Goal: Task Accomplishment & Management: Complete application form

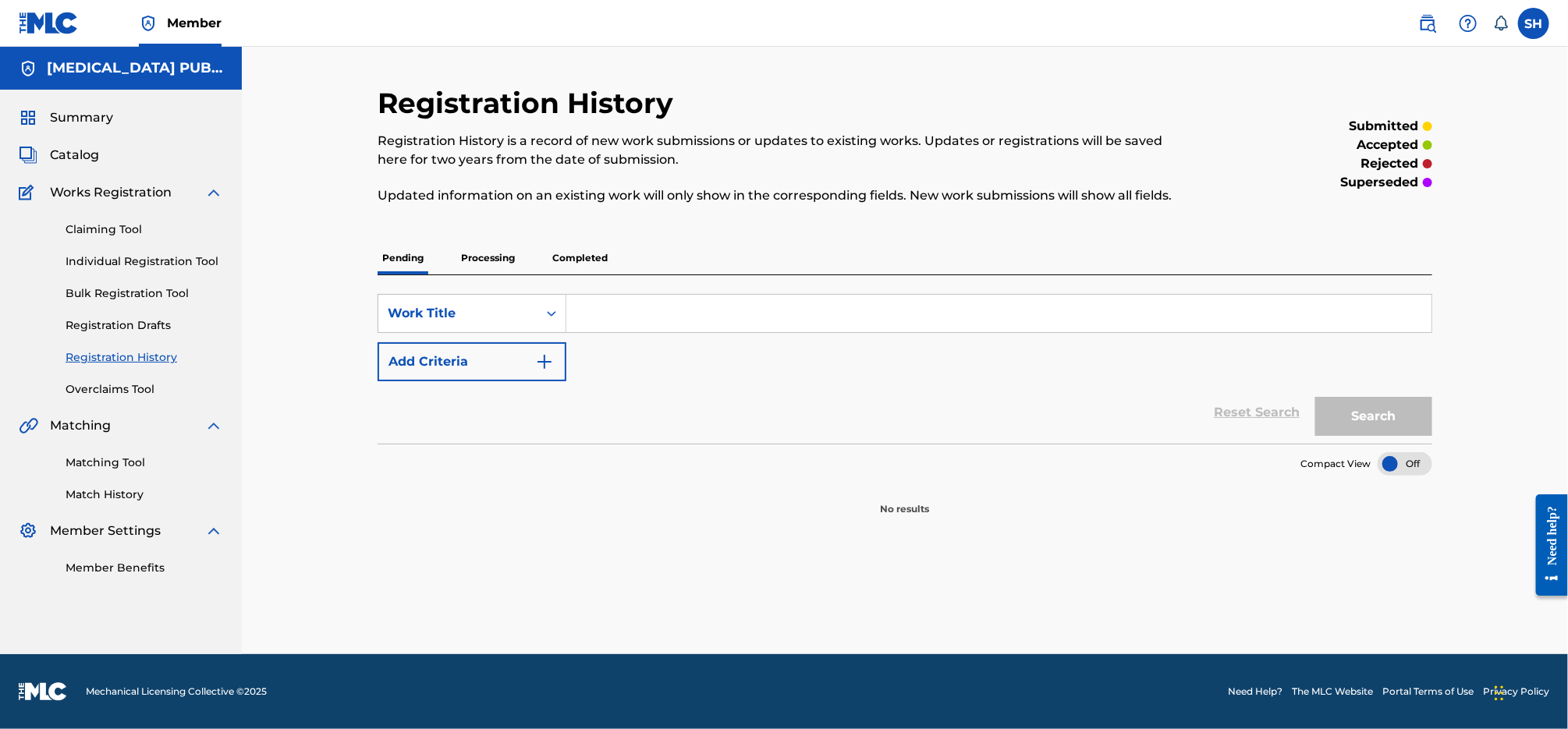
click at [88, 153] on span "Catalog" at bounding box center [75, 155] width 49 height 19
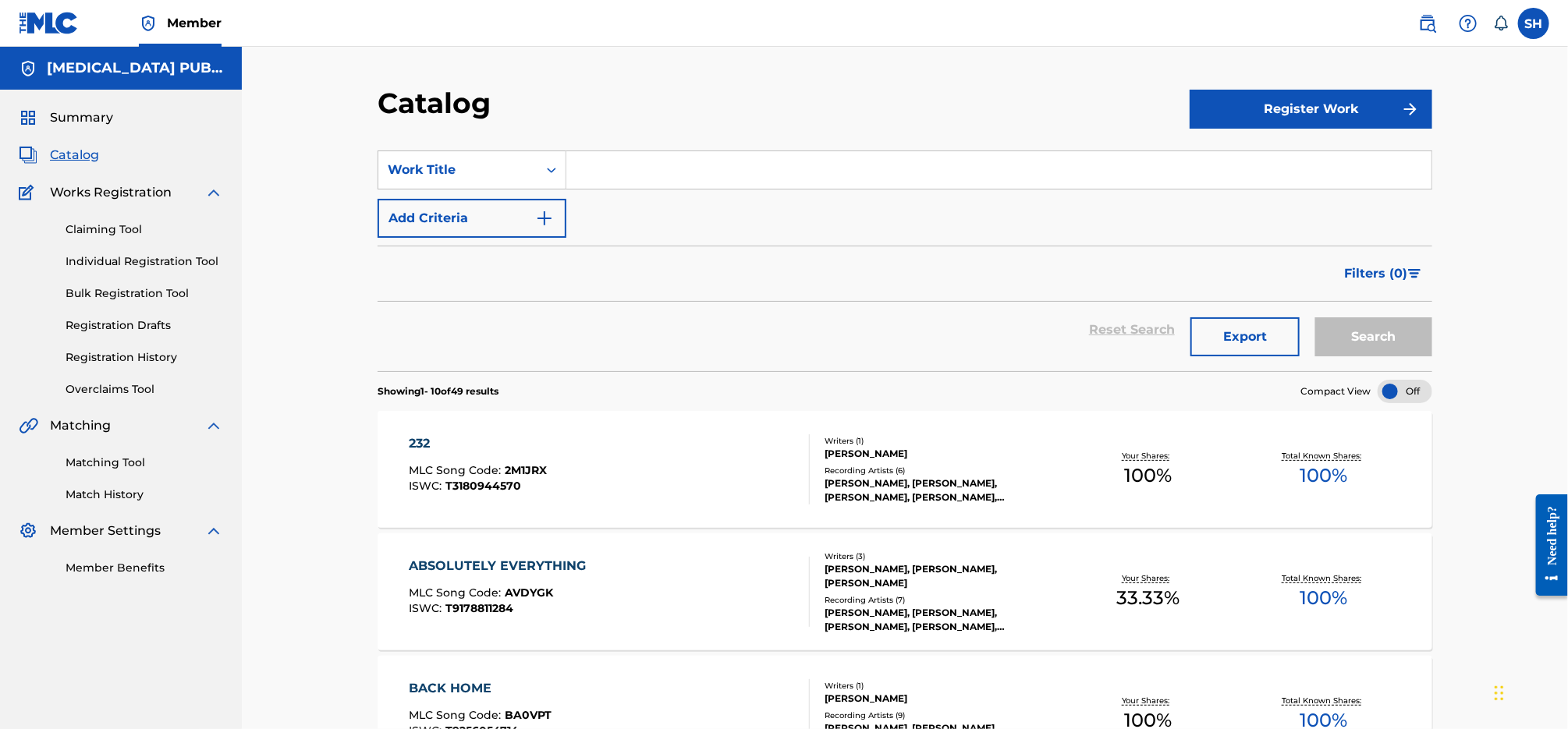
click at [666, 167] on input "Search Form" at bounding box center [999, 170] width 865 height 38
type input "band"
click at [1316, 317] on button "Search" at bounding box center [1374, 336] width 117 height 39
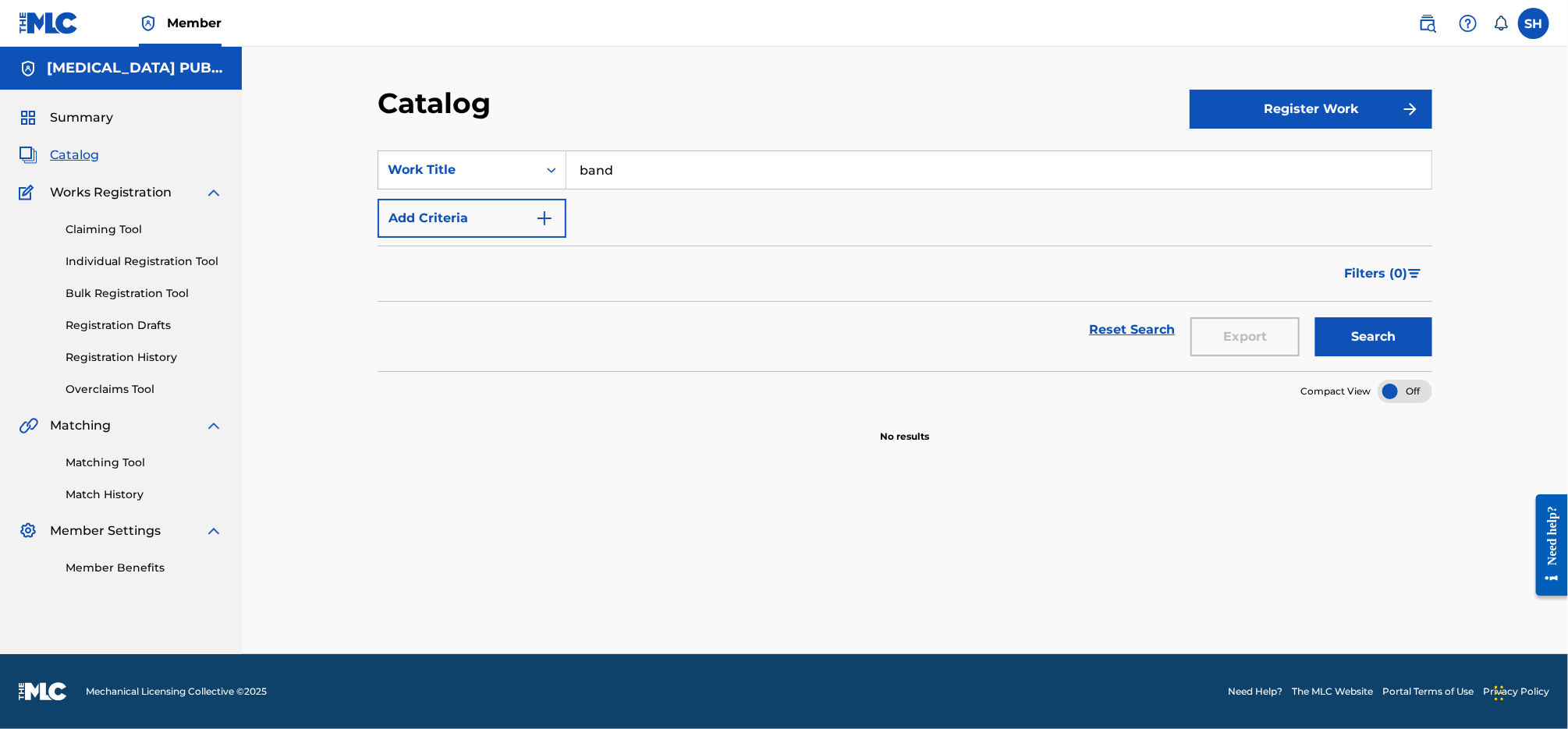
click at [114, 235] on link "Claiming Tool" at bounding box center [144, 229] width 158 height 16
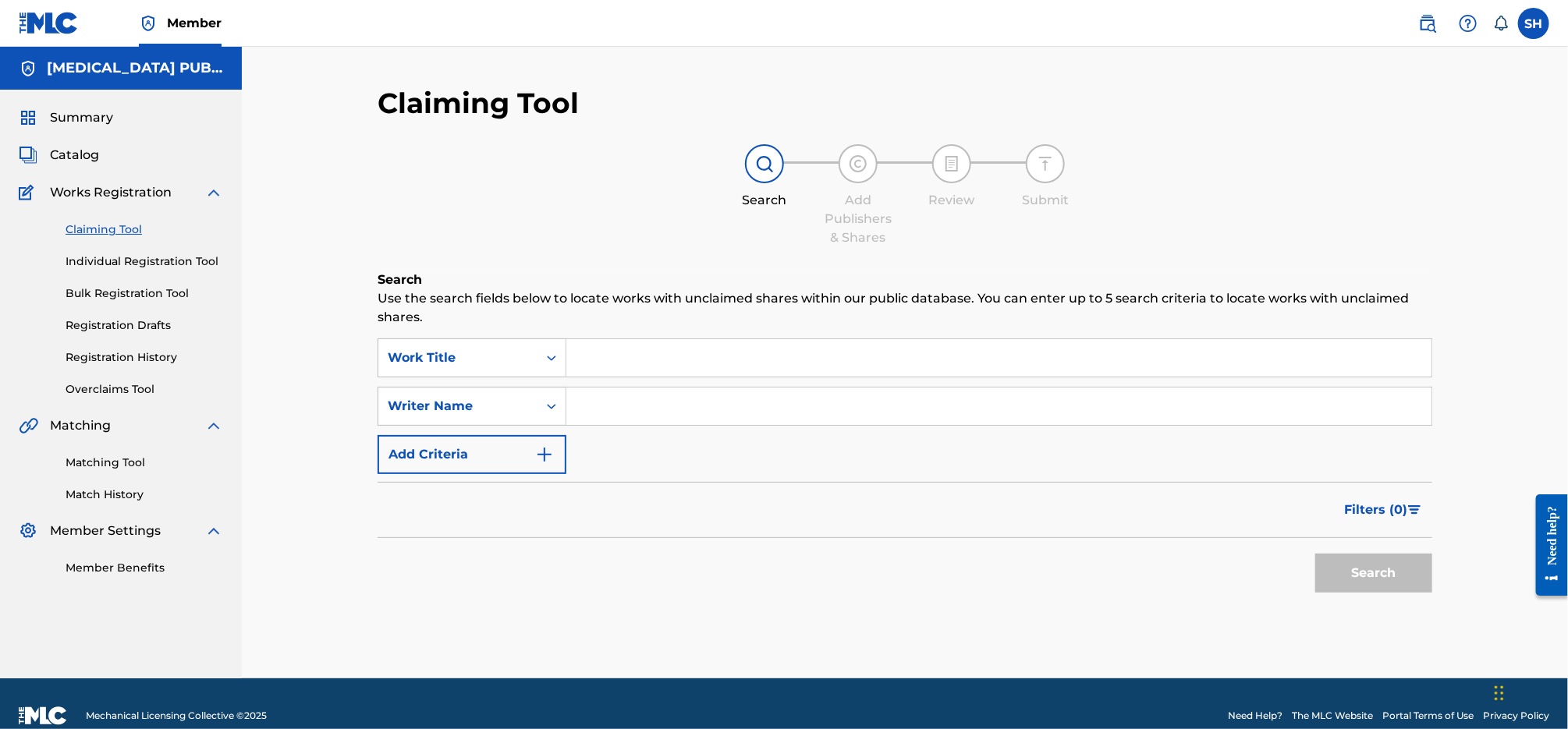
click at [111, 258] on link "Individual Registration Tool" at bounding box center [144, 261] width 158 height 16
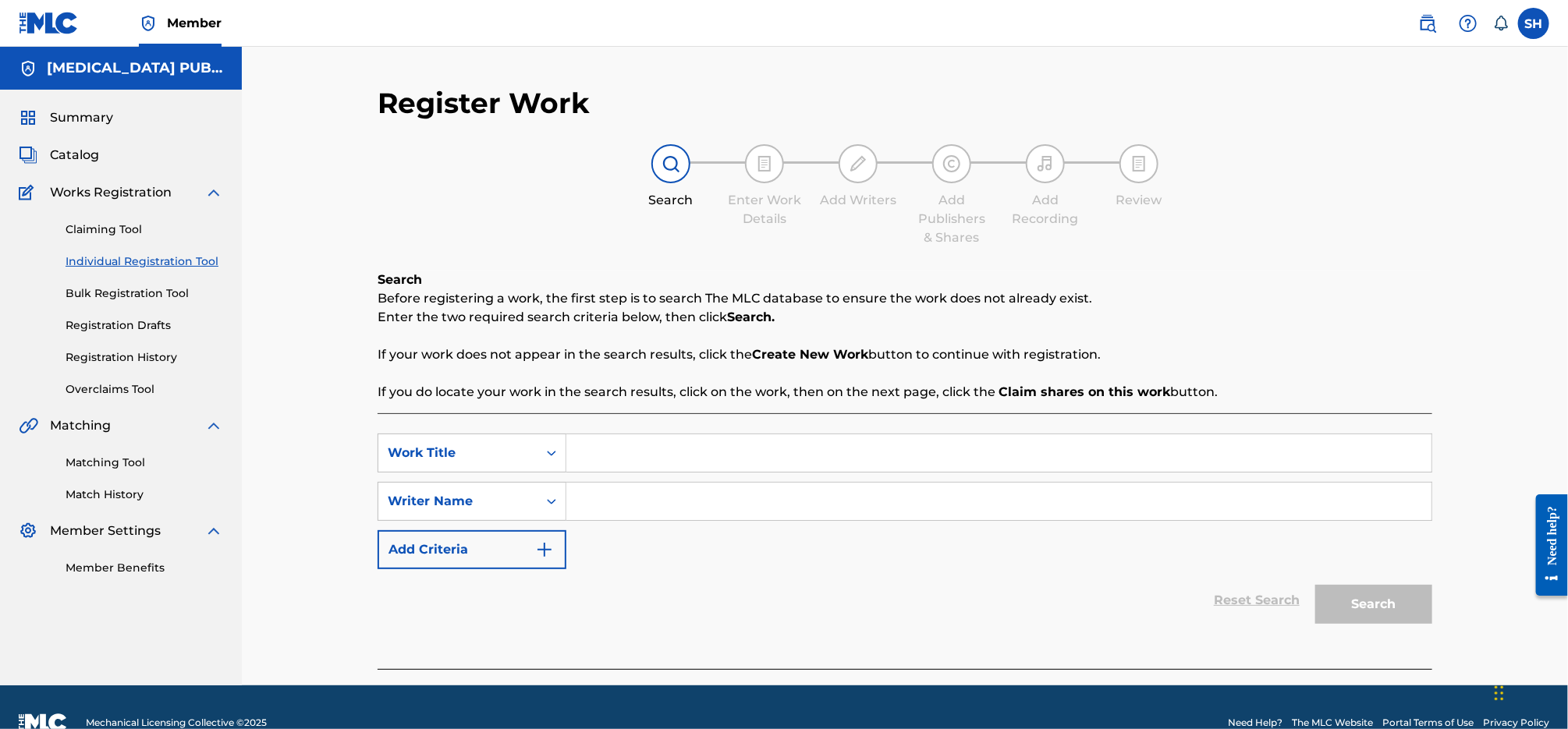
click at [652, 450] on input "Search Form" at bounding box center [999, 453] width 865 height 38
paste input "Band Intros - Live"
type input "Band Intros - Live"
click at [697, 501] on input "Search Form" at bounding box center [999, 501] width 865 height 38
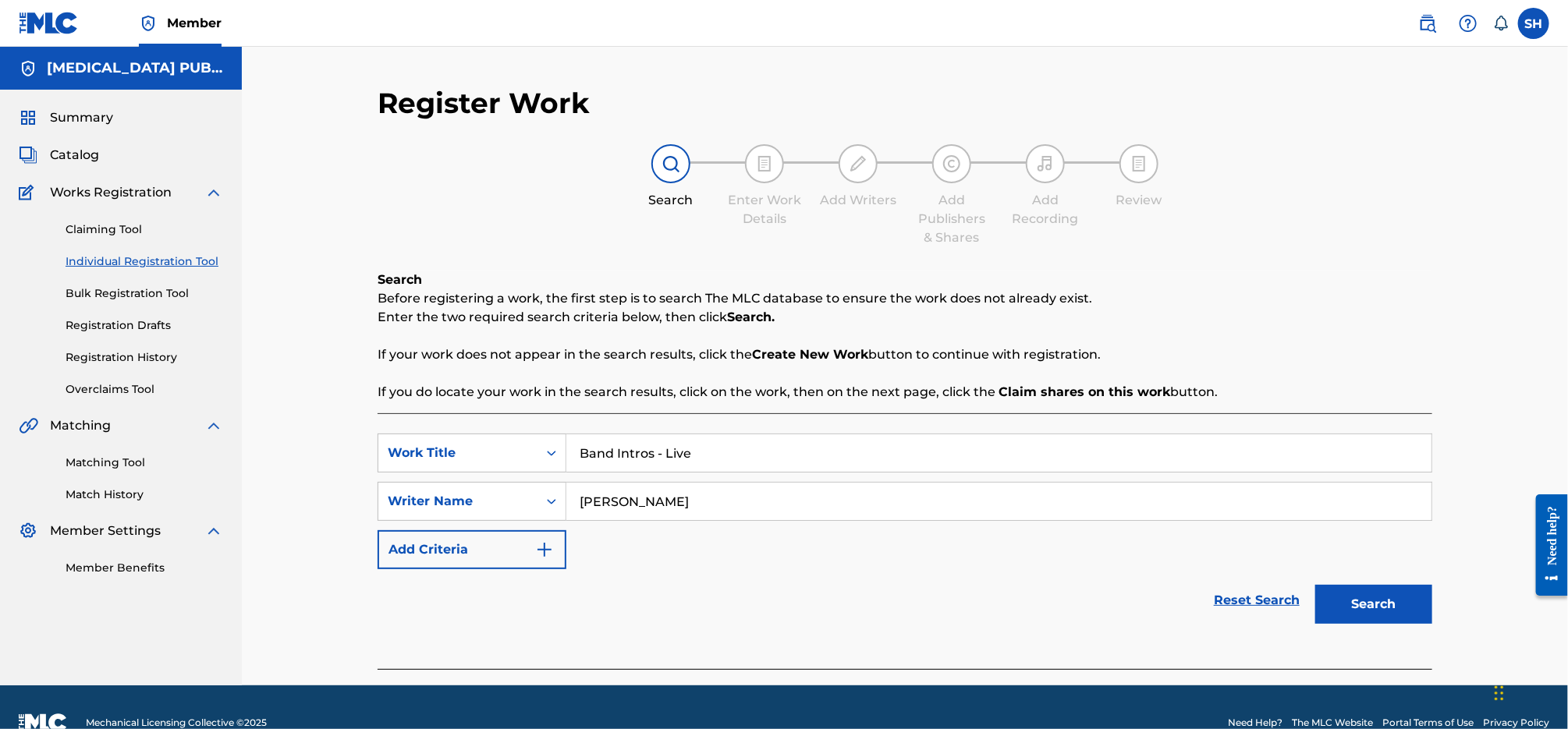
type input "[PERSON_NAME]"
click at [1316, 585] on button "Search" at bounding box center [1374, 603] width 117 height 39
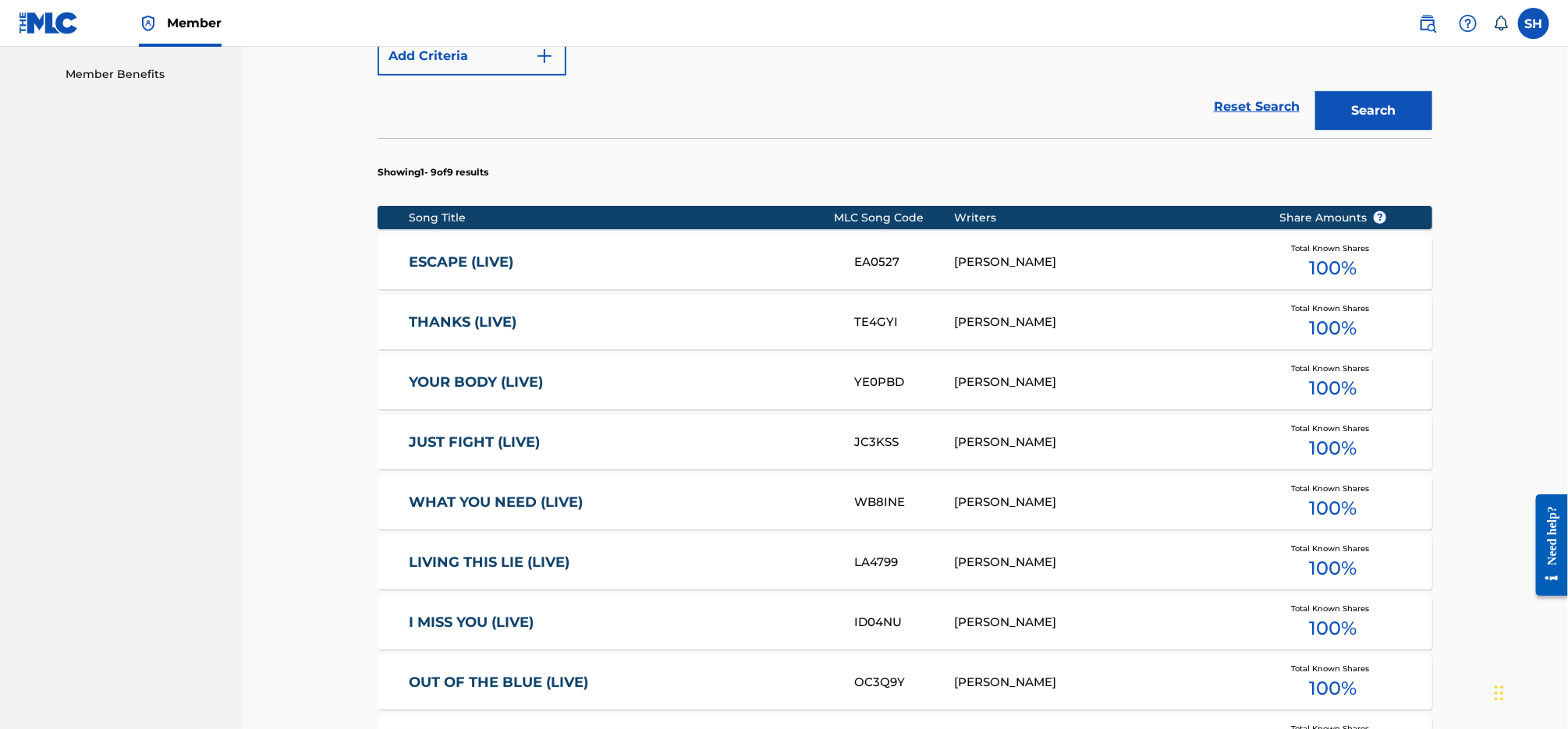
scroll to position [800, 0]
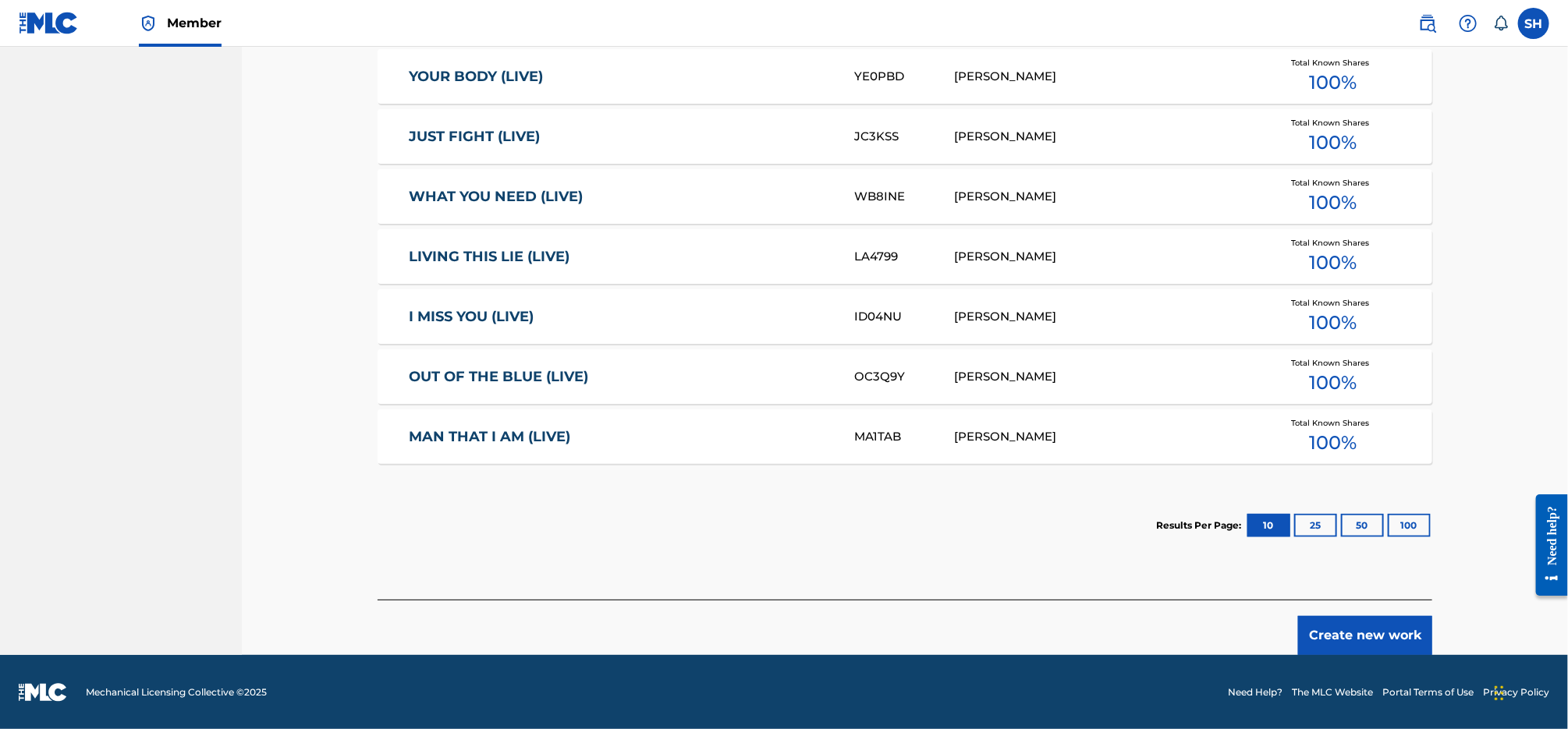
click at [1398, 638] on button "Create new work" at bounding box center [1365, 635] width 134 height 39
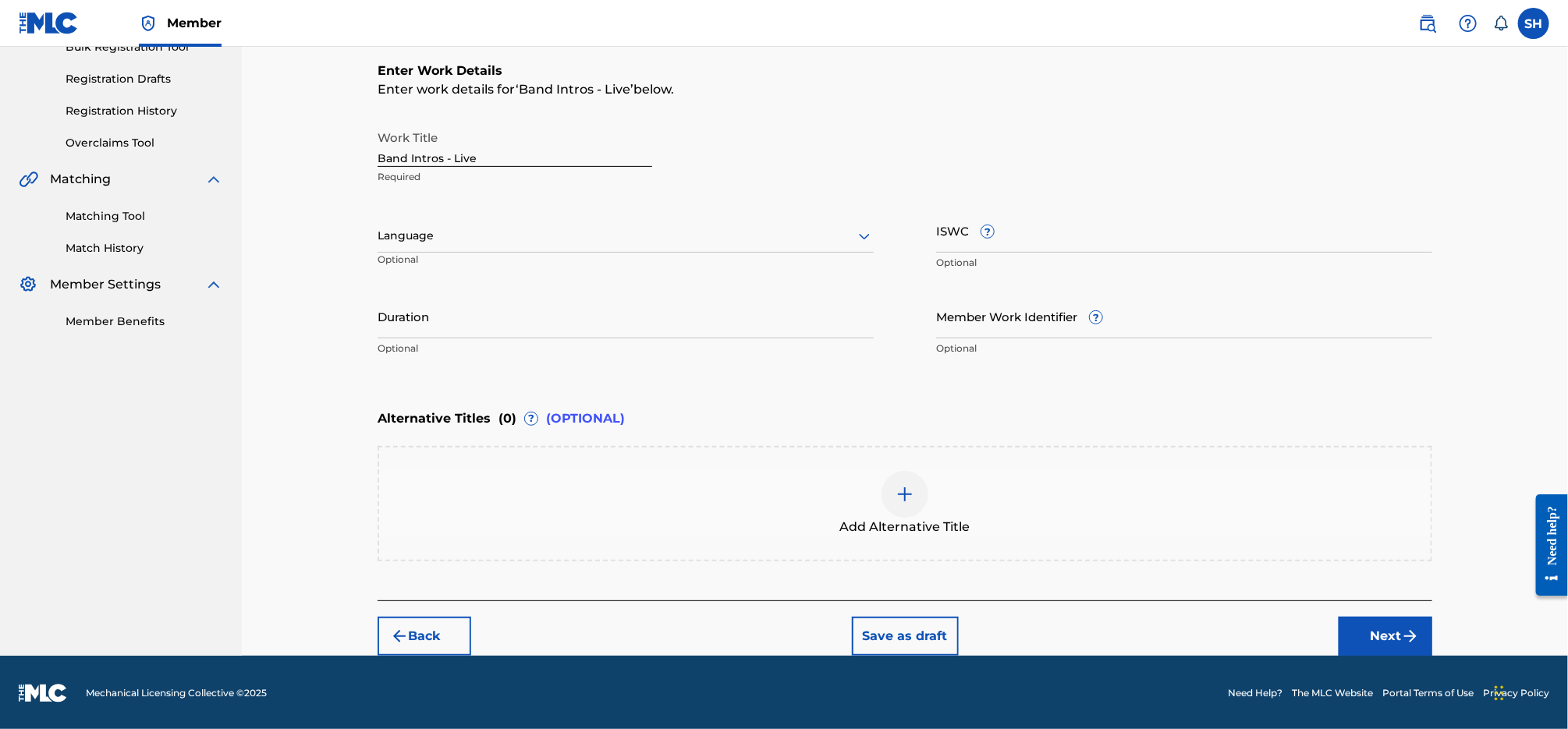
click at [562, 233] on div at bounding box center [625, 236] width 496 height 20
click at [531, 275] on div "English" at bounding box center [626, 270] width 495 height 35
click at [1391, 636] on button "Next" at bounding box center [1385, 636] width 94 height 39
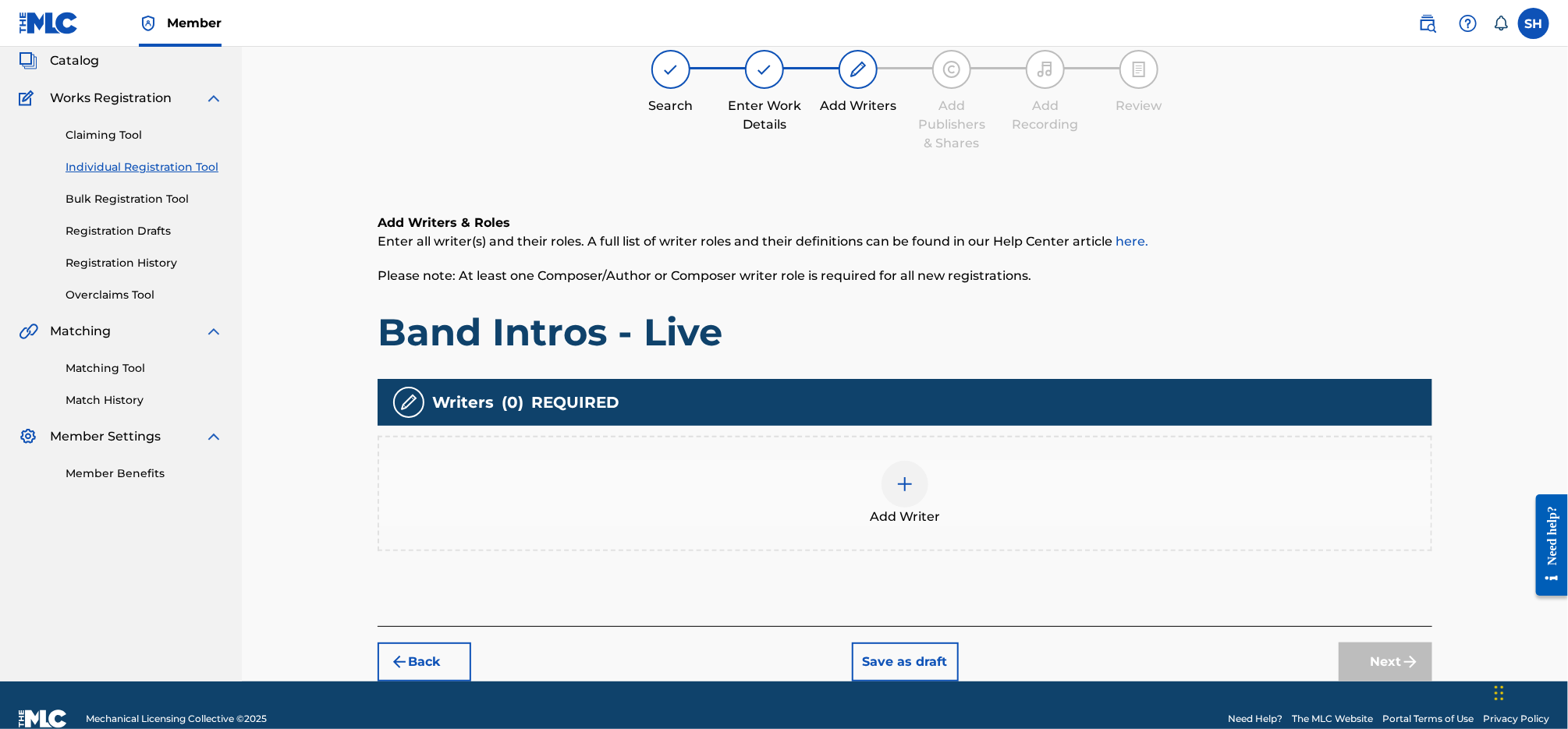
scroll to position [70, 0]
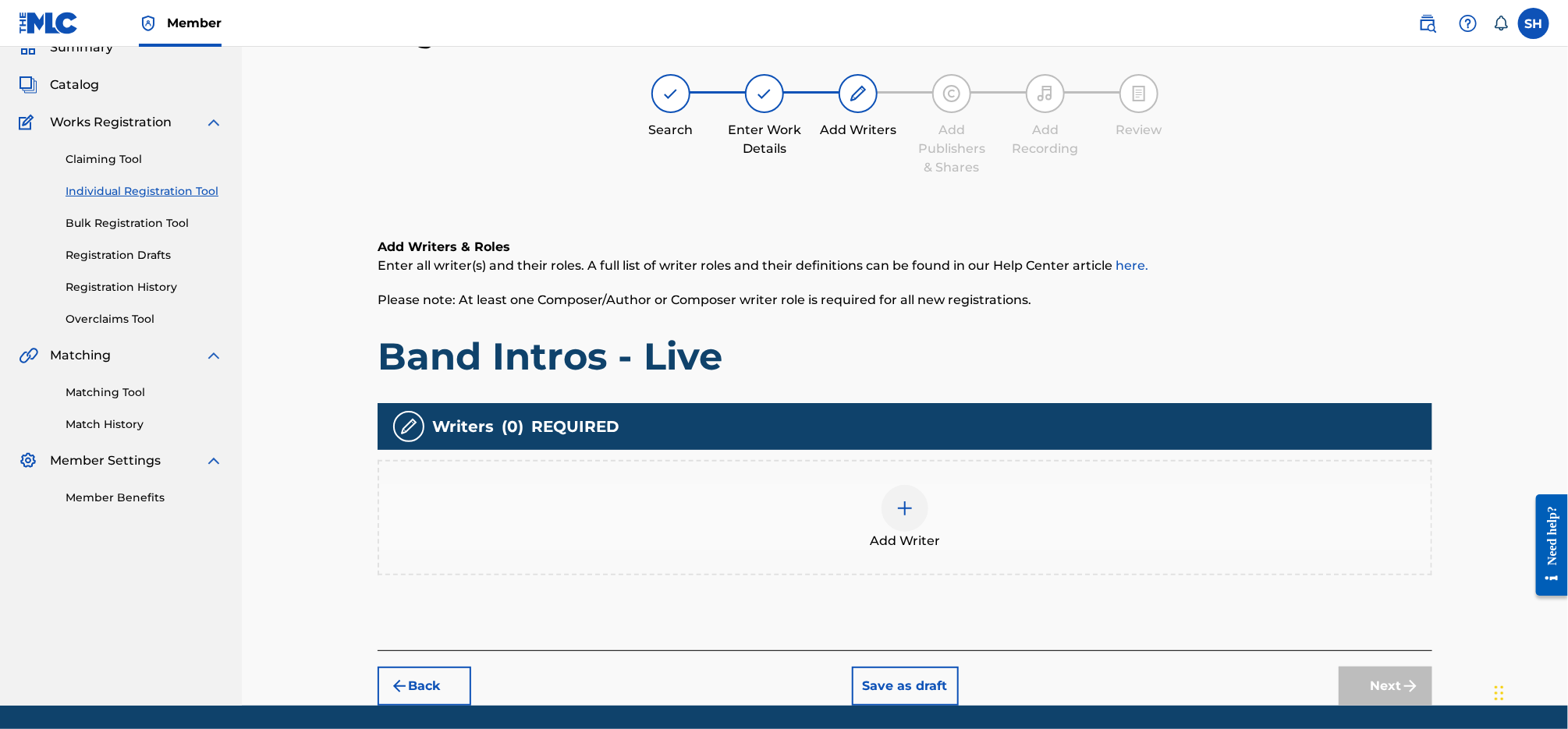
click at [930, 500] on div "Add Writer" at bounding box center [904, 517] width 1051 height 65
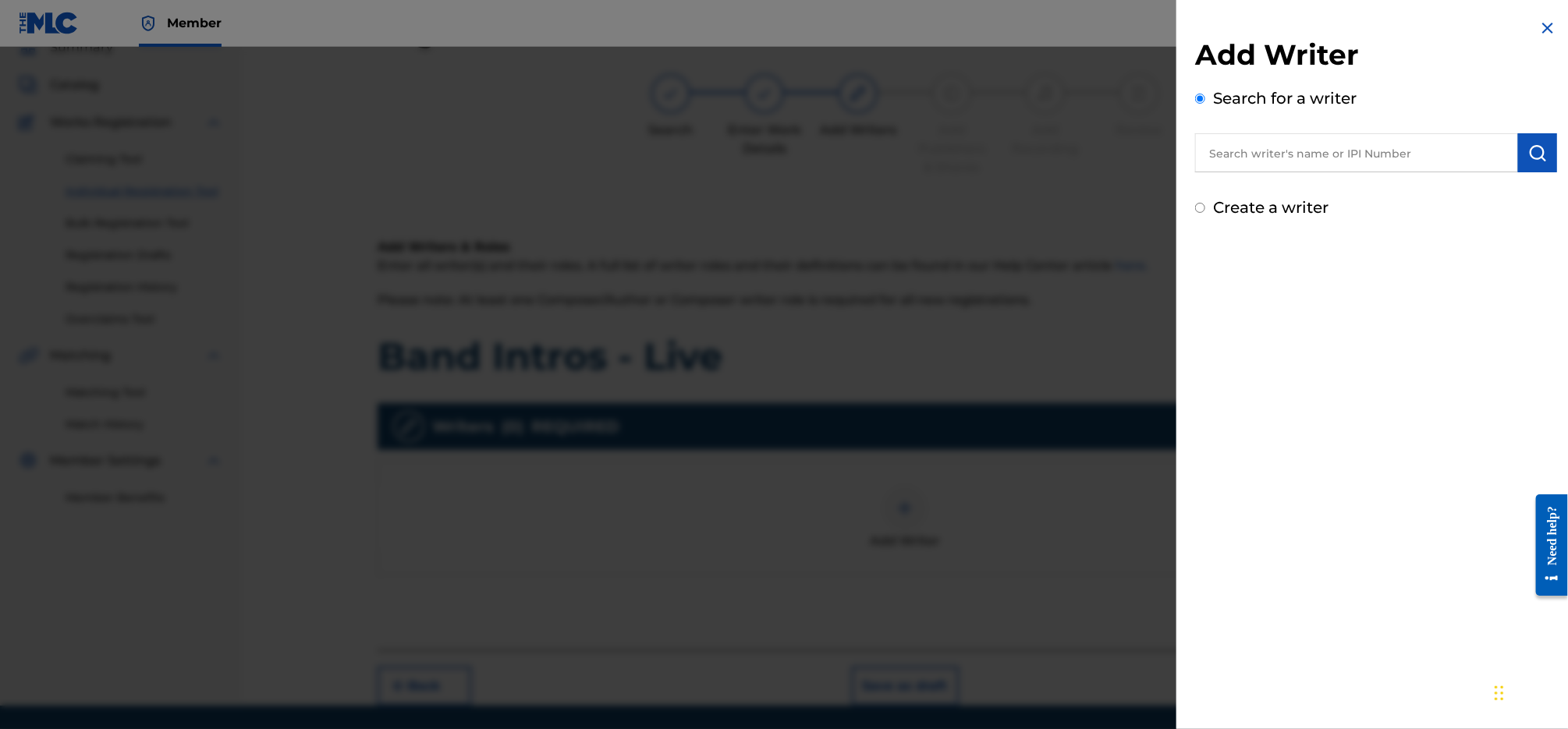
click at [1345, 153] on input "text" at bounding box center [1356, 152] width 323 height 39
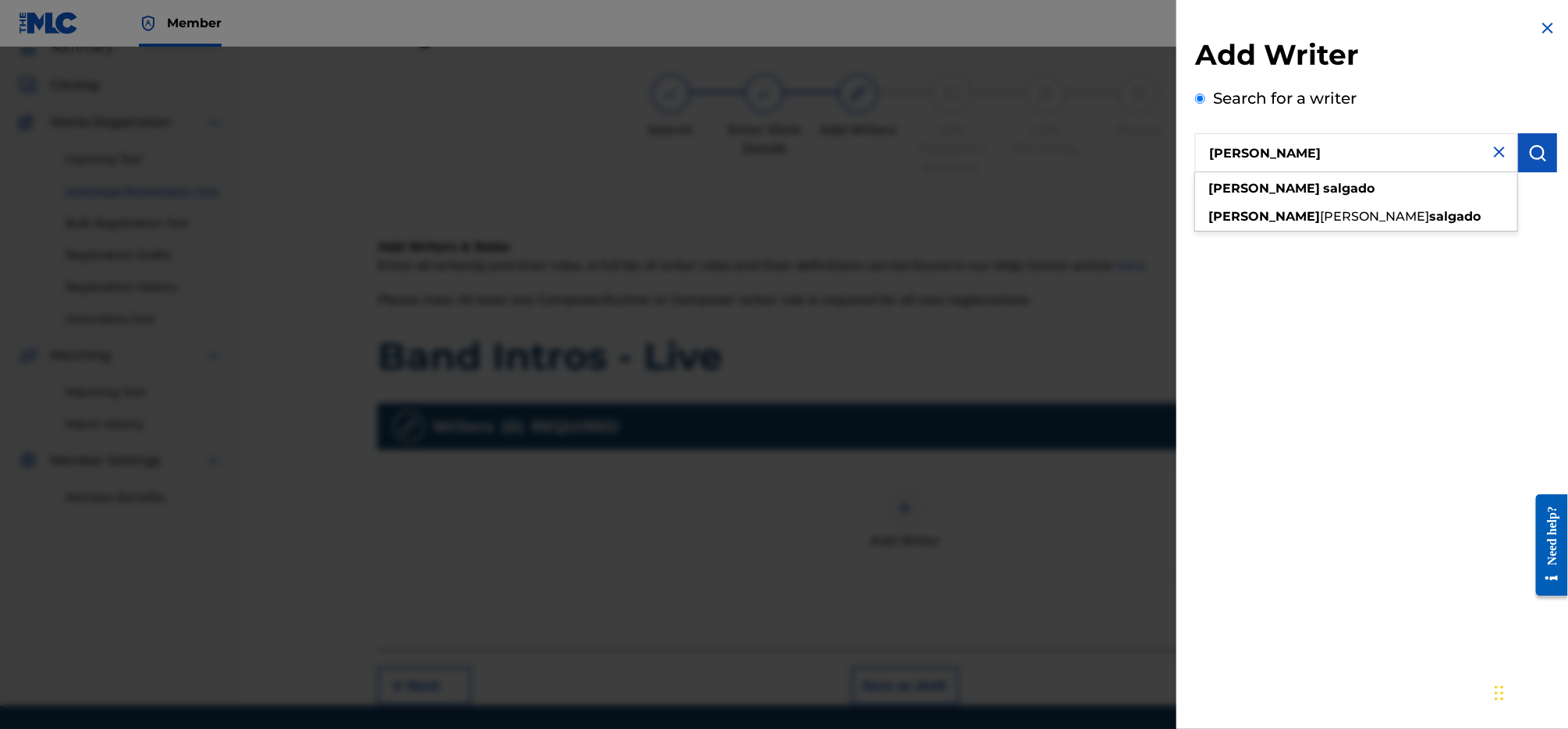
type input "[PERSON_NAME]"
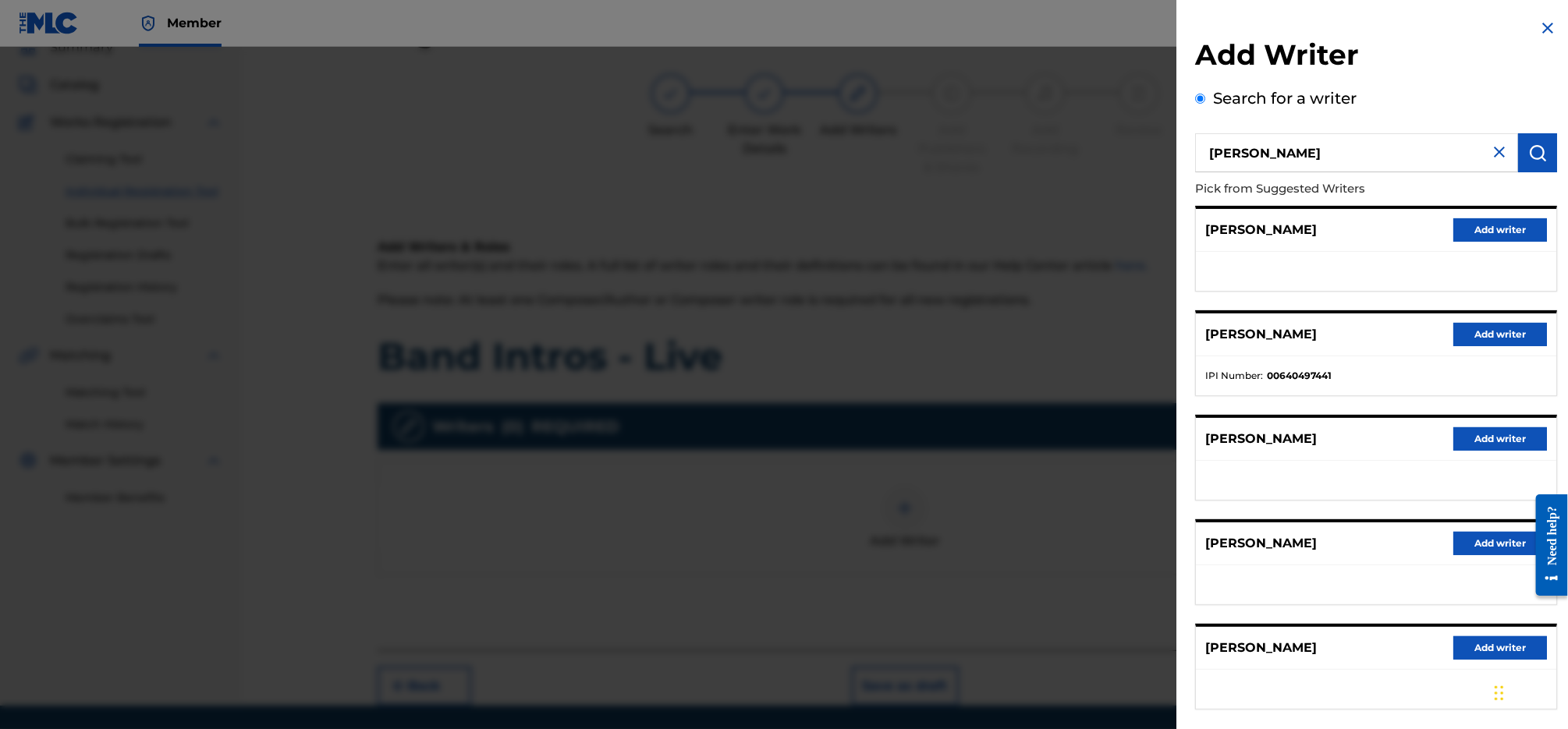
click at [1503, 336] on button "Add writer" at bounding box center [1500, 334] width 94 height 24
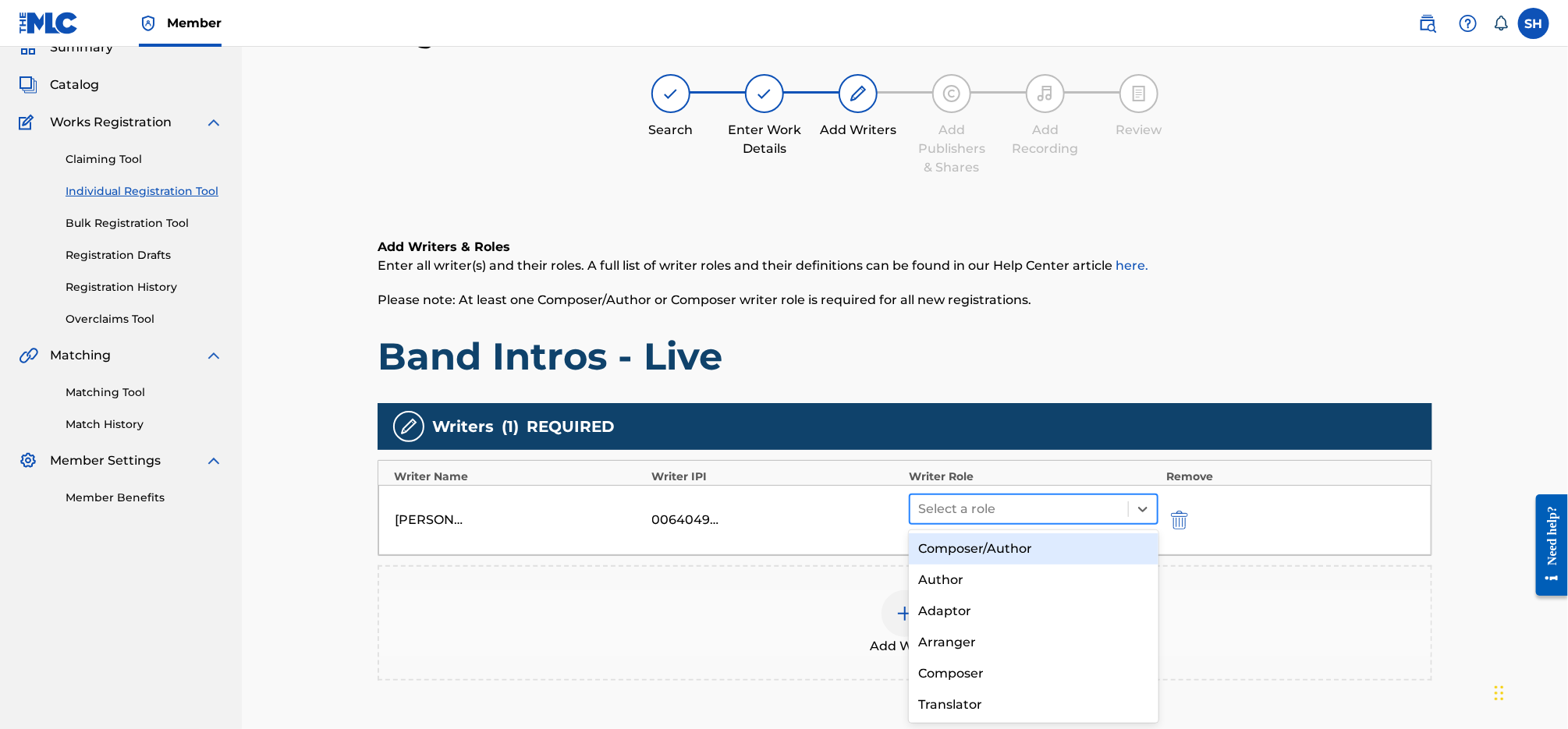
click at [1065, 508] on div at bounding box center [1019, 509] width 202 height 22
click at [1048, 549] on div "Composer/Author" at bounding box center [1033, 549] width 249 height 31
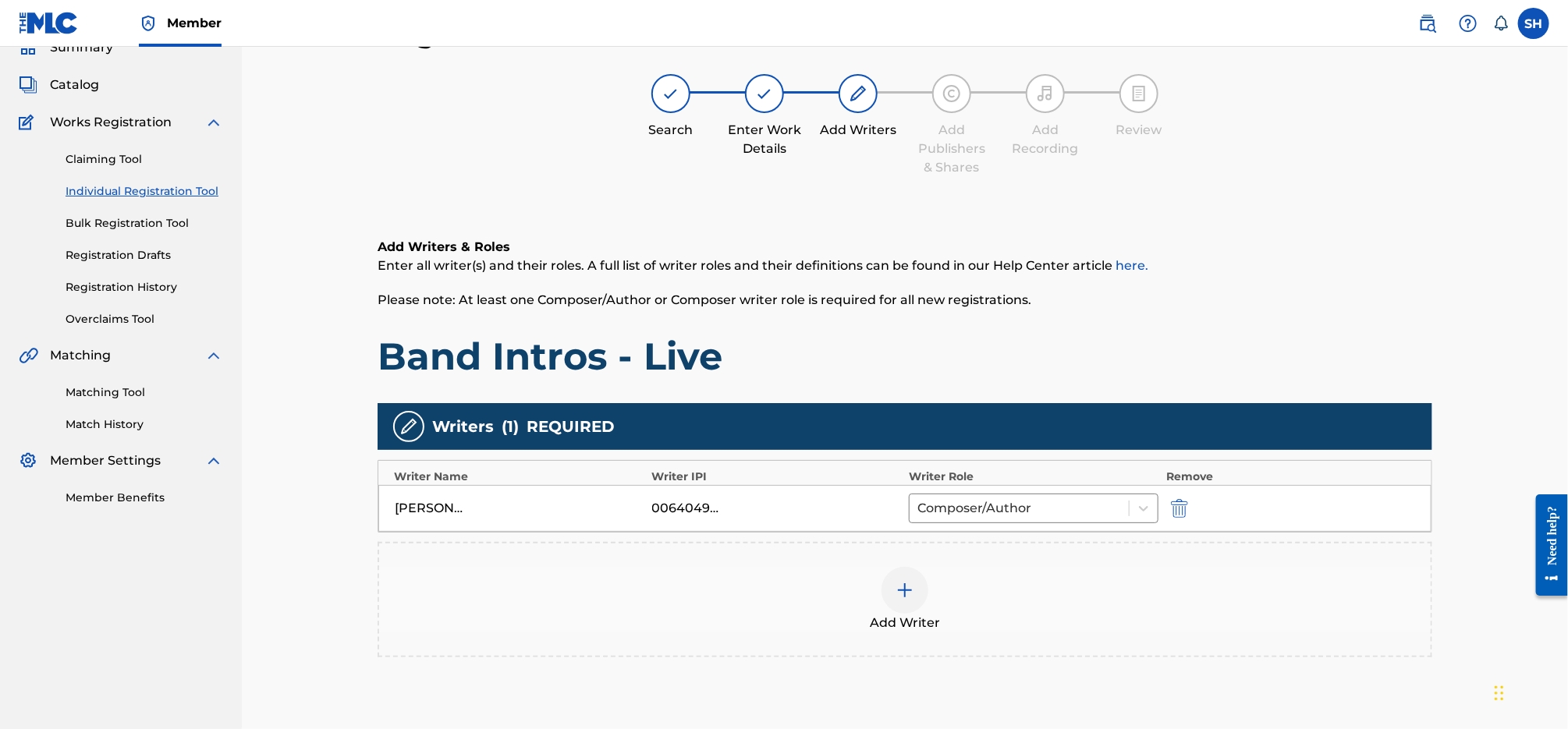
scroll to position [202, 0]
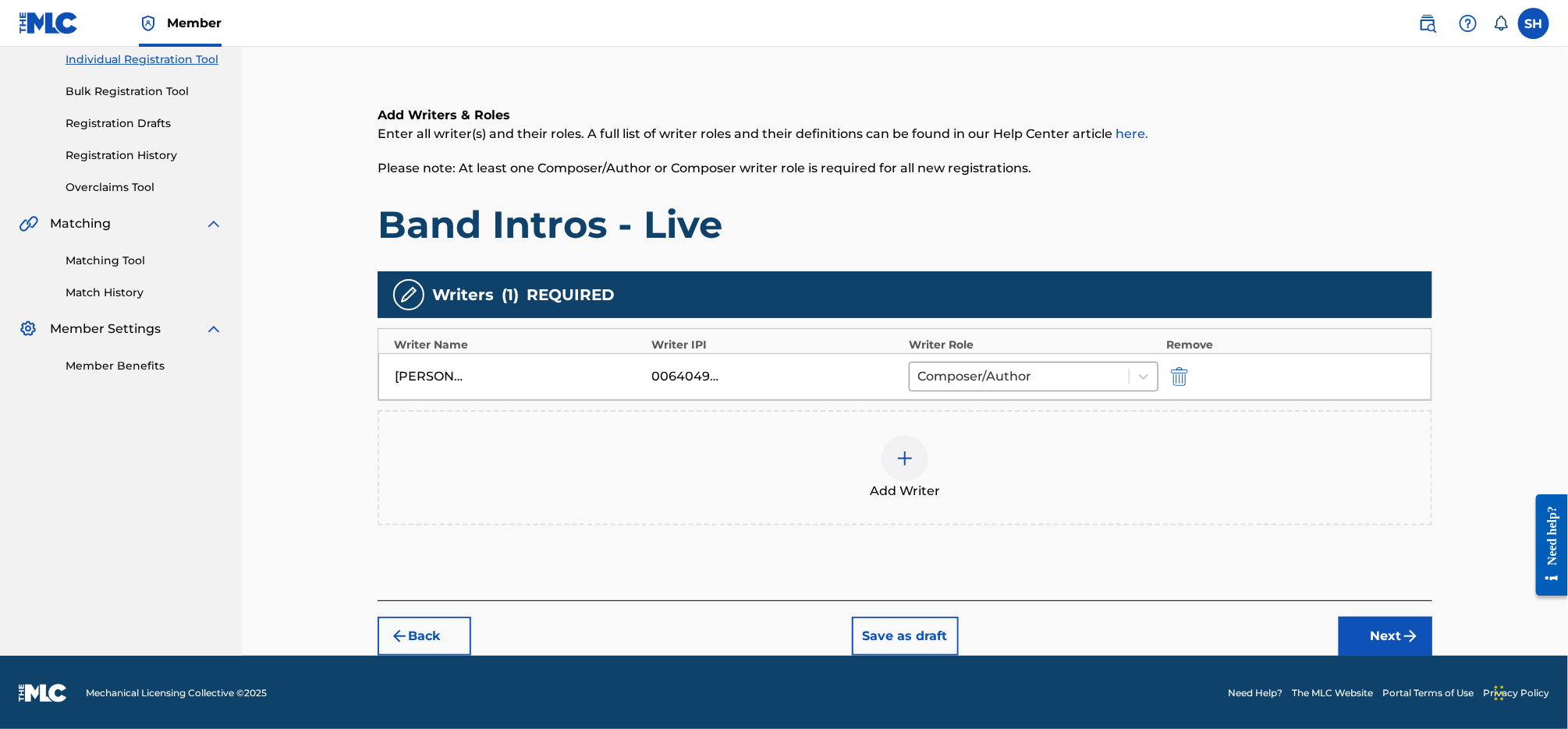
click at [1406, 635] on img "submit" at bounding box center [1410, 636] width 19 height 19
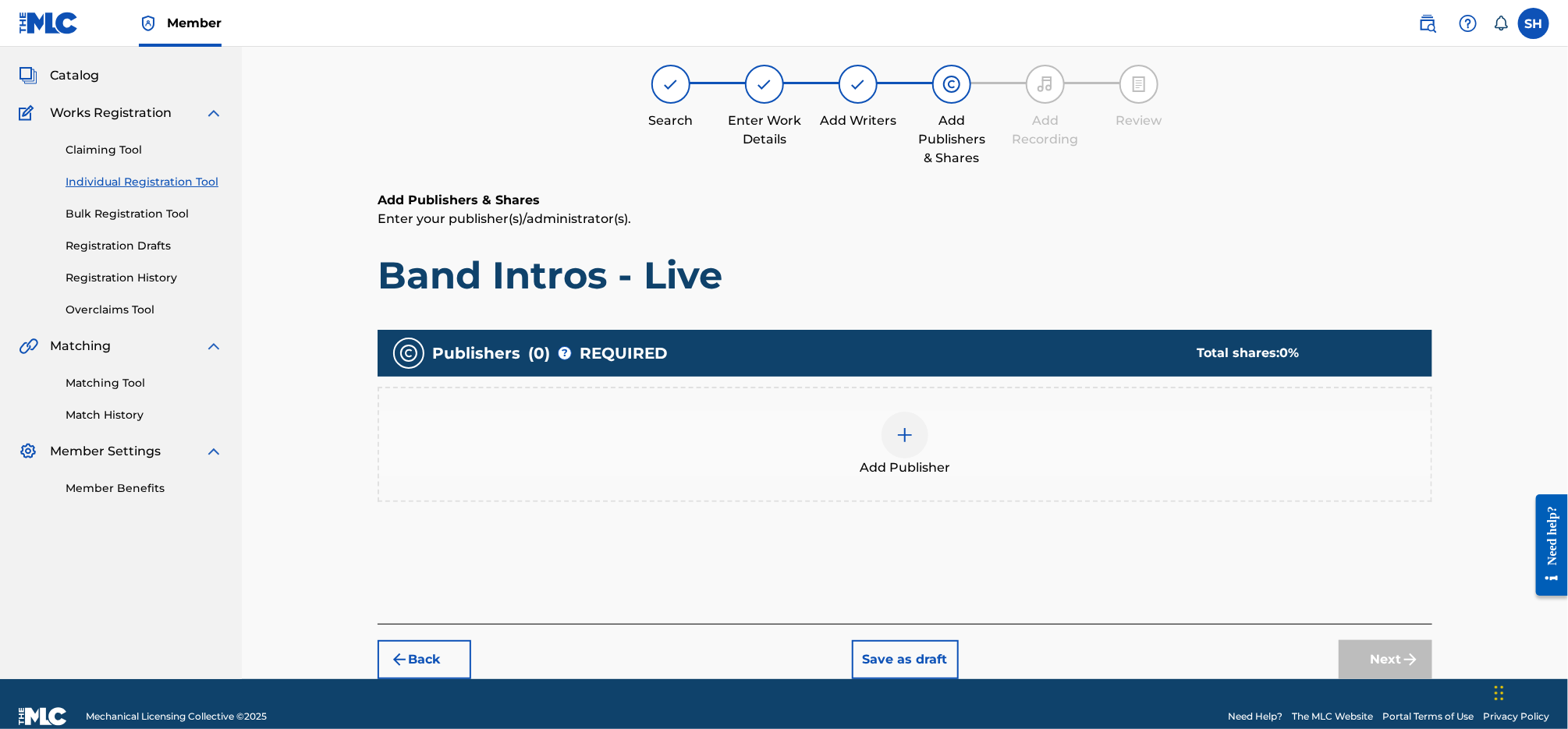
scroll to position [70, 0]
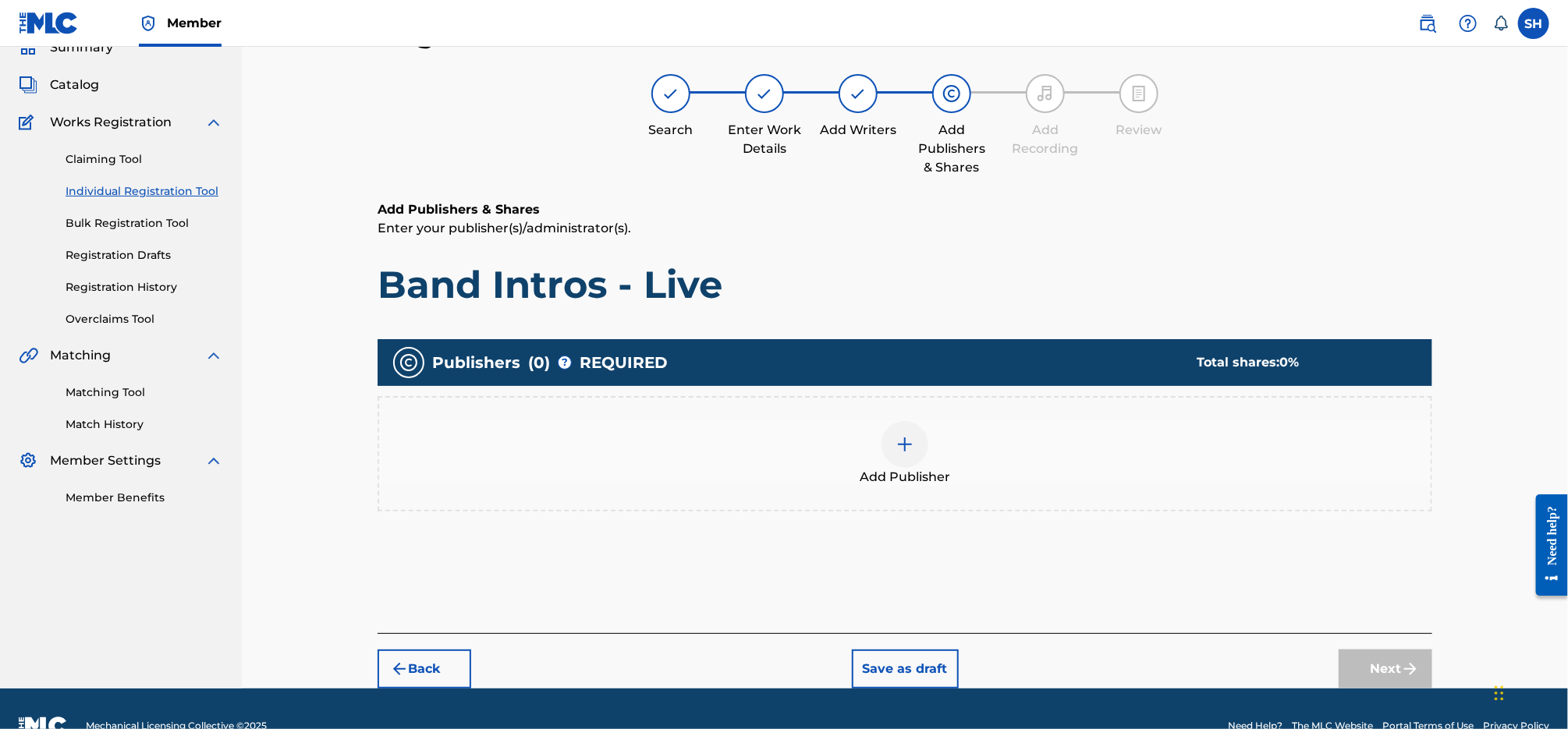
click at [932, 449] on div "Add Publisher" at bounding box center [904, 453] width 1051 height 65
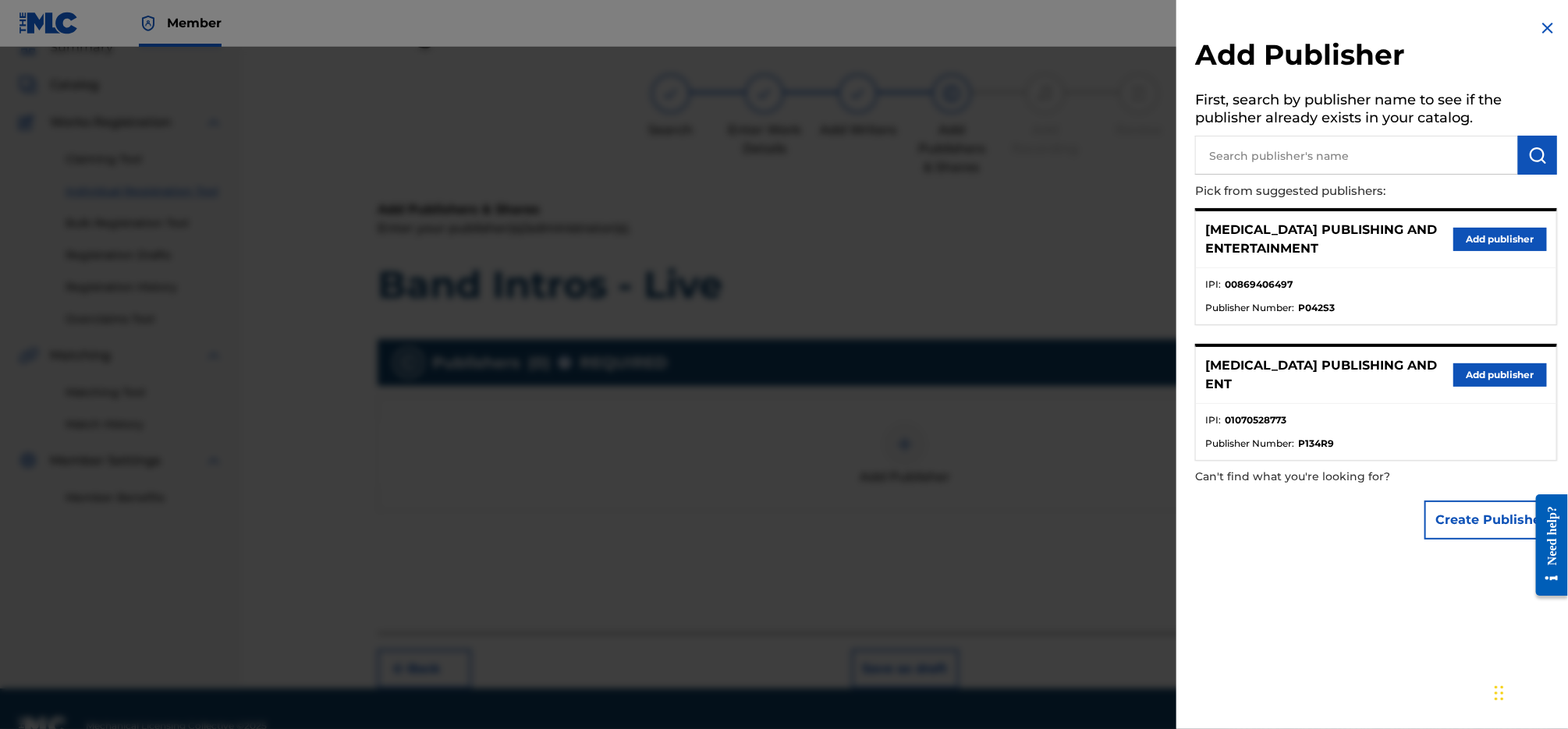
click at [1500, 234] on button "Add publisher" at bounding box center [1500, 239] width 94 height 24
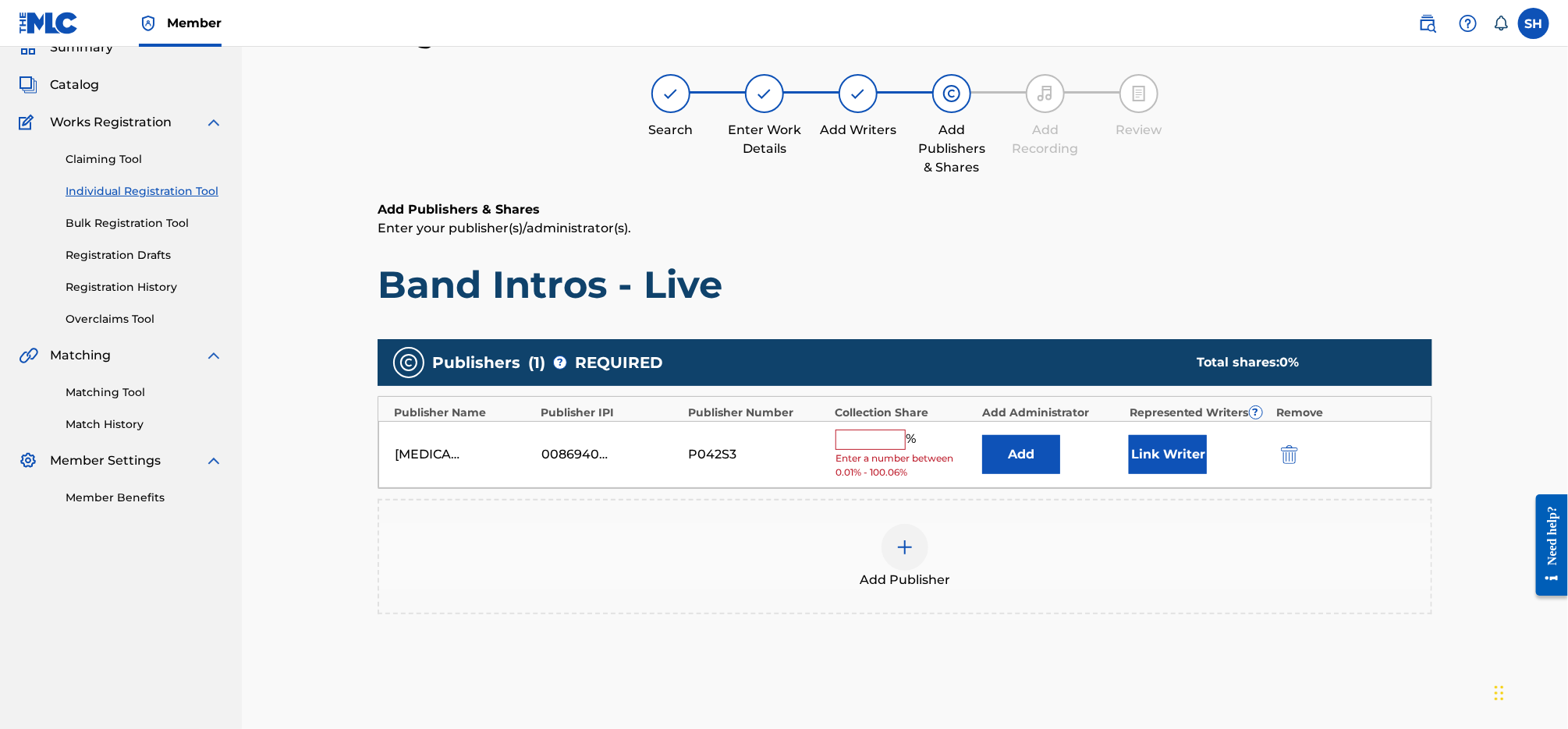
click at [884, 432] on input "text" at bounding box center [871, 439] width 70 height 20
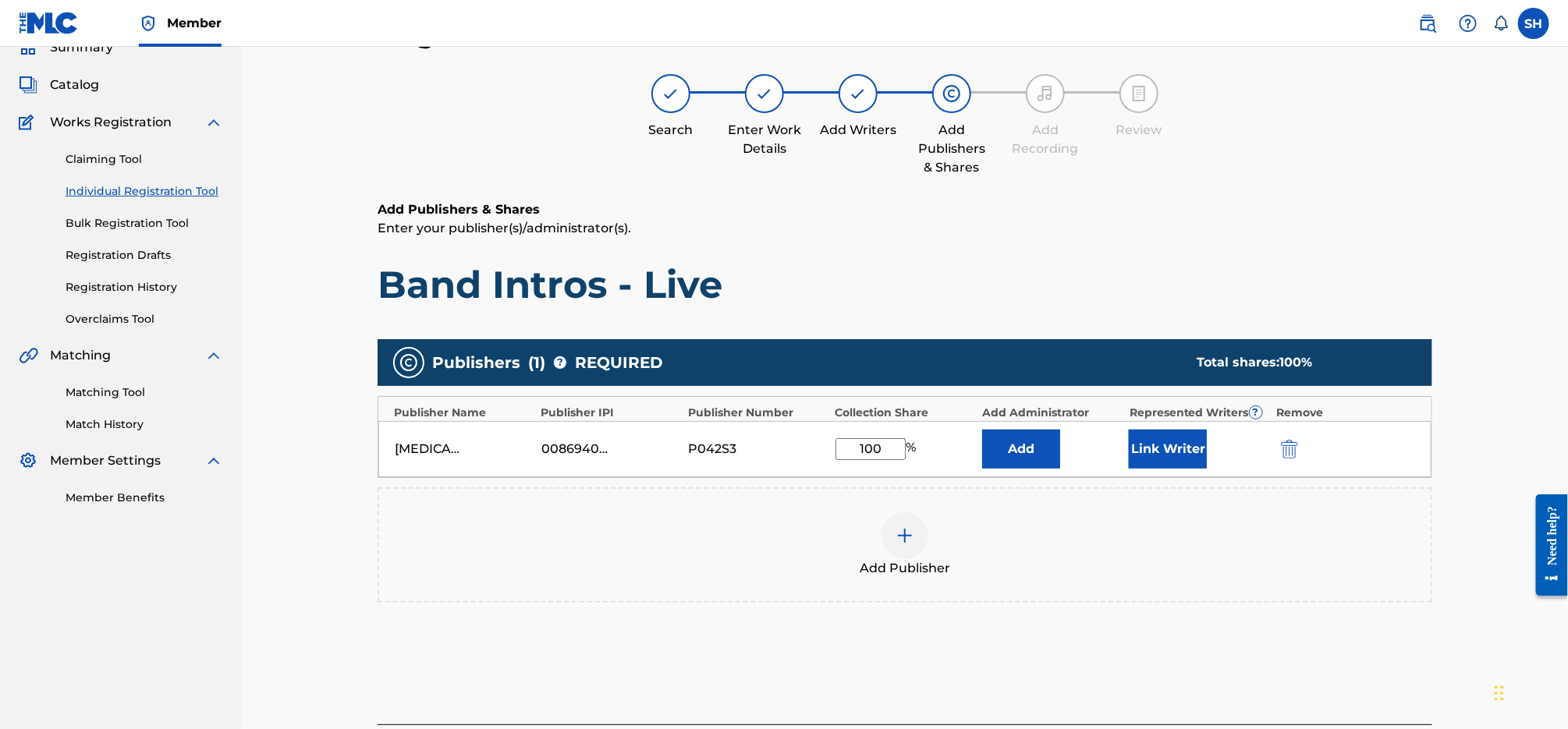
type input "100"
click at [1185, 445] on button "Link Writer" at bounding box center [1167, 449] width 78 height 39
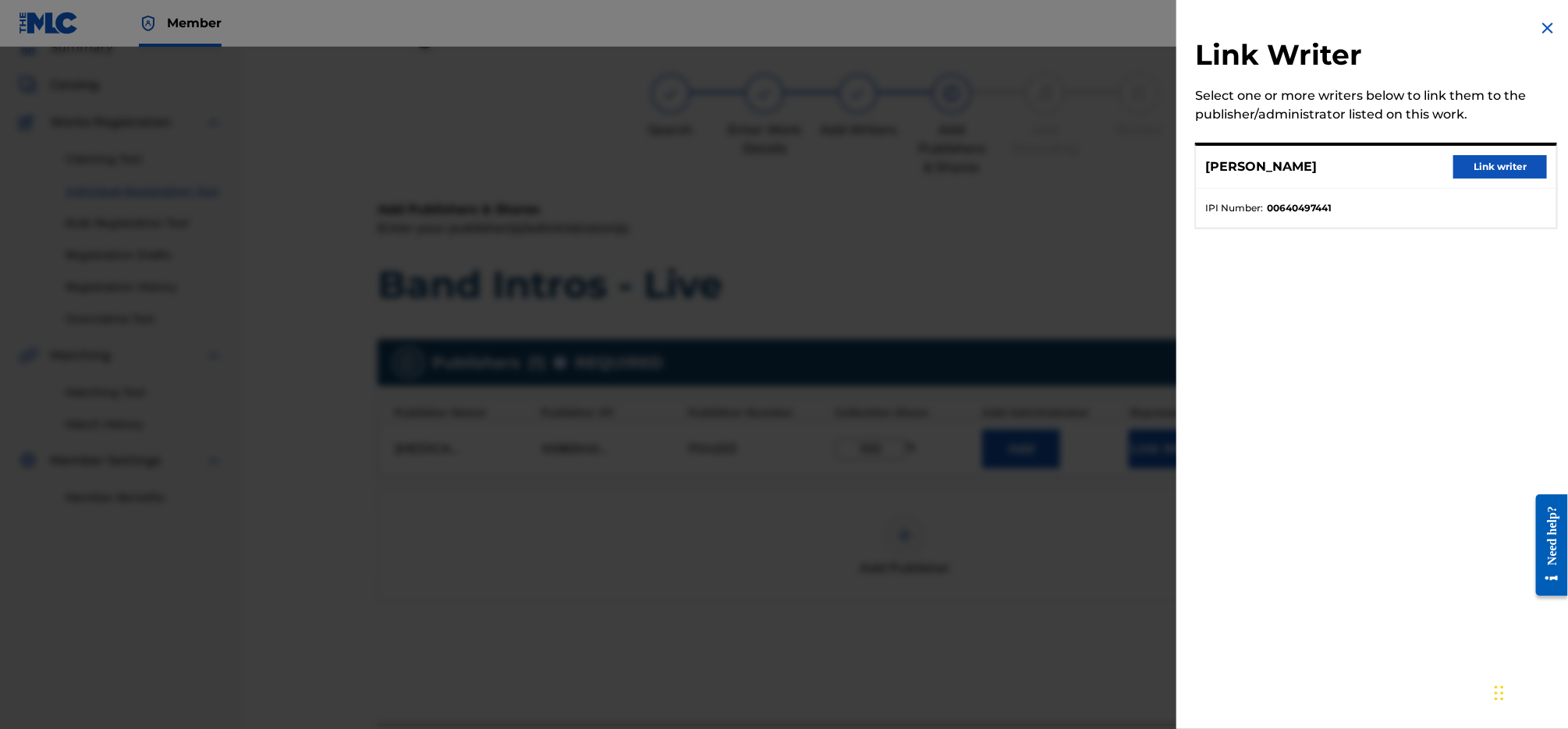
scroll to position [123, 0]
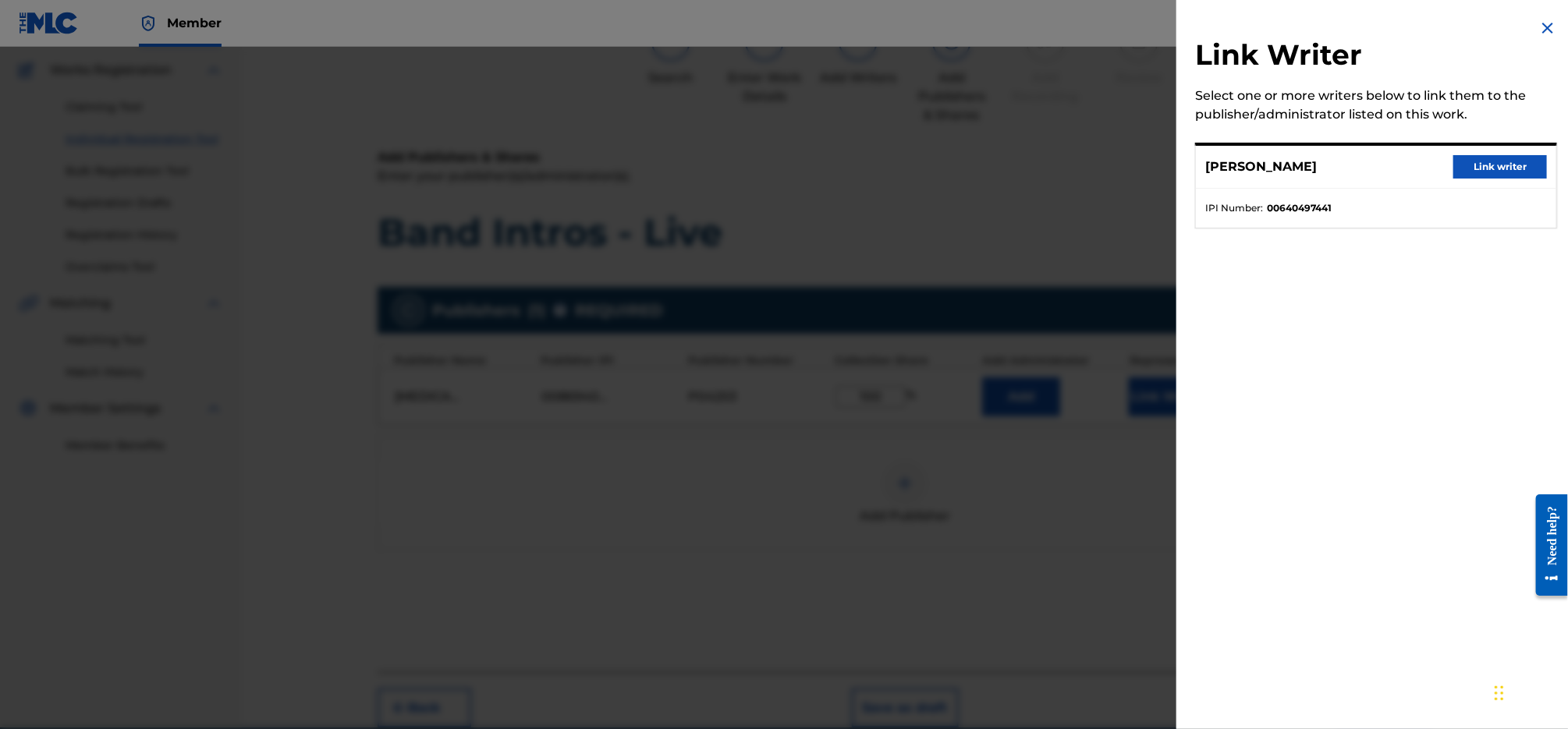
click at [1508, 168] on button "Link writer" at bounding box center [1500, 166] width 94 height 24
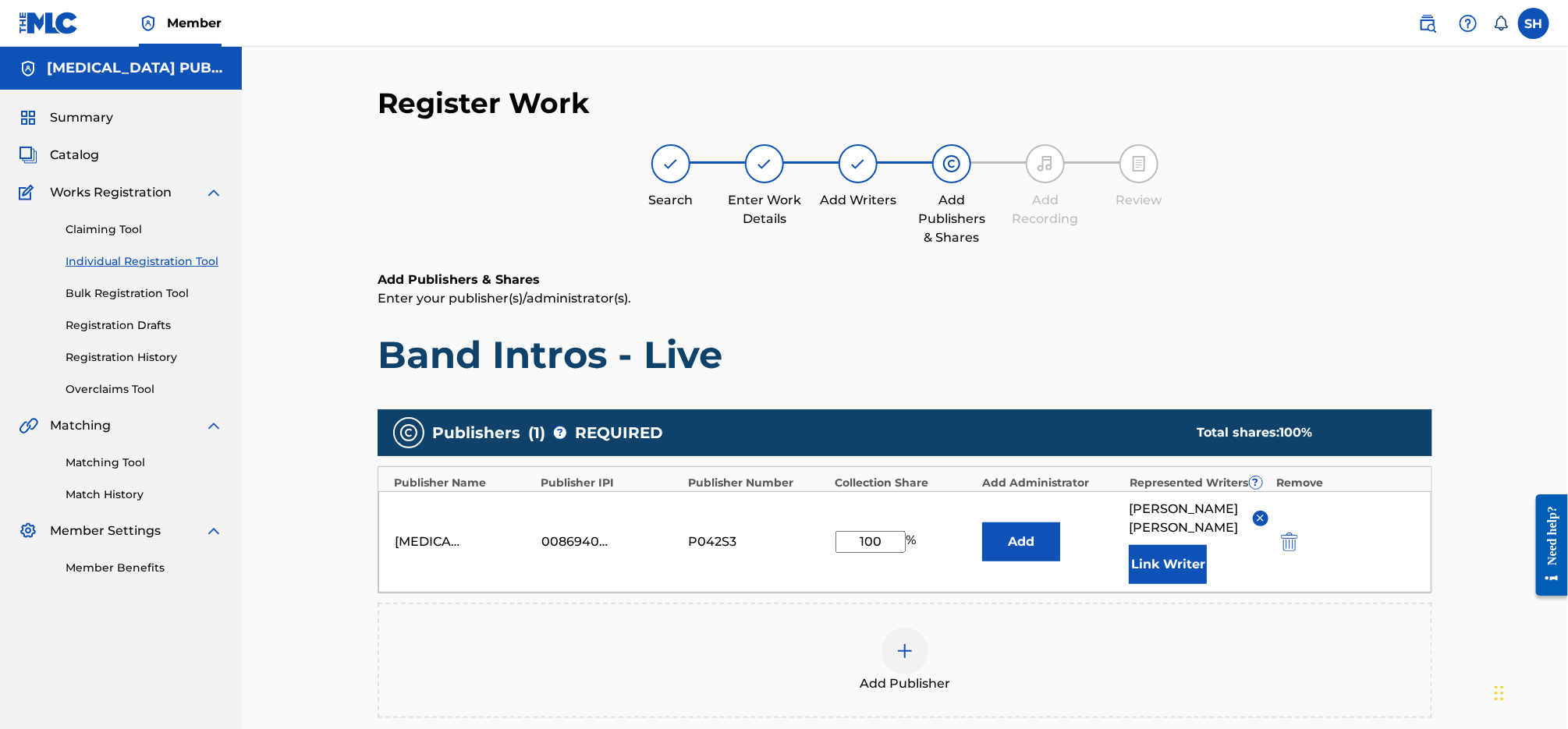
scroll to position [258, 0]
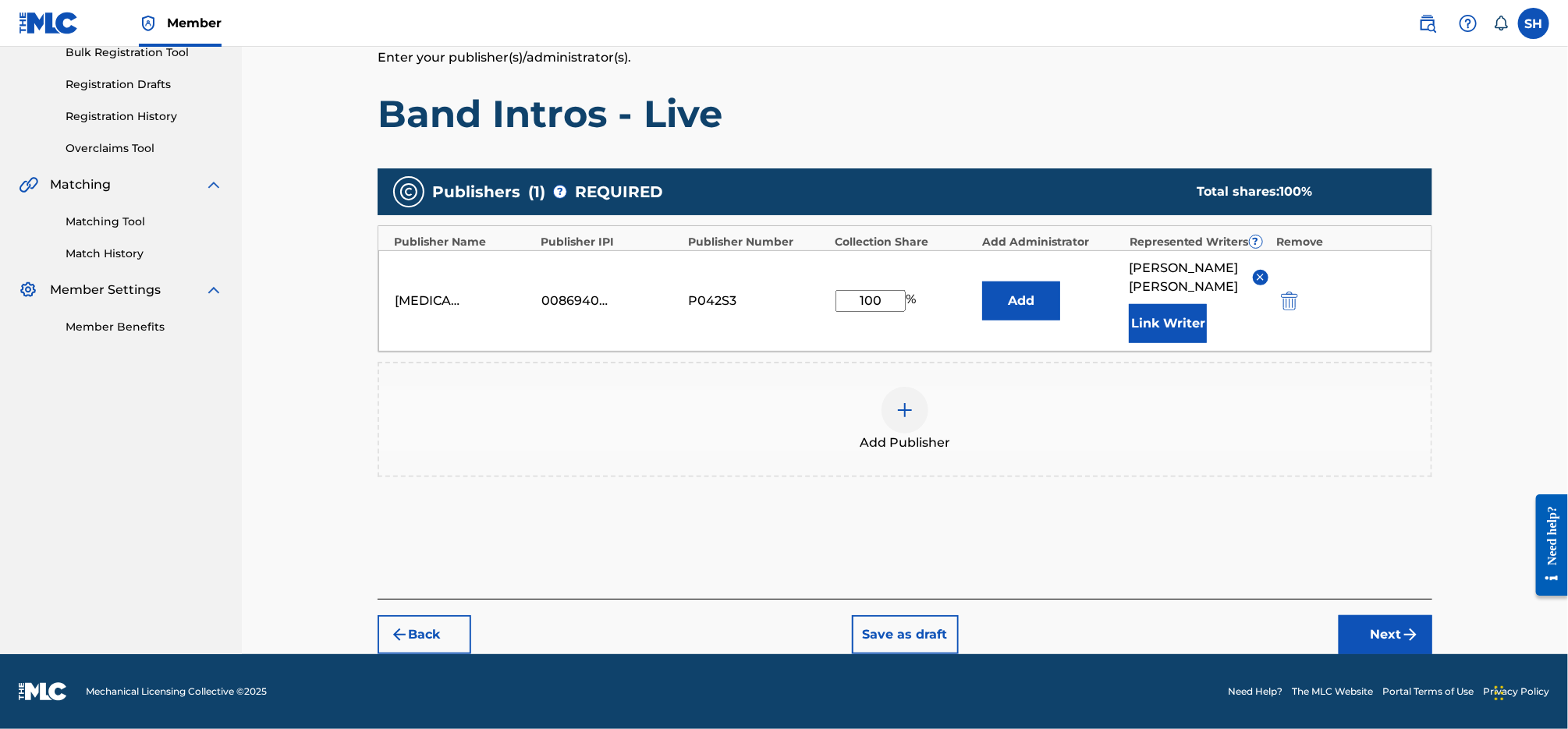
click at [1406, 638] on img "submit" at bounding box center [1410, 635] width 19 height 19
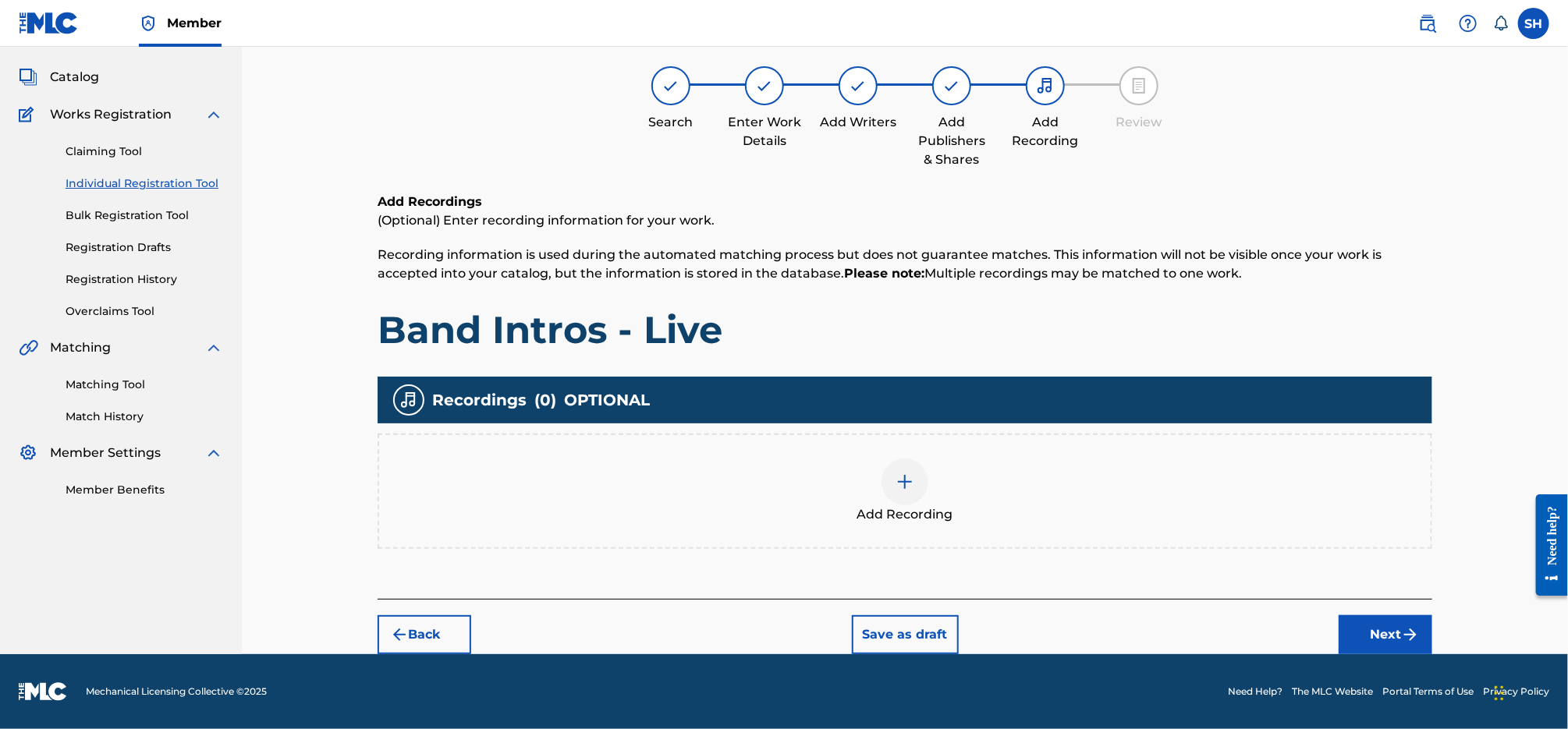
scroll to position [70, 0]
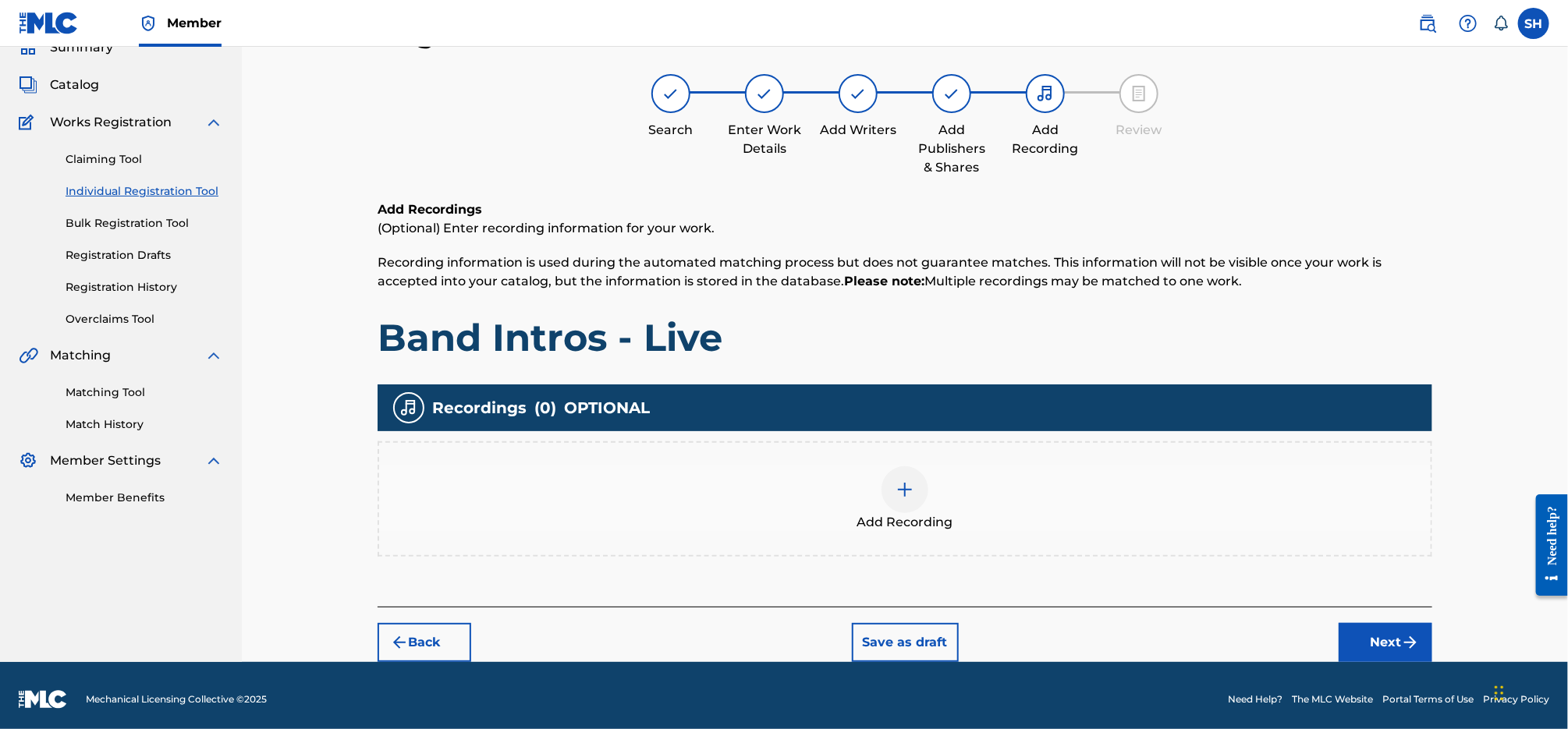
click at [923, 494] on div at bounding box center [905, 490] width 47 height 47
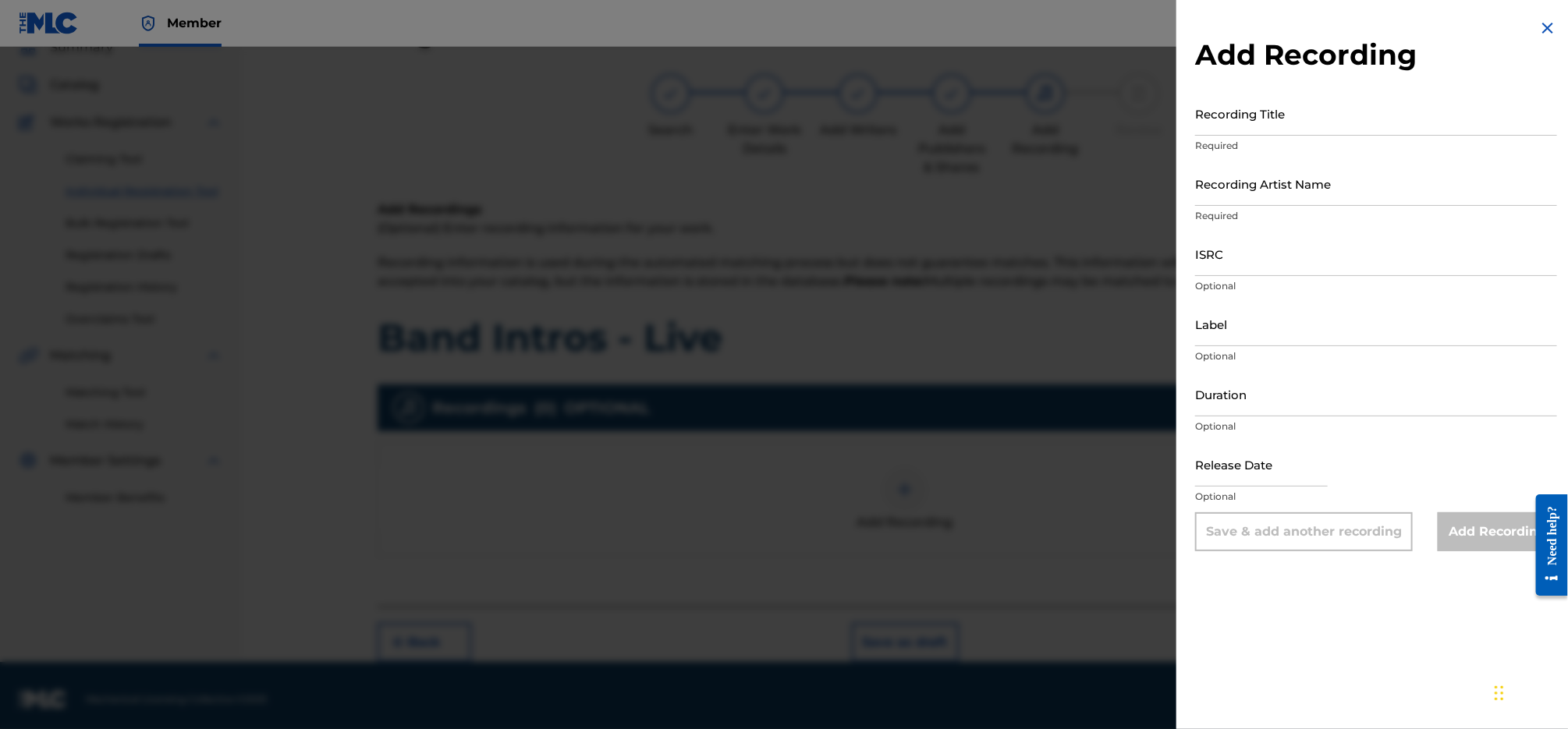
click at [1311, 275] on input "ISRC" at bounding box center [1375, 253] width 362 height 44
paste input "QZFZ62115143"
type input "QZFZ62115143"
click at [1297, 325] on input "Label" at bounding box center [1375, 324] width 362 height 44
type input "[MEDICAL_DATA] Publishing & Entertainment, LLC"
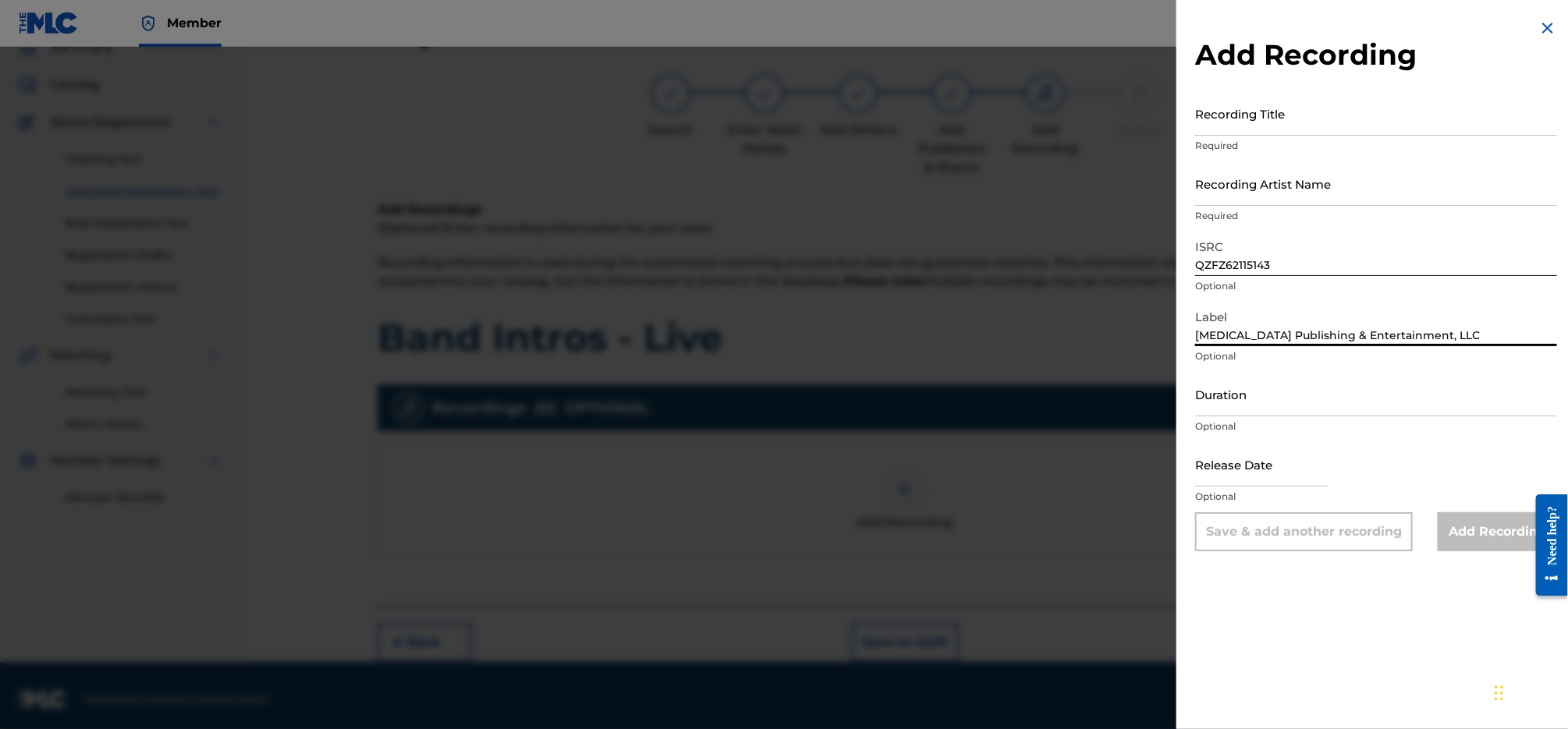
click at [1322, 169] on input "Recording Artist Name" at bounding box center [1375, 183] width 362 height 44
type input "[PERSON_NAME]"
click at [1302, 114] on input "Recording Title" at bounding box center [1375, 113] width 362 height 44
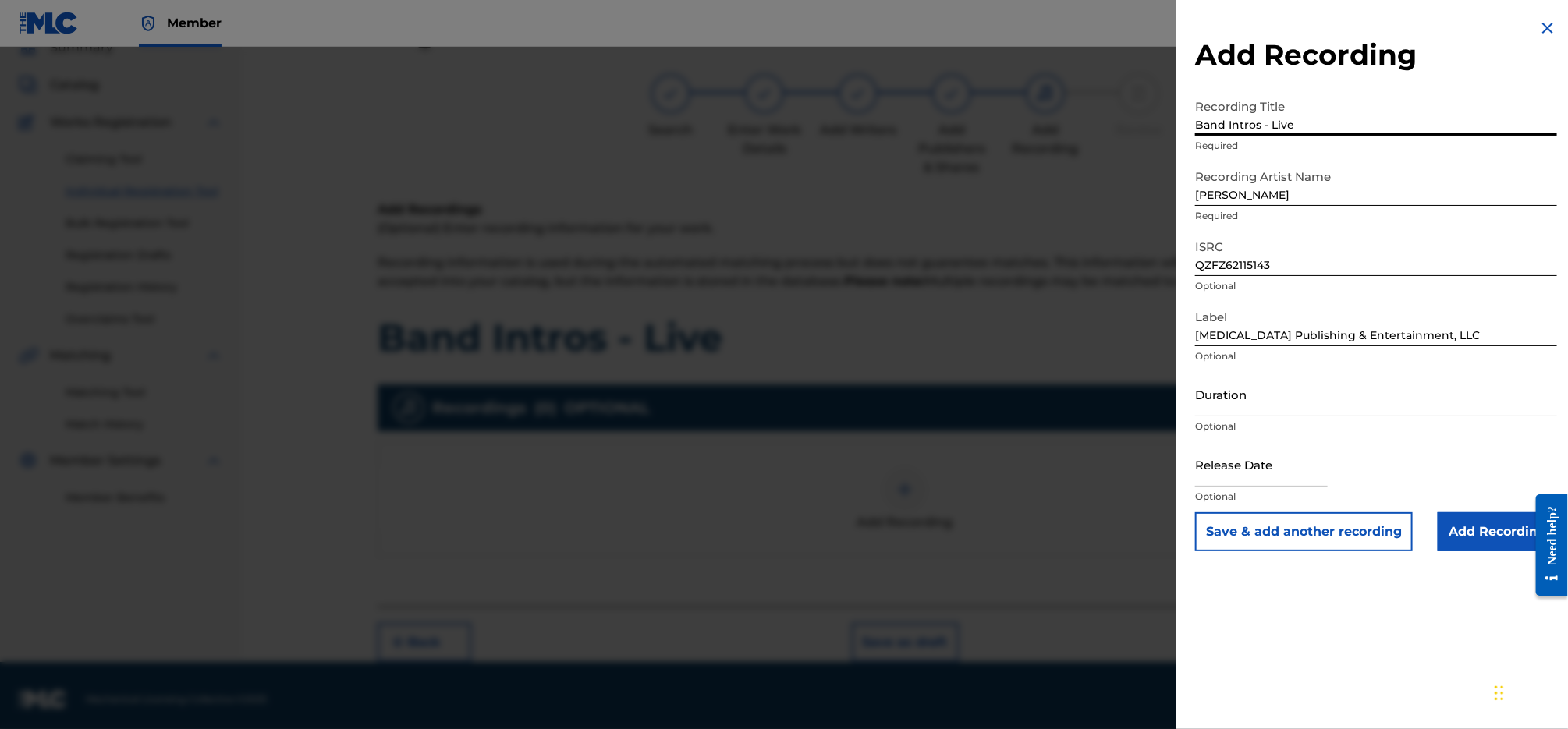
type input "Band Intros - Live"
click at [1486, 540] on input "Add Recording" at bounding box center [1497, 532] width 119 height 39
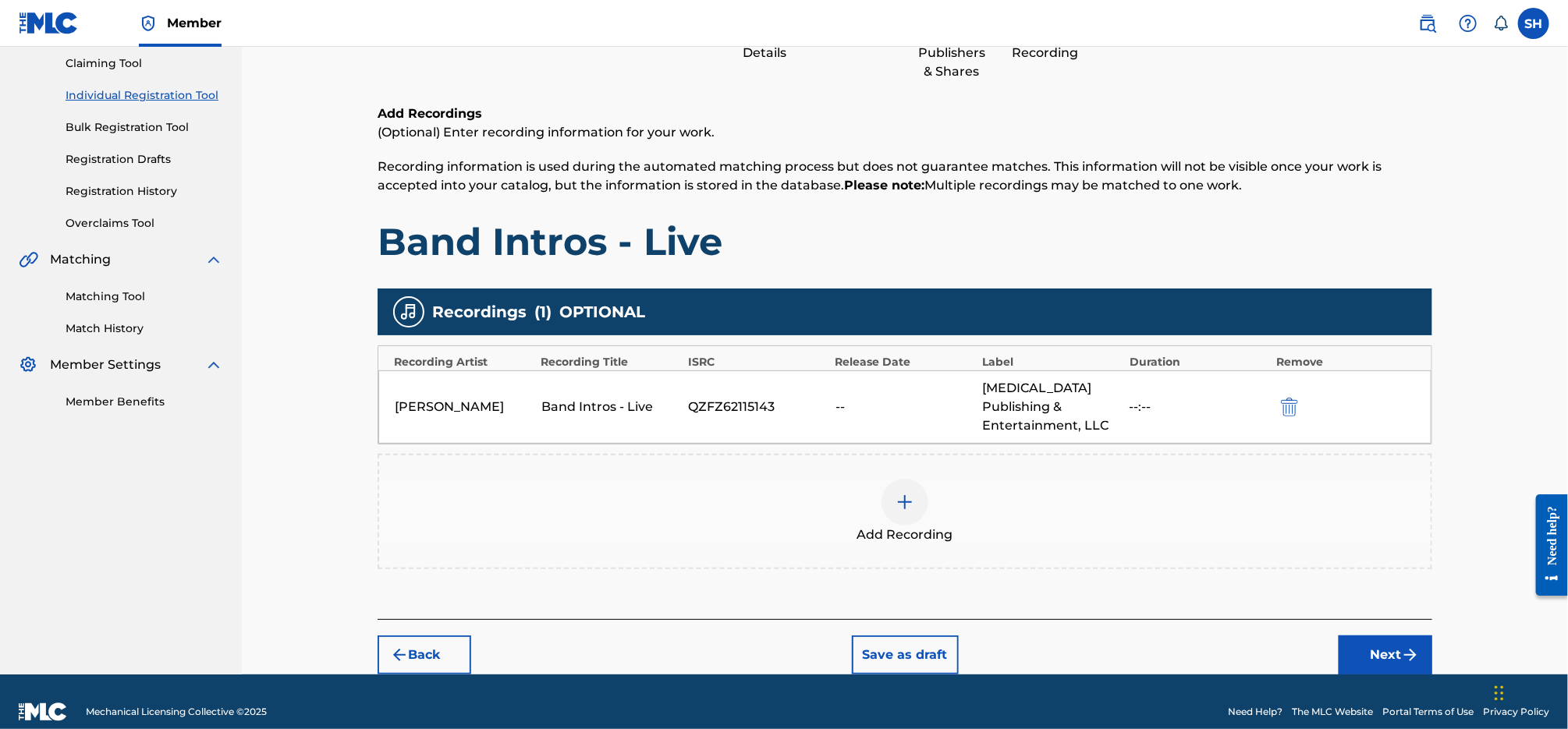
click at [1410, 646] on img "submit" at bounding box center [1410, 655] width 19 height 19
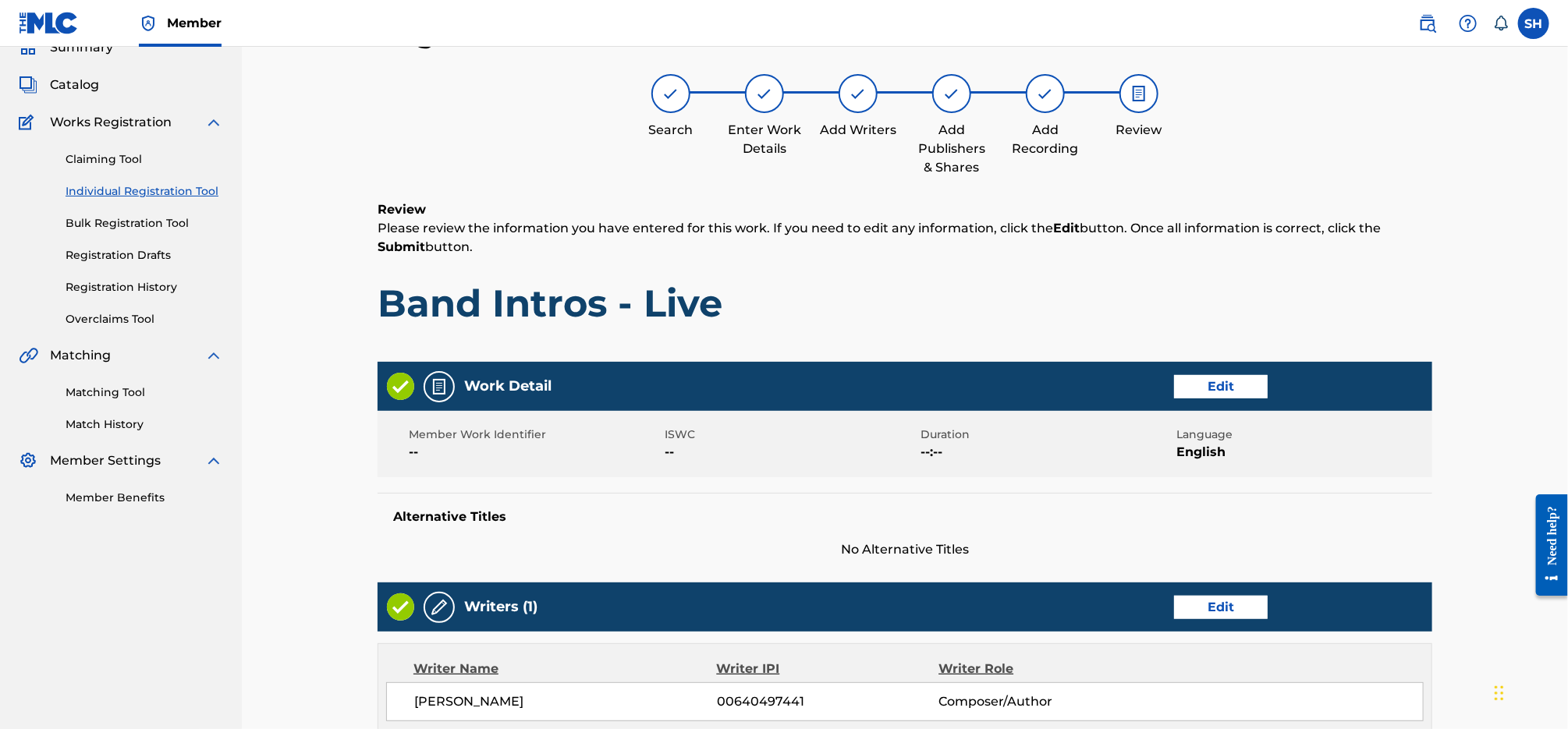
scroll to position [606, 0]
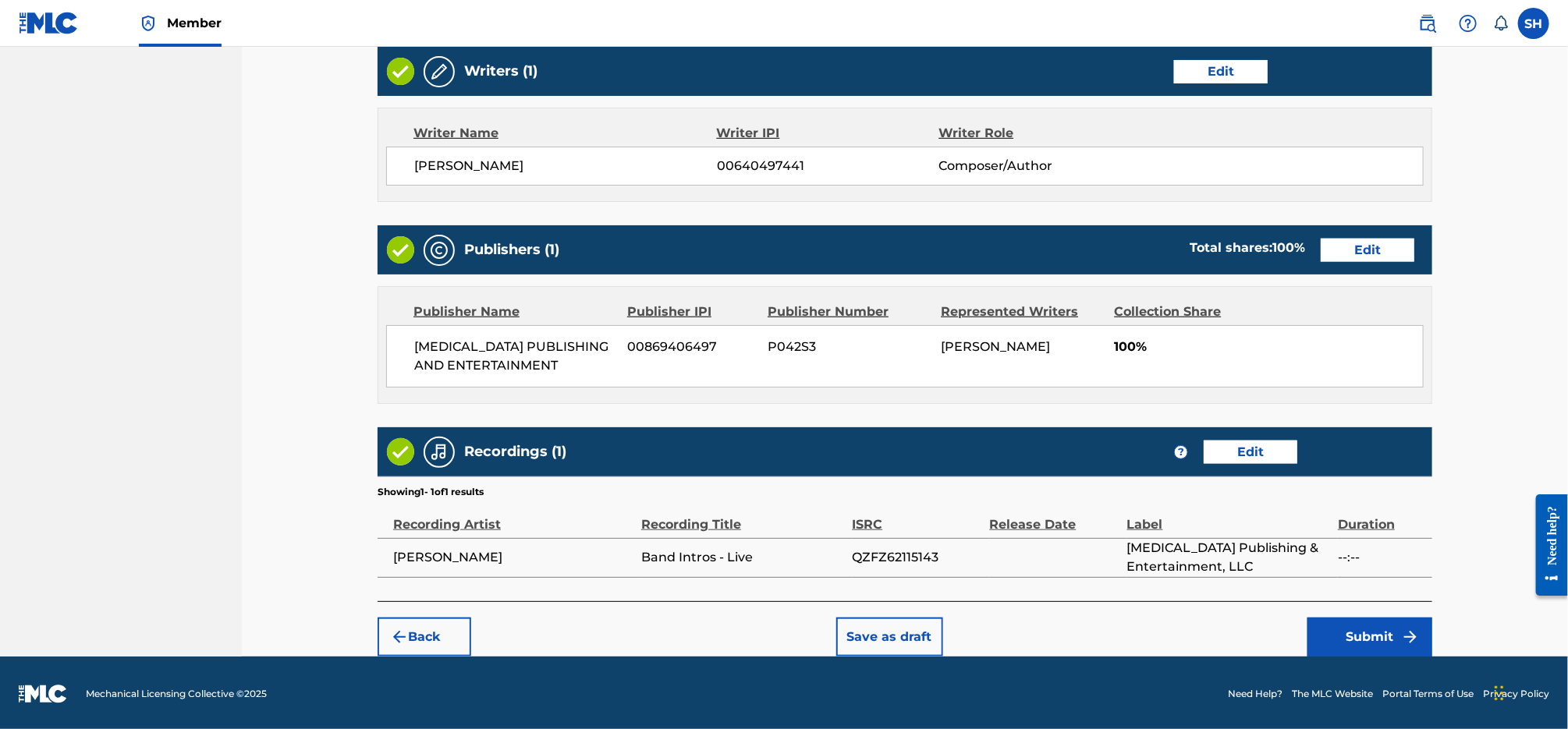
click at [1385, 631] on button "Submit" at bounding box center [1370, 636] width 125 height 39
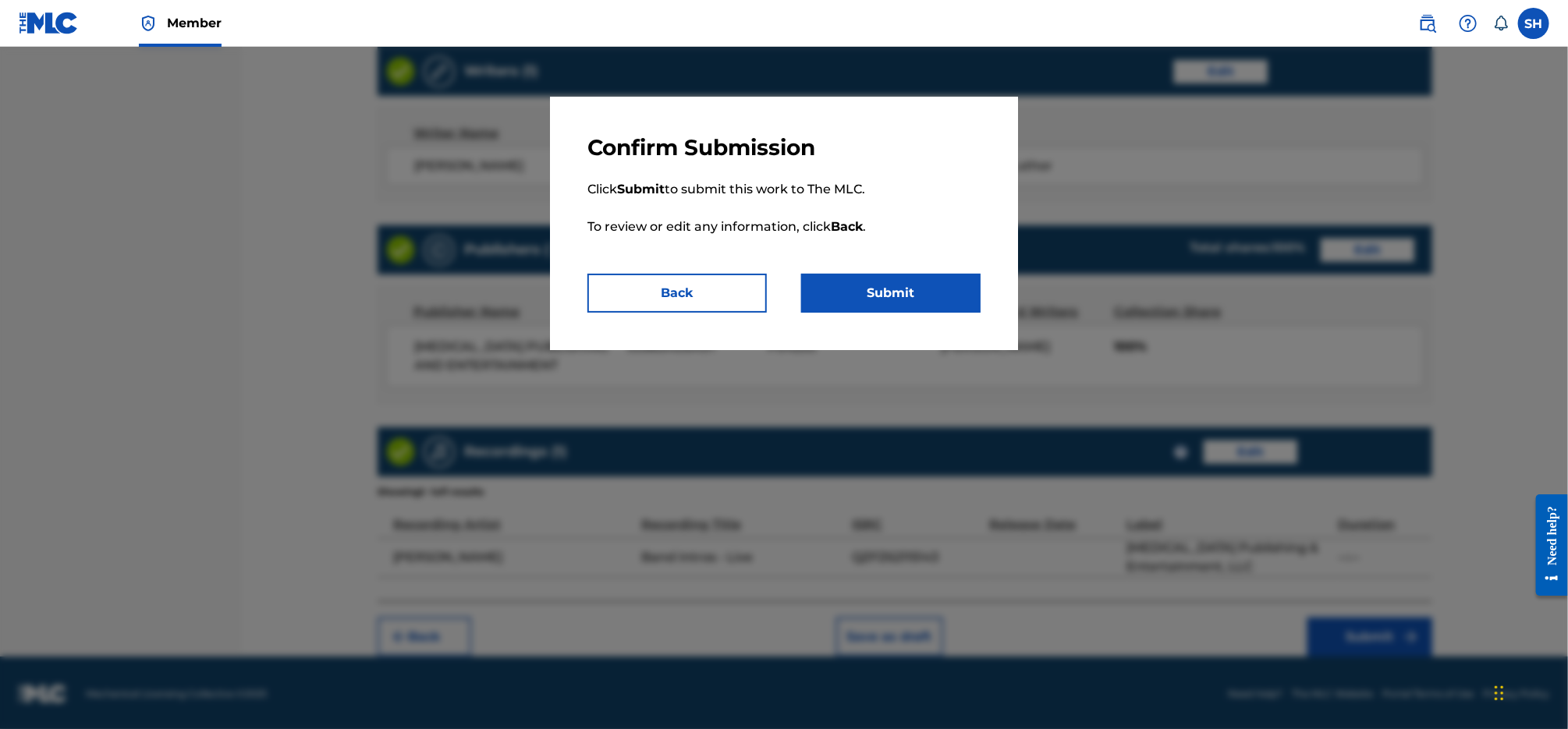
click at [906, 277] on button "Submit" at bounding box center [891, 293] width 179 height 39
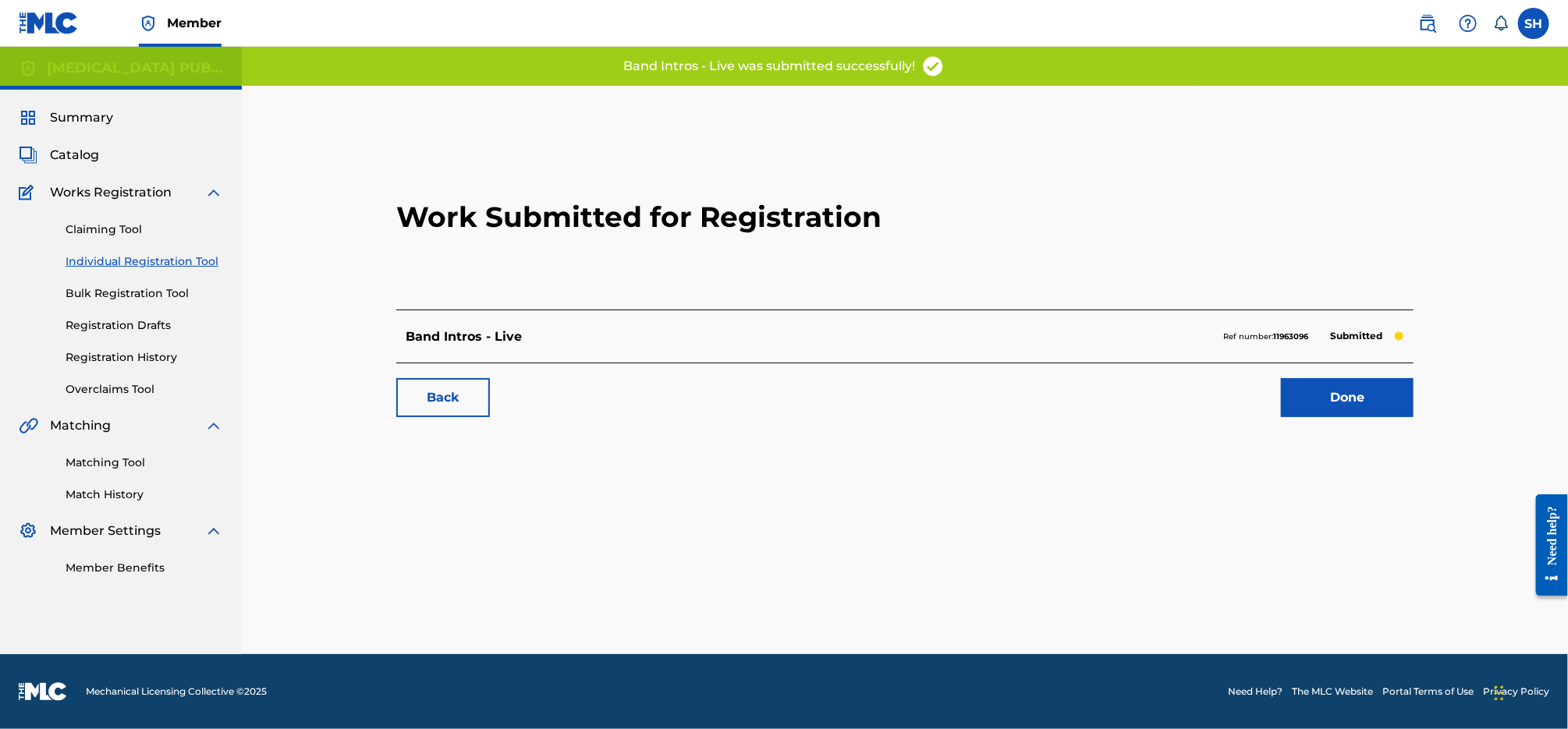
click at [165, 352] on link "Registration History" at bounding box center [144, 357] width 158 height 16
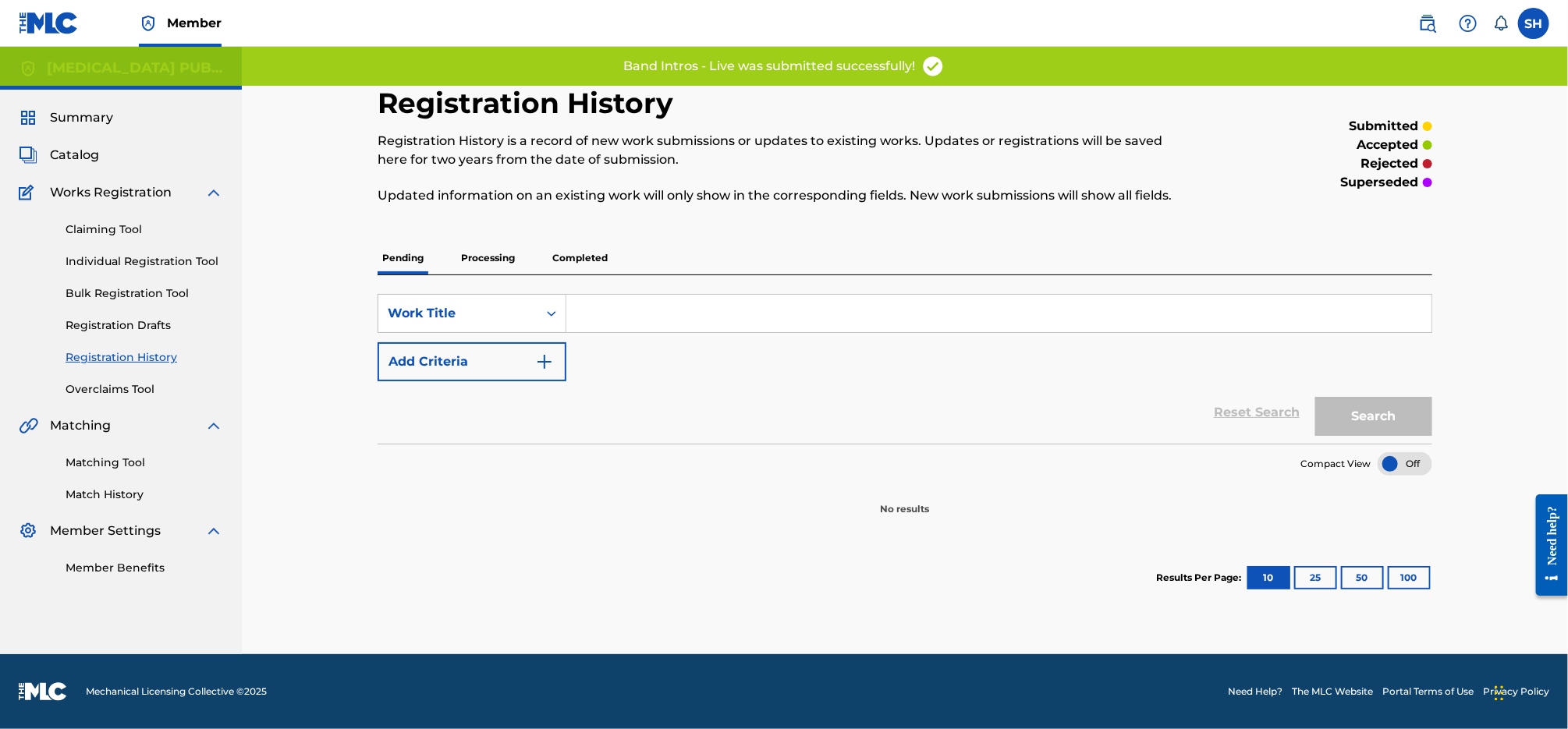
click at [564, 258] on p "Completed" at bounding box center [580, 258] width 65 height 33
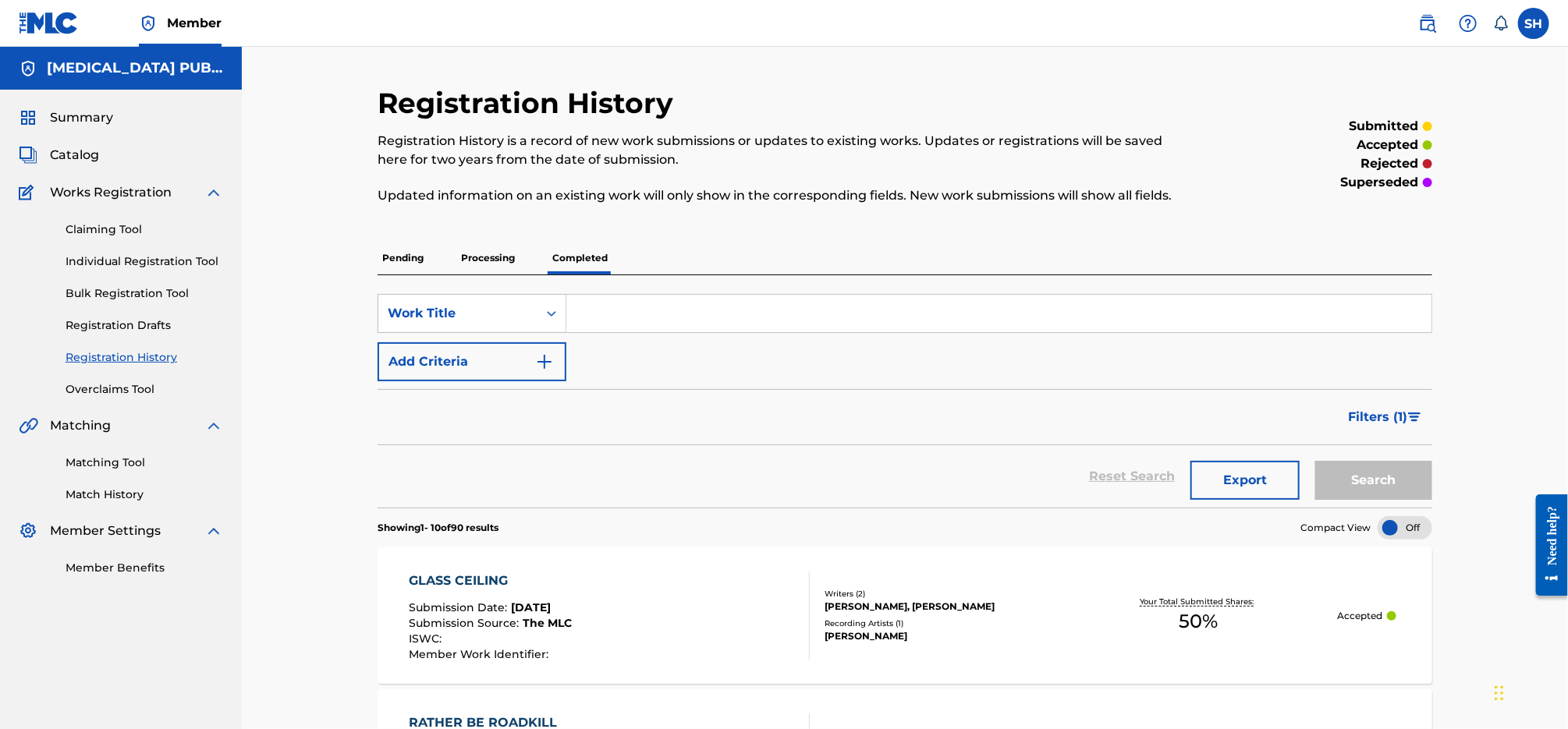
click at [1417, 421] on img "Search Form" at bounding box center [1415, 417] width 13 height 9
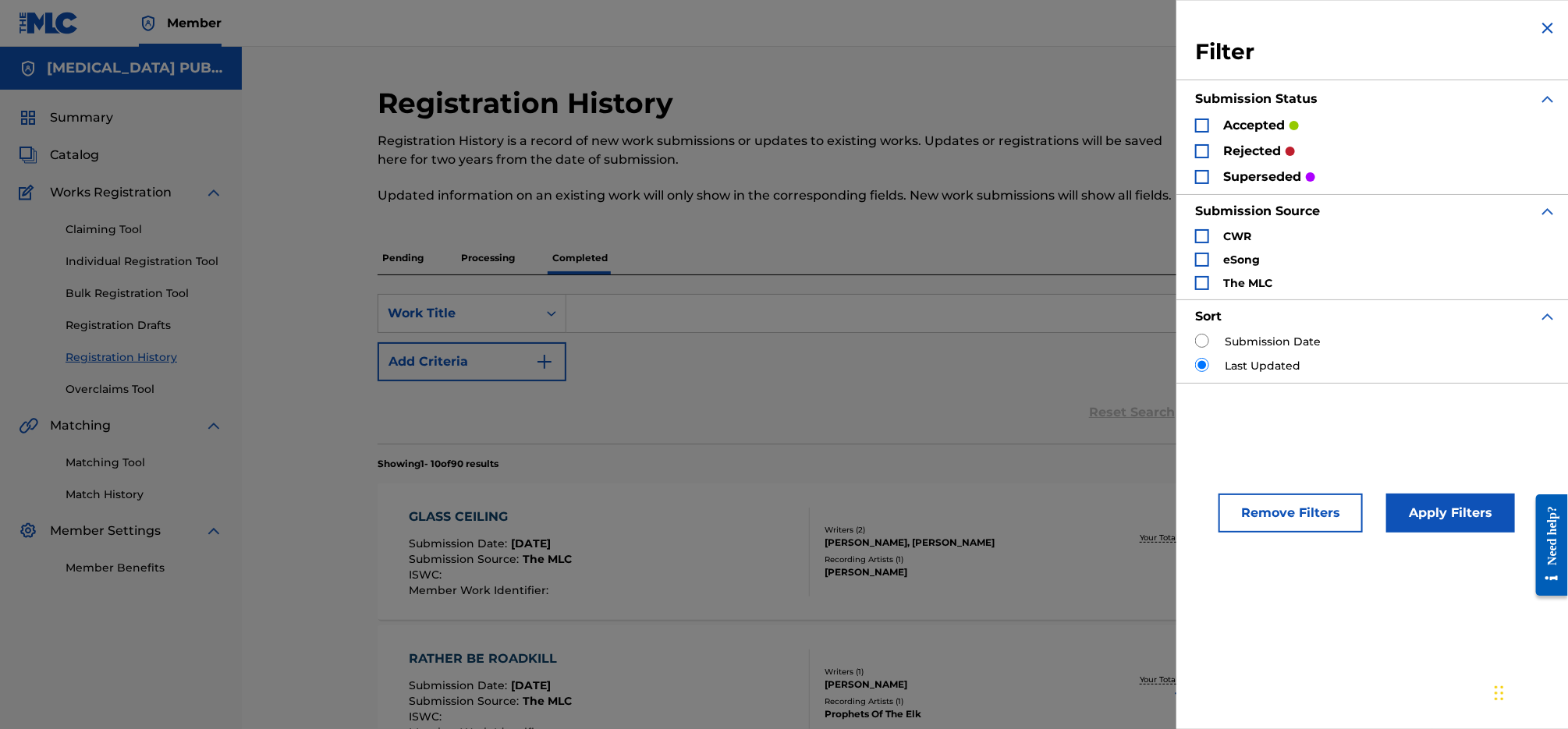
click at [1280, 149] on p "rejected" at bounding box center [1252, 151] width 58 height 19
click at [1197, 150] on div "Search Form" at bounding box center [1202, 151] width 14 height 14
click at [1440, 494] on button "Apply Filters" at bounding box center [1451, 513] width 128 height 39
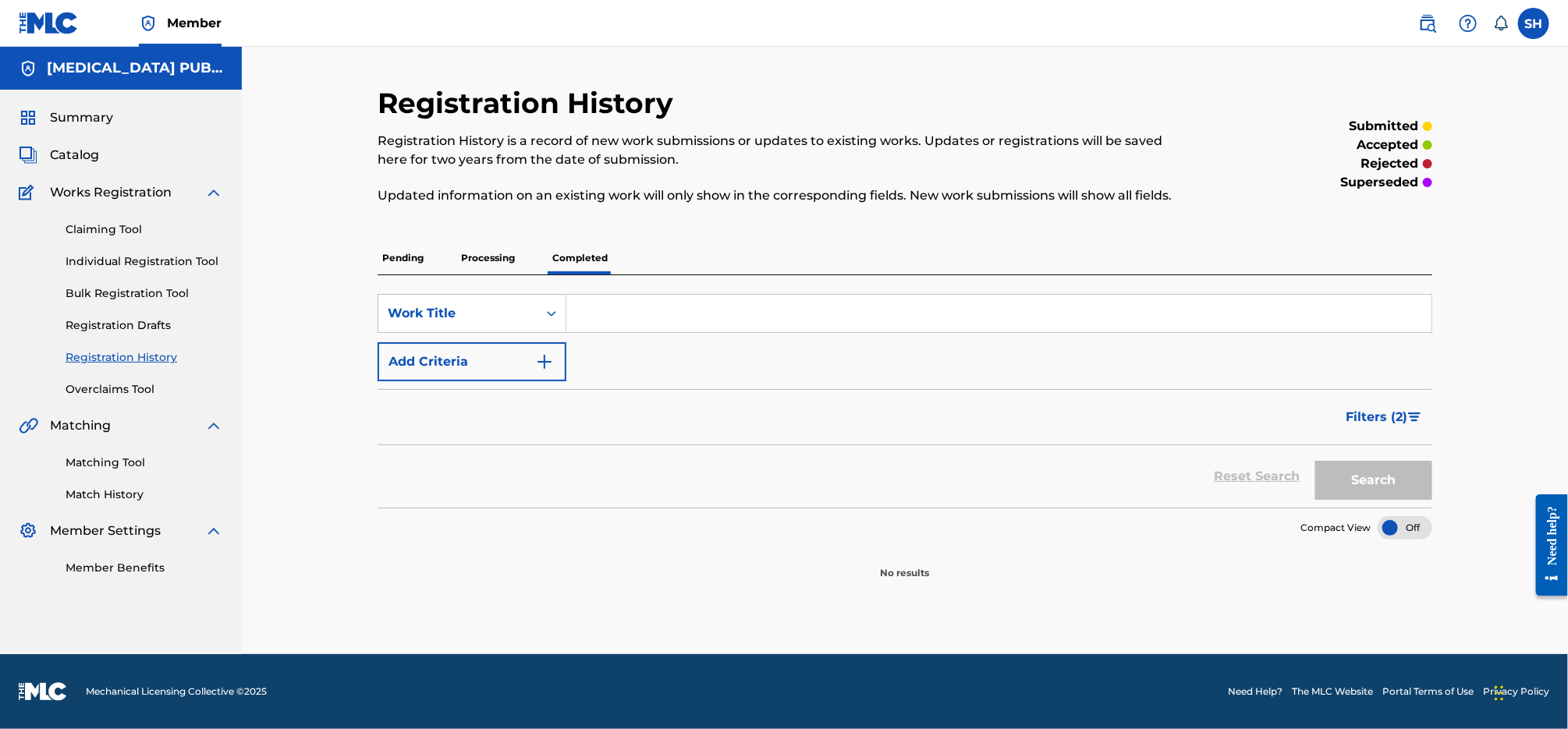
click at [1389, 423] on span "Filters ( 2 )" at bounding box center [1376, 417] width 61 height 19
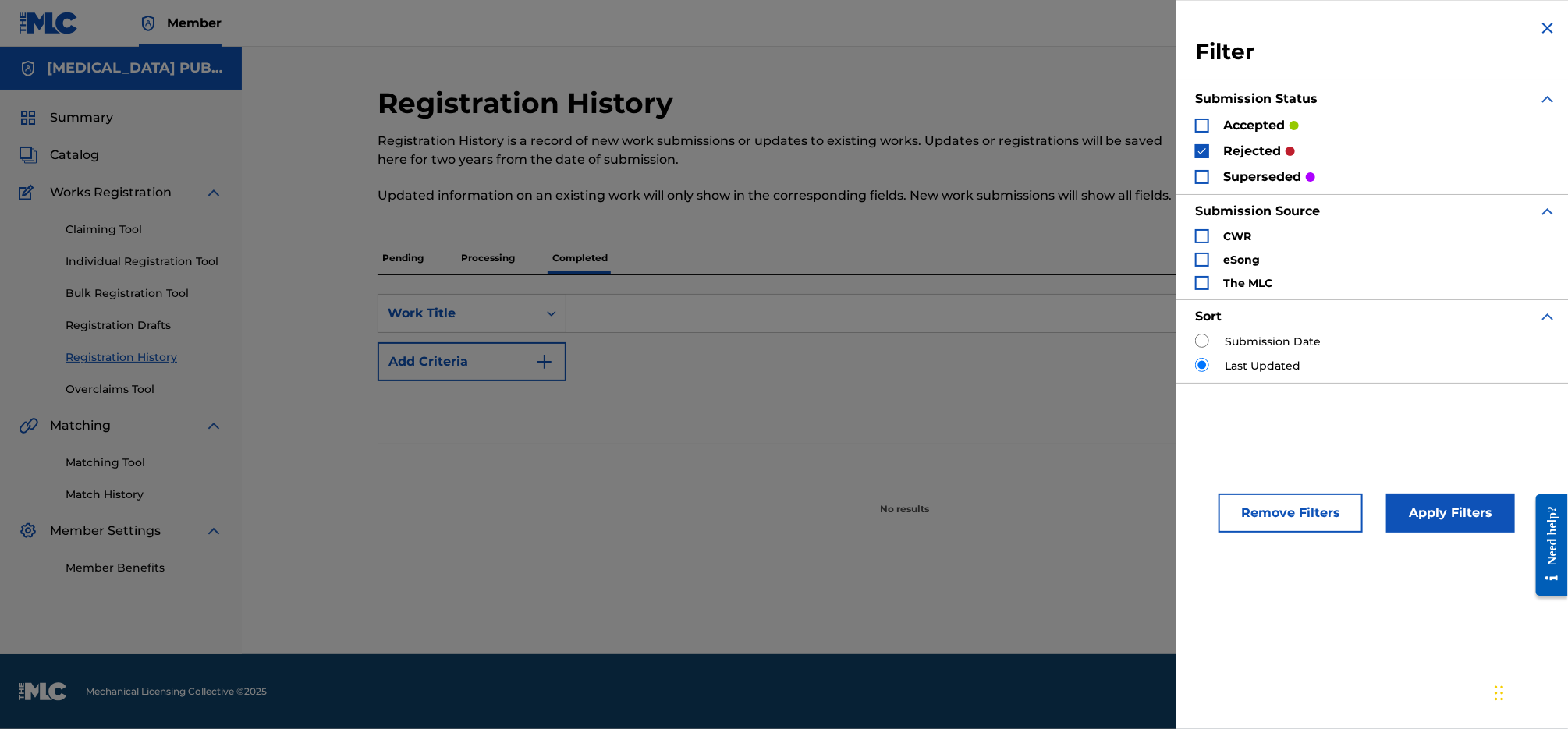
click at [1200, 144] on div "Search Form" at bounding box center [1202, 151] width 14 height 14
click at [1199, 125] on div "Search Form" at bounding box center [1202, 126] width 14 height 14
click at [1421, 507] on button "Apply Filters" at bounding box center [1451, 513] width 128 height 39
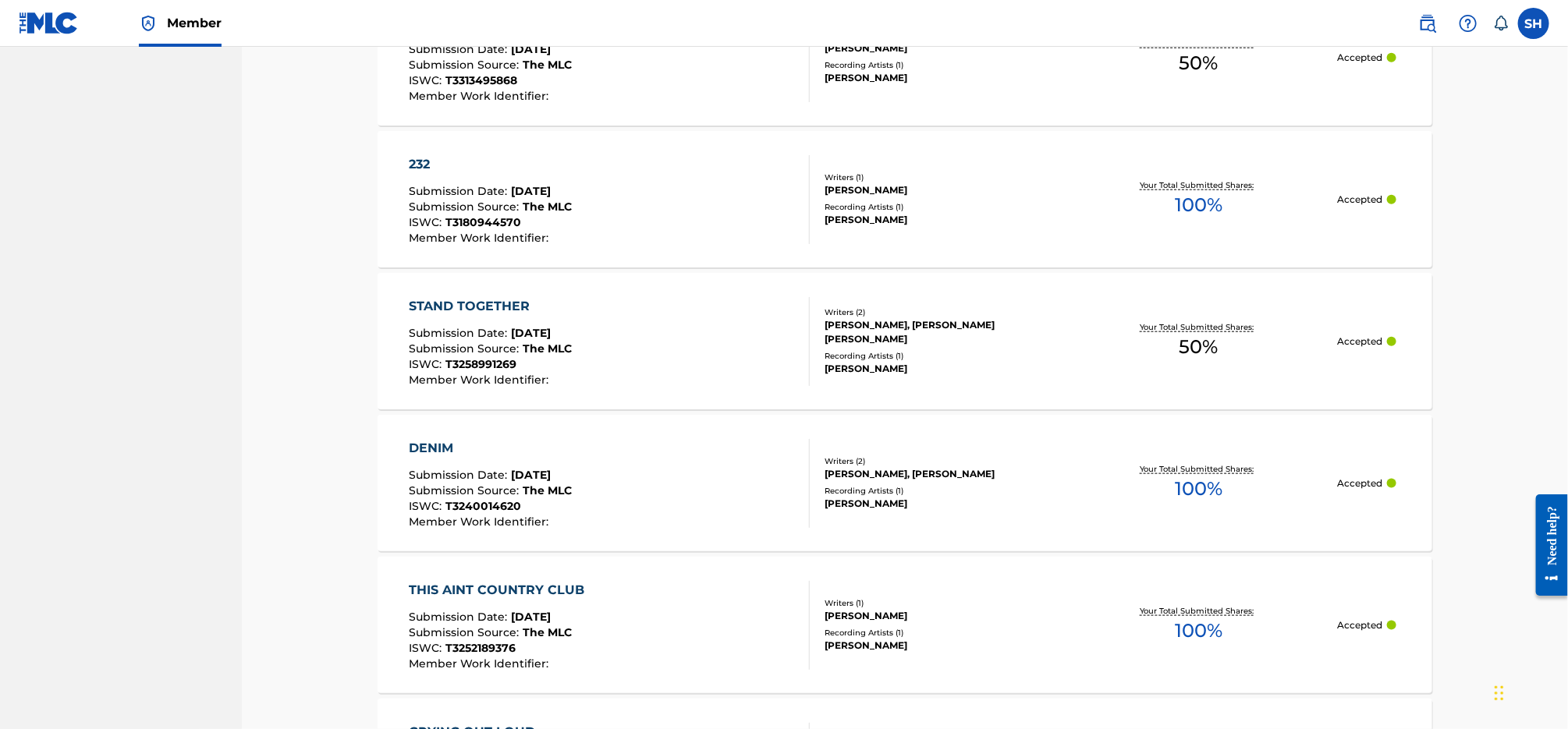
scroll to position [1412, 0]
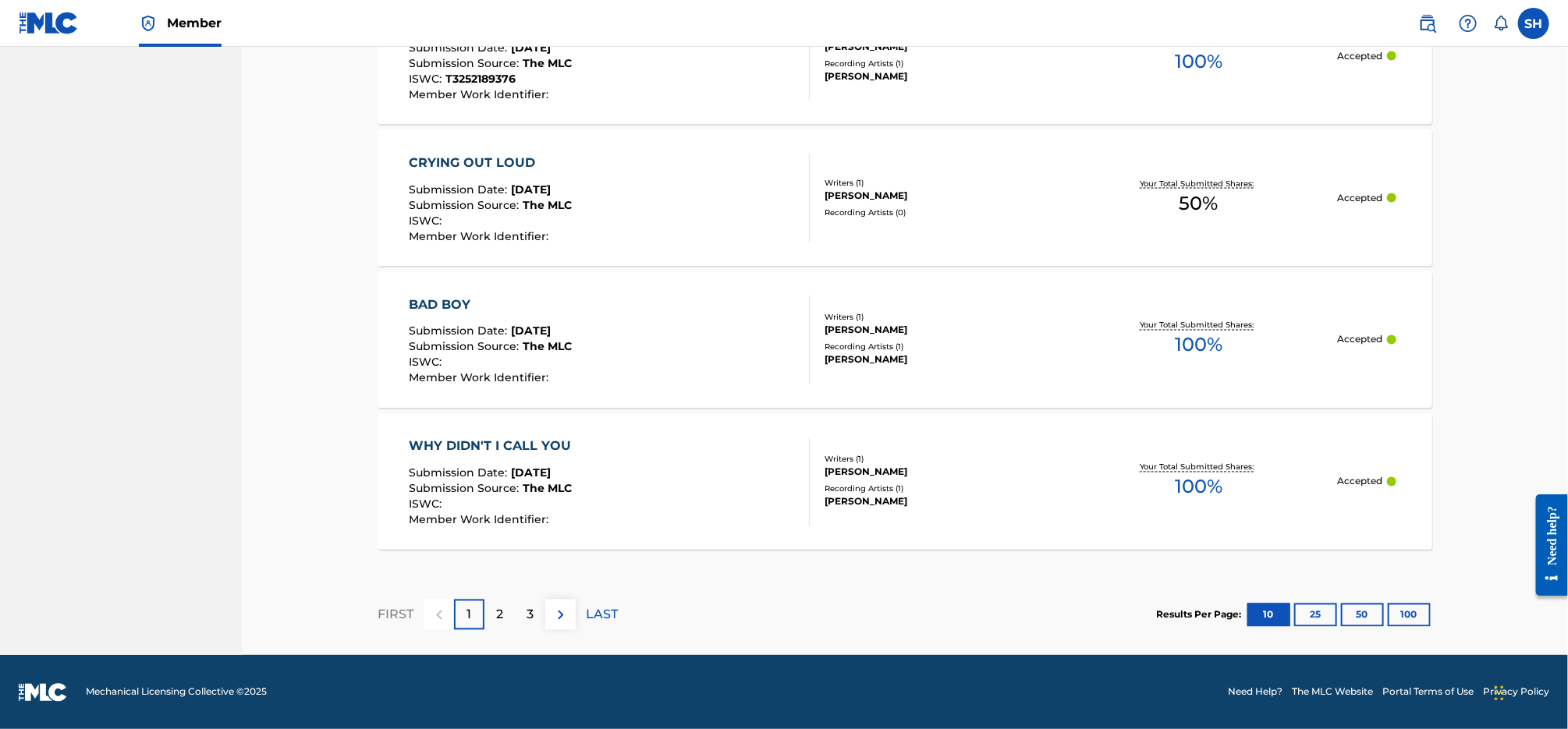
click at [498, 617] on p "2" at bounding box center [499, 616] width 7 height 19
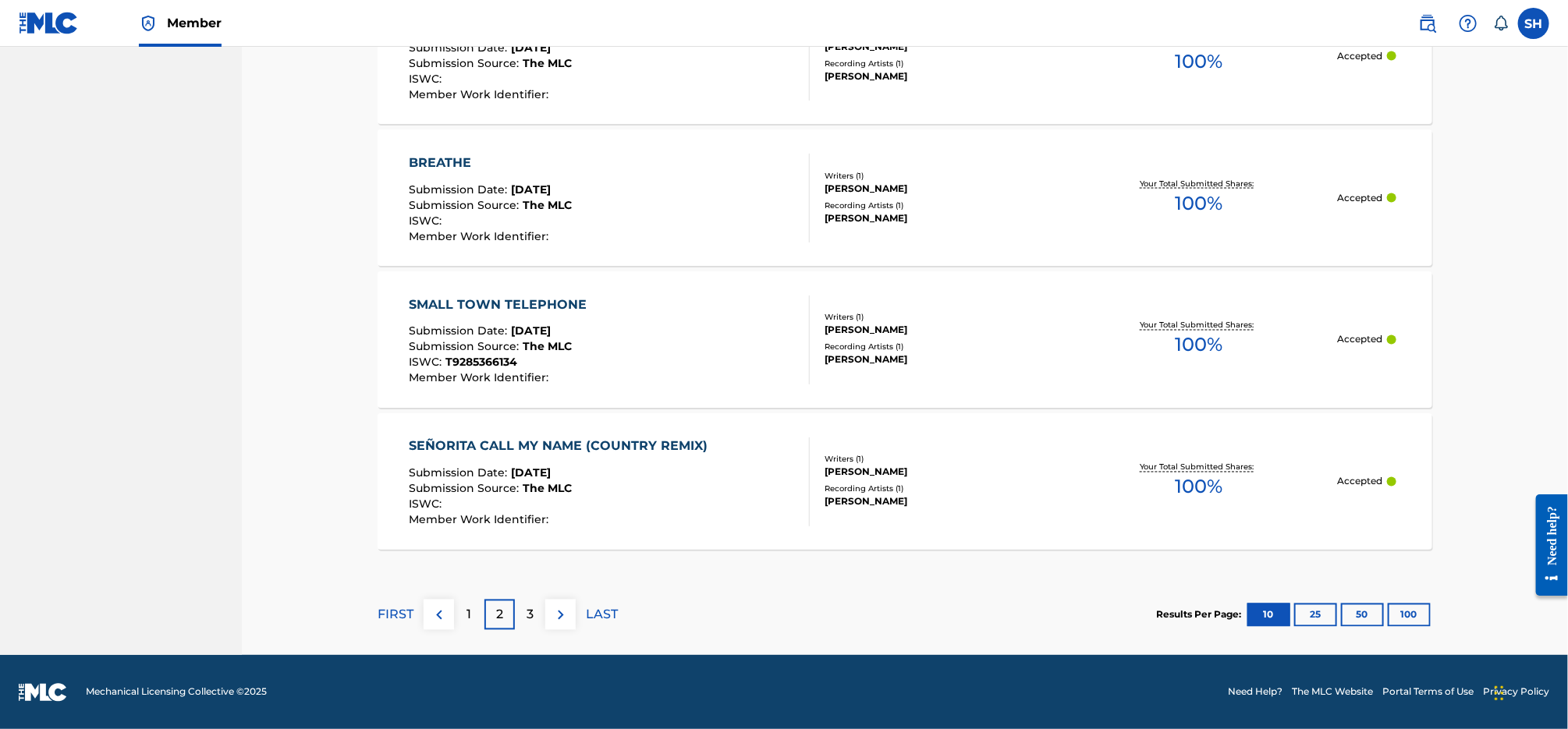
click at [537, 617] on div "3" at bounding box center [530, 615] width 30 height 30
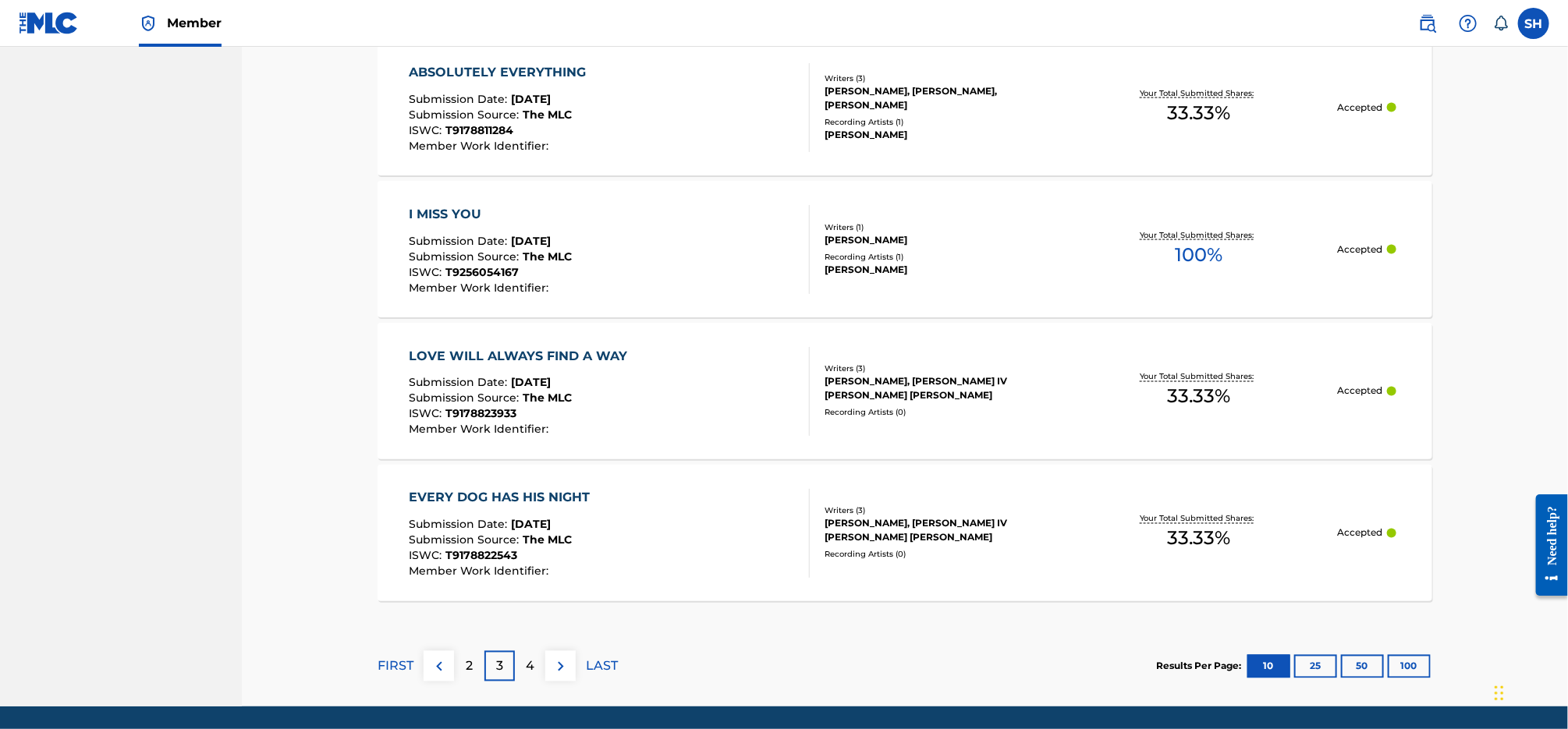
scroll to position [0, 0]
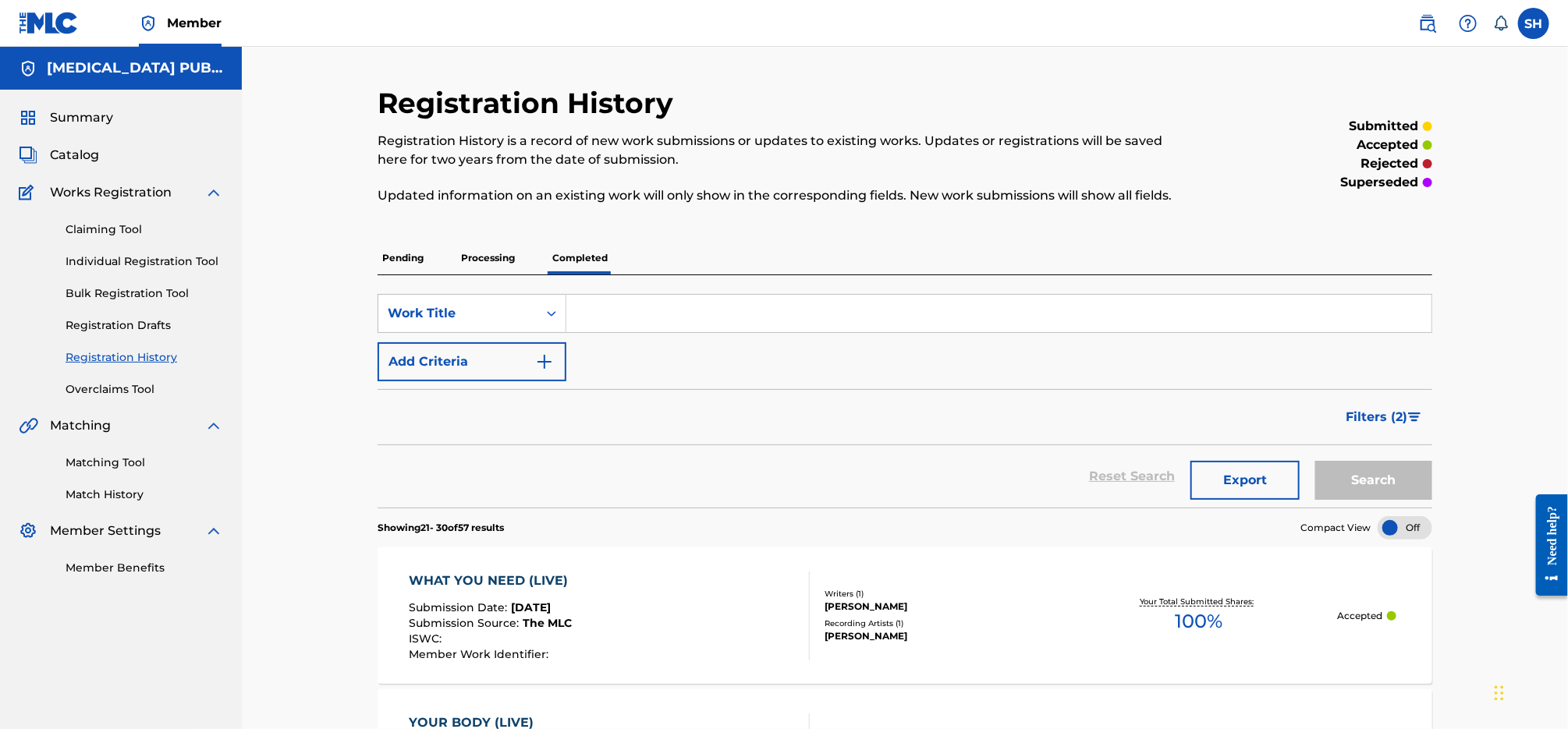
click at [480, 252] on p "Processing" at bounding box center [487, 258] width 63 height 33
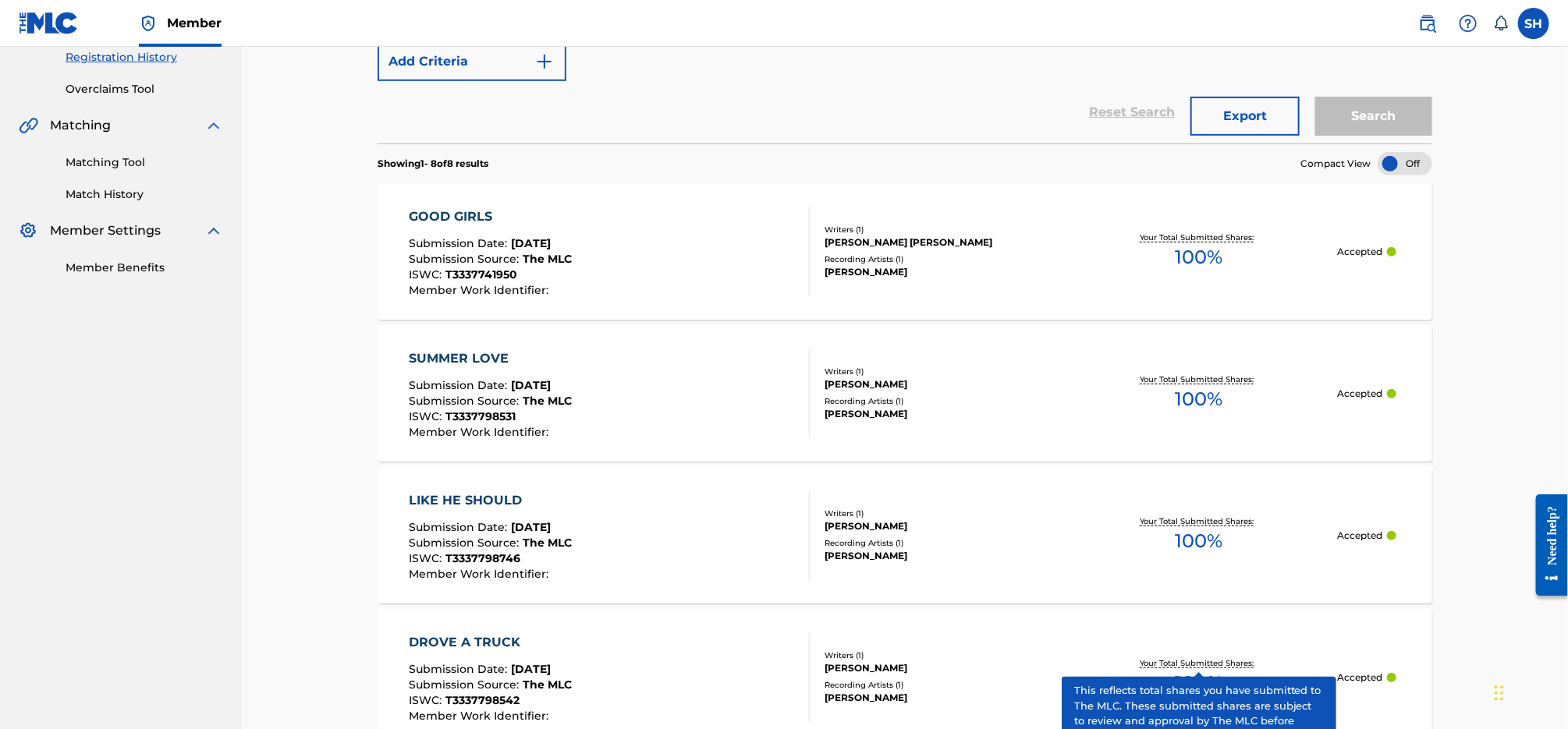
scroll to position [383, 0]
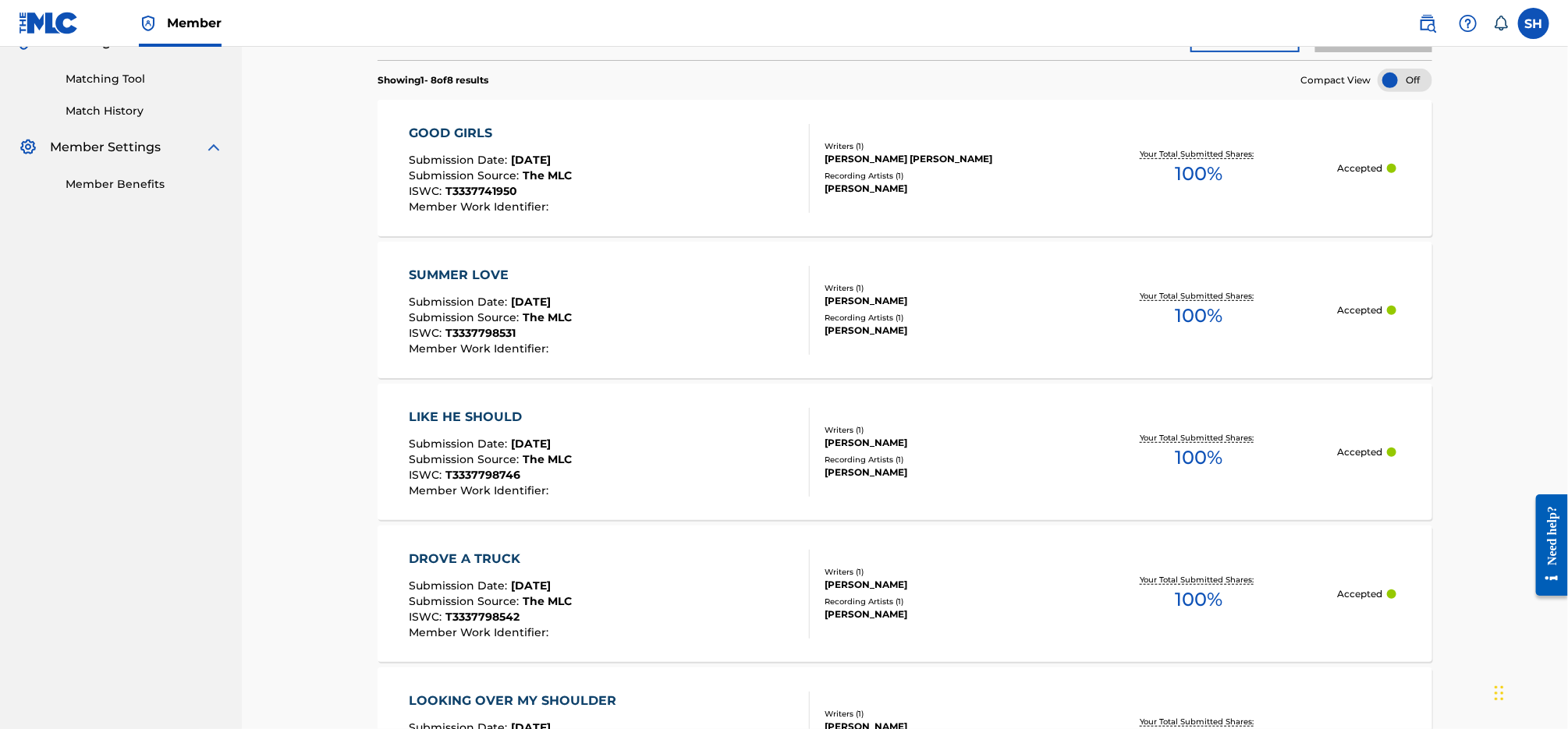
click at [1150, 457] on div "Your Total Submitted Shares: 100 %" at bounding box center [1198, 451] width 277 height 47
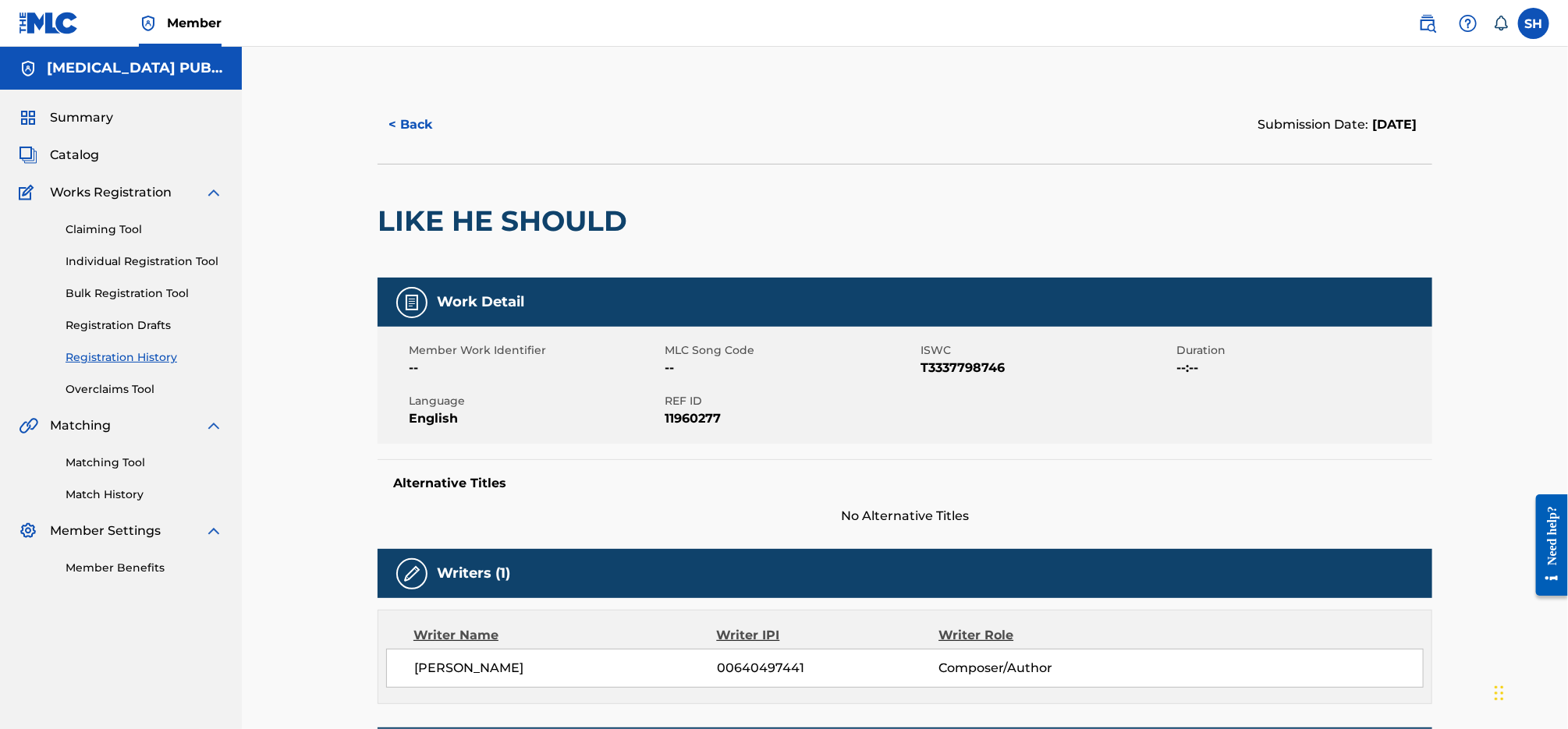
click at [427, 116] on button "< Back" at bounding box center [424, 124] width 94 height 39
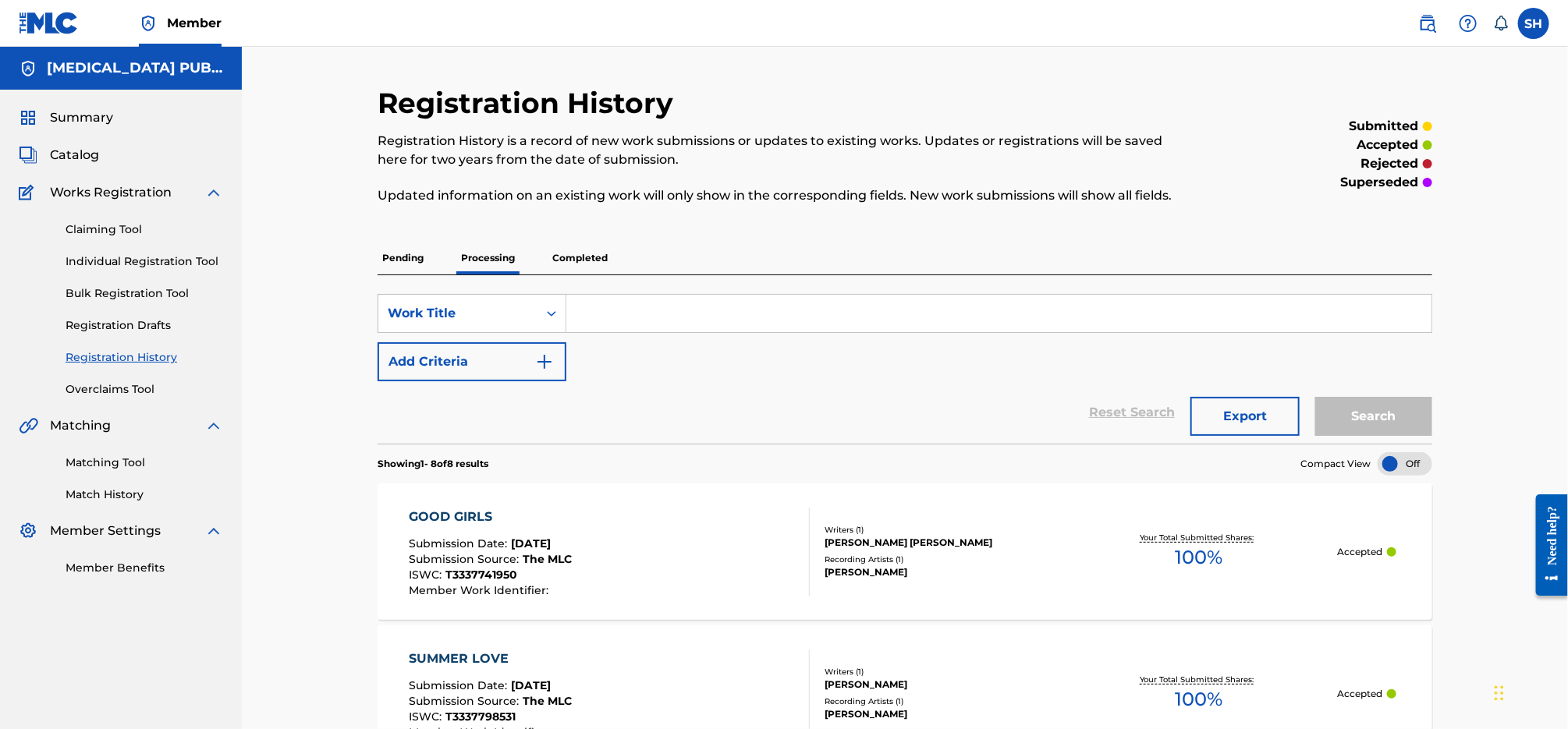
click at [87, 153] on span "Catalog" at bounding box center [75, 155] width 49 height 19
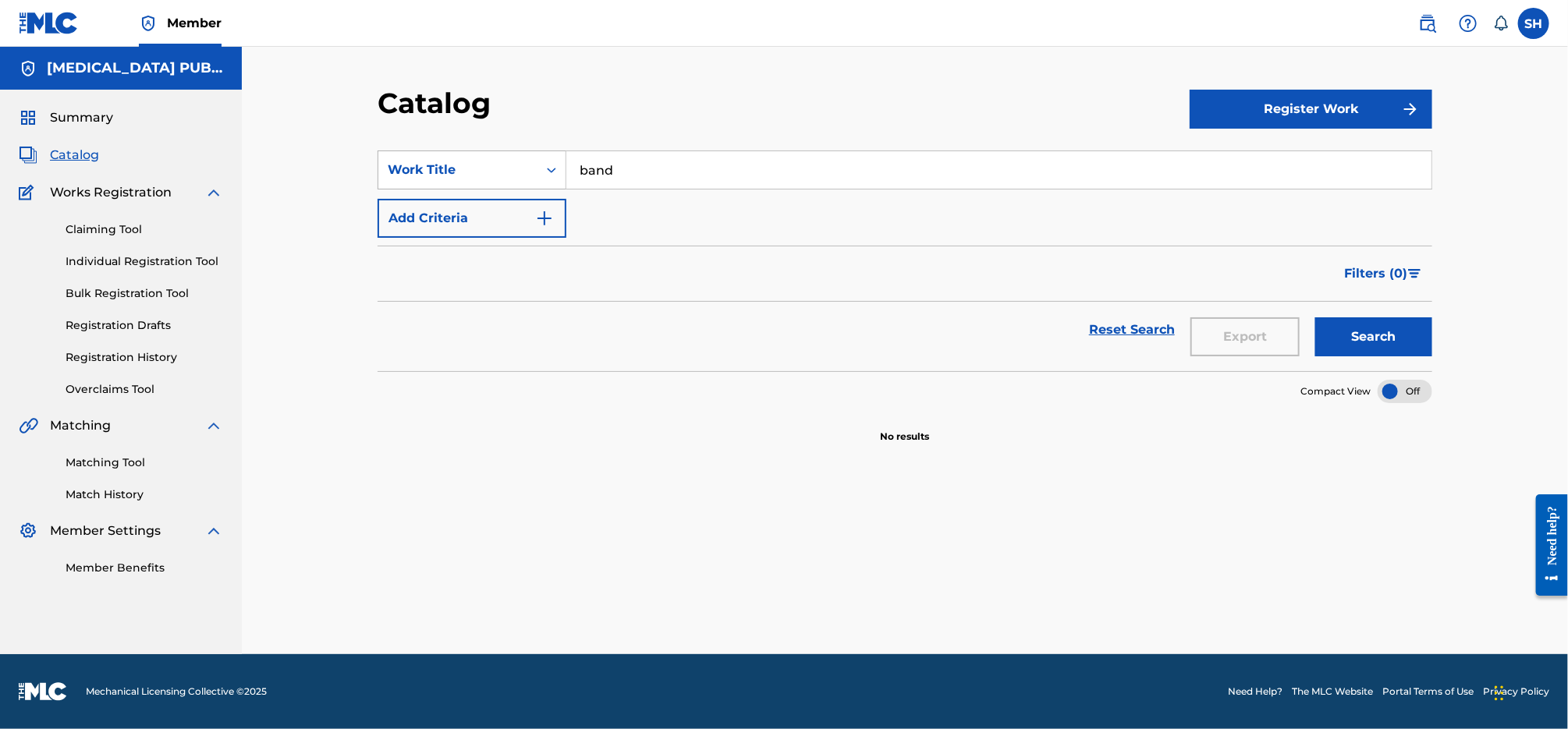
click at [510, 173] on div "Work Title" at bounding box center [457, 170] width 141 height 19
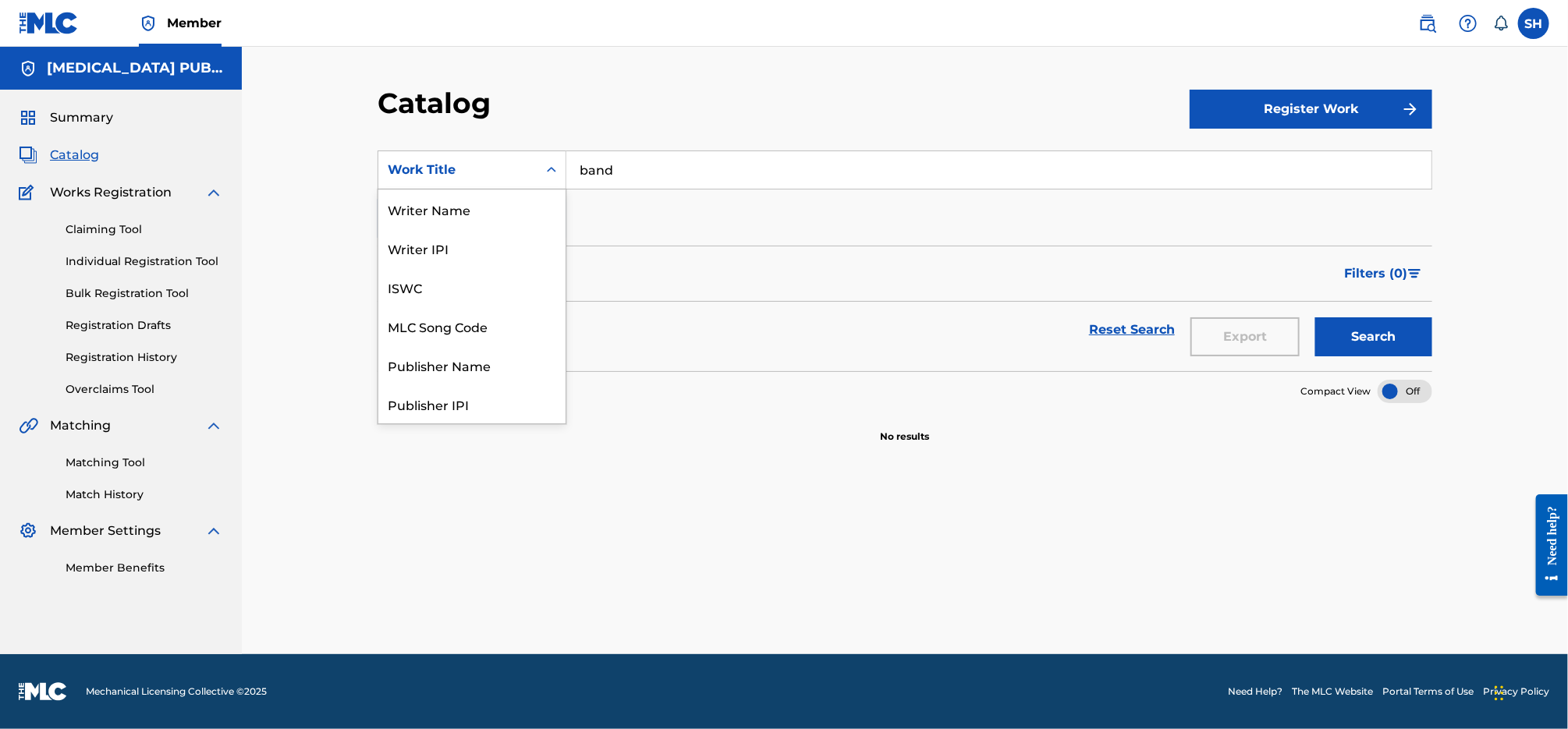
scroll to position [234, 0]
drag, startPoint x: 464, startPoint y: 356, endPoint x: 621, endPoint y: 245, distance: 192.3
click at [464, 356] on div "ISRC" at bounding box center [472, 364] width 187 height 39
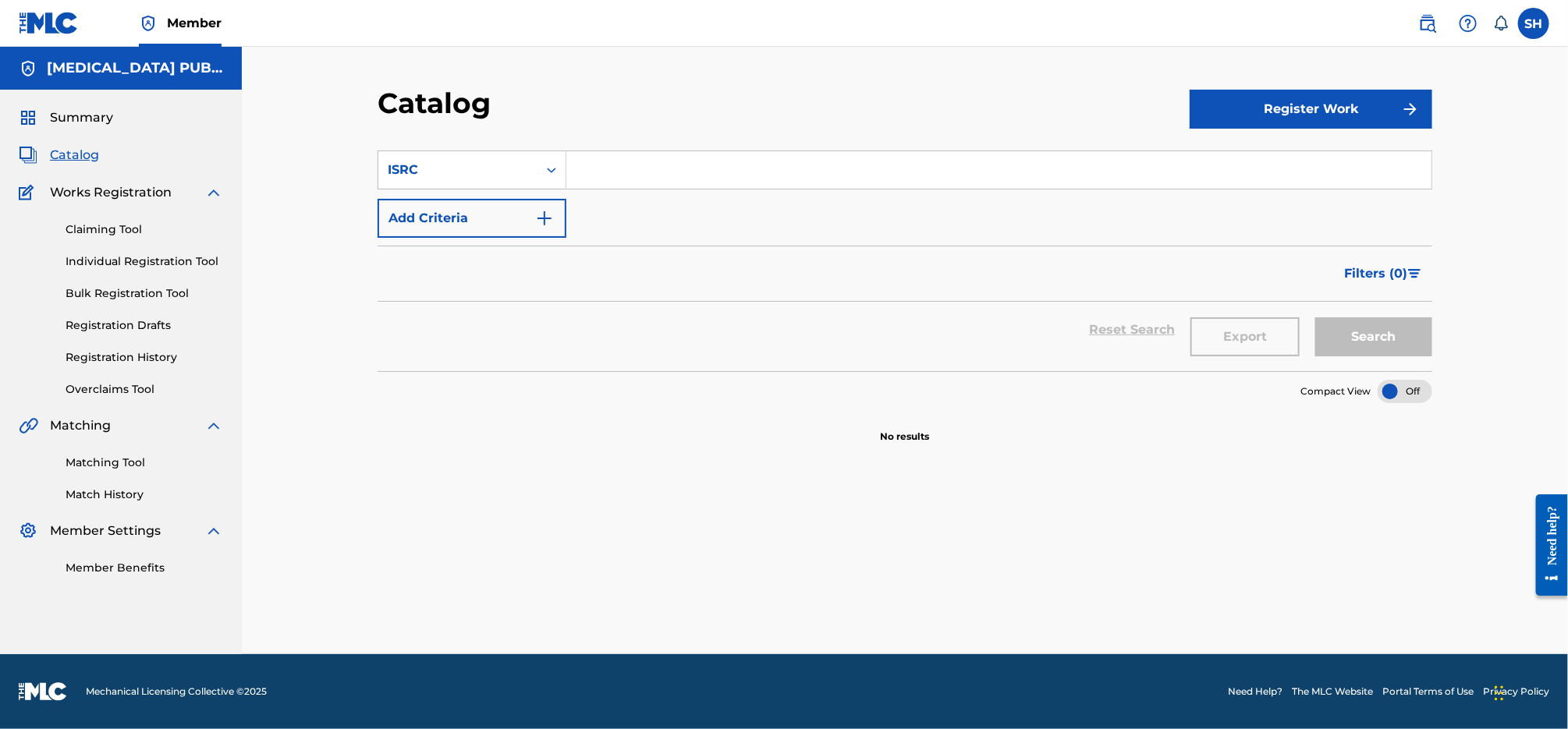
click at [653, 168] on input "Search Form" at bounding box center [999, 170] width 865 height 38
paste input "QZES92161584"
type input "QZES92161584"
click at [1406, 349] on button "Search" at bounding box center [1374, 336] width 117 height 39
click at [1338, 119] on button "Register Work" at bounding box center [1311, 109] width 243 height 39
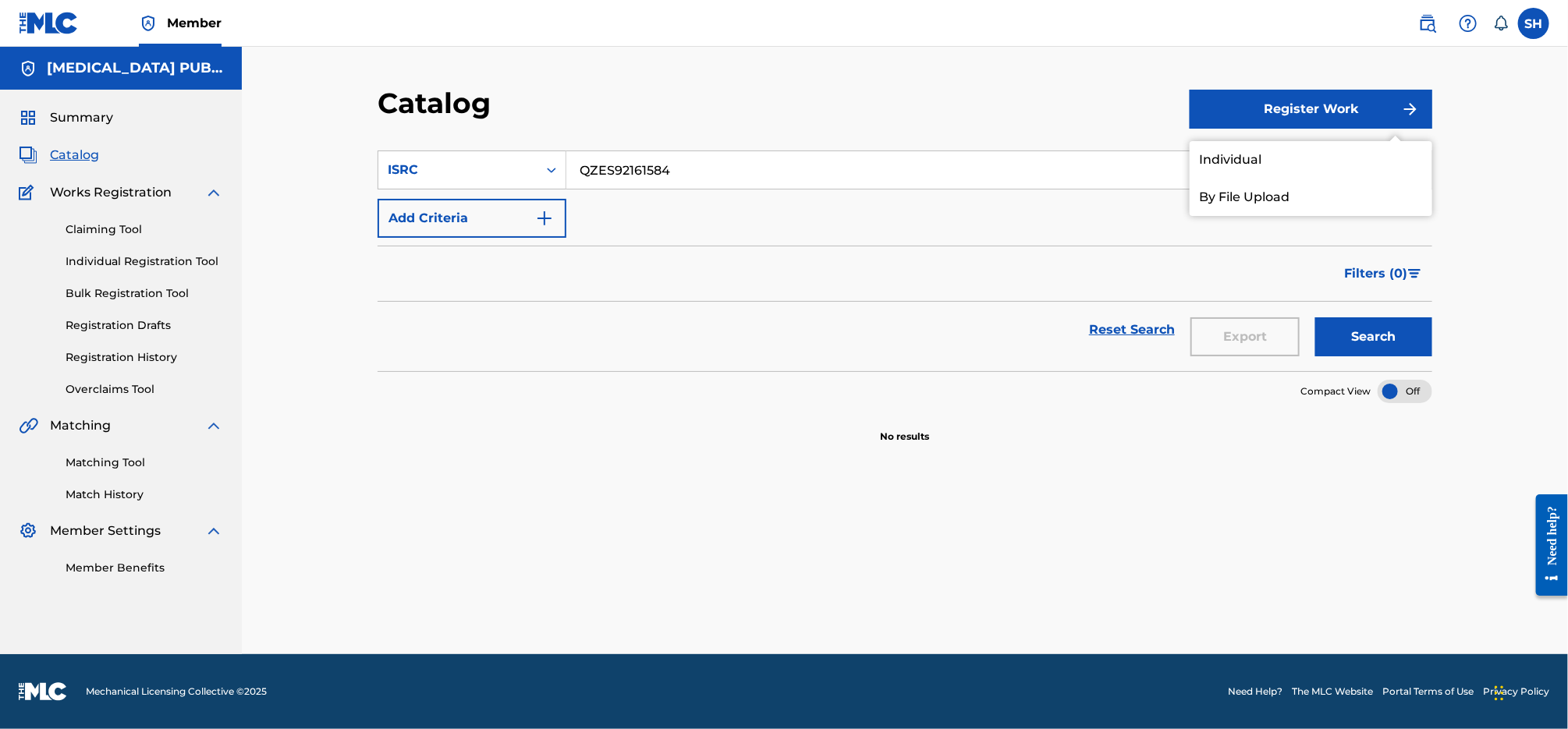
click at [1369, 163] on link "Individual" at bounding box center [1311, 160] width 243 height 38
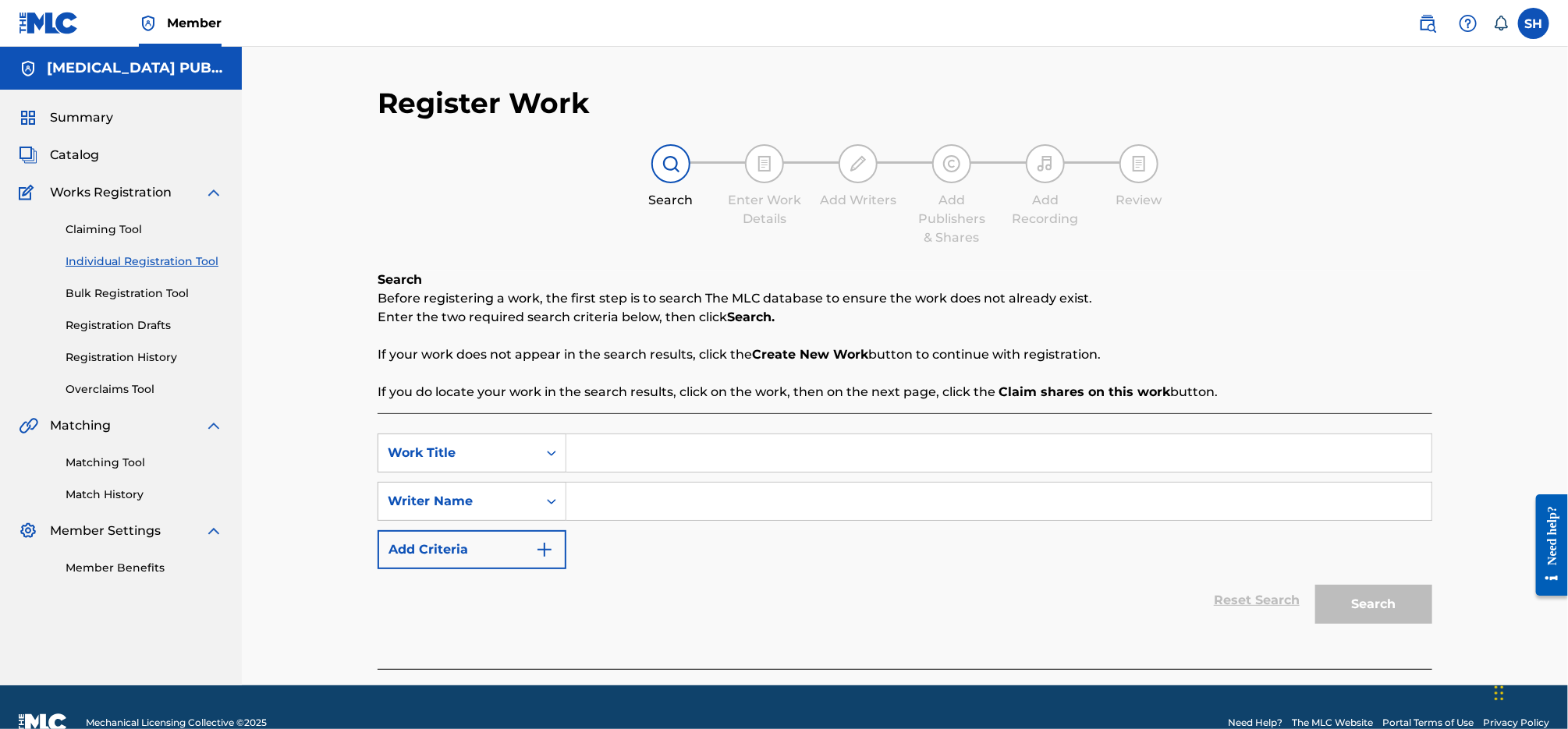
click at [686, 452] on input "Search Form" at bounding box center [999, 453] width 865 height 38
click at [634, 455] on input "Search Form" at bounding box center [999, 453] width 865 height 38
paste input "Señorita Call My Name"
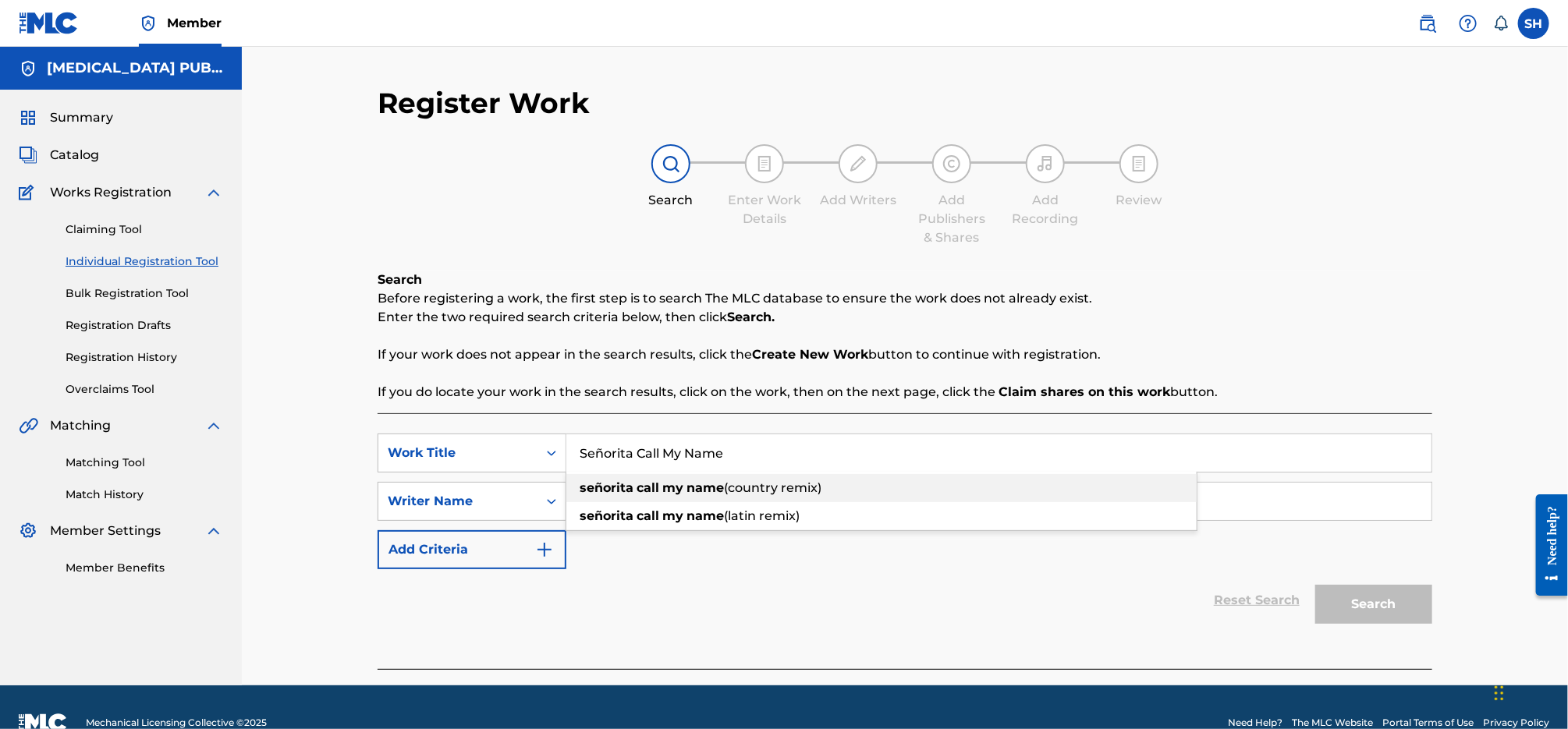
click at [639, 492] on strong "call" at bounding box center [648, 488] width 23 height 15
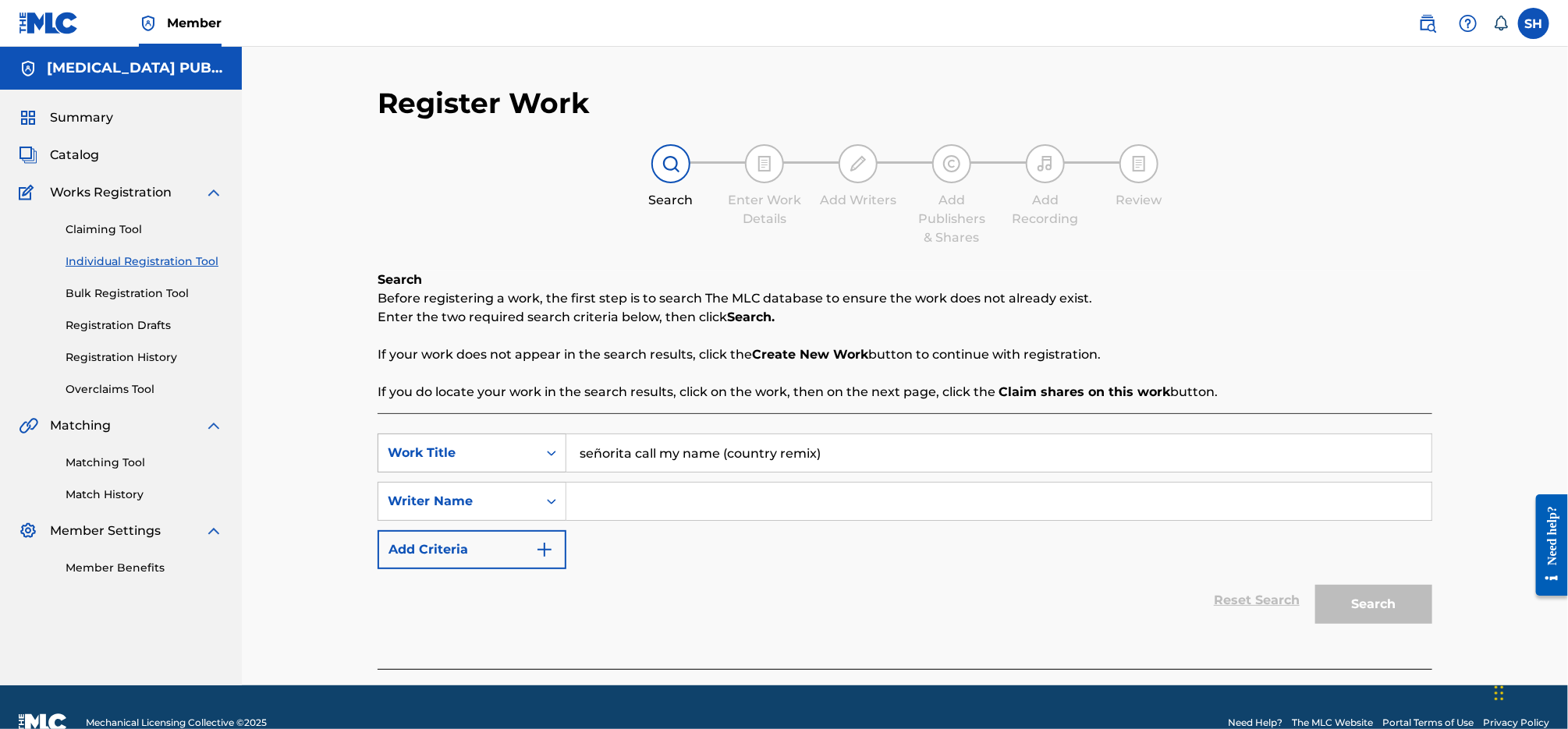
drag, startPoint x: 844, startPoint y: 458, endPoint x: 556, endPoint y: 449, distance: 288.1
click at [554, 449] on div "SearchWithCriteriacb994e3b-b80f-4d29-b72f-44e873aa9108 Work Title señorita call…" at bounding box center [905, 452] width 1055 height 39
paste input "Señorita Call My Name"
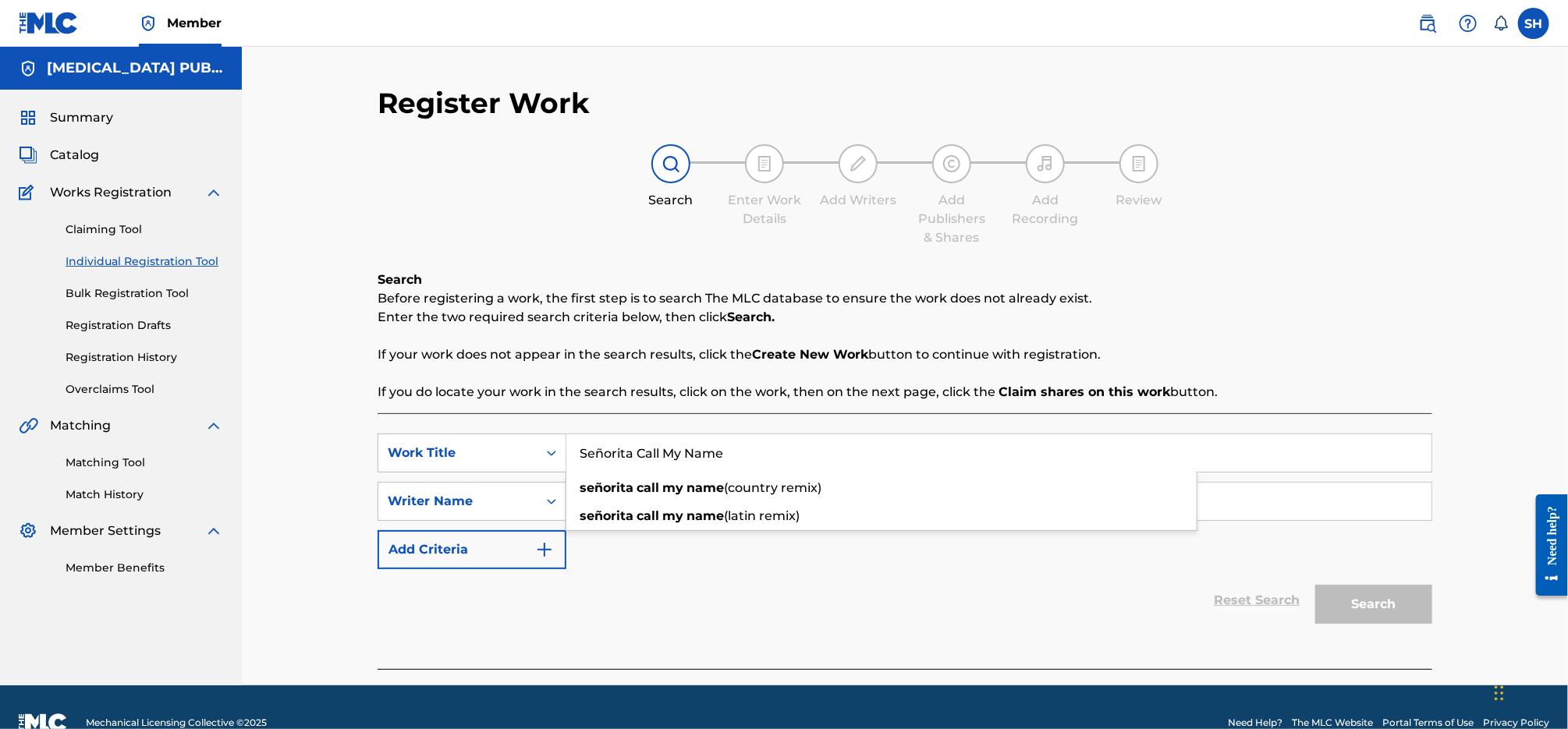
type input "Señorita Call My Name"
click at [583, 404] on div "Search Before registering a work, the first step is to search The MLC database …" at bounding box center [905, 470] width 1055 height 398
click at [673, 515] on input "Search Form" at bounding box center [999, 501] width 865 height 38
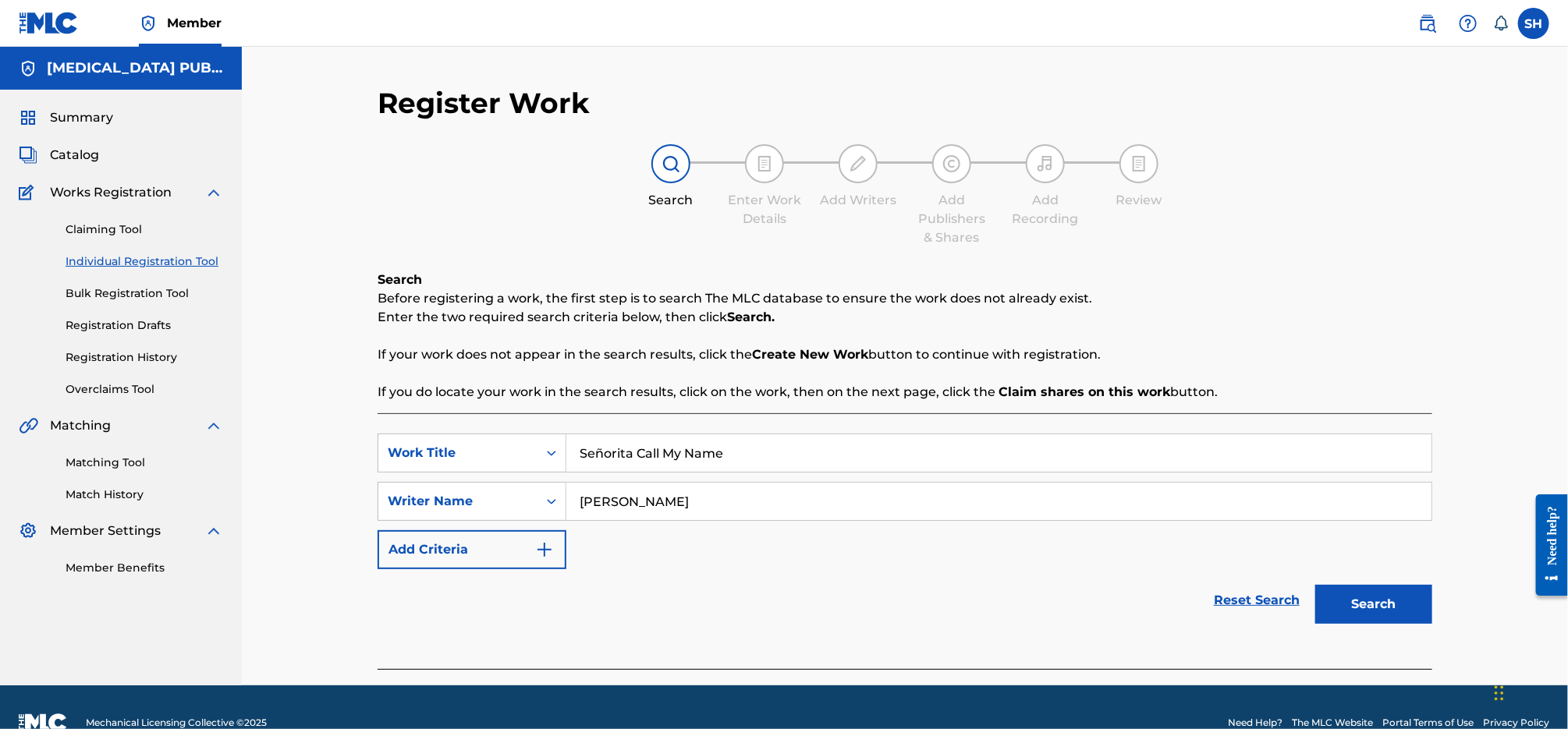
type input "[PERSON_NAME]"
click at [1316, 585] on button "Search" at bounding box center [1374, 603] width 117 height 39
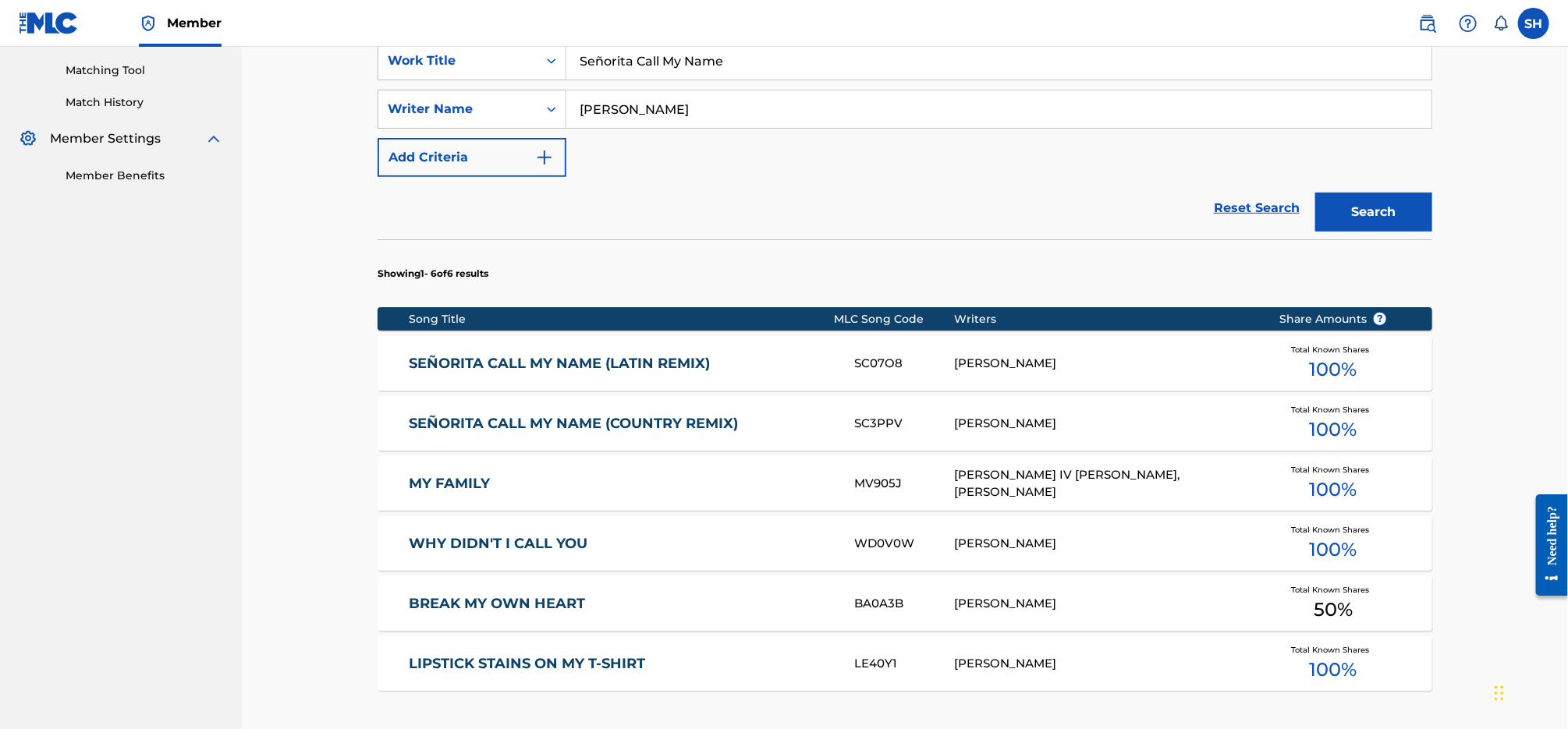
scroll to position [601, 0]
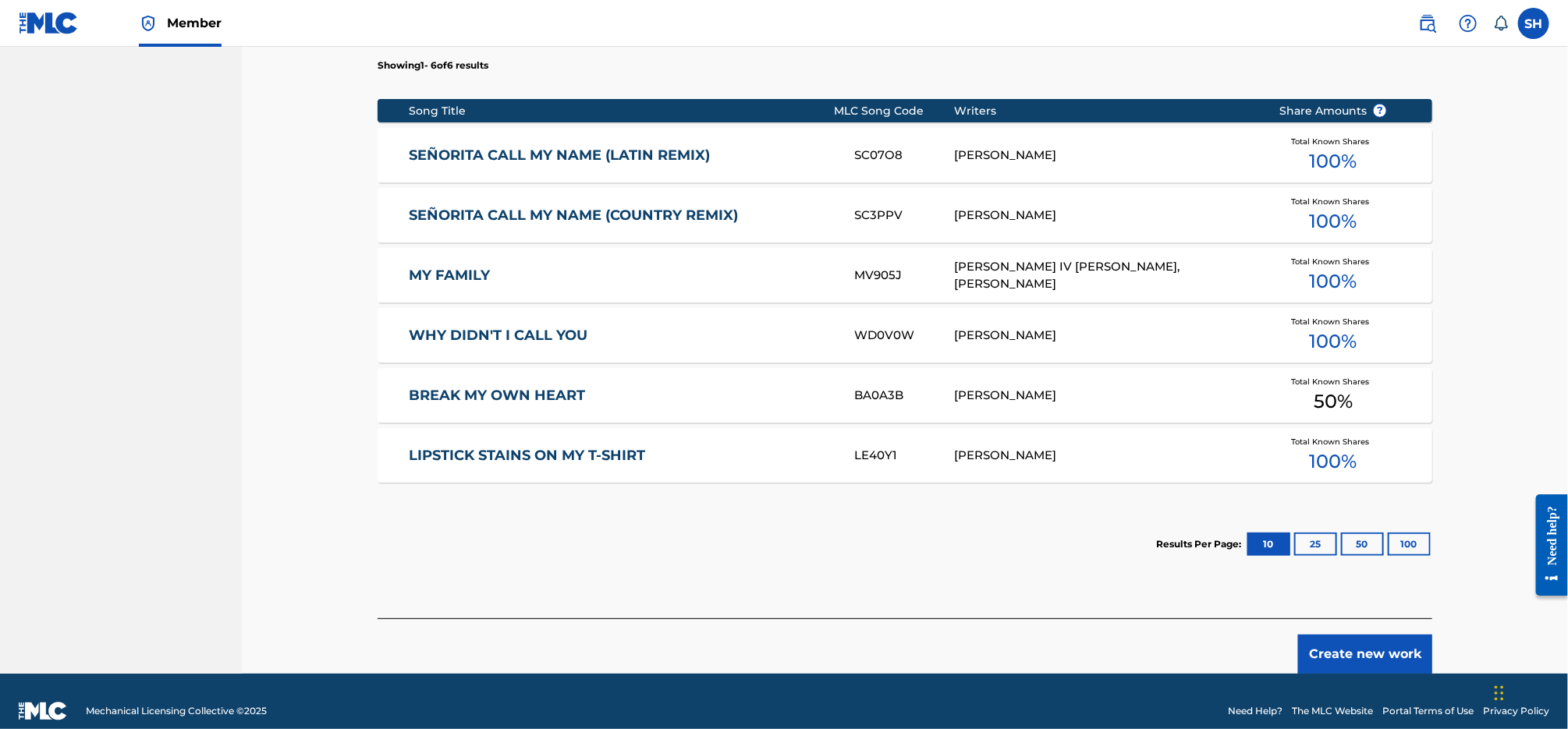
click at [1379, 653] on button "Create new work" at bounding box center [1365, 653] width 134 height 39
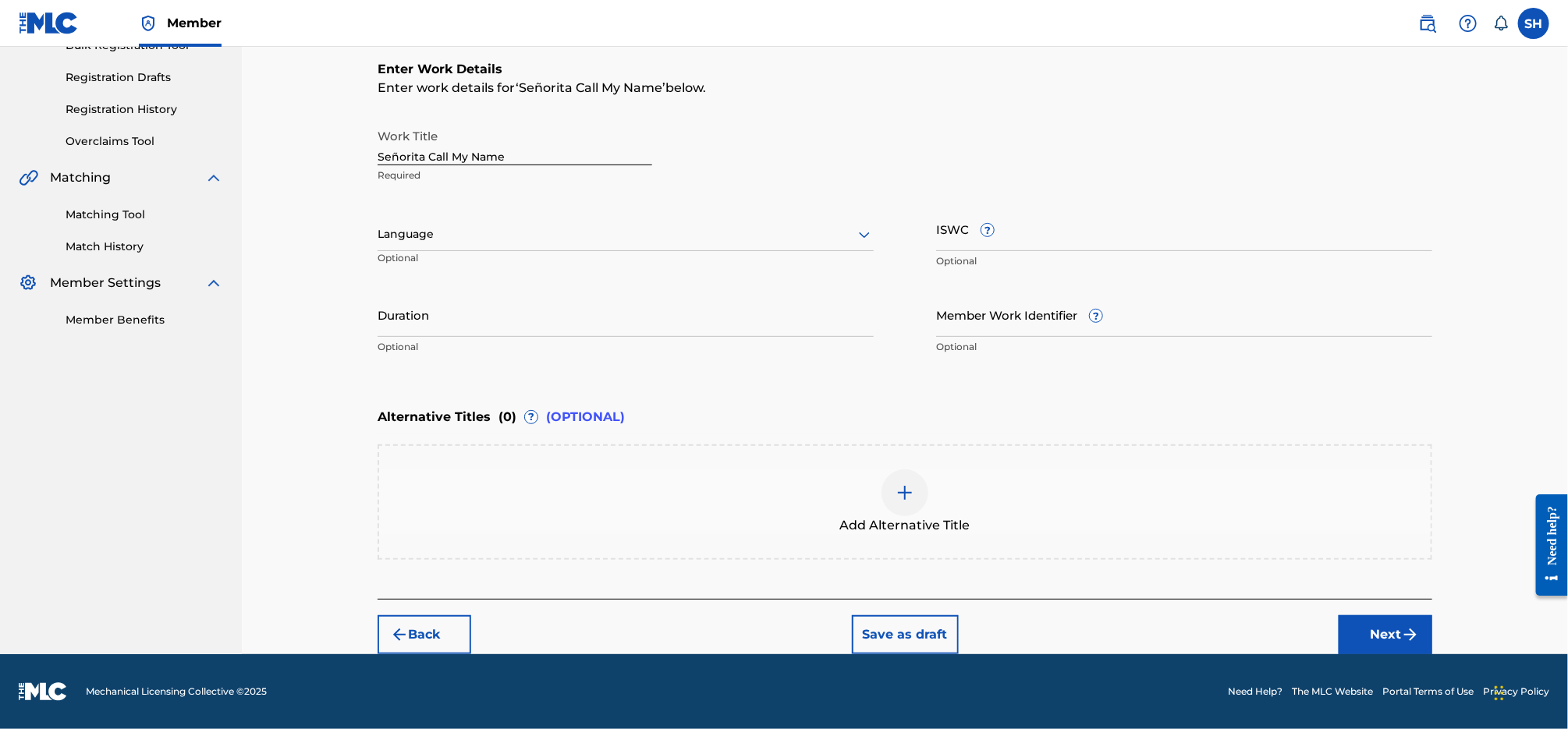
scroll to position [246, 0]
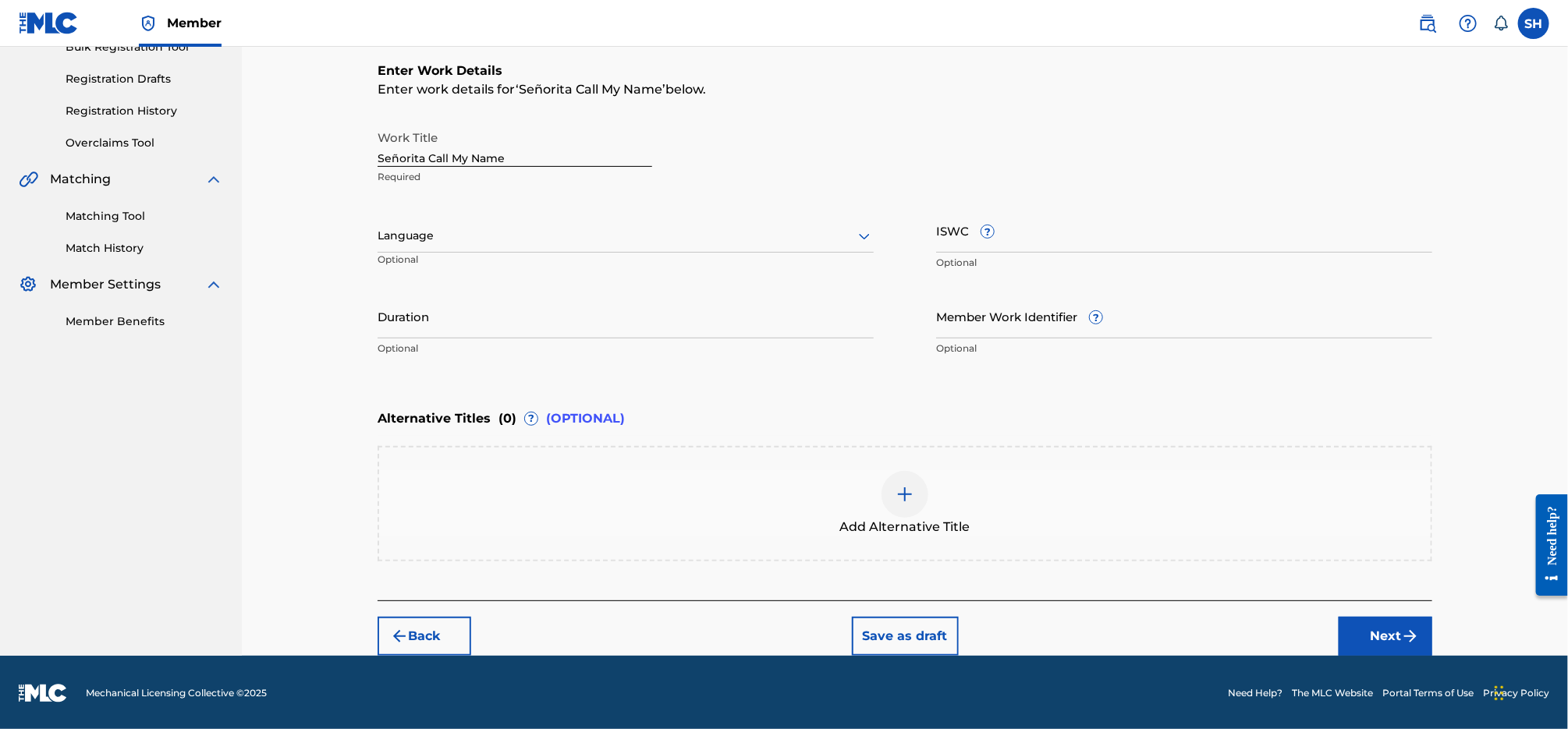
click at [559, 244] on div at bounding box center [625, 236] width 496 height 20
click at [543, 263] on div "English" at bounding box center [626, 270] width 495 height 35
click at [1378, 619] on button "Next" at bounding box center [1385, 636] width 94 height 39
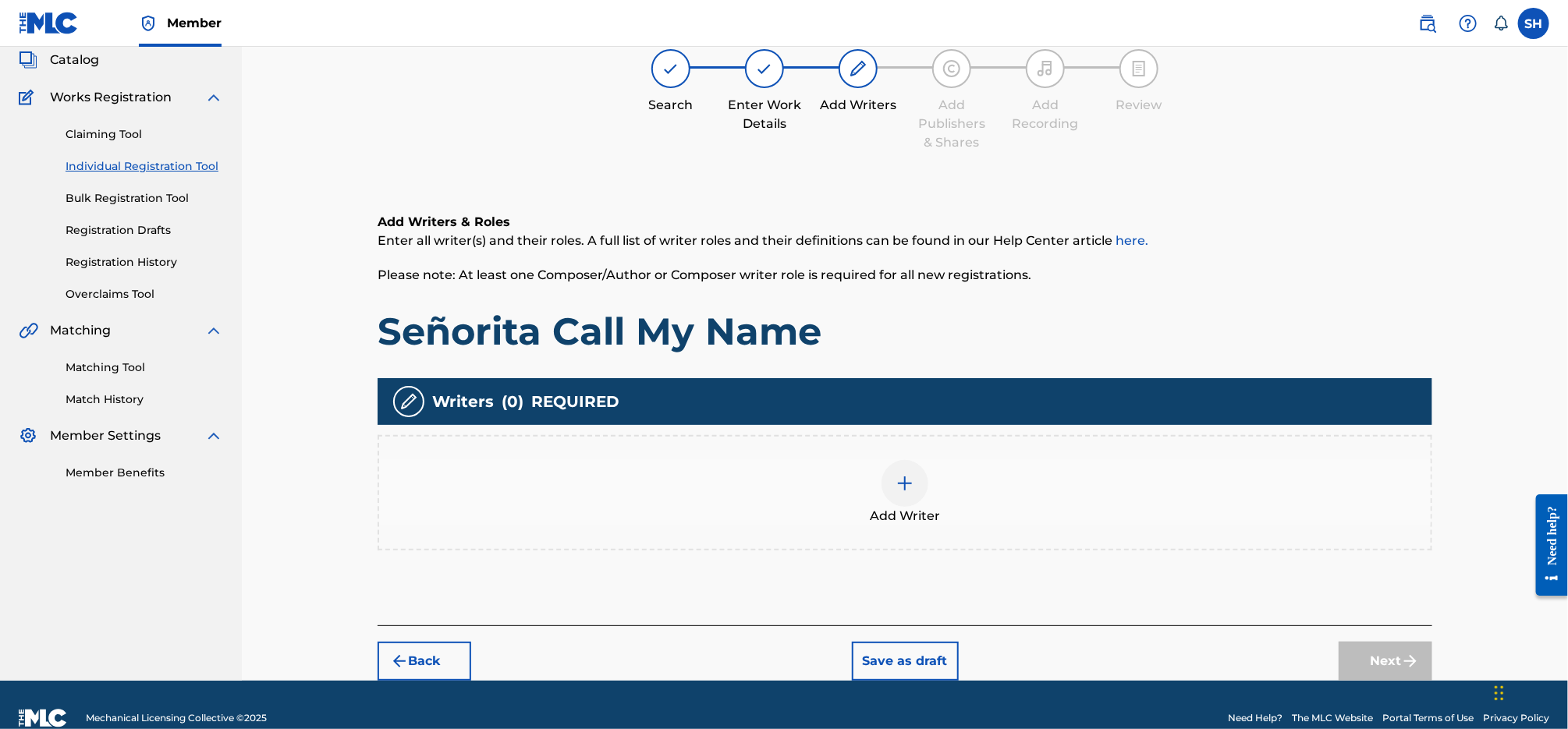
scroll to position [70, 0]
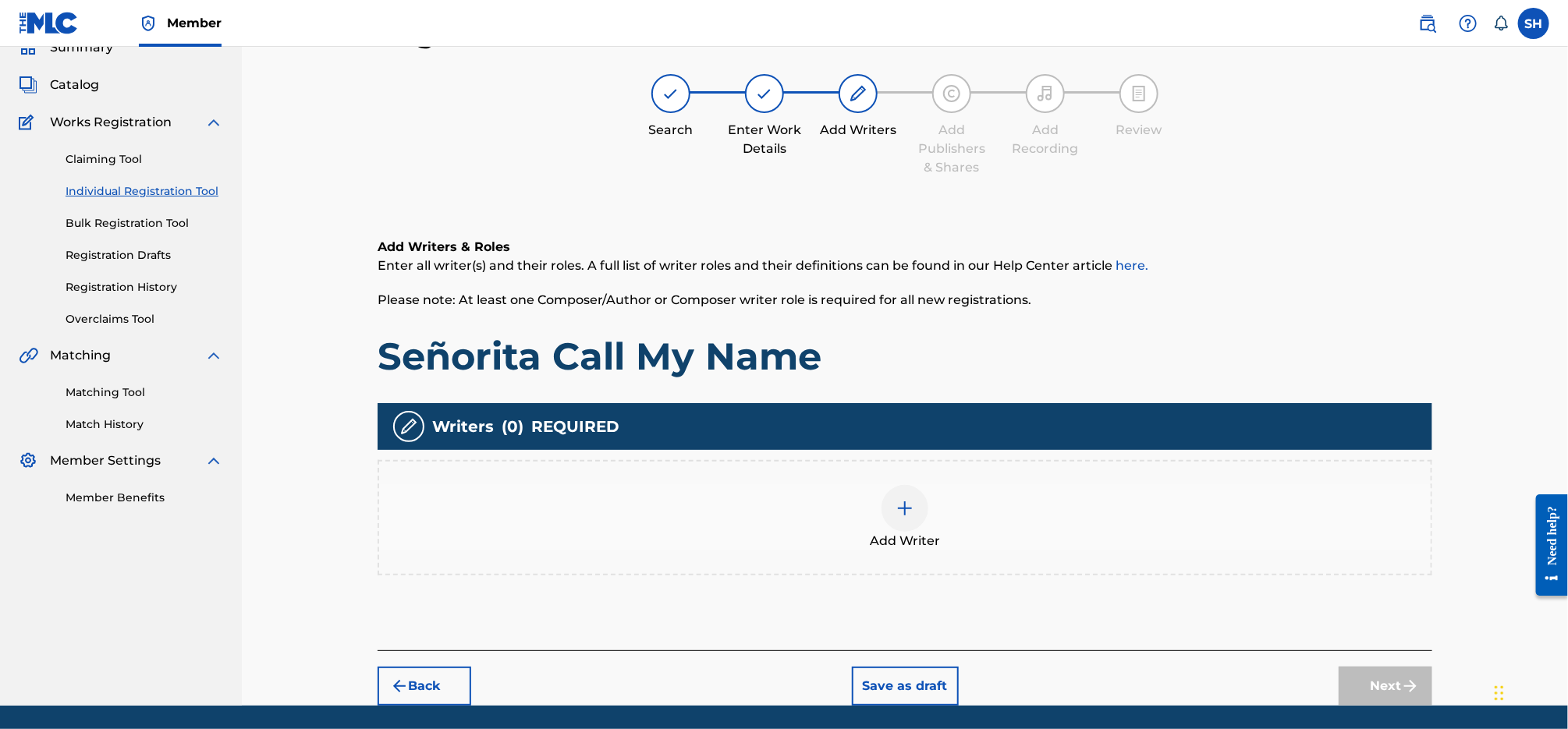
click at [895, 504] on div at bounding box center [905, 509] width 47 height 47
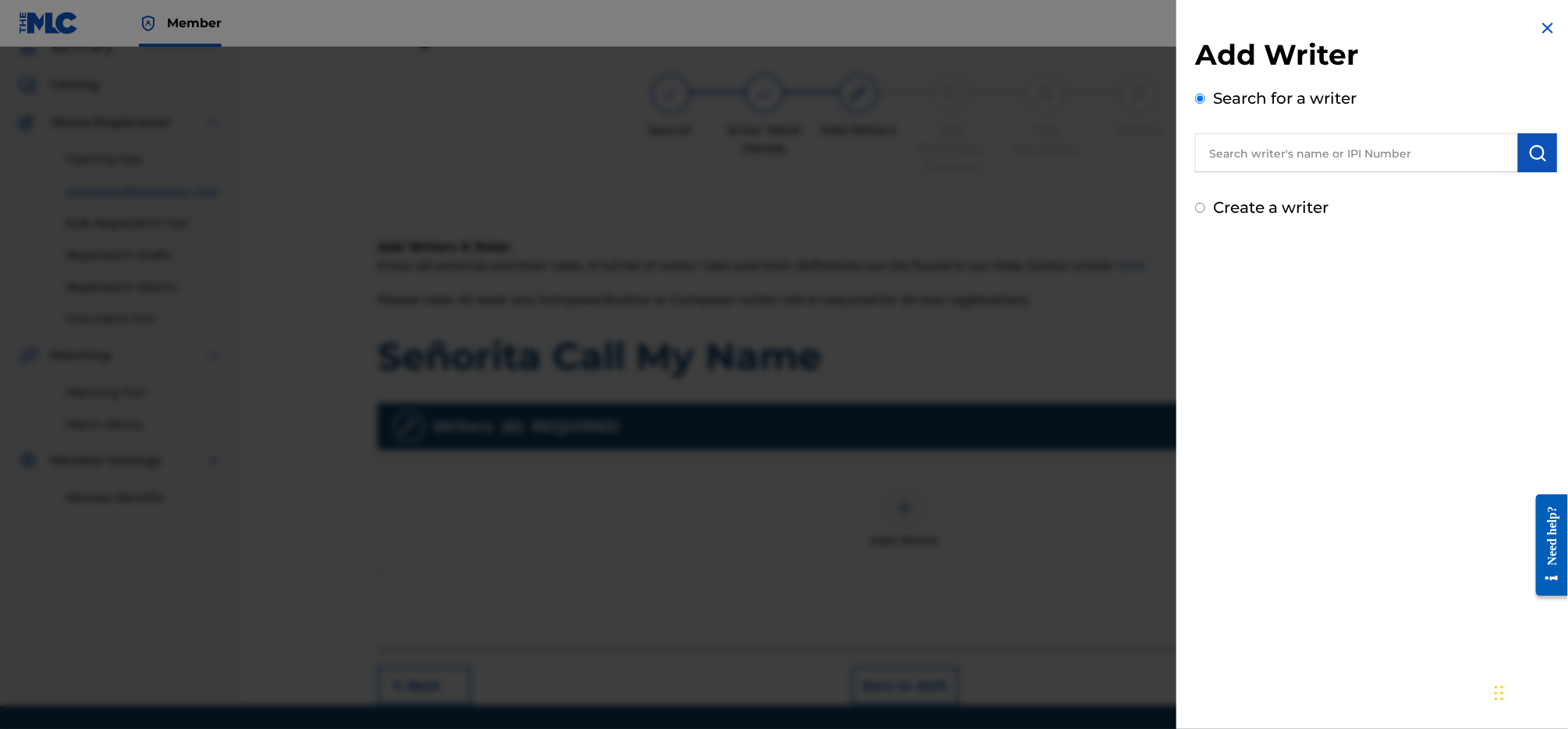
click at [1324, 157] on input "text" at bounding box center [1356, 152] width 323 height 39
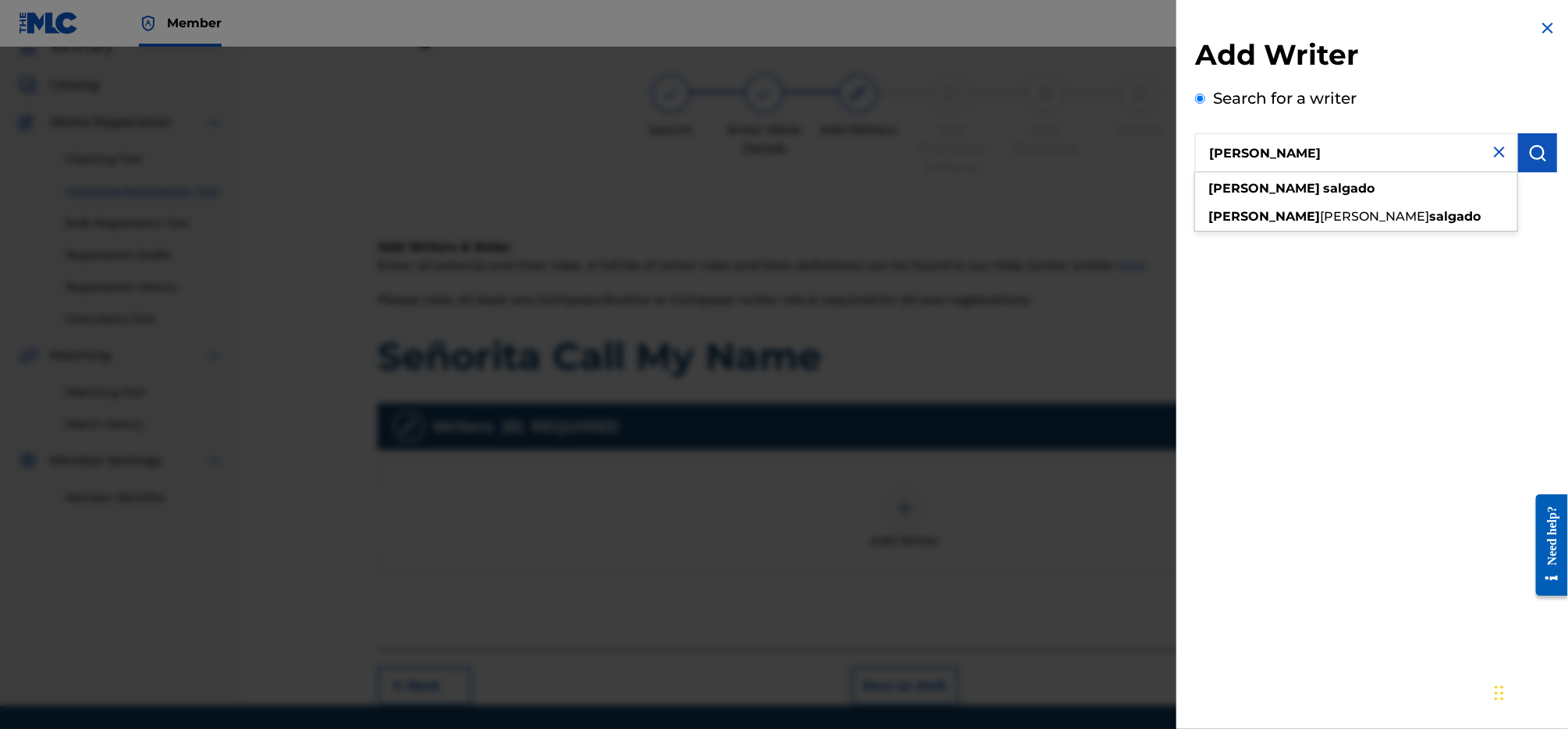
type input "[PERSON_NAME]"
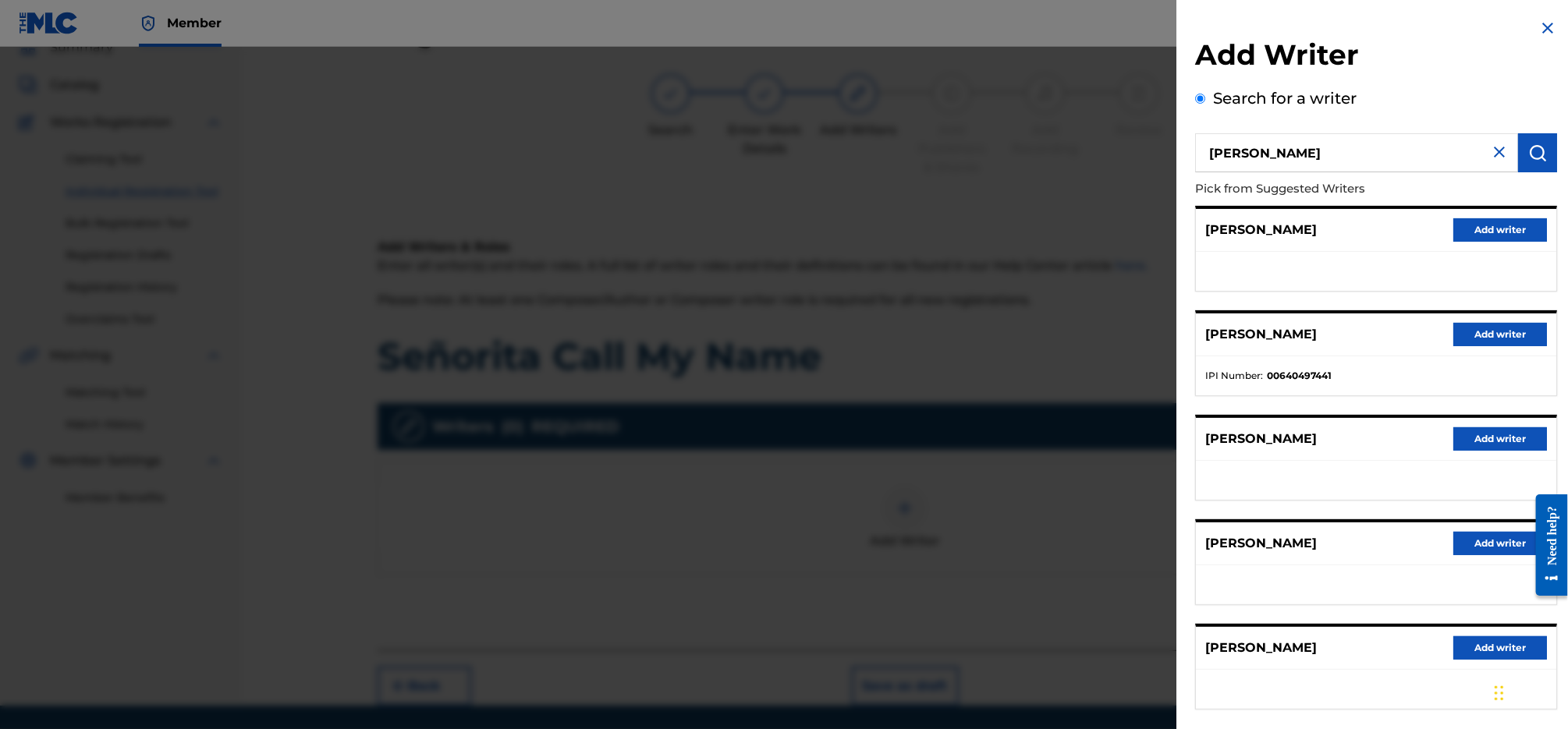
click at [1501, 345] on button "Add writer" at bounding box center [1500, 334] width 94 height 24
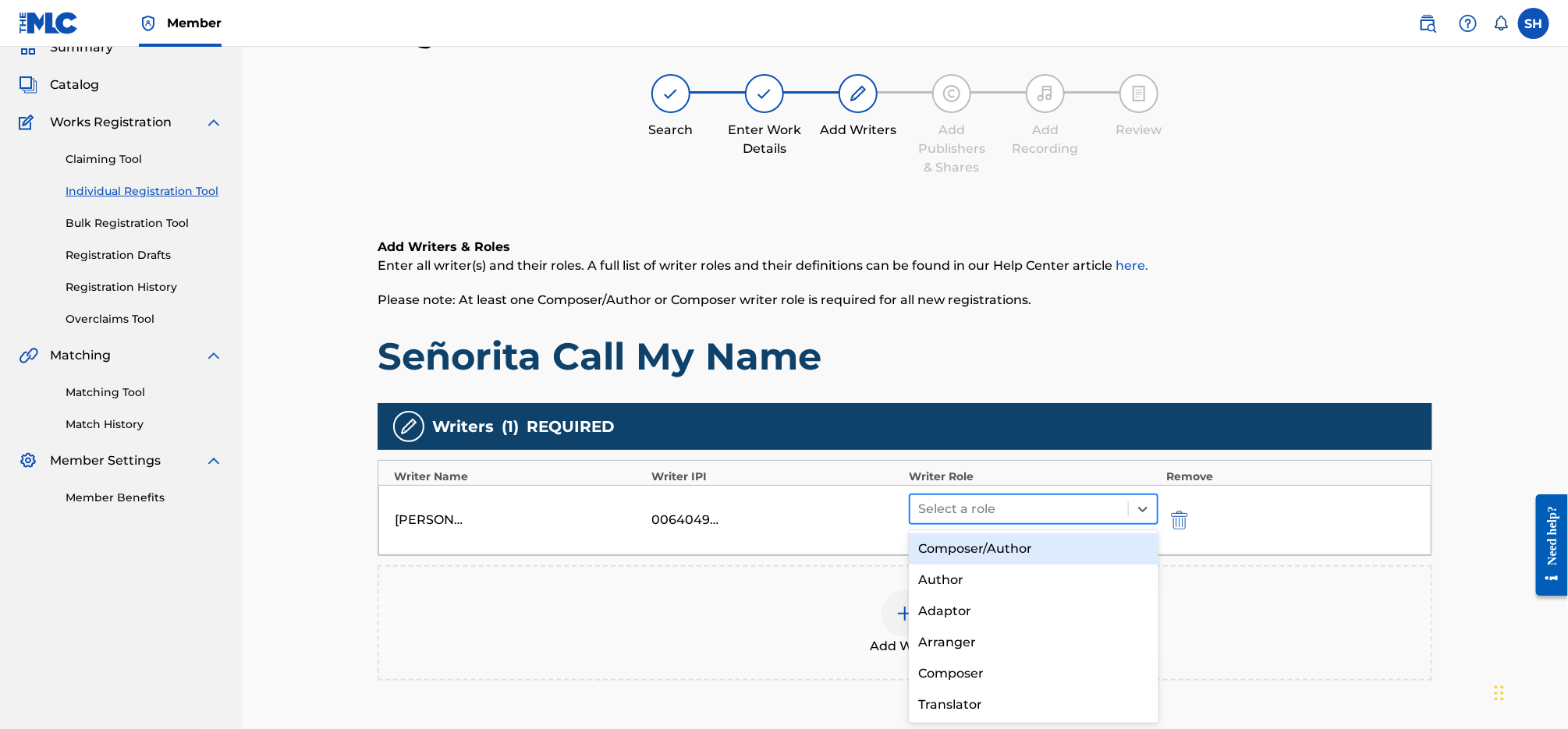
click at [1052, 503] on div at bounding box center [1019, 509] width 202 height 22
click at [1033, 547] on div "Composer/Author" at bounding box center [1033, 549] width 249 height 31
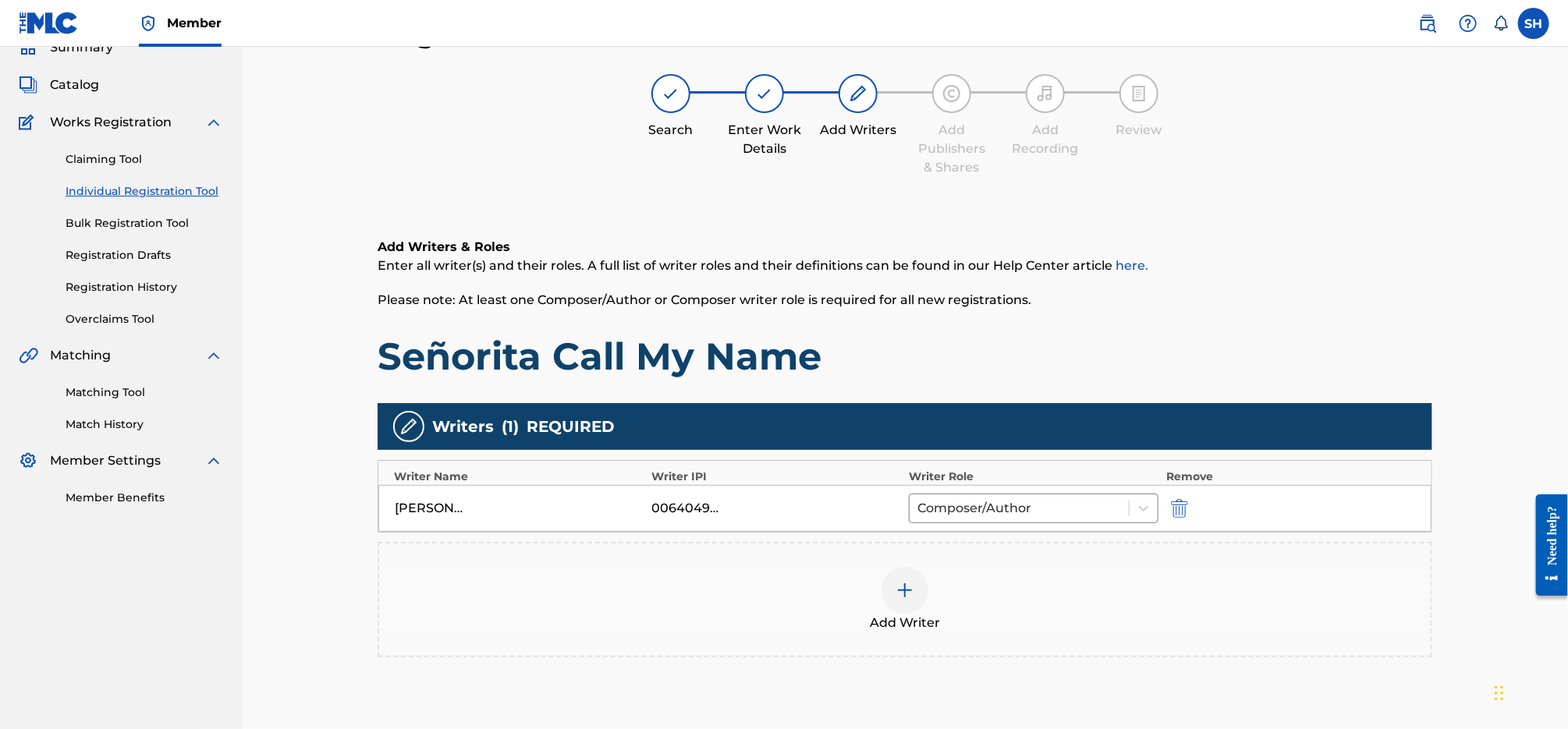
scroll to position [202, 0]
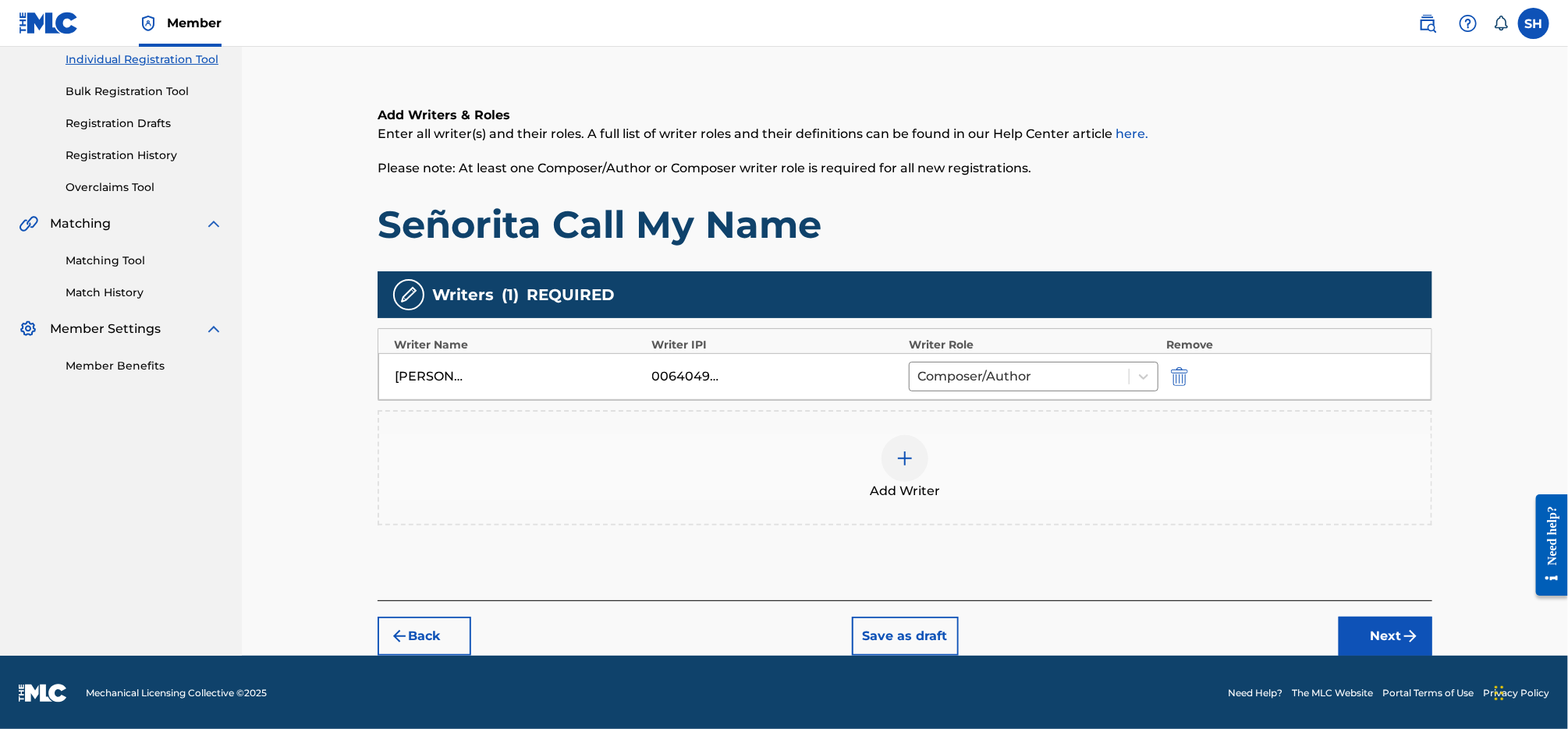
click at [1402, 636] on img "submit" at bounding box center [1410, 636] width 19 height 19
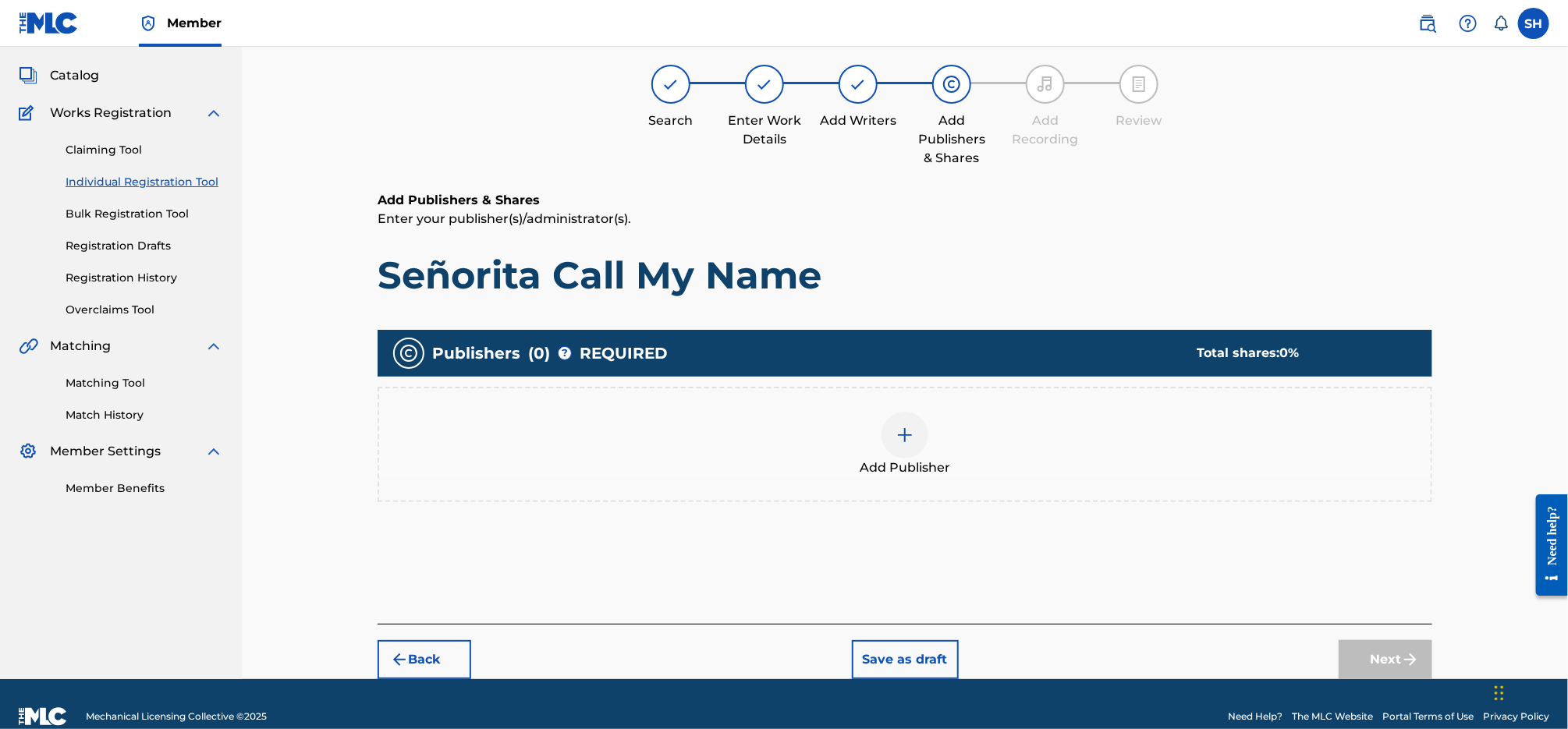
scroll to position [70, 0]
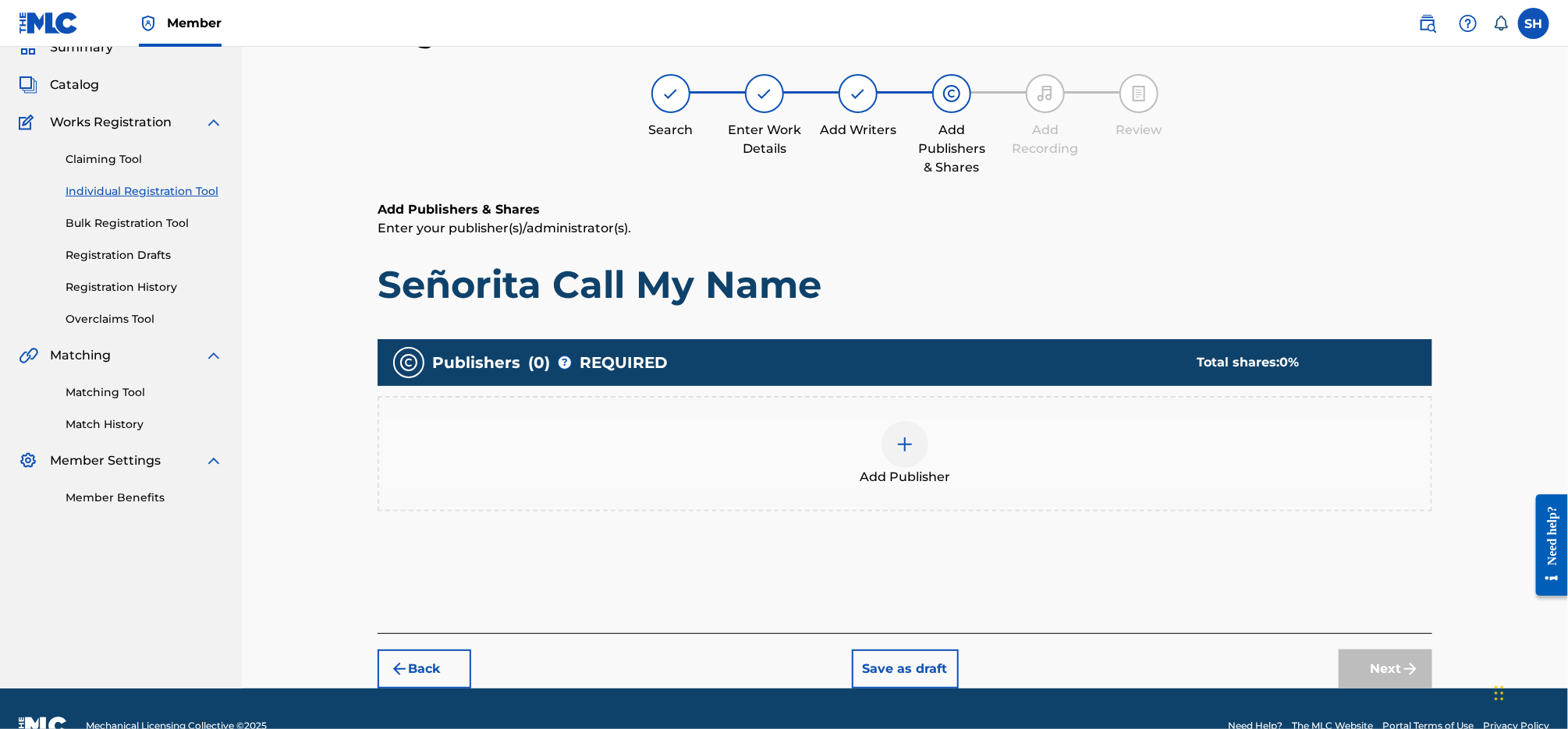
click at [946, 448] on div "Add Publisher" at bounding box center [904, 453] width 1051 height 65
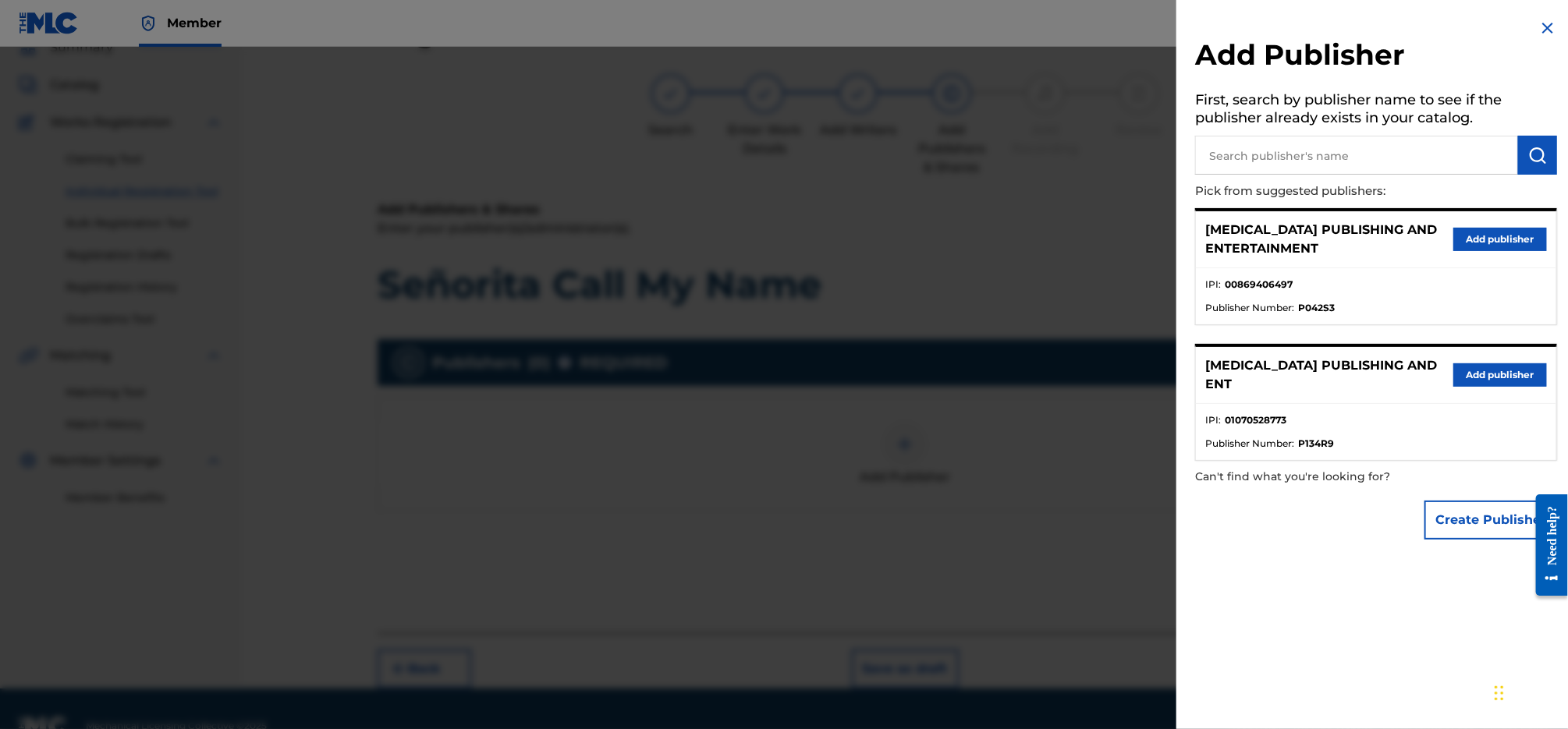
click at [1505, 226] on div "[MEDICAL_DATA] PUBLISHING AND ENTERTAINMENT Add publisher" at bounding box center [1376, 240] width 361 height 57
click at [1498, 243] on button "Add publisher" at bounding box center [1500, 239] width 94 height 24
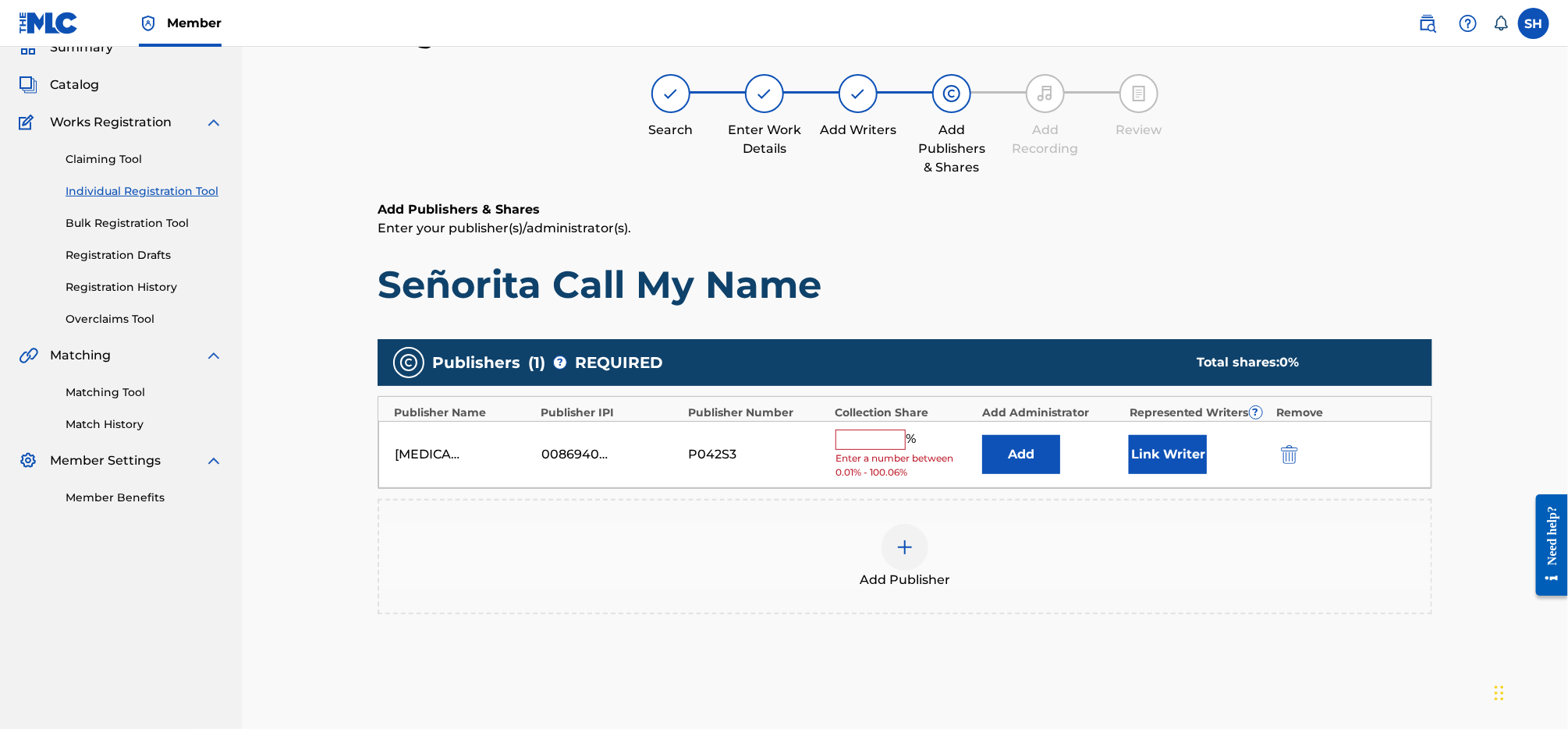
click at [887, 439] on input "text" at bounding box center [871, 439] width 70 height 20
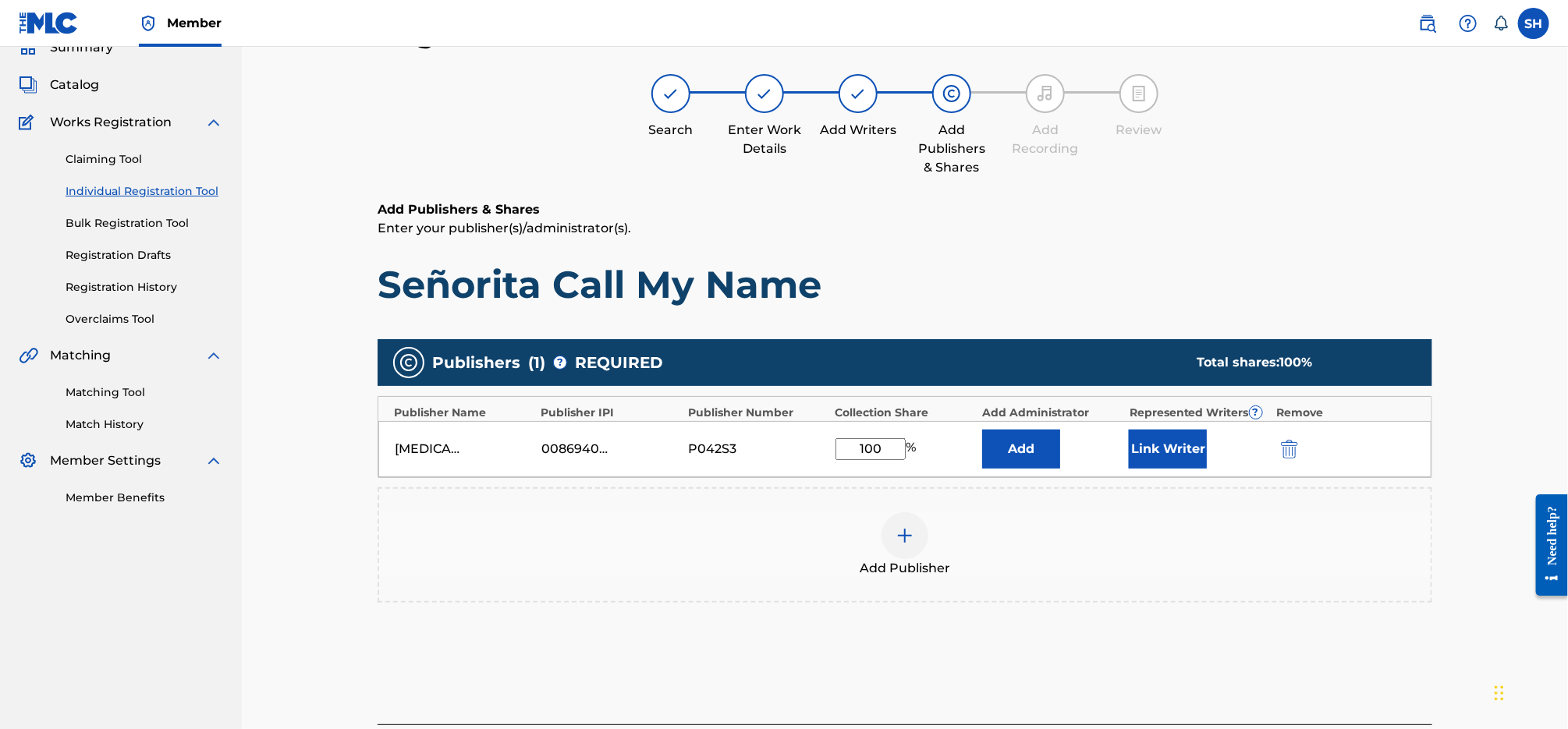
type input "100"
click at [1154, 449] on button "Link Writer" at bounding box center [1167, 449] width 78 height 39
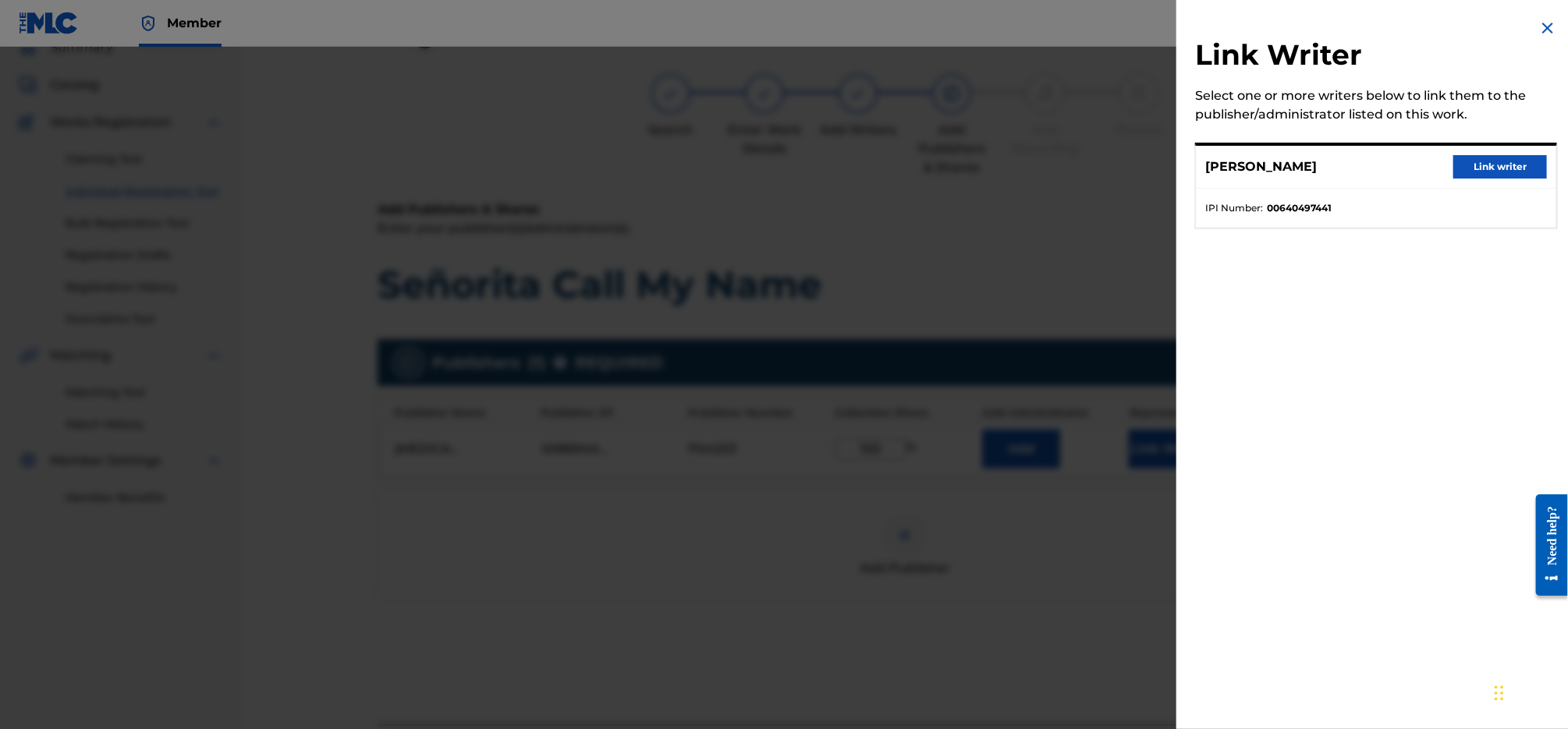
click at [1485, 181] on div "[PERSON_NAME] Link writer" at bounding box center [1376, 166] width 361 height 42
click at [1480, 161] on button "Link writer" at bounding box center [1500, 166] width 94 height 24
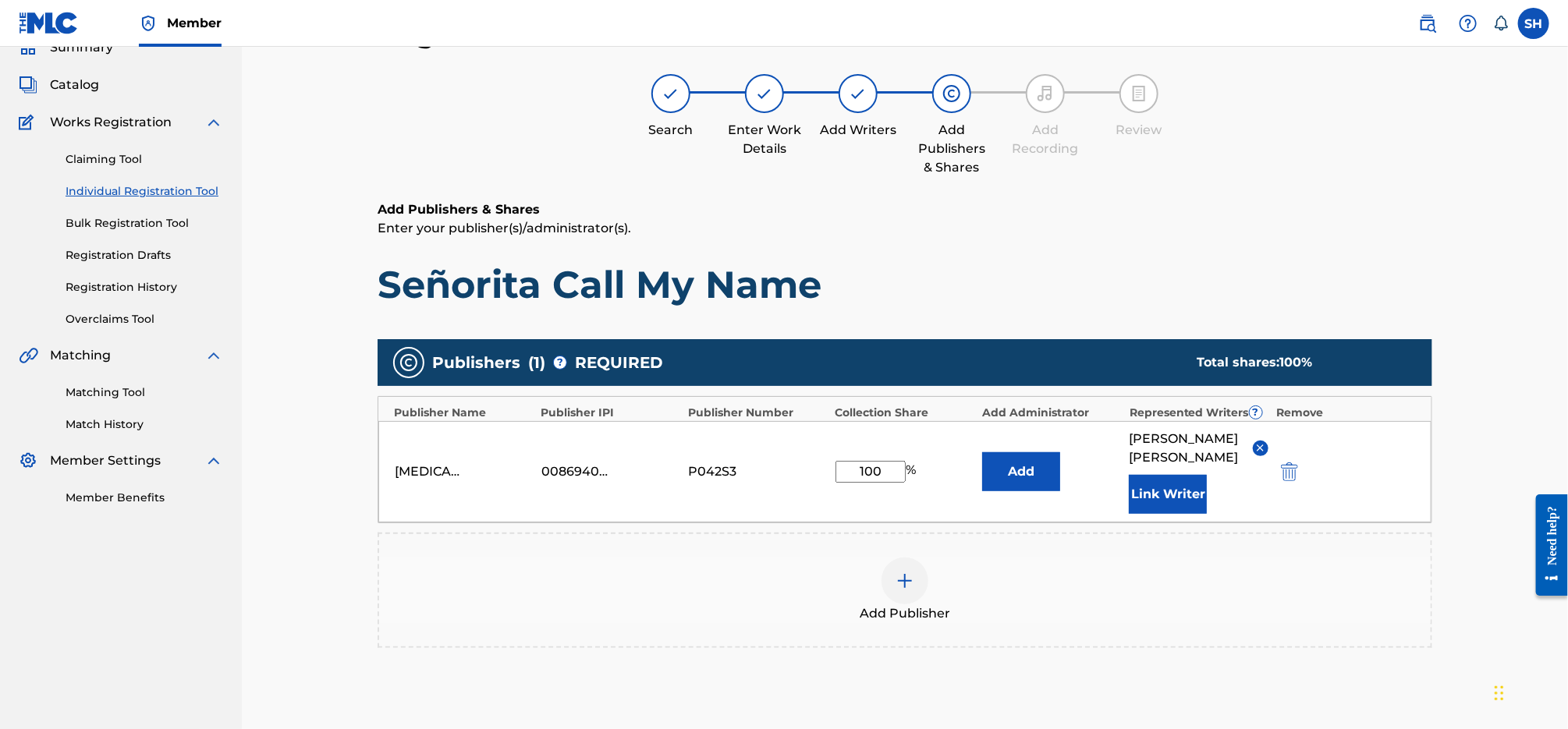
scroll to position [258, 0]
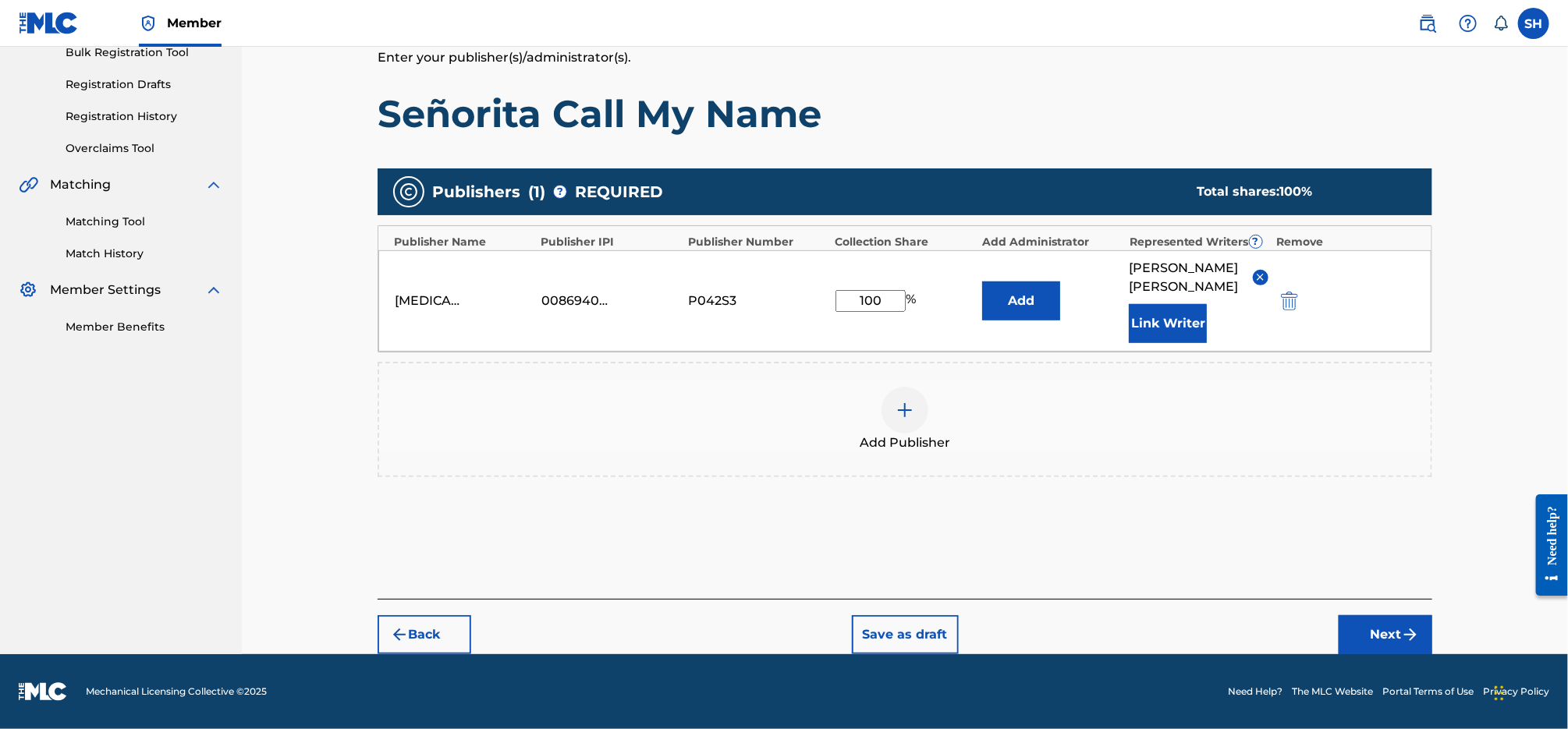
click at [1384, 619] on button "Next" at bounding box center [1385, 635] width 94 height 39
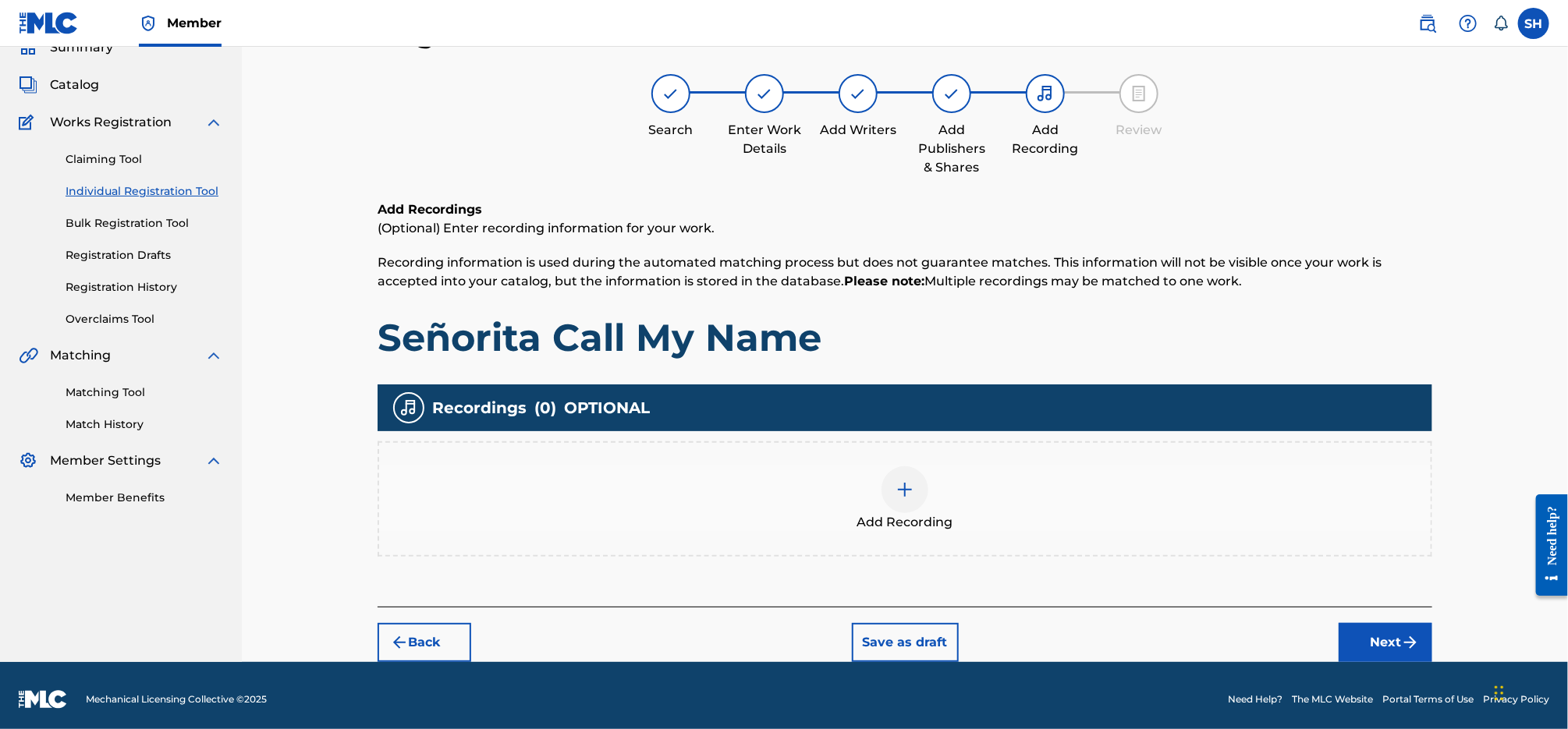
click at [909, 492] on img at bounding box center [905, 490] width 19 height 19
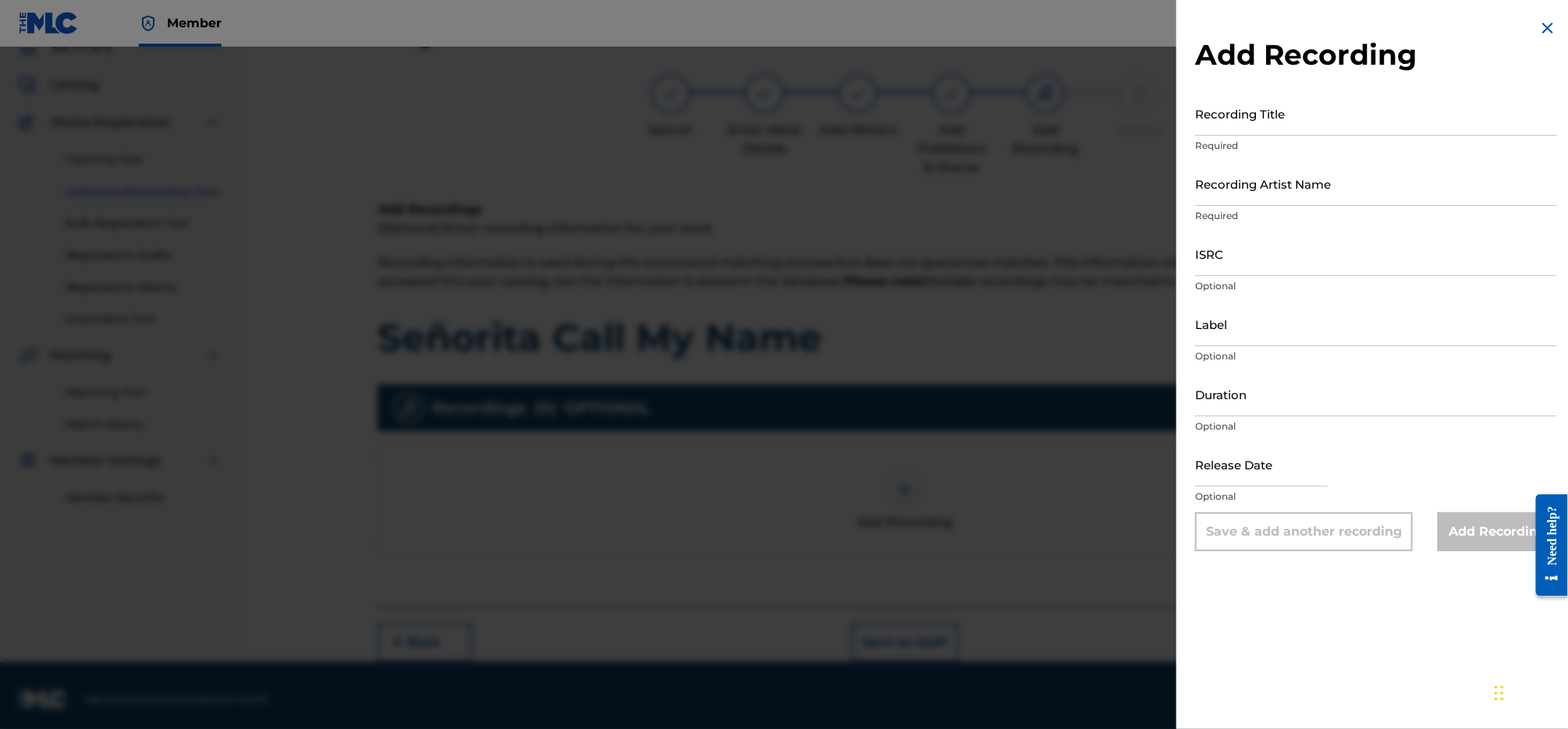
click at [1304, 114] on input "Recording Title" at bounding box center [1375, 113] width 362 height 44
paste input "Señorita Call My Name"
type input "Señorita Call My Name"
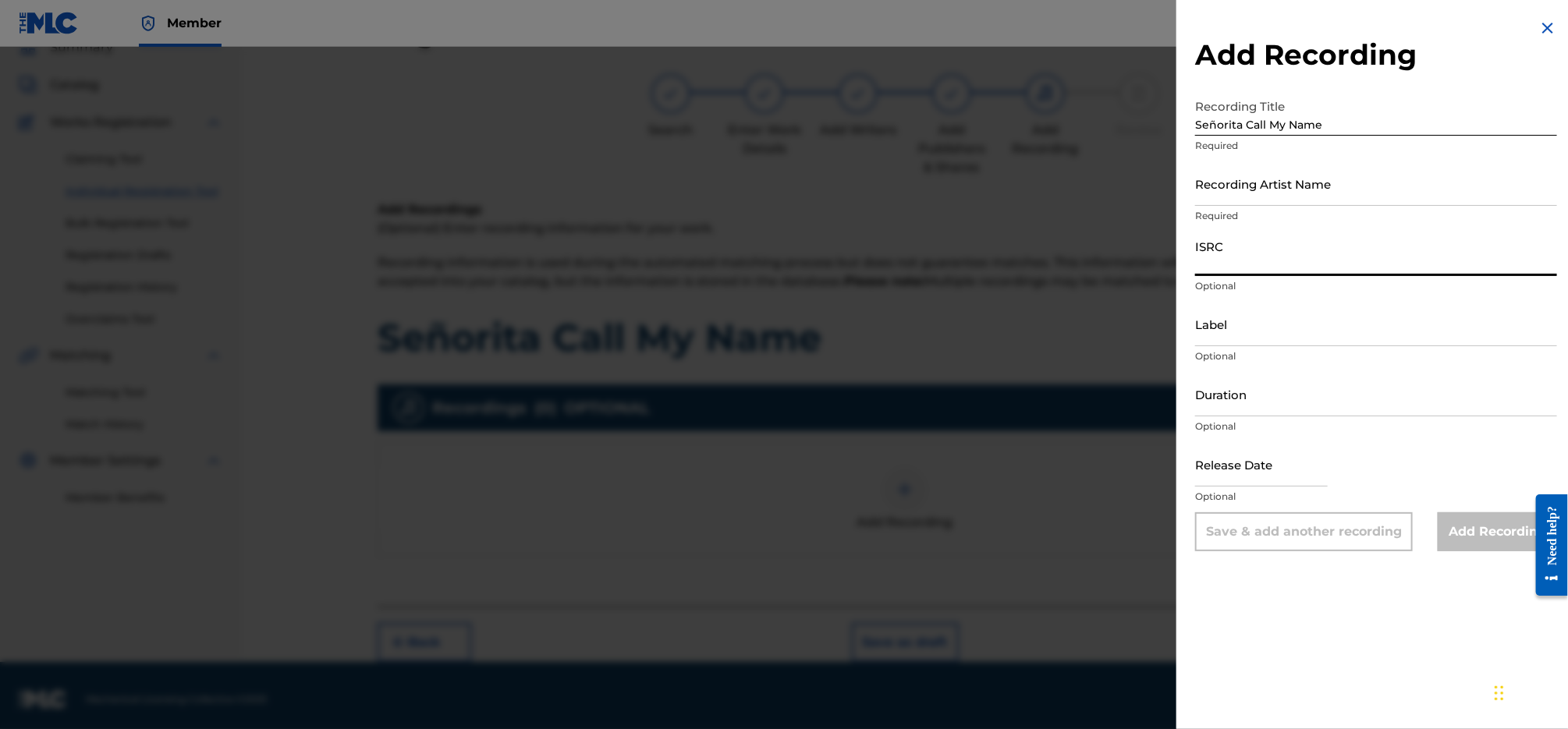
click at [1343, 258] on input "ISRC" at bounding box center [1375, 253] width 362 height 44
paste input "QZES92161584"
type input "QZES92161584"
click at [1334, 181] on input "Recording Artist Name" at bounding box center [1375, 183] width 362 height 44
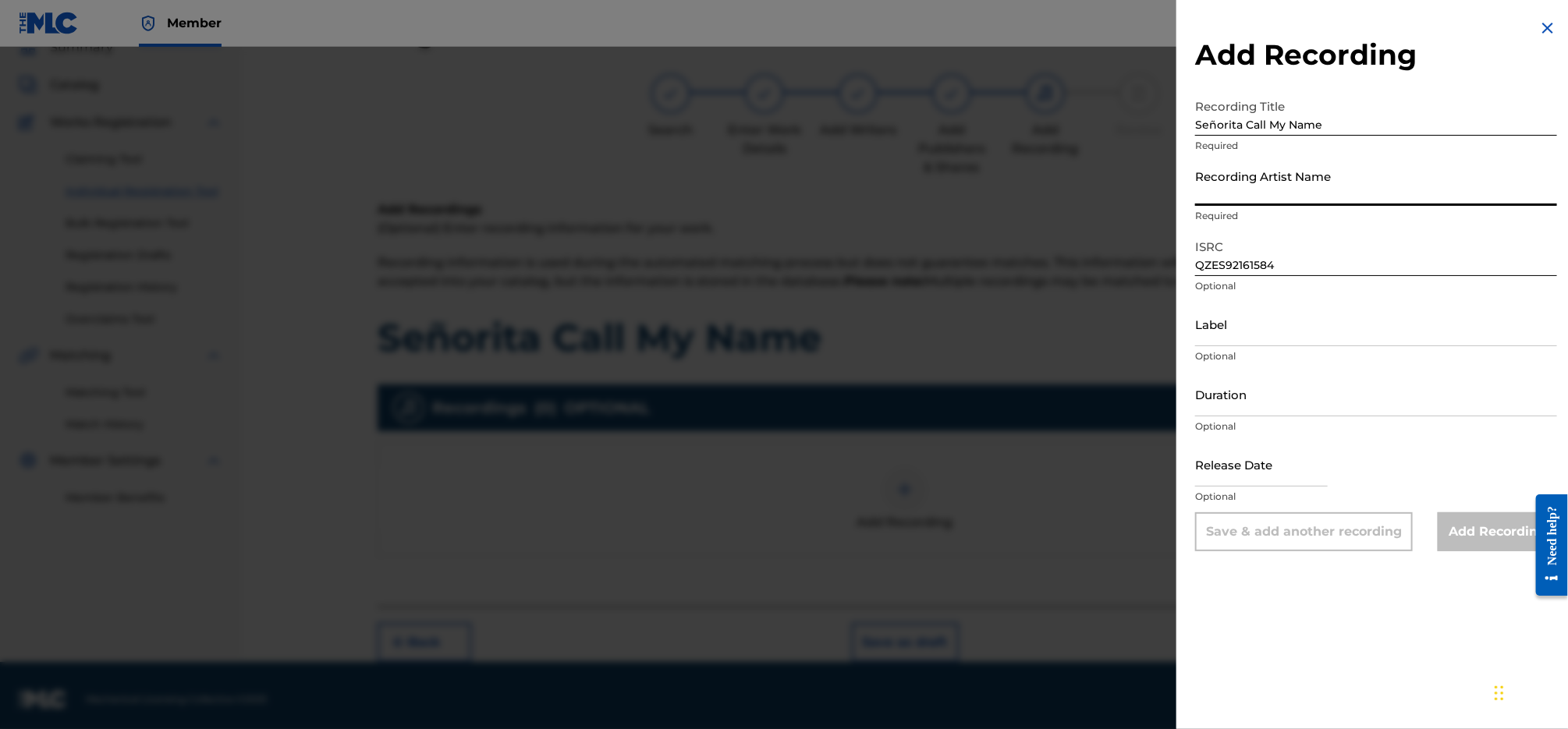
type input "[PERSON_NAME]"
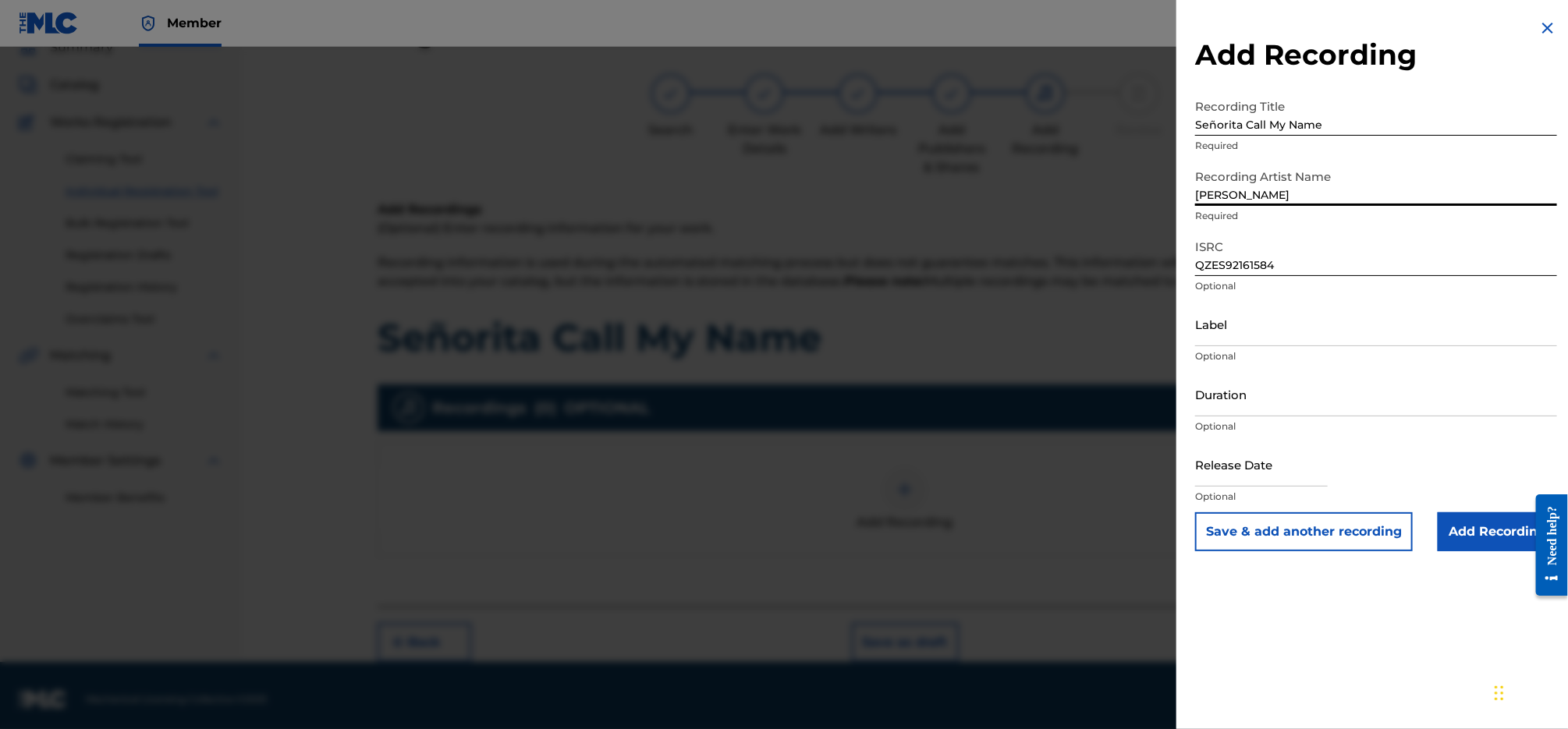
click at [1270, 320] on input "Label" at bounding box center [1375, 324] width 362 height 44
type input "[MEDICAL_DATA] Publishing & Entertainment, LLC"
click at [1476, 533] on input "Add Recording" at bounding box center [1497, 532] width 119 height 39
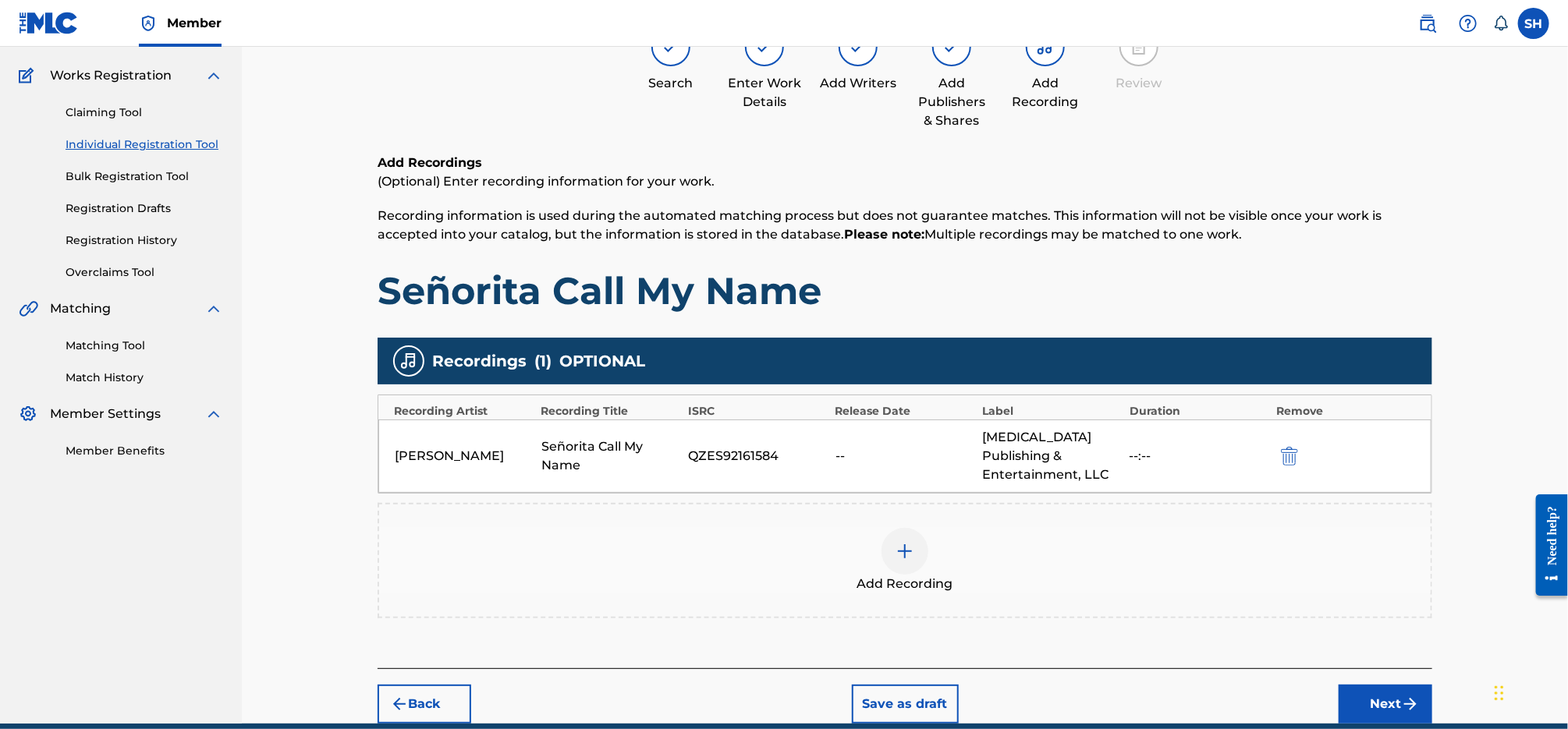
click at [1412, 695] on img "submit" at bounding box center [1410, 704] width 19 height 19
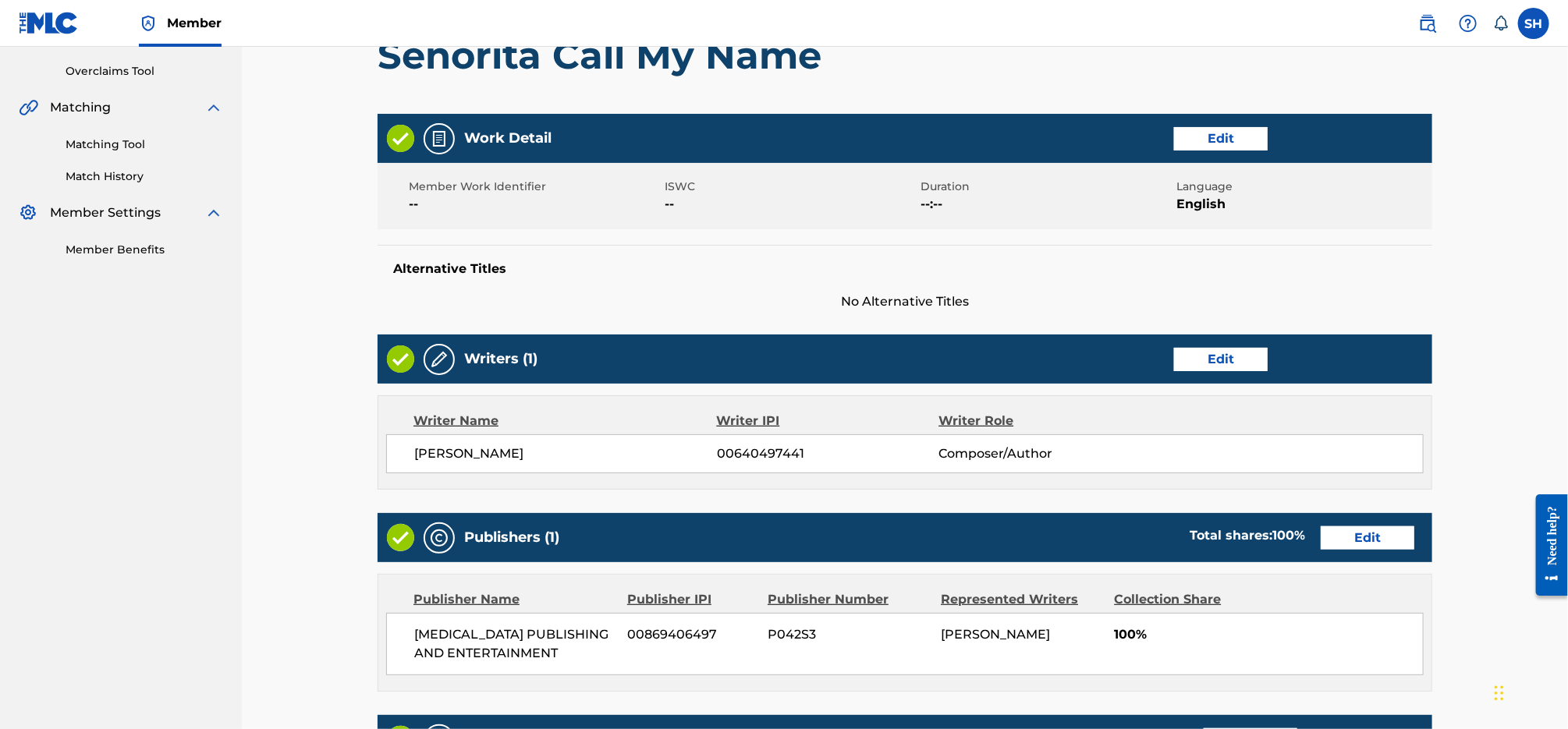
scroll to position [606, 0]
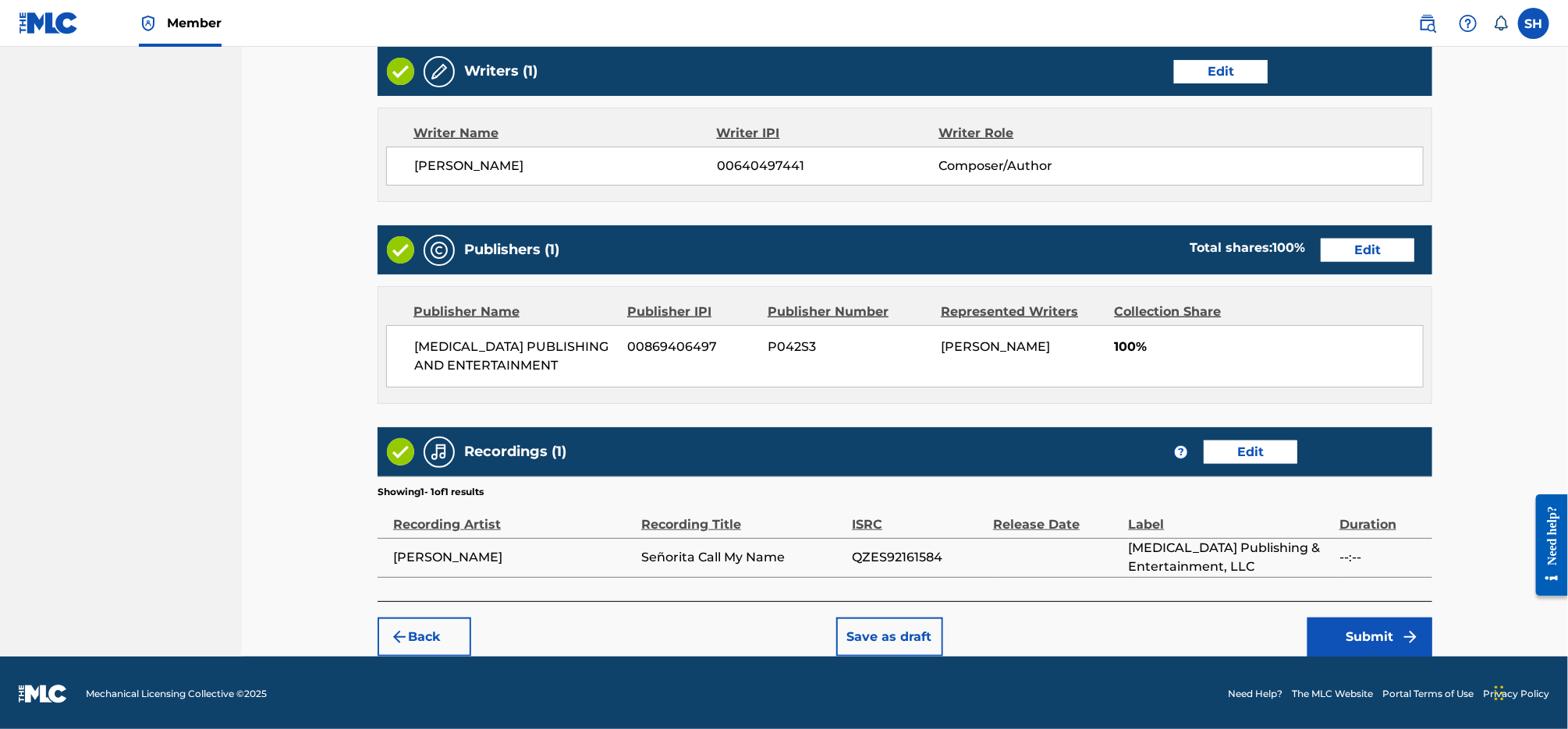
click at [1339, 627] on button "Submit" at bounding box center [1370, 636] width 125 height 39
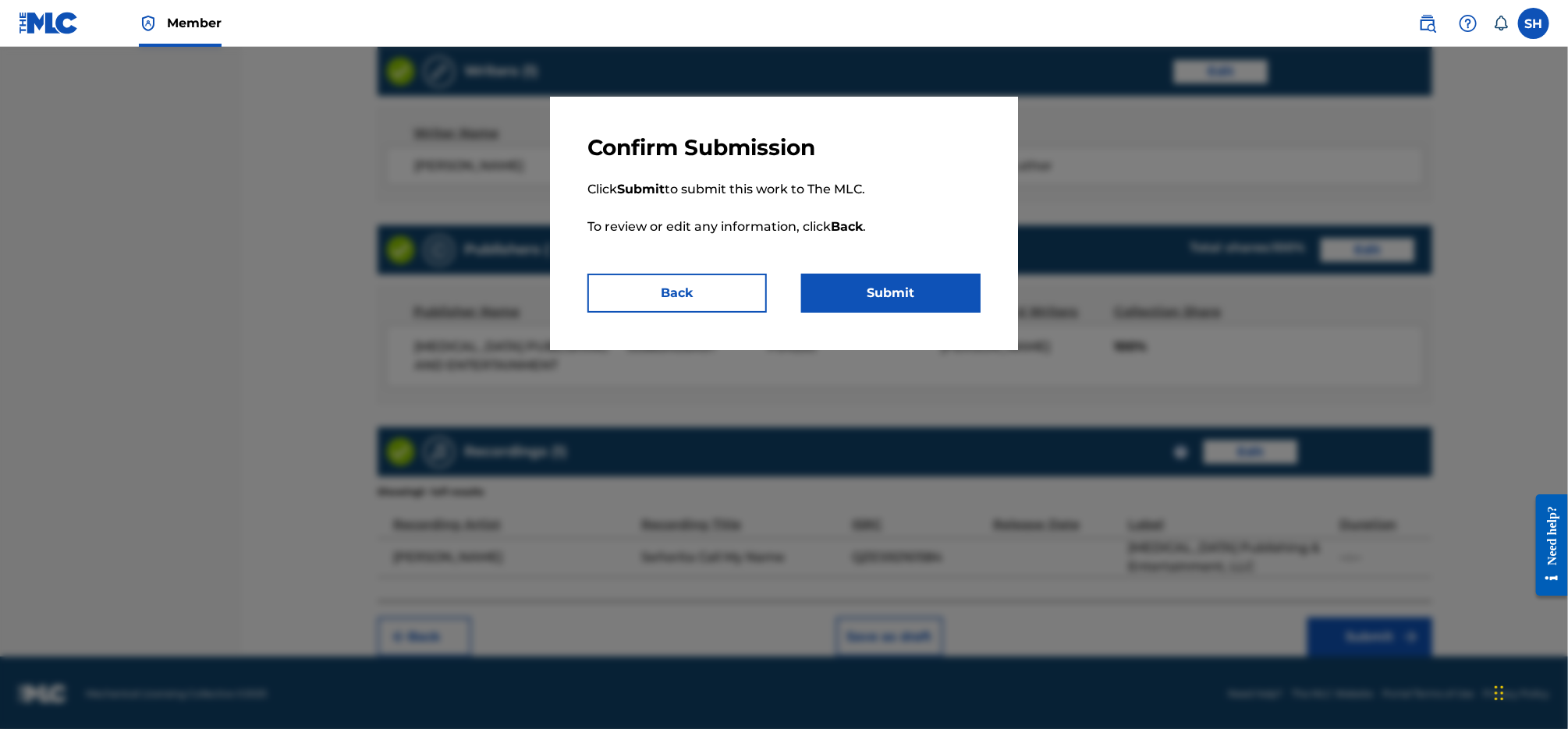
click at [880, 284] on button "Submit" at bounding box center [891, 293] width 179 height 39
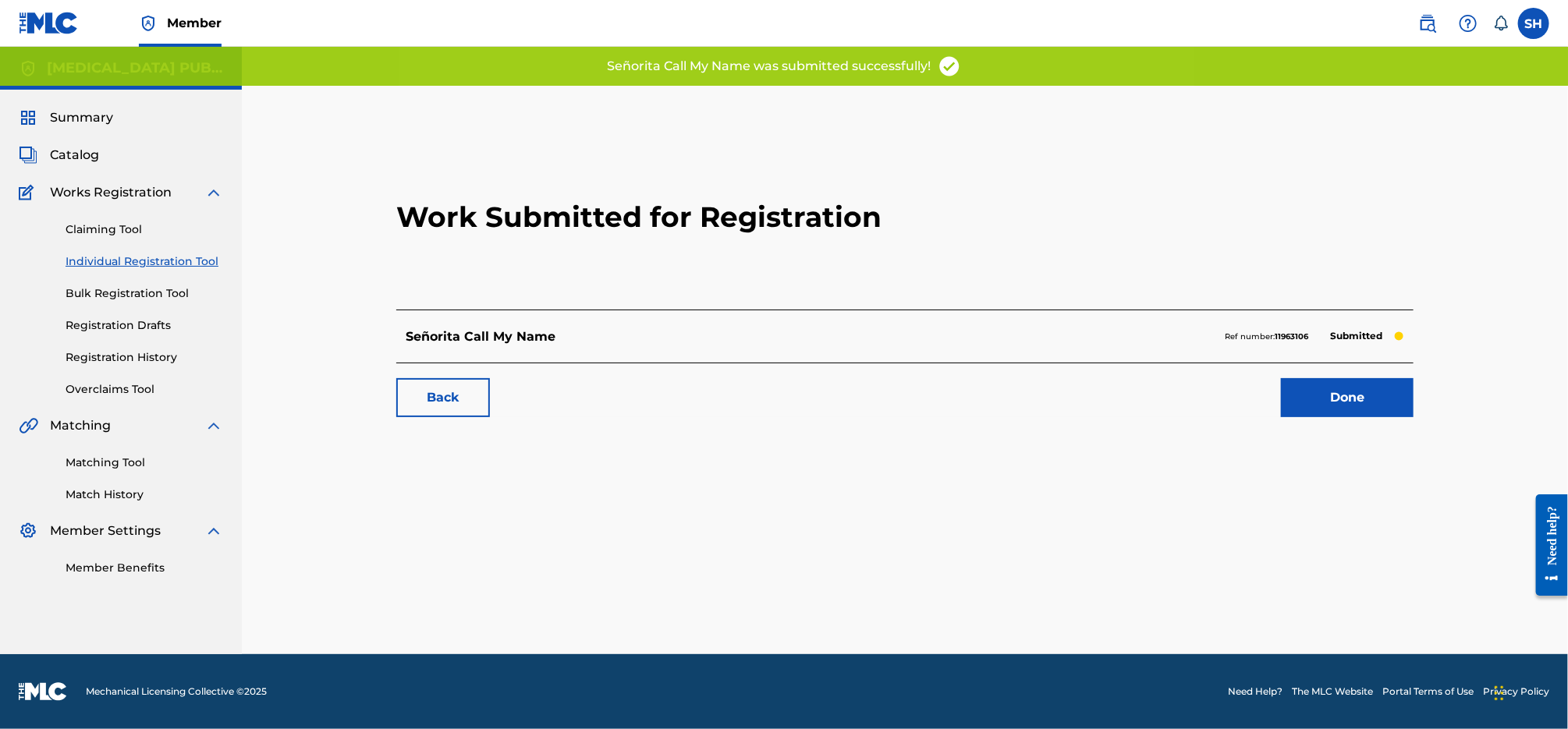
click at [1368, 397] on link "Done" at bounding box center [1347, 398] width 132 height 39
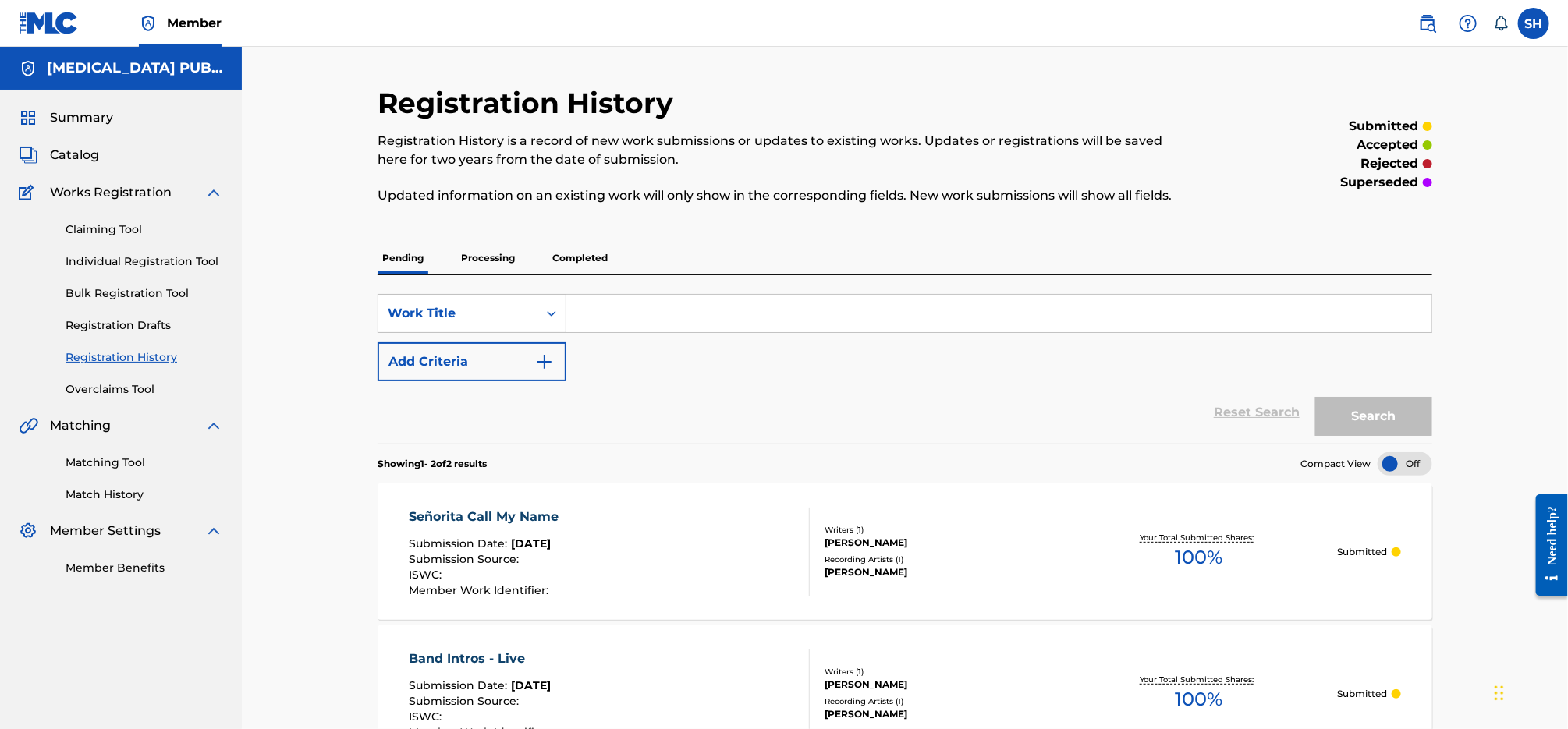
click at [131, 262] on link "Individual Registration Tool" at bounding box center [144, 261] width 158 height 16
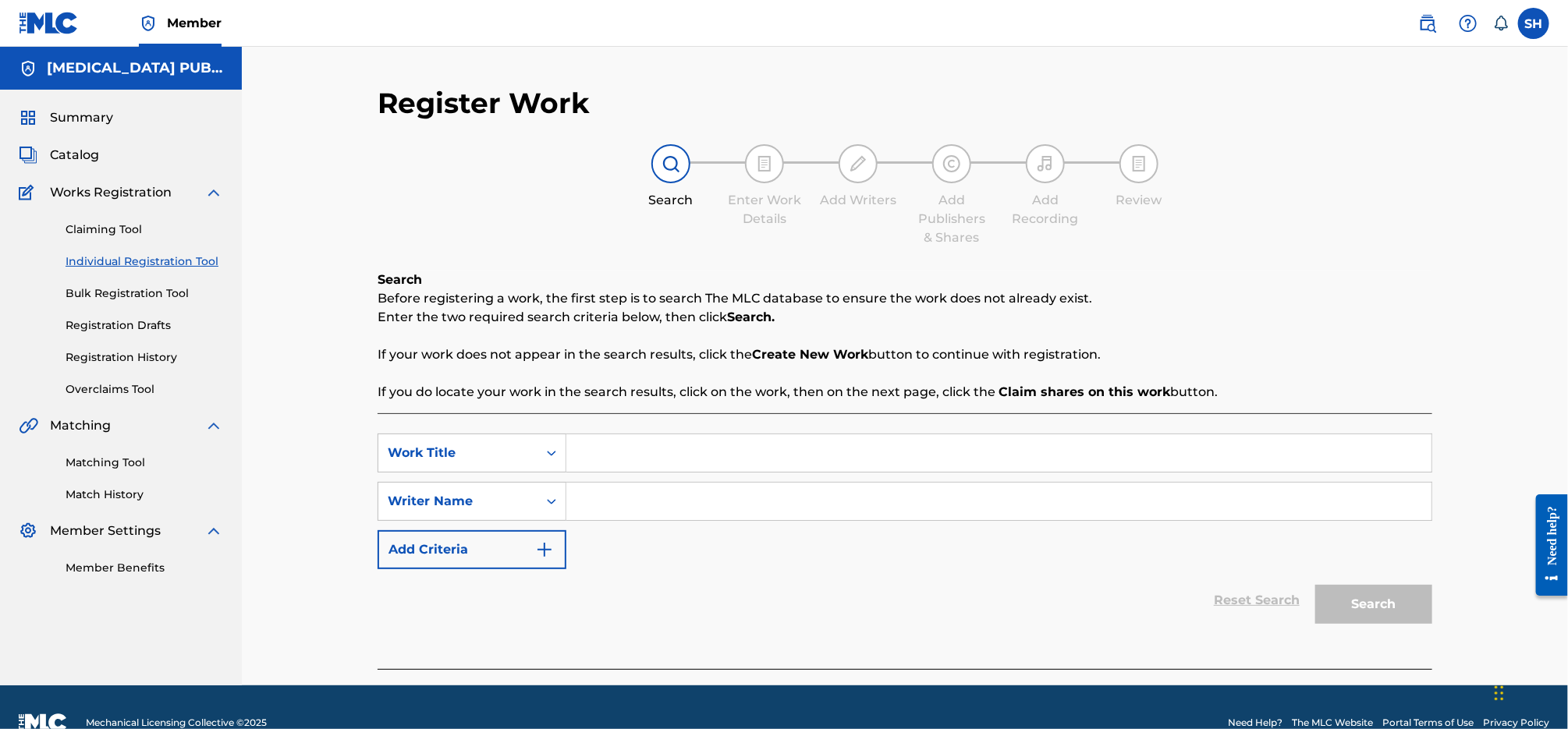
click at [674, 463] on input "Search Form" at bounding box center [999, 453] width 865 height 38
type input "Mistletoe in the trees"
click at [720, 499] on input "Search Form" at bounding box center [999, 501] width 865 height 38
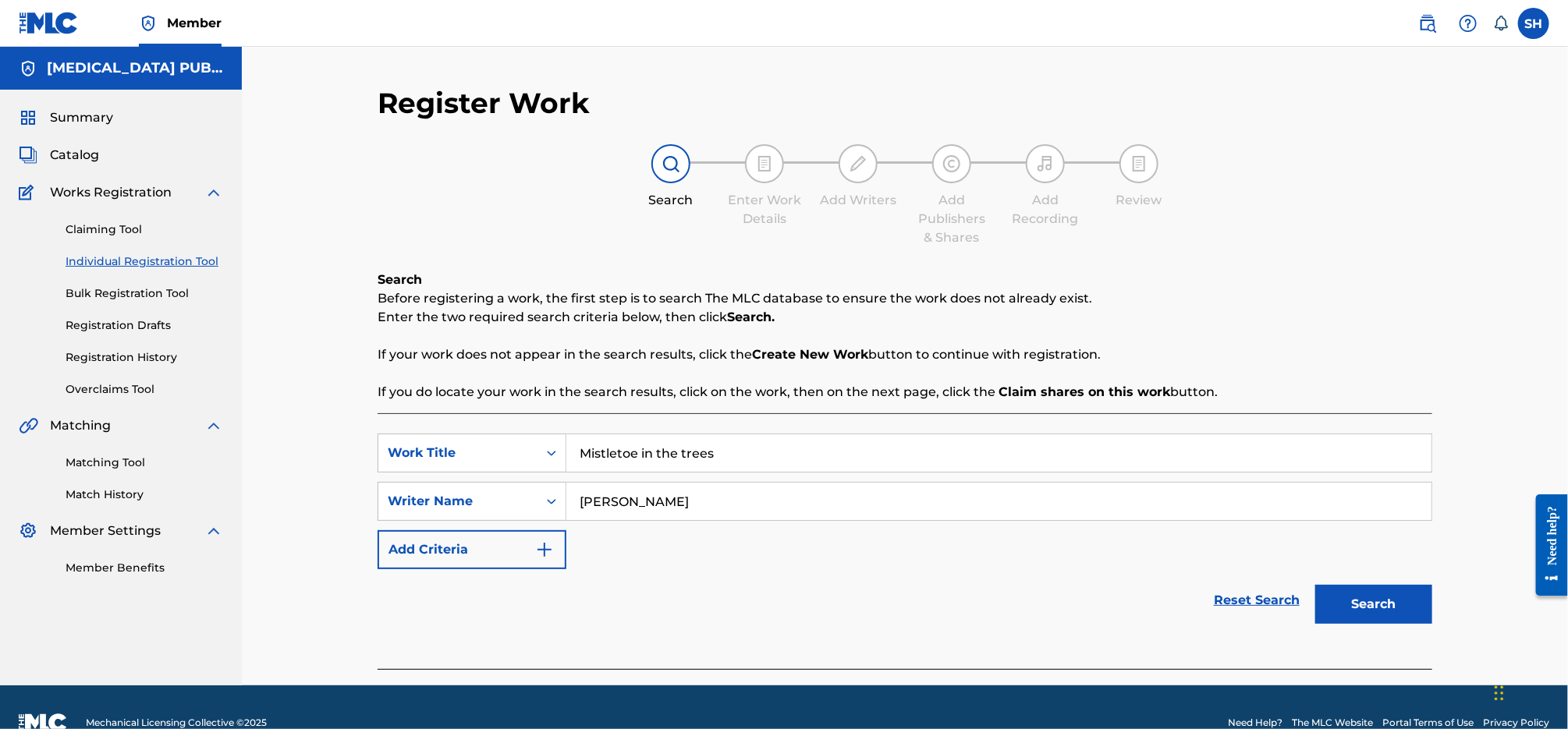
type input "[PERSON_NAME]"
click at [1374, 622] on button "Search" at bounding box center [1374, 603] width 117 height 39
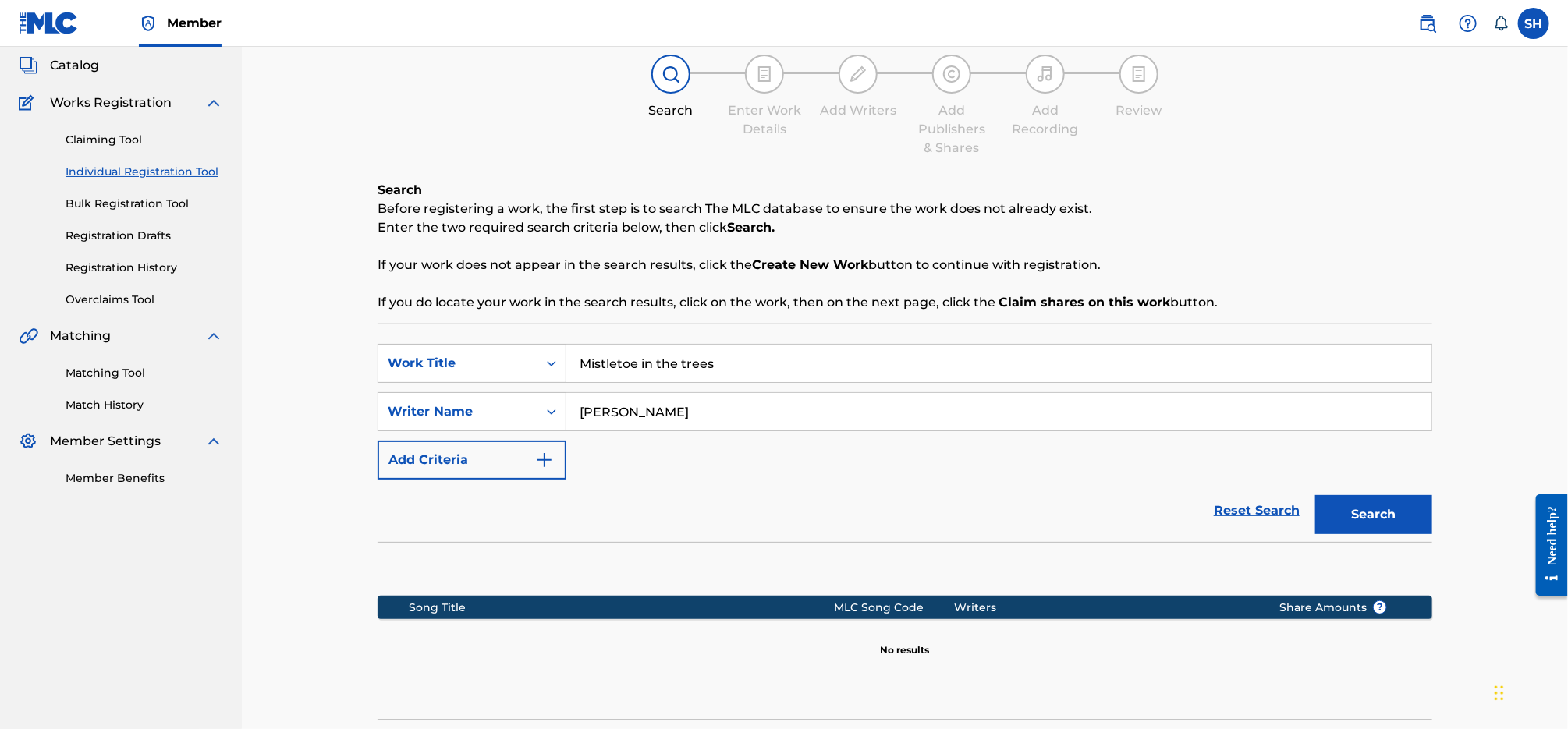
scroll to position [197, 0]
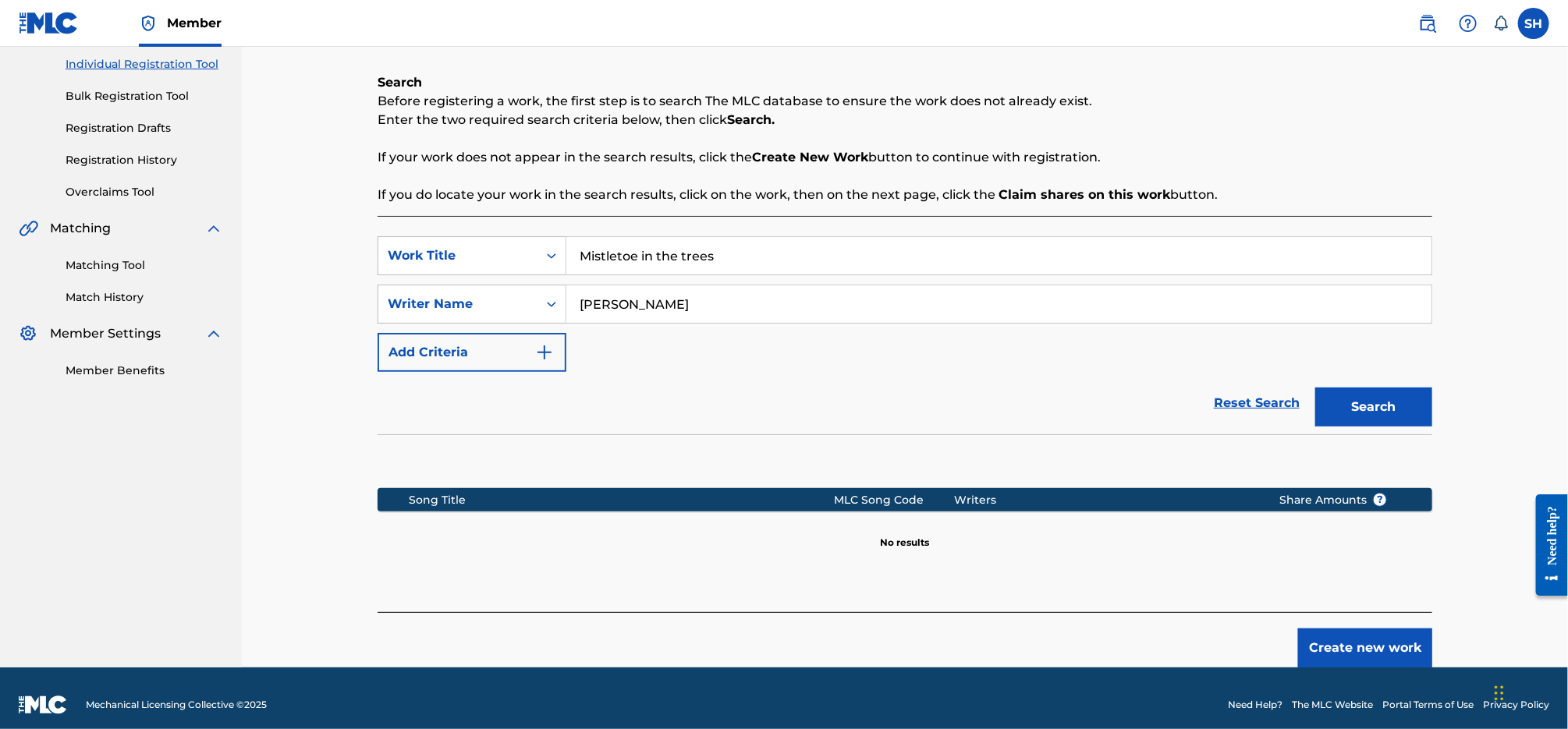
click at [1404, 639] on button "Create new work" at bounding box center [1365, 648] width 134 height 39
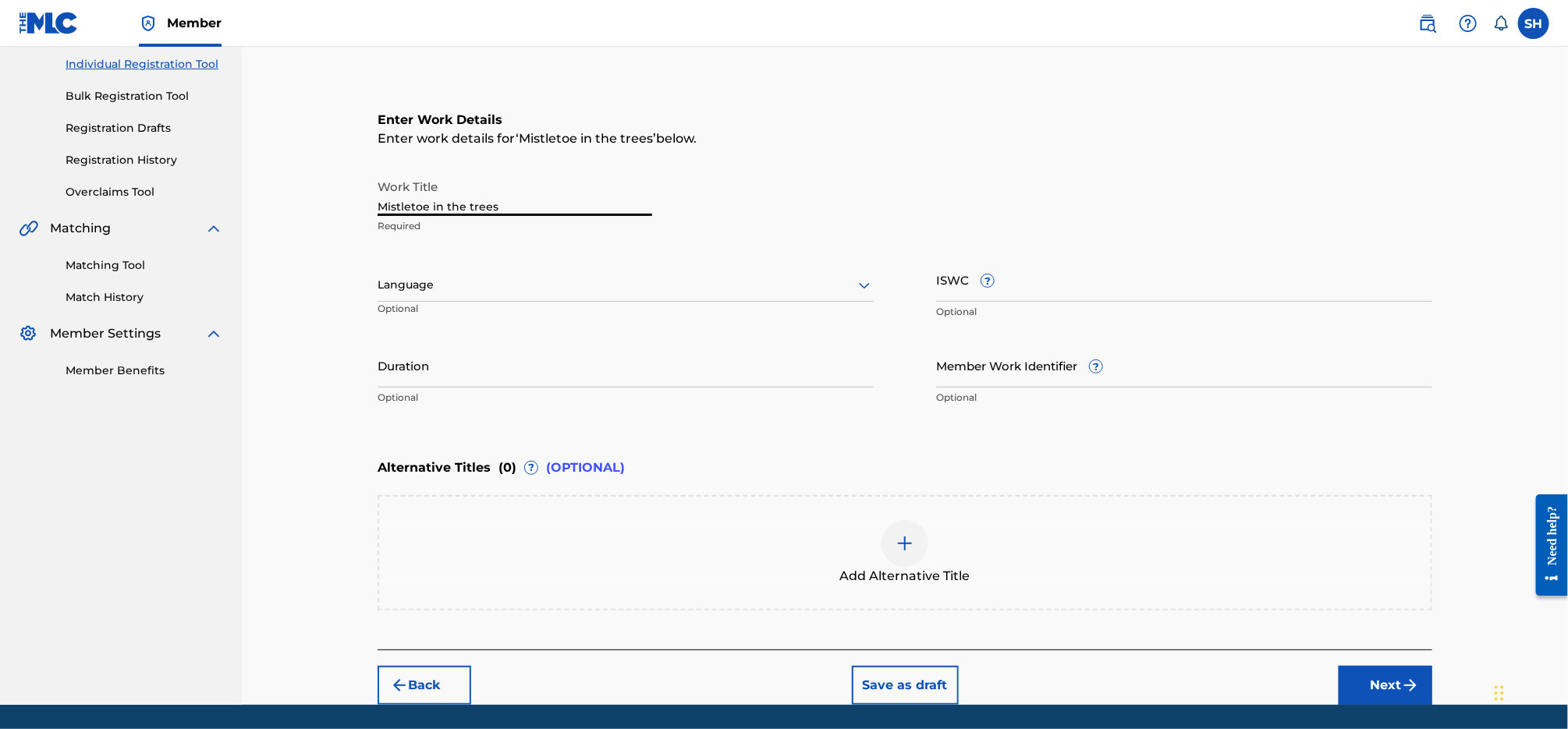
click at [469, 209] on input "Mistletoe in the trees" at bounding box center [515, 194] width 275 height 44
drag, startPoint x: 407, startPoint y: 195, endPoint x: 332, endPoint y: 189, distance: 75.2
click at [328, 190] on div "Register Work Search Enter Work Details Add Writers Add Publishers & Shares Add…" at bounding box center [905, 278] width 1326 height 856
type input "Mistletoe in the Trees"
click at [1101, 290] on input "ISWC ?" at bounding box center [1184, 280] width 496 height 44
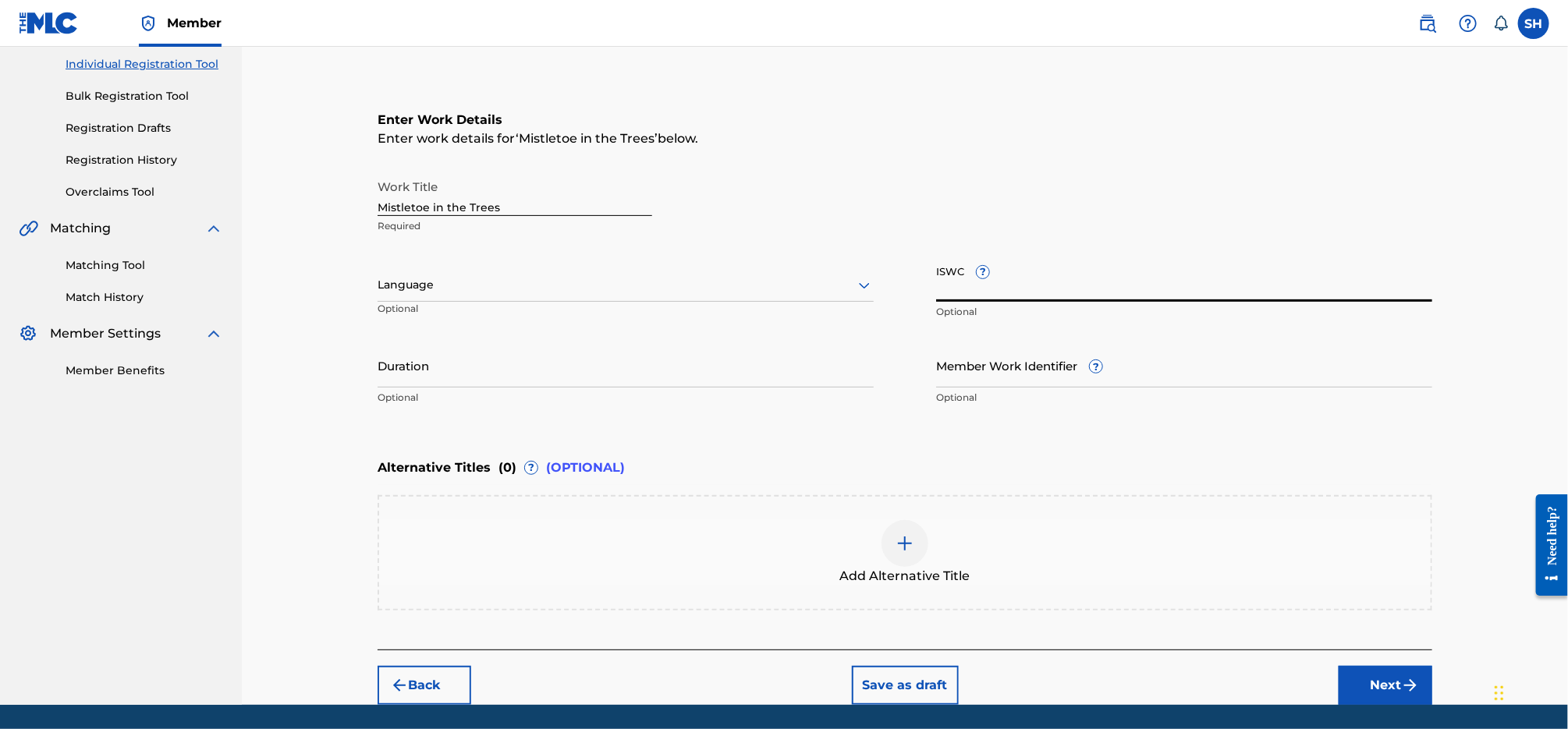
paste input "T3220954423"
type input "T3220954423"
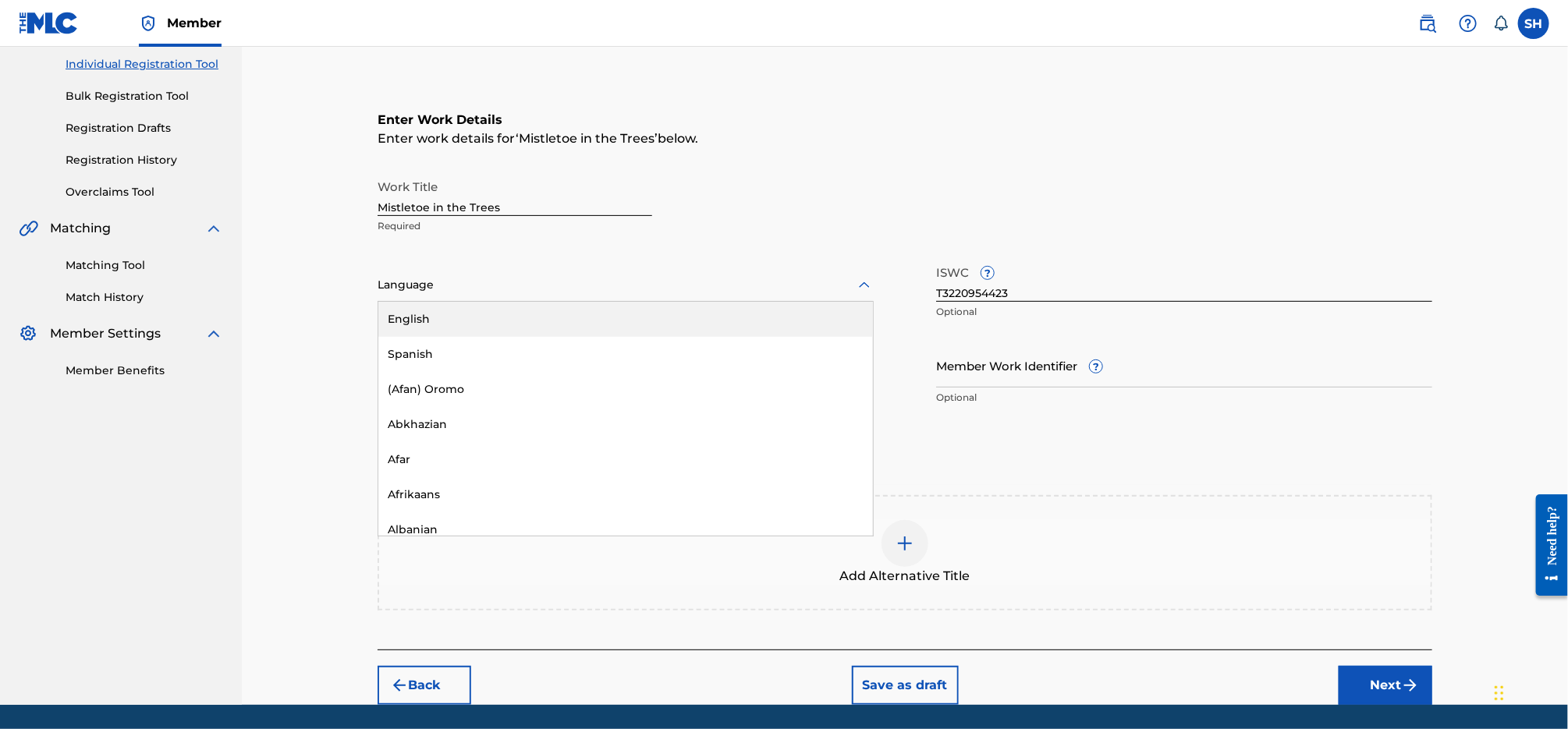
click at [648, 279] on div at bounding box center [625, 285] width 496 height 20
click at [643, 315] on div "English" at bounding box center [626, 319] width 495 height 35
click at [1368, 674] on button "Next" at bounding box center [1385, 685] width 94 height 39
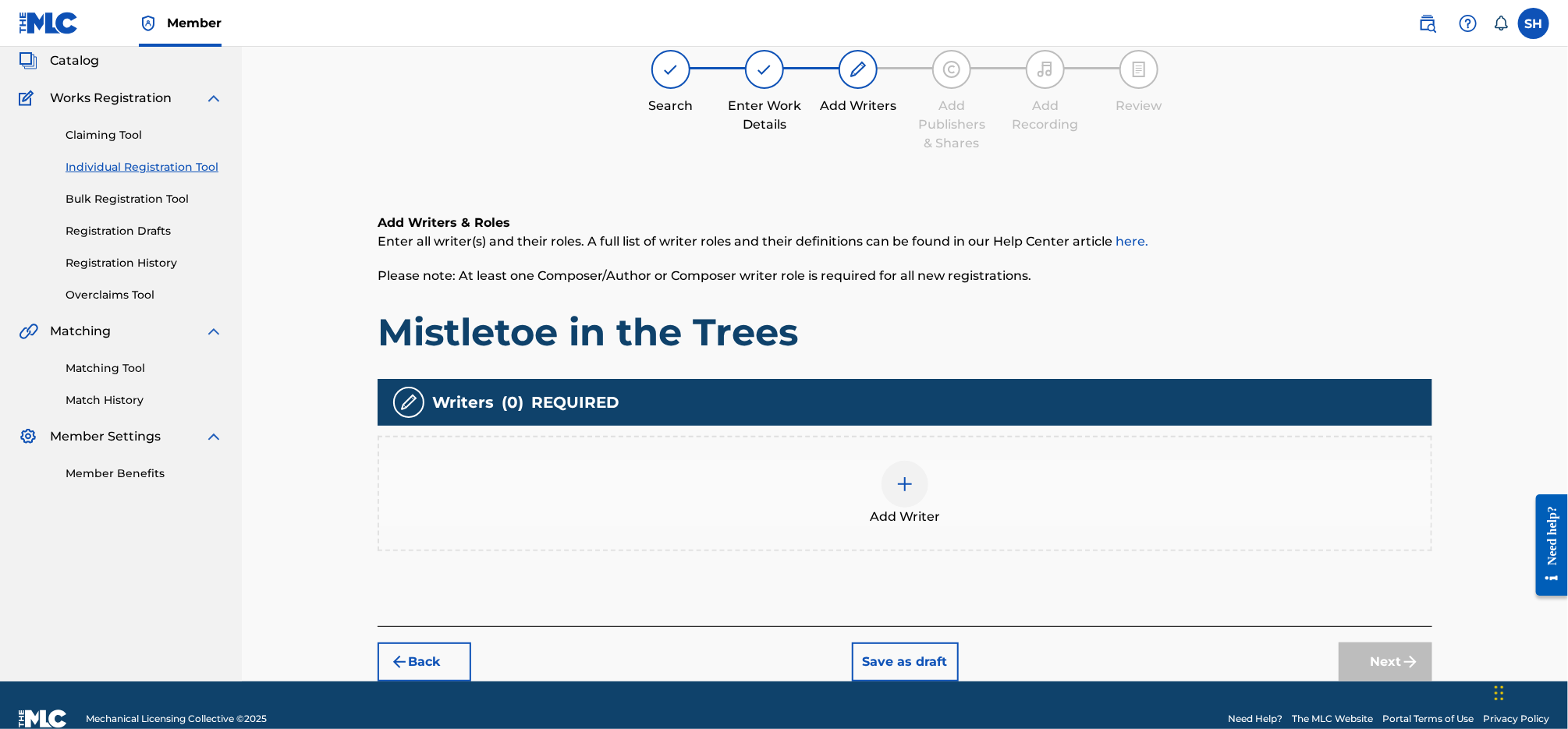
scroll to position [70, 0]
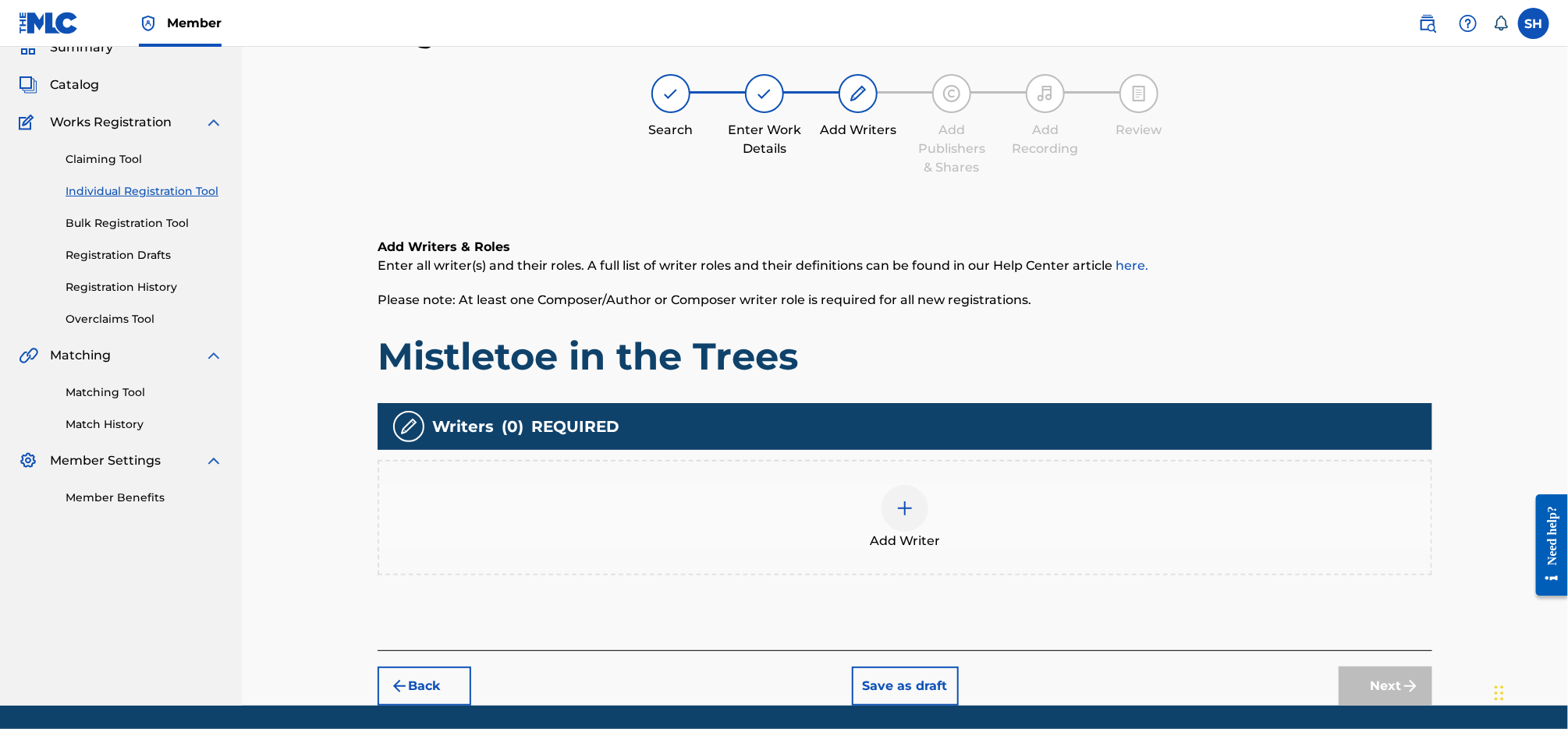
click at [911, 504] on img at bounding box center [905, 509] width 19 height 19
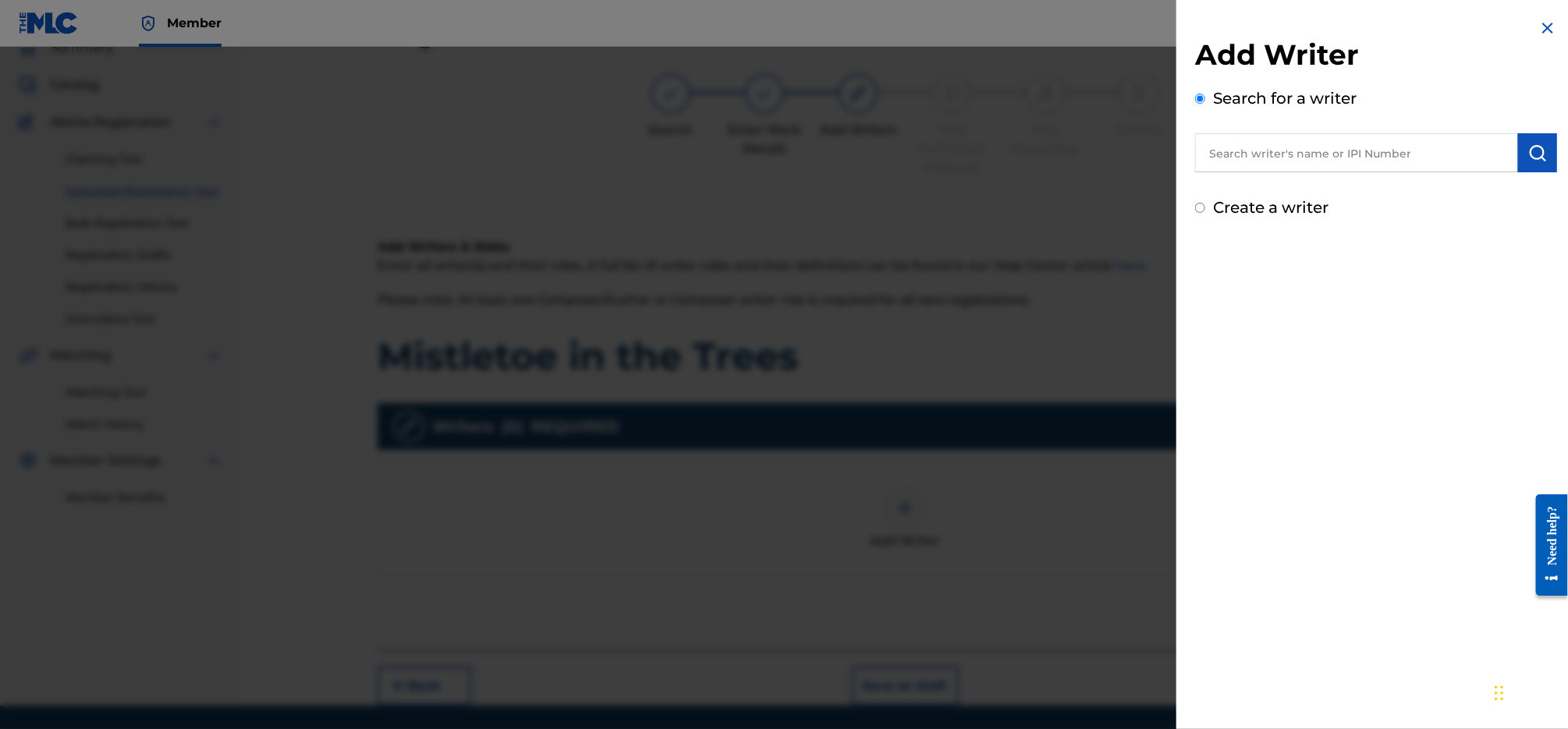
click at [1308, 155] on input "text" at bounding box center [1356, 152] width 323 height 39
type input "[PERSON_NAME]"
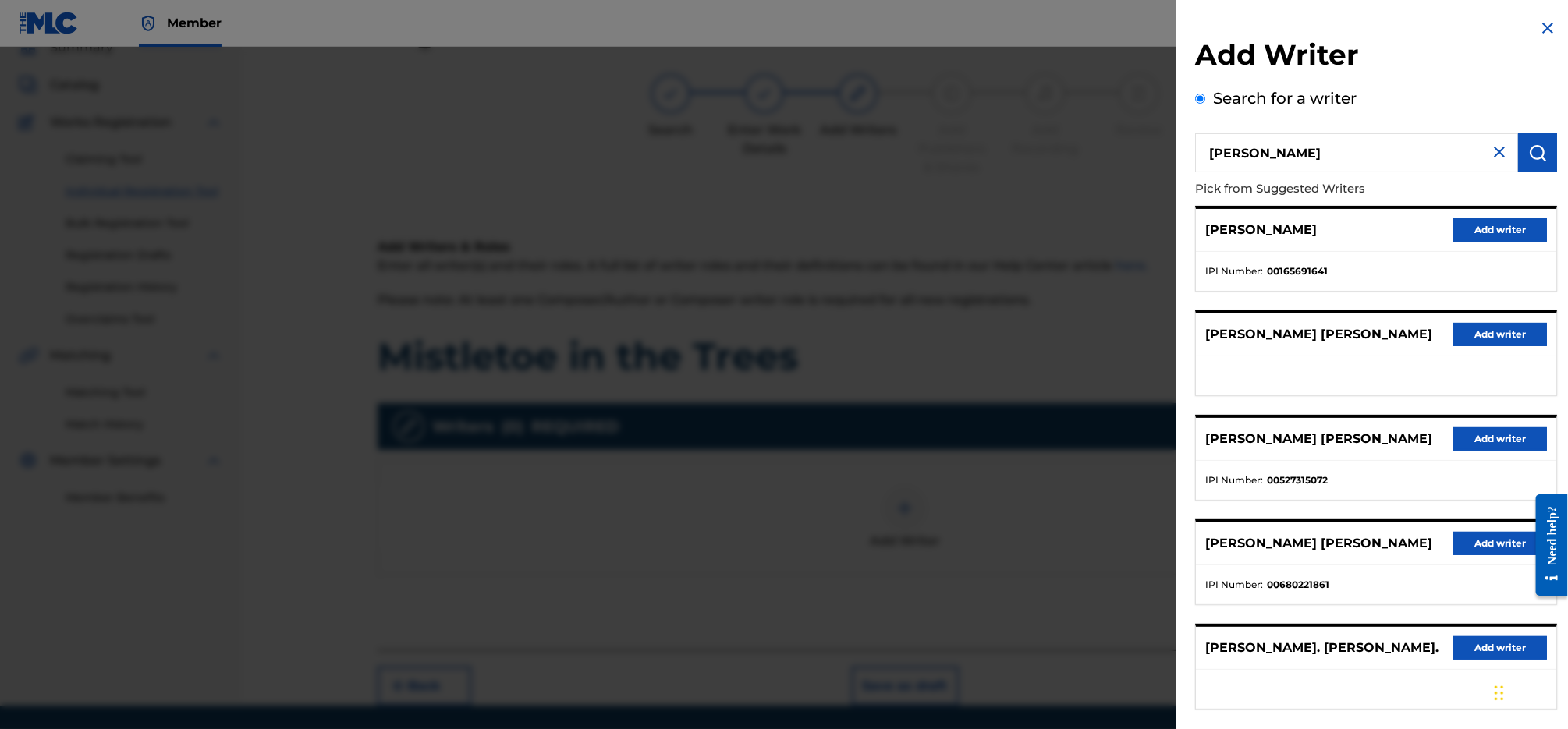
scroll to position [76, 0]
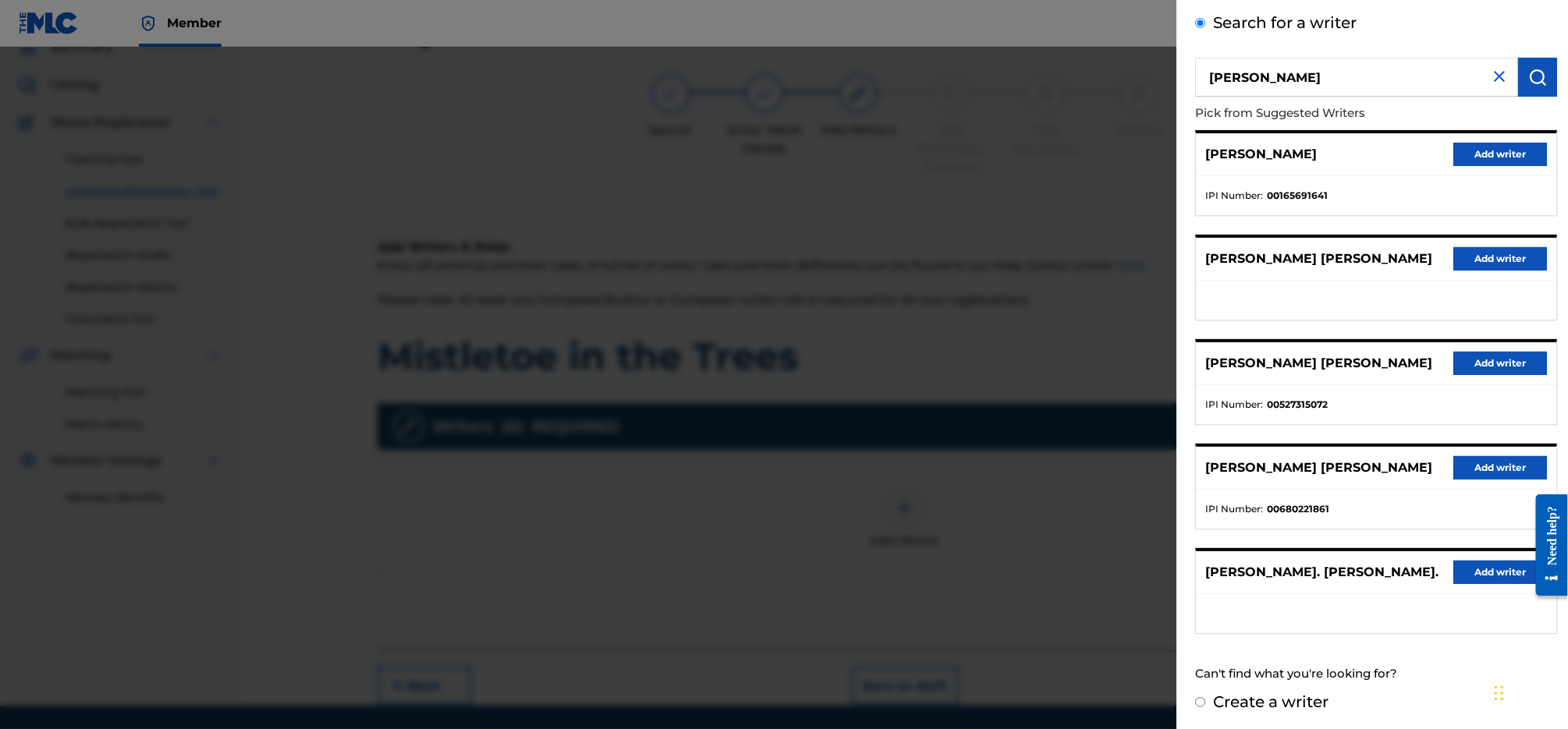
click at [1296, 697] on label "Create a writer" at bounding box center [1270, 702] width 115 height 19
radio input "true"
click at [1205, 697] on input "Create a writer" at bounding box center [1200, 702] width 10 height 10
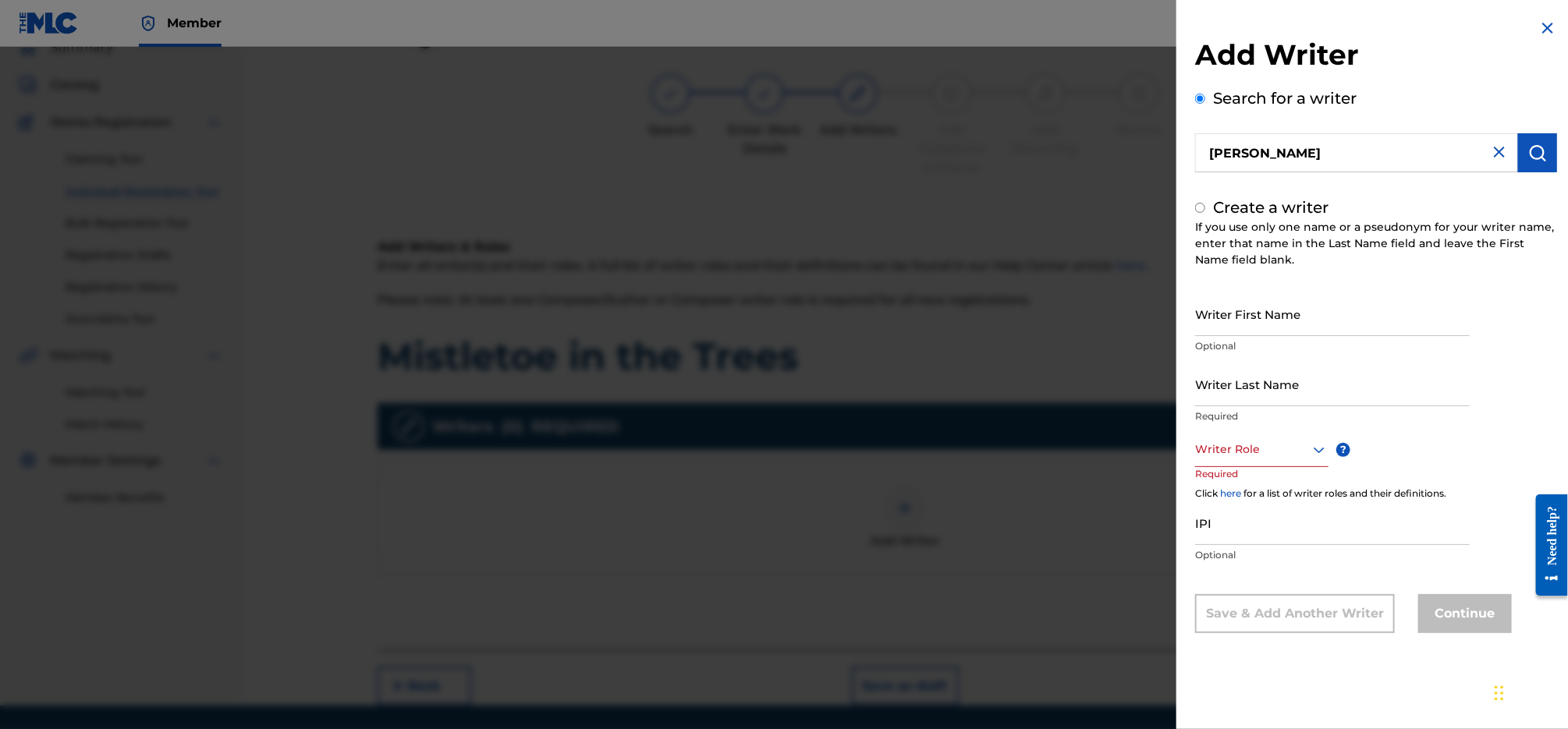
radio input "false"
radio input "true"
click at [1291, 320] on input "Writer First Name" at bounding box center [1332, 314] width 275 height 44
type input "[PERSON_NAME]"
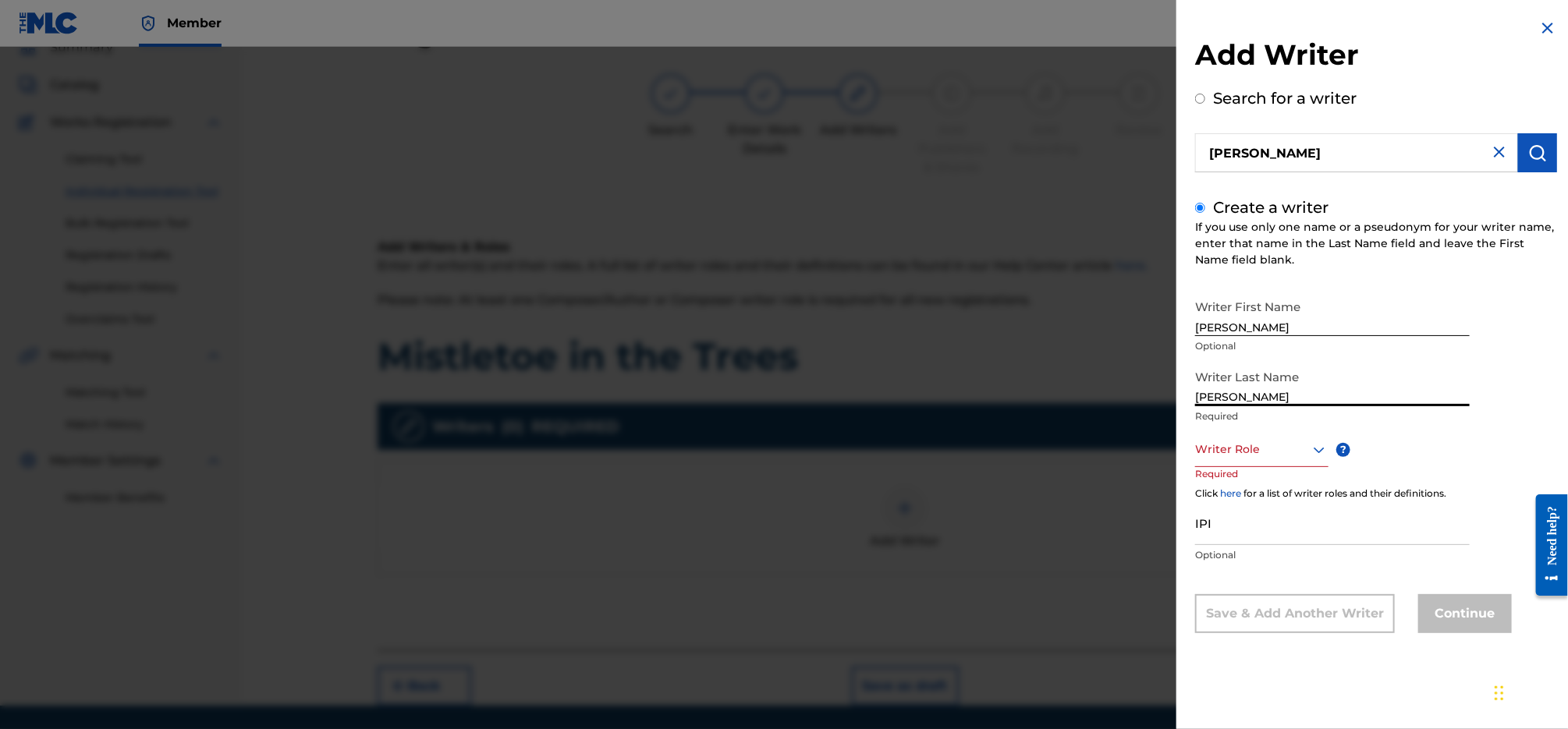
type input "[PERSON_NAME]"
click at [1262, 446] on div at bounding box center [1261, 449] width 133 height 20
click at [1263, 470] on div "Composer/Author" at bounding box center [1262, 484] width 132 height 35
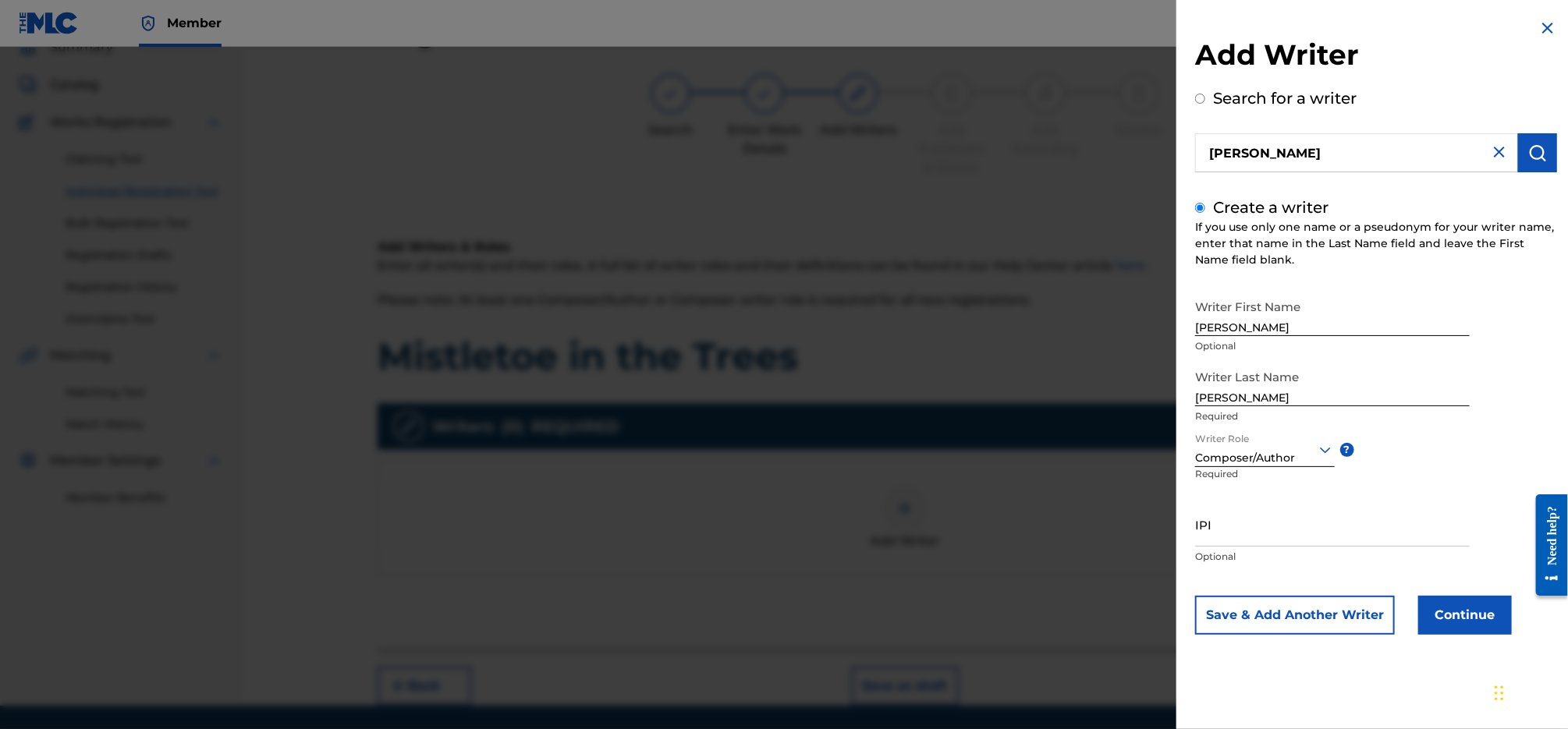
click at [1296, 517] on input "IPI" at bounding box center [1332, 524] width 275 height 44
paste input "00770364438"
type input "00770364438"
click at [1456, 612] on button "Continue" at bounding box center [1465, 615] width 94 height 39
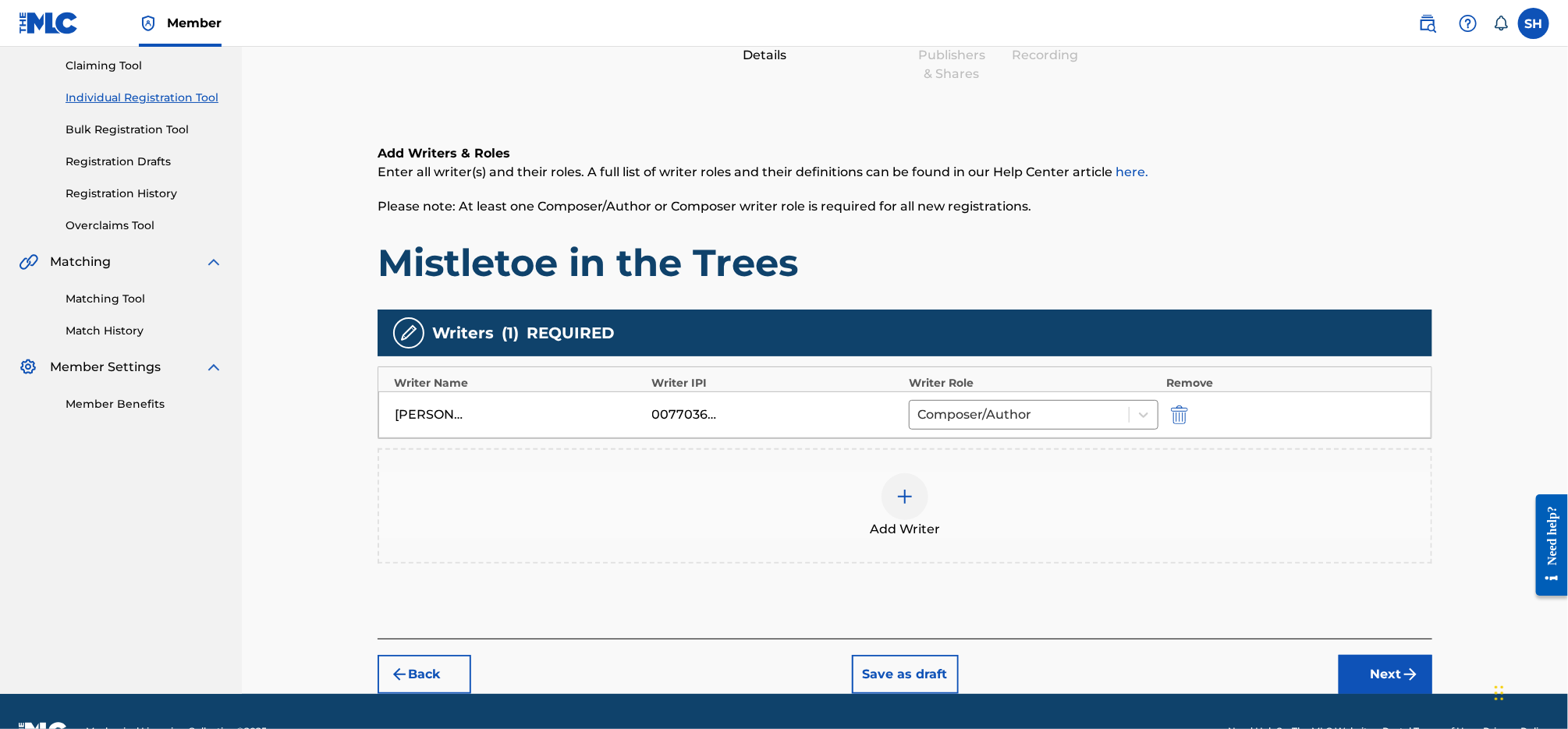
click at [1396, 662] on button "Next" at bounding box center [1385, 674] width 94 height 39
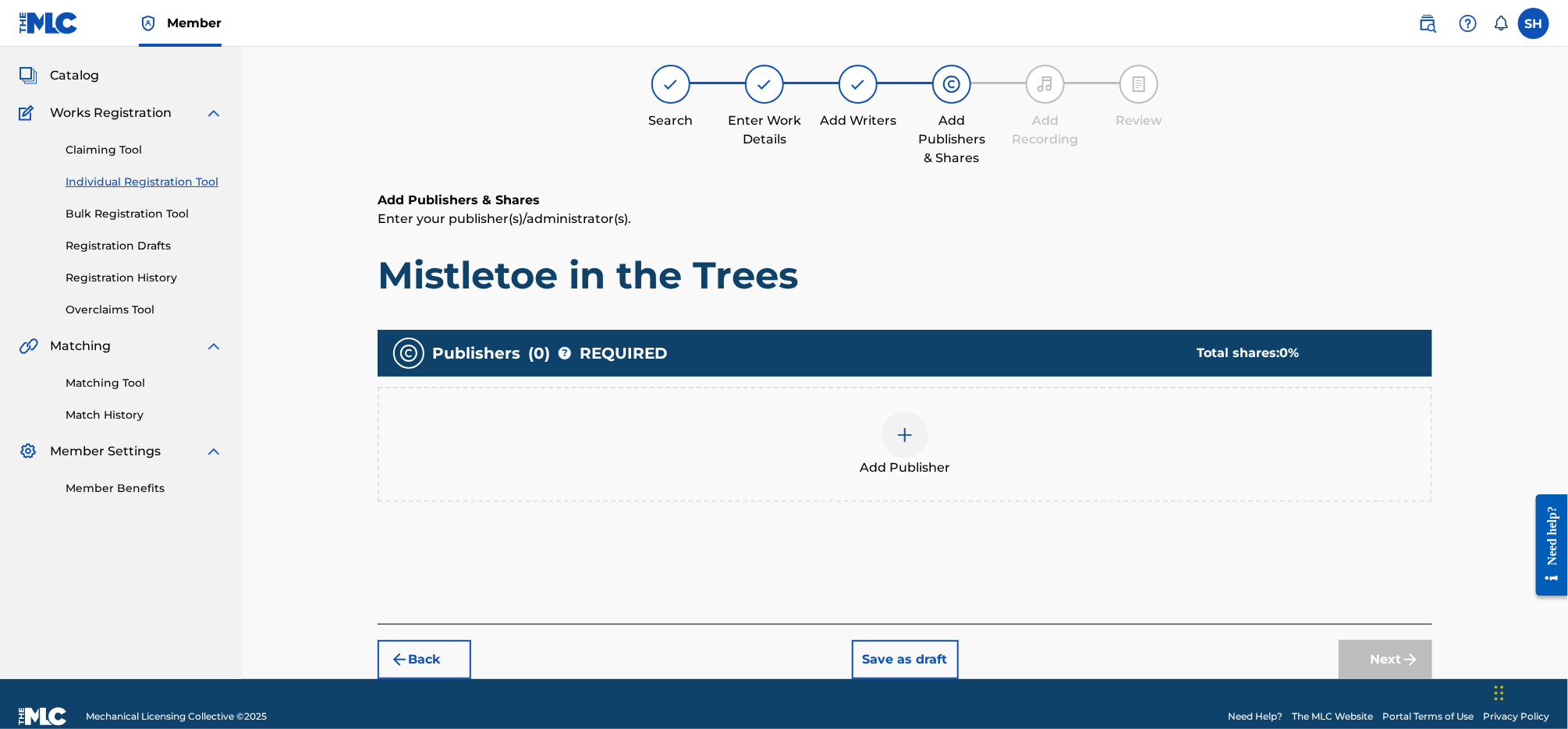
scroll to position [70, 0]
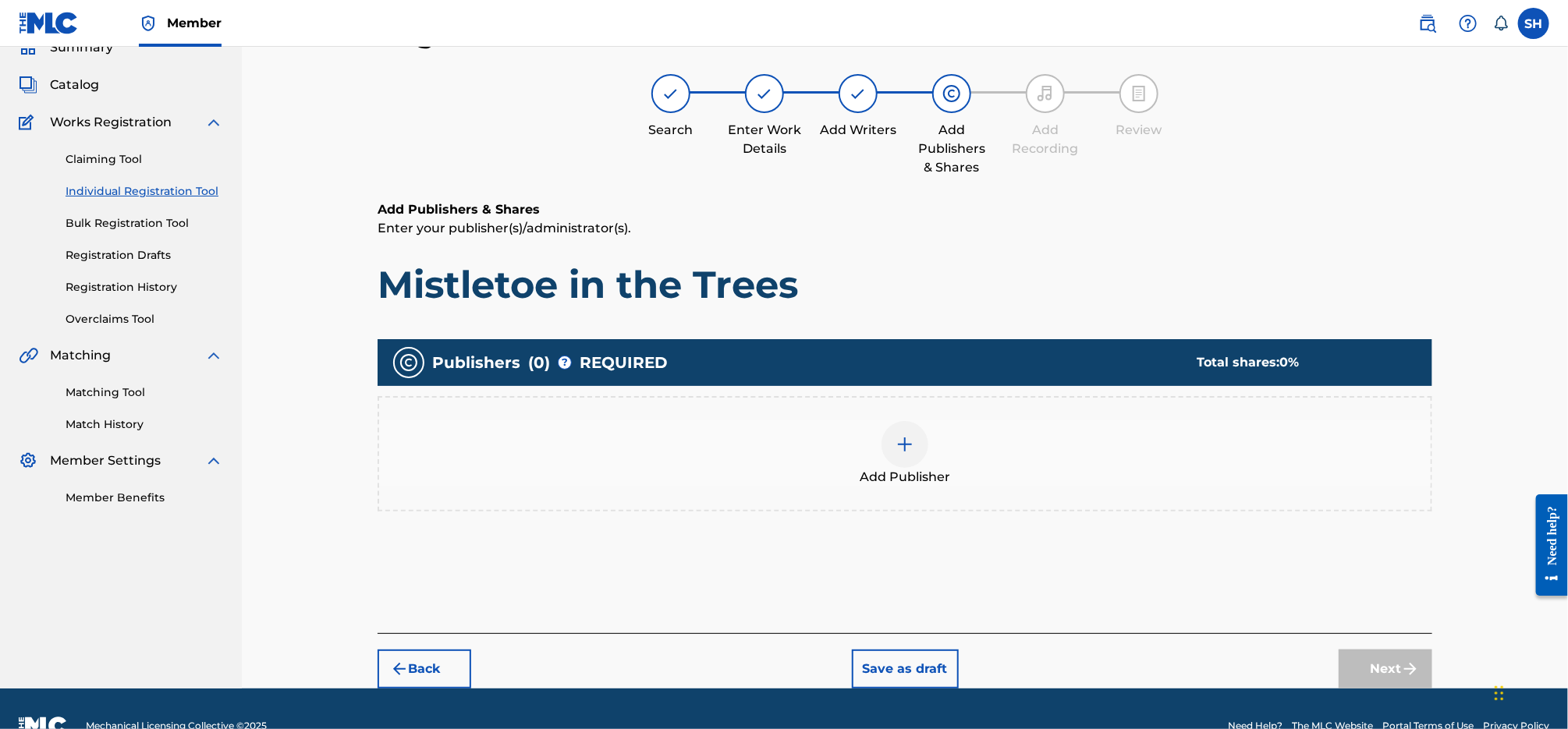
click at [921, 468] on span "Add Publisher" at bounding box center [905, 478] width 91 height 19
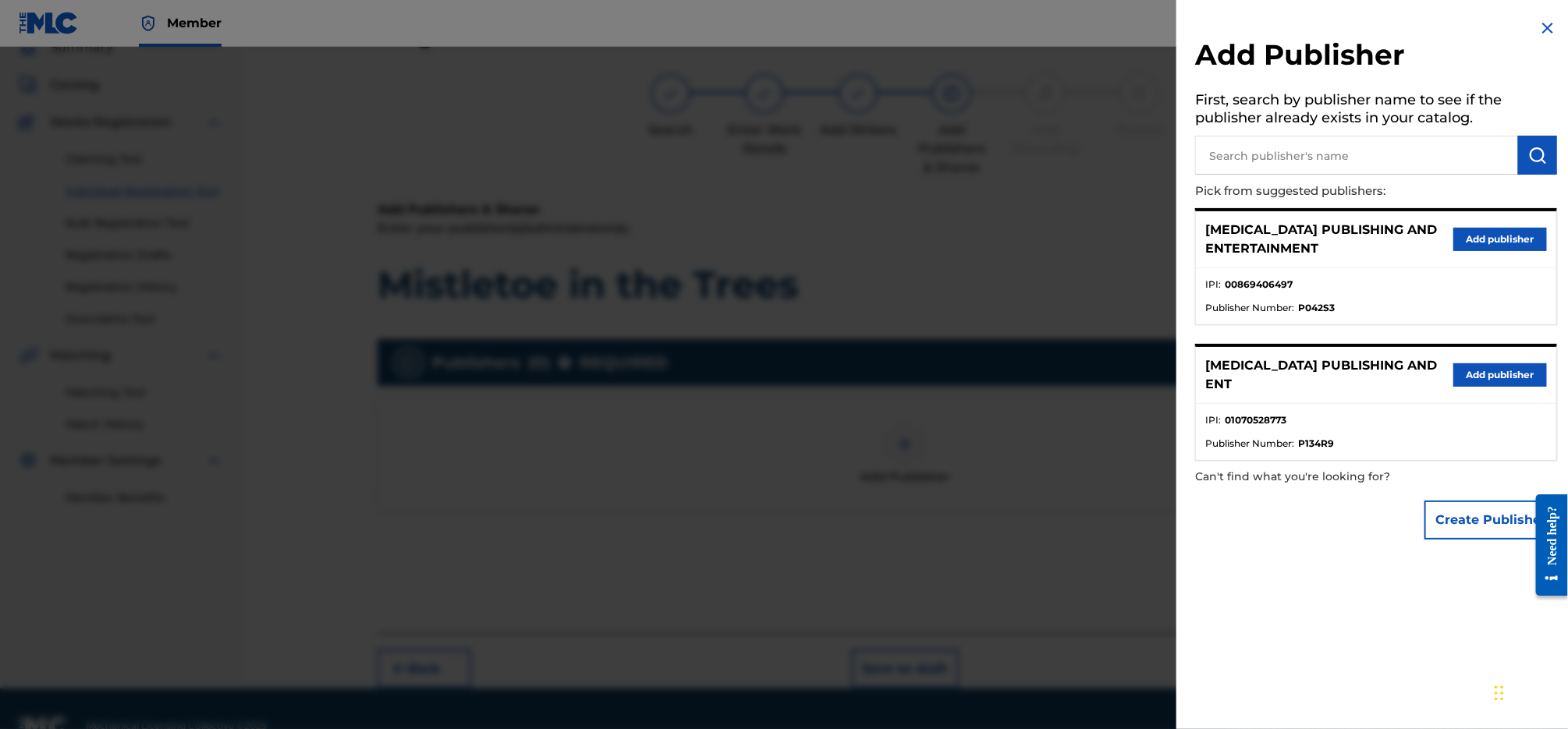
drag, startPoint x: 1509, startPoint y: 236, endPoint x: 1502, endPoint y: 232, distance: 8.1
click at [1509, 236] on button "Add publisher" at bounding box center [1500, 239] width 94 height 24
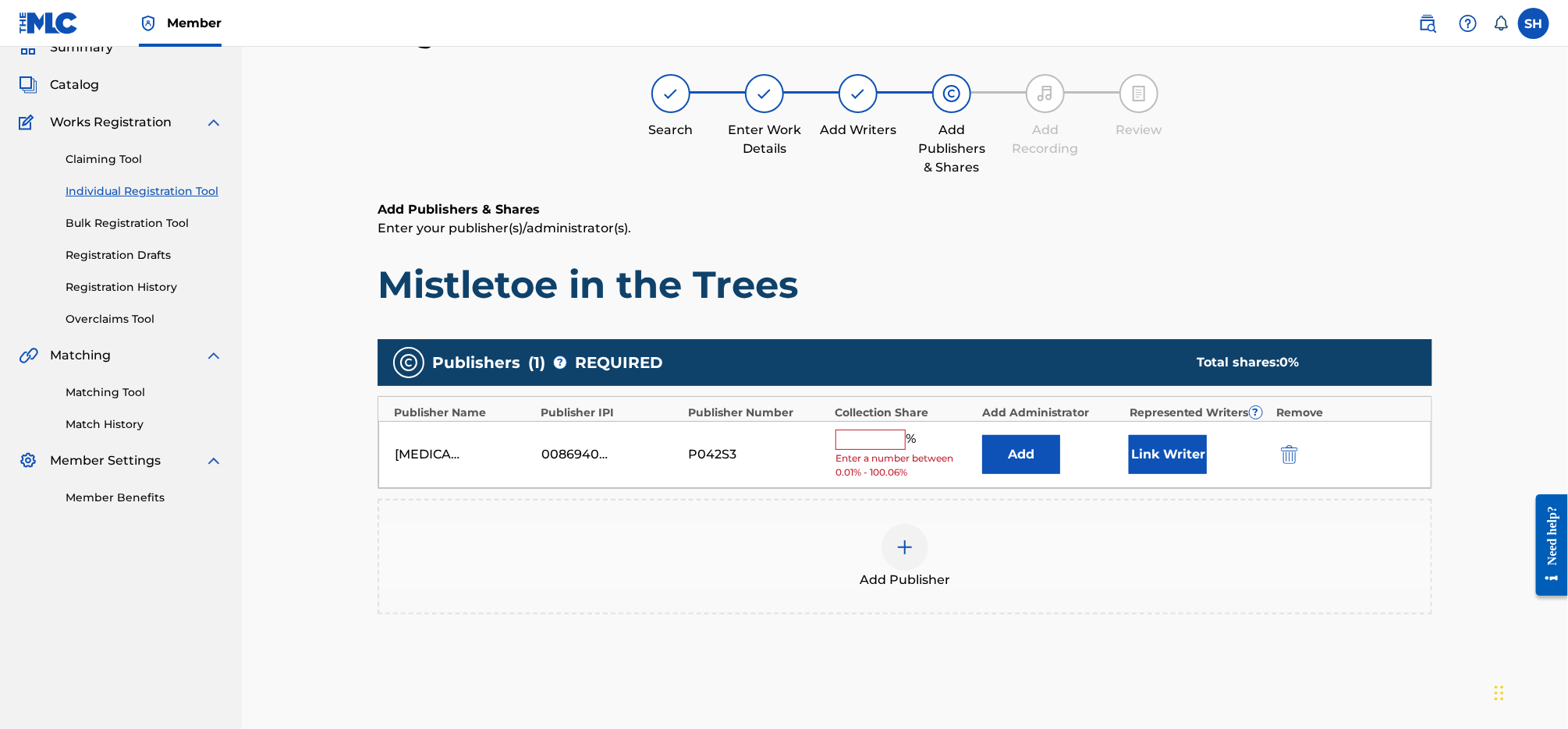
click at [903, 439] on input "text" at bounding box center [871, 439] width 70 height 20
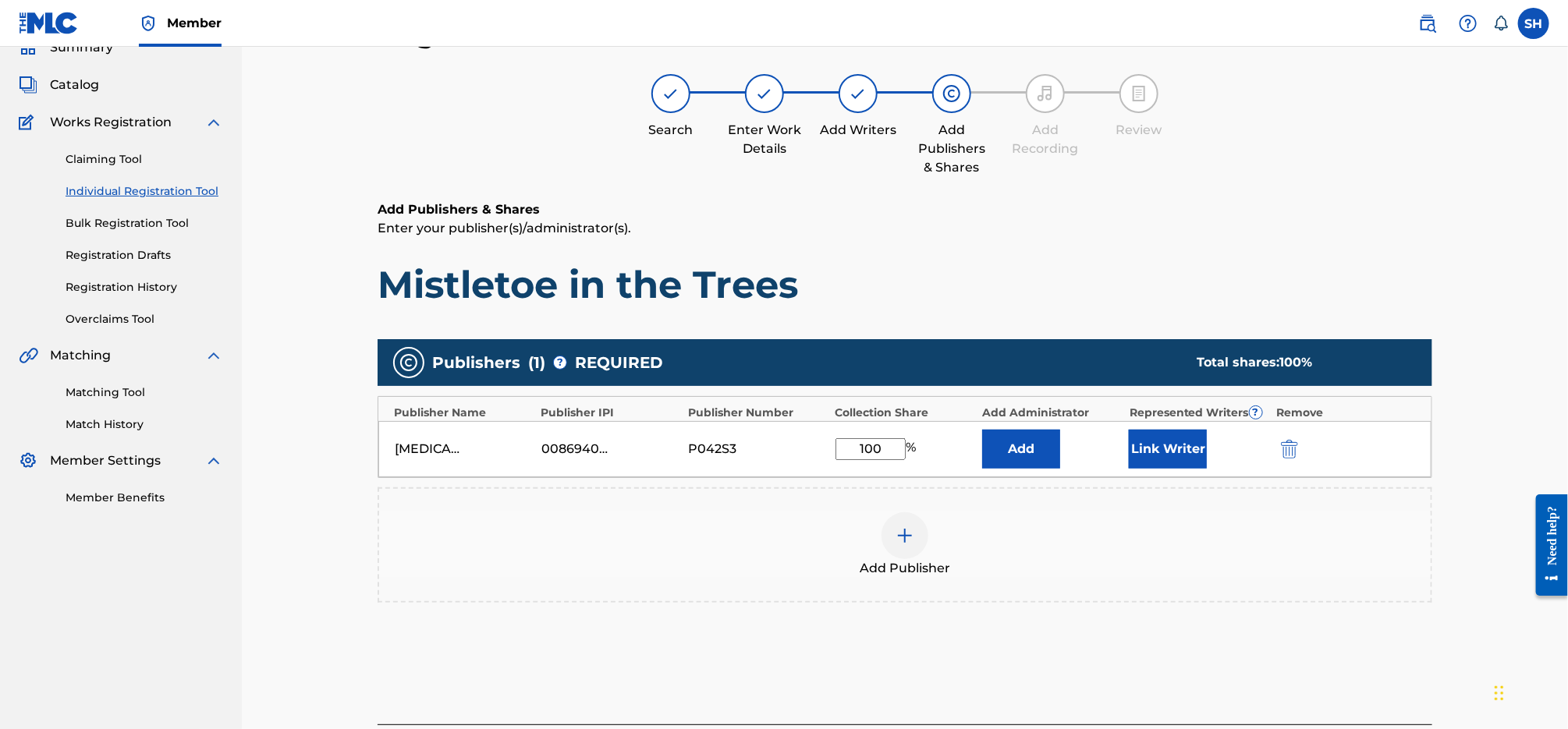
type input "100"
click at [1165, 447] on button "Link Writer" at bounding box center [1167, 449] width 78 height 39
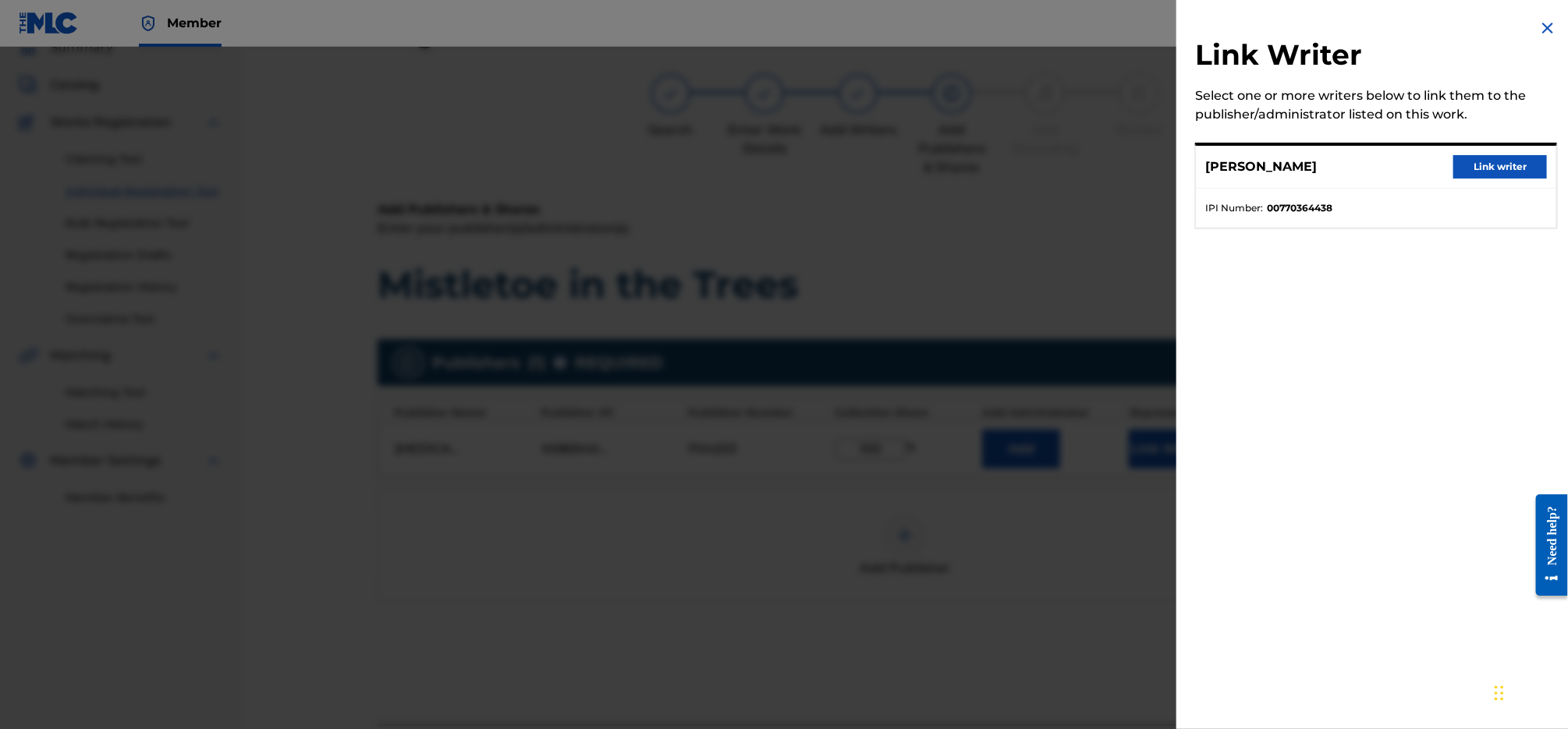
click at [1481, 170] on button "Link writer" at bounding box center [1500, 166] width 94 height 24
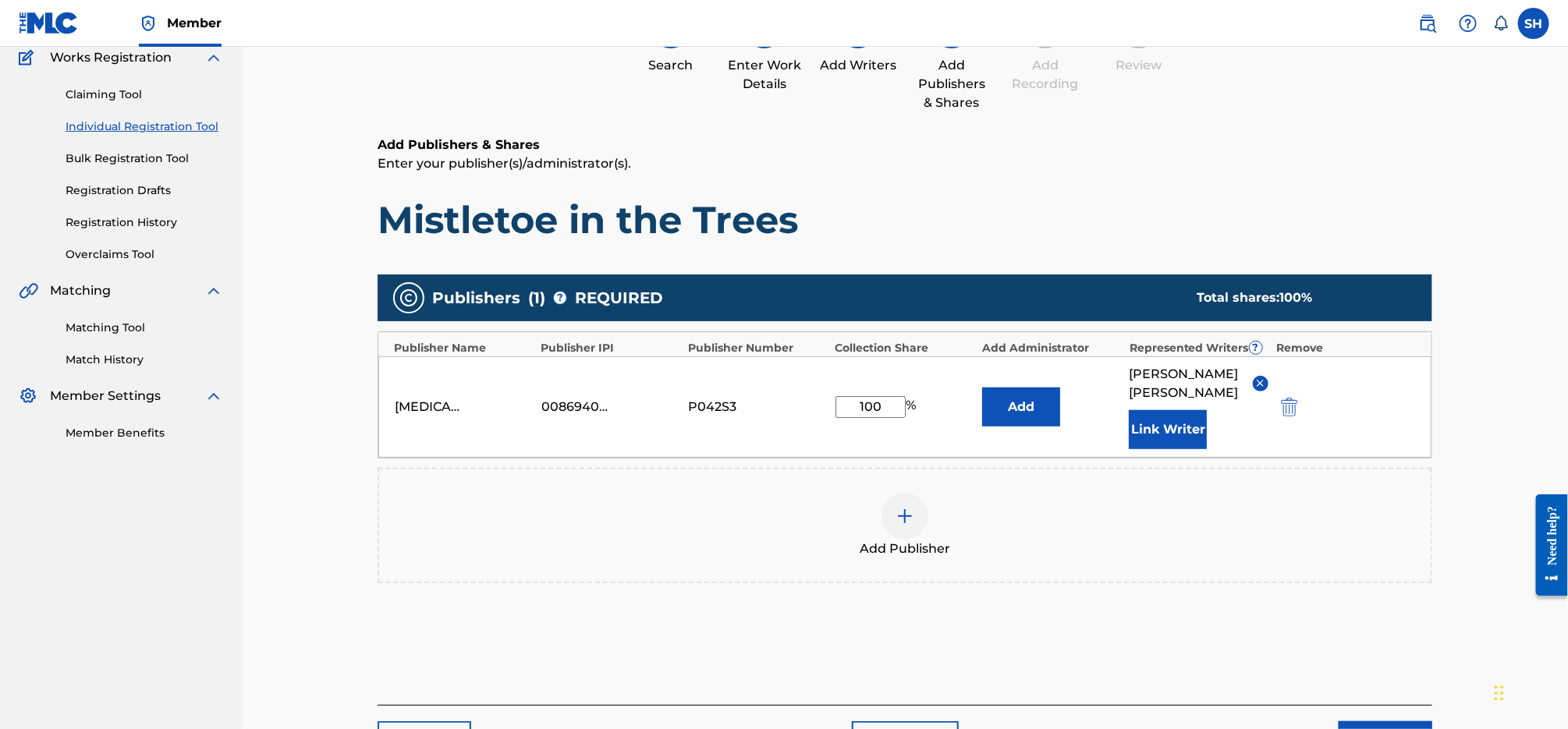
scroll to position [221, 0]
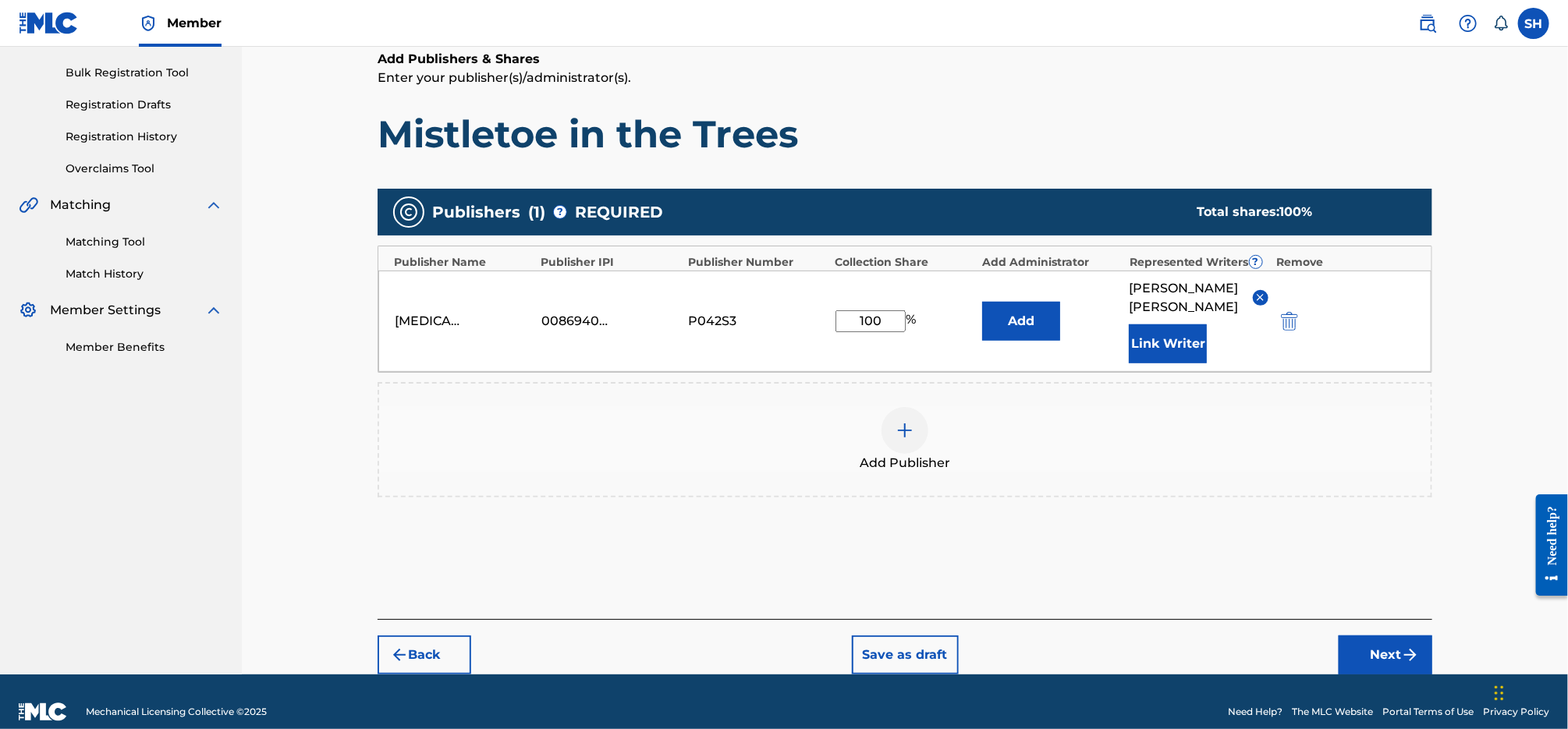
click at [1382, 636] on button "Next" at bounding box center [1385, 654] width 94 height 39
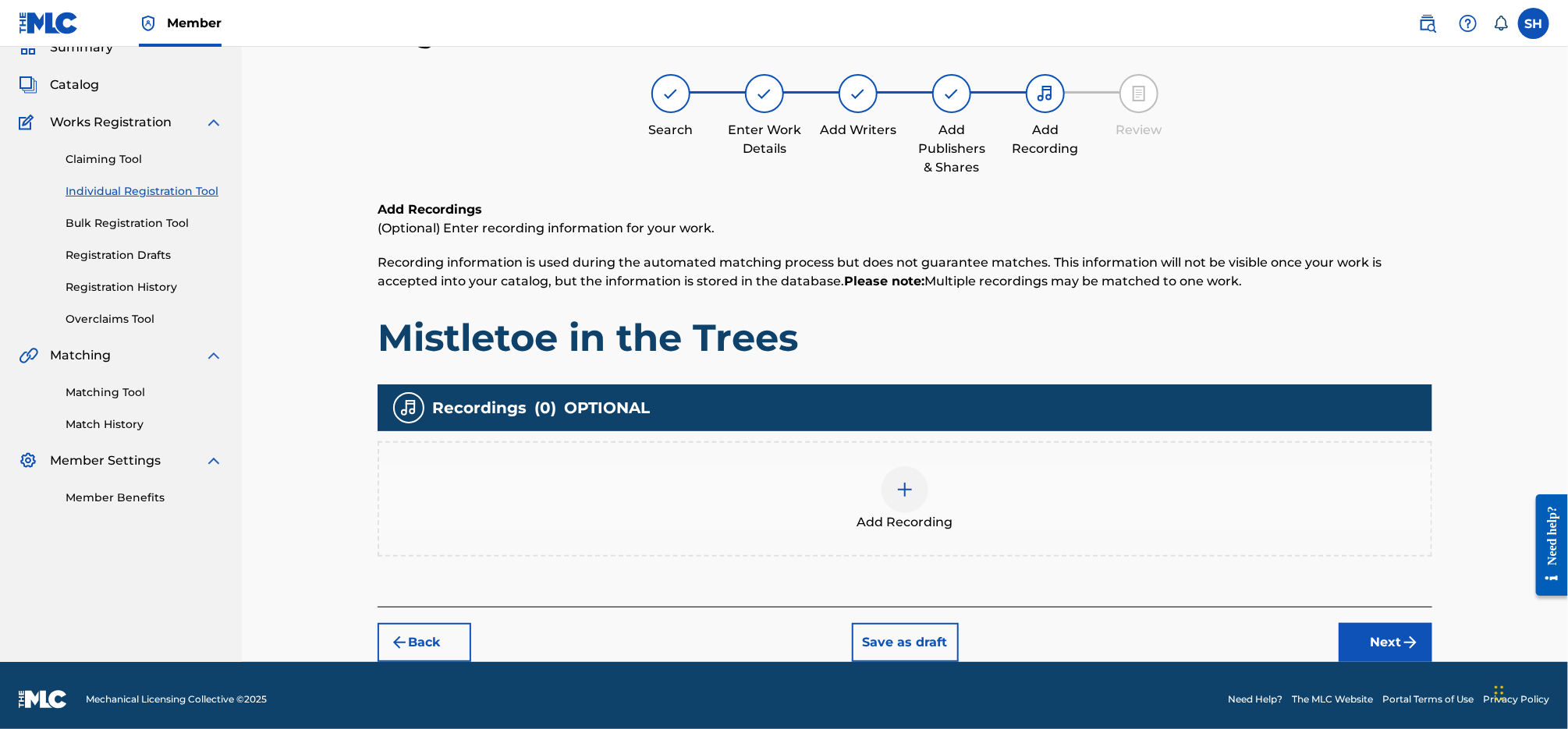
click at [911, 461] on div "Add Recording" at bounding box center [905, 499] width 1055 height 115
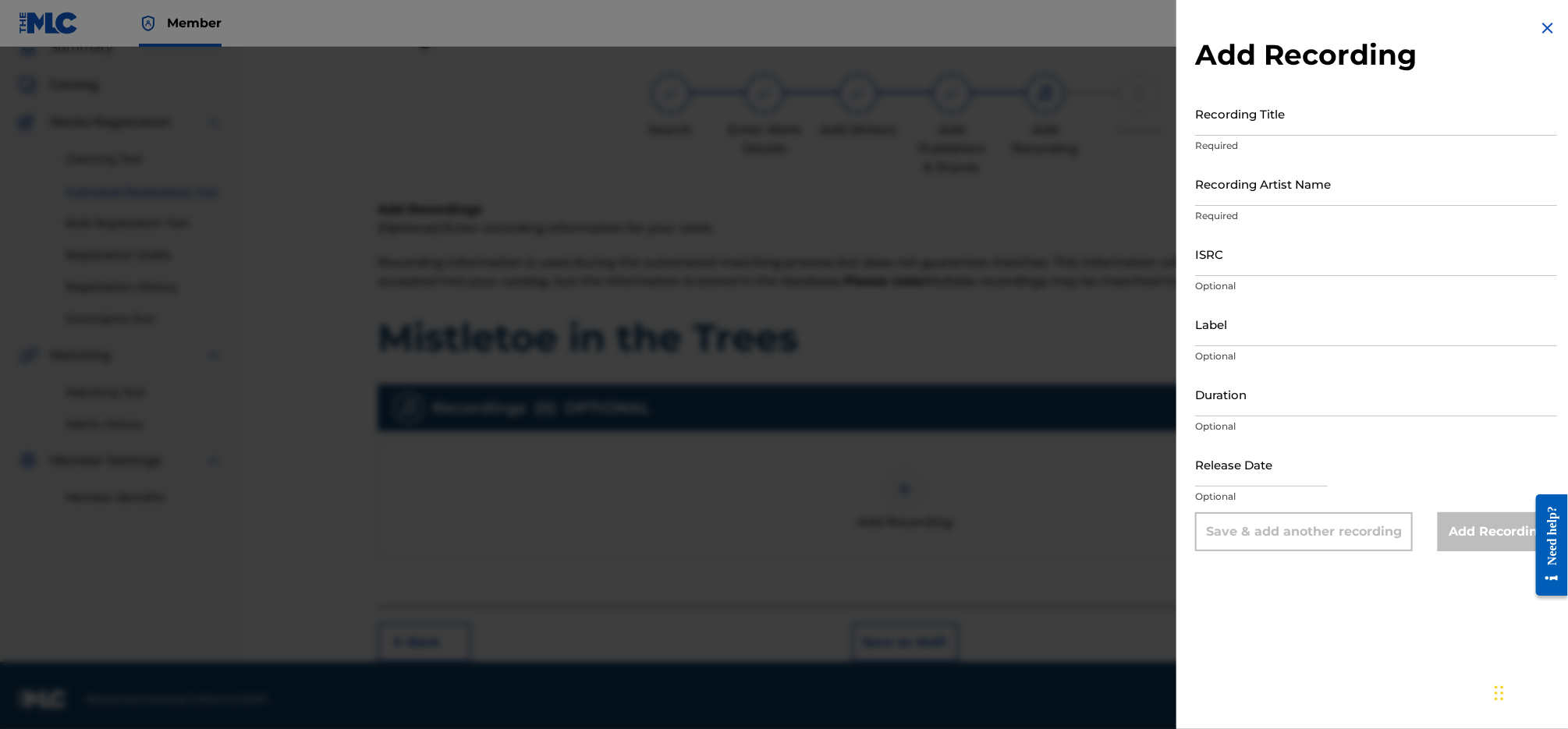
click at [1340, 245] on input "ISRC" at bounding box center [1375, 253] width 362 height 44
paste input "QZZ3X2300101"
type input "QZZ3X2300101"
click at [1311, 195] on input "Recording Artist Name" at bounding box center [1375, 183] width 362 height 44
type input "[PERSON_NAME]"
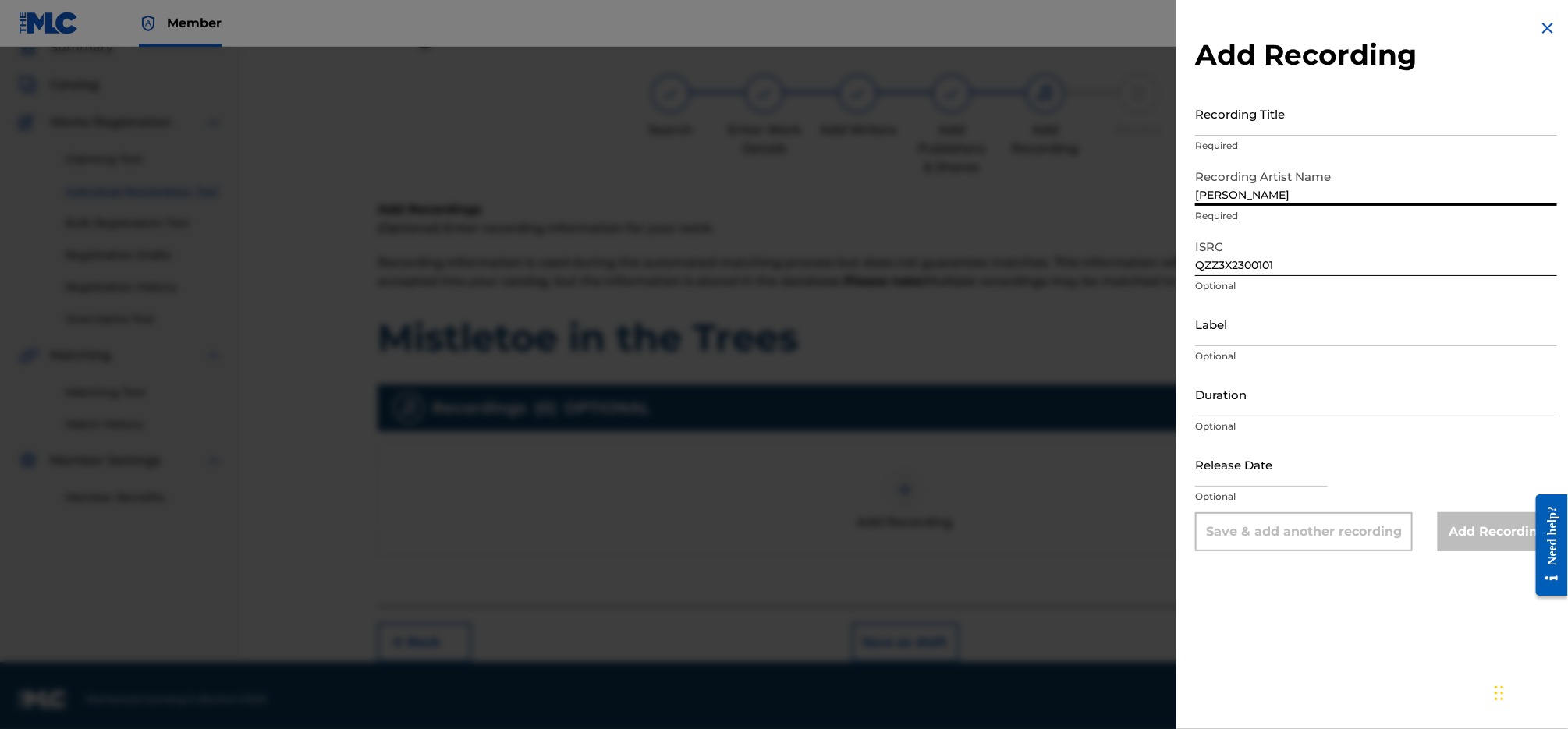
click at [1396, 120] on input "Recording Title" at bounding box center [1375, 113] width 362 height 44
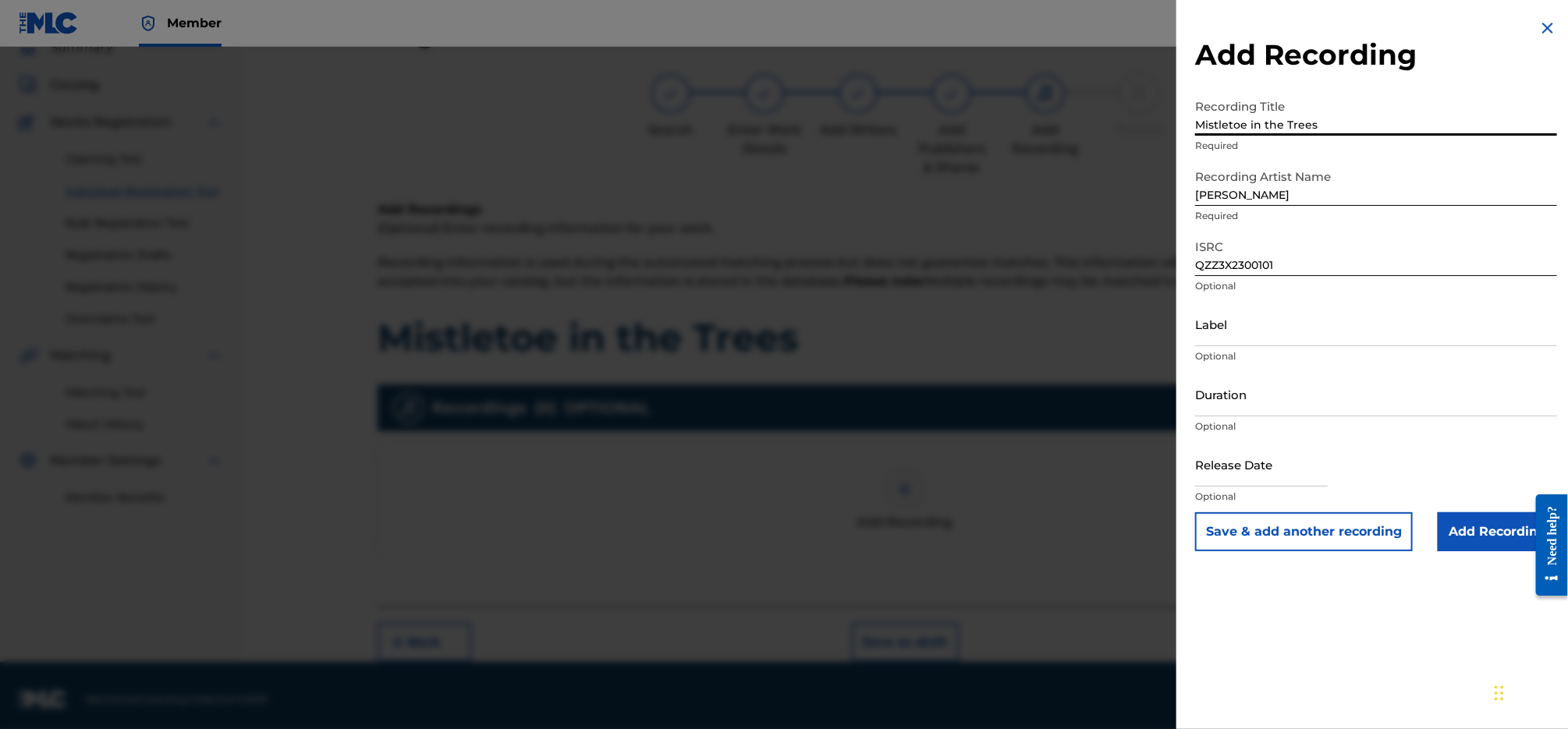
type input "Mistletoe in the Trees"
click at [1391, 334] on input "Label" at bounding box center [1375, 324] width 362 height 44
type input "[MEDICAL_DATA] Publishing & Entertainment, LLC"
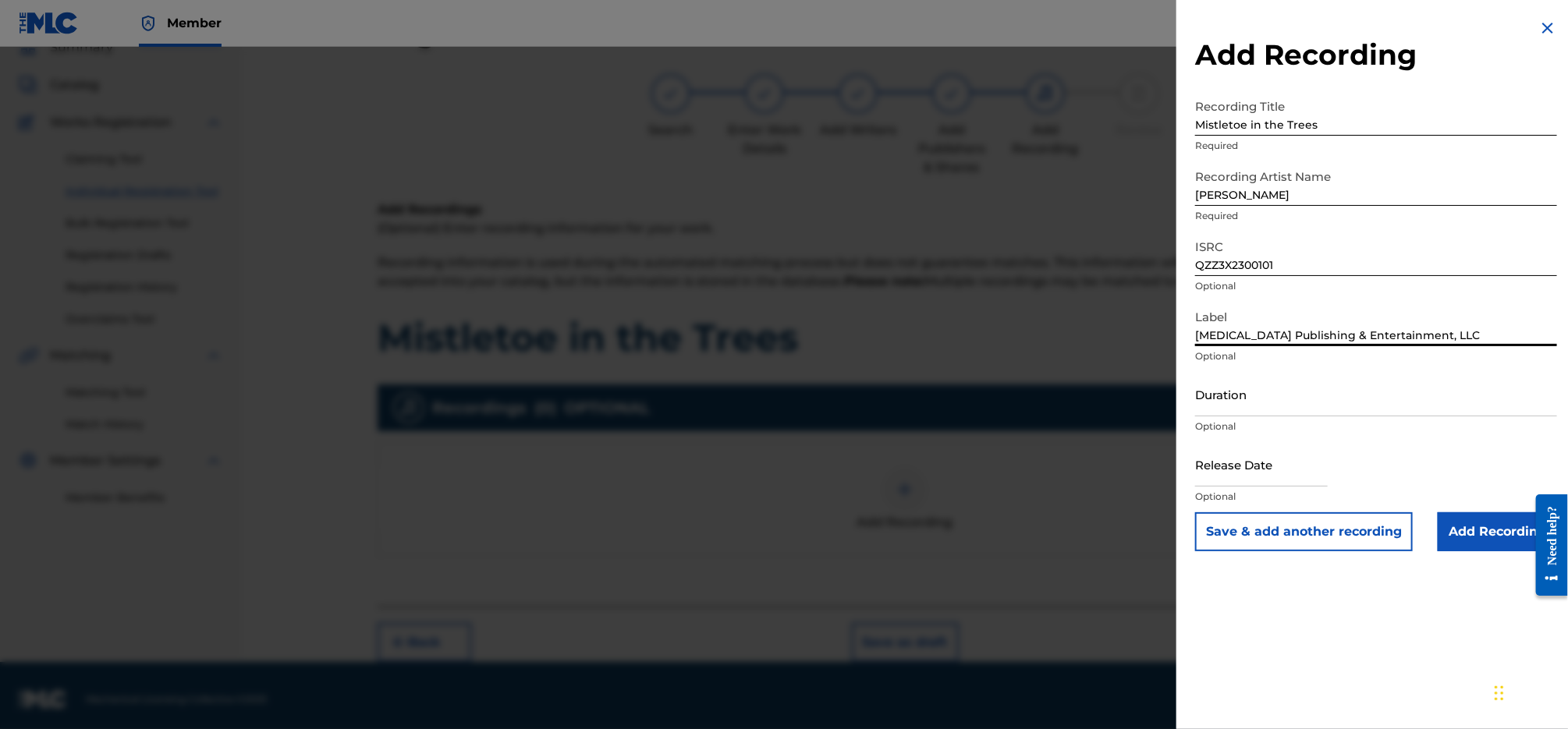
click at [1481, 535] on input "Add Recording" at bounding box center [1497, 532] width 119 height 39
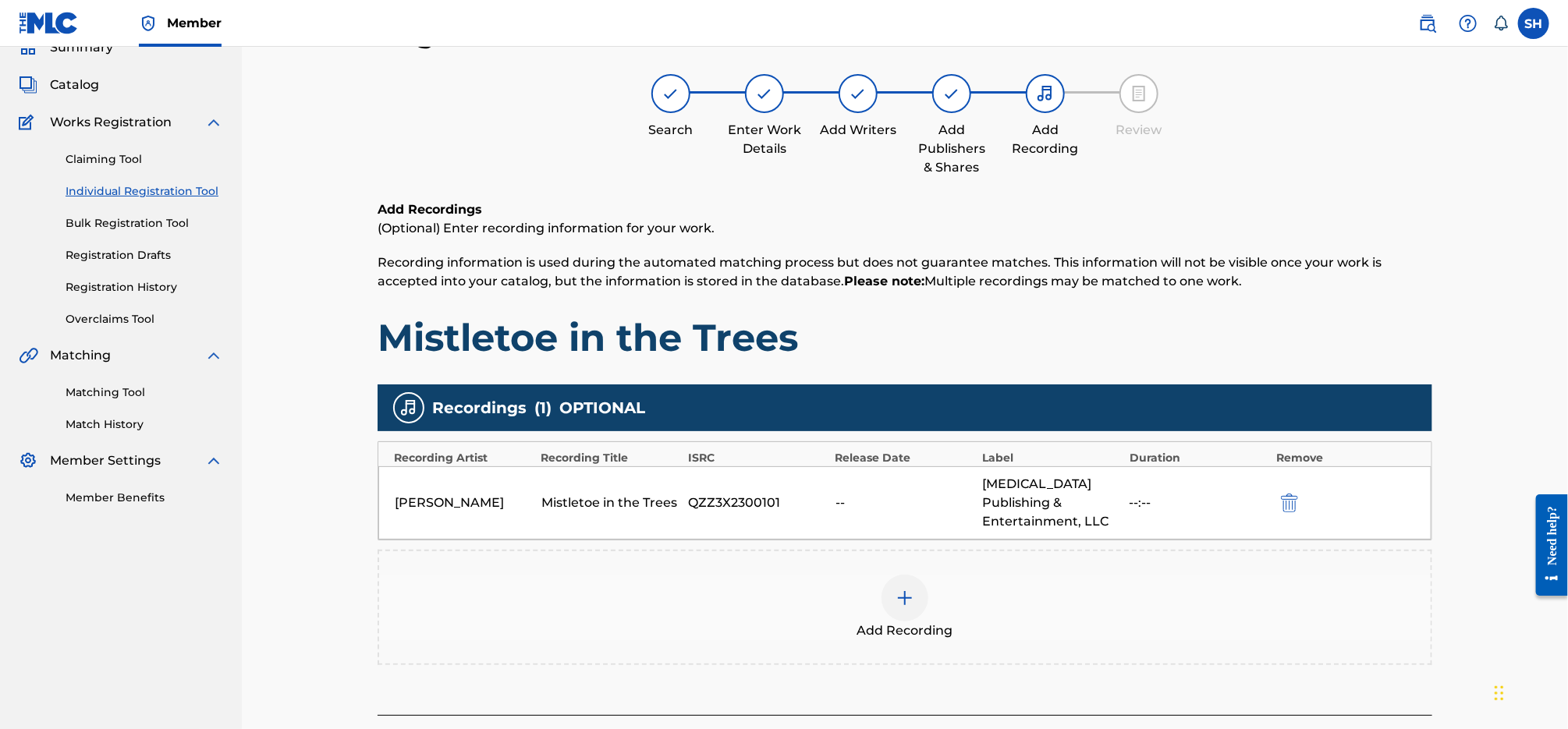
scroll to position [130, 0]
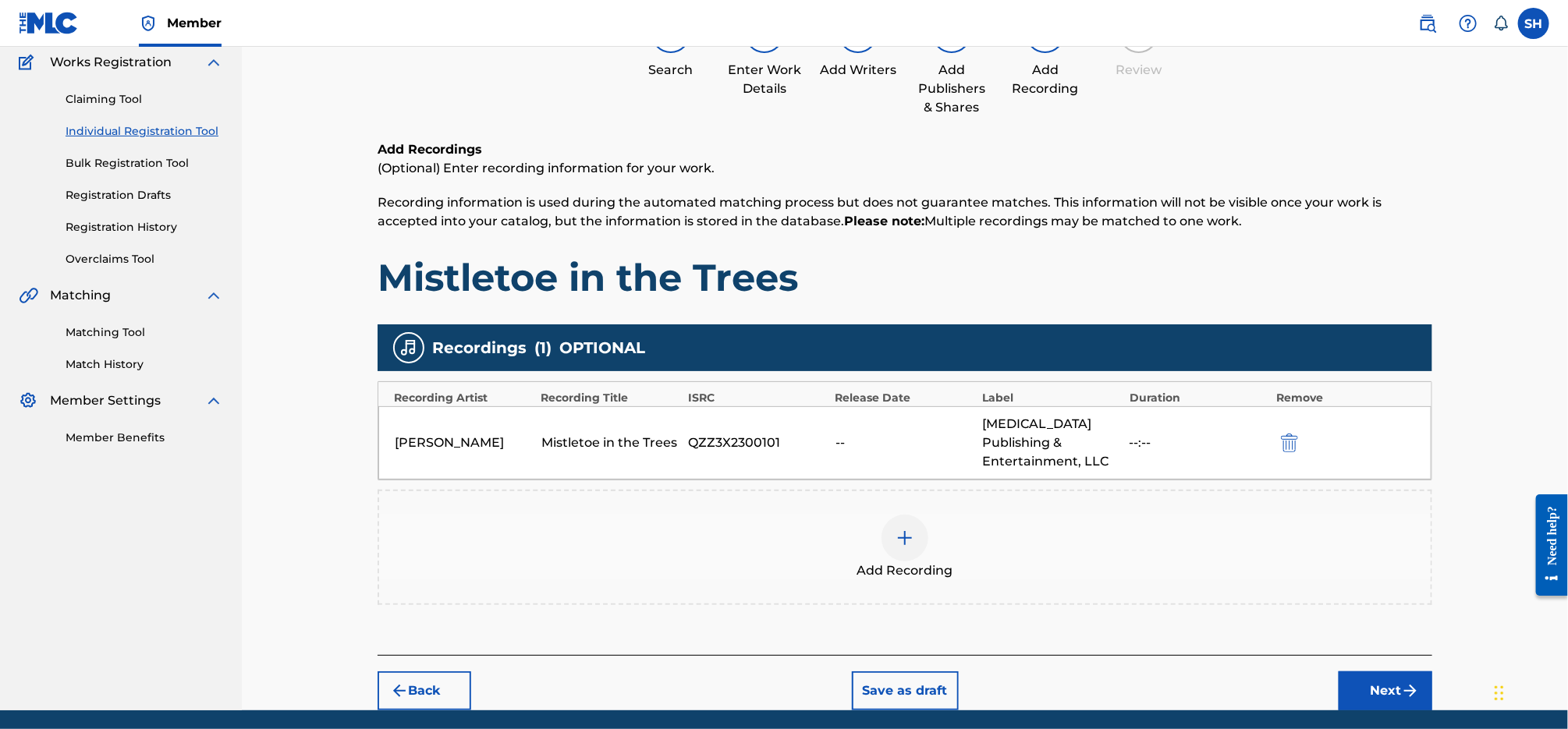
click at [1383, 671] on button "Next" at bounding box center [1385, 690] width 94 height 39
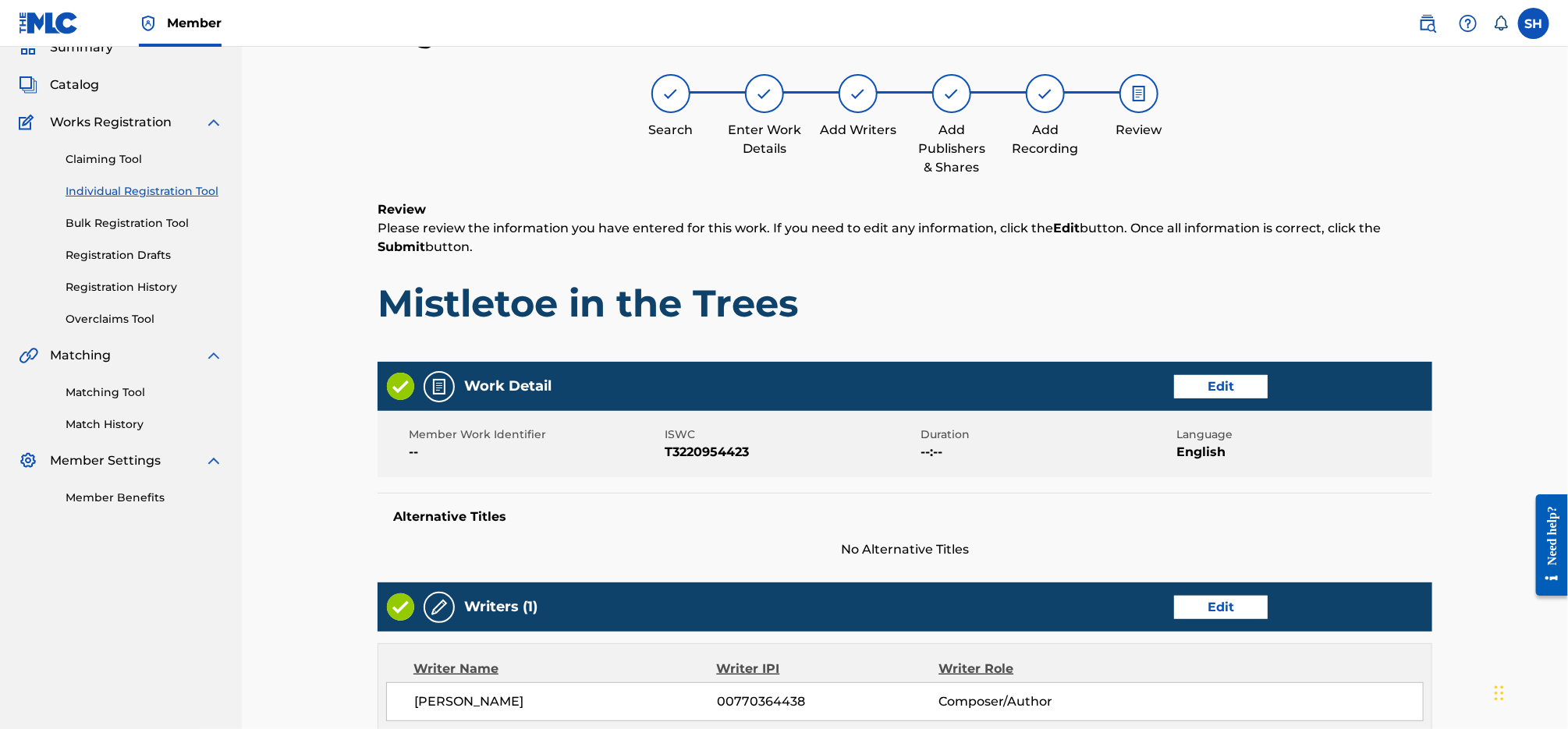
scroll to position [606, 0]
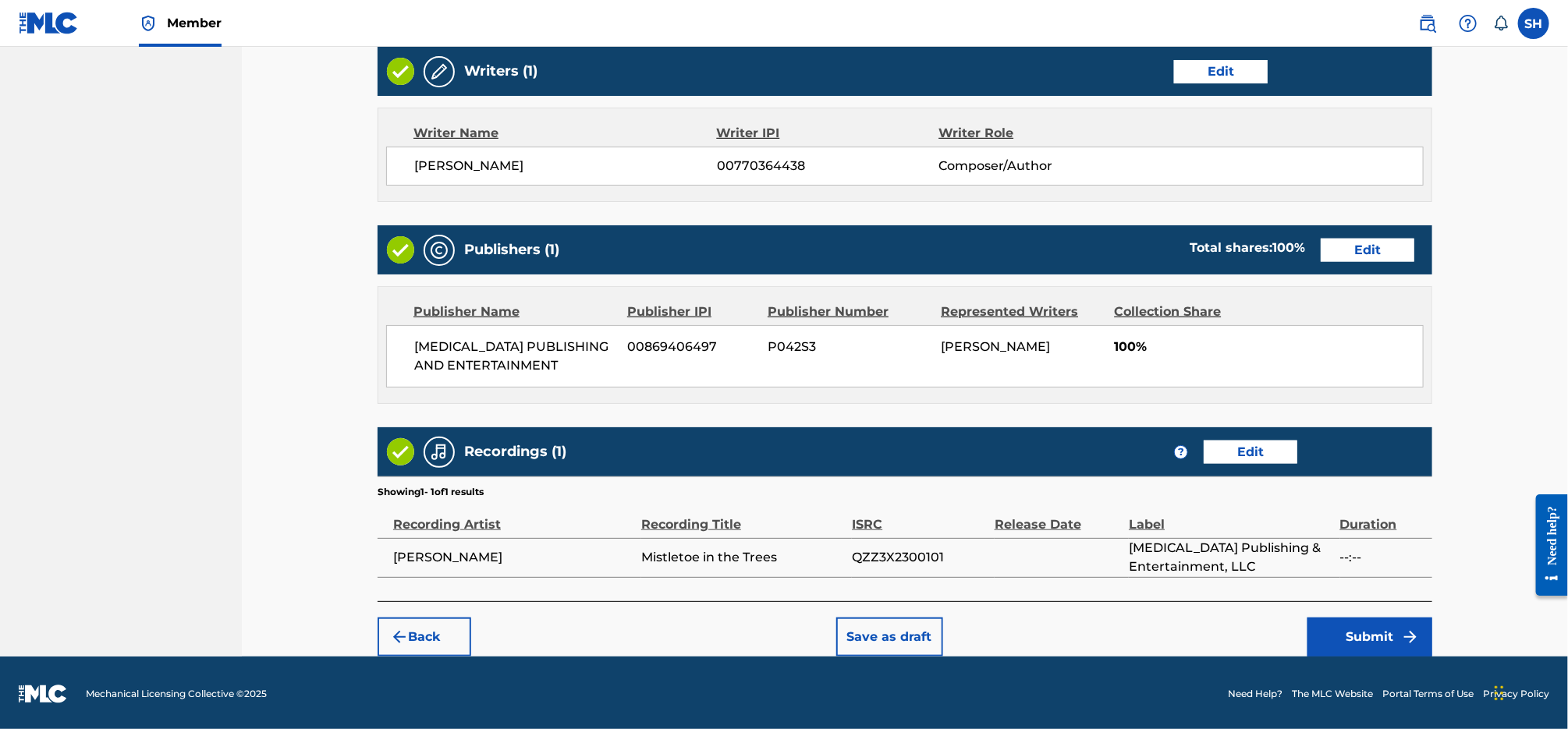
click at [1357, 627] on button "Submit" at bounding box center [1370, 636] width 125 height 39
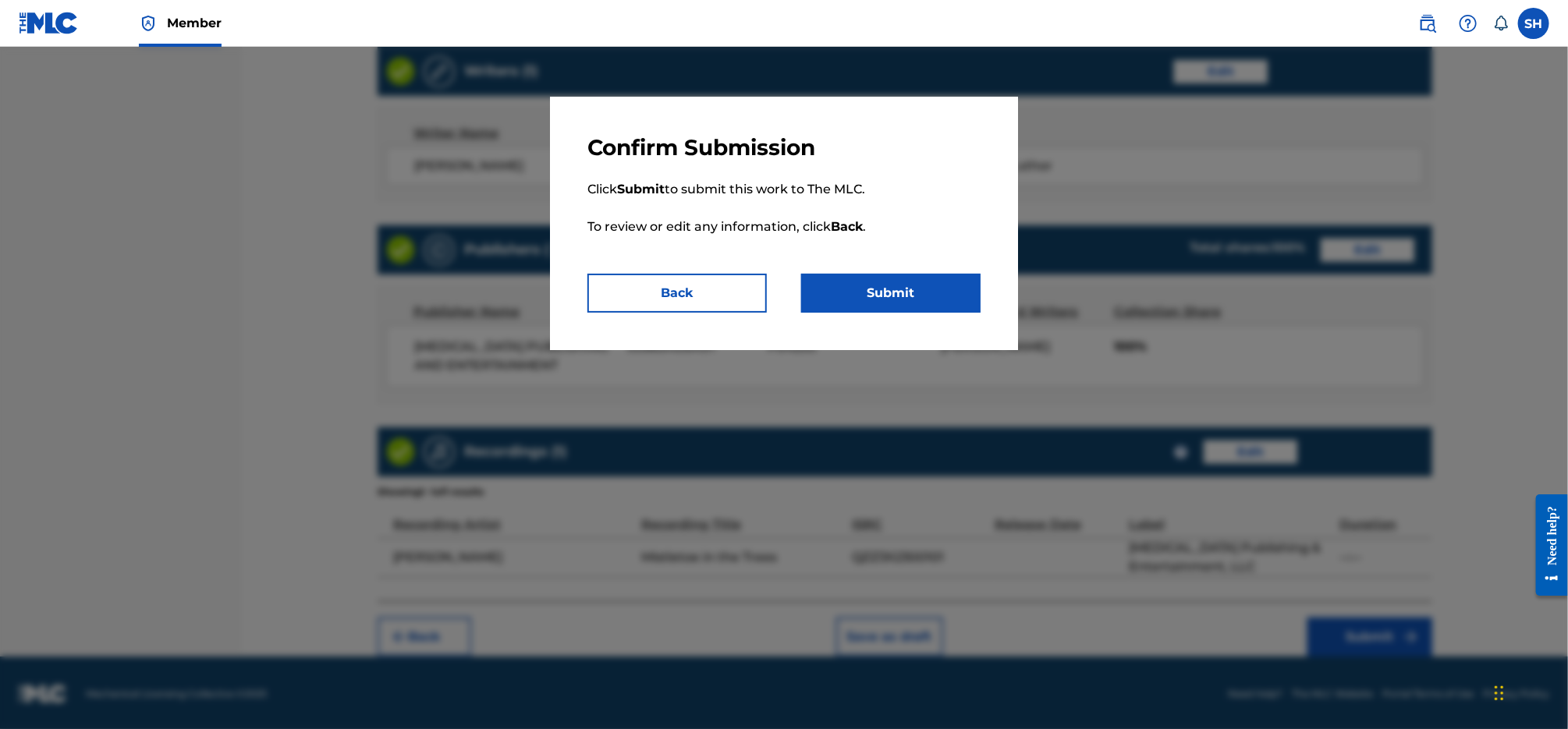
click at [895, 290] on button "Submit" at bounding box center [891, 293] width 179 height 39
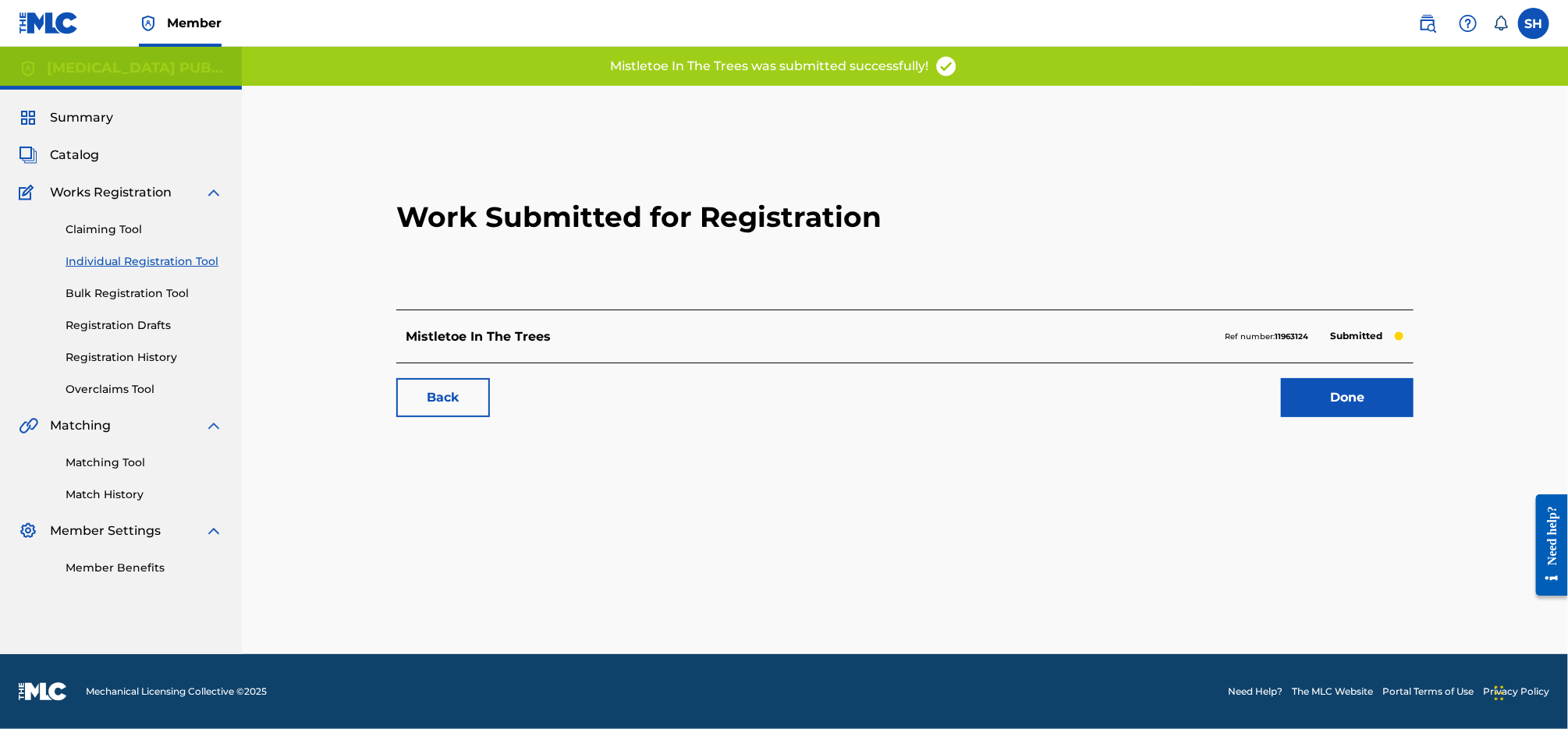
click at [1355, 405] on link "Done" at bounding box center [1347, 398] width 132 height 39
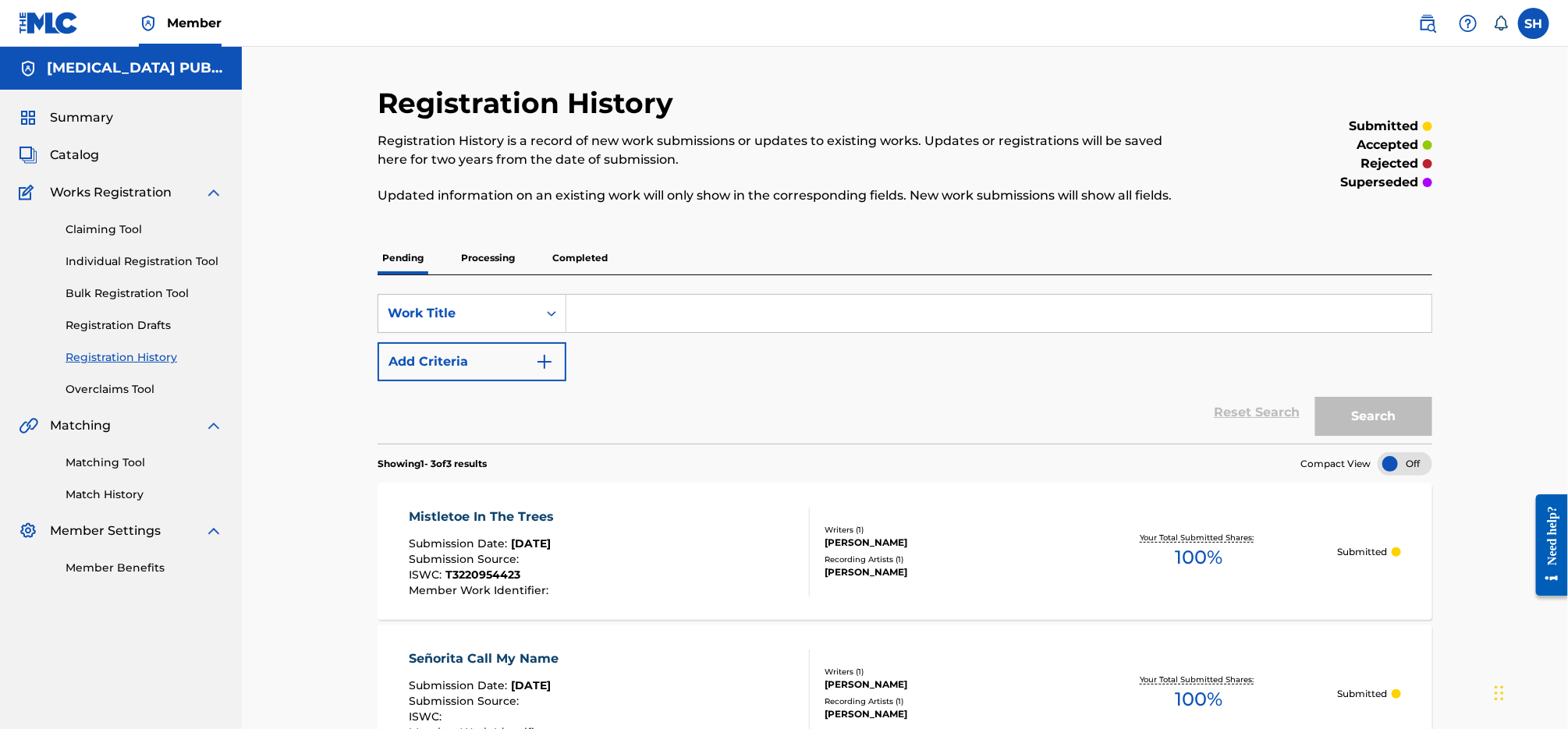
drag, startPoint x: 125, startPoint y: 264, endPoint x: 128, endPoint y: 252, distance: 12.4
click at [126, 264] on link "Individual Registration Tool" at bounding box center [144, 261] width 158 height 16
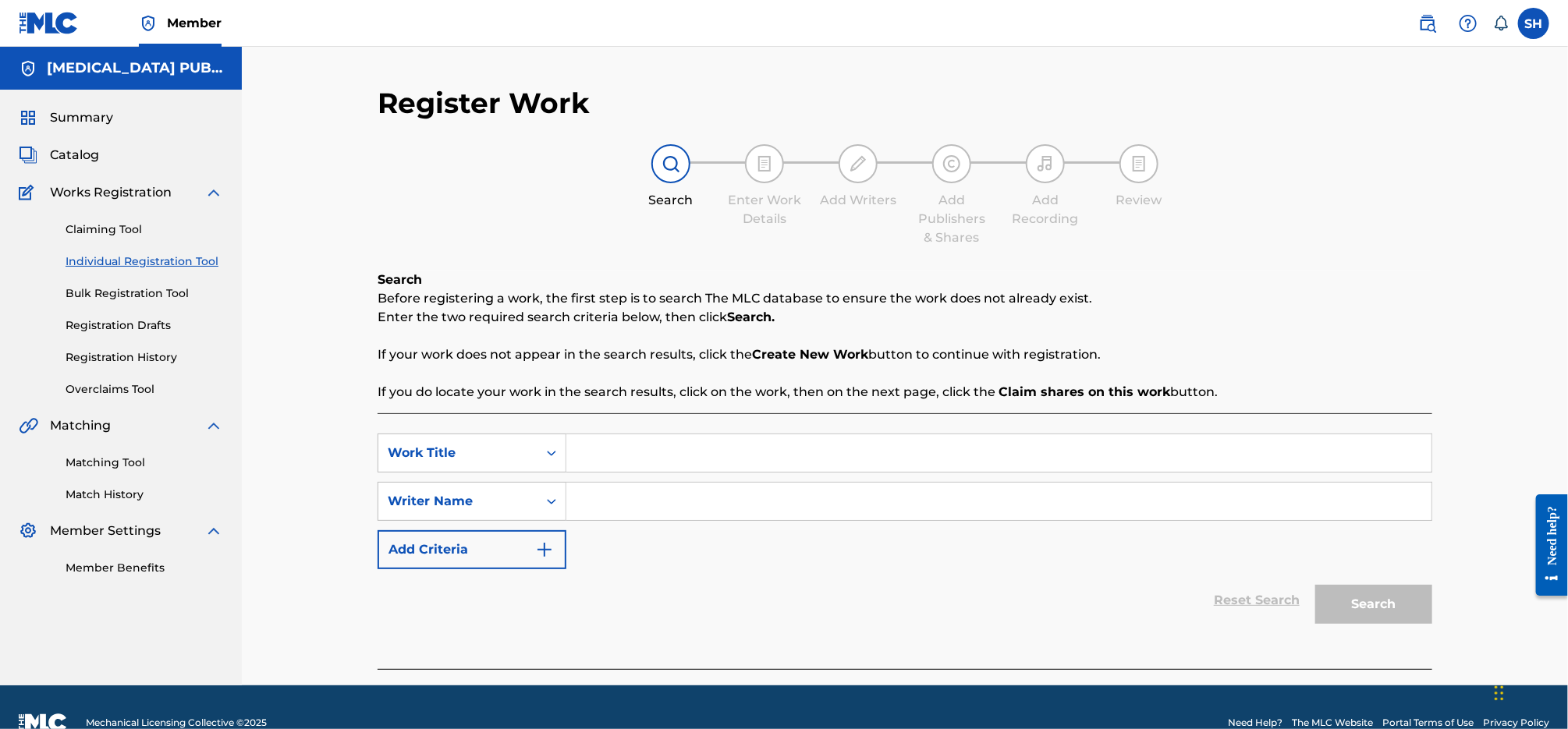
click at [744, 458] on input "Search Form" at bounding box center [999, 453] width 865 height 38
type input "Southern Wind"
click at [780, 509] on input "Search Form" at bounding box center [999, 501] width 865 height 38
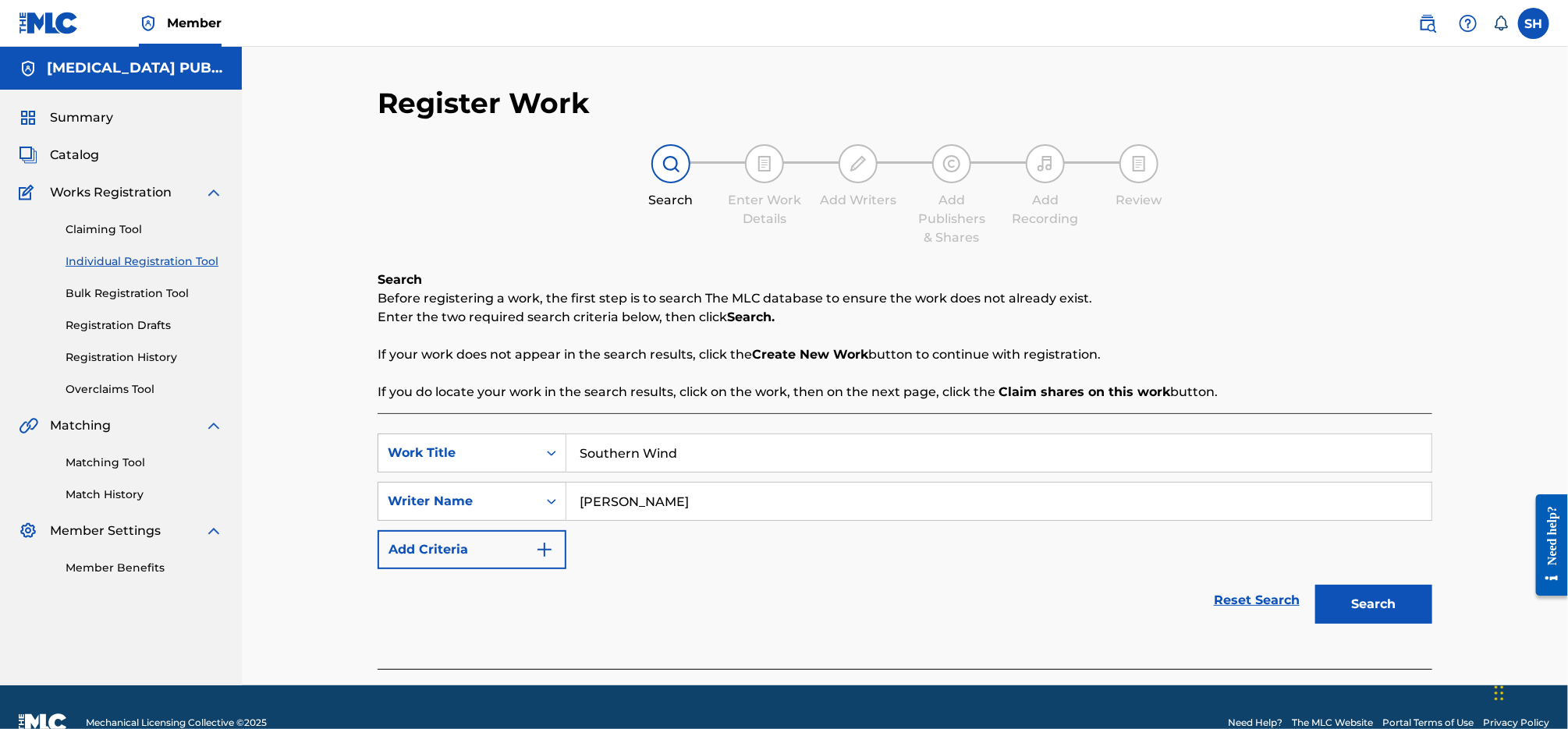
type input "[PERSON_NAME]"
click at [1316, 585] on button "Search" at bounding box center [1374, 603] width 117 height 39
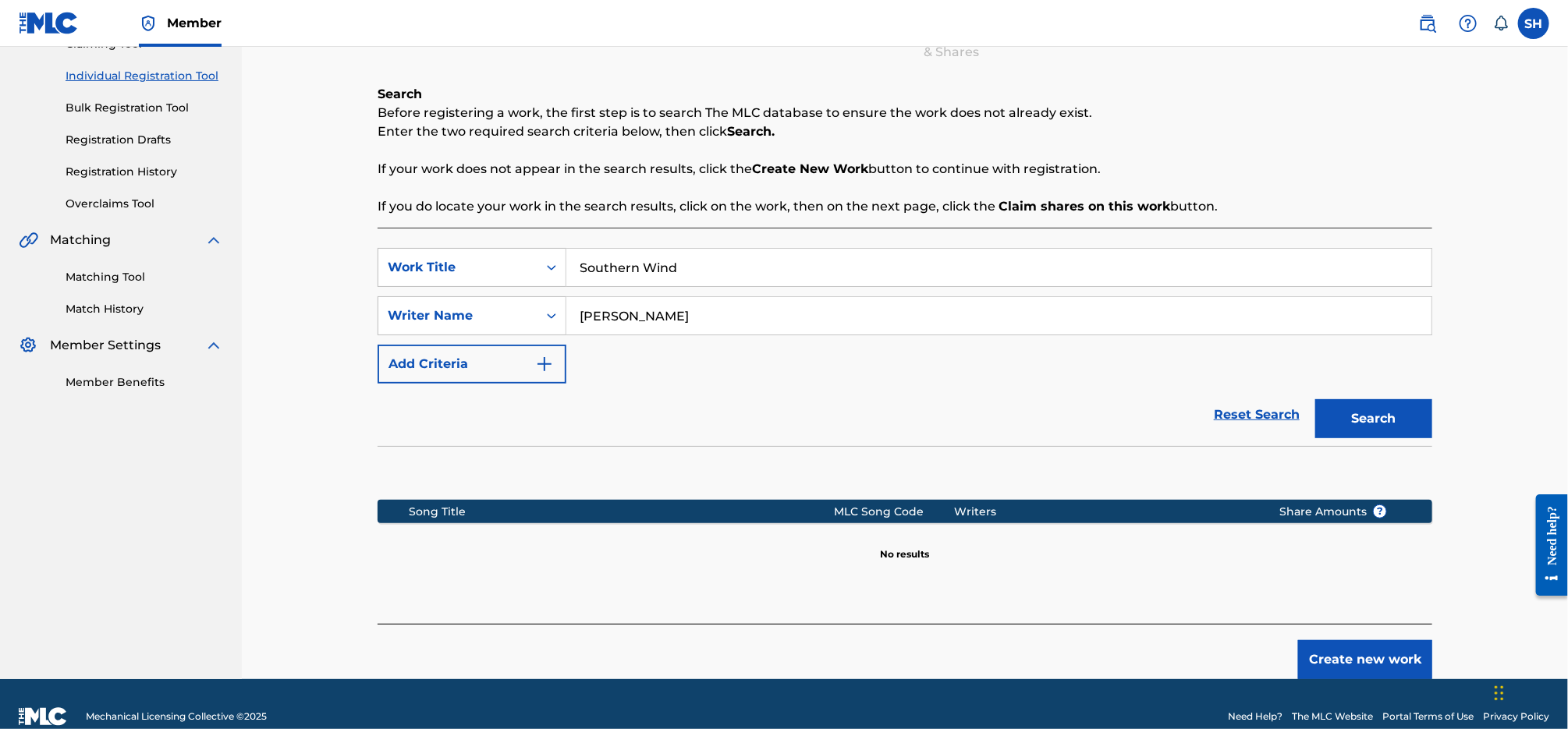
scroll to position [210, 0]
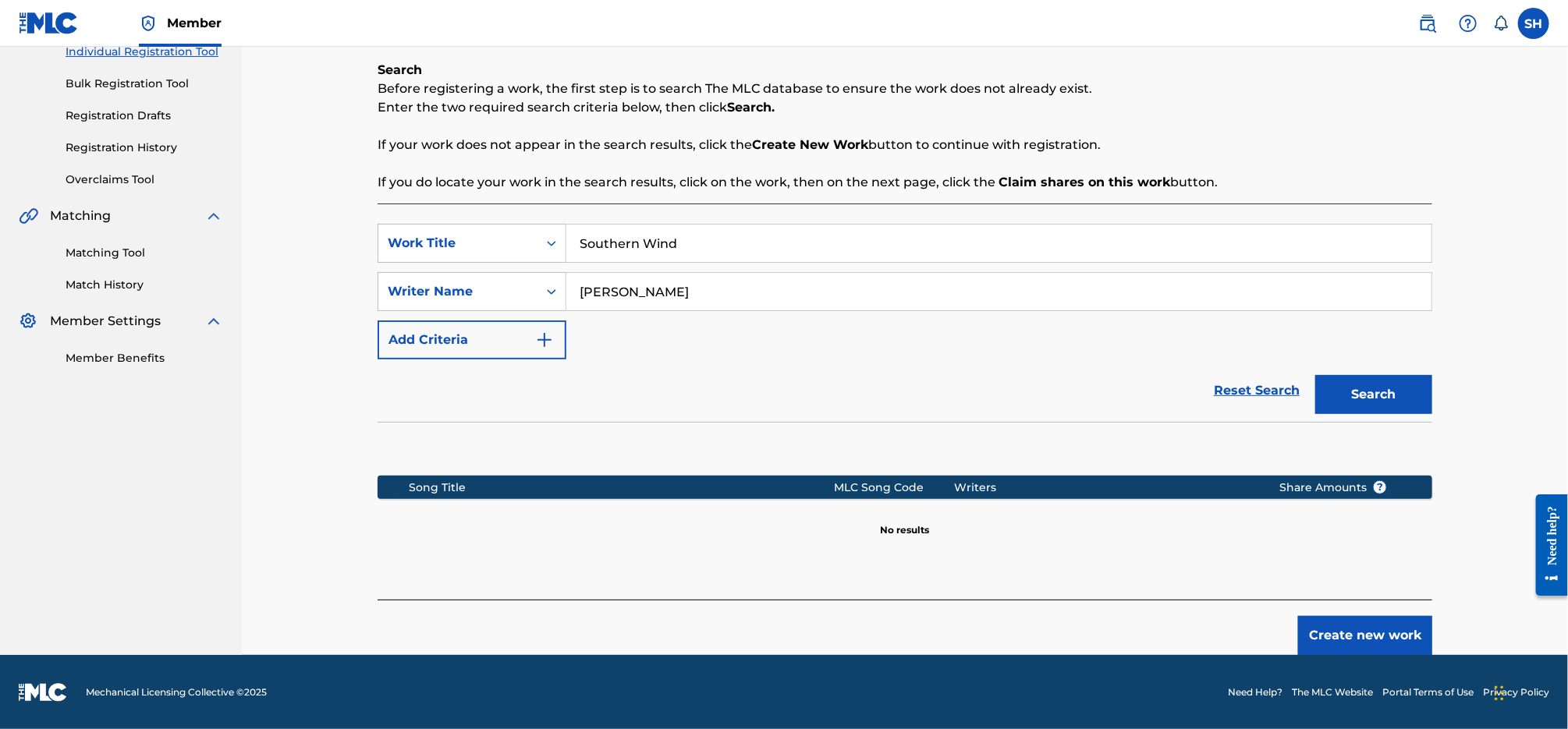
click at [1350, 639] on button "Create new work" at bounding box center [1365, 635] width 134 height 39
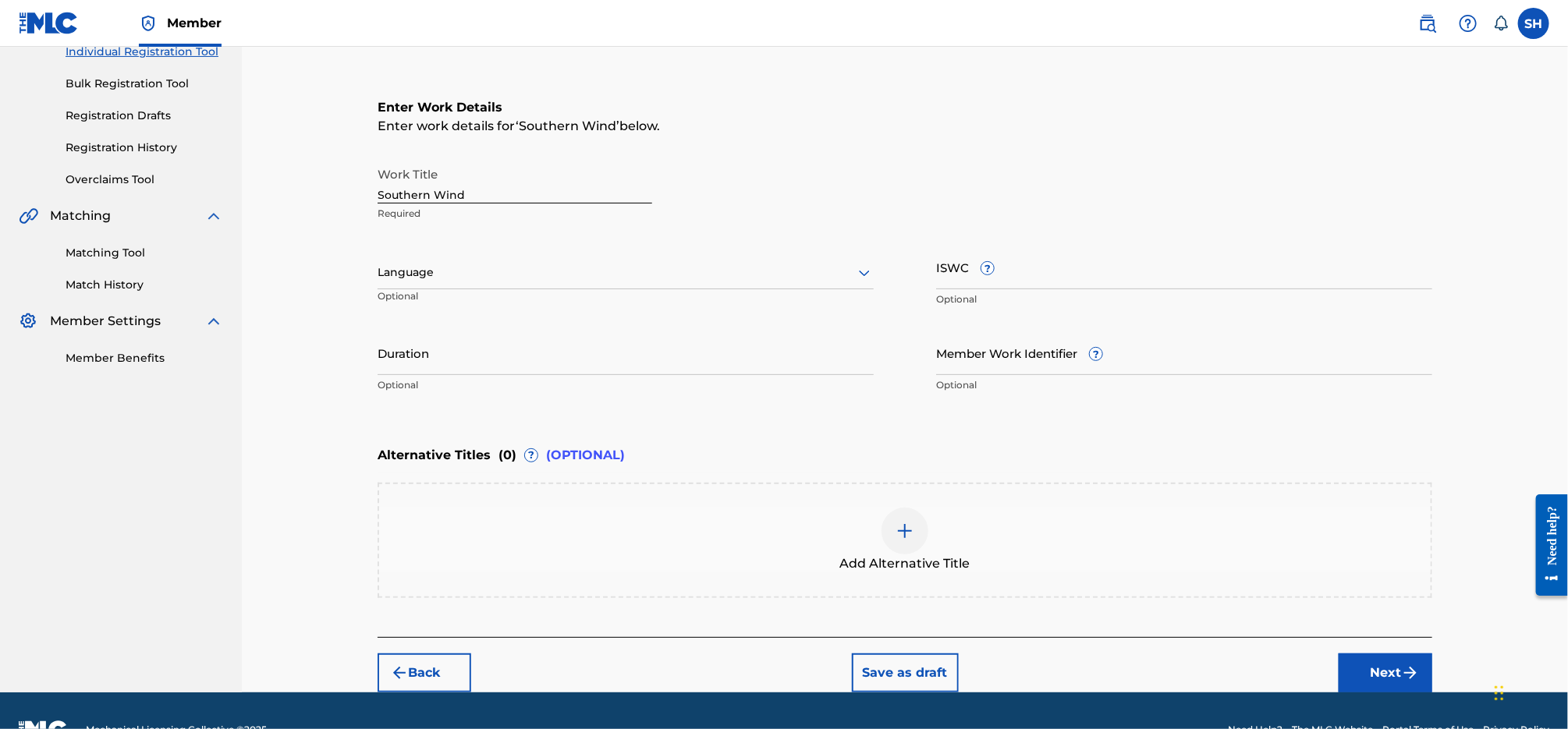
drag, startPoint x: 570, startPoint y: 271, endPoint x: 571, endPoint y: 288, distance: 17.0
click at [570, 271] on div at bounding box center [625, 272] width 496 height 20
click at [558, 304] on div "English" at bounding box center [626, 306] width 495 height 35
click at [1414, 666] on img "submit" at bounding box center [1410, 673] width 19 height 19
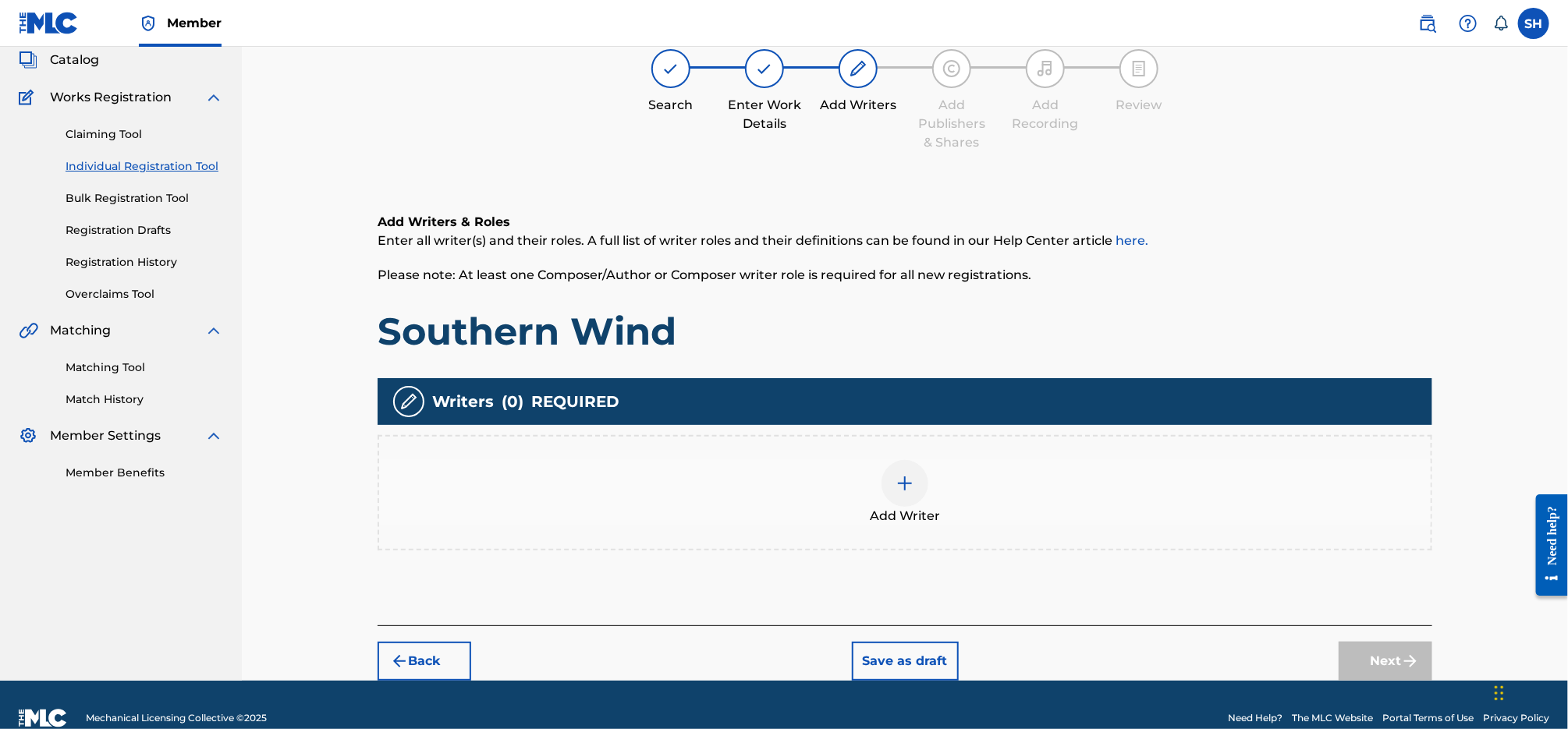
scroll to position [70, 0]
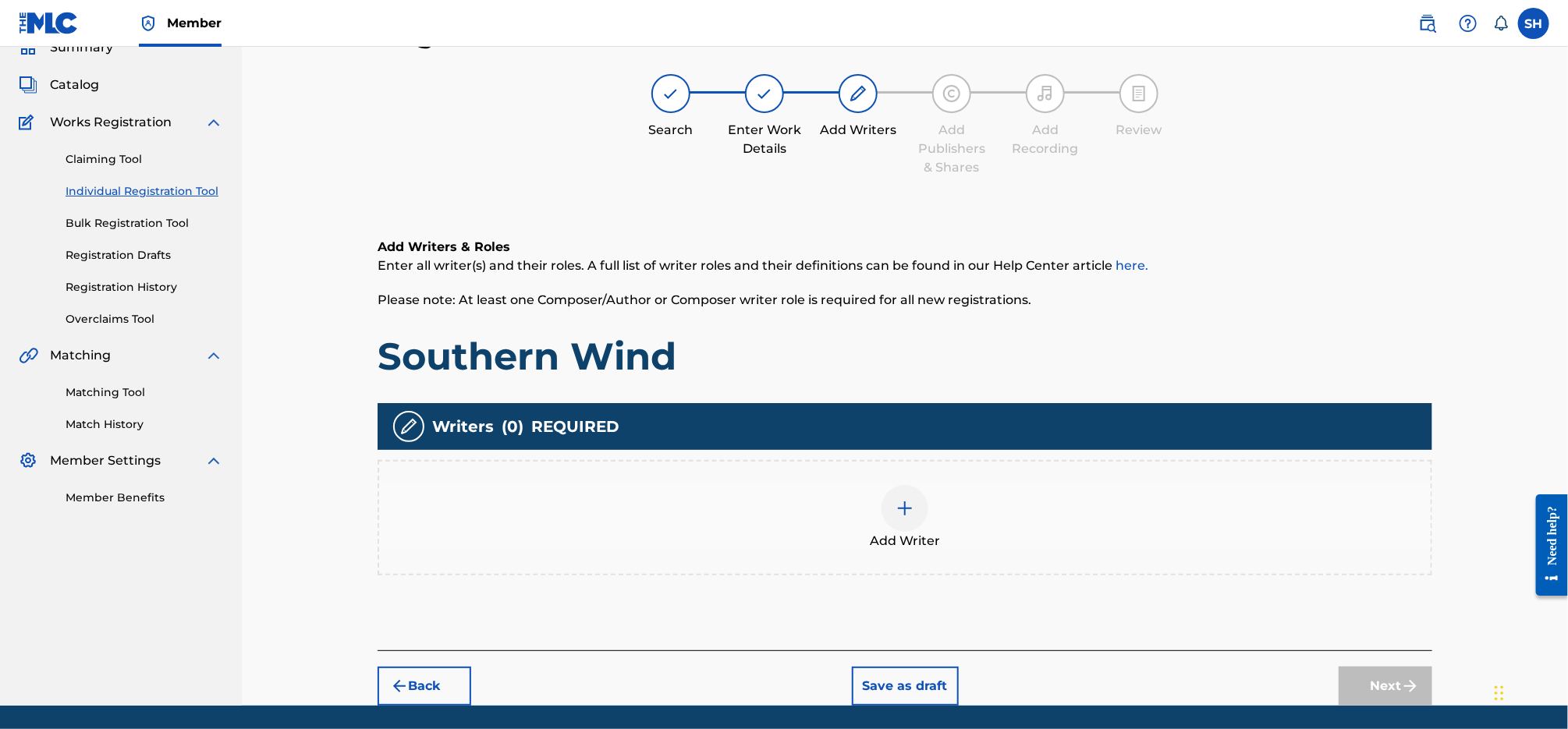
click at [910, 511] on img at bounding box center [905, 509] width 19 height 19
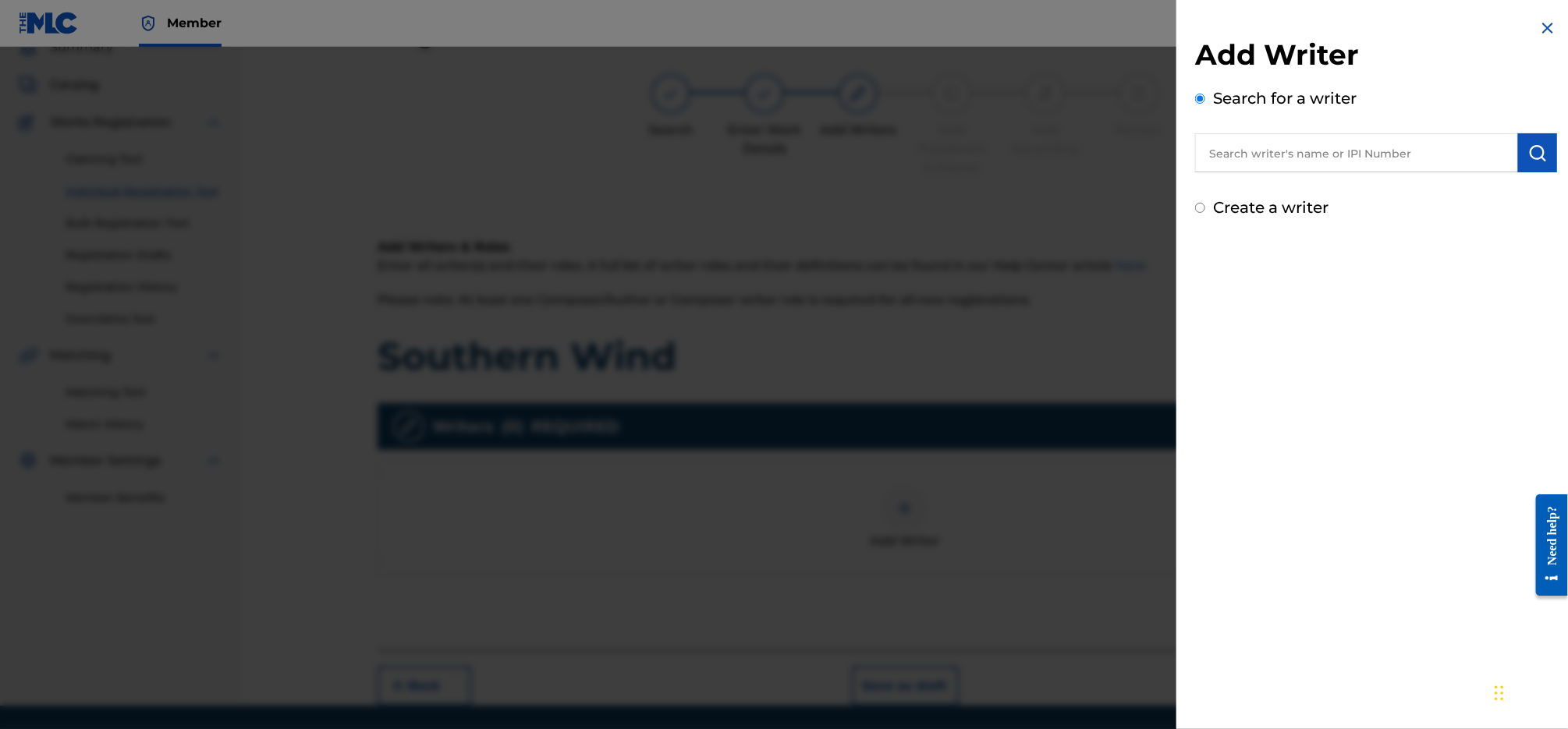
click at [1307, 151] on input "text" at bounding box center [1356, 152] width 323 height 39
type input "[PERSON_NAME] [PERSON_NAME]"
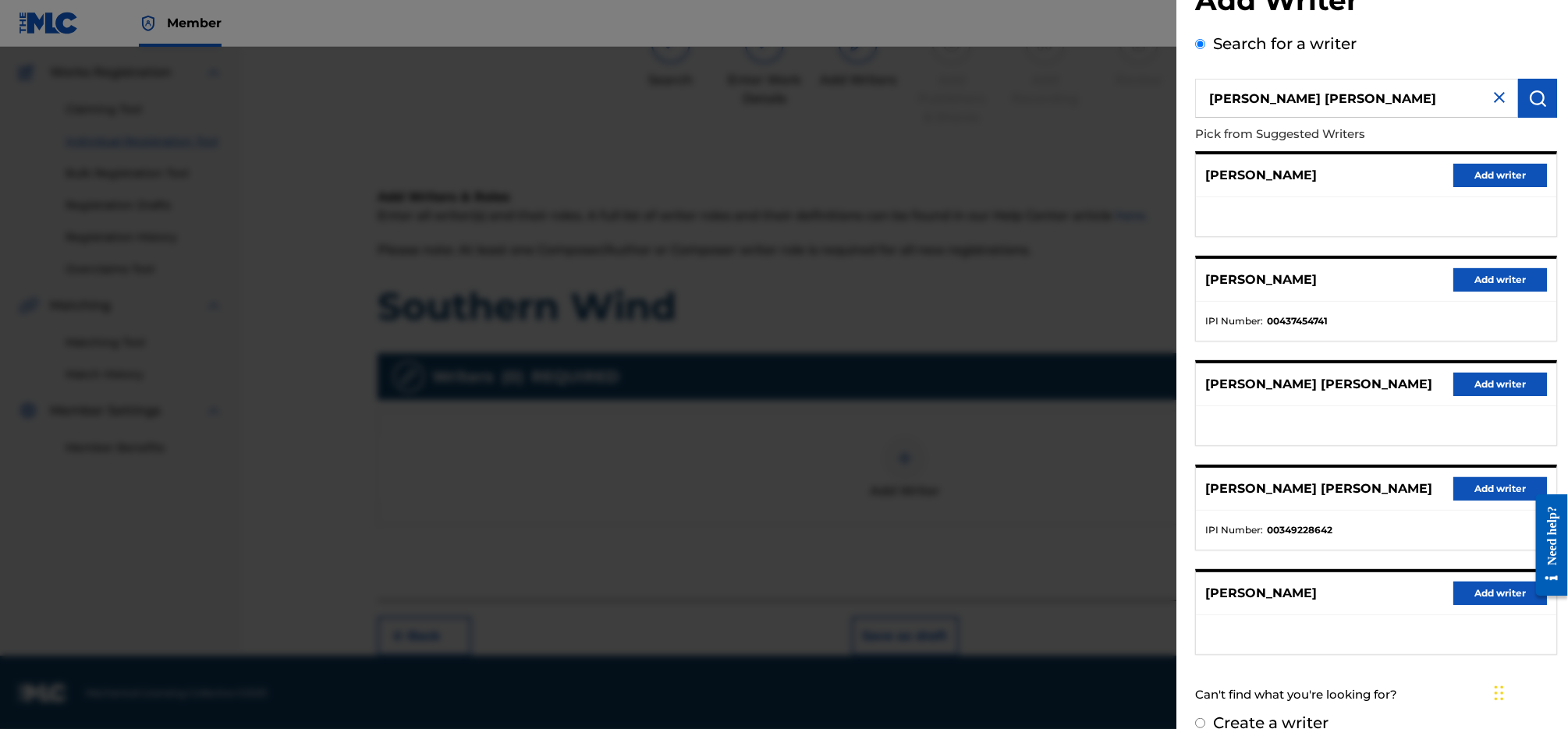
scroll to position [76, 0]
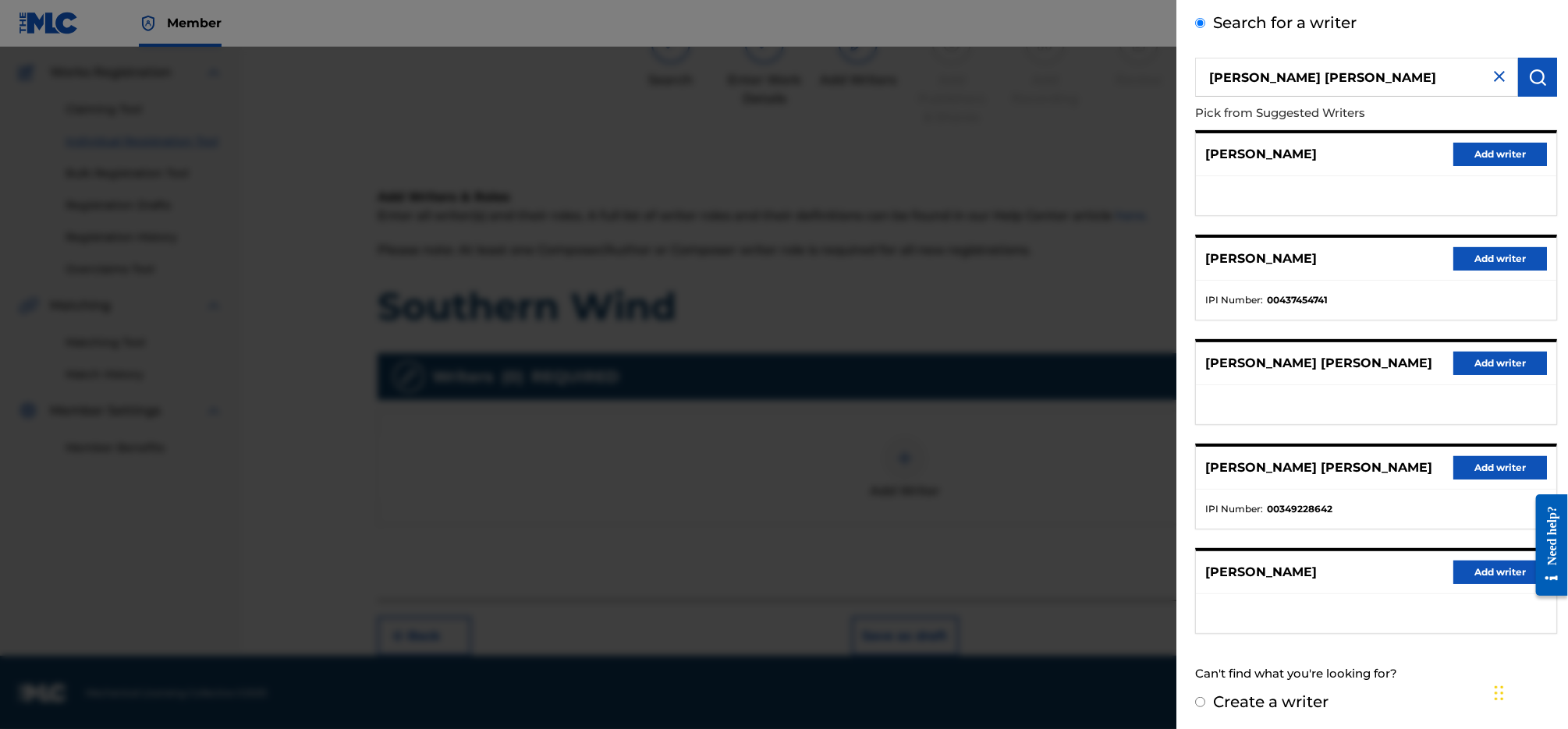
click at [1316, 697] on label "Create a writer" at bounding box center [1270, 702] width 115 height 19
radio input "true"
click at [1205, 697] on input "Create a writer" at bounding box center [1200, 702] width 10 height 10
radio input "false"
radio input "true"
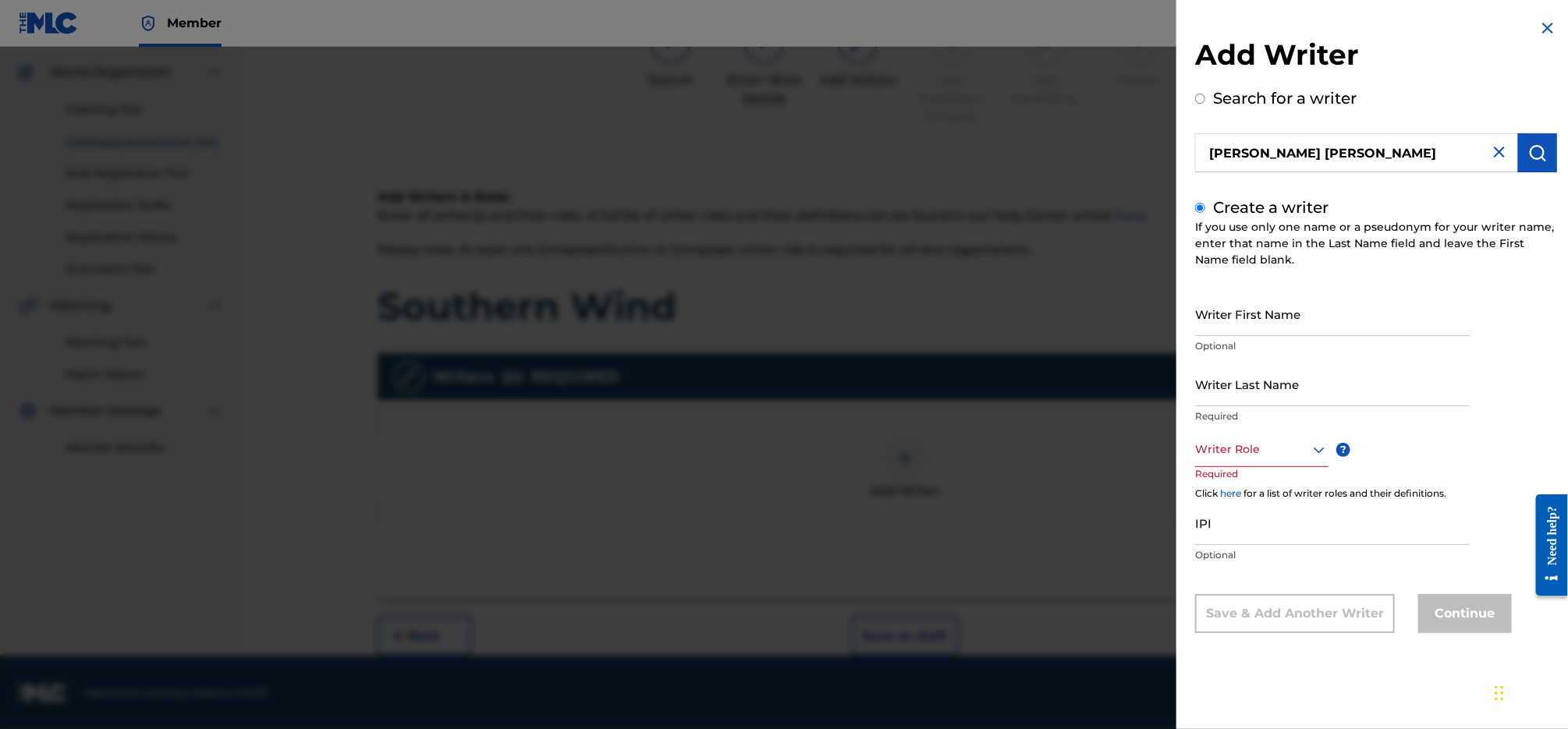
scroll to position [0, 0]
click at [1270, 315] on input "Writer First Name" at bounding box center [1332, 314] width 275 height 44
type input "[PERSON_NAME]"
click at [1310, 439] on div "Writer First Name [PERSON_NAME] Optional Writer Last Name [PERSON_NAME] Require…" at bounding box center [1375, 463] width 362 height 342
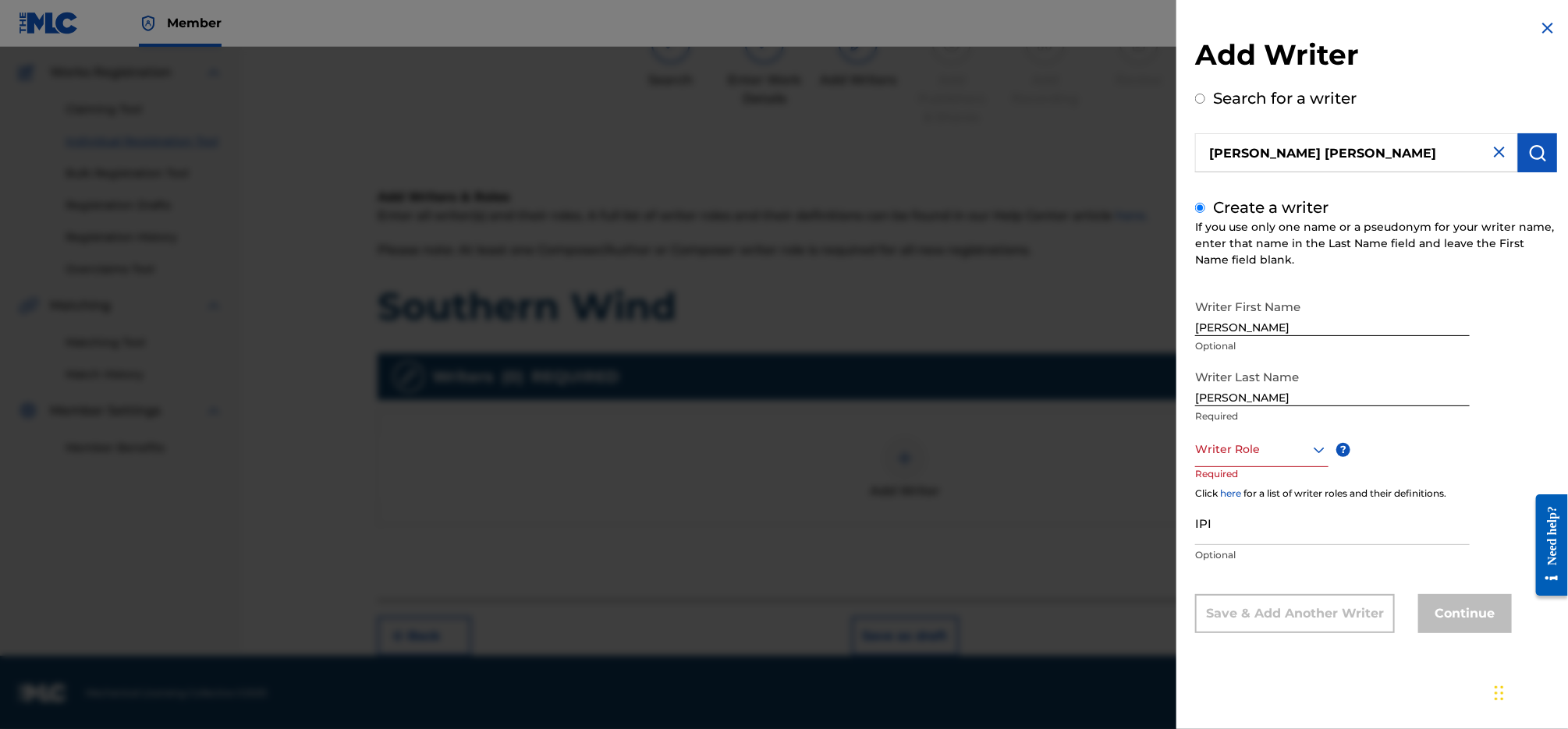
click at [1289, 453] on div at bounding box center [1261, 449] width 133 height 20
drag, startPoint x: 1277, startPoint y: 492, endPoint x: 1279, endPoint y: 477, distance: 15.1
click at [1277, 492] on div "Composer/Author" at bounding box center [1262, 484] width 132 height 35
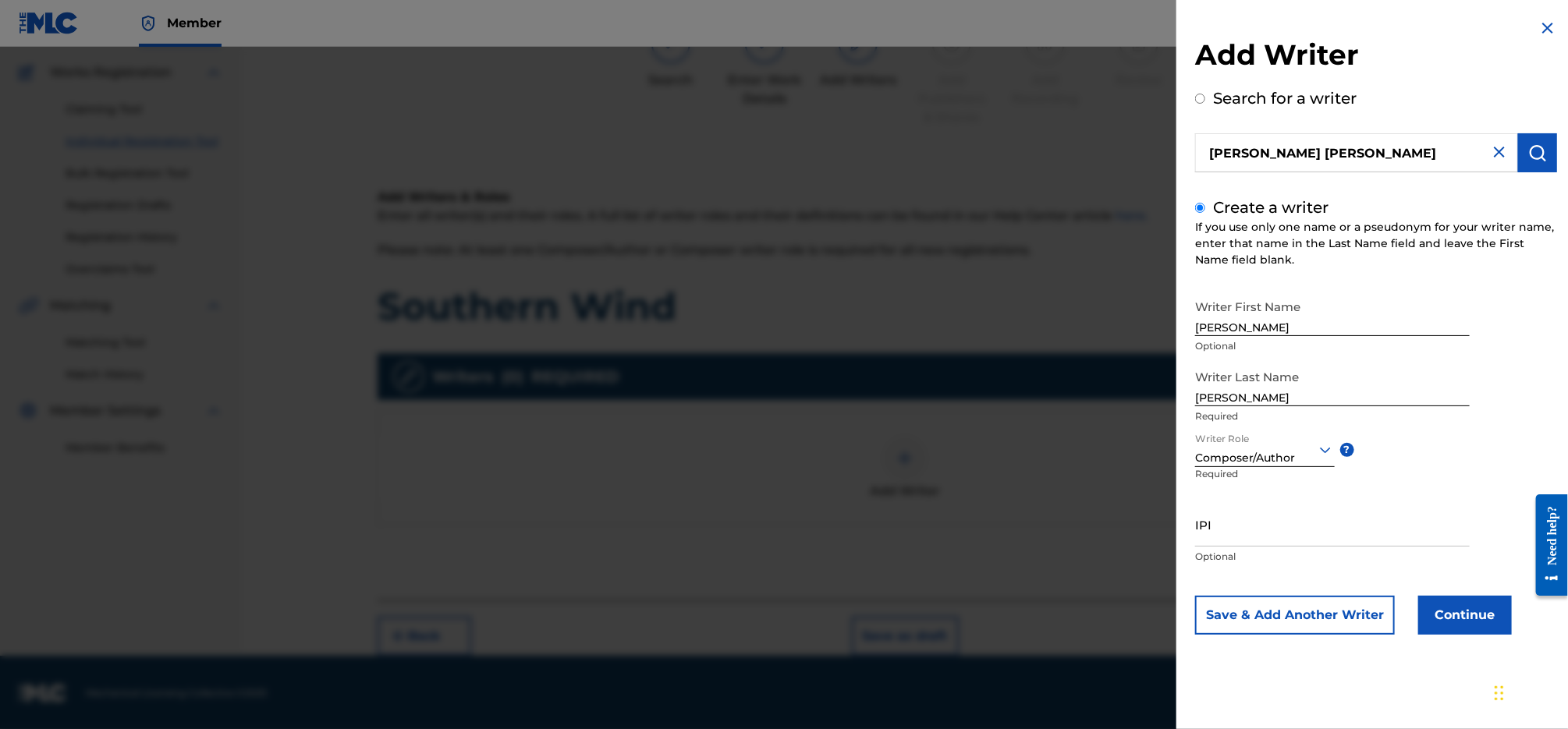
click at [1288, 535] on input "IPI" at bounding box center [1332, 524] width 275 height 44
paste input "01252986721"
type input "01252986721"
click at [1455, 622] on button "Continue" at bounding box center [1465, 615] width 94 height 39
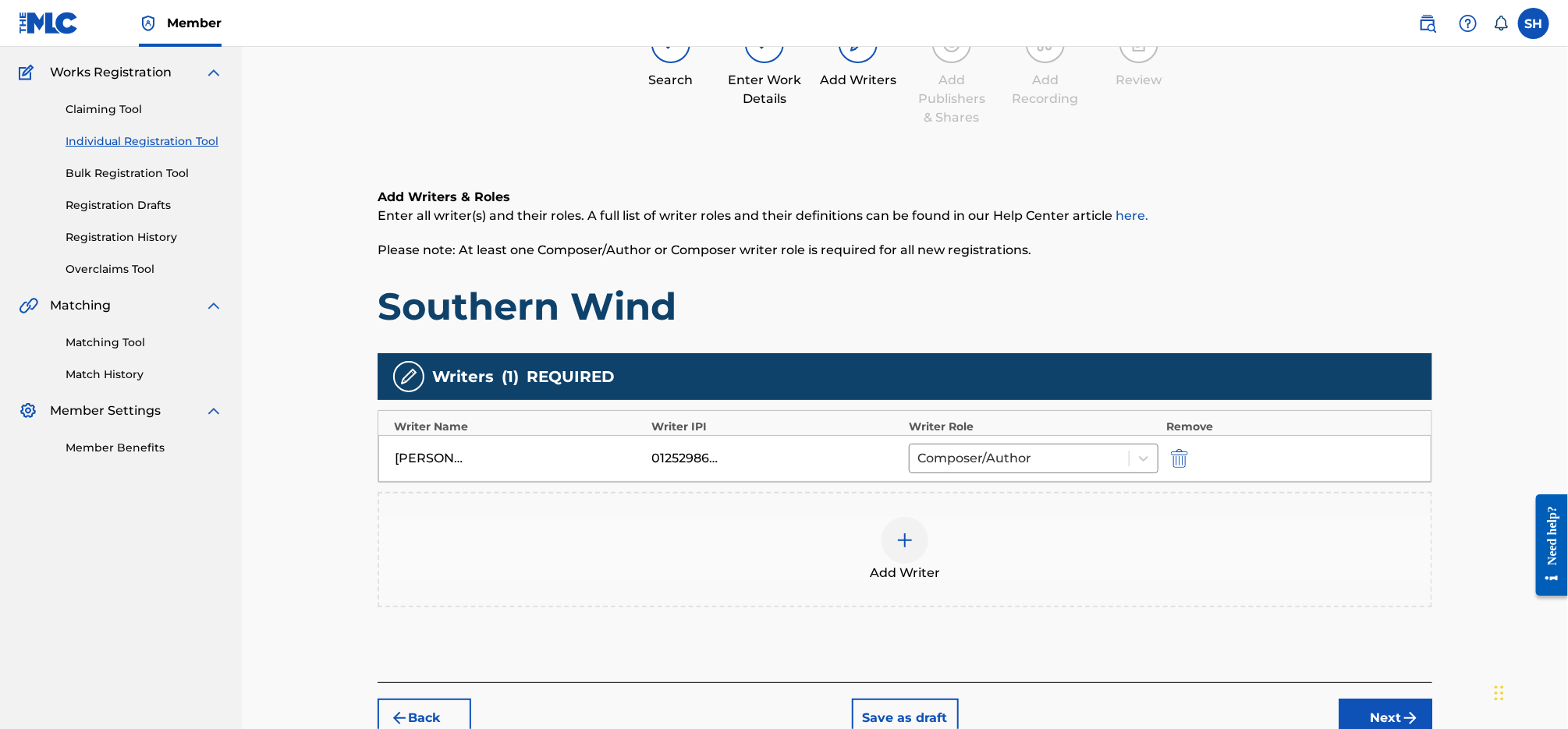
click at [1367, 713] on button "Next" at bounding box center [1385, 718] width 94 height 39
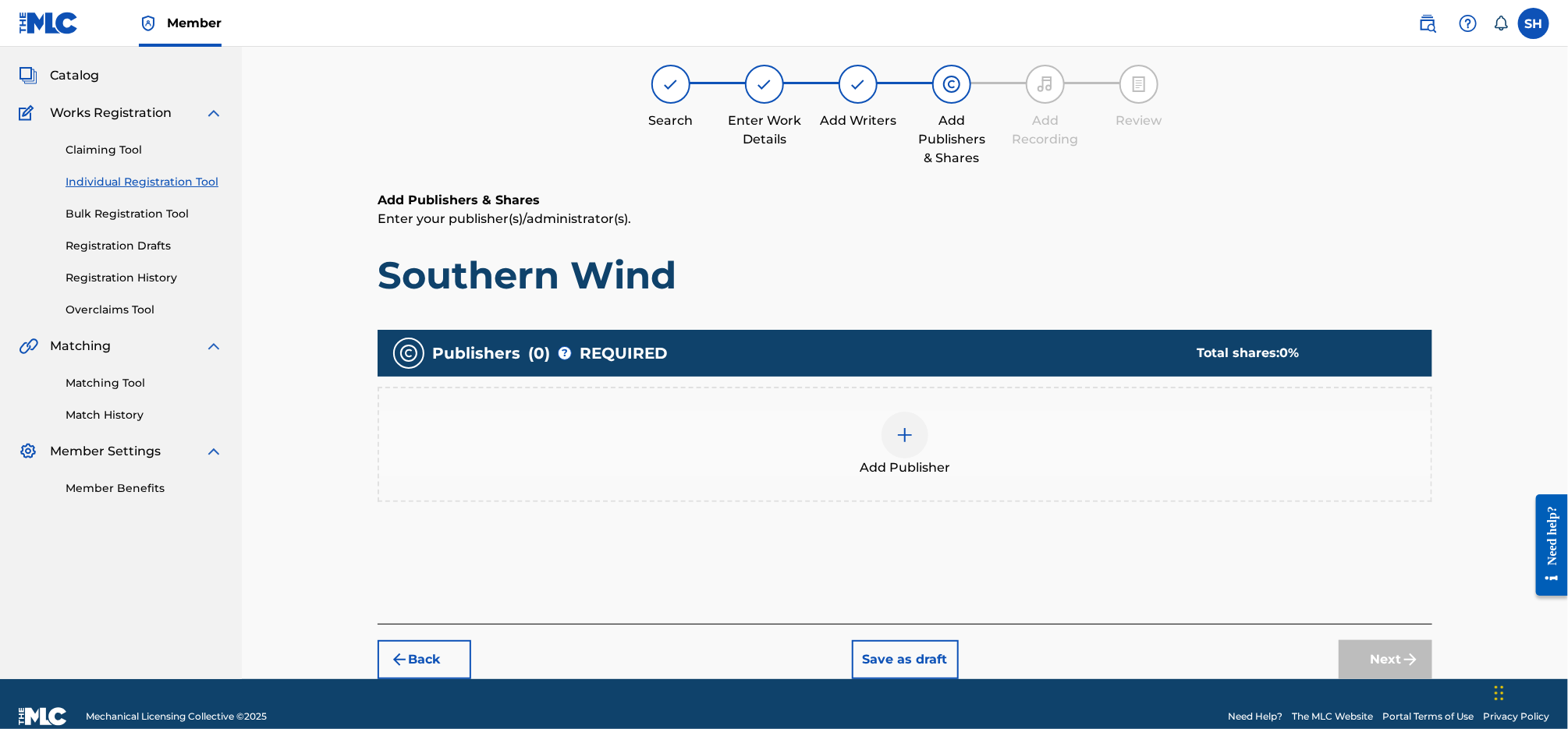
scroll to position [70, 0]
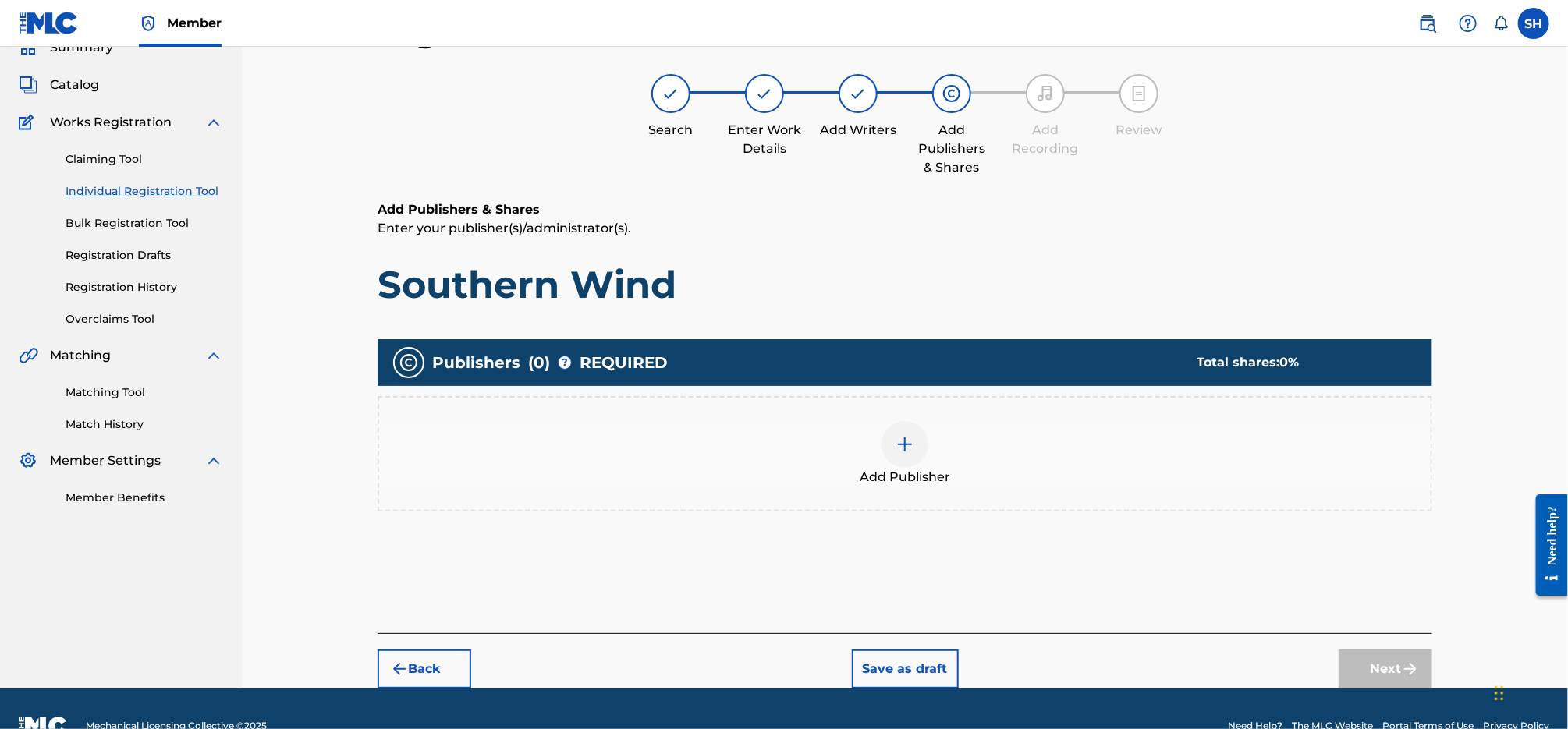
click at [894, 468] on span "Add Publisher" at bounding box center [905, 478] width 91 height 19
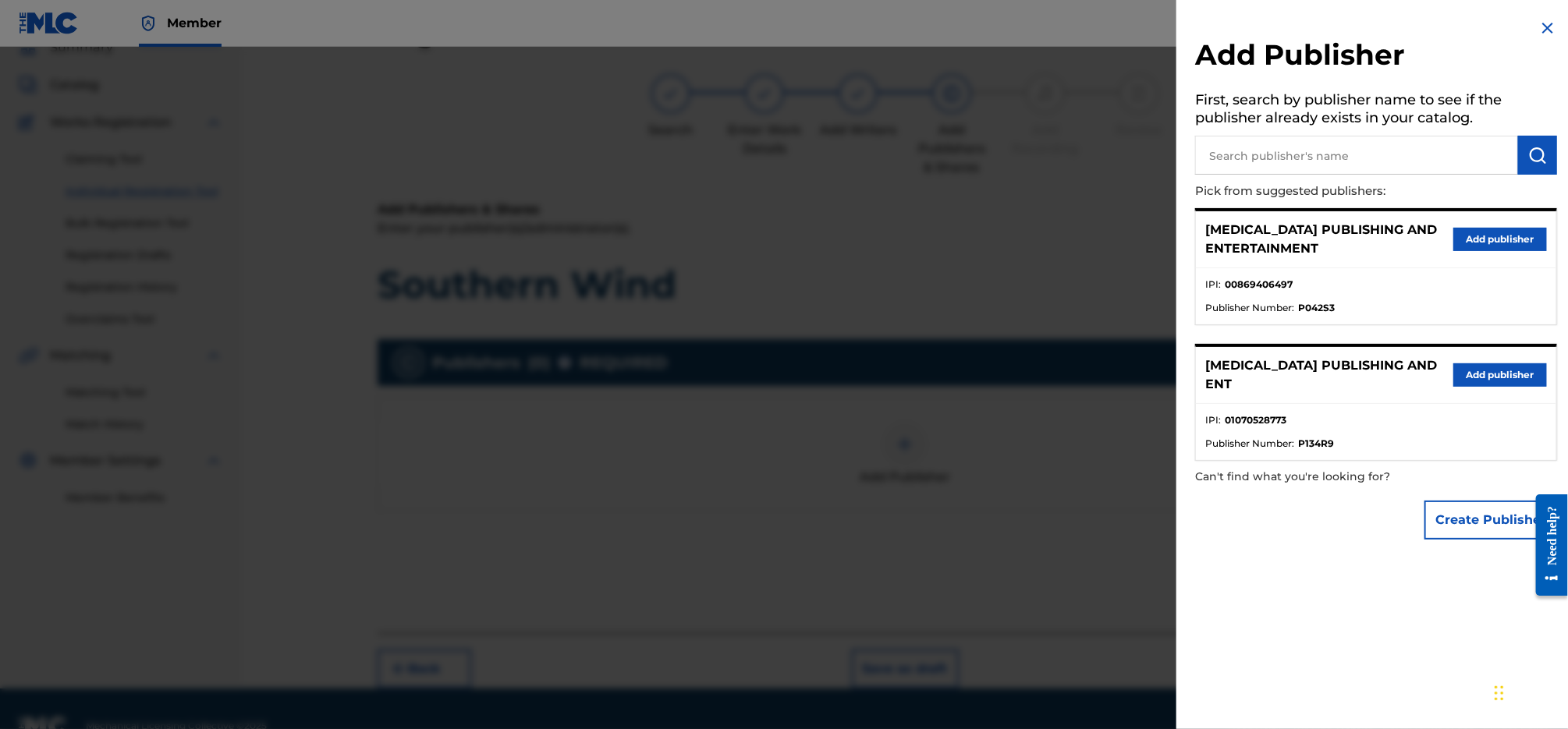
click at [1458, 234] on button "Add publisher" at bounding box center [1500, 239] width 94 height 24
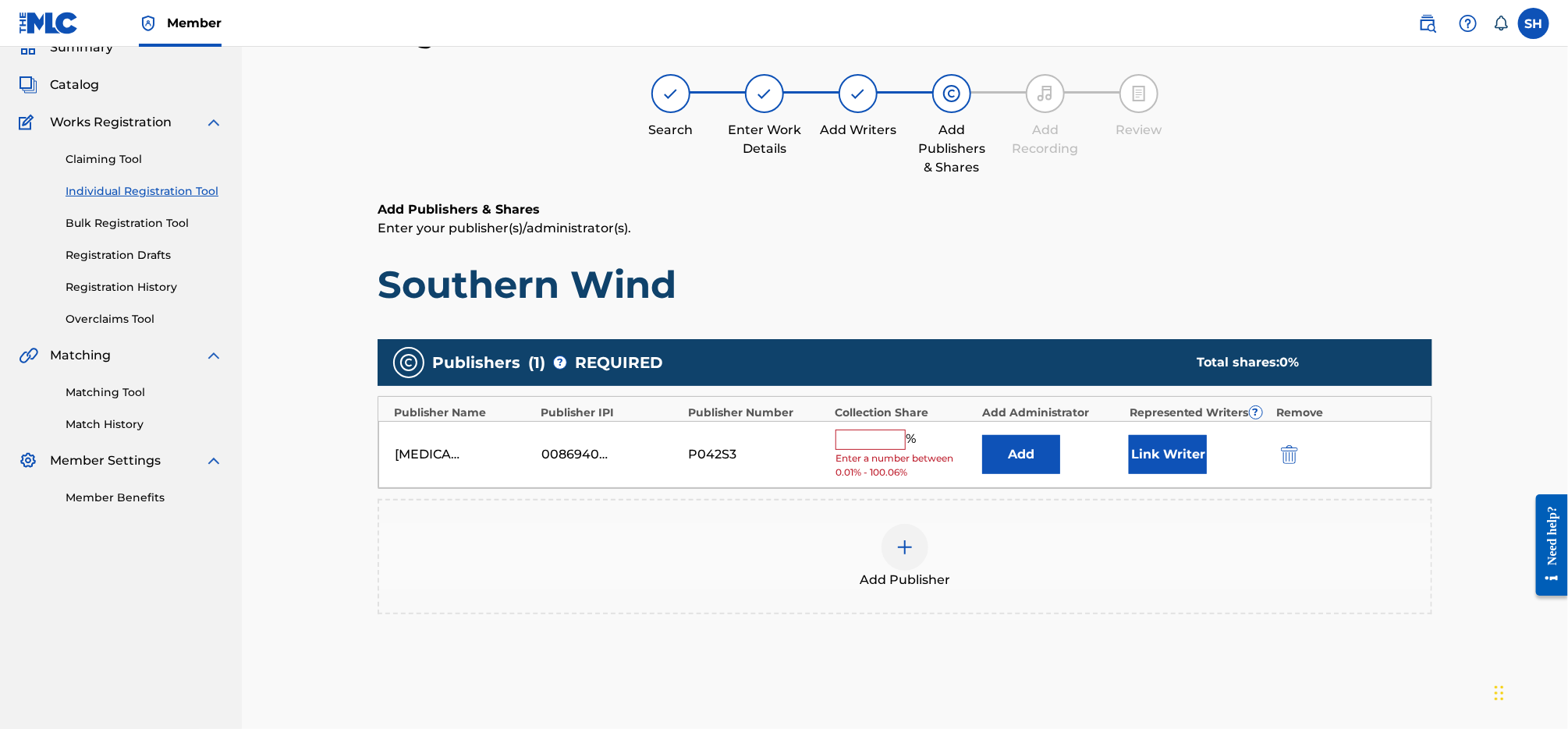
click at [861, 441] on input "text" at bounding box center [871, 439] width 70 height 20
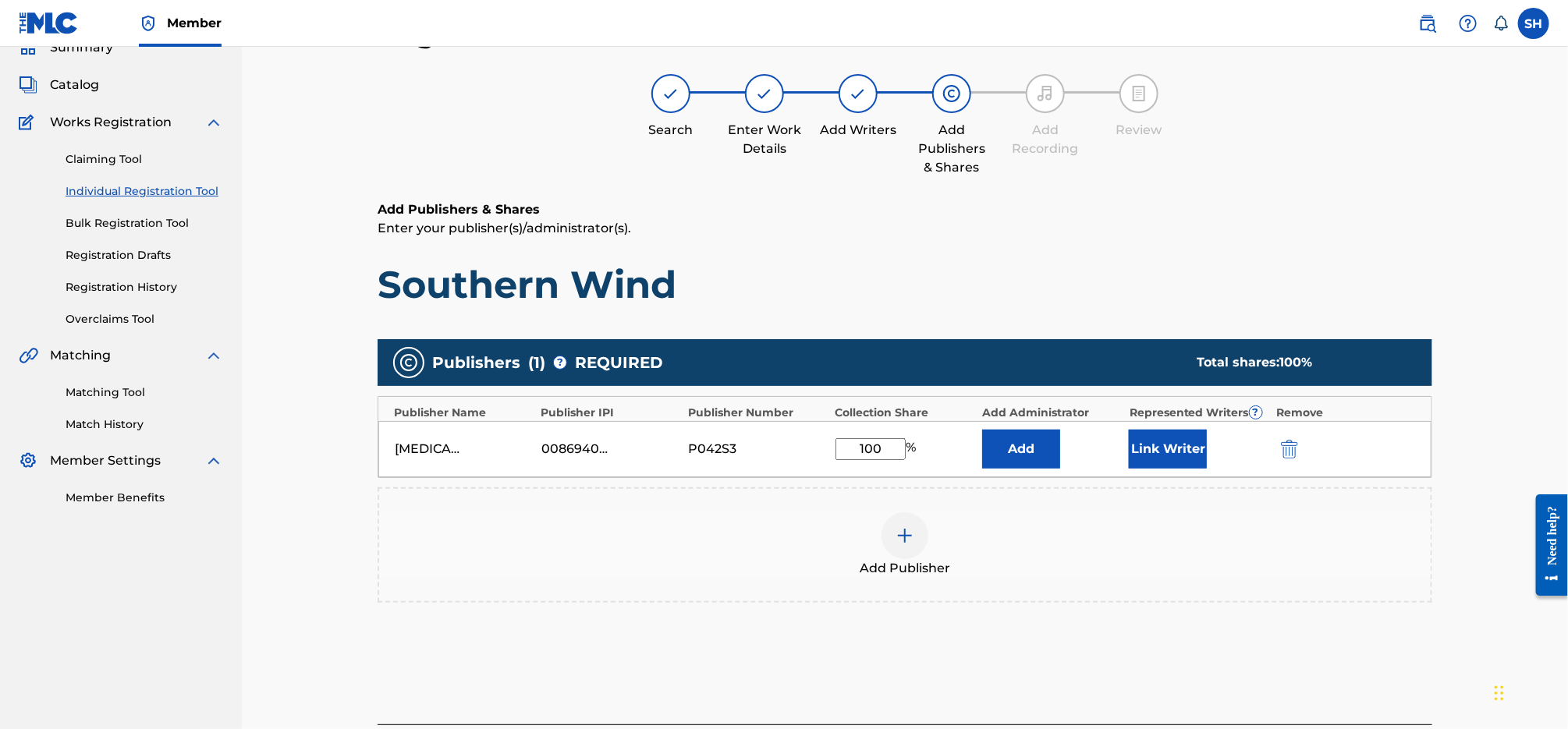
type input "100"
click at [1177, 451] on button "Link Writer" at bounding box center [1167, 449] width 78 height 39
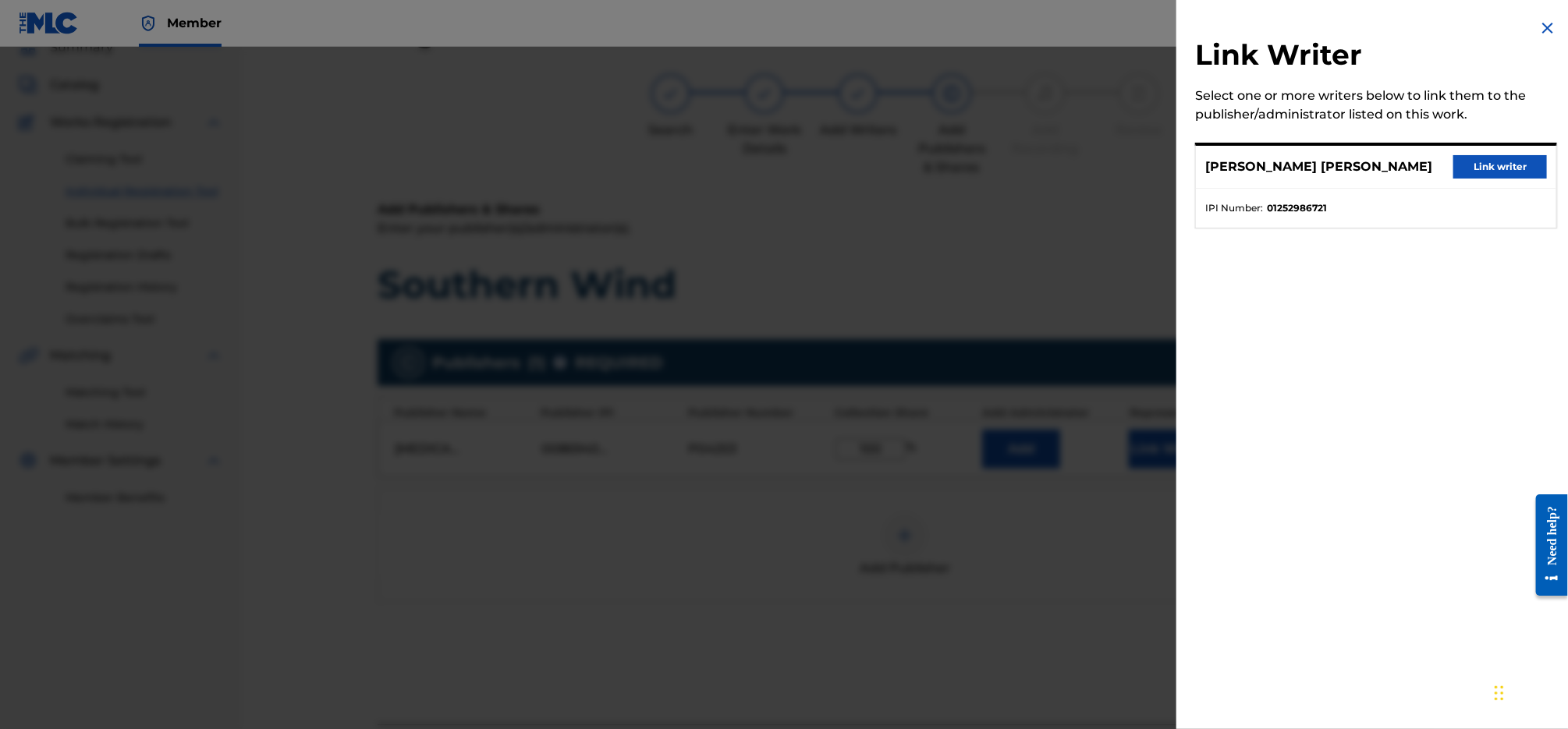
click at [1482, 159] on button "Link writer" at bounding box center [1500, 166] width 94 height 24
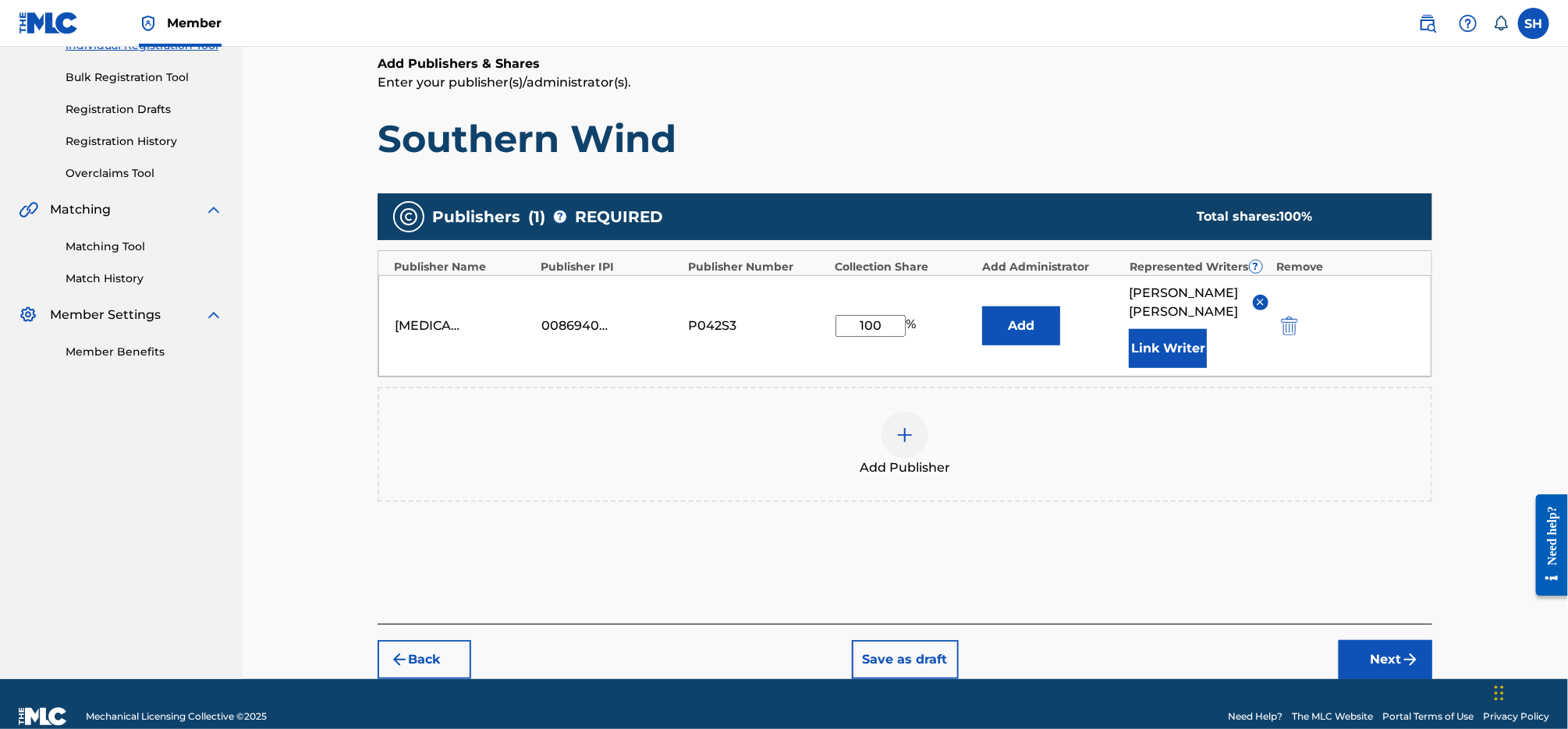
scroll to position [240, 0]
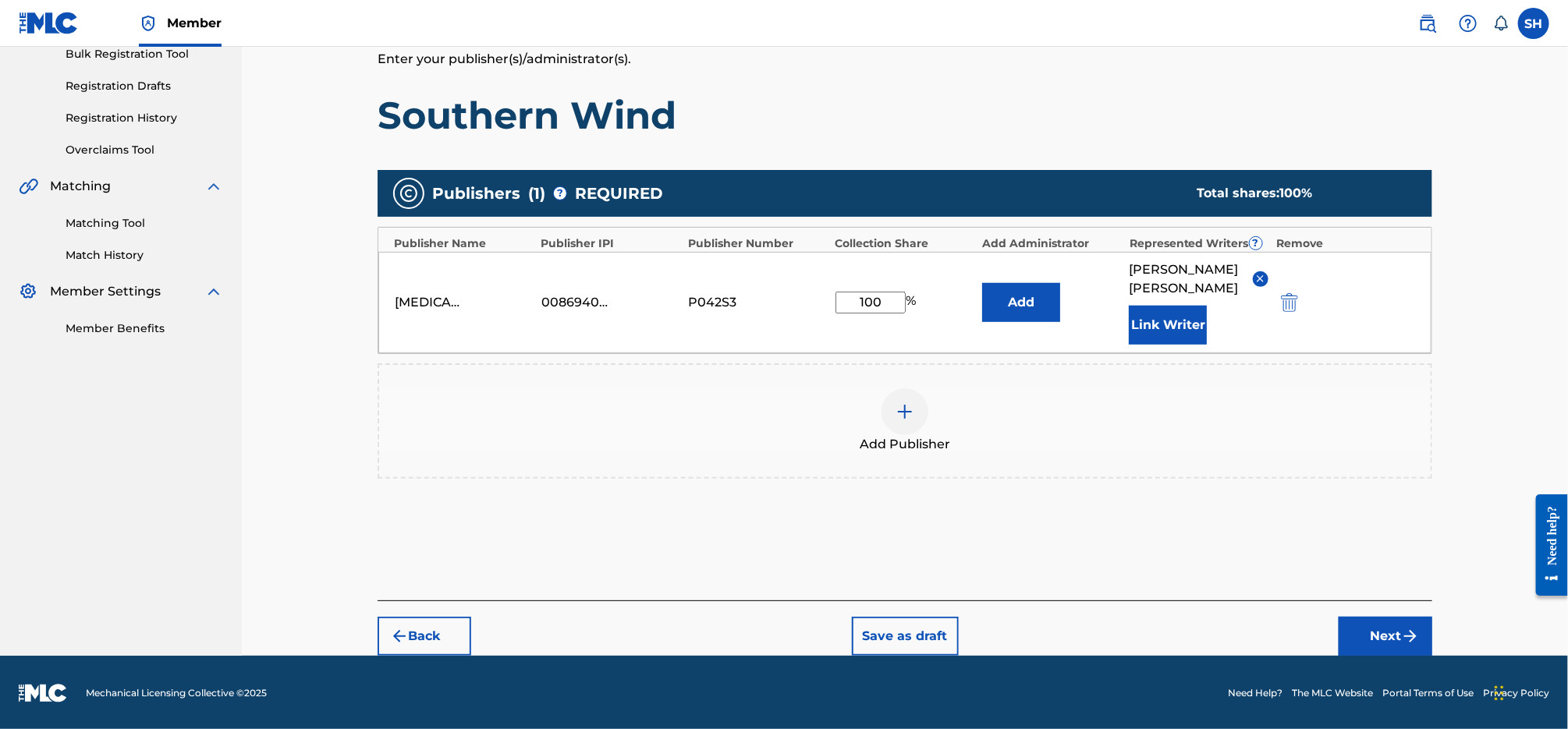
click at [1384, 622] on button "Next" at bounding box center [1385, 636] width 94 height 39
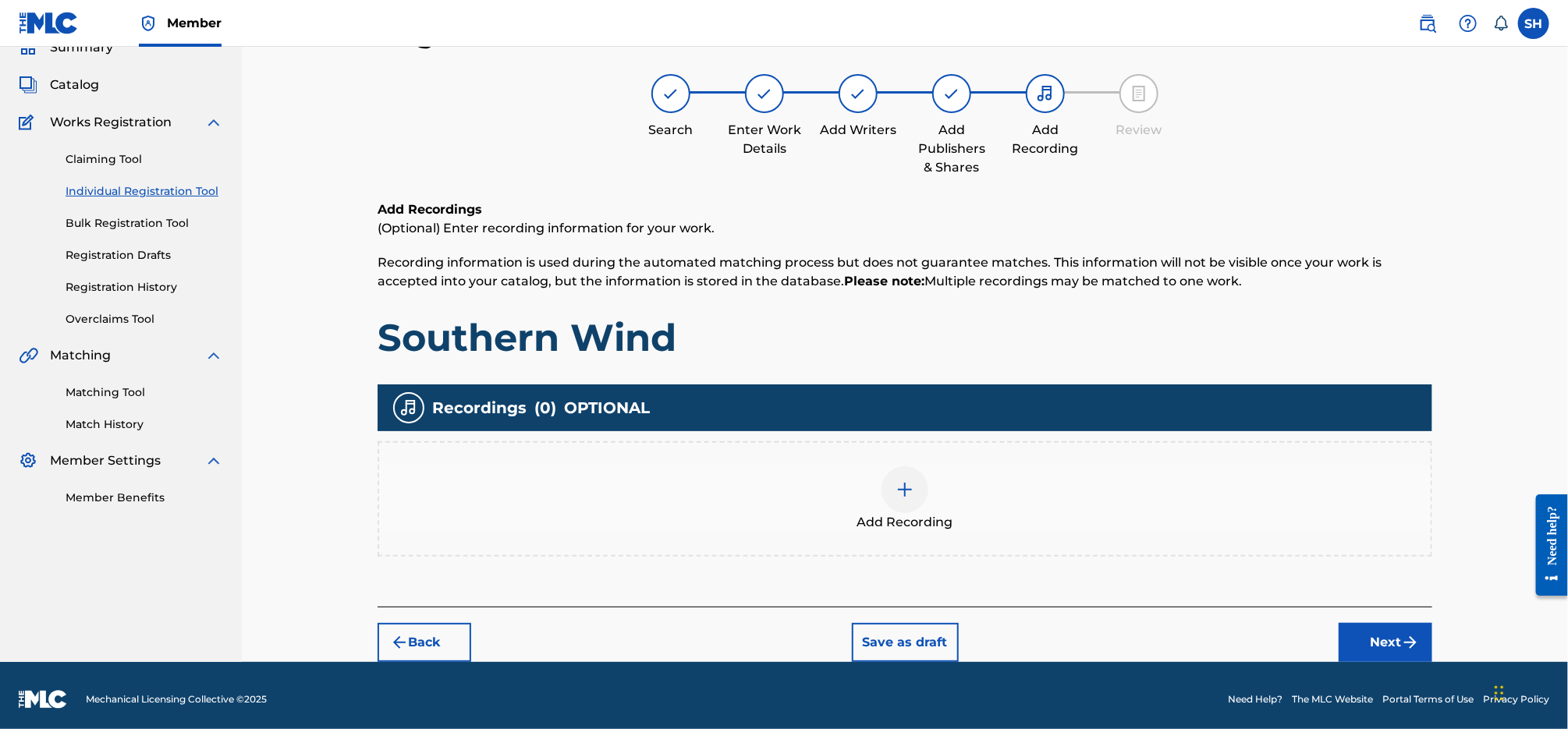
click at [886, 490] on div at bounding box center [905, 490] width 47 height 47
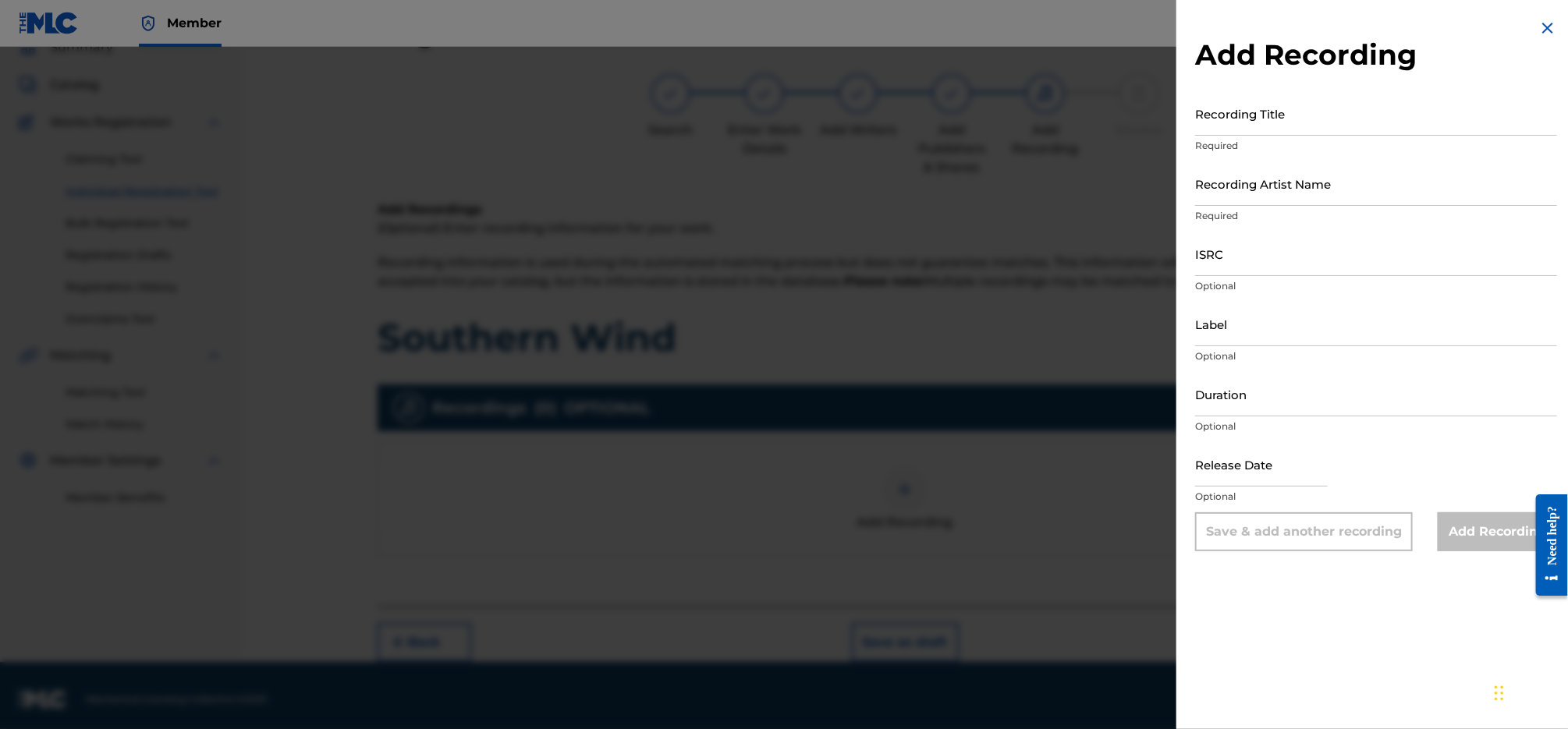
click at [1333, 103] on input "Recording Title" at bounding box center [1375, 113] width 362 height 44
type input "Southern Wind"
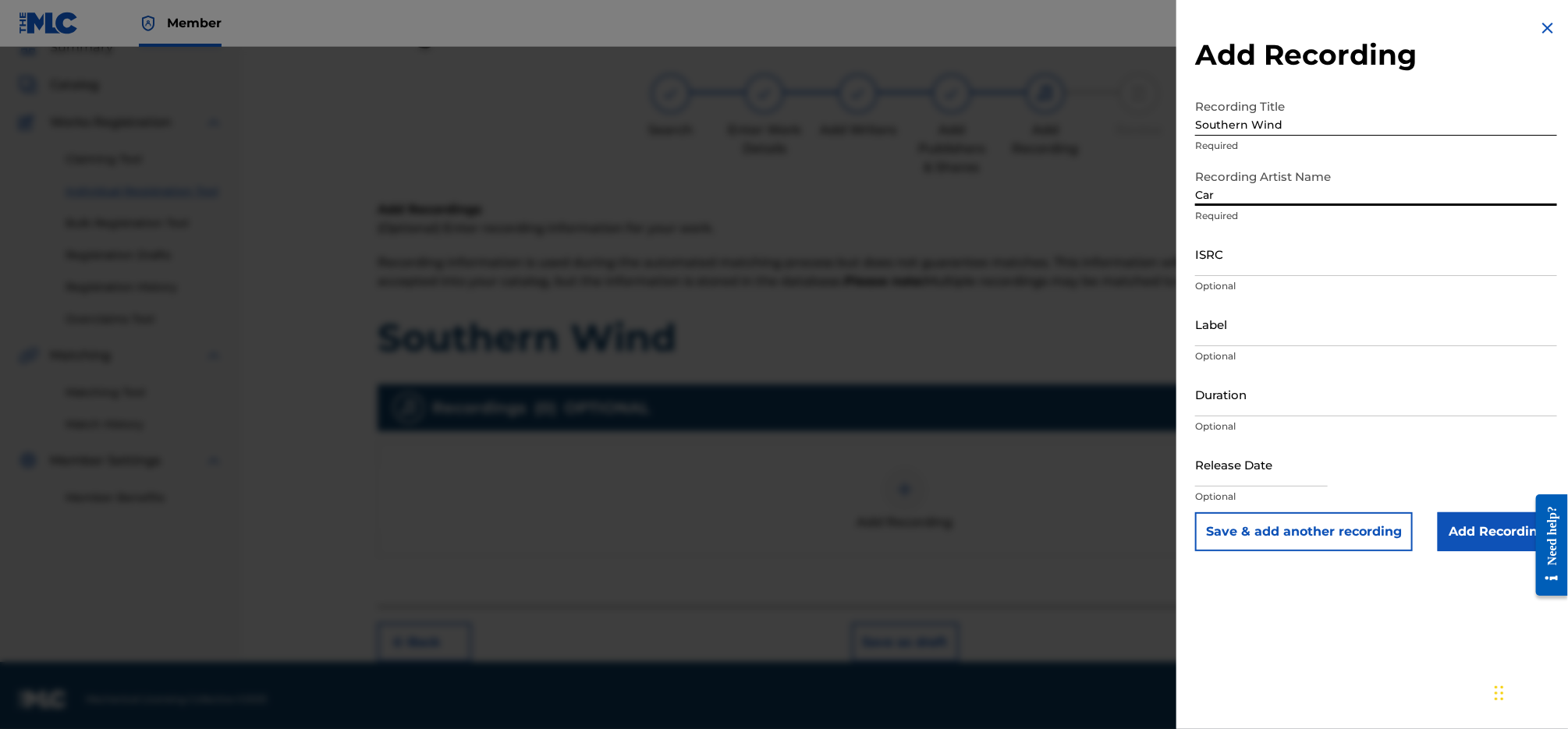
type input "[PERSON_NAME]"
drag, startPoint x: 1261, startPoint y: 338, endPoint x: 1255, endPoint y: 328, distance: 11.7
click at [1261, 338] on input "Label" at bounding box center [1375, 324] width 362 height 44
type input "[MEDICAL_DATA] Publishing & Entertainment, LLC"
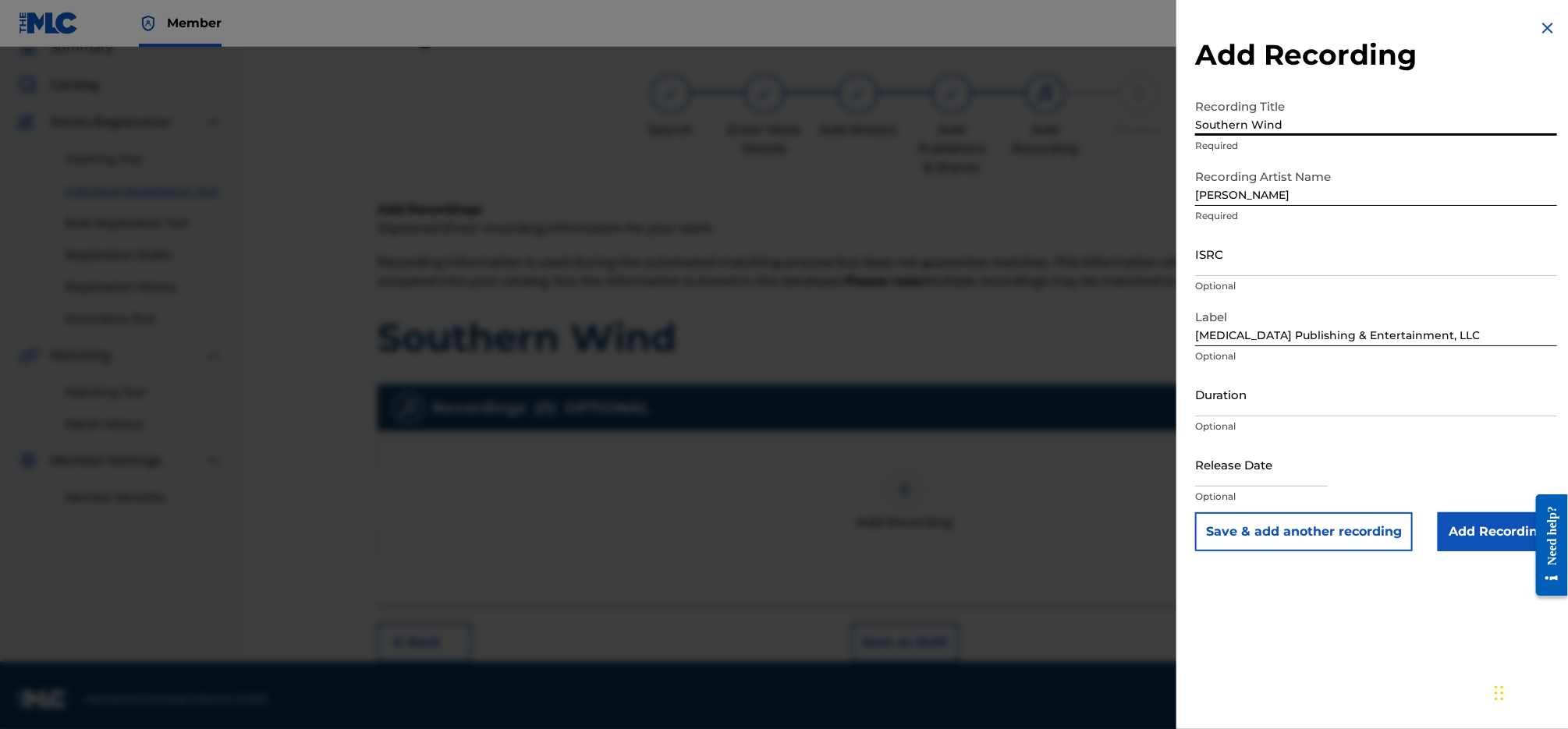
drag, startPoint x: 1280, startPoint y: 127, endPoint x: 1136, endPoint y: 135, distance: 144.2
click at [1133, 136] on div "Add Recording Recording Title Southern Wind Required Recording Artist Name [PER…" at bounding box center [784, 388] width 1568 height 683
drag, startPoint x: 1287, startPoint y: 119, endPoint x: 1194, endPoint y: 116, distance: 93.0
click at [1195, 116] on input "Southern Wind" at bounding box center [1375, 113] width 362 height 44
click at [1261, 263] on input "ISRC" at bounding box center [1375, 253] width 362 height 44
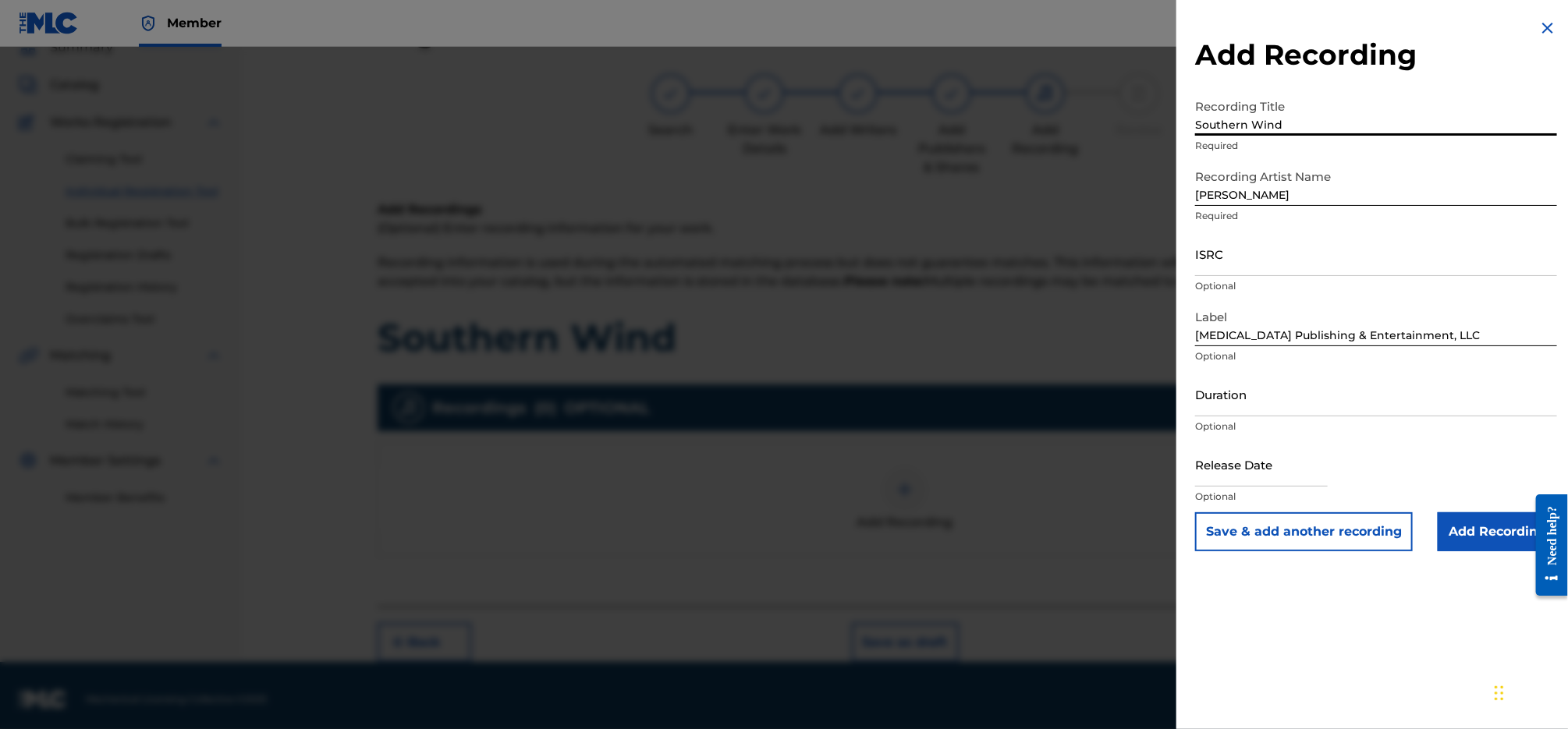
type input "v"
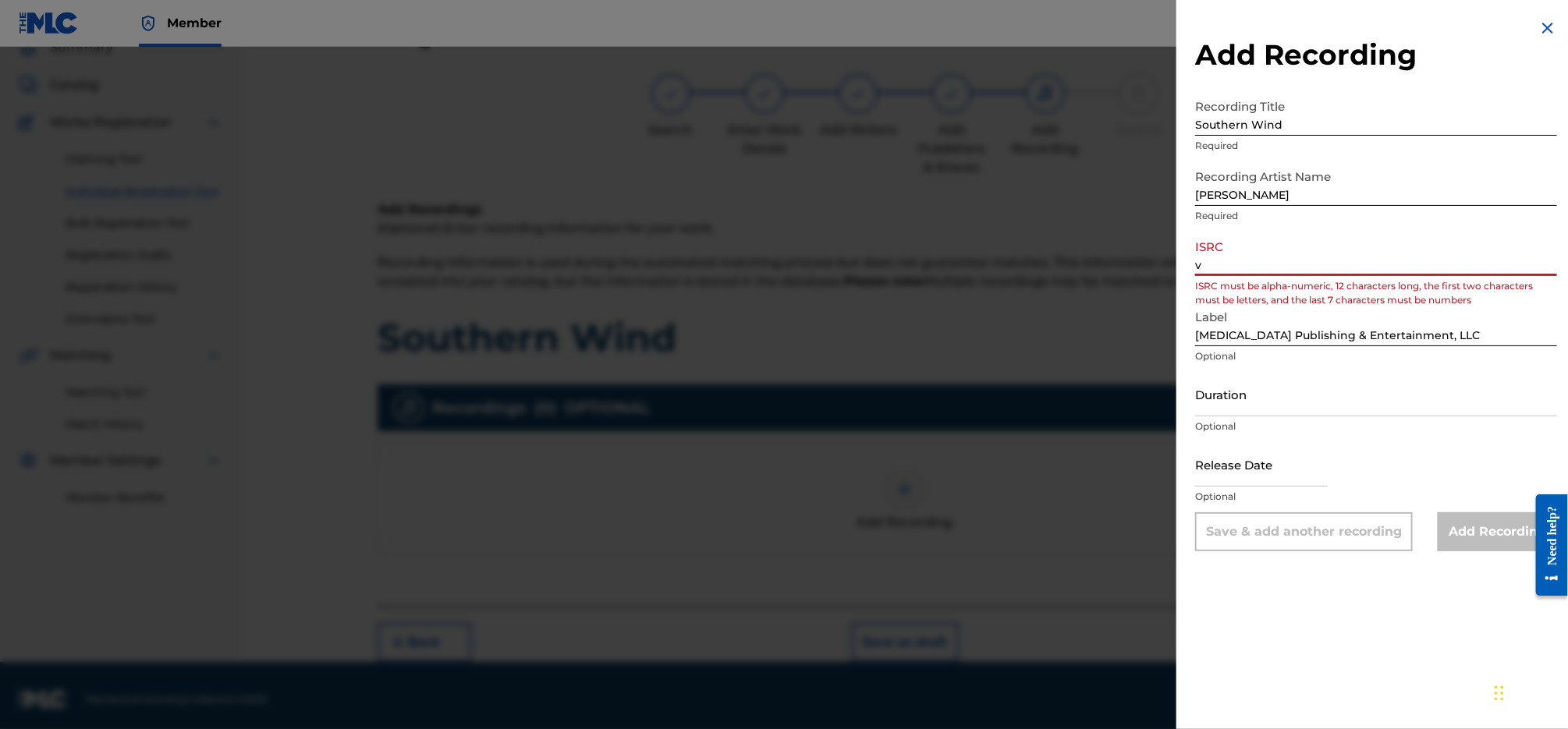
click at [1257, 262] on input "v" at bounding box center [1375, 253] width 362 height 44
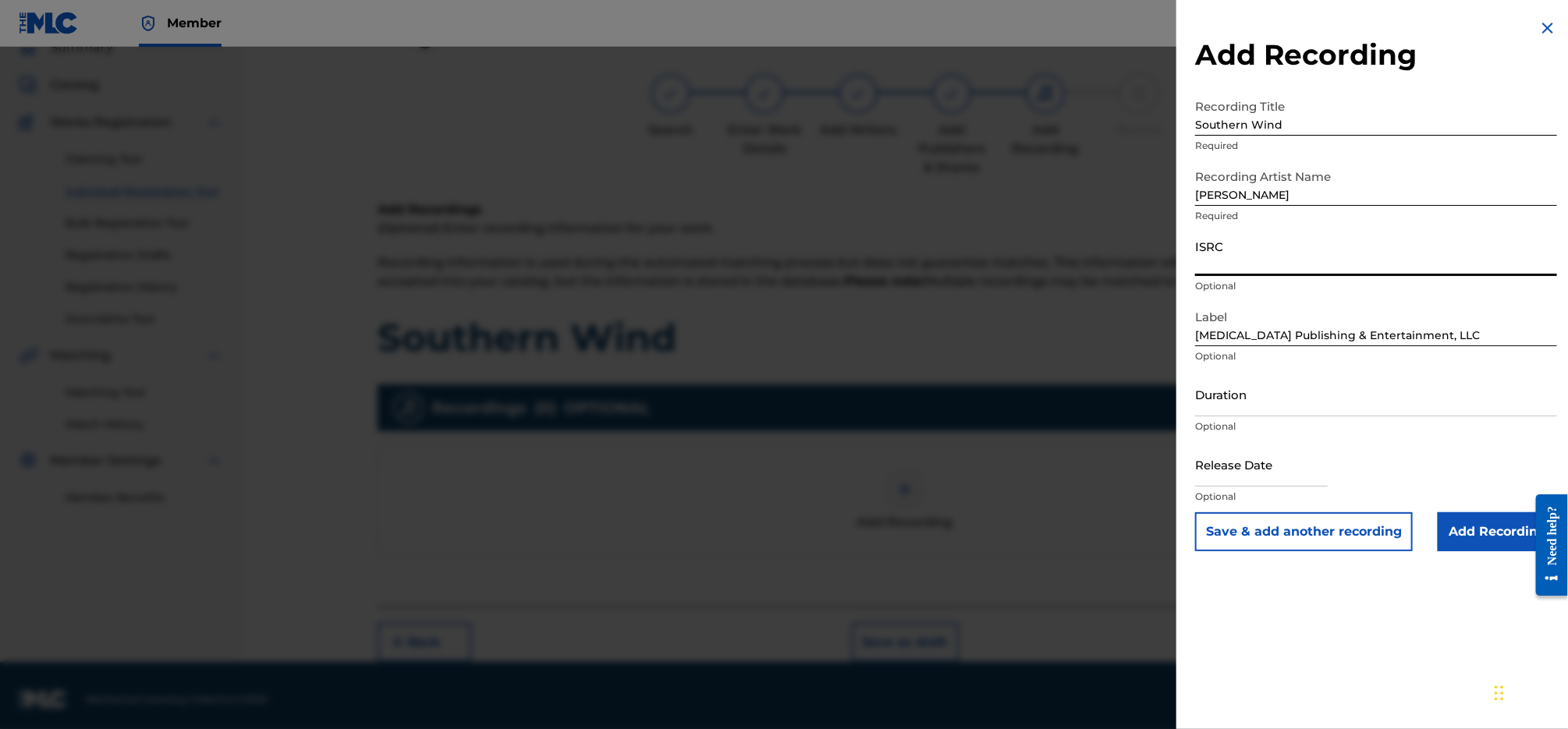
paste input "QZVEM1807391"
type input "QZVEM1807391"
click at [1445, 529] on input "Add Recording" at bounding box center [1497, 532] width 119 height 39
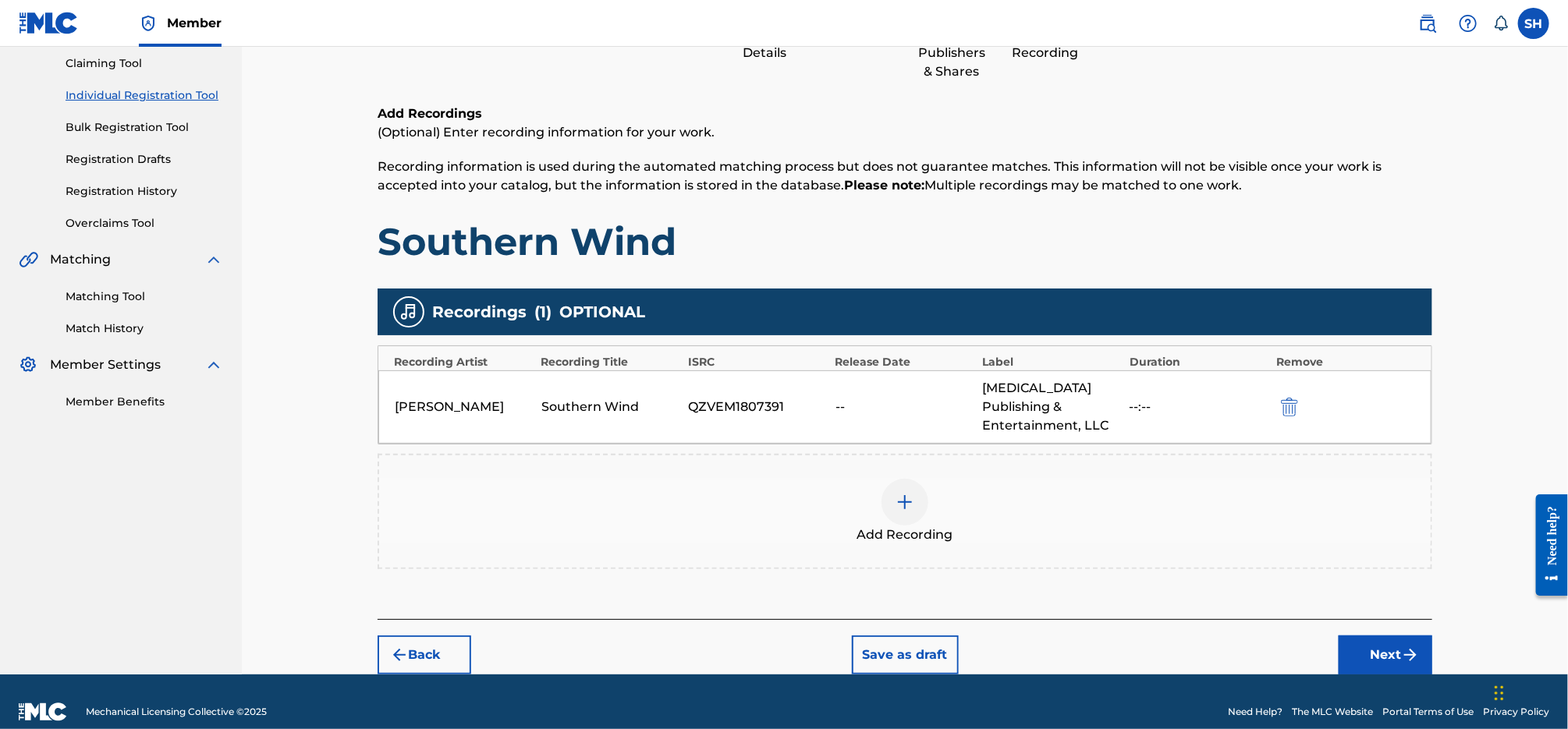
click at [1384, 636] on button "Next" at bounding box center [1385, 654] width 94 height 39
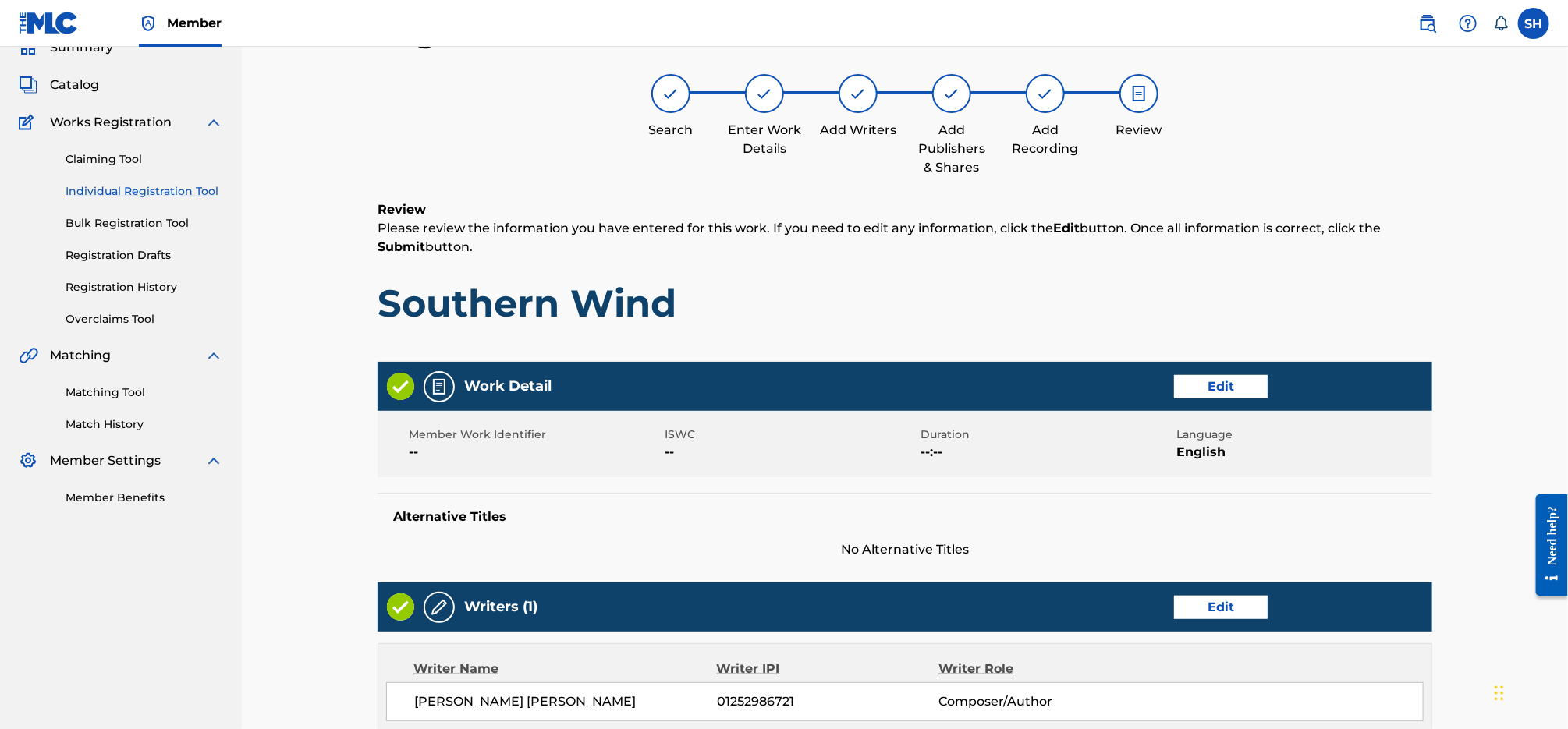
scroll to position [606, 0]
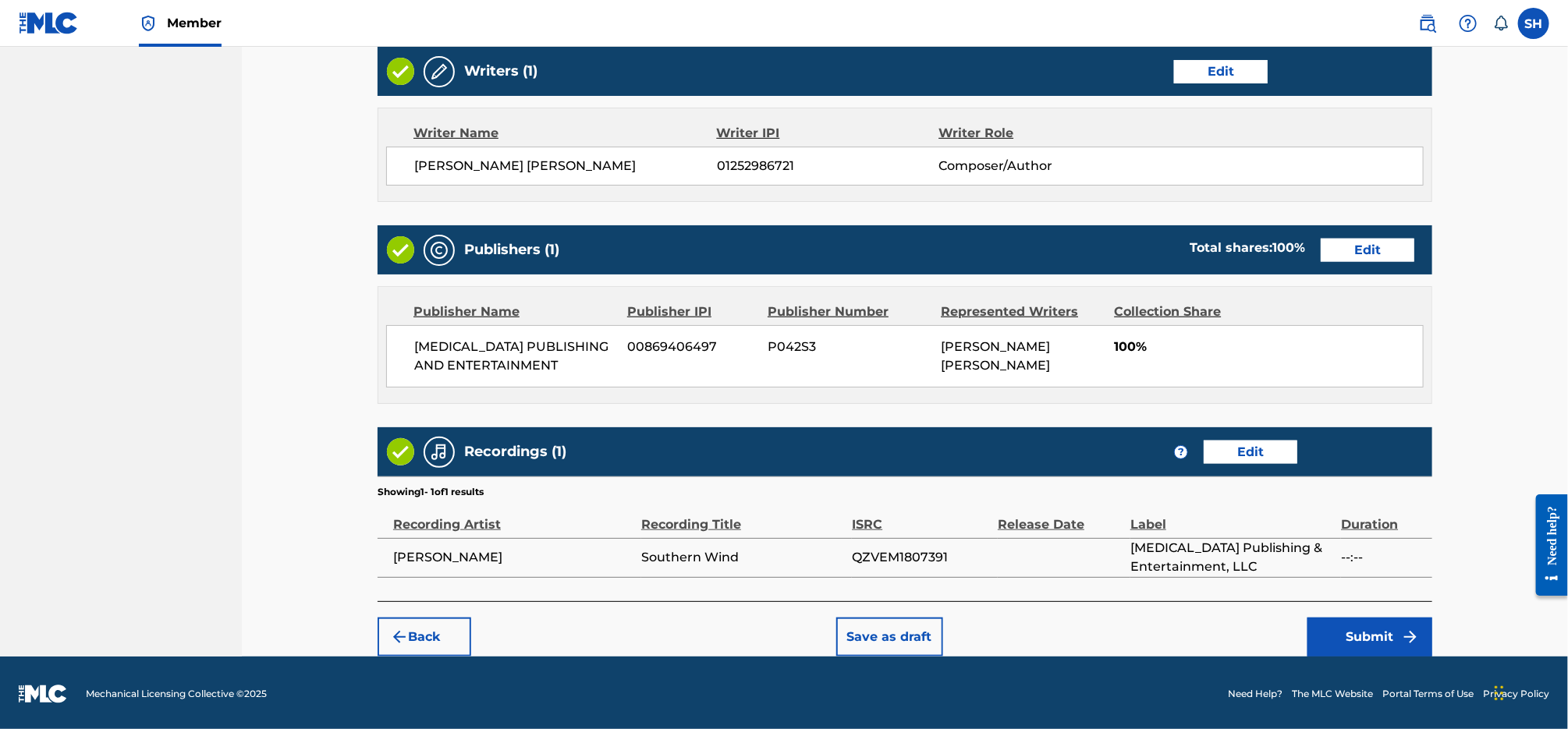
click at [1382, 630] on button "Submit" at bounding box center [1370, 636] width 125 height 39
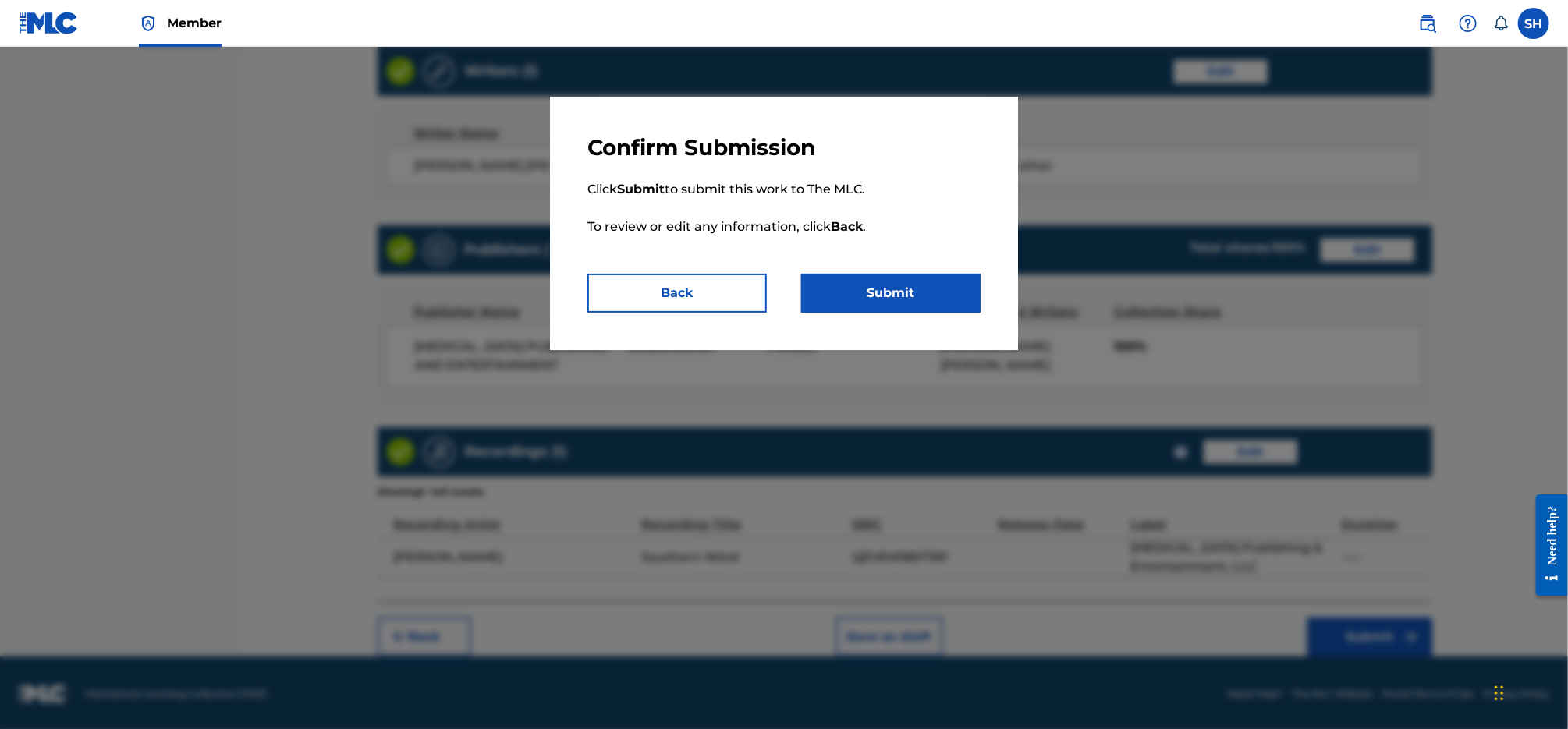
click at [936, 313] on div "Confirm Submission Click Submit to submit this work to The MLC. To review or ed…" at bounding box center [784, 223] width 469 height 253
click at [926, 297] on button "Submit" at bounding box center [891, 293] width 179 height 39
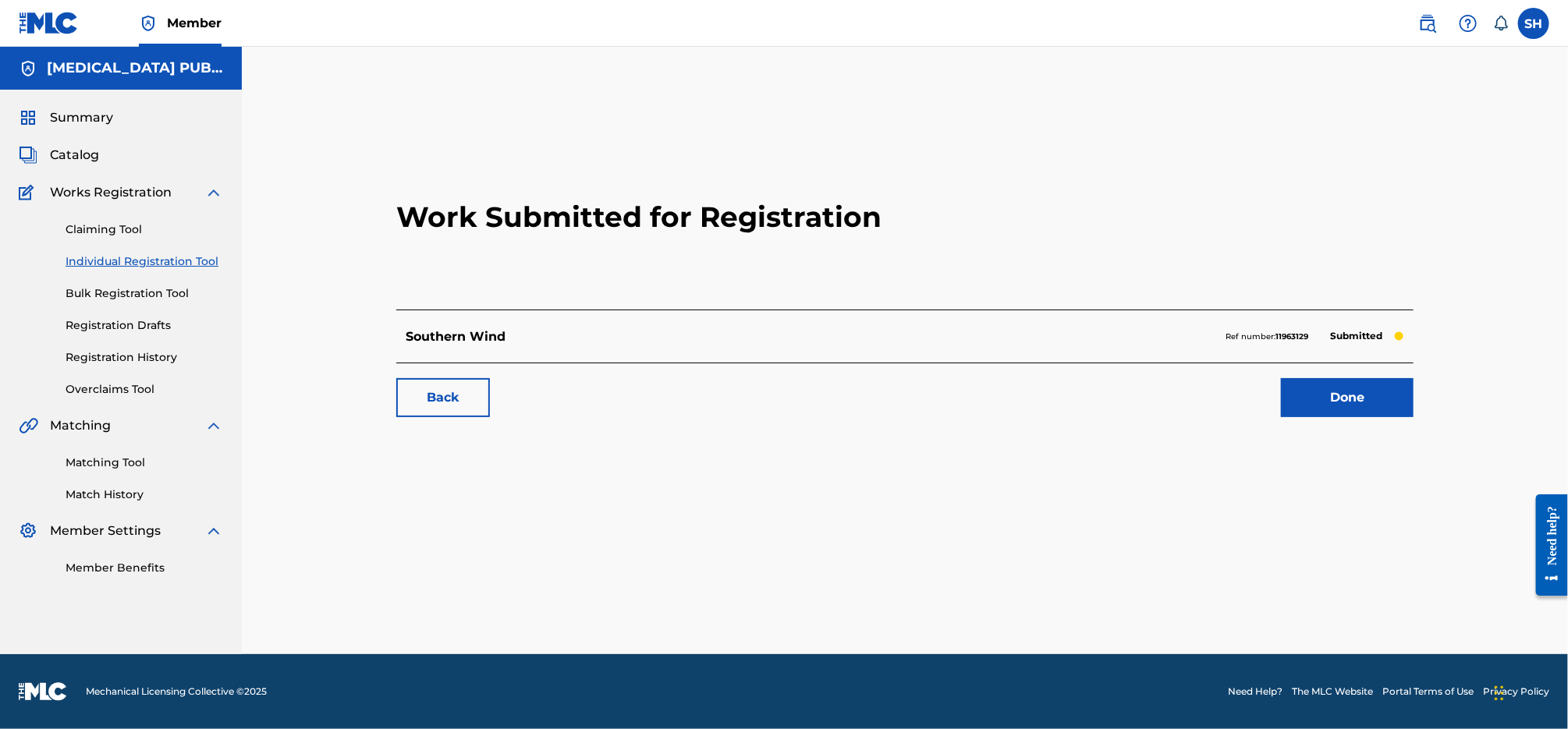
click at [104, 168] on div "Summary Catalog Works Registration Claiming Tool Individual Registration Tool B…" at bounding box center [121, 342] width 242 height 505
click at [75, 153] on span "Catalog" at bounding box center [75, 155] width 49 height 19
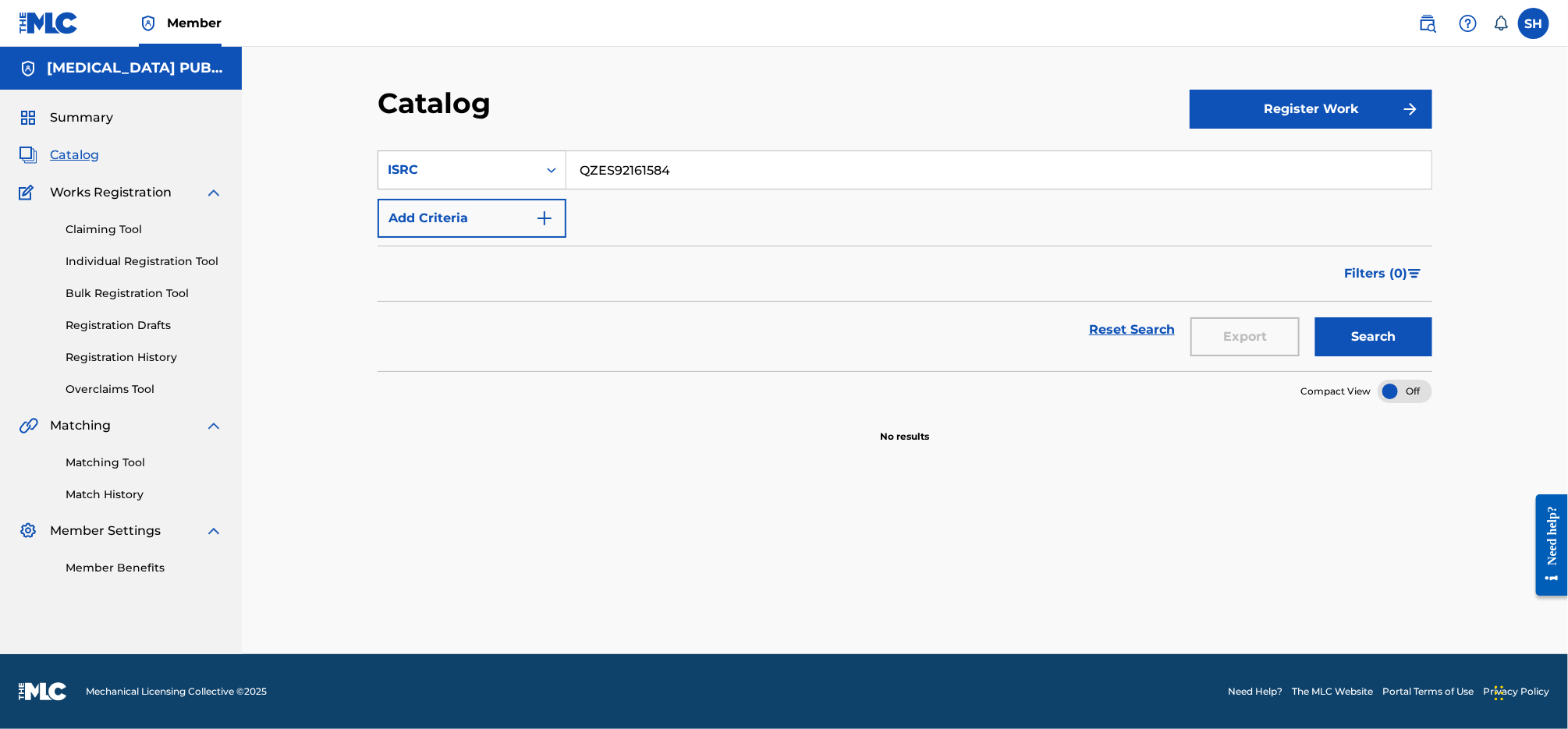
click at [482, 170] on div "ISRC" at bounding box center [457, 170] width 141 height 19
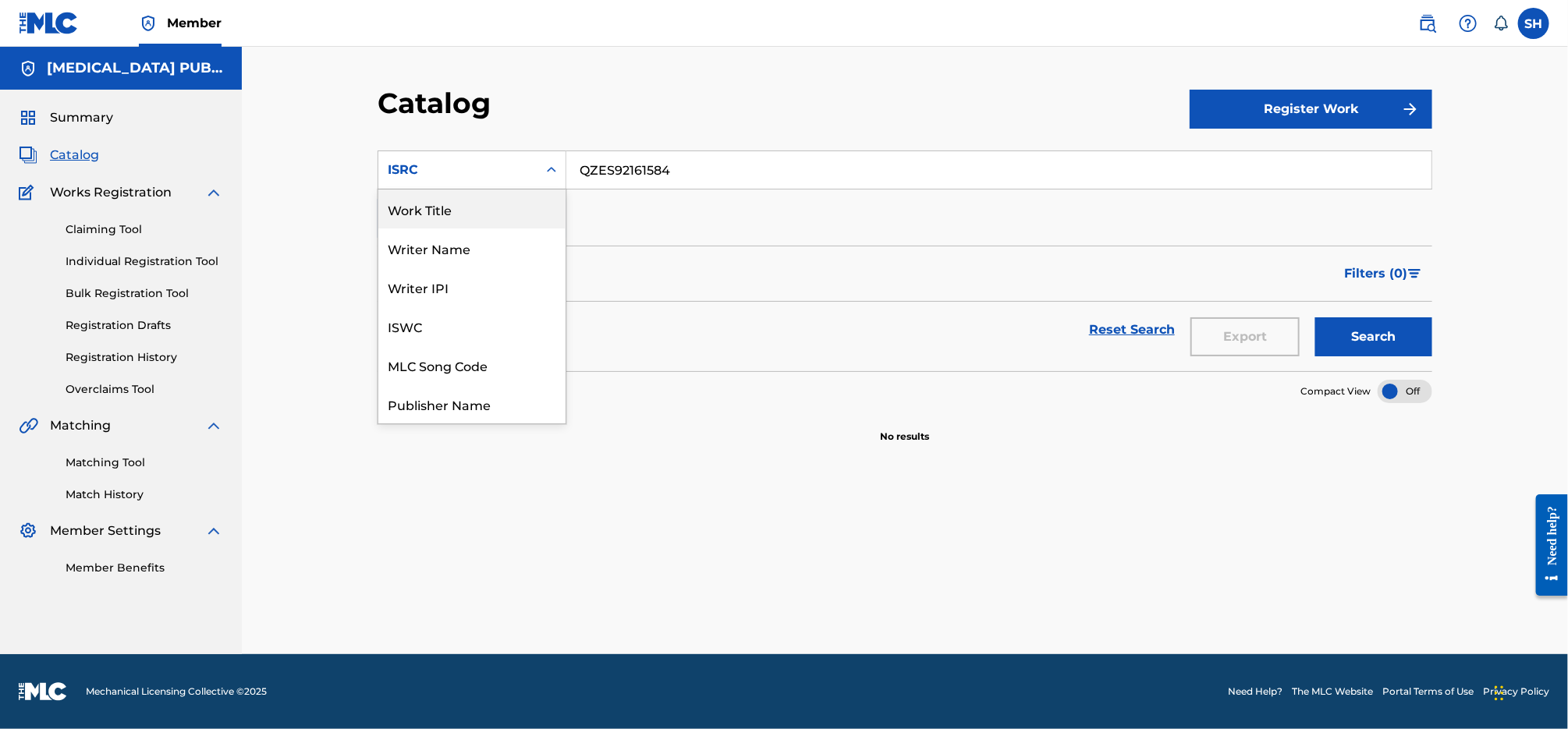
click at [487, 214] on div "Work Title" at bounding box center [472, 209] width 187 height 39
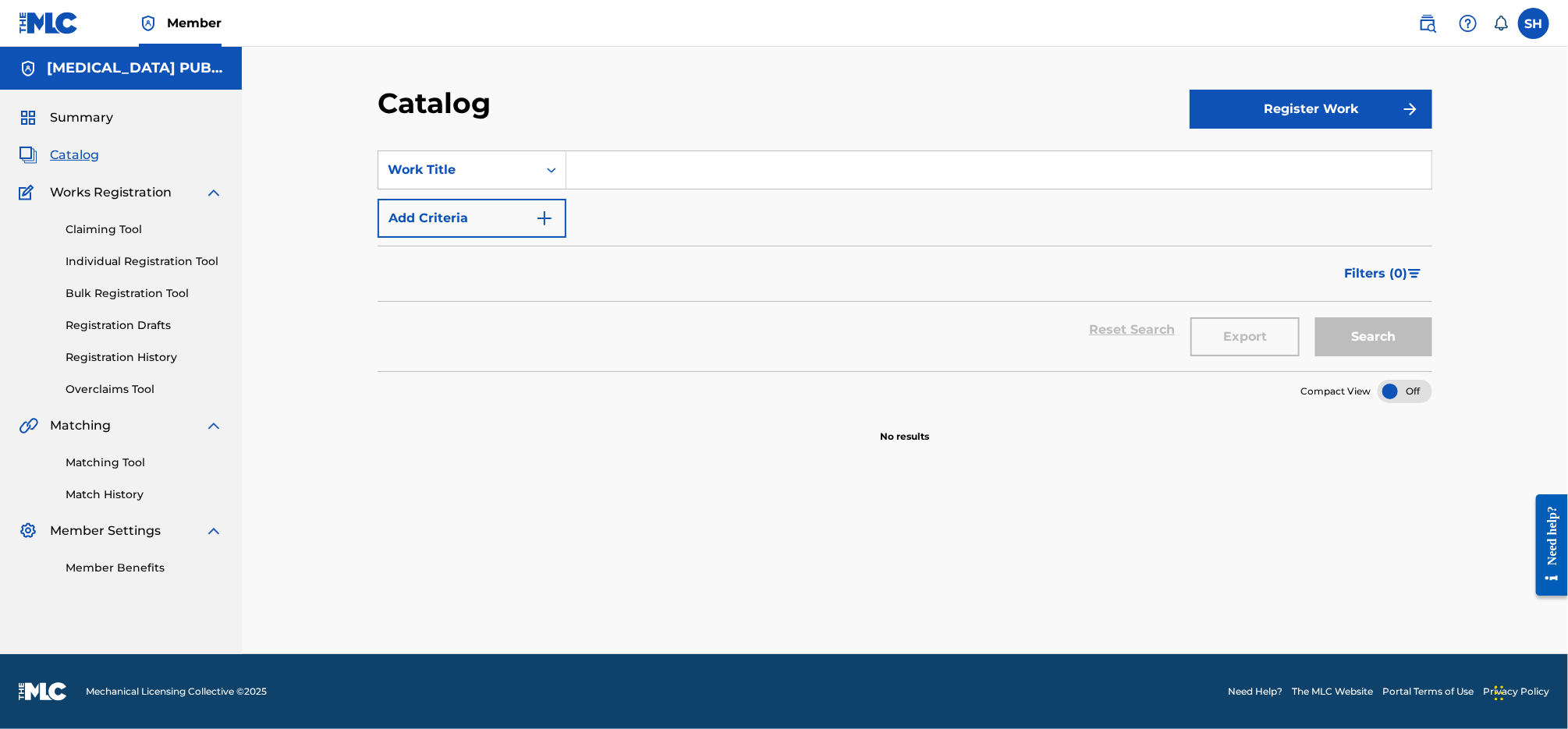
click at [655, 169] on input "Search Form" at bounding box center [999, 170] width 865 height 38
click at [1316, 317] on button "Search" at bounding box center [1374, 336] width 117 height 39
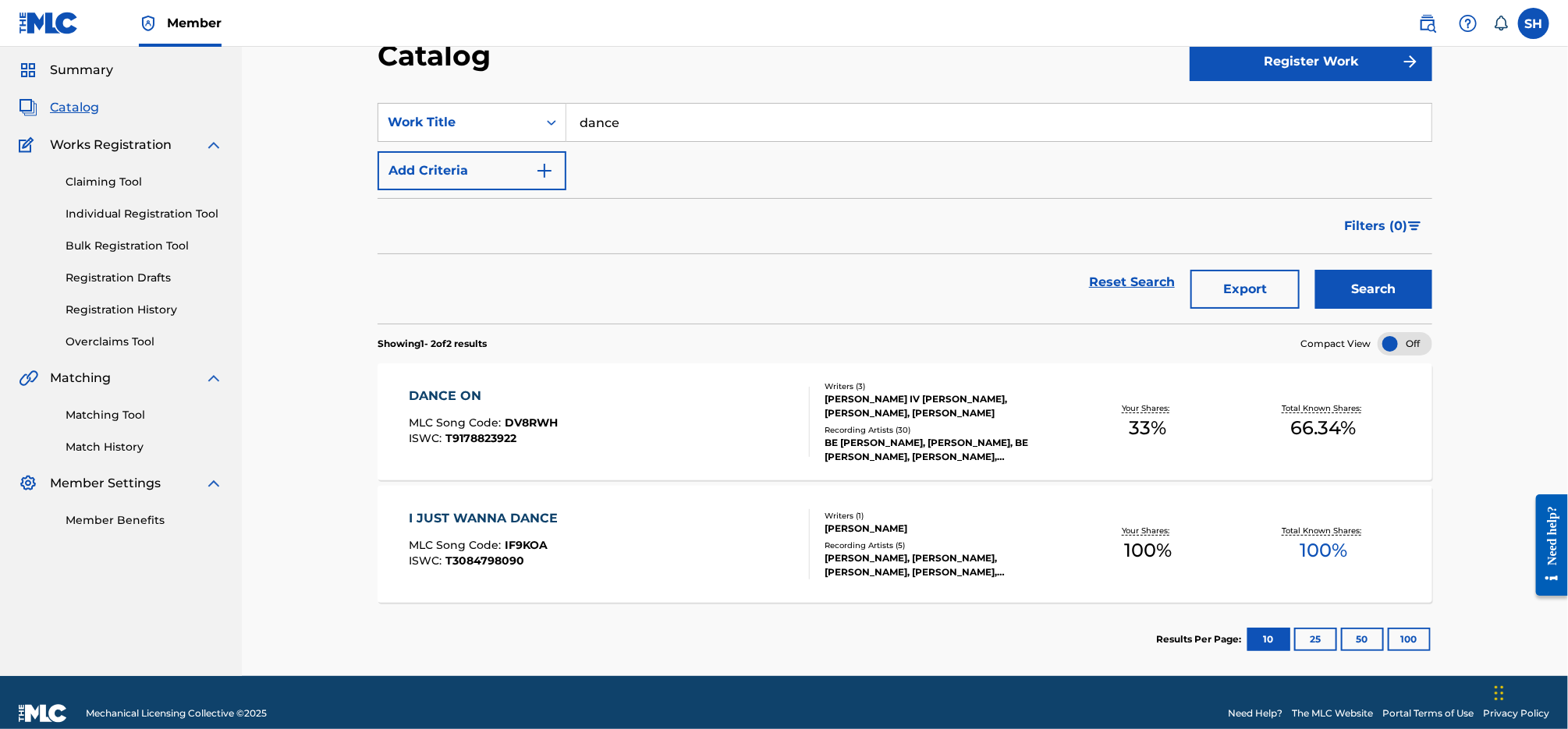
scroll to position [69, 0]
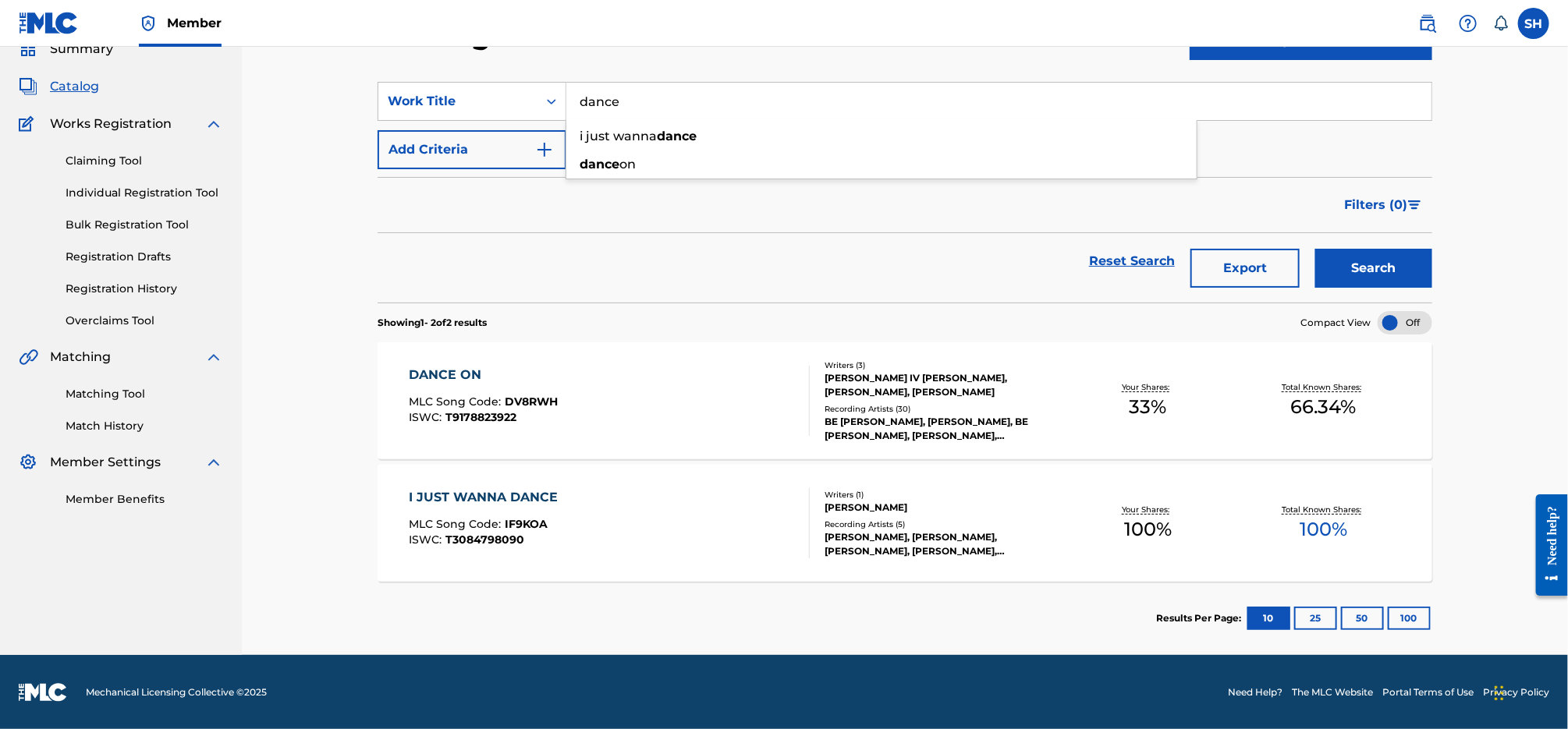
drag, startPoint x: 656, startPoint y: 100, endPoint x: 504, endPoint y: 80, distance: 153.3
click at [504, 81] on section "SearchWithCriteria78074876-e021-4d3e-9022-5666cd5e05d7 Work Title dance i just …" at bounding box center [905, 183] width 1055 height 240
paste input "Knocking Me Down"
type input "Knocking Me Down"
click at [1403, 266] on button "Search" at bounding box center [1374, 267] width 117 height 39
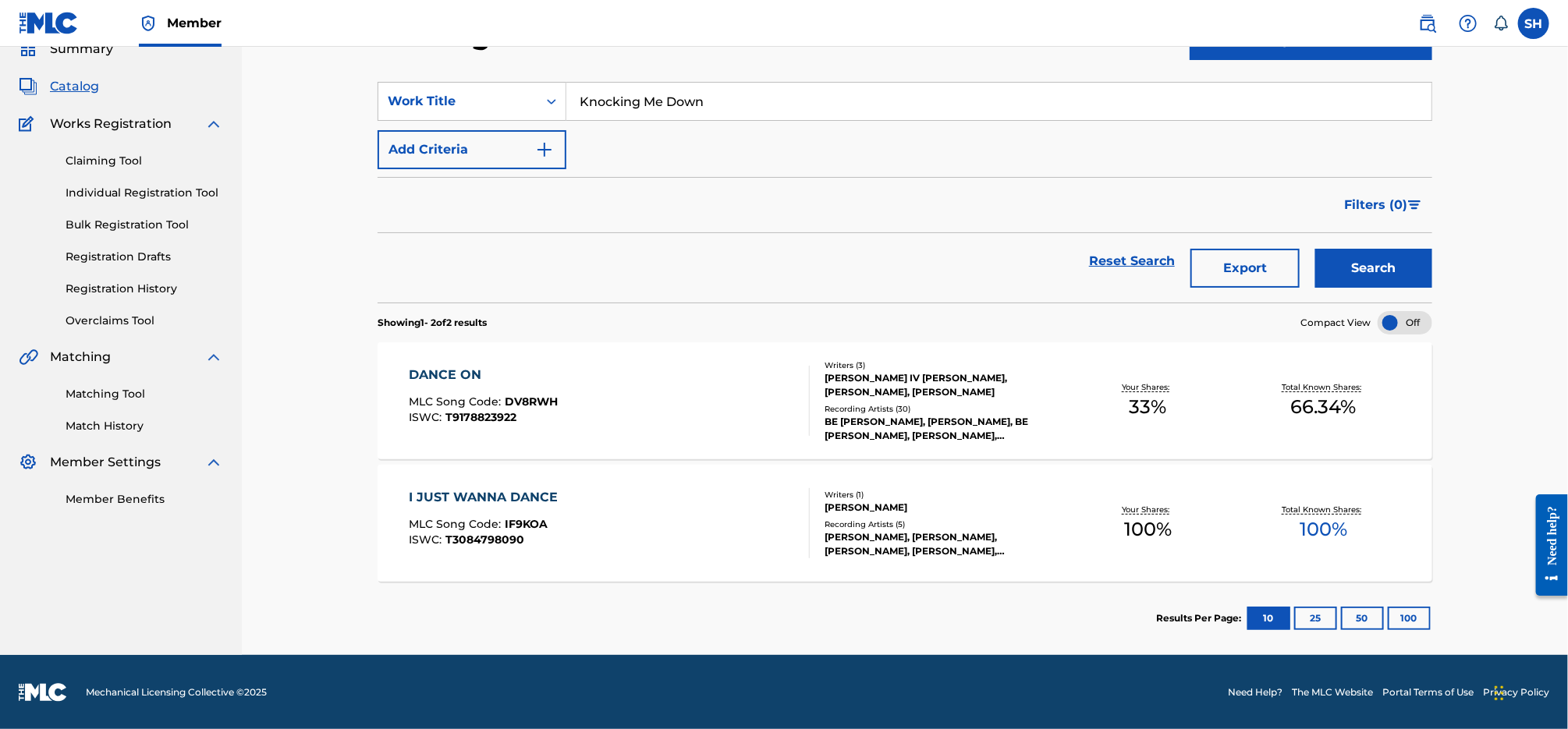
scroll to position [0, 0]
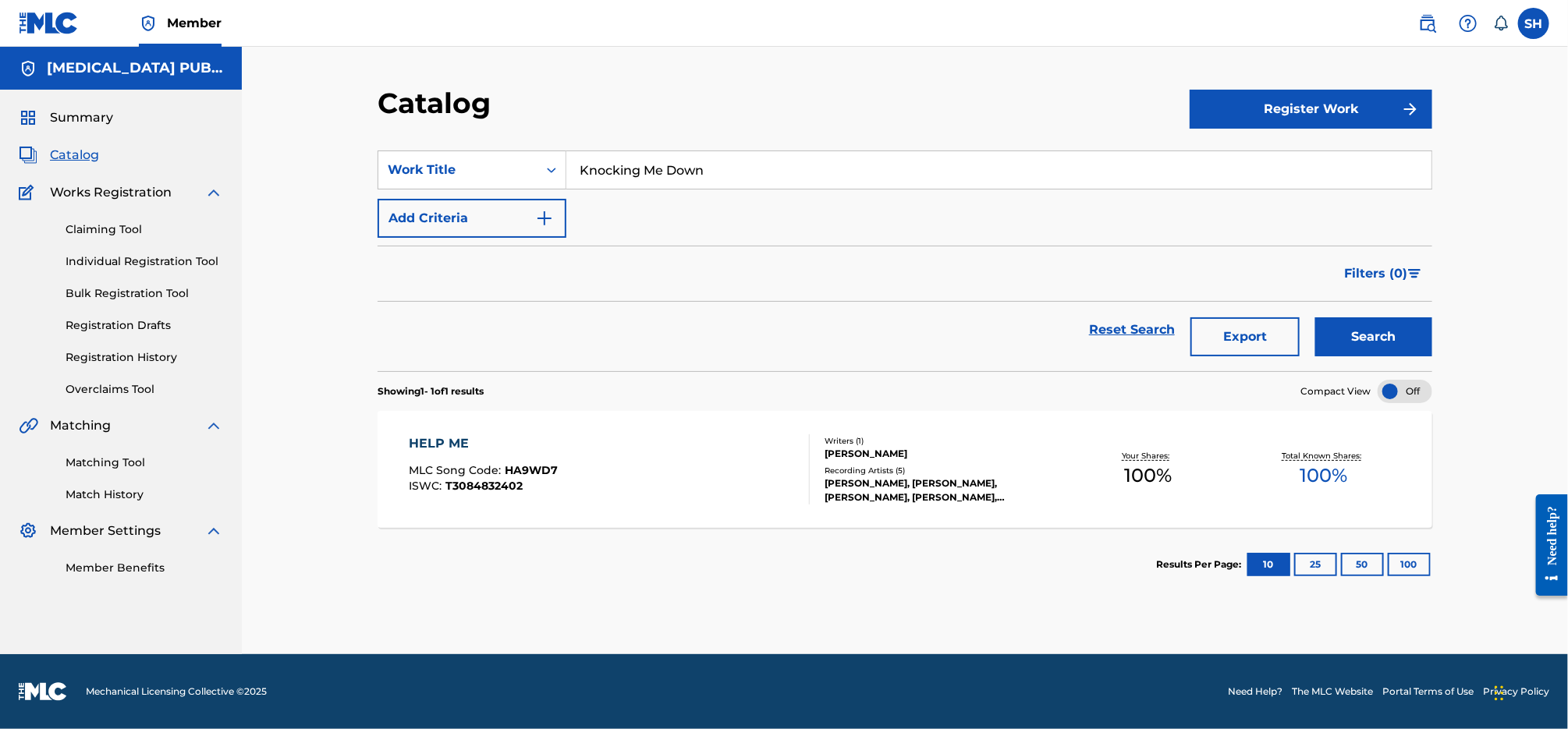
drag, startPoint x: 131, startPoint y: 263, endPoint x: 228, endPoint y: 258, distance: 97.1
click at [131, 263] on link "Individual Registration Tool" at bounding box center [144, 261] width 158 height 16
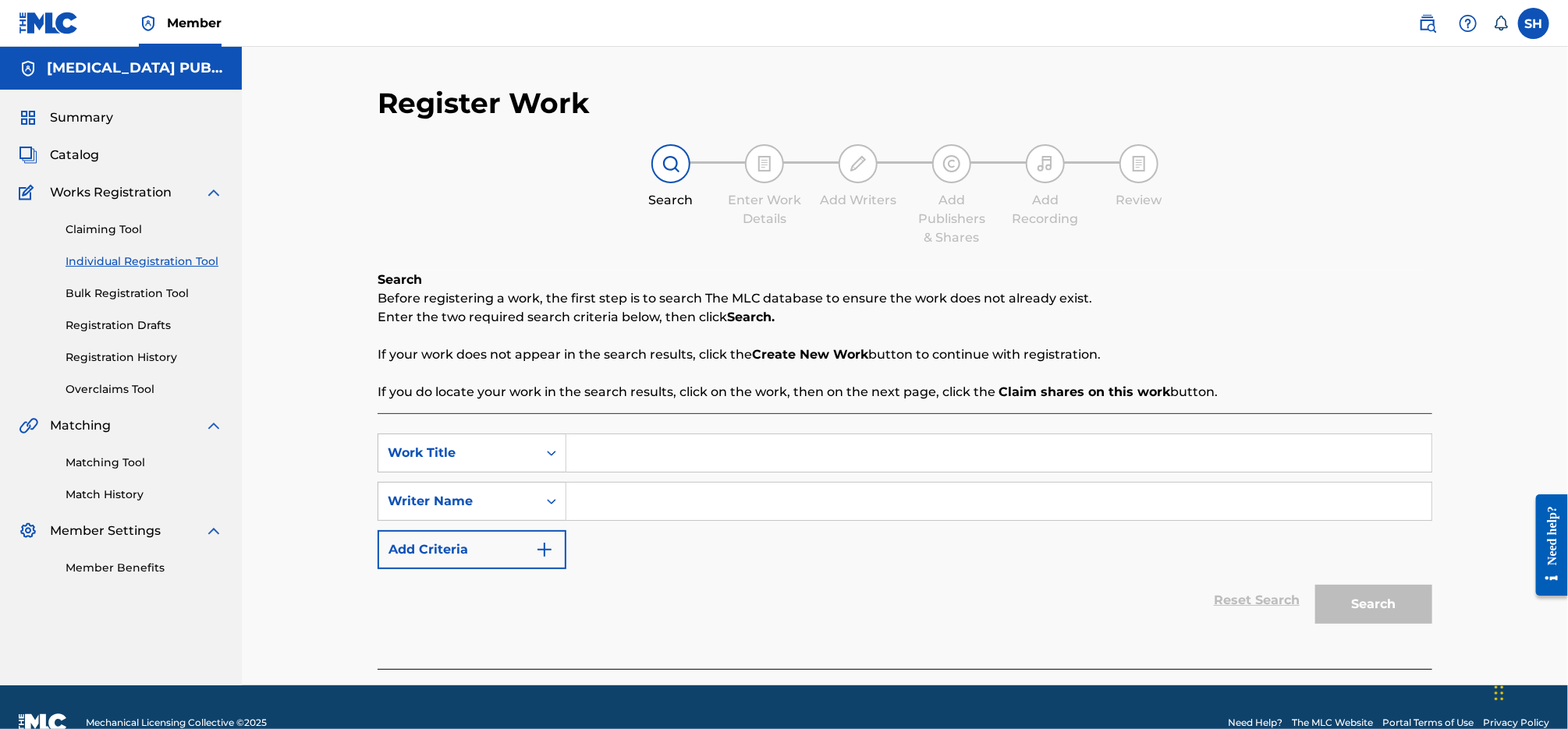
click at [686, 446] on input "Search Form" at bounding box center [999, 453] width 865 height 38
paste input "Knocking Me Down"
type input "Knocking Me Down"
click at [652, 498] on input "Search Form" at bounding box center [999, 501] width 865 height 38
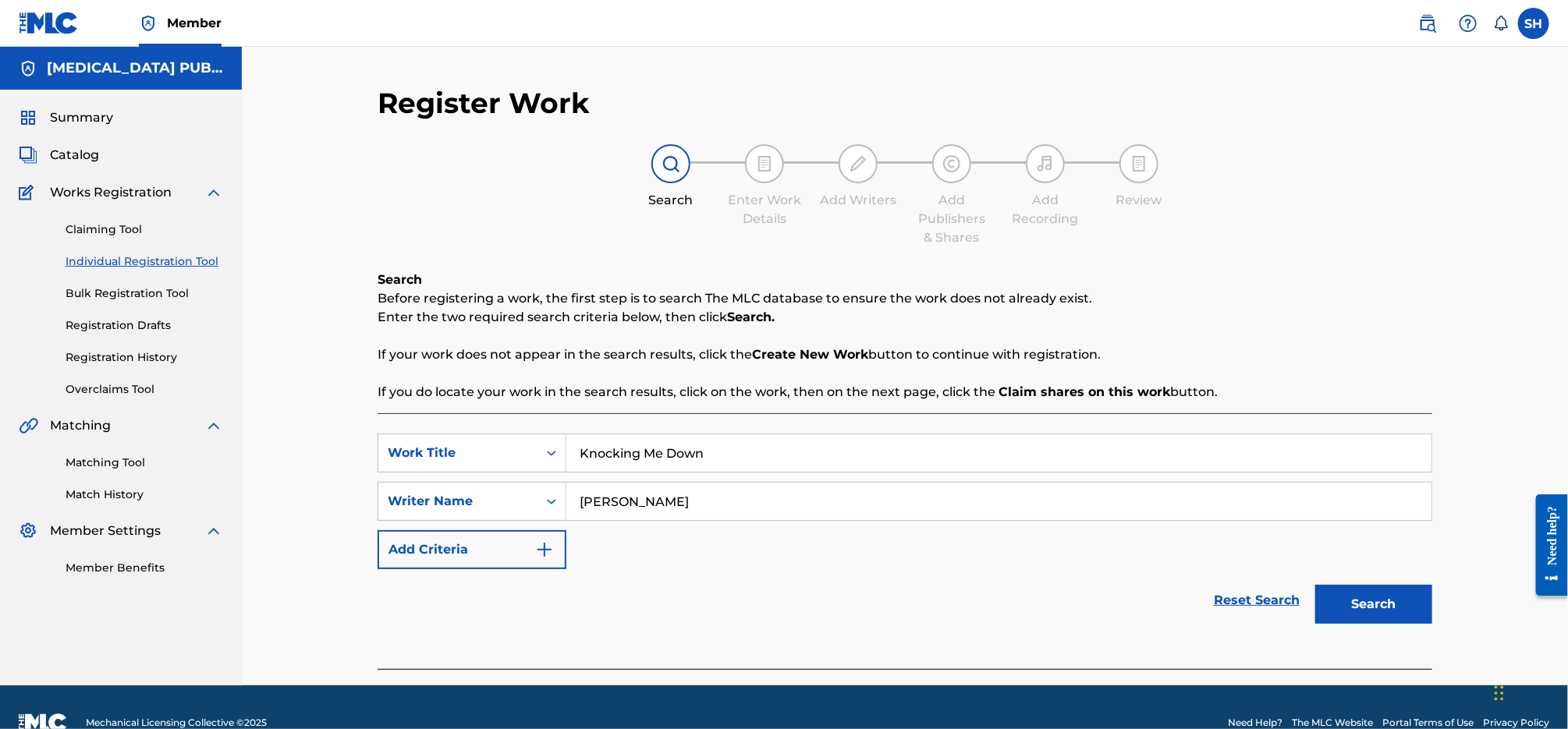
type input "[PERSON_NAME]"
click at [1316, 585] on button "Search" at bounding box center [1374, 603] width 117 height 39
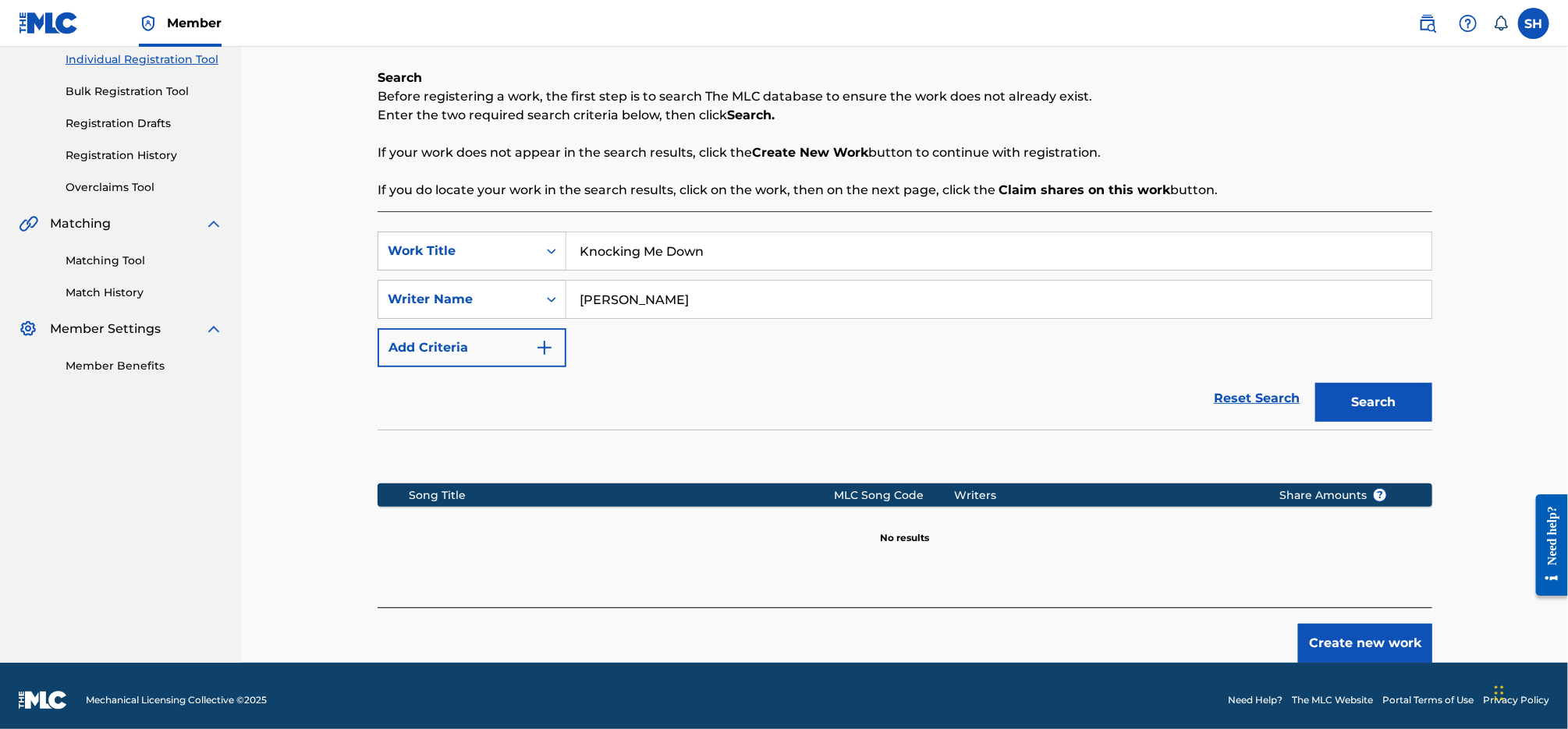
scroll to position [210, 0]
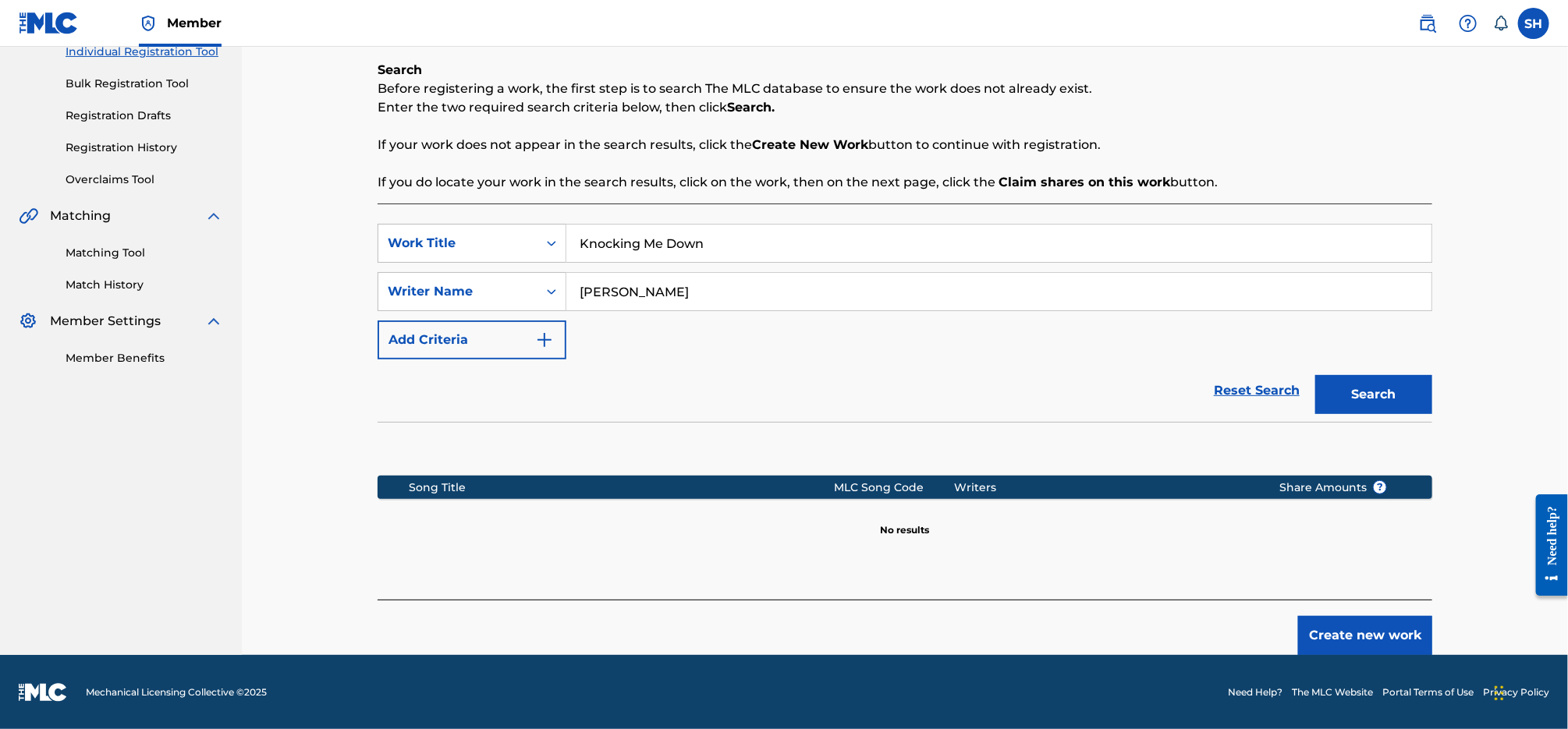
click at [1391, 626] on button "Create new work" at bounding box center [1365, 635] width 134 height 39
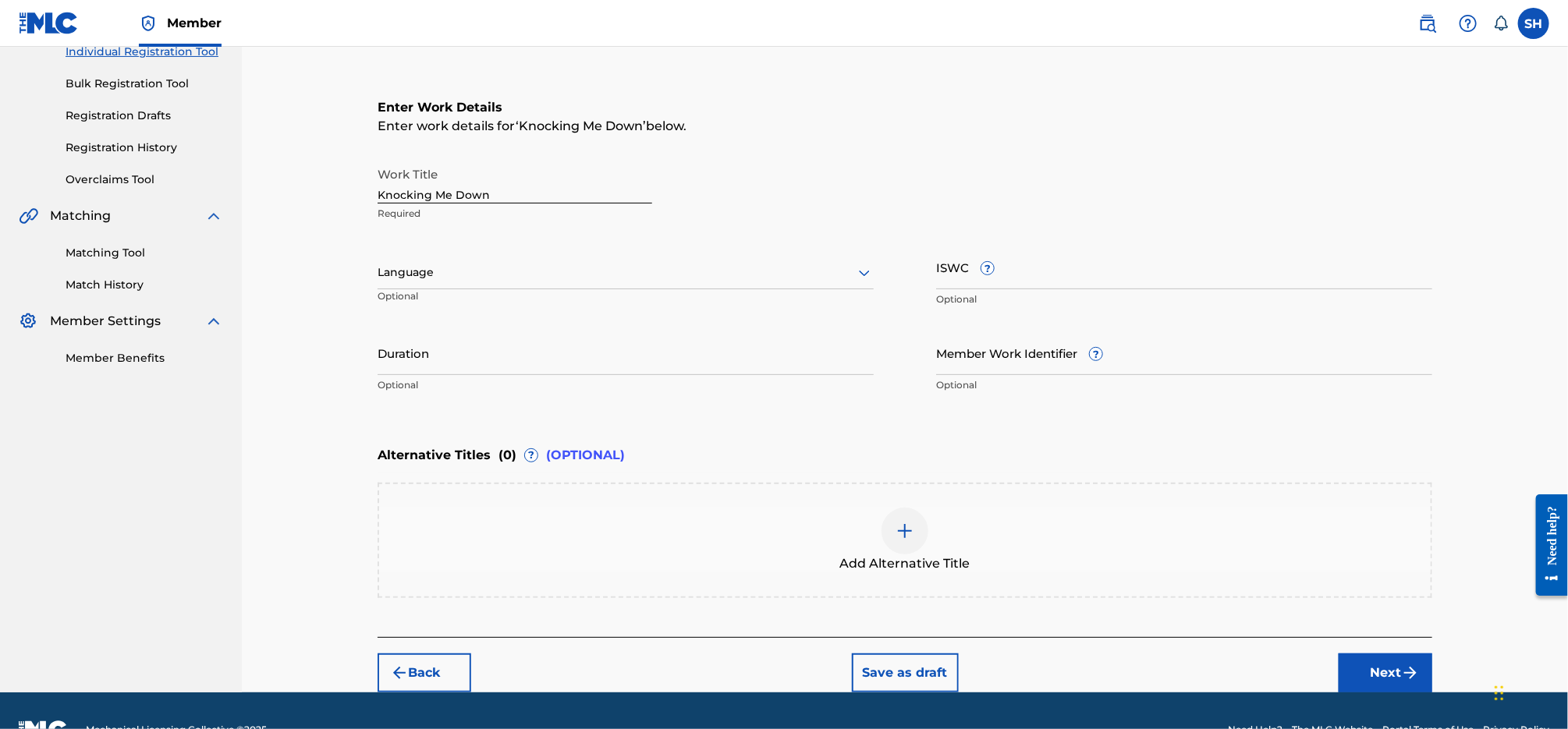
click at [580, 281] on div at bounding box center [625, 272] width 496 height 20
click at [578, 312] on div "English" at bounding box center [626, 306] width 495 height 35
click at [1193, 271] on input "ISWC ?" at bounding box center [1184, 266] width 496 height 44
paste input "T3312353887"
type input "T3312353887"
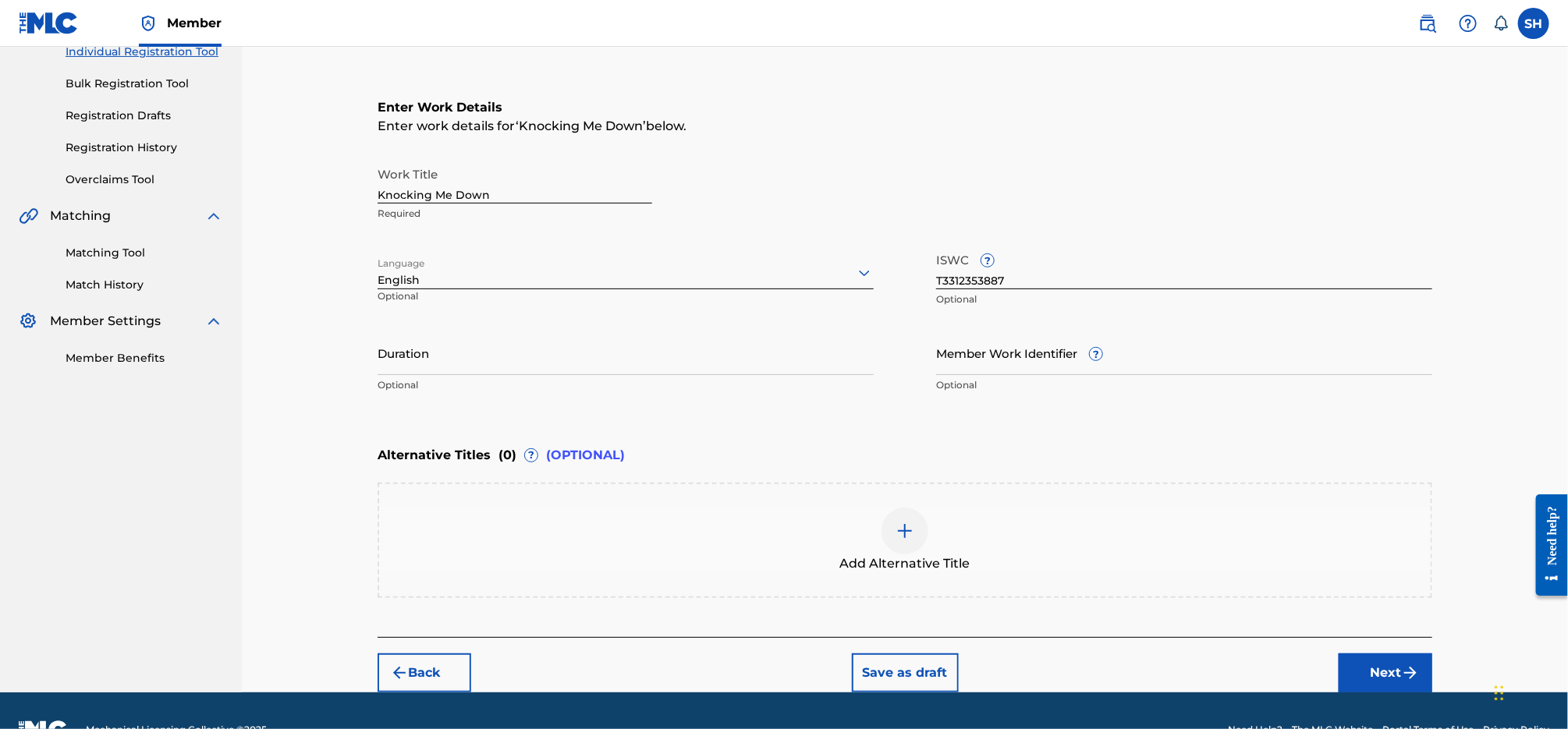
click at [1389, 674] on button "Next" at bounding box center [1385, 672] width 94 height 39
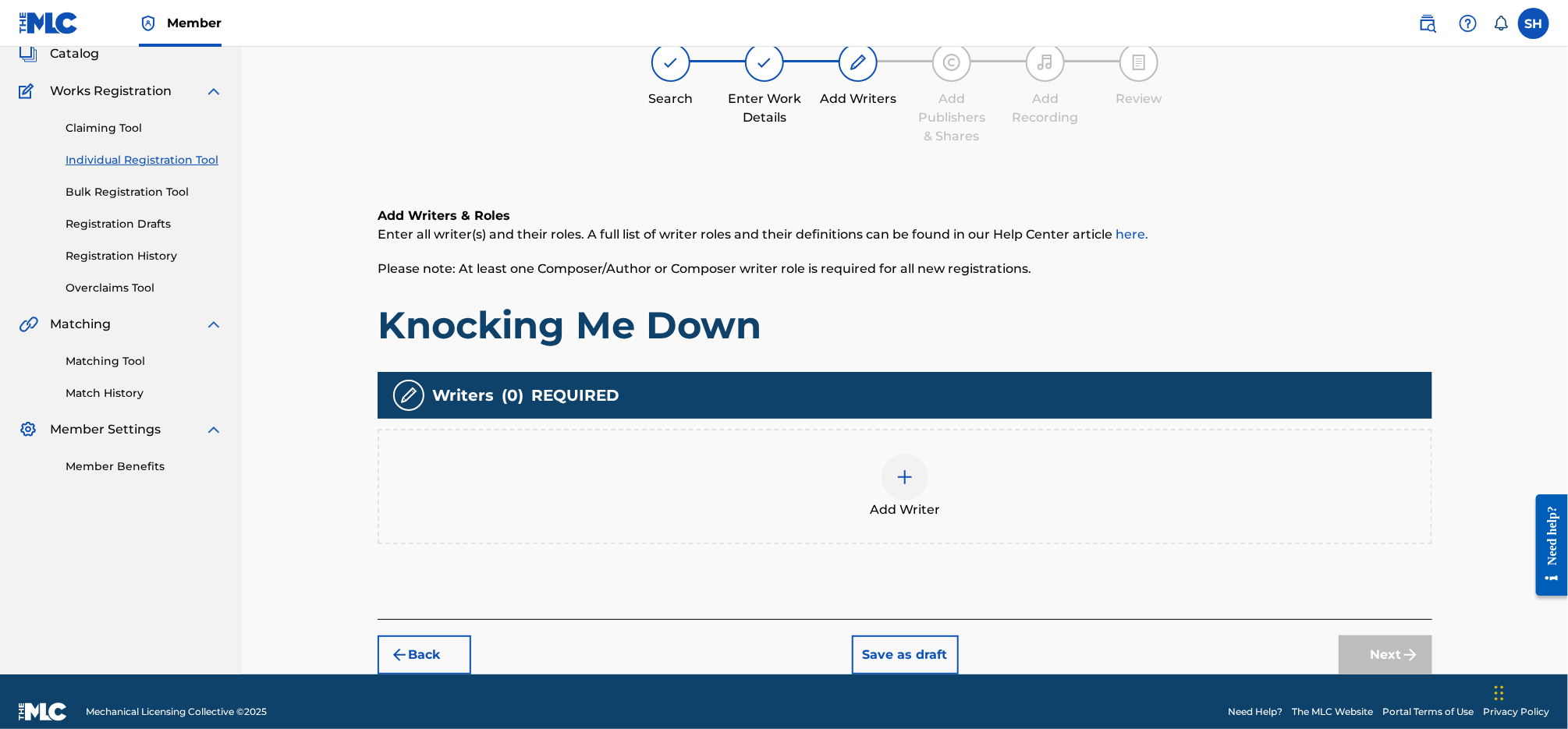
scroll to position [70, 0]
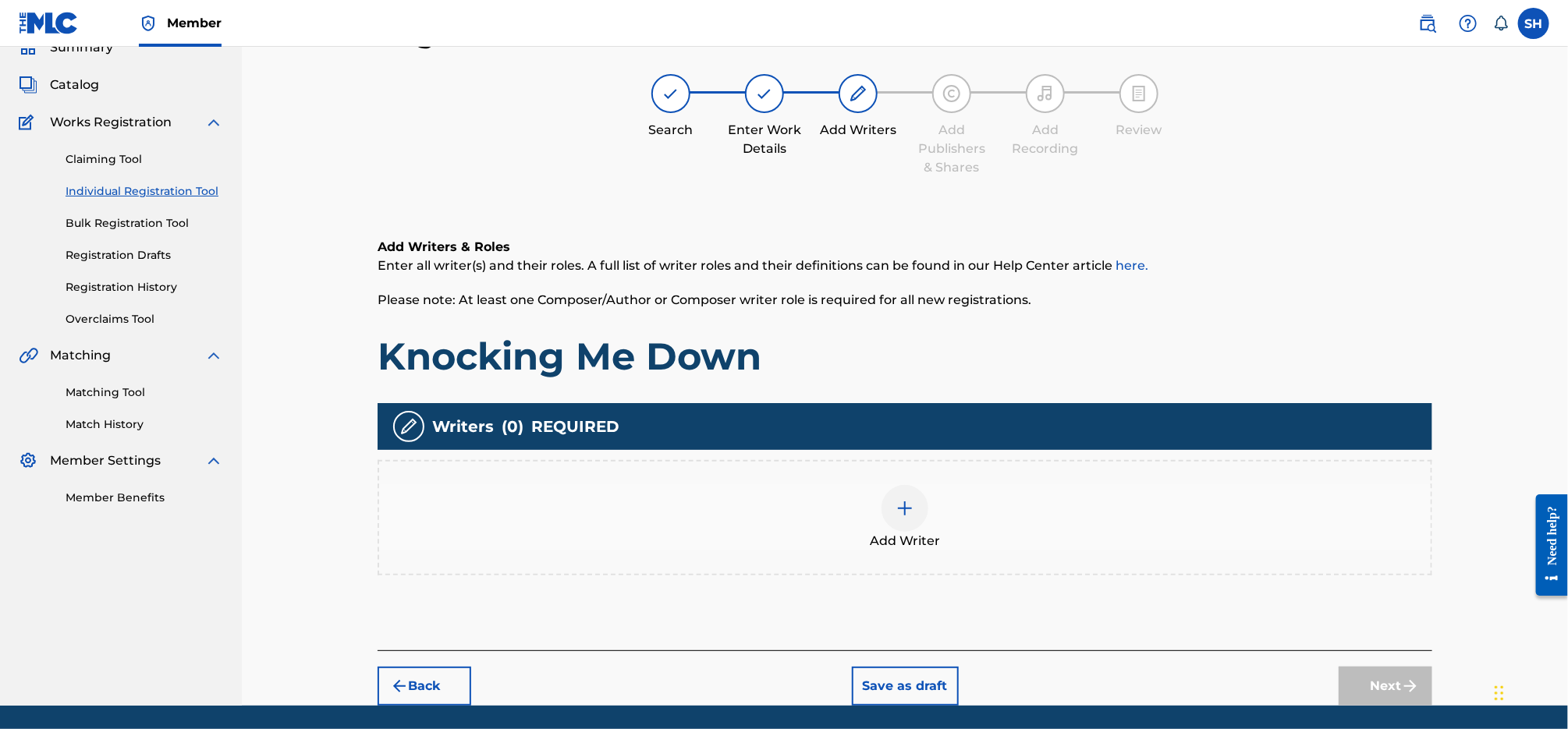
click at [908, 514] on img at bounding box center [905, 509] width 19 height 19
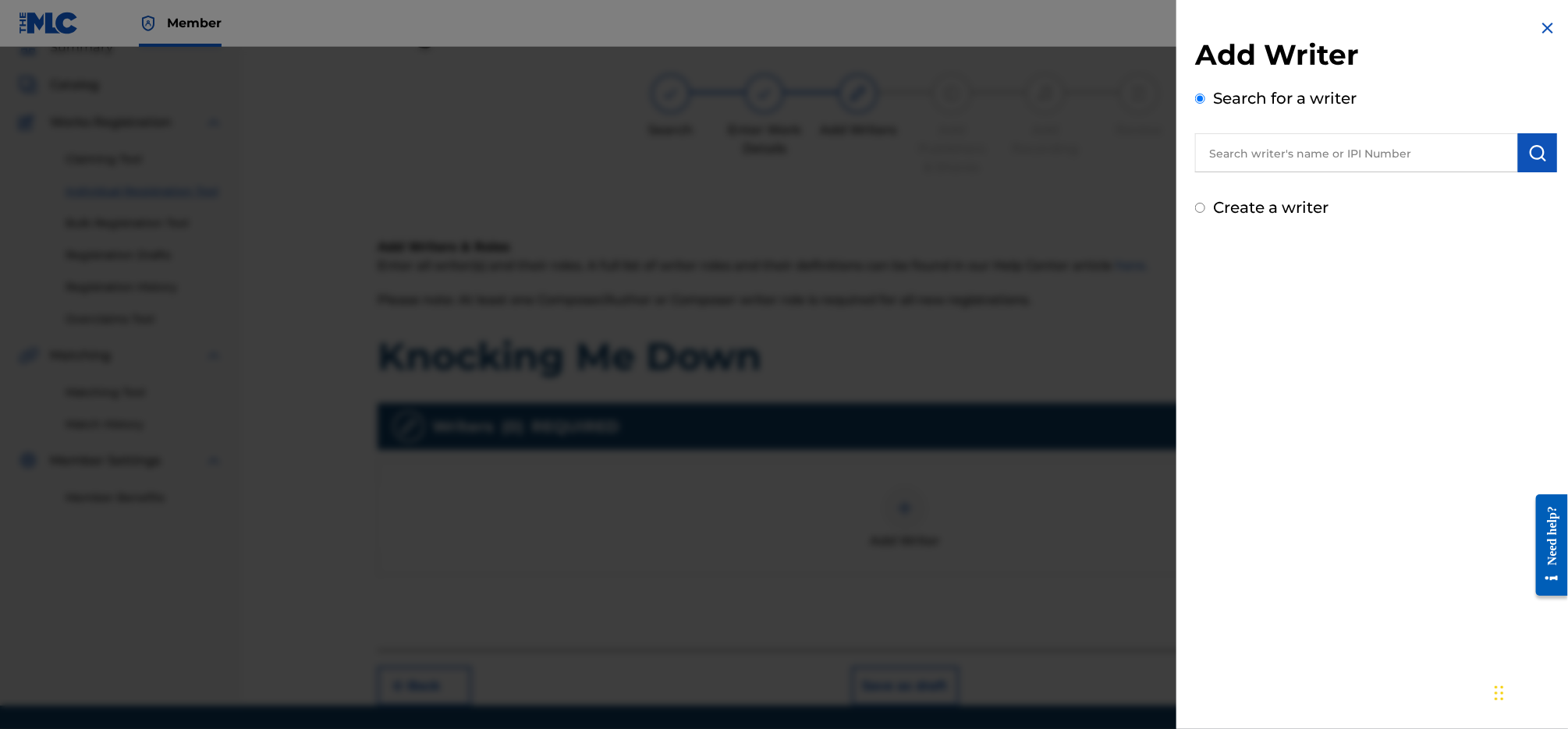
click at [1383, 158] on input "text" at bounding box center [1356, 152] width 323 height 39
type input "[PERSON_NAME] [PERSON_NAME]"
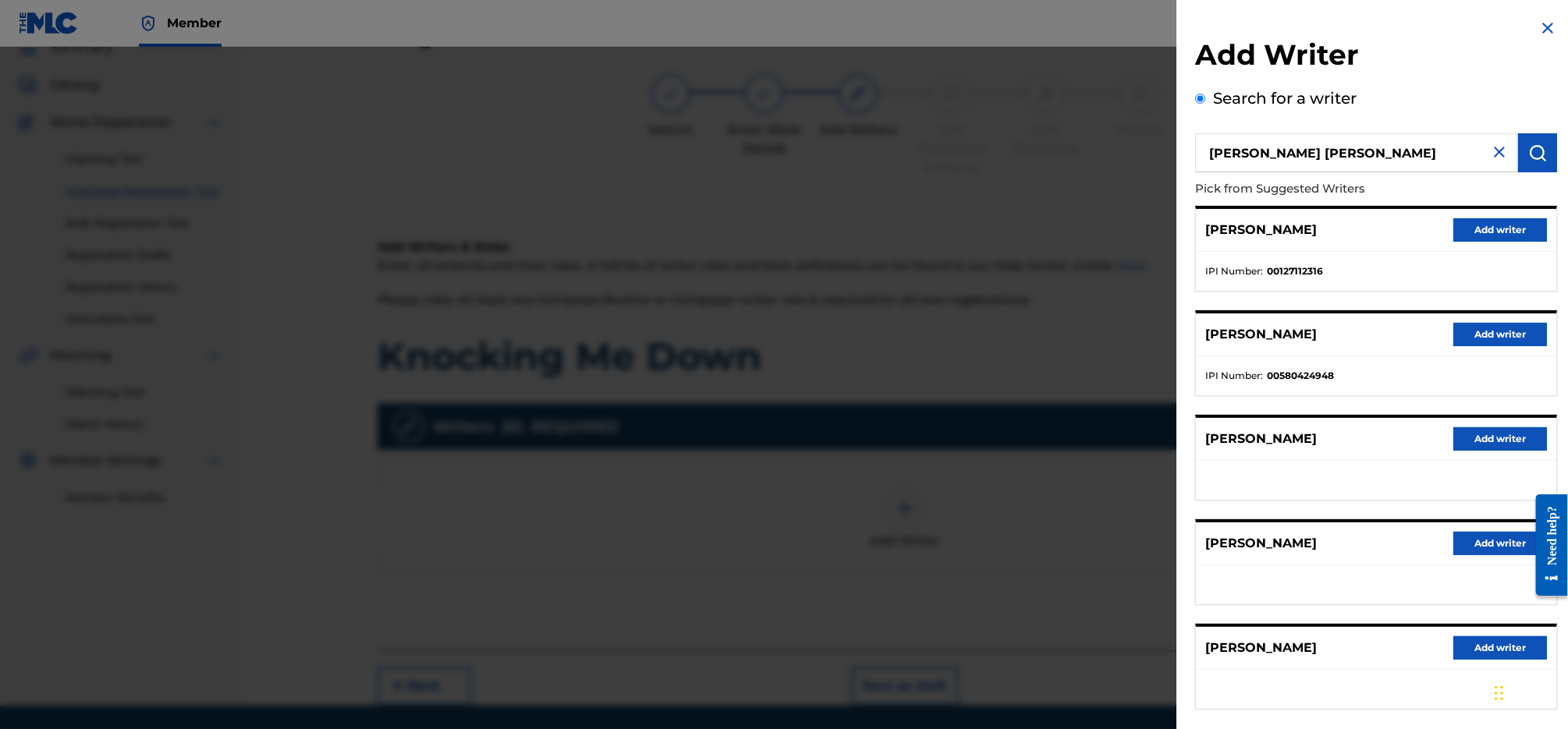
scroll to position [76, 0]
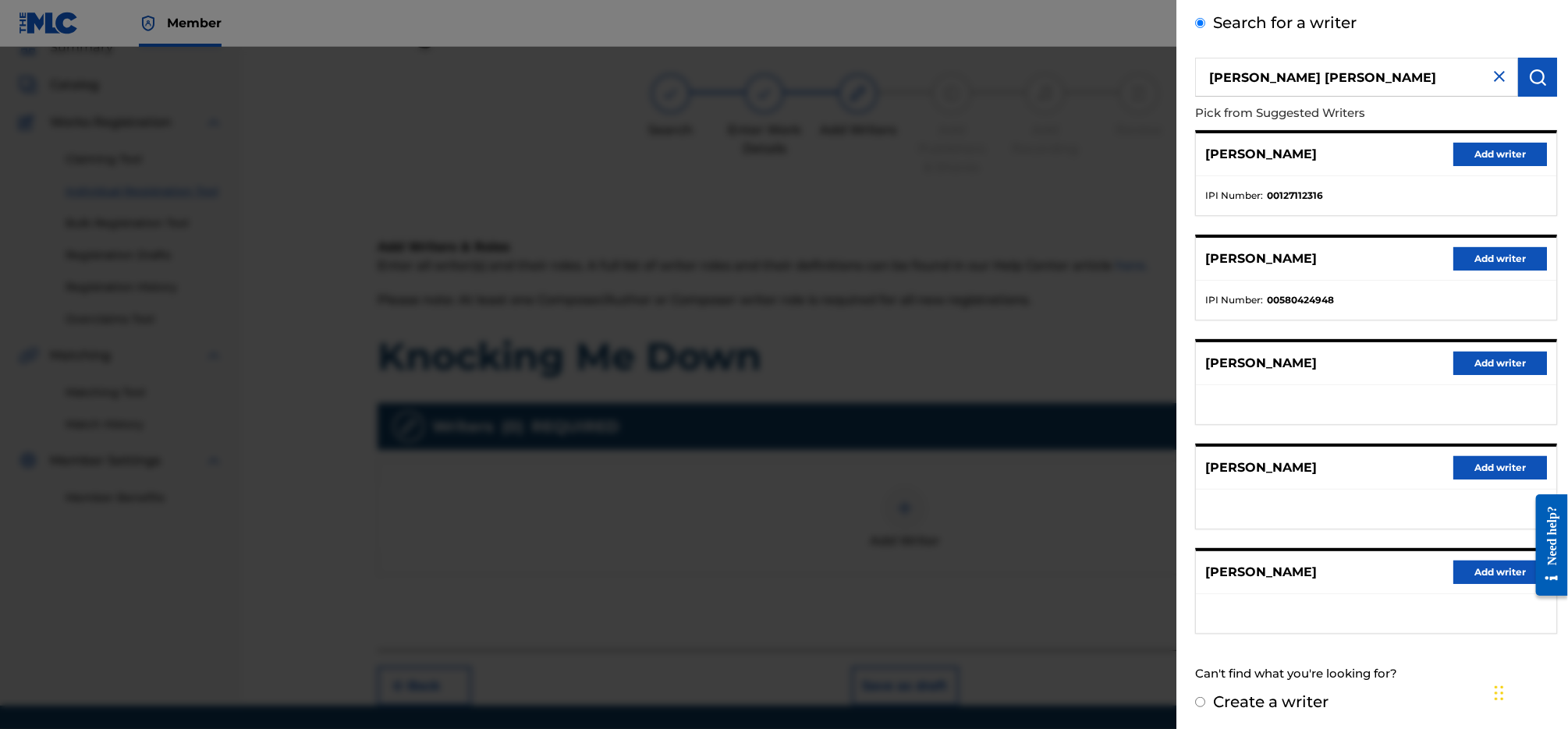
click at [1295, 704] on label "Create a writer" at bounding box center [1270, 702] width 115 height 19
radio input "true"
click at [1205, 704] on input "Create a writer" at bounding box center [1200, 702] width 10 height 10
radio input "false"
radio input "true"
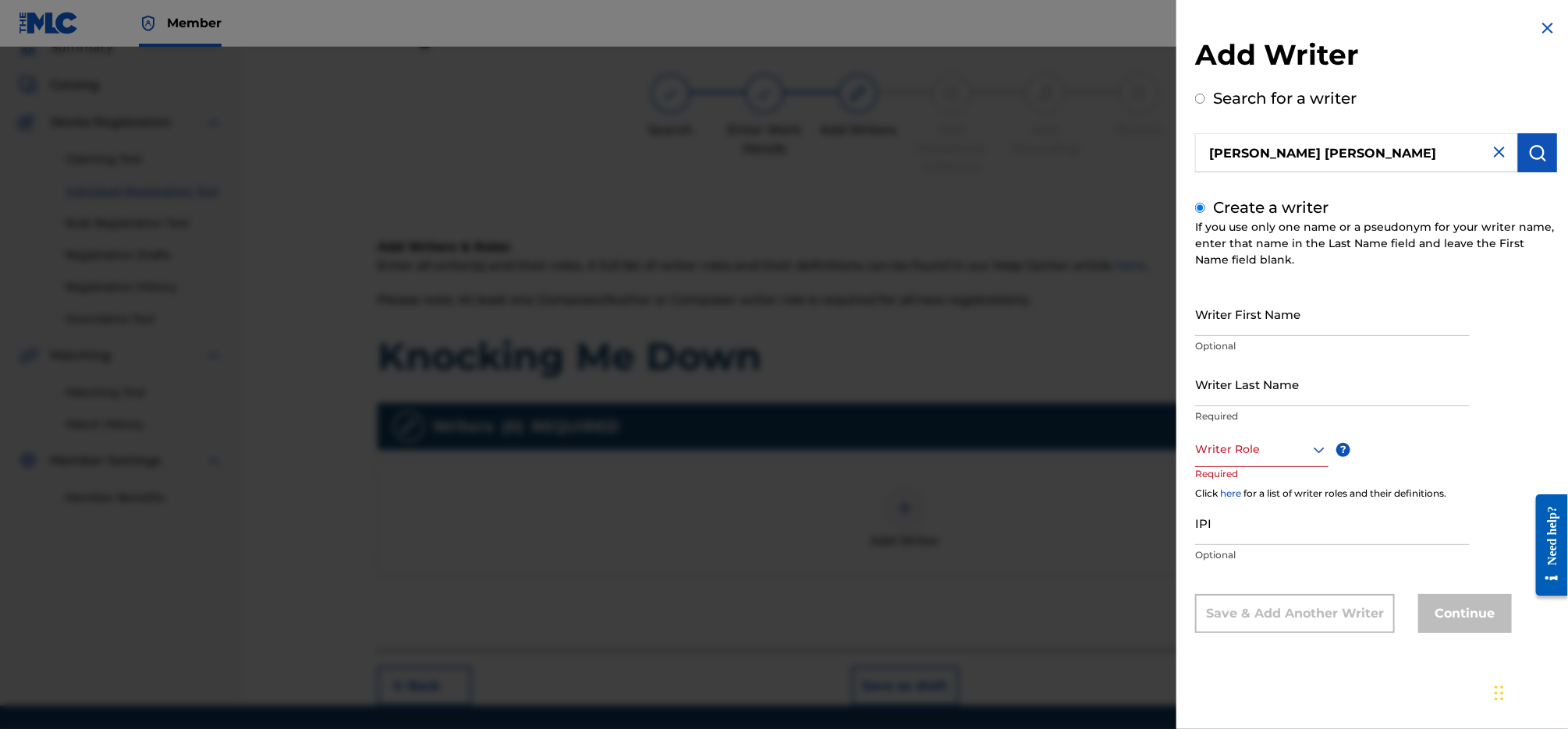
scroll to position [0, 0]
click at [1281, 308] on input "Writer First Name" at bounding box center [1332, 314] width 275 height 44
type input "[PERSON_NAME]"
click at [1287, 450] on div at bounding box center [1261, 449] width 133 height 20
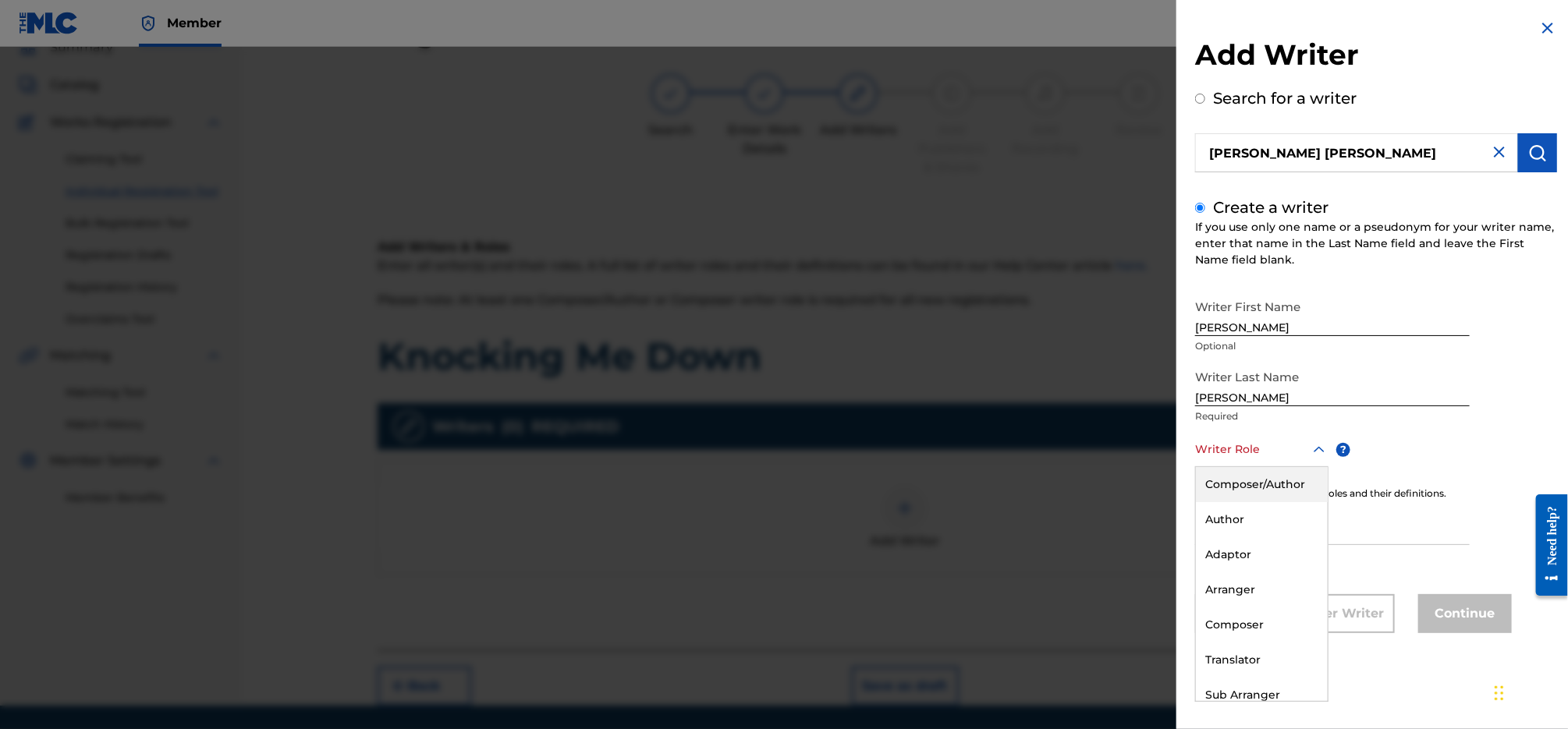
drag, startPoint x: 1278, startPoint y: 477, endPoint x: 1405, endPoint y: 201, distance: 303.8
click at [1278, 477] on div "Composer/Author" at bounding box center [1262, 484] width 132 height 35
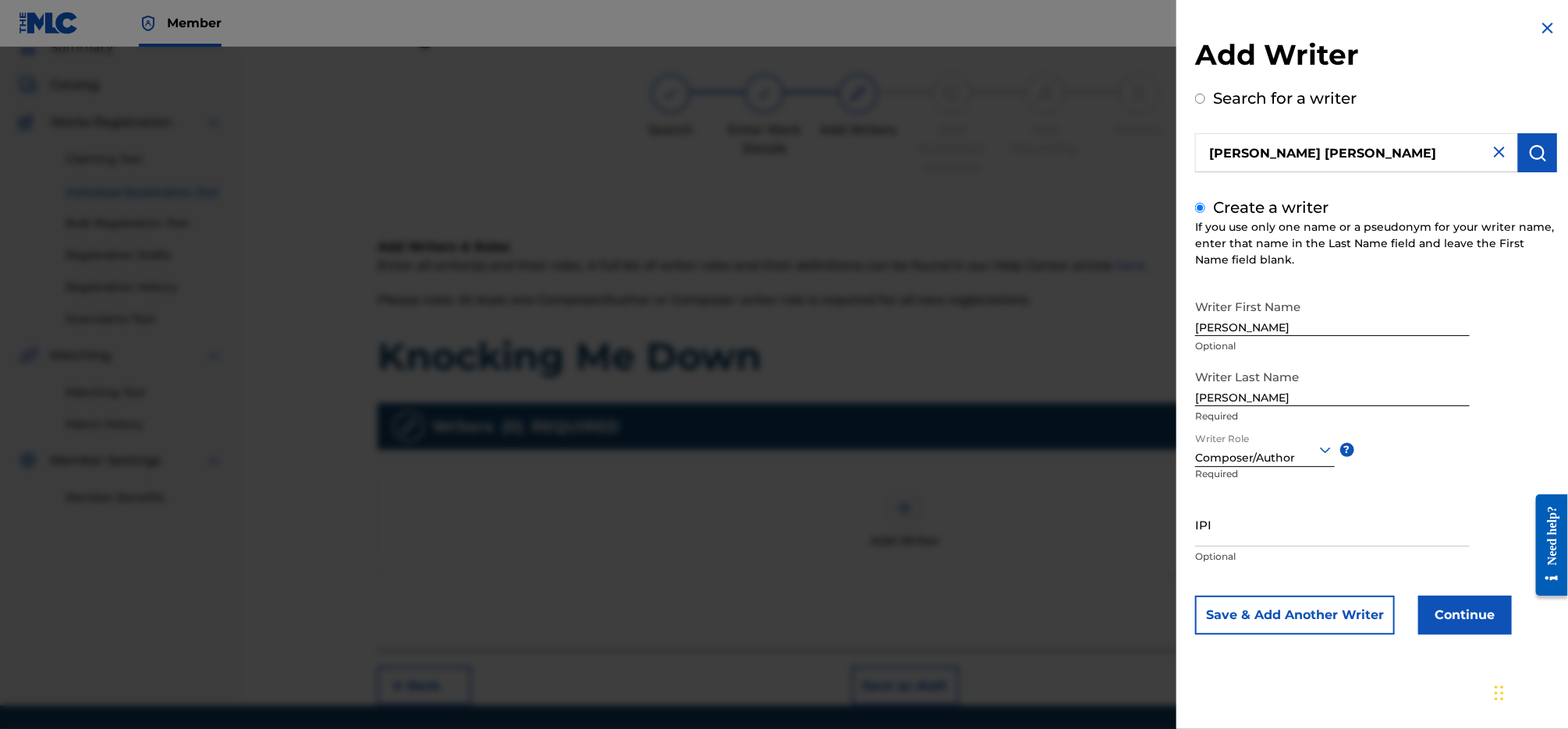
click at [1277, 517] on input "IPI" at bounding box center [1332, 524] width 275 height 44
paste input "585867680"
type input "585867680"
click at [1469, 620] on button "Continue" at bounding box center [1465, 615] width 94 height 39
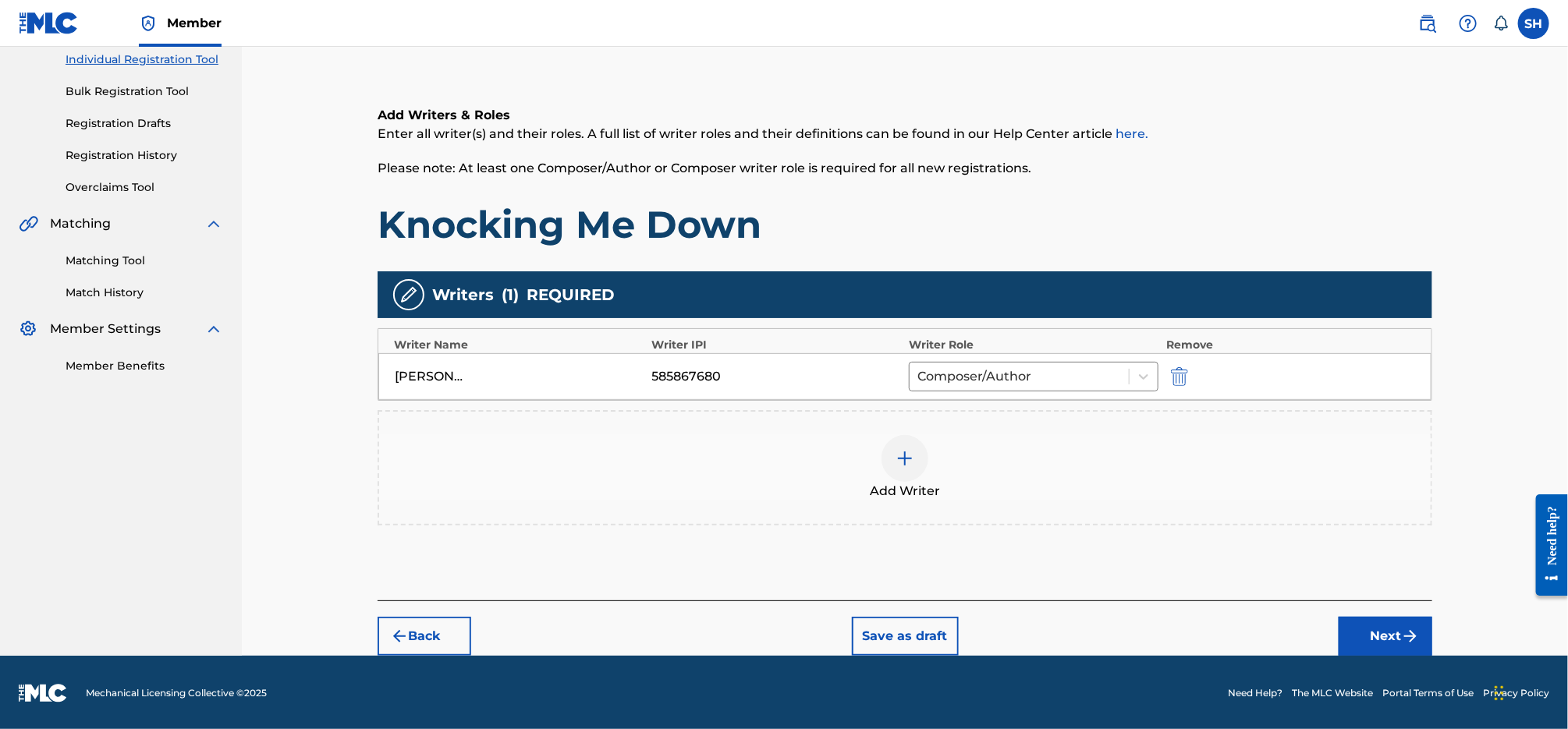
click at [1408, 627] on img "submit" at bounding box center [1410, 636] width 19 height 19
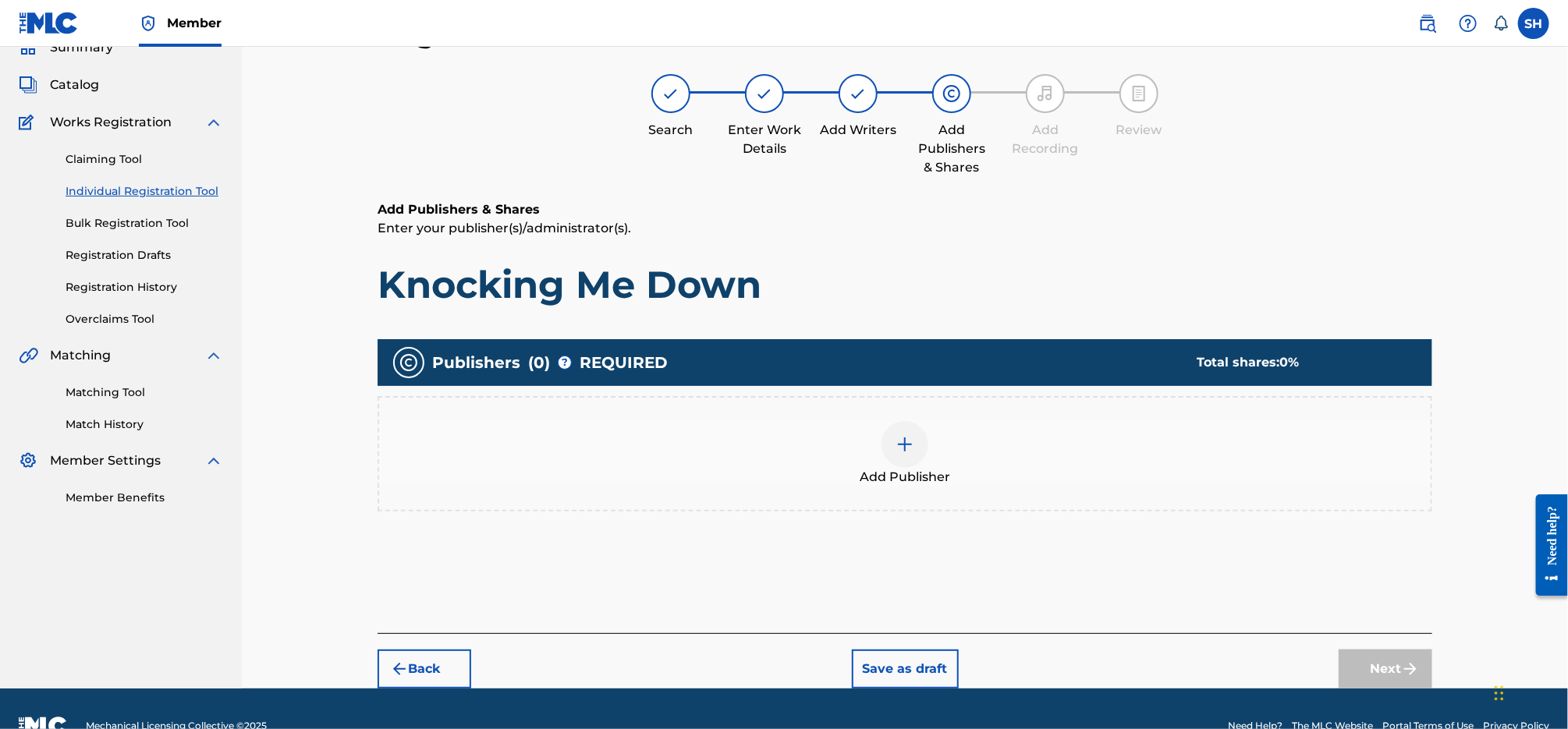
scroll to position [70, 0]
click at [913, 443] on img at bounding box center [905, 445] width 19 height 19
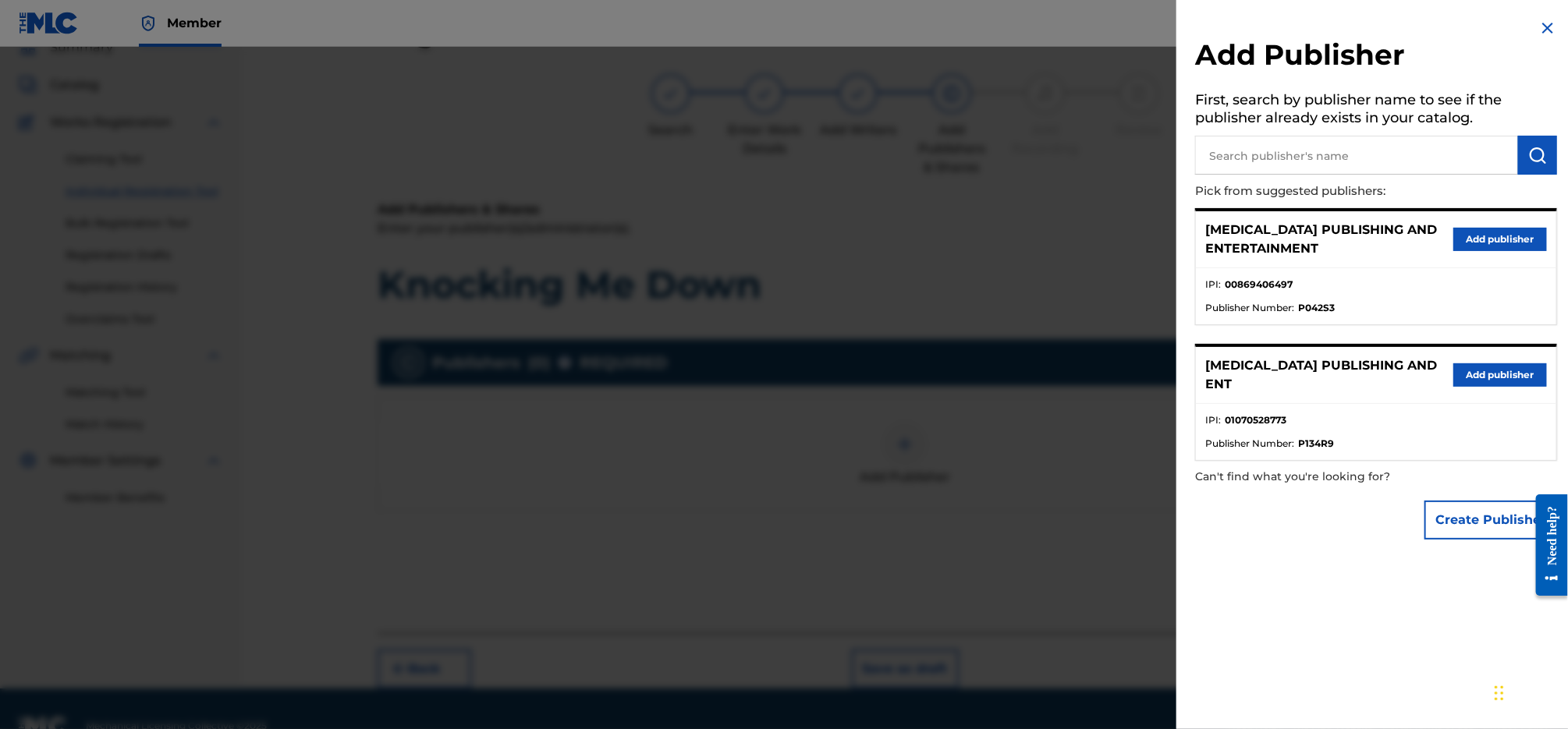
click at [1487, 369] on button "Add publisher" at bounding box center [1500, 375] width 94 height 24
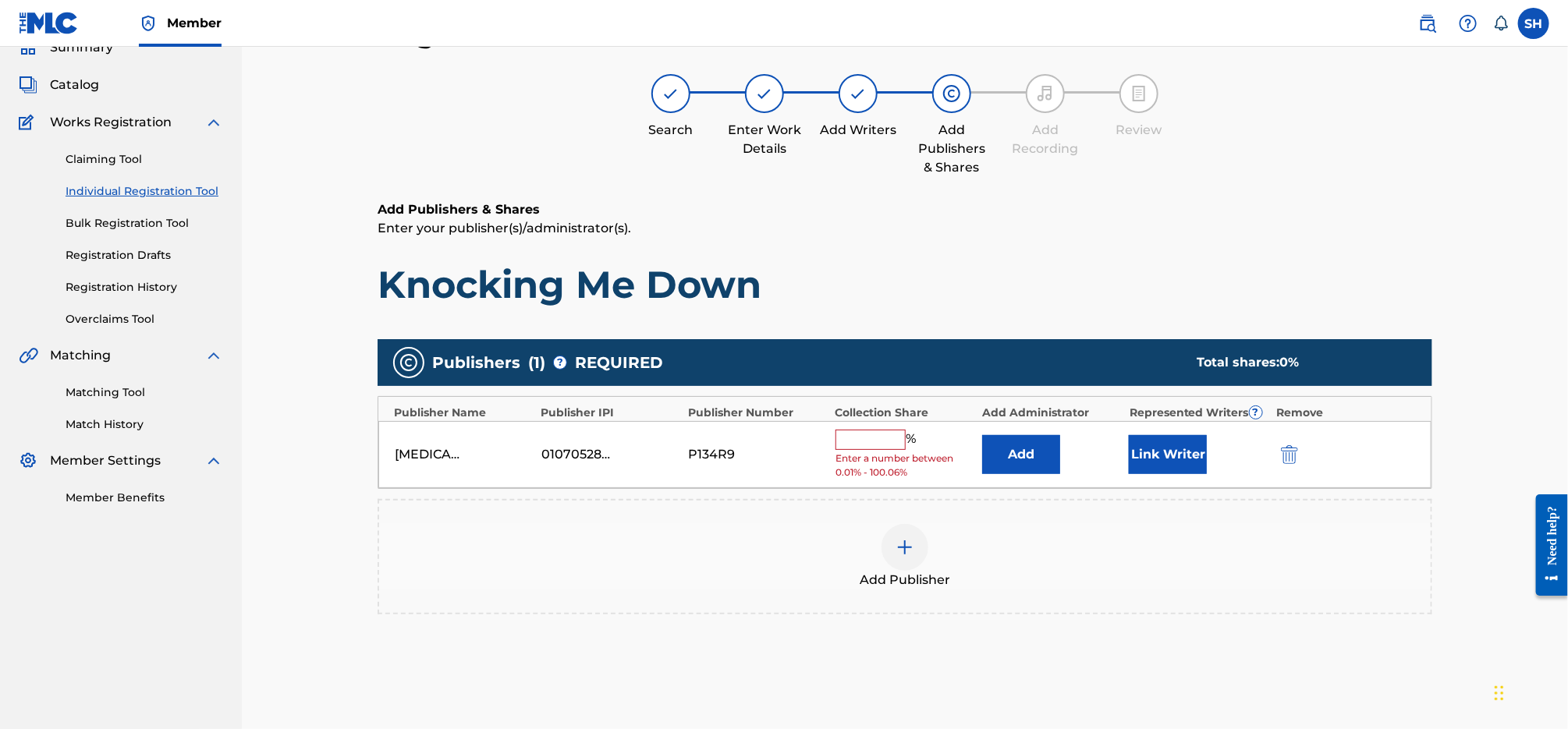
click at [876, 440] on input "text" at bounding box center [871, 439] width 70 height 20
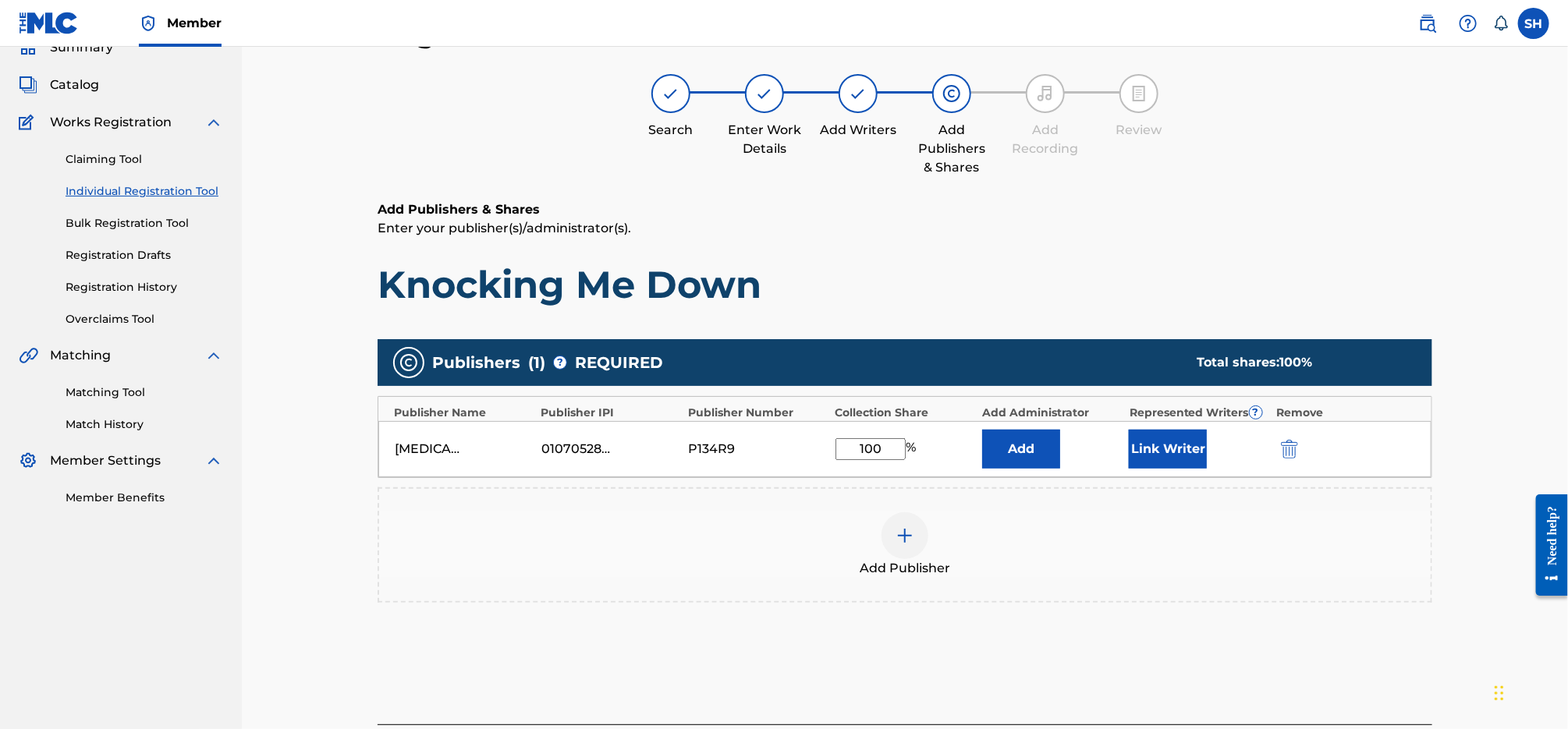
type input "100"
click at [1167, 439] on button "Link Writer" at bounding box center [1167, 449] width 78 height 39
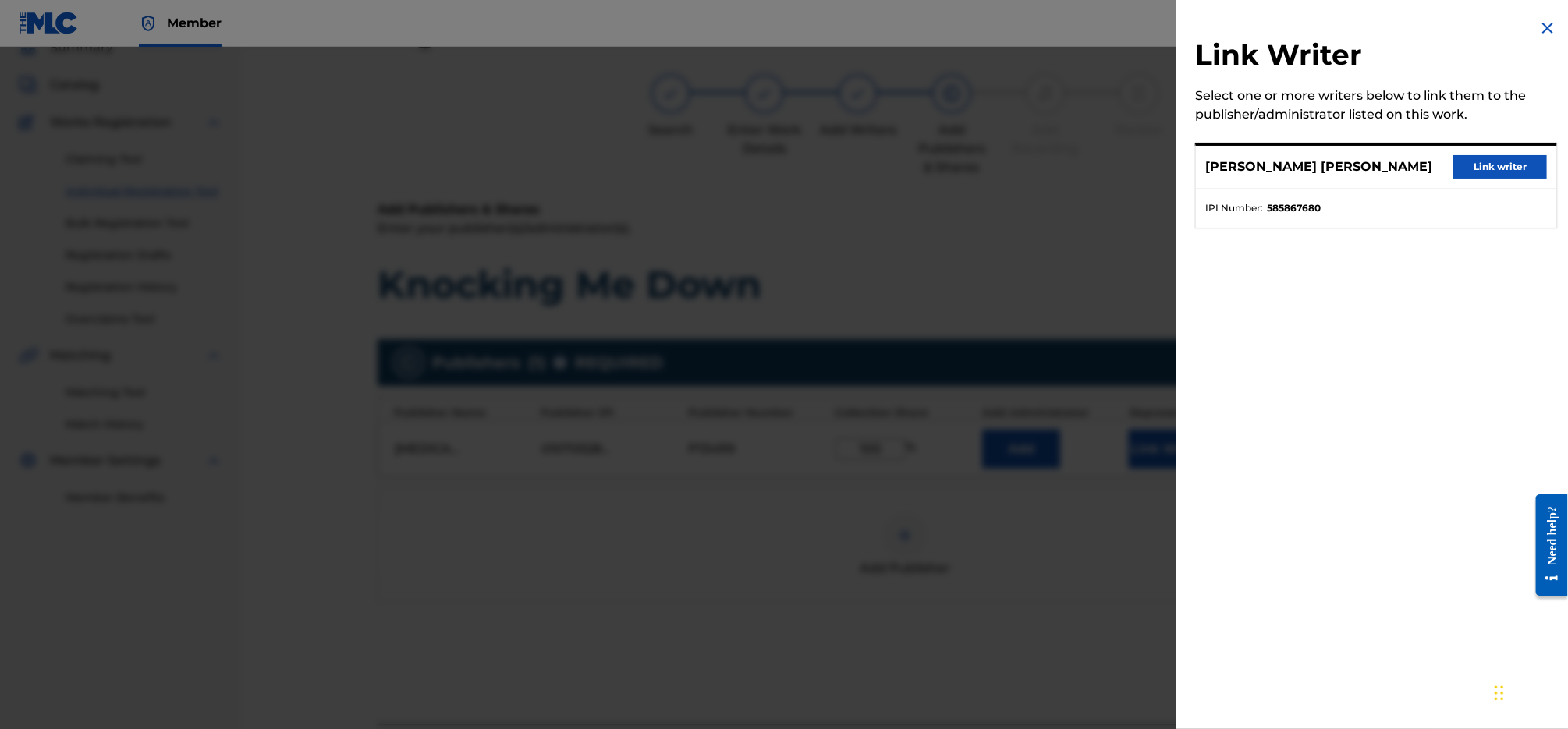
click at [1454, 159] on button "Link writer" at bounding box center [1500, 166] width 94 height 24
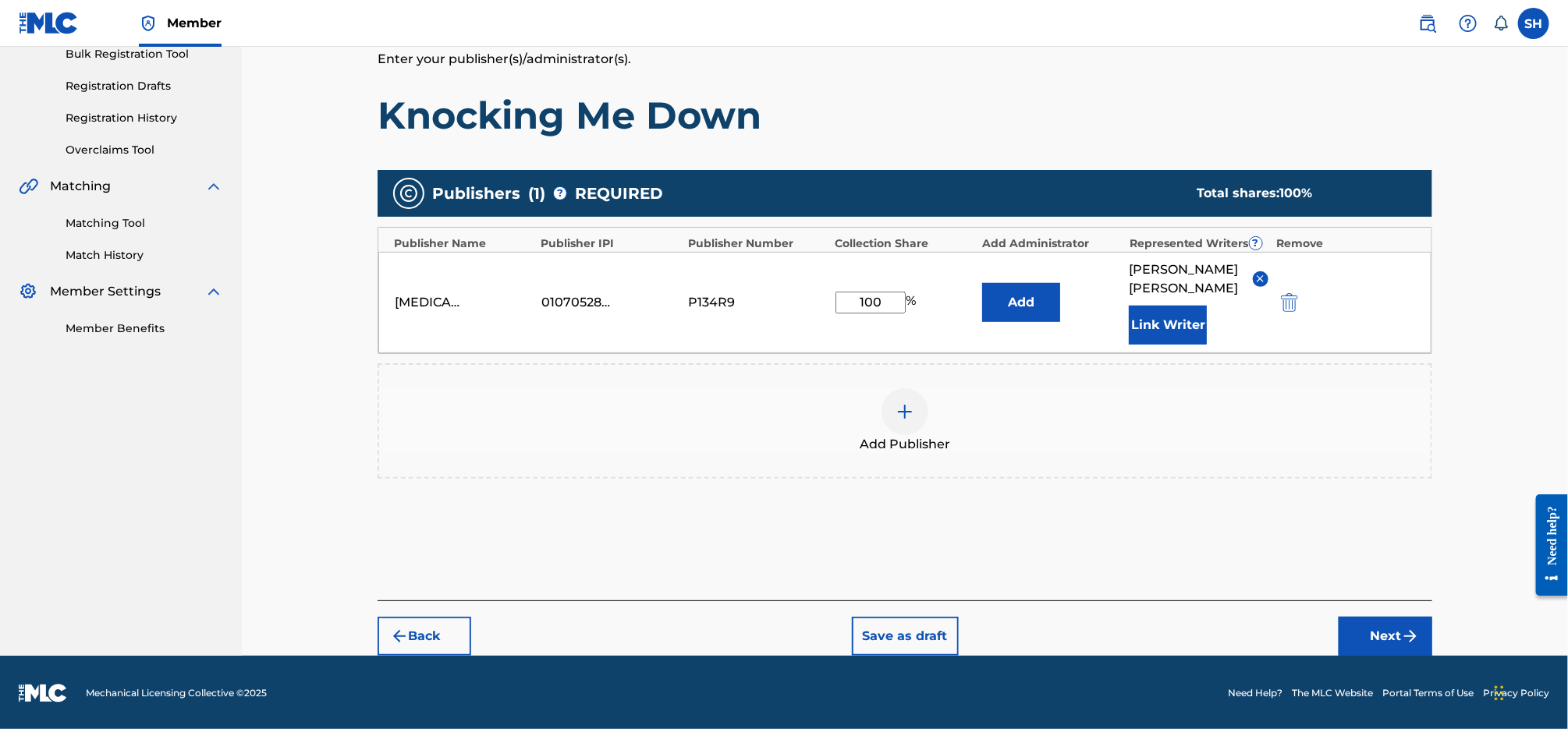
click at [1384, 628] on button "Next" at bounding box center [1385, 636] width 94 height 39
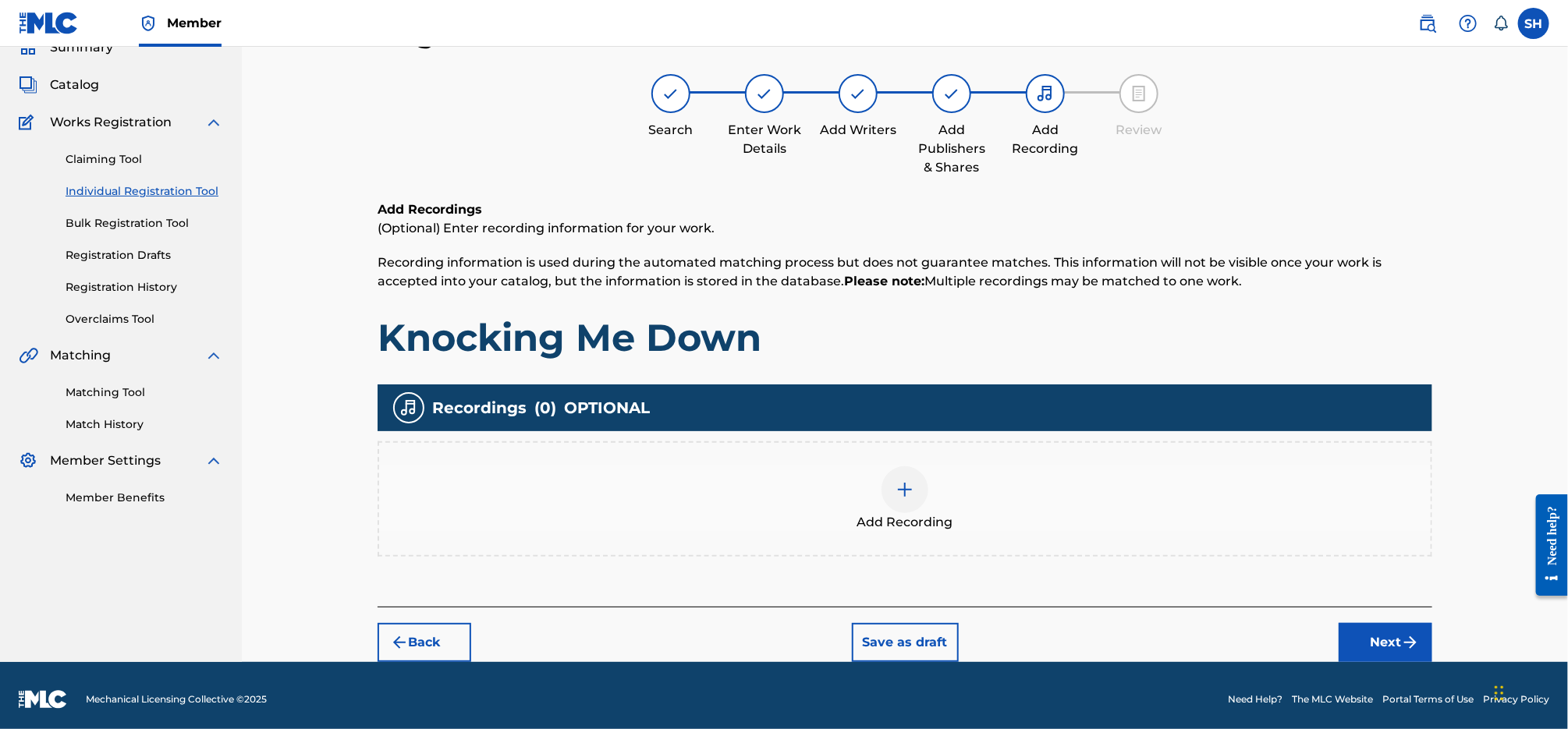
click at [926, 499] on div at bounding box center [905, 490] width 47 height 47
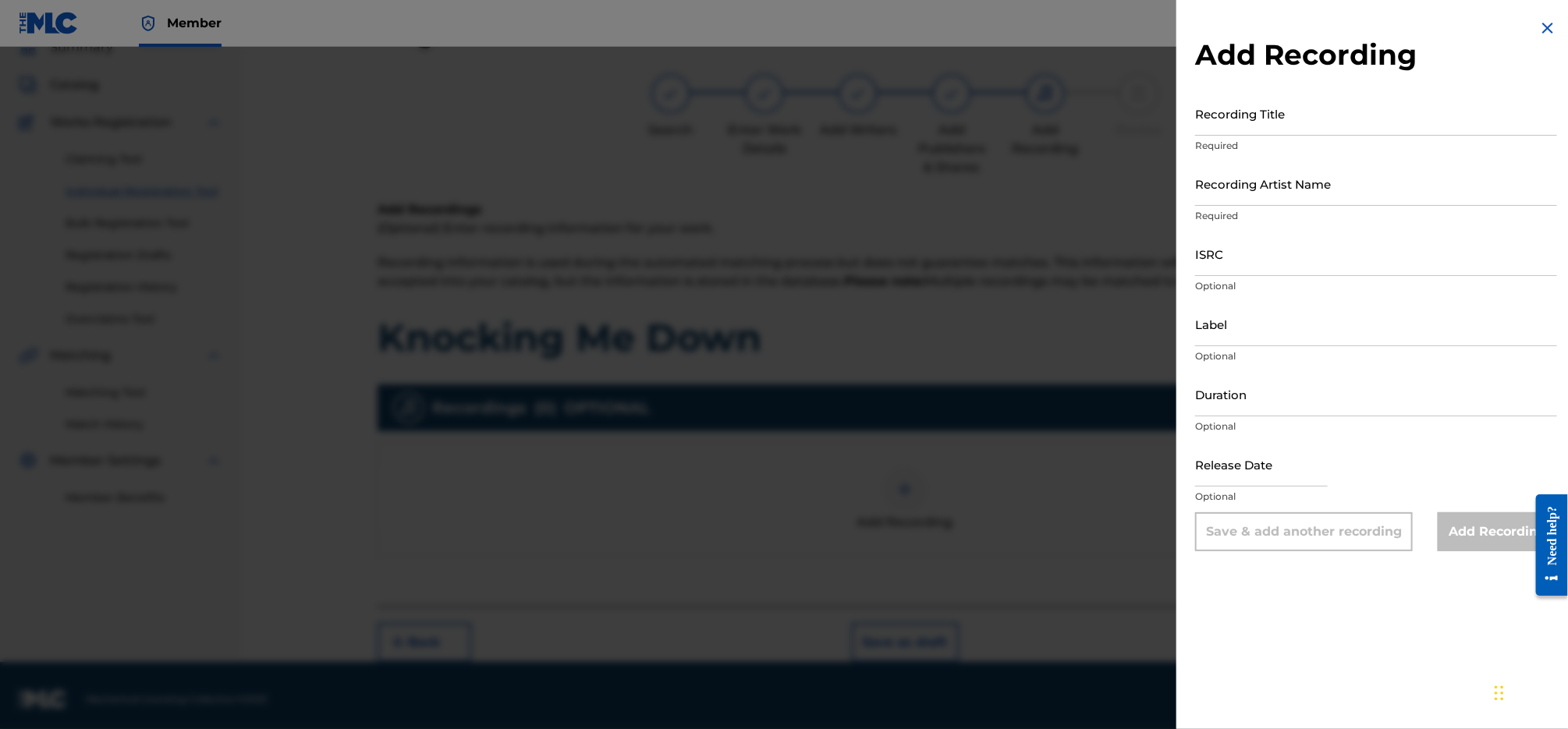
click at [1343, 127] on input "Recording Title" at bounding box center [1375, 113] width 362 height 44
type input "Knocking Me Down"
click at [1260, 342] on input "Label" at bounding box center [1375, 324] width 362 height 44
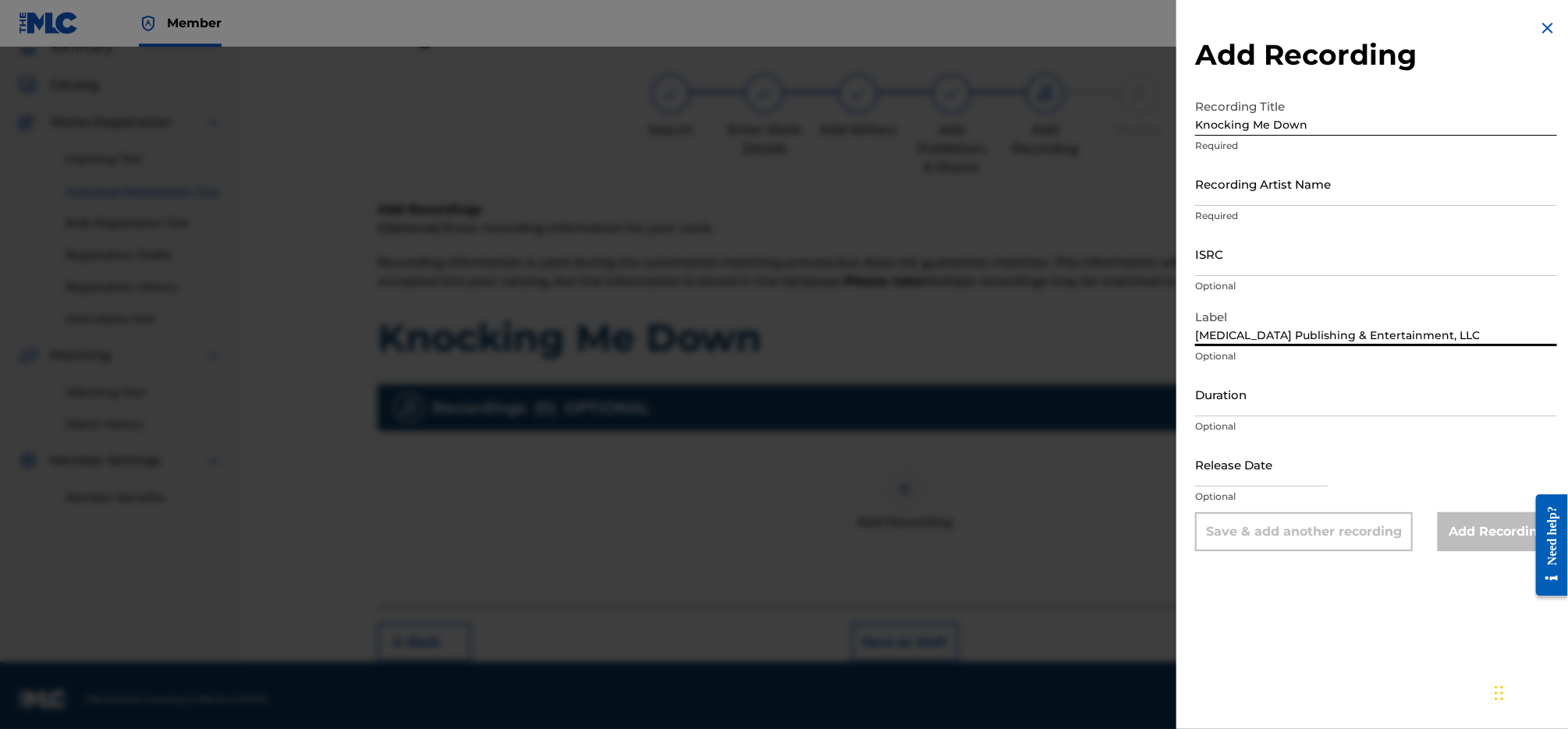
drag, startPoint x: 1253, startPoint y: 326, endPoint x: 1208, endPoint y: 327, distance: 45.0
click at [1199, 324] on input "[MEDICAL_DATA] Publishing & Entertainment, LLC" at bounding box center [1375, 324] width 362 height 44
click at [1217, 332] on input "[MEDICAL_DATA] Publishing & Entertainment, LLC" at bounding box center [1375, 324] width 362 height 44
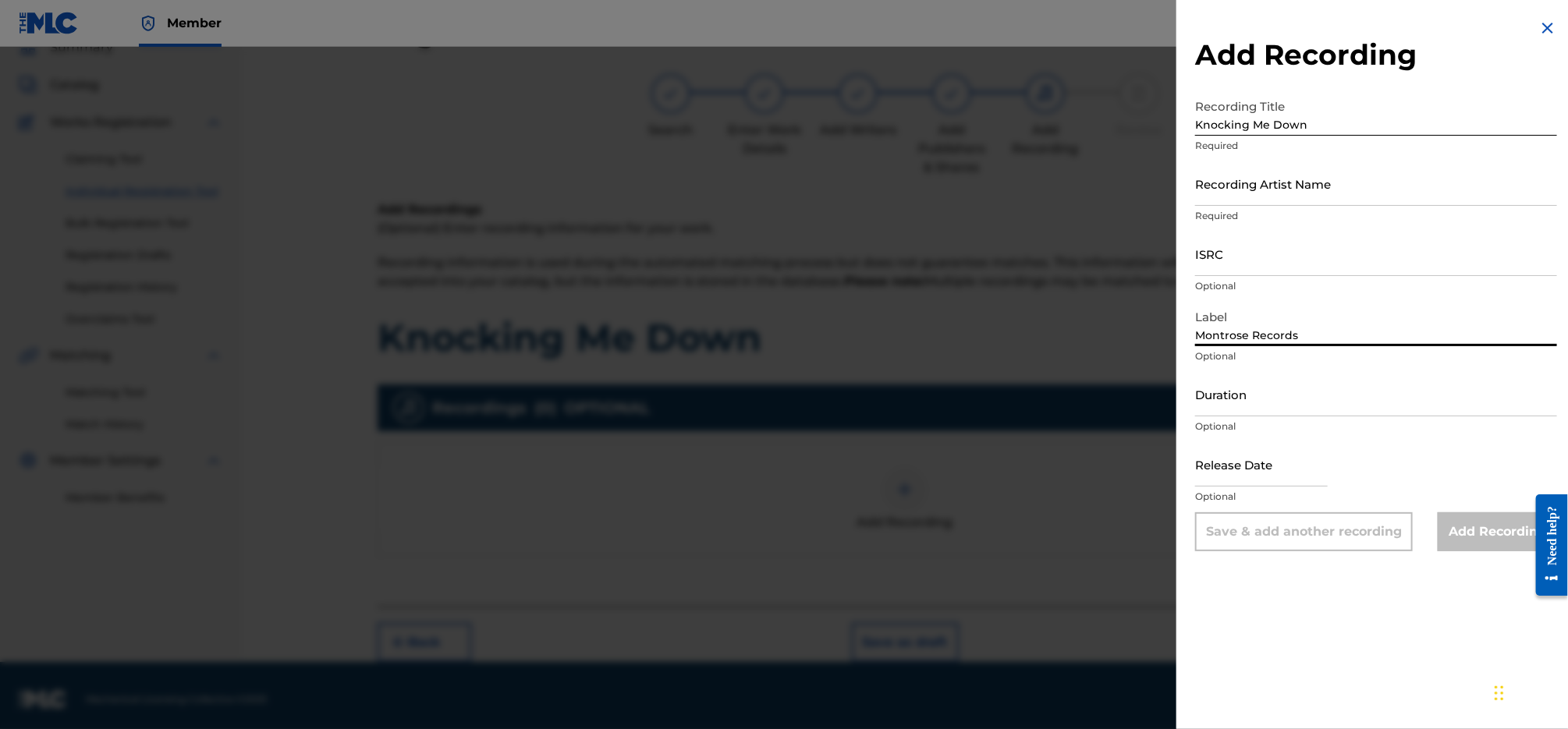
type input "Montrose Records"
click at [1302, 258] on input "ISRC" at bounding box center [1375, 253] width 362 height 44
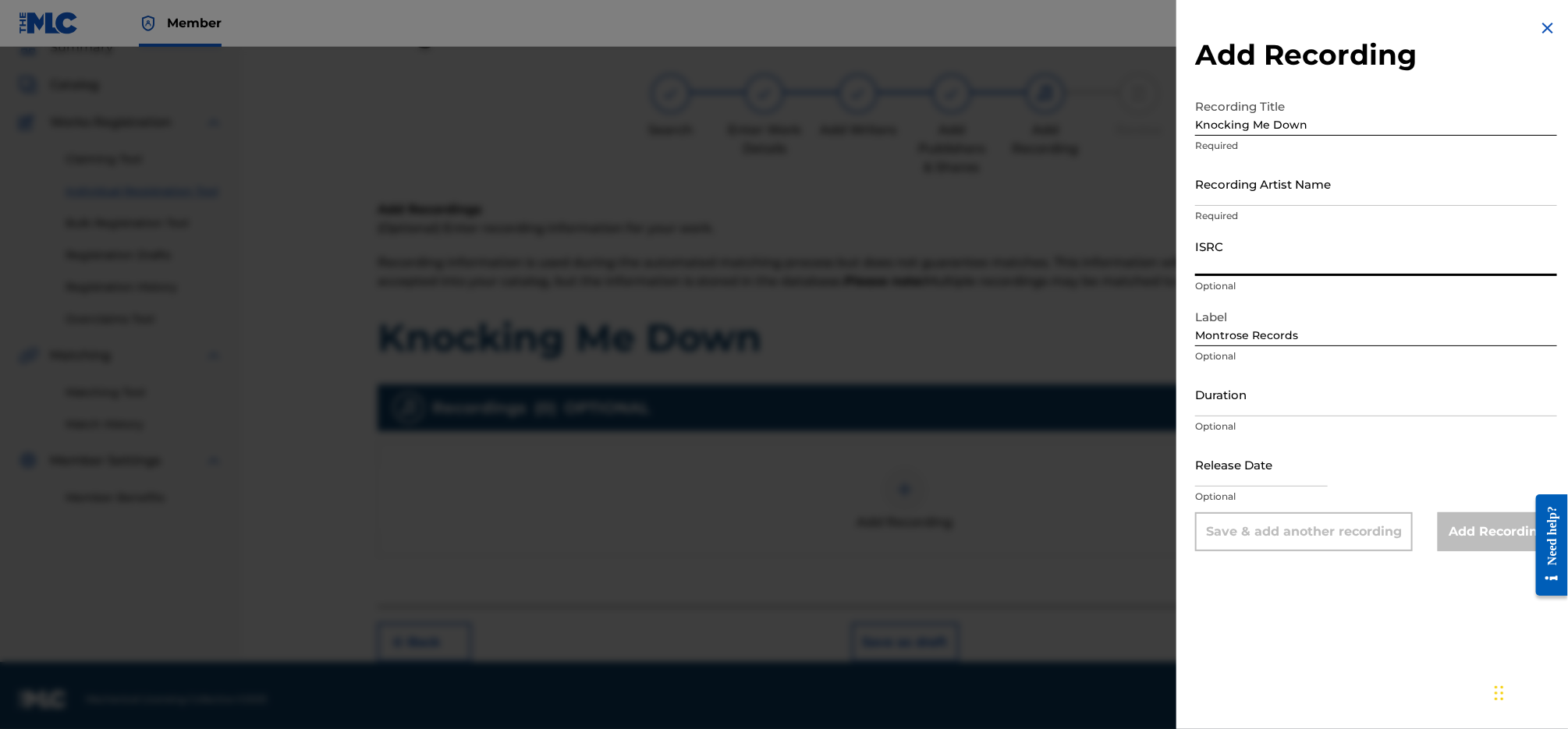
paste input "QZZ3X2410091"
type input "QZZ3X2410091"
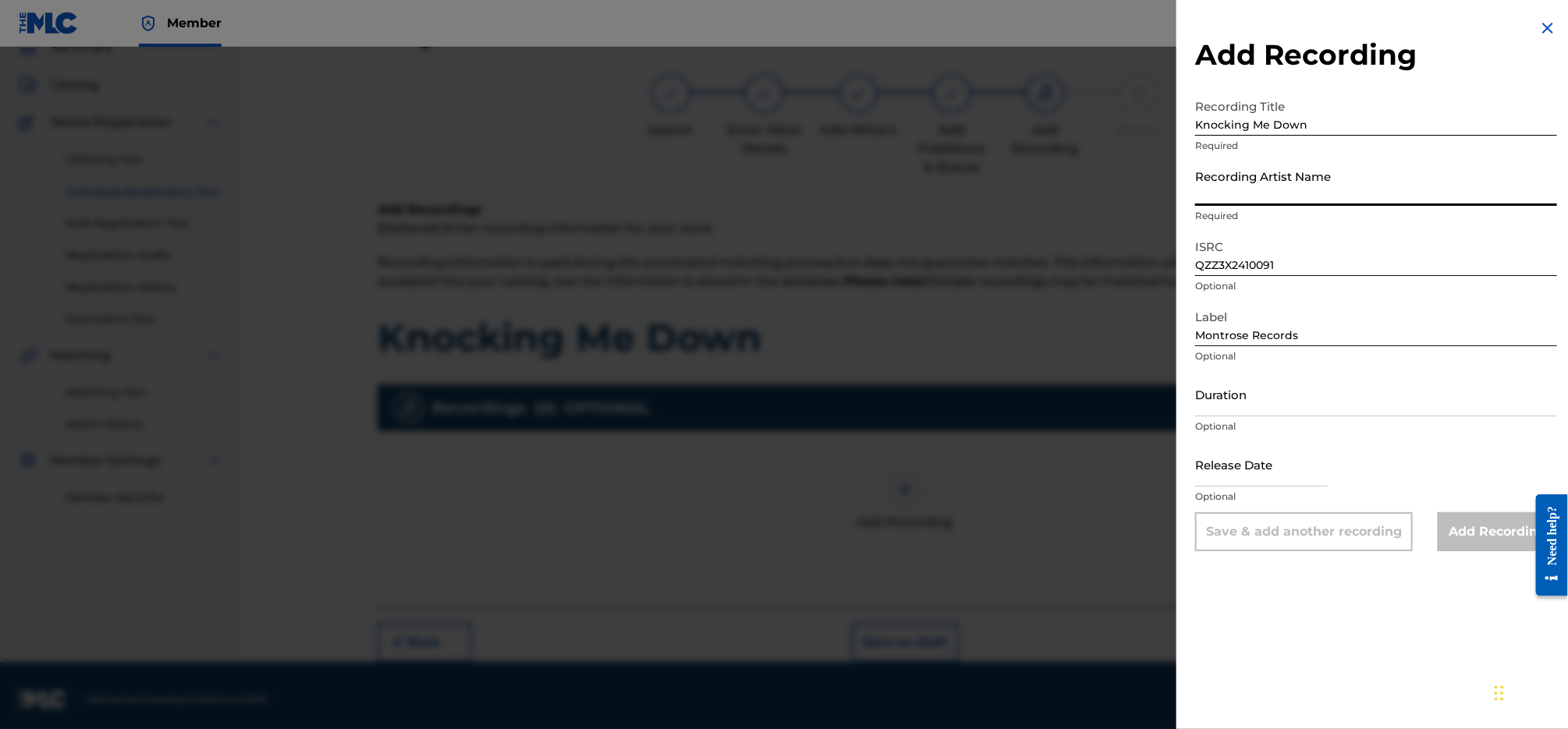
click at [1329, 188] on input "Recording Artist Name" at bounding box center [1375, 183] width 362 height 44
paste input "[PERSON_NAME] & the Voodoo Choir"
type input "[PERSON_NAME] & the Voodoo Choir"
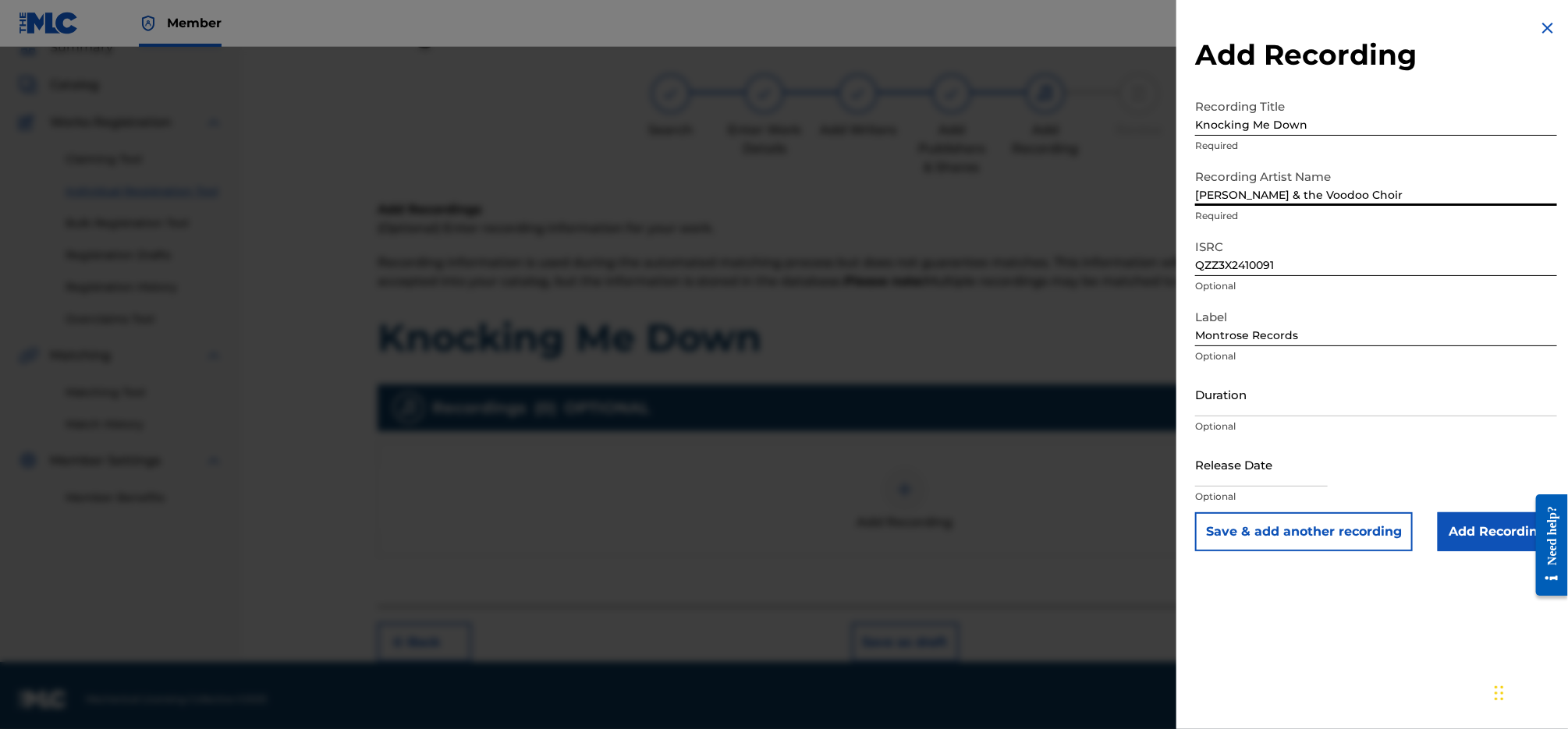
click at [1455, 527] on input "Add Recording" at bounding box center [1497, 532] width 119 height 39
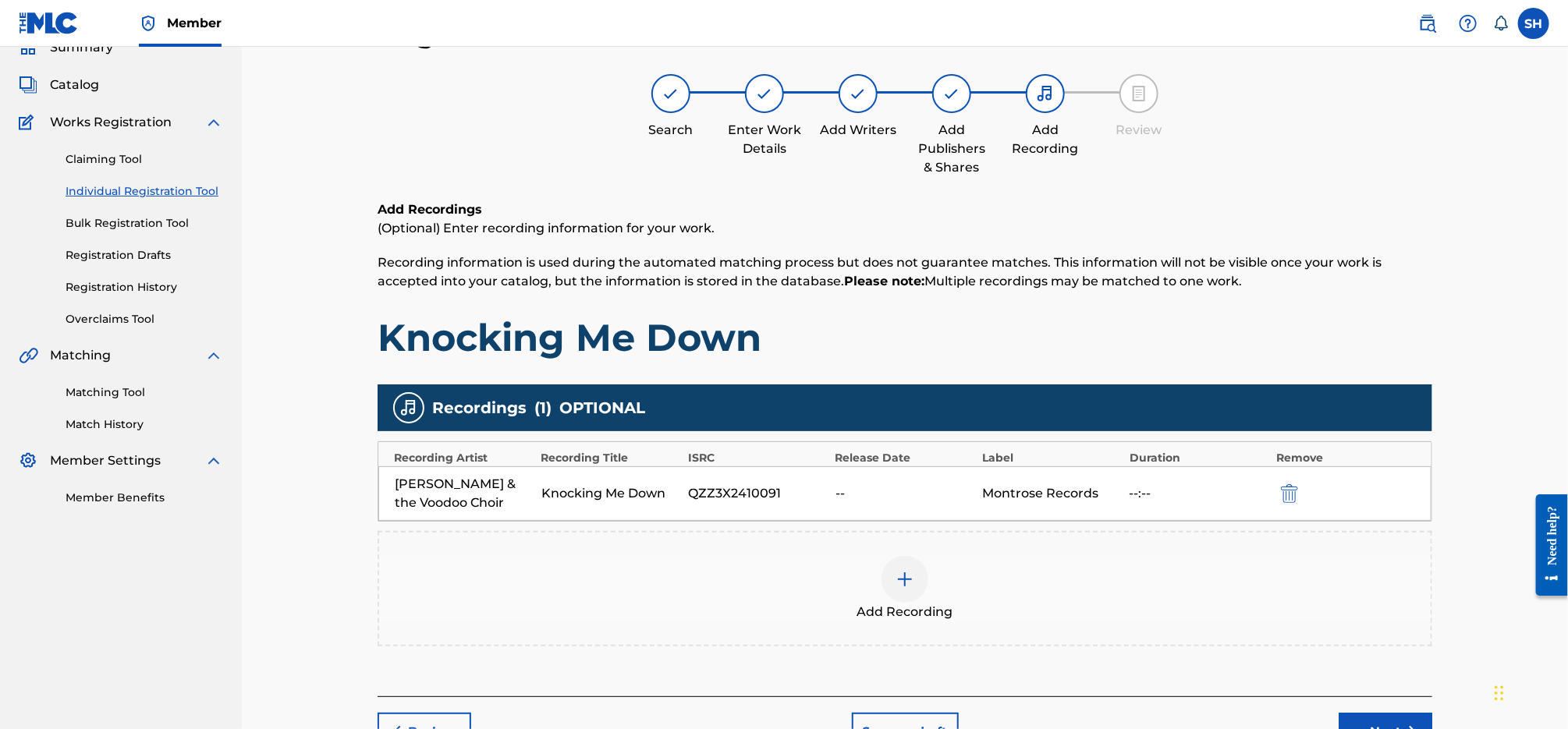
scroll to position [141, 0]
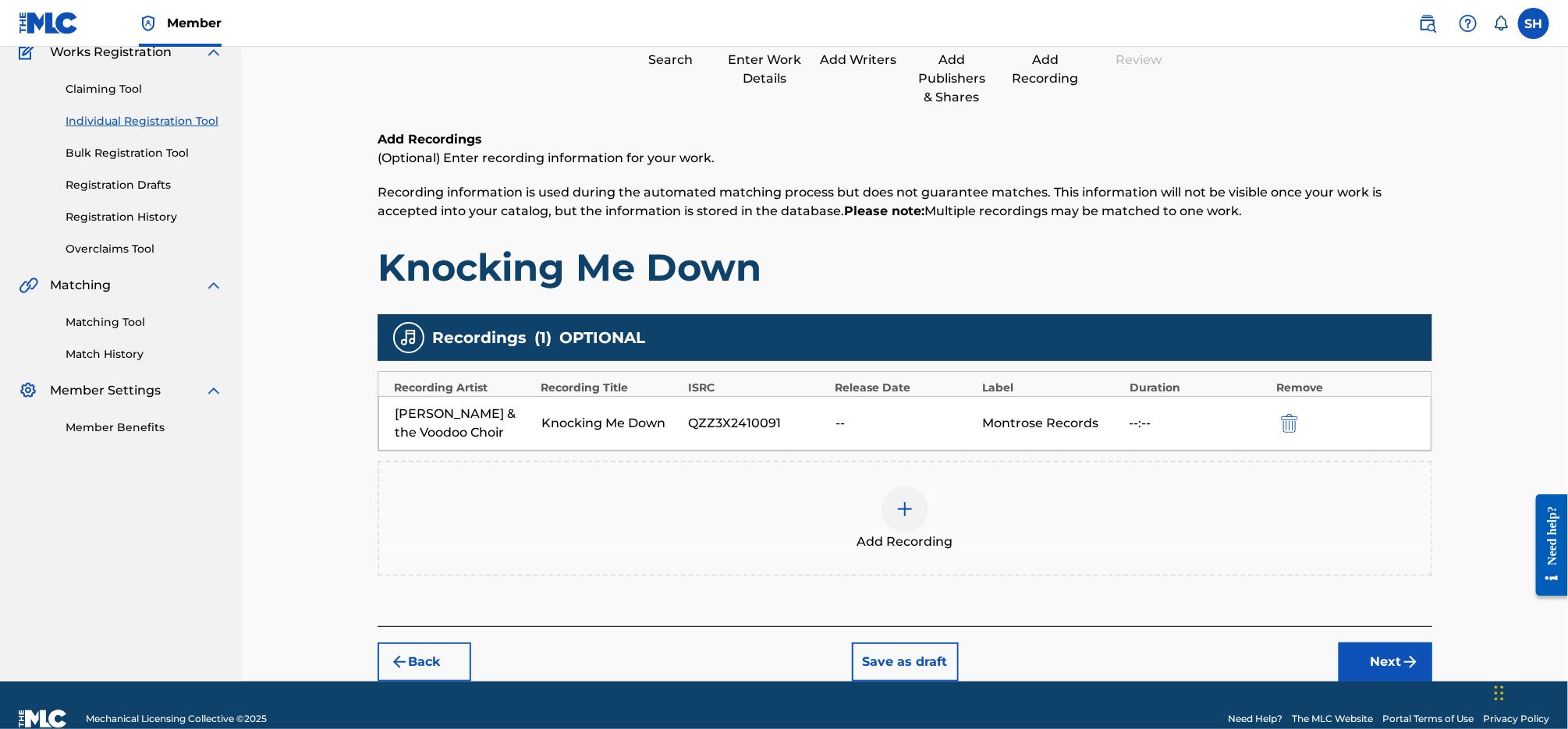
click at [1396, 653] on button "Next" at bounding box center [1385, 662] width 94 height 39
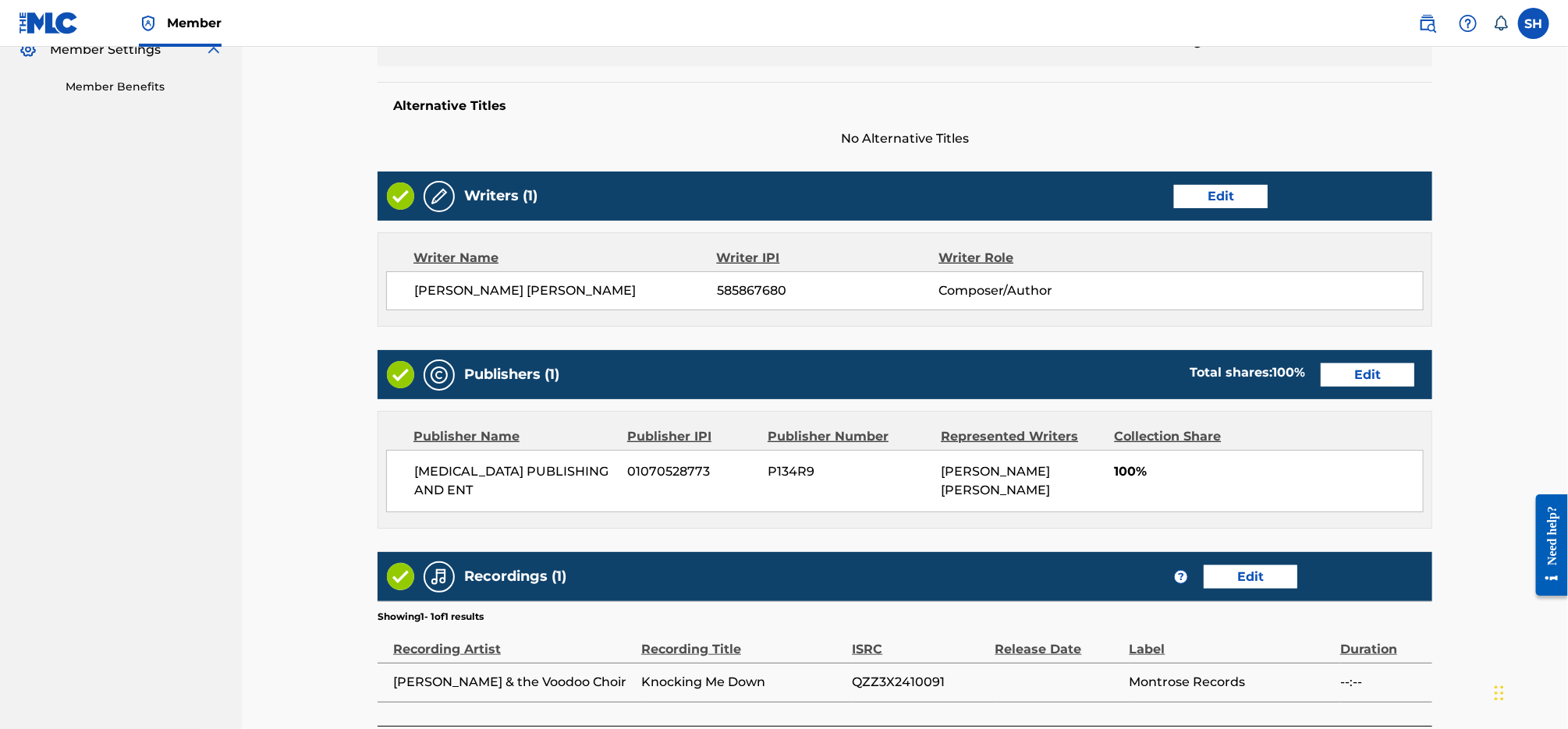
scroll to position [606, 0]
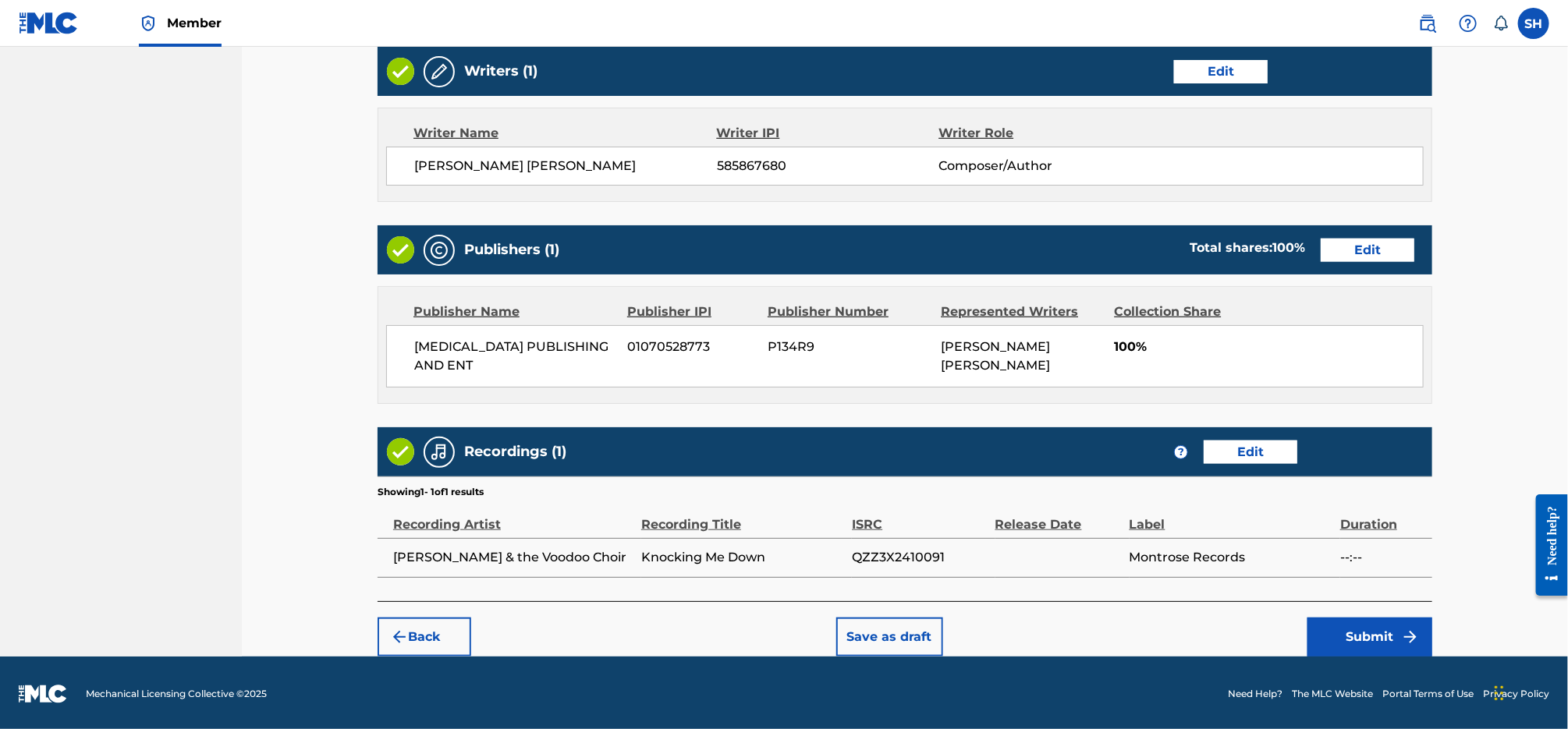
click at [1372, 629] on button "Submit" at bounding box center [1370, 636] width 125 height 39
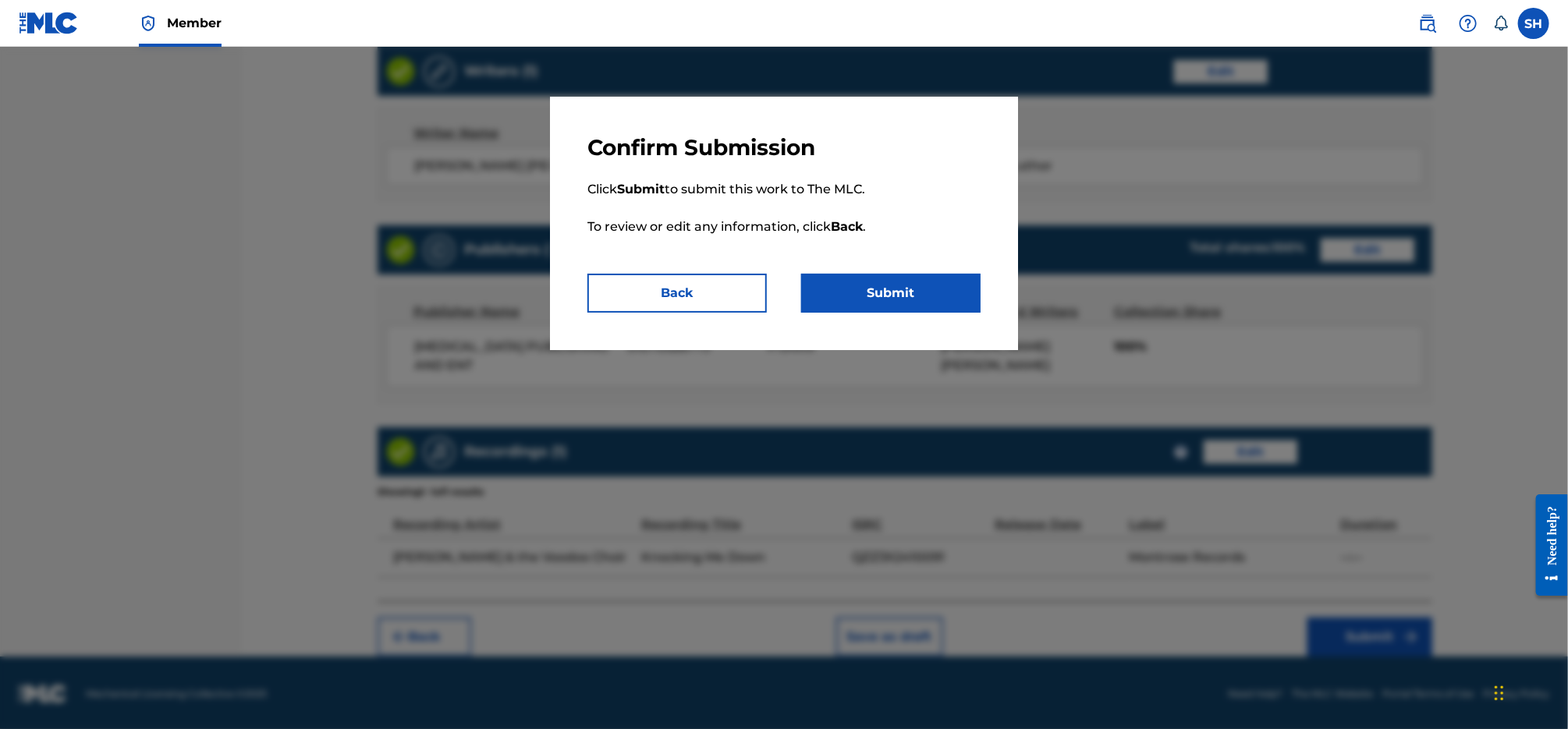
drag, startPoint x: 899, startPoint y: 287, endPoint x: 908, endPoint y: 290, distance: 9.5
click at [899, 287] on button "Submit" at bounding box center [891, 293] width 179 height 39
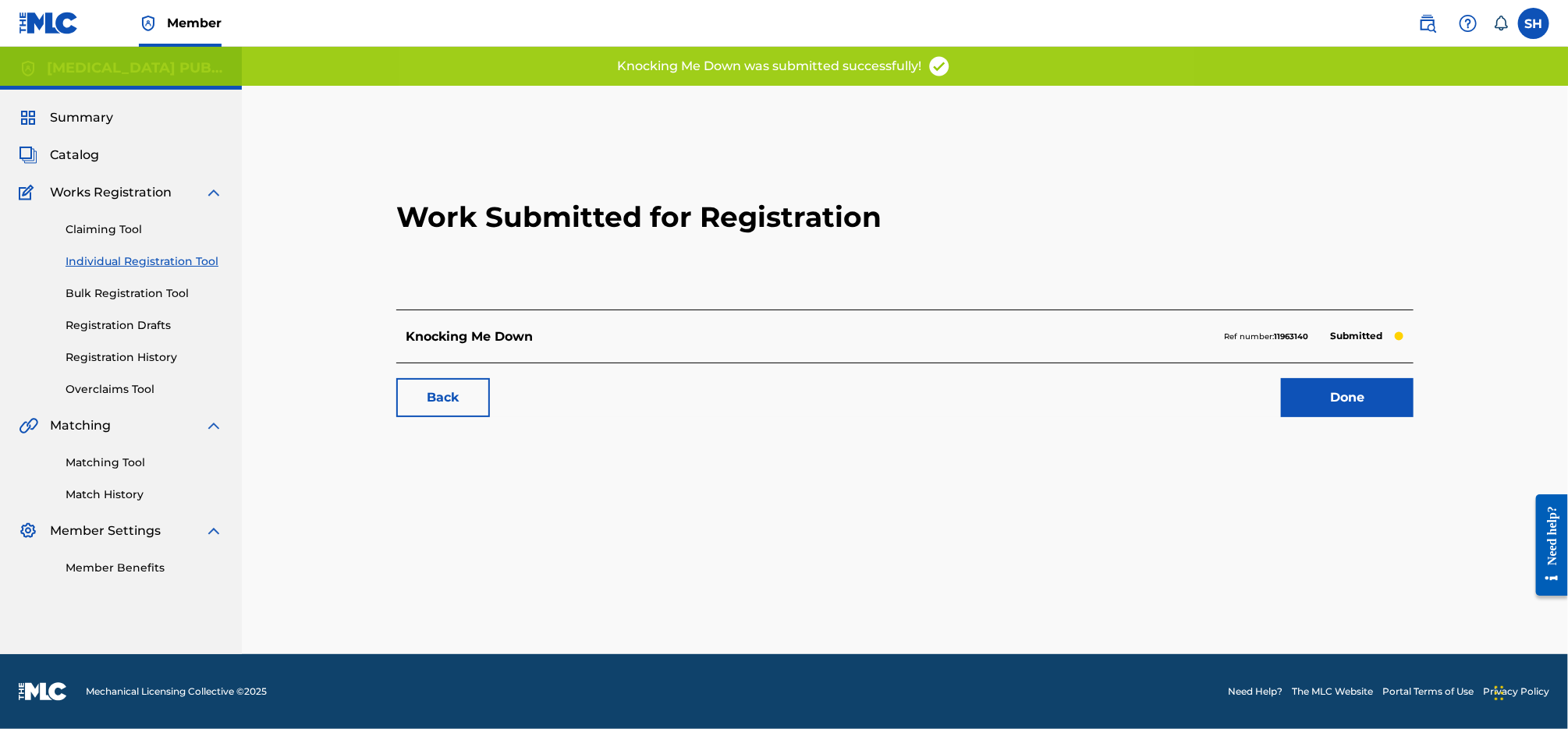
click at [1367, 415] on link "Done" at bounding box center [1347, 398] width 132 height 39
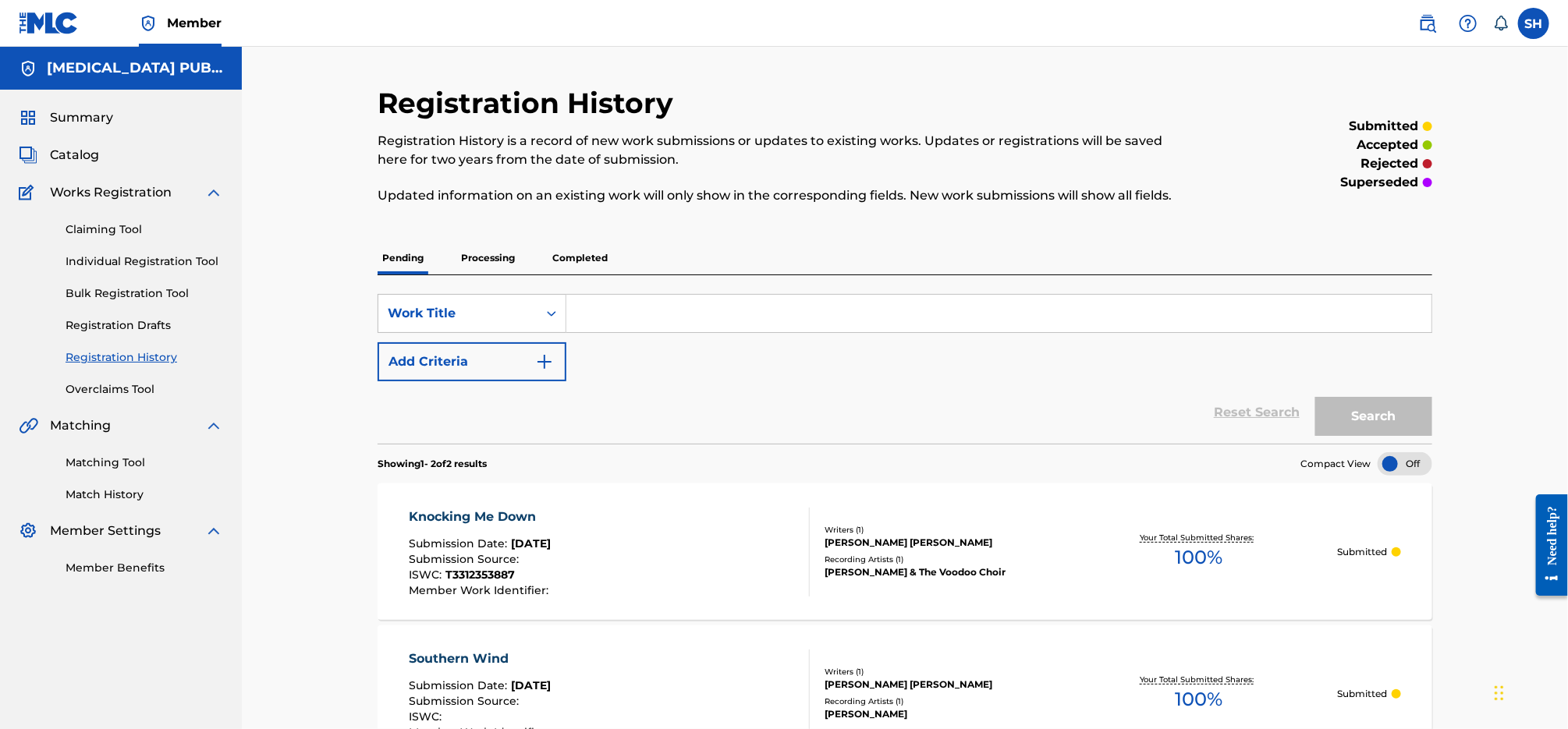
click at [165, 260] on link "Individual Registration Tool" at bounding box center [144, 261] width 158 height 16
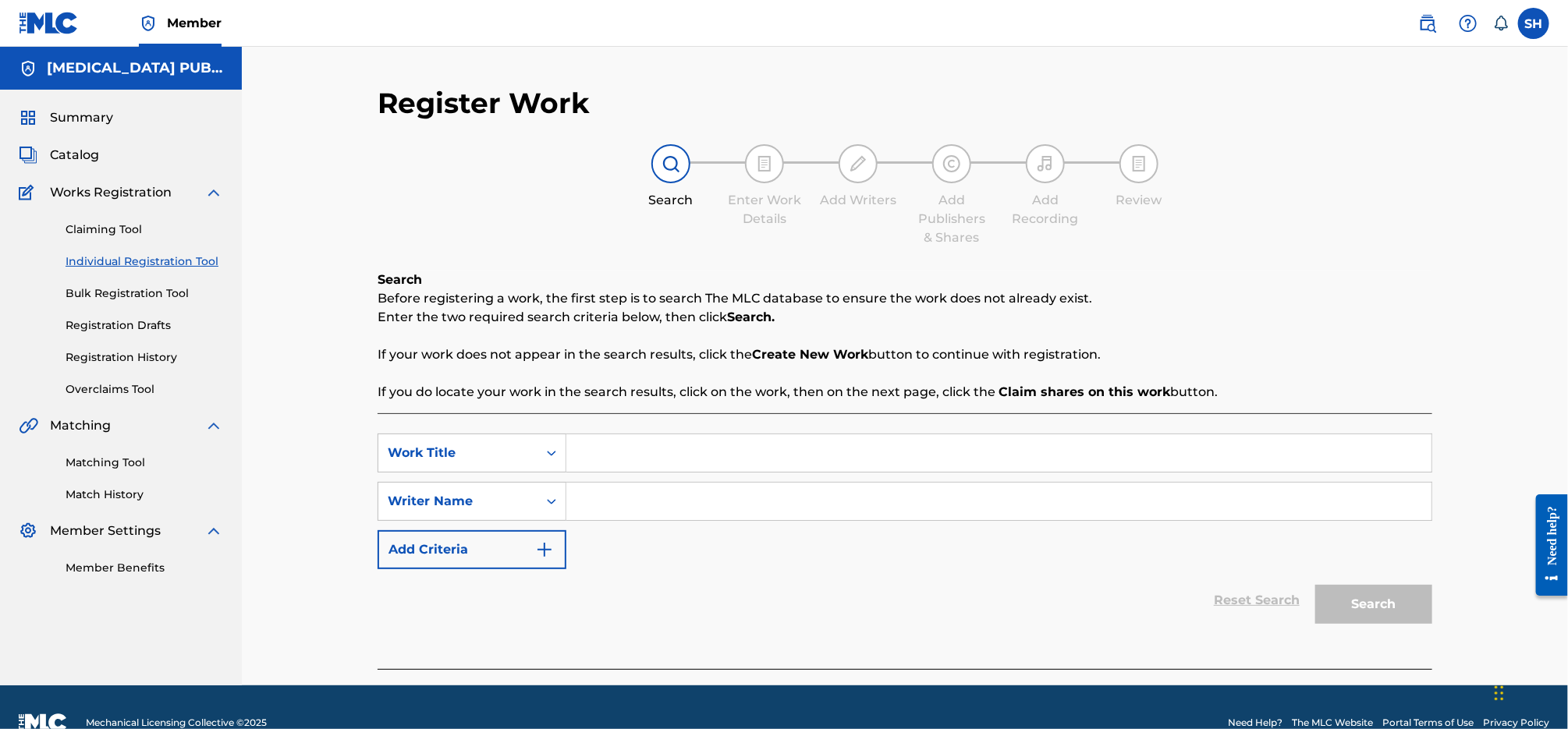
click at [691, 449] on input "Search Form" at bounding box center [999, 453] width 865 height 38
paste input "Hello Sunshine"
type input "Hello Sunshine"
click at [681, 489] on input "Search Form" at bounding box center [999, 501] width 865 height 38
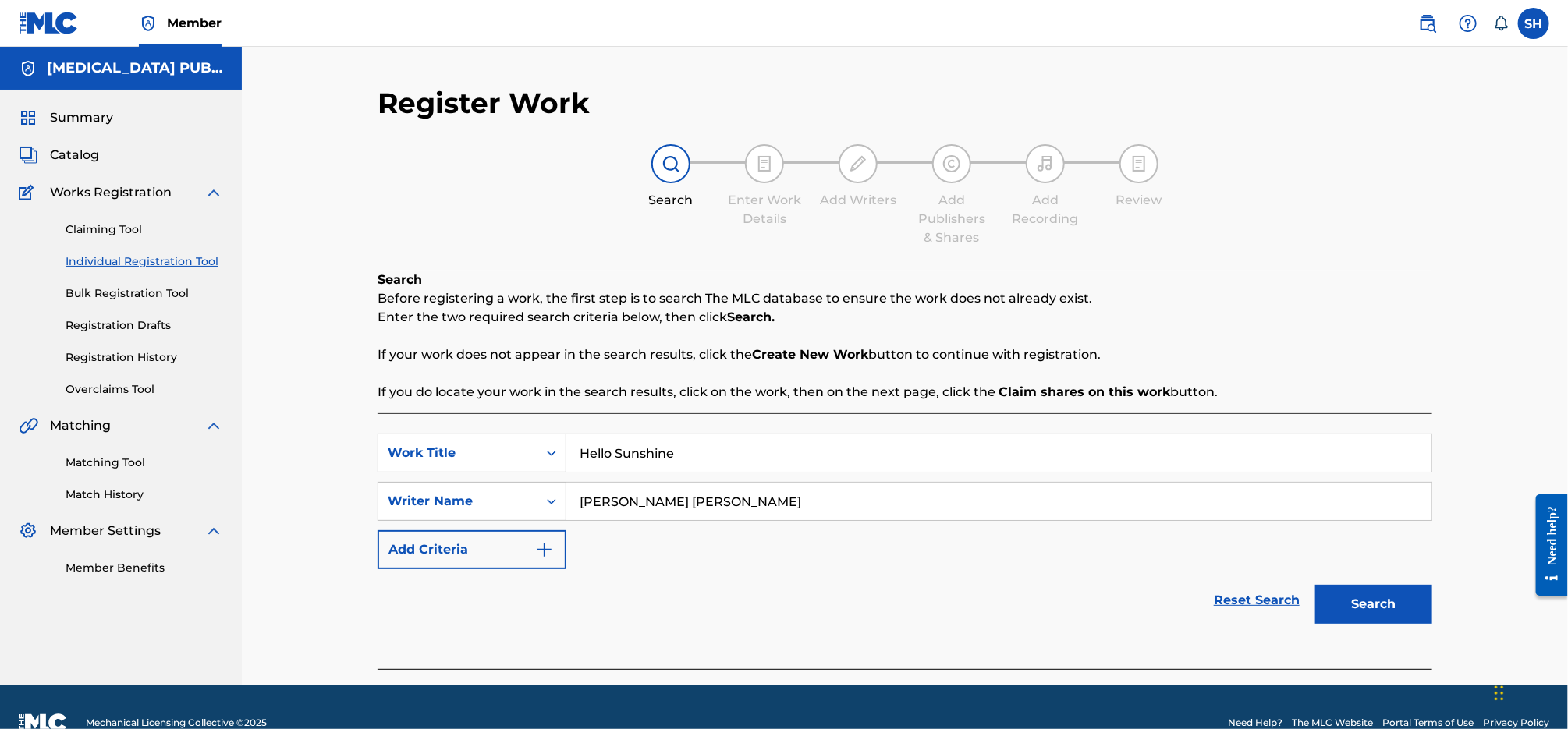
type input "[PERSON_NAME] [PERSON_NAME]"
click at [1316, 585] on button "Search" at bounding box center [1374, 603] width 117 height 39
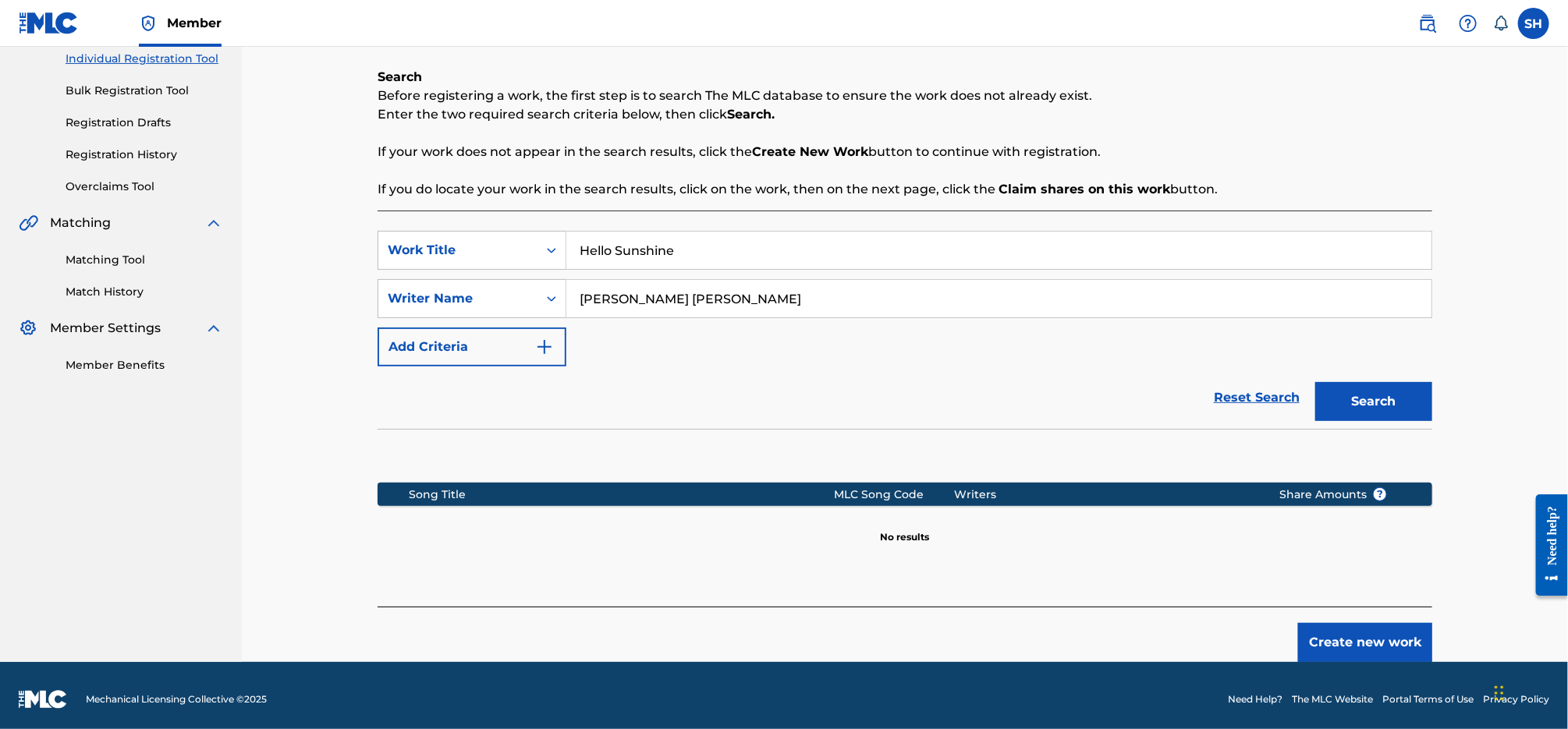
scroll to position [210, 0]
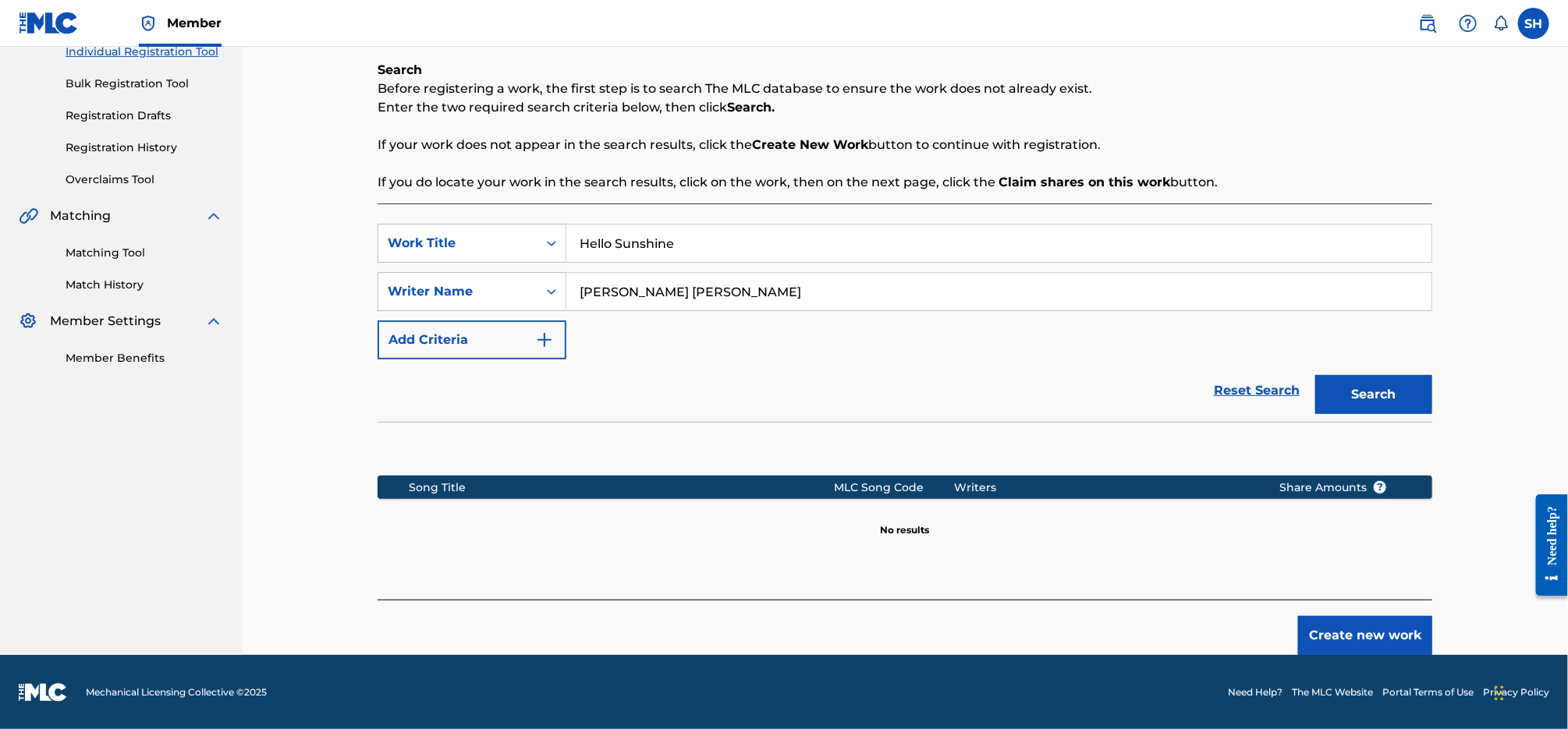
click at [1405, 637] on button "Create new work" at bounding box center [1365, 635] width 134 height 39
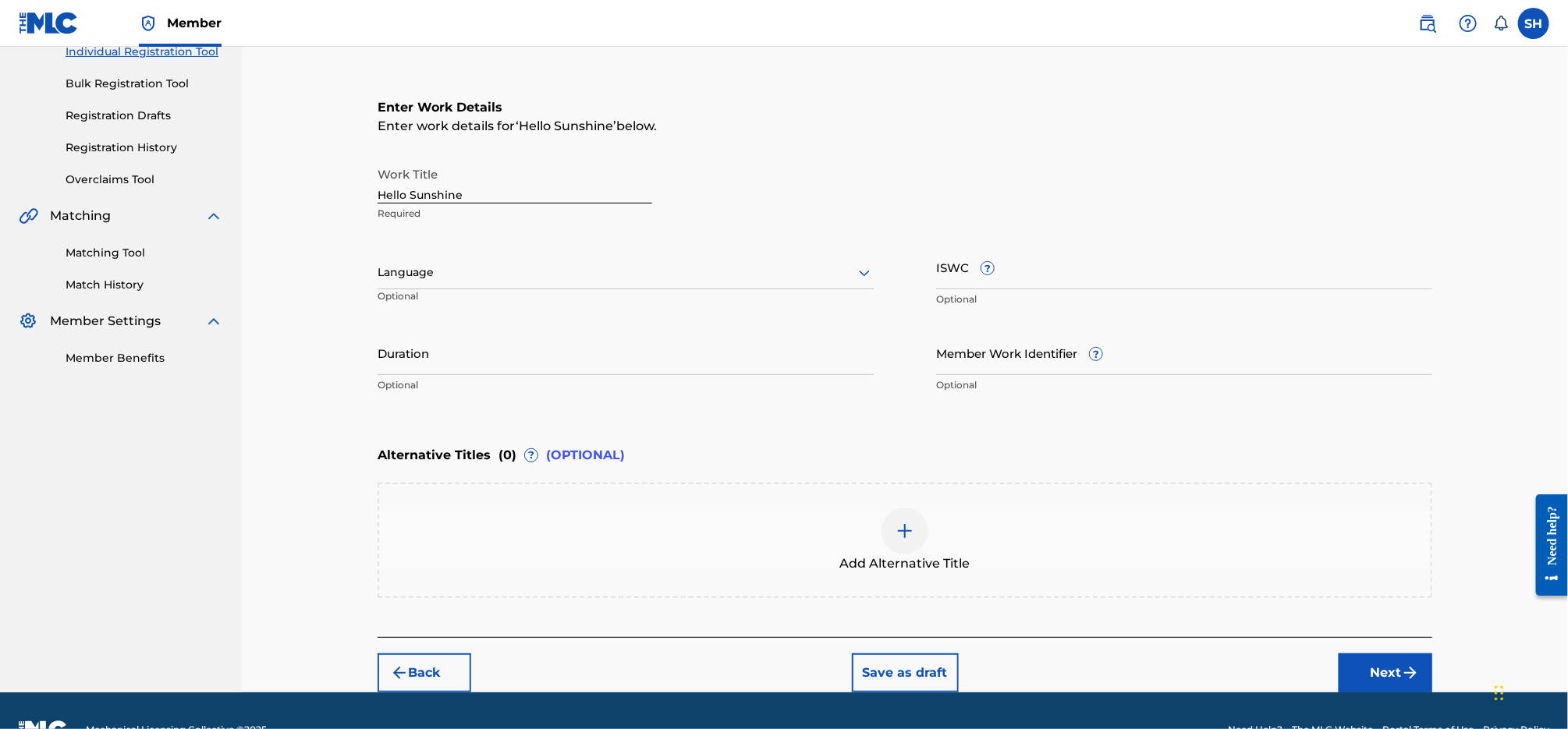
click at [726, 289] on div "Language" at bounding box center [625, 273] width 496 height 33
click at [718, 315] on div "English" at bounding box center [626, 306] width 495 height 35
click at [1136, 271] on input "ISWC ?" at bounding box center [1184, 266] width 496 height 44
paste input "T3312353514"
type input "T3312353514"
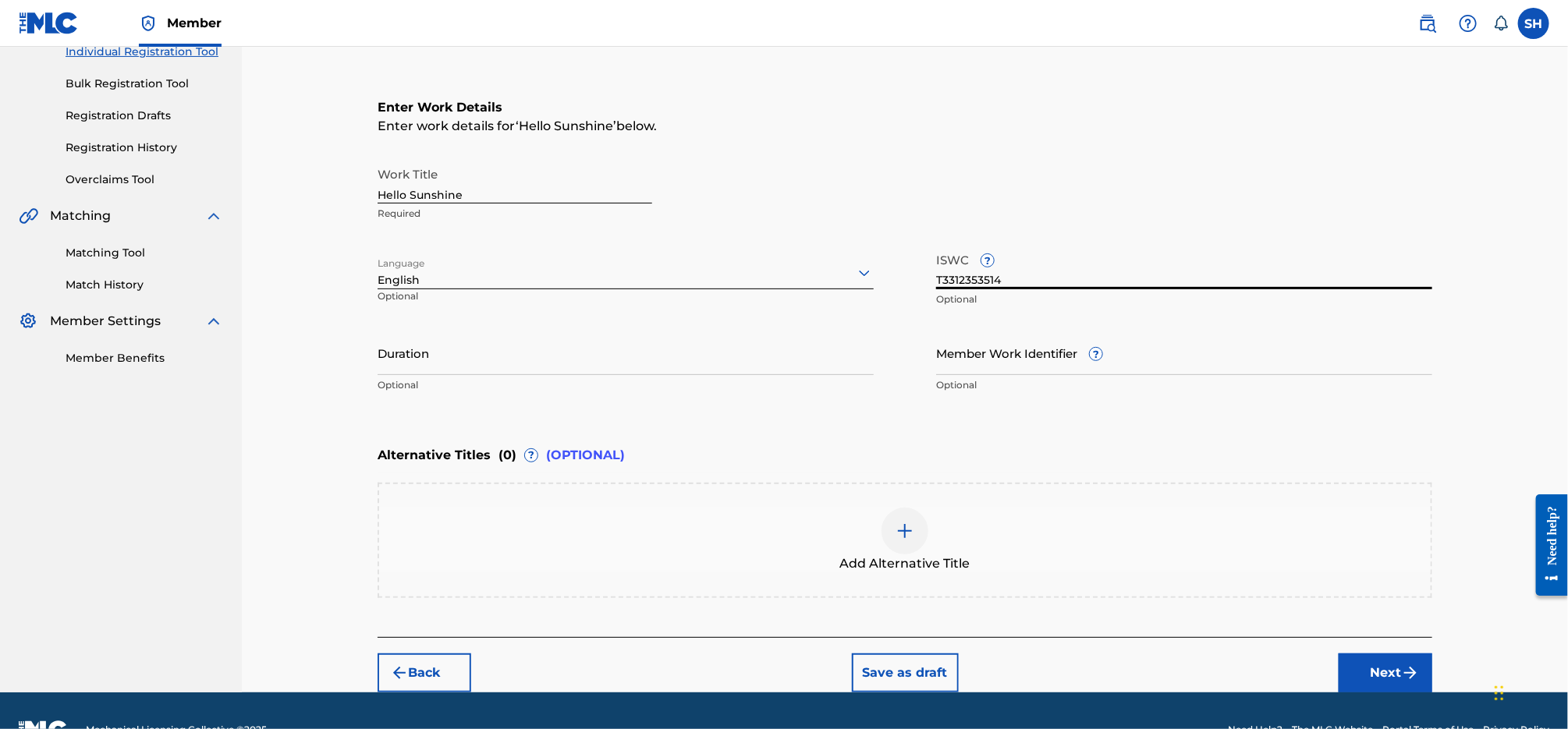
click at [1407, 661] on button "Next" at bounding box center [1385, 672] width 94 height 39
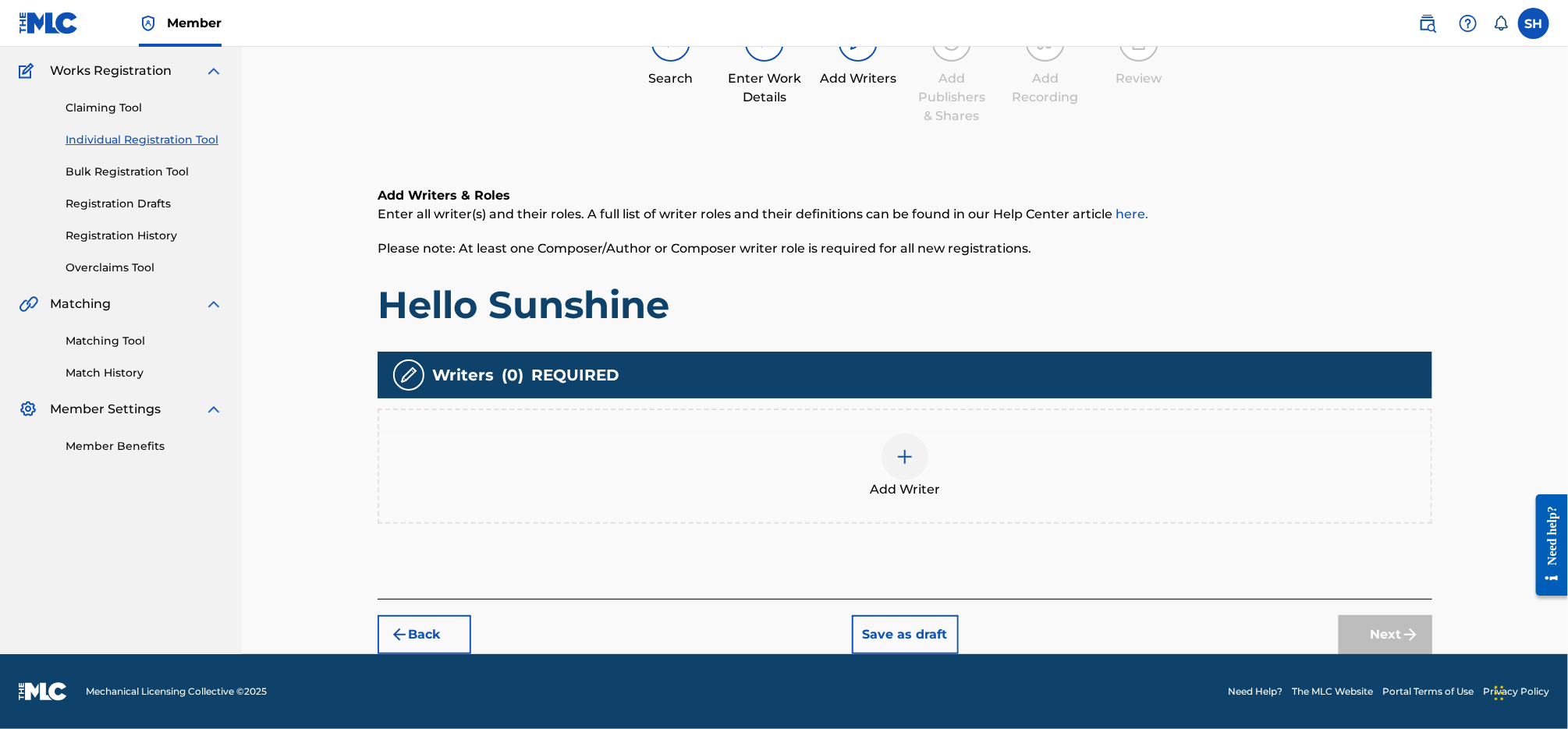
scroll to position [70, 0]
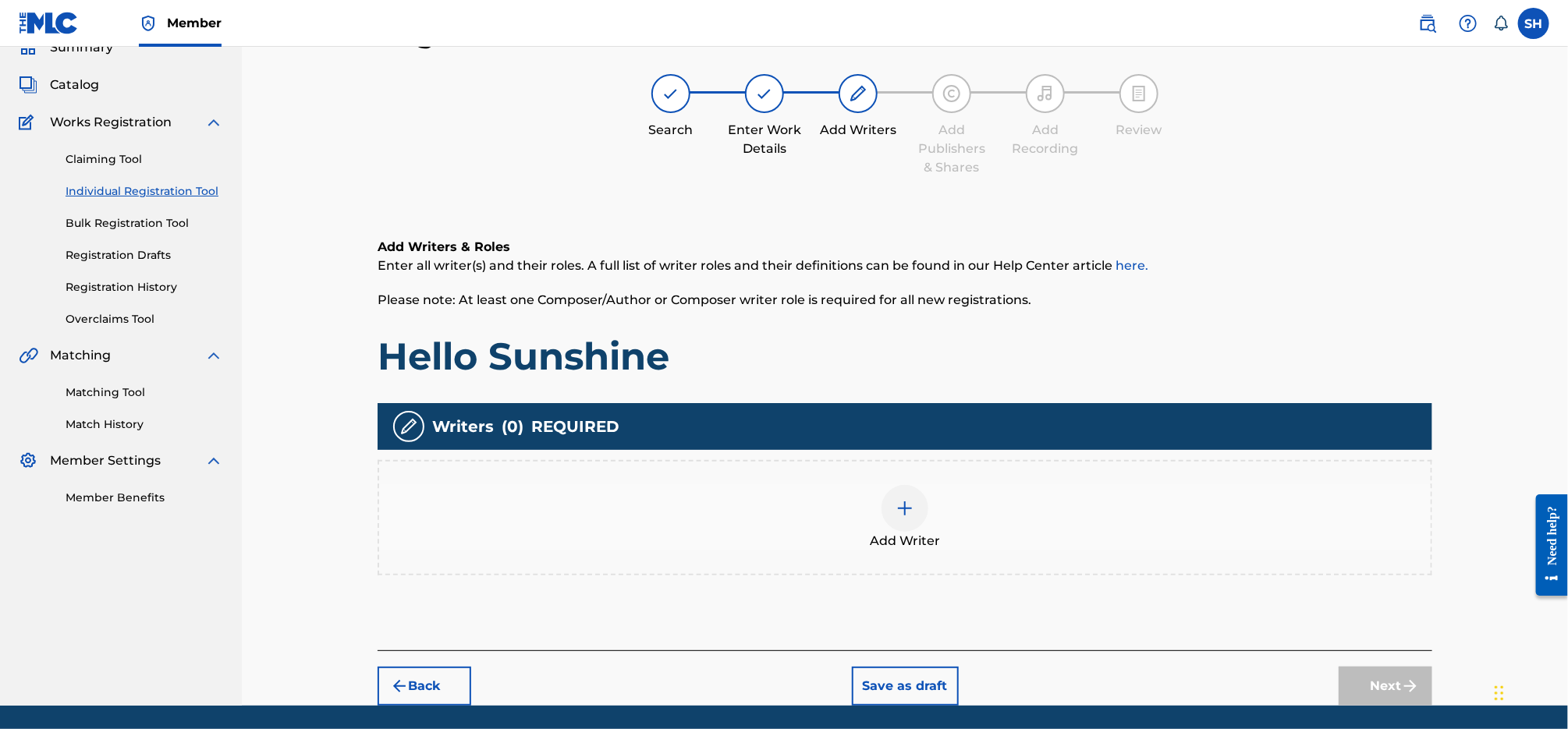
click at [902, 507] on img at bounding box center [905, 509] width 19 height 19
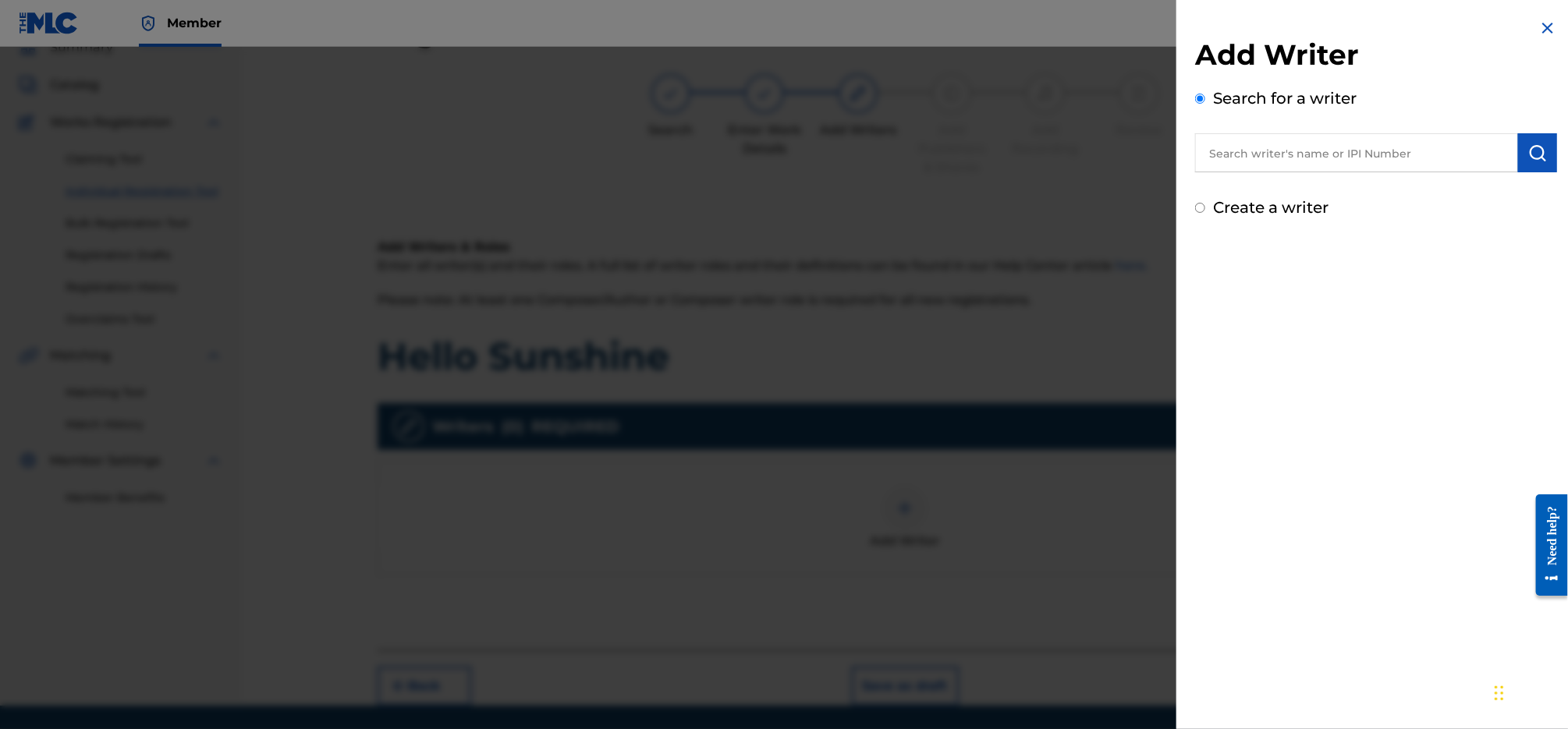
click at [1311, 206] on label "Create a writer" at bounding box center [1270, 208] width 115 height 19
radio input "true"
click at [1205, 206] on input "Create a writer" at bounding box center [1200, 208] width 10 height 10
radio input "false"
radio input "true"
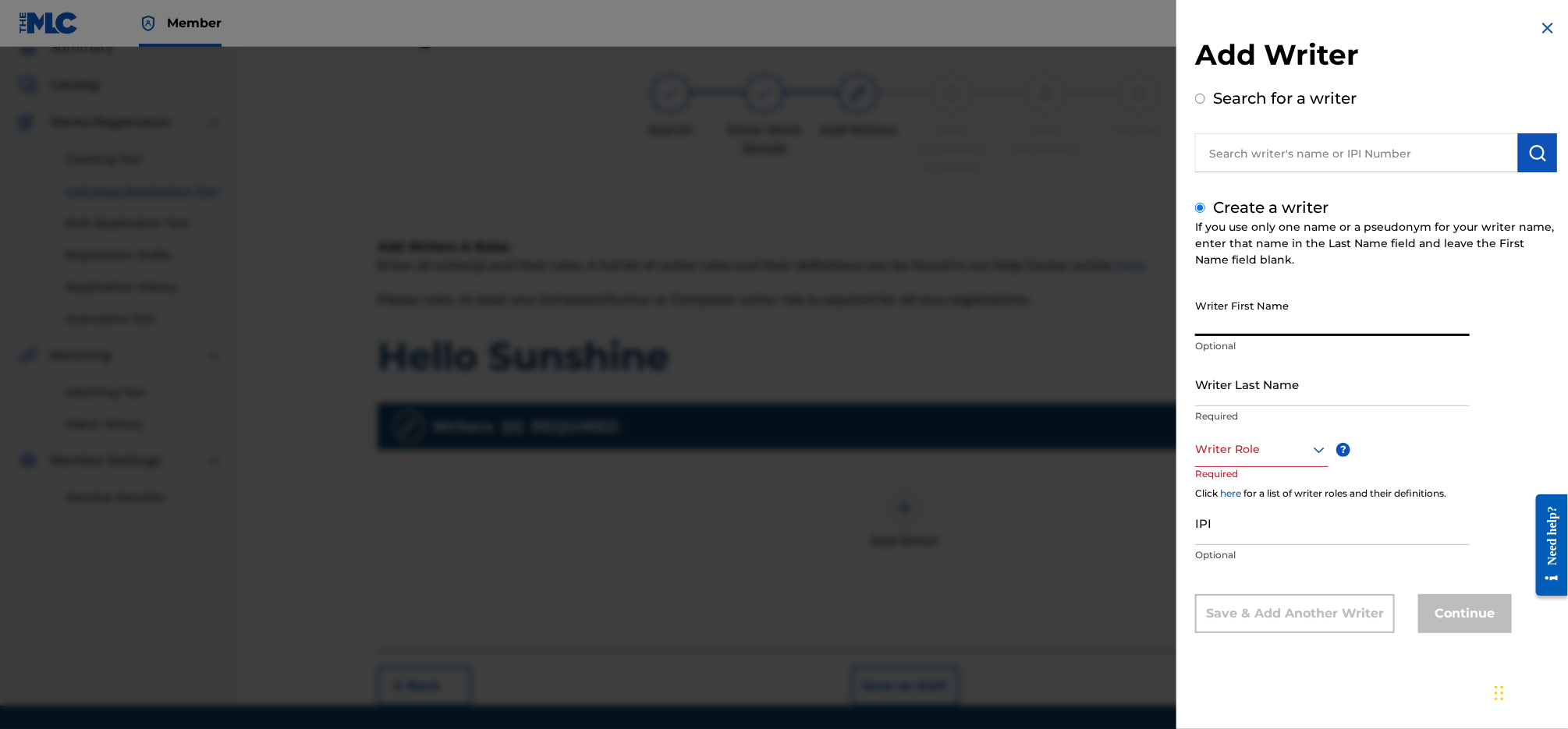
click at [1309, 297] on input "Writer First Name" at bounding box center [1332, 314] width 275 height 44
type input "[PERSON_NAME]"
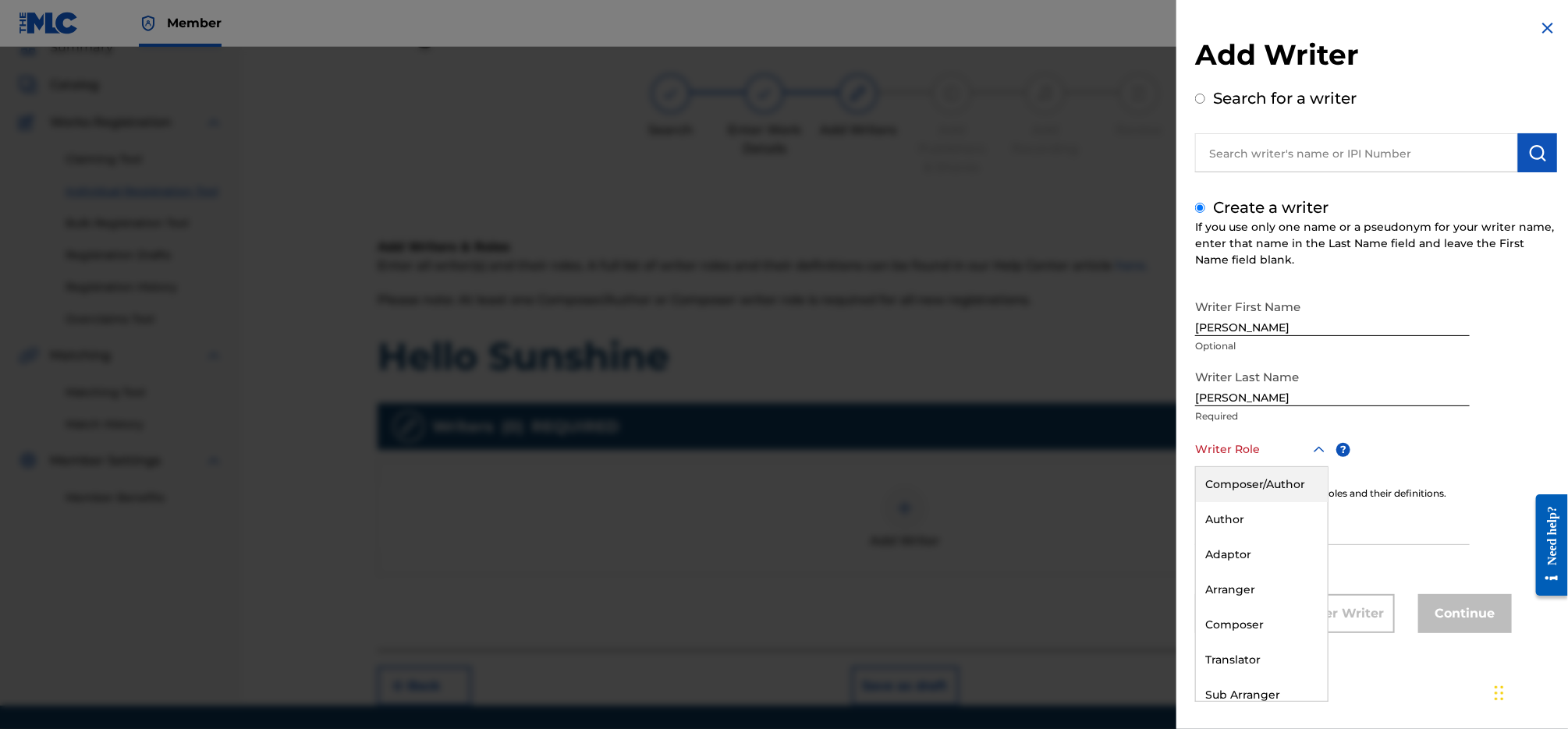
click at [1249, 455] on div at bounding box center [1261, 449] width 133 height 20
click at [1252, 470] on div "Composer/Author" at bounding box center [1262, 484] width 132 height 35
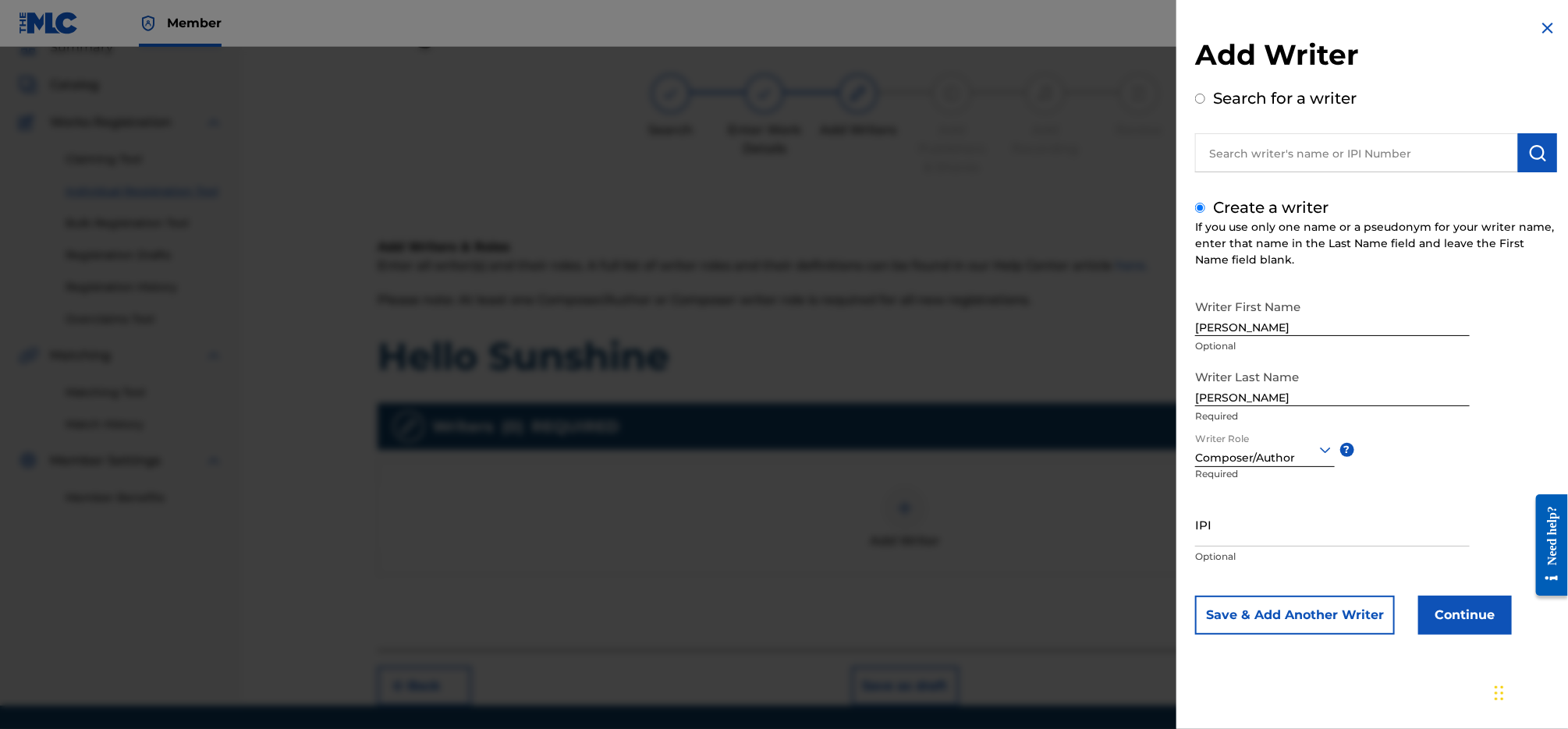
click at [1291, 547] on div "IPI Optional" at bounding box center [1332, 537] width 275 height 70
click at [1294, 537] on input "IPI" at bounding box center [1332, 524] width 275 height 44
paste input "585867680"
type input "585867680"
click at [1442, 607] on button "Continue" at bounding box center [1465, 615] width 94 height 39
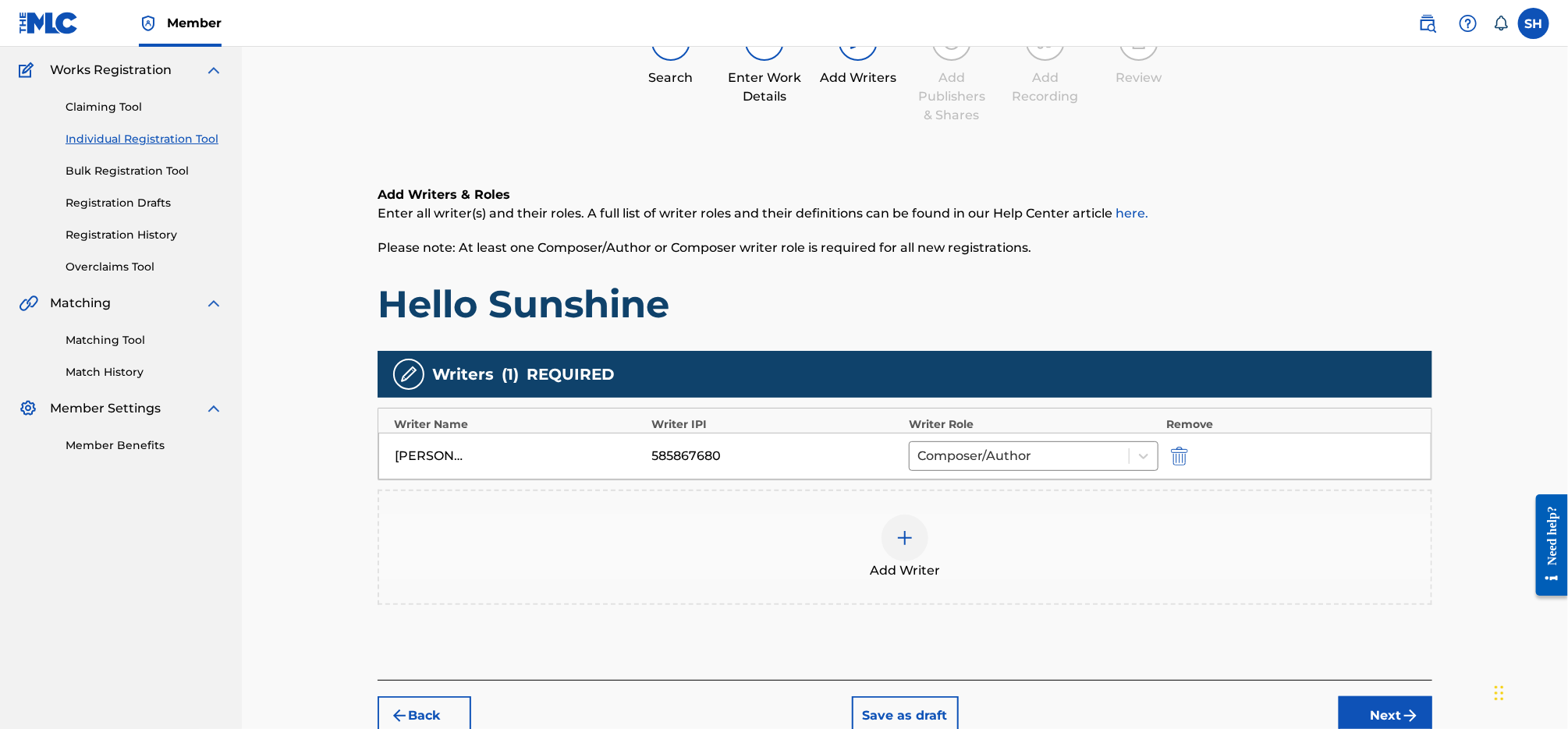
click at [1395, 701] on button "Next" at bounding box center [1385, 716] width 94 height 39
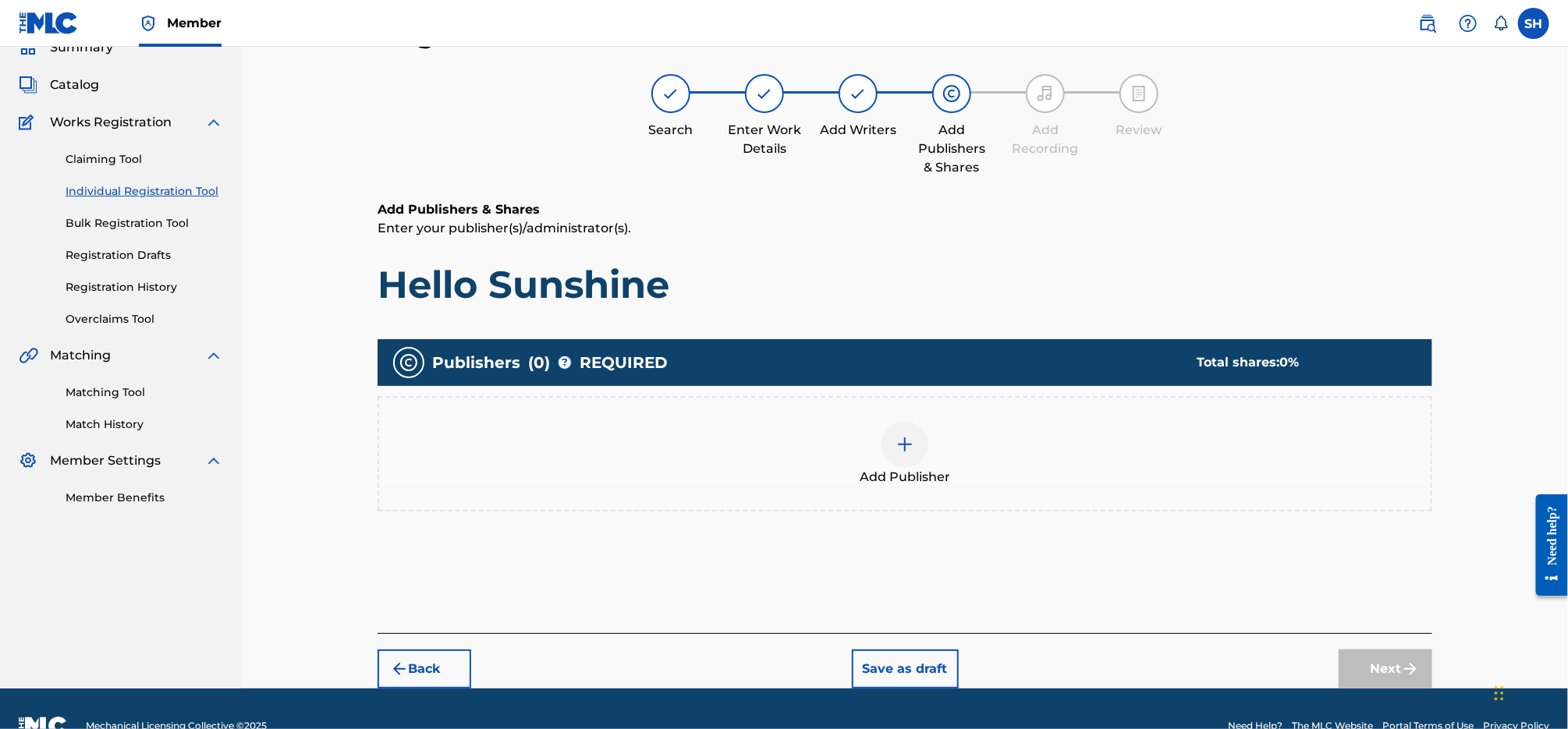
click at [911, 463] on div at bounding box center [905, 445] width 47 height 47
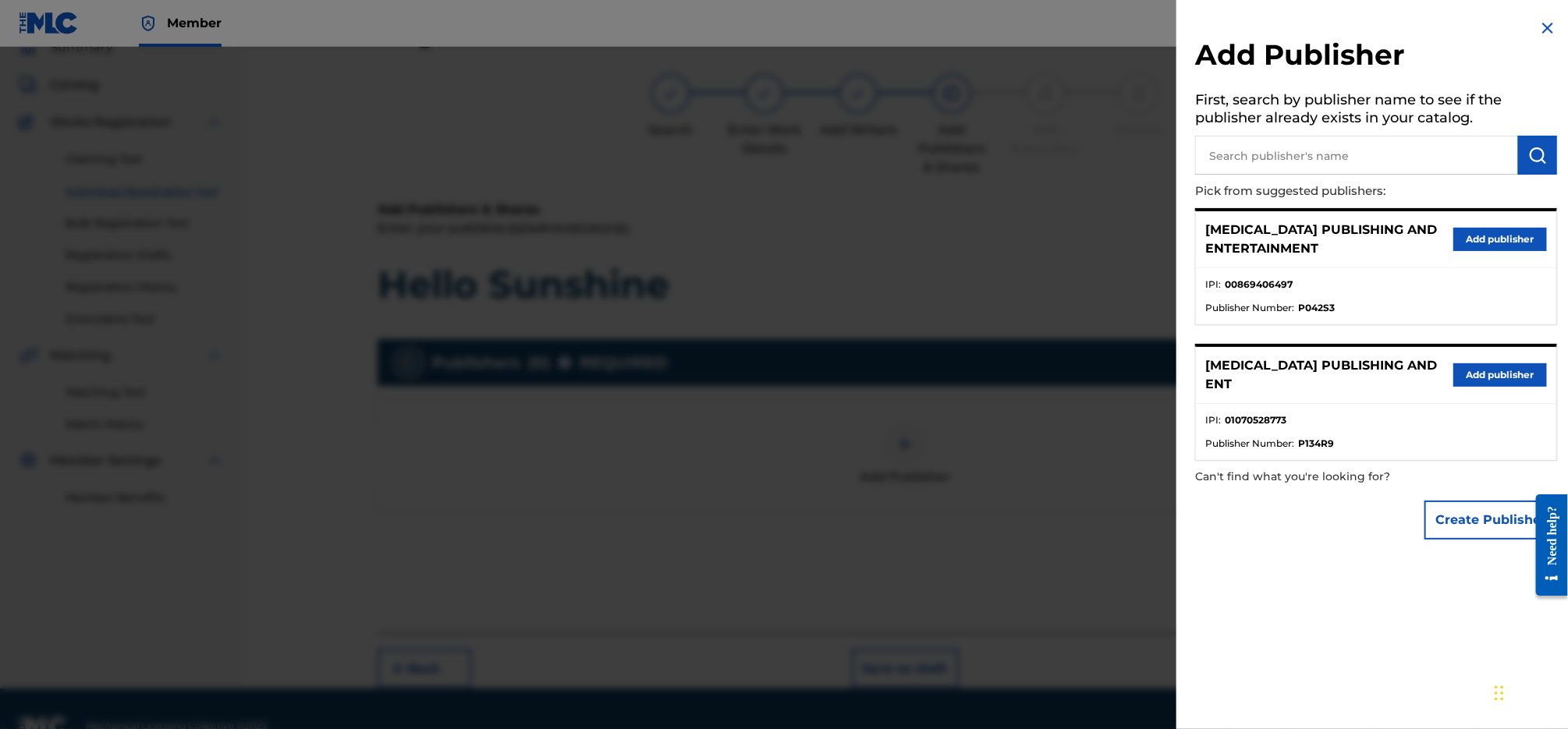
click at [1512, 372] on button "Add publisher" at bounding box center [1500, 375] width 94 height 24
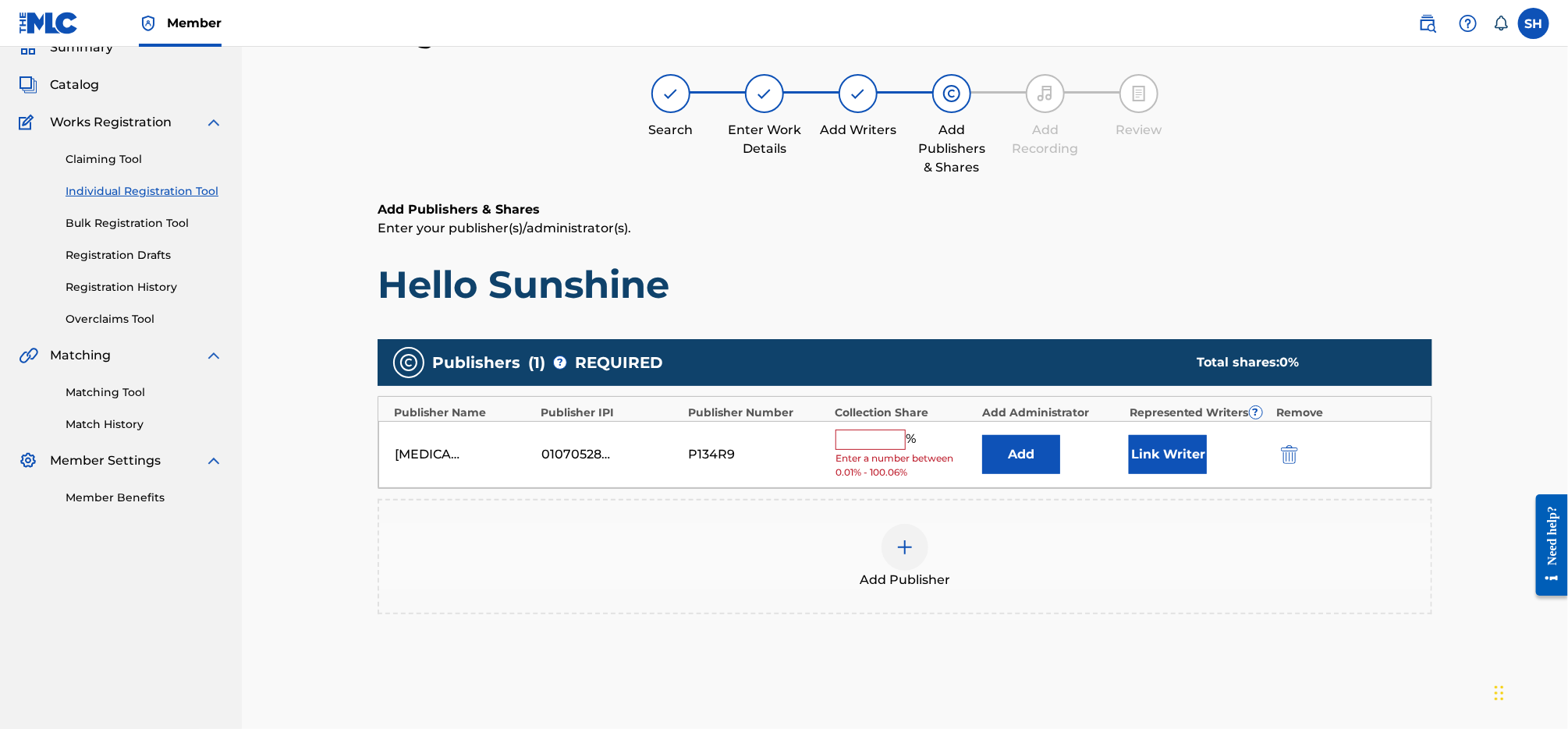
click at [895, 441] on input "text" at bounding box center [871, 439] width 70 height 20
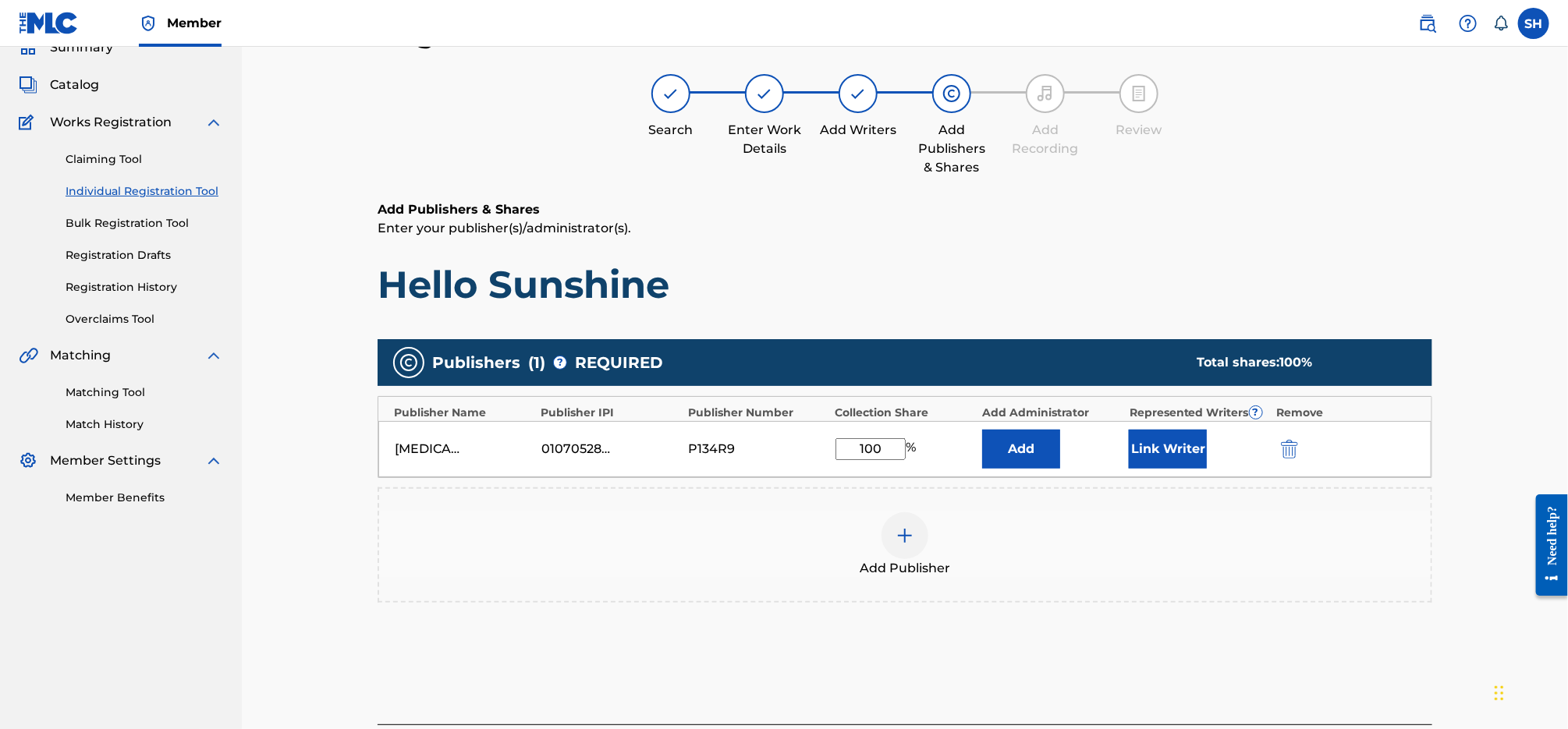
type input "100"
click at [1165, 453] on button "Link Writer" at bounding box center [1167, 449] width 78 height 39
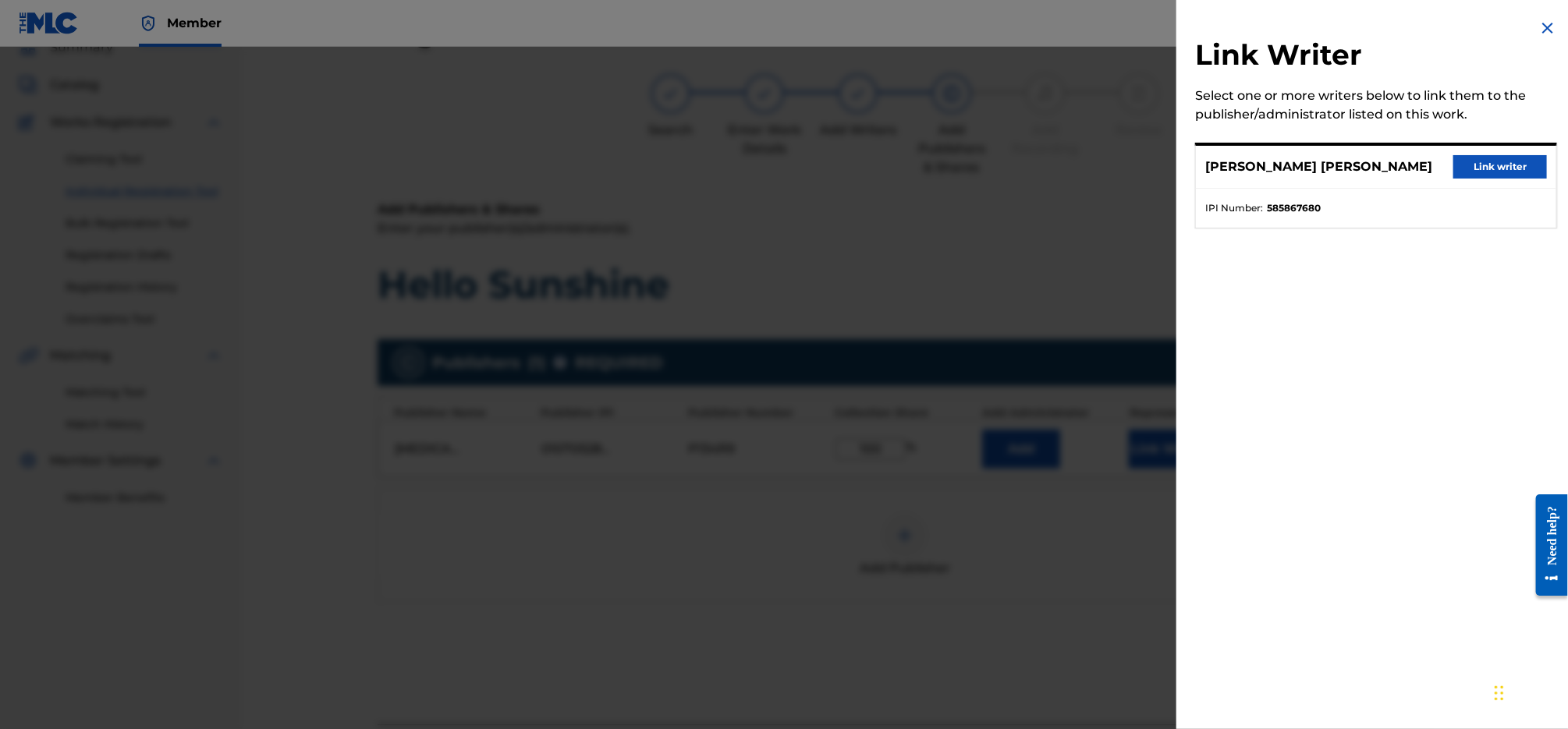
click at [1532, 177] on button "Link writer" at bounding box center [1500, 166] width 94 height 24
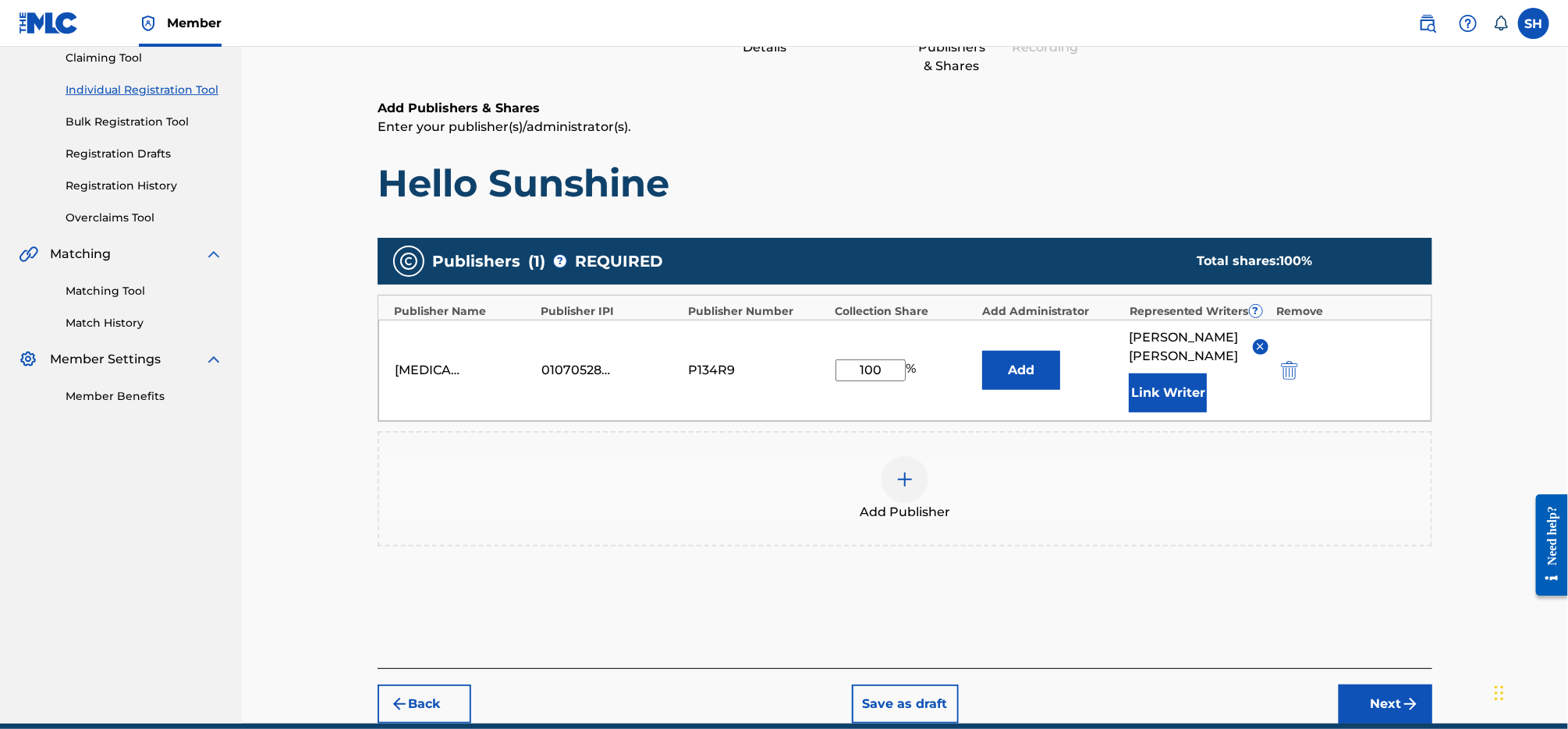
scroll to position [177, 0]
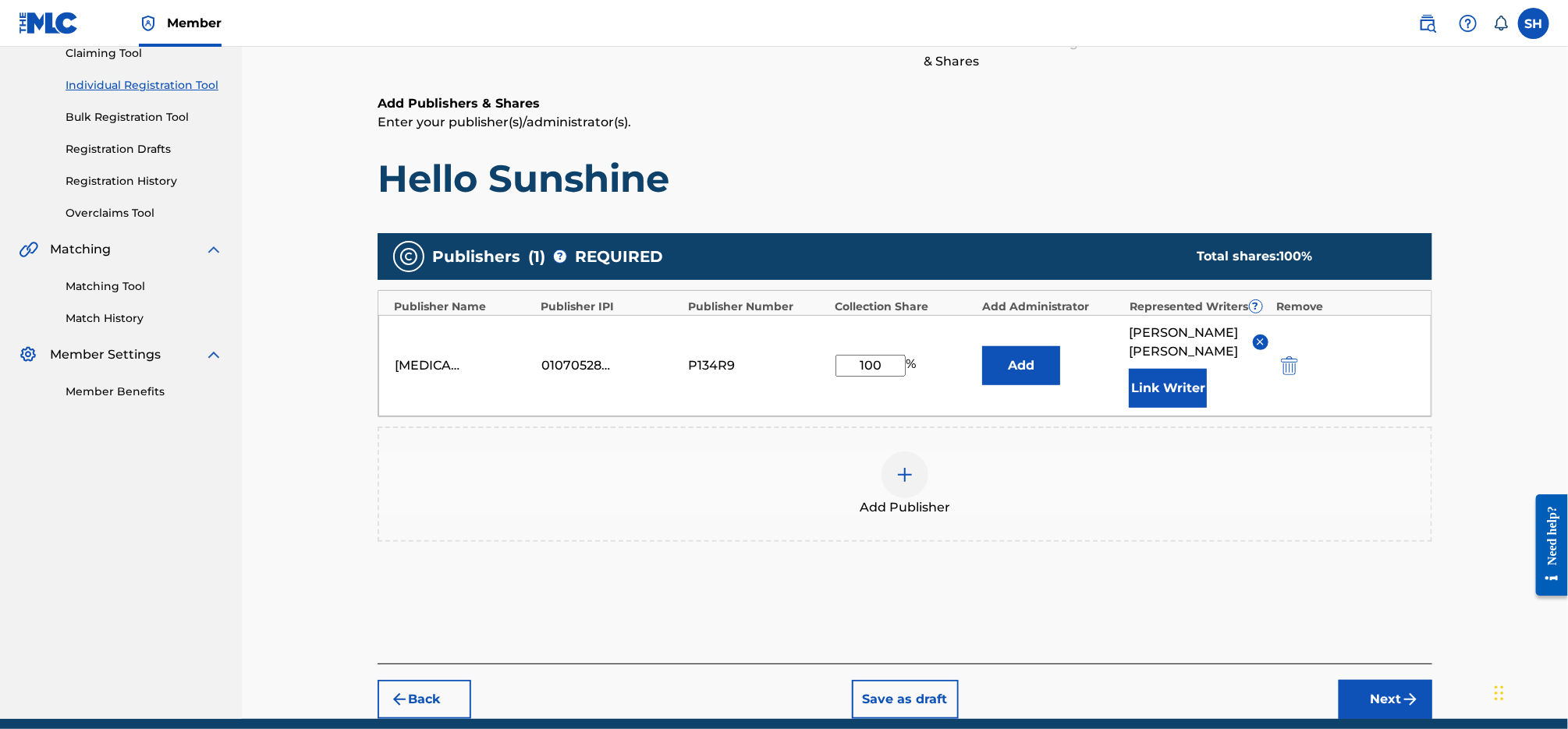
click at [1389, 686] on button "Next" at bounding box center [1385, 699] width 94 height 39
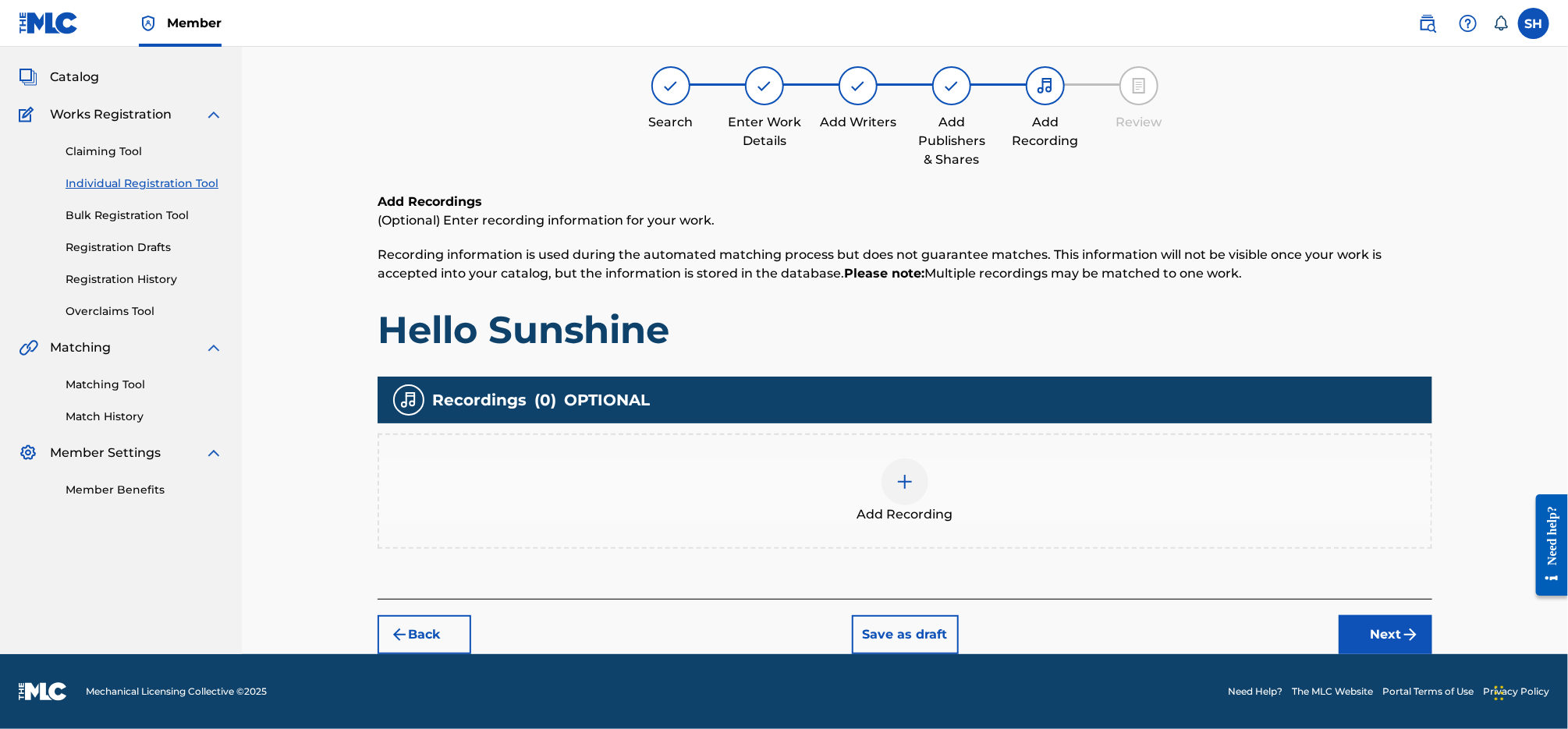
scroll to position [70, 0]
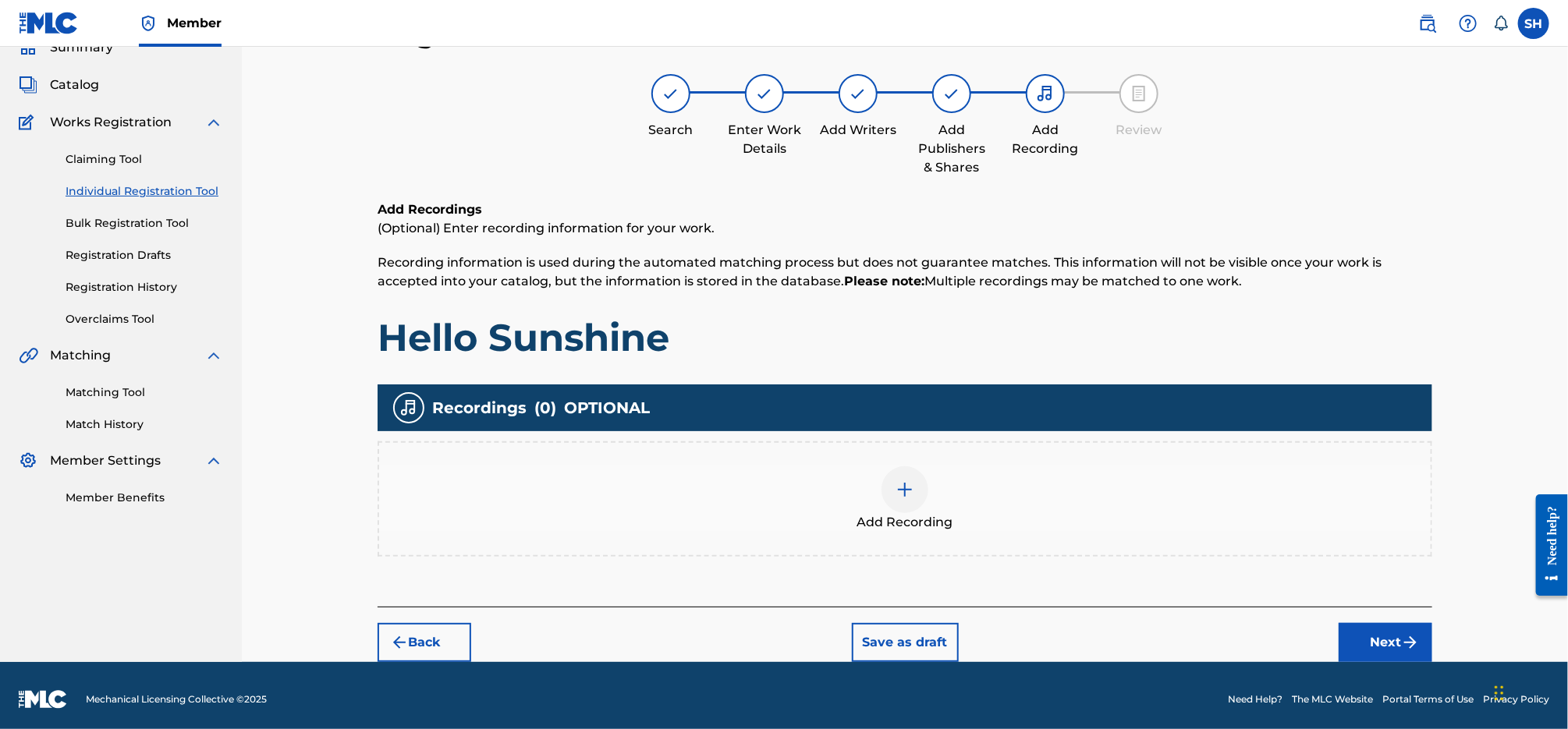
click at [954, 502] on div "Add Recording" at bounding box center [904, 499] width 1051 height 65
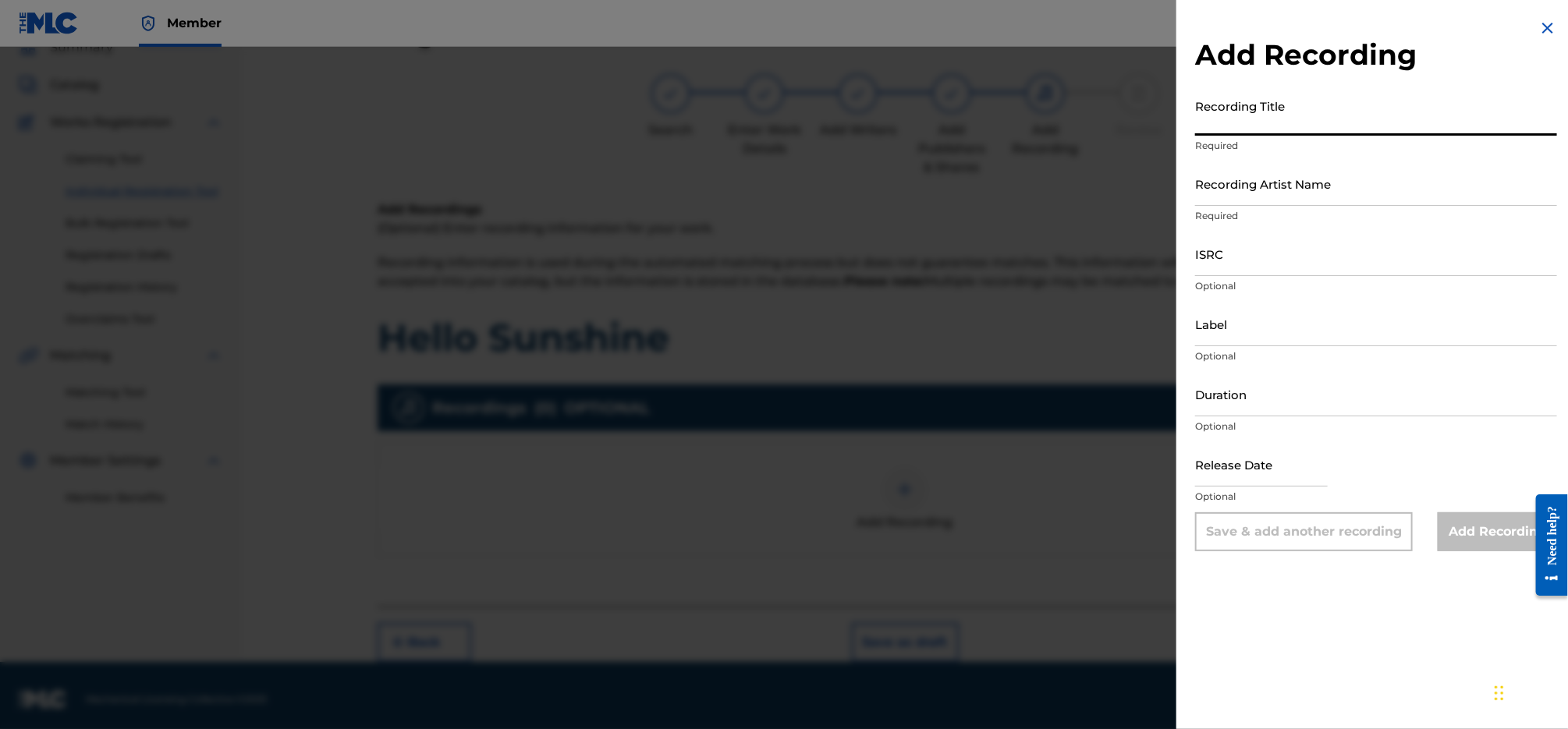
click at [1288, 115] on input "Recording Title" at bounding box center [1375, 113] width 362 height 44
paste input "585867680"
drag, startPoint x: 1287, startPoint y: 117, endPoint x: 1146, endPoint y: 114, distance: 141.0
click at [1146, 114] on div "Add Recording Recording Title 585867680 Required Recording Artist Name Required…" at bounding box center [784, 388] width 1568 height 683
drag, startPoint x: 1271, startPoint y: 125, endPoint x: 1168, endPoint y: 121, distance: 103.1
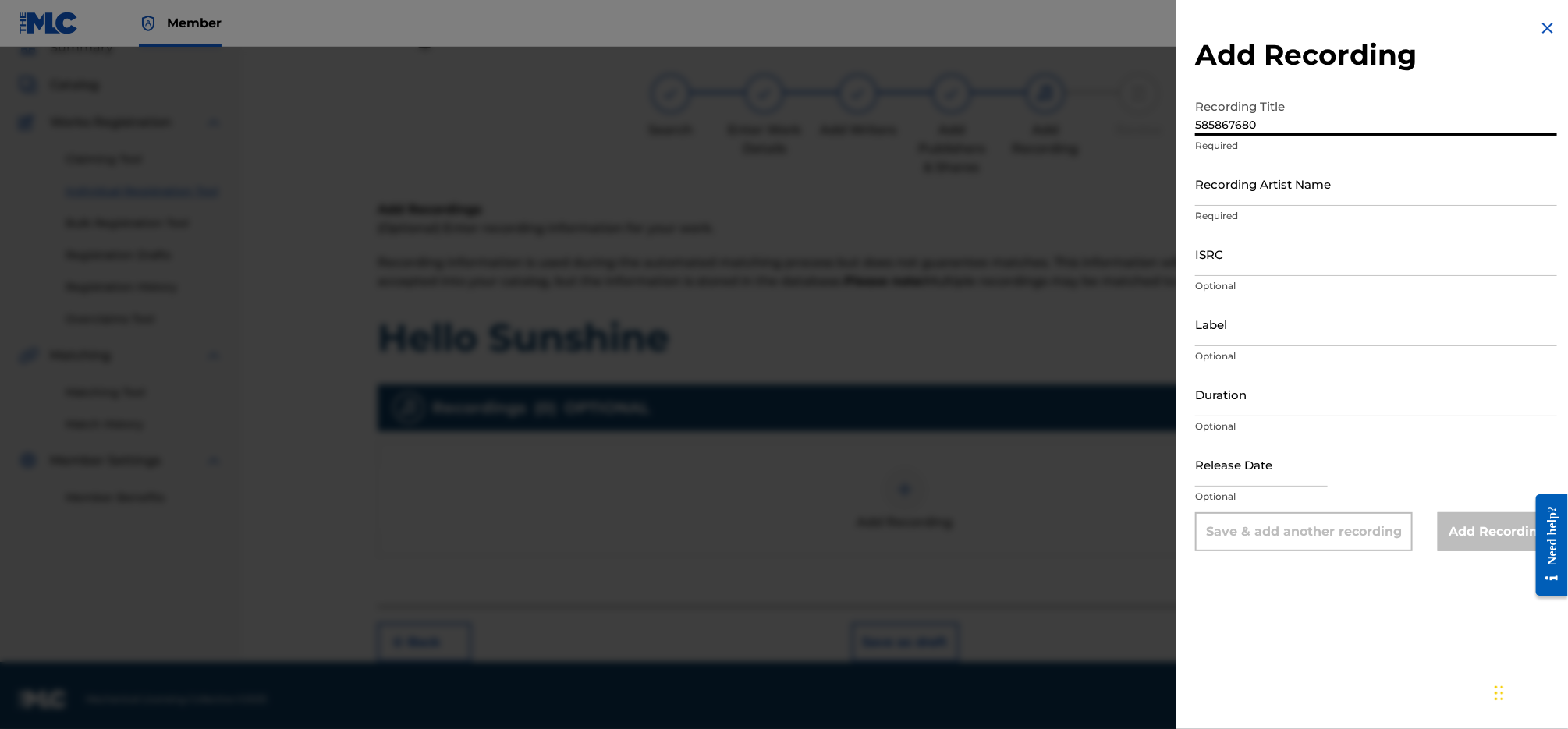
click at [1168, 121] on div "Add Recording Recording Title 585867680 Required Recording Artist Name Required…" at bounding box center [784, 388] width 1568 height 683
type input "Hello Sunshine"
click at [1272, 330] on input "Label" at bounding box center [1375, 324] width 362 height 44
type input "Montrose Records"
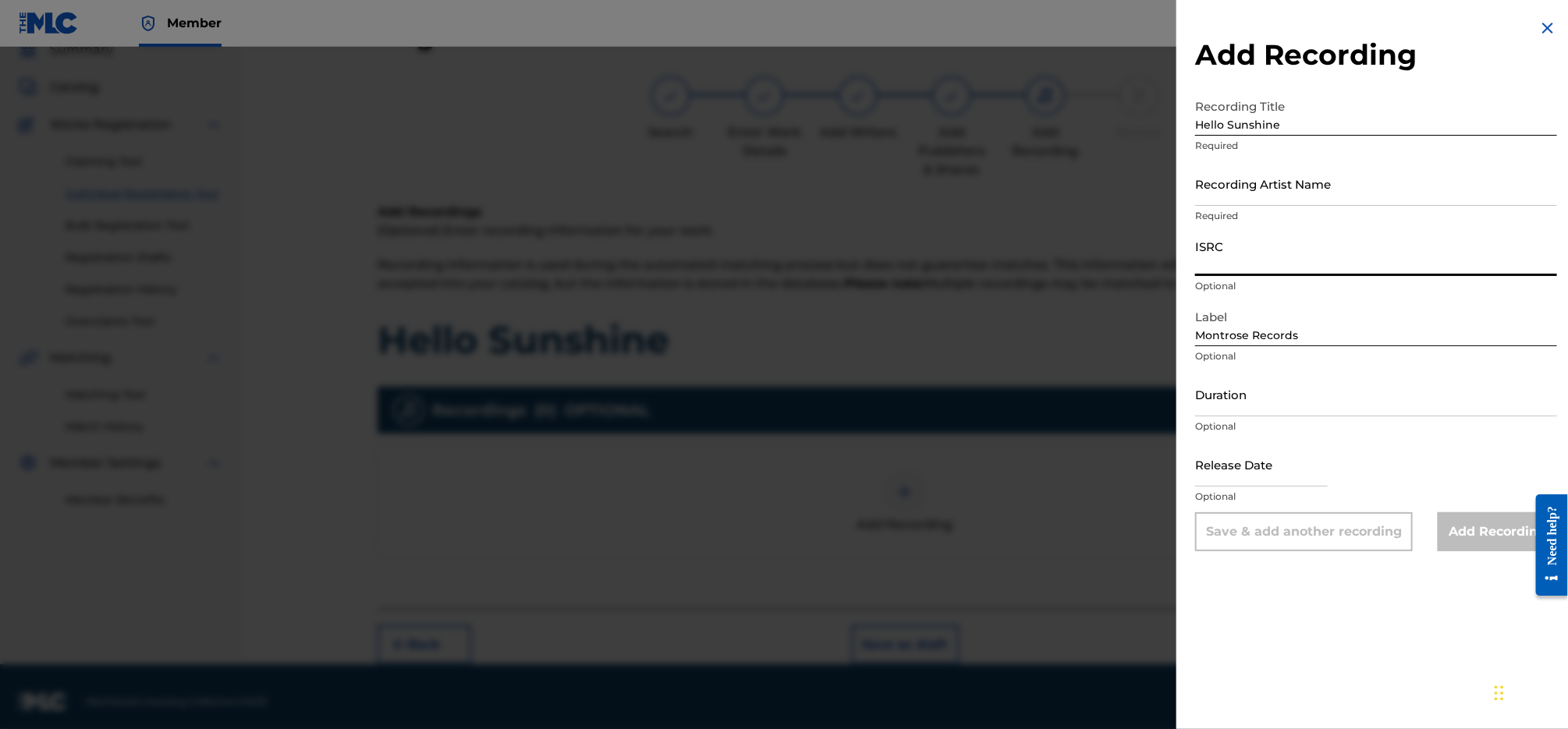
click at [1244, 259] on input "ISRC" at bounding box center [1375, 253] width 362 height 44
paste input "QZZ3X2410092"
type input "QZZ3X2410092"
click at [1330, 199] on input "Recording Artist Name" at bounding box center [1375, 183] width 362 height 44
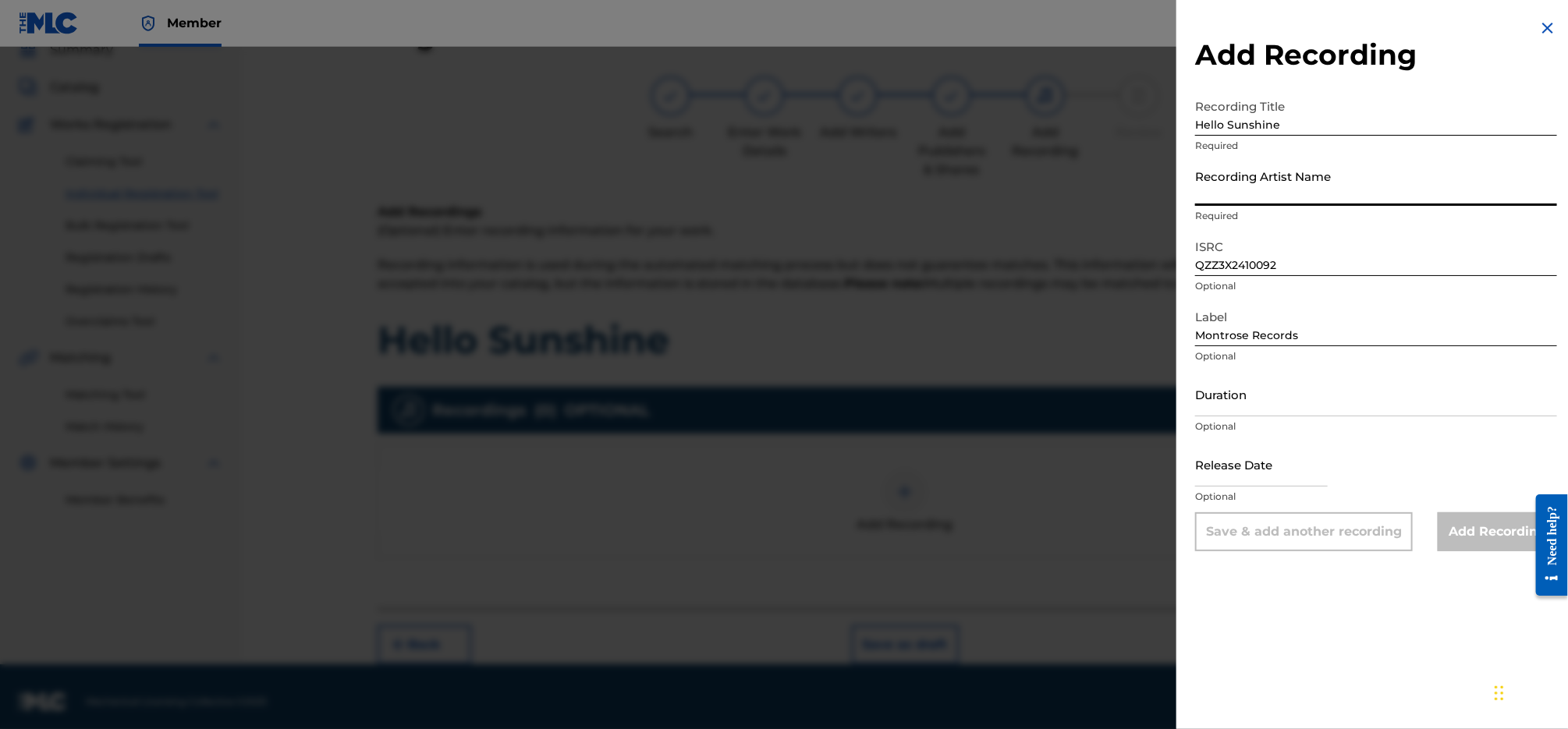
paste input "[PERSON_NAME] & the Voodoo Choir"
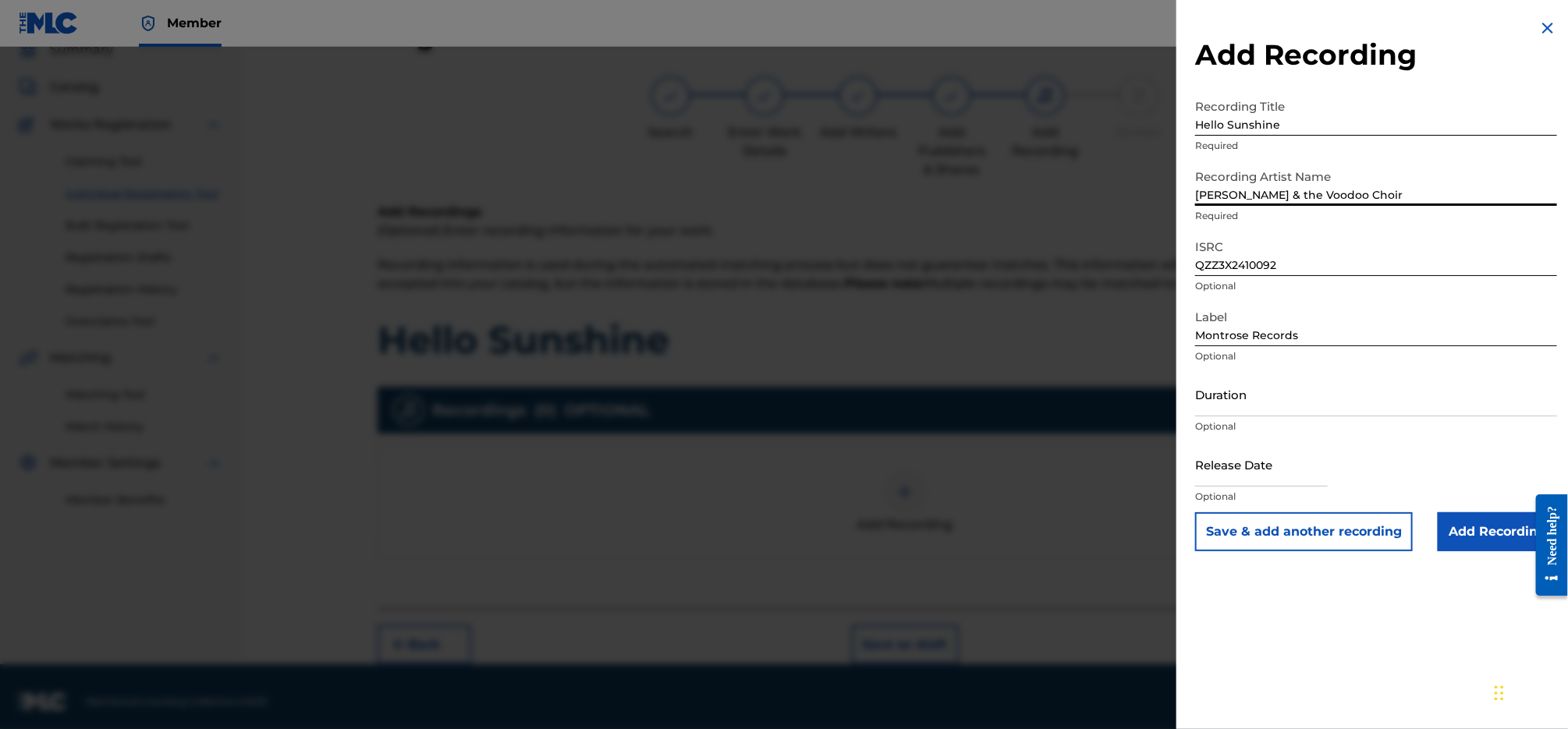
type input "[PERSON_NAME] & the Voodoo Choir"
click at [1504, 530] on input "Add Recording" at bounding box center [1497, 532] width 119 height 39
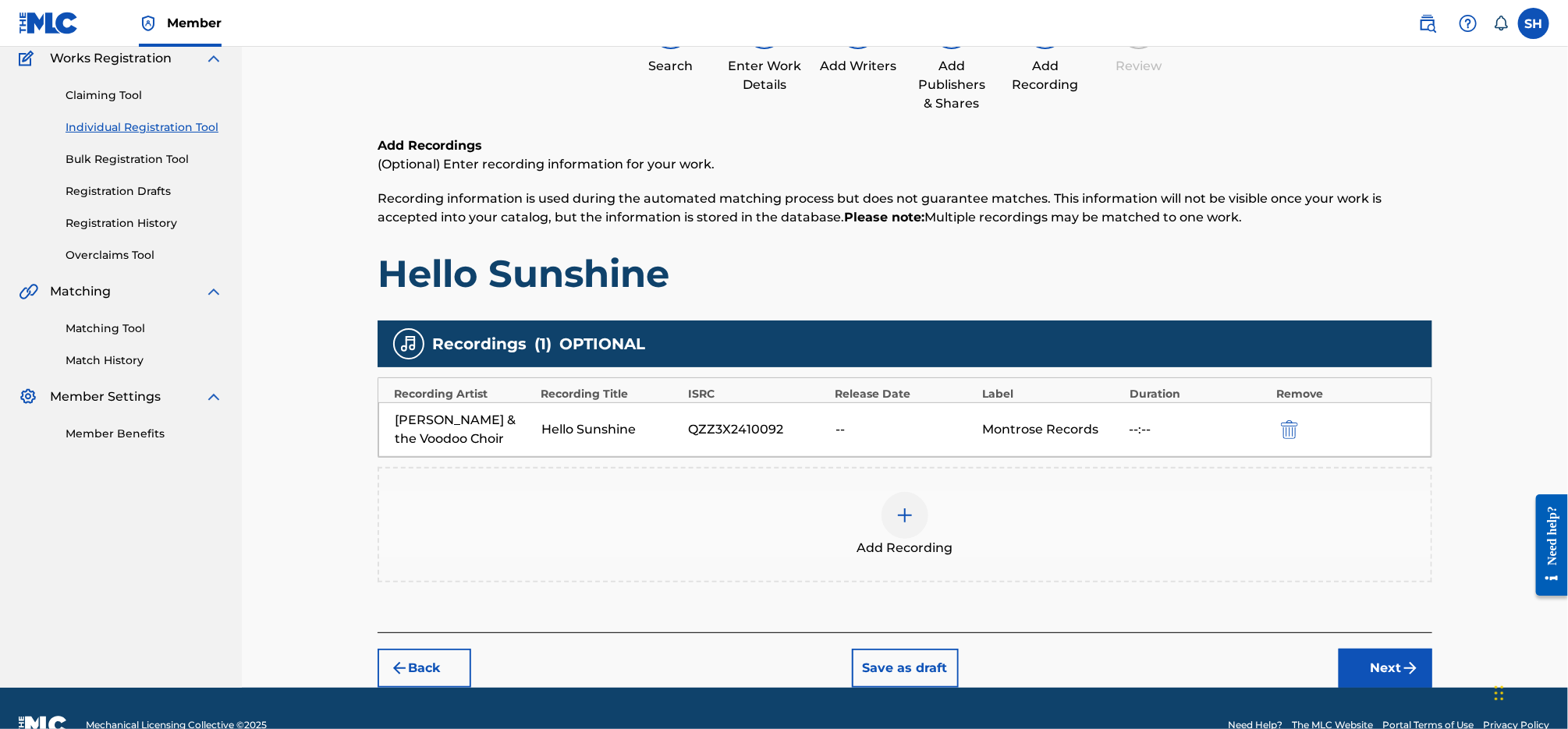
click at [1389, 670] on button "Next" at bounding box center [1385, 668] width 94 height 39
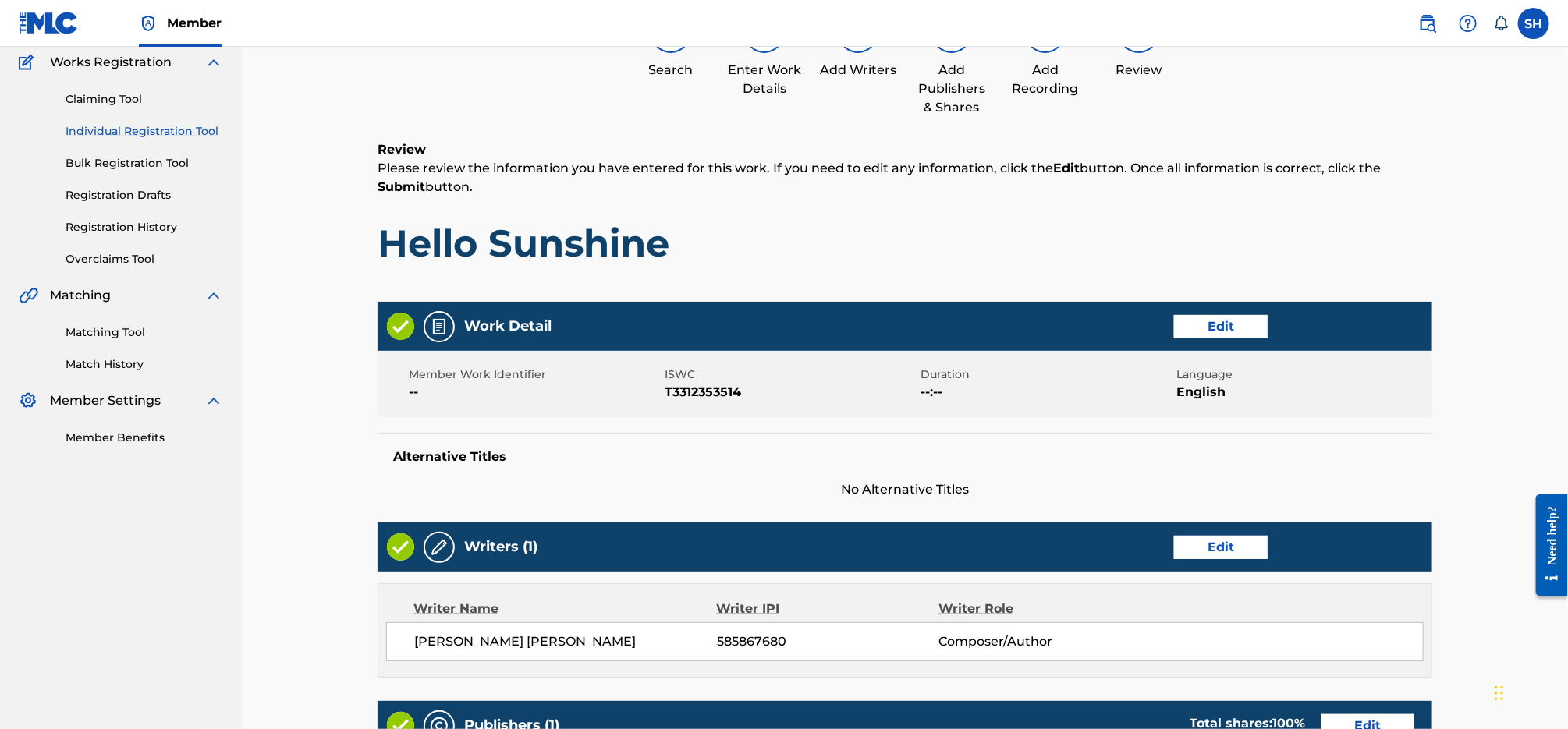
scroll to position [606, 0]
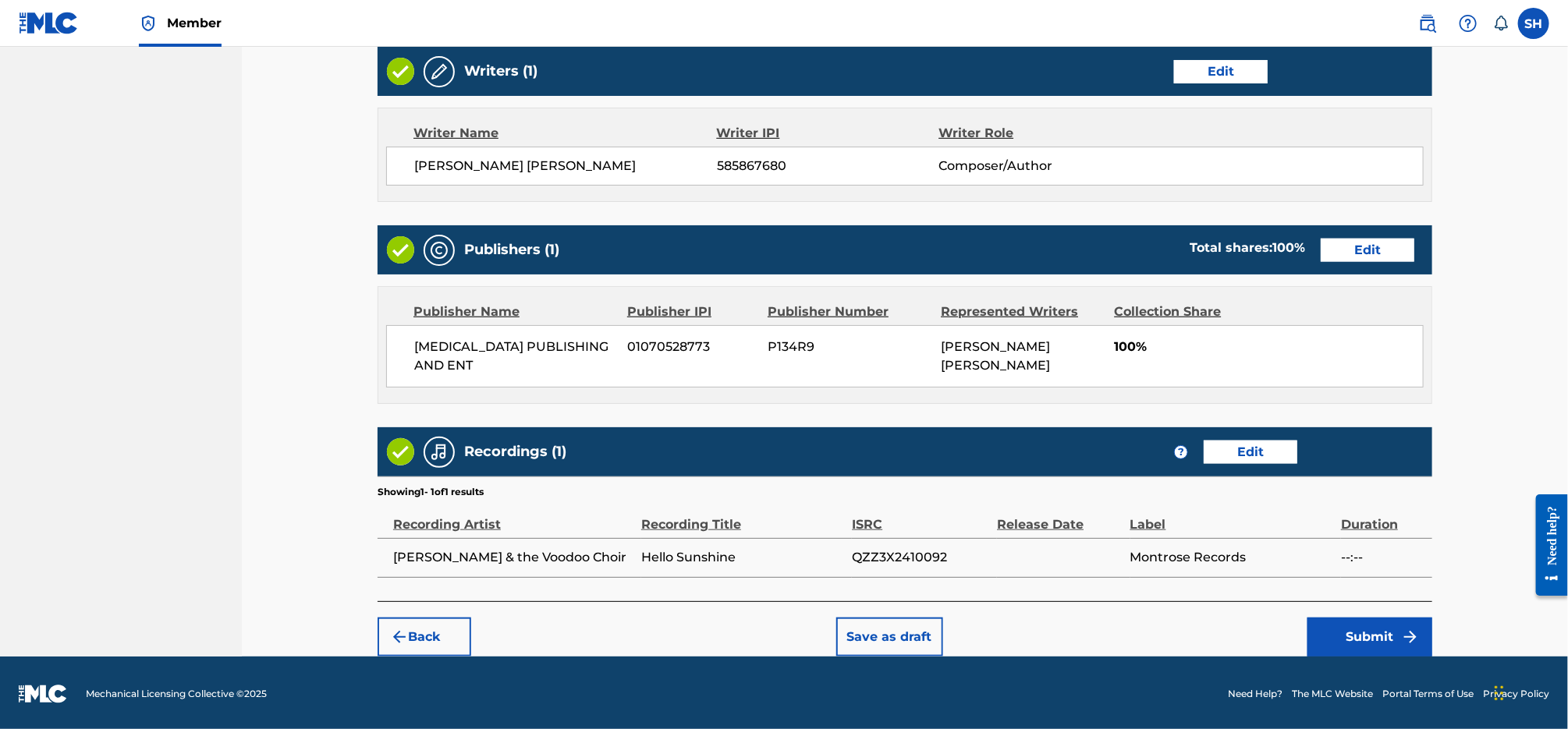
click at [1362, 632] on button "Submit" at bounding box center [1370, 636] width 125 height 39
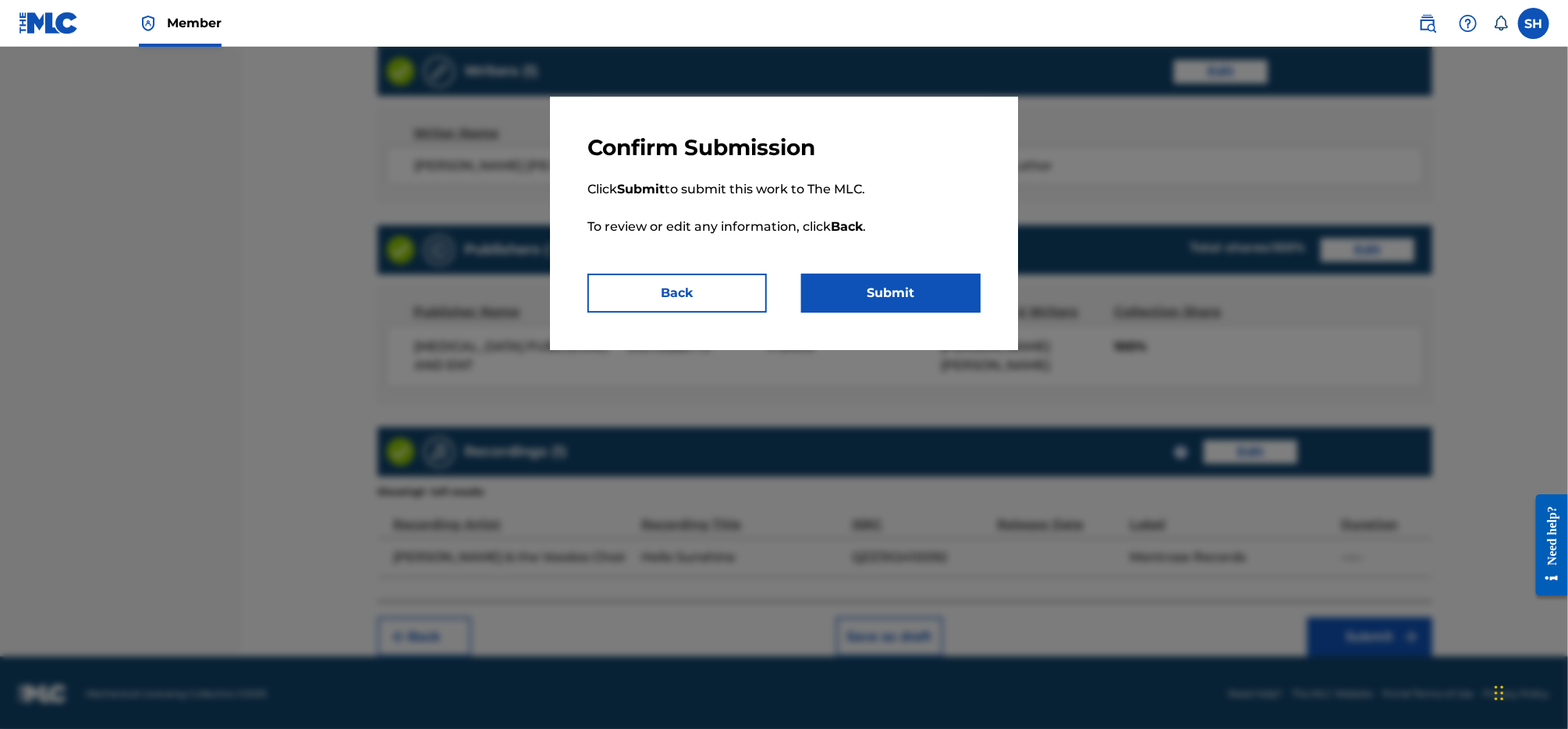
click at [920, 296] on button "Submit" at bounding box center [891, 293] width 179 height 39
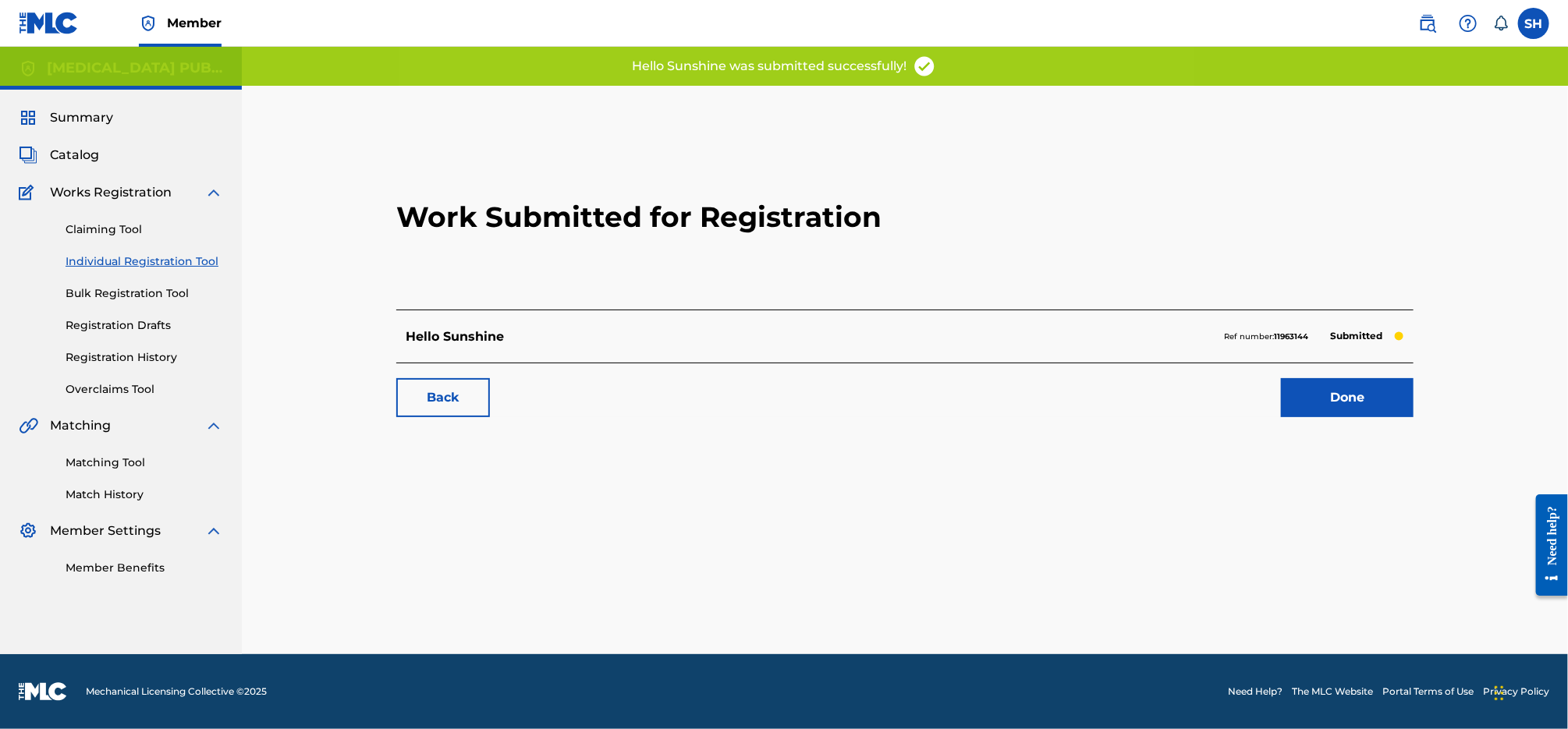
click at [1303, 397] on link "Done" at bounding box center [1347, 398] width 132 height 39
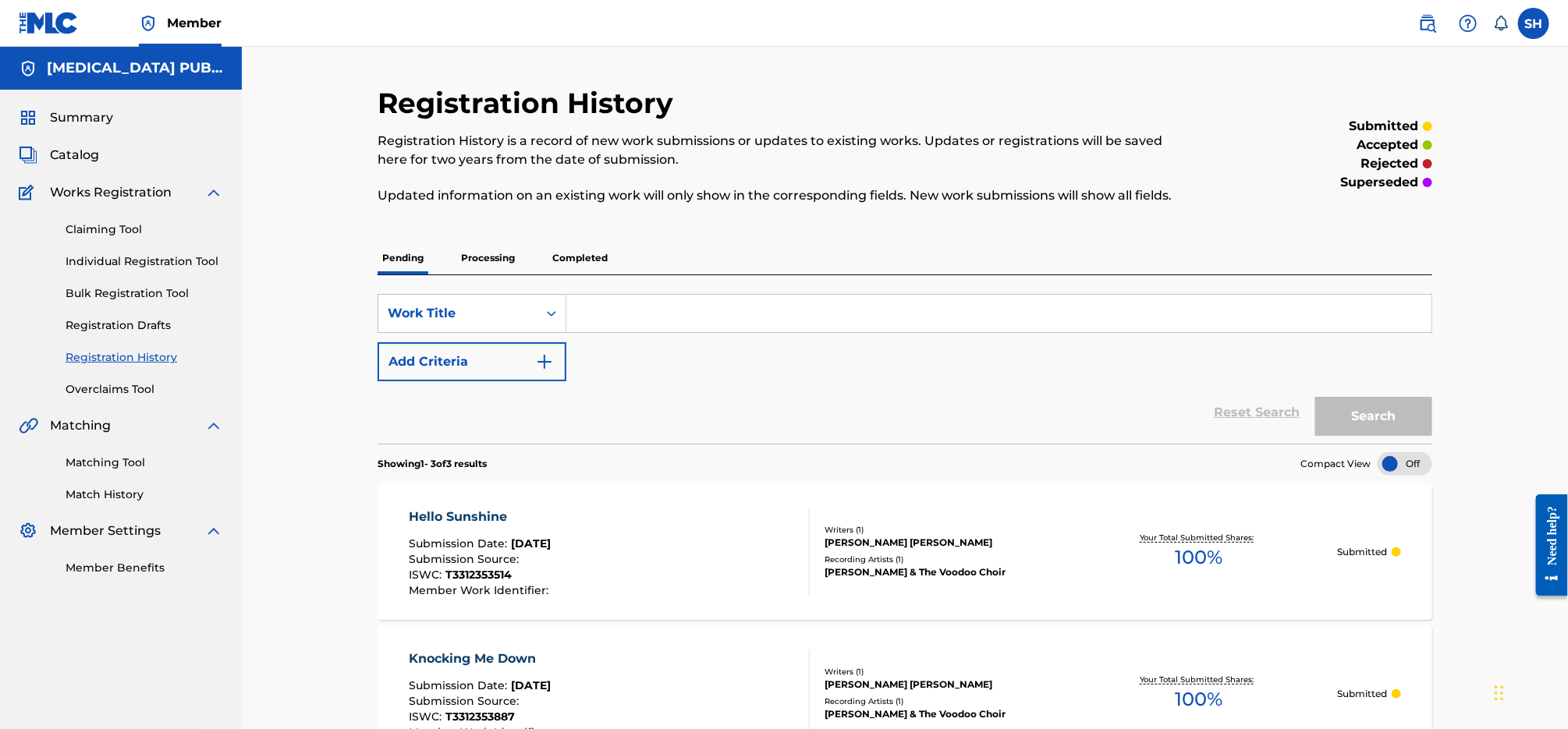
click at [142, 260] on link "Individual Registration Tool" at bounding box center [144, 261] width 158 height 16
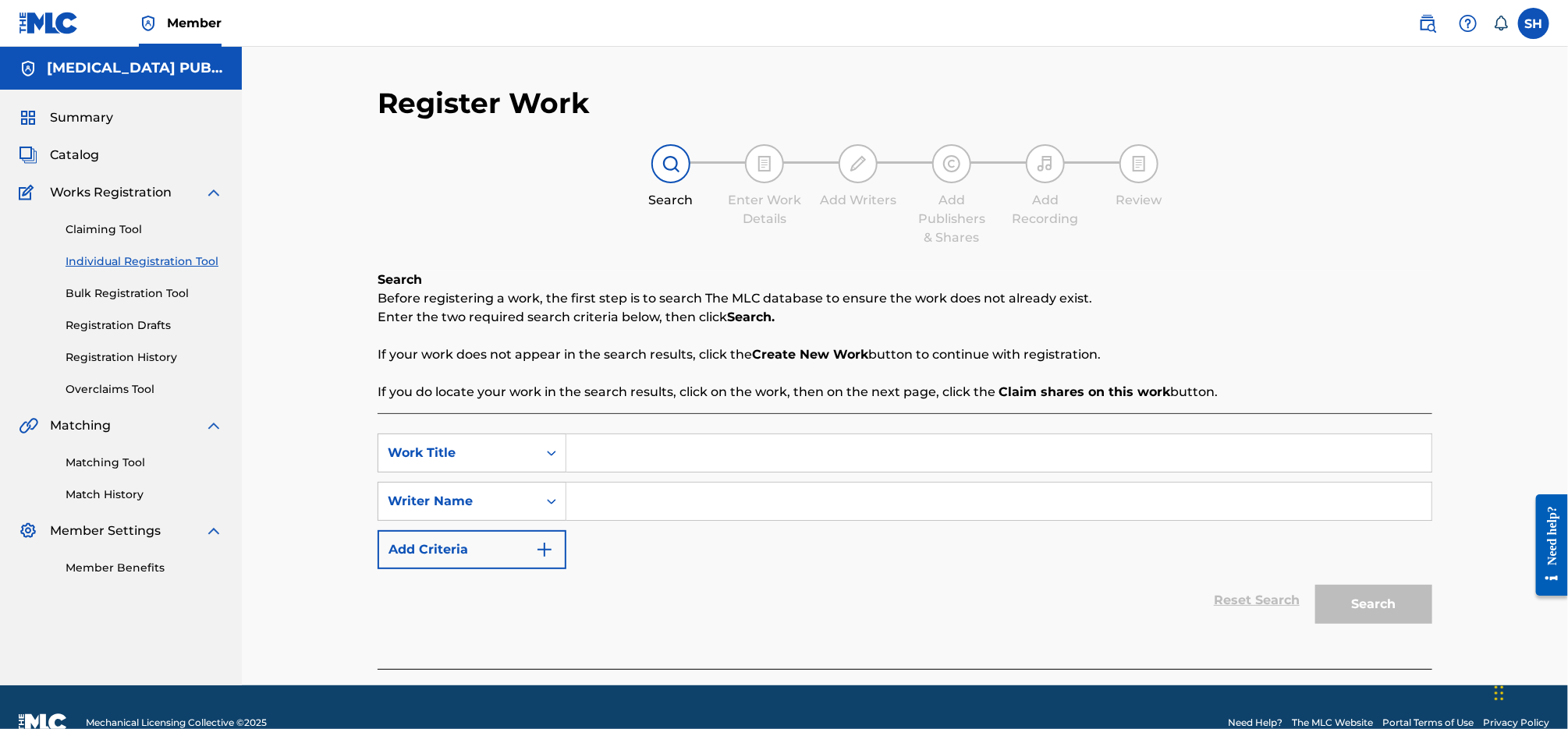
click at [622, 466] on input "Search Form" at bounding box center [999, 453] width 865 height 38
paste input "Downtown Groove"
type input "Downtown Groove"
click at [670, 513] on input "Search Form" at bounding box center [999, 501] width 865 height 38
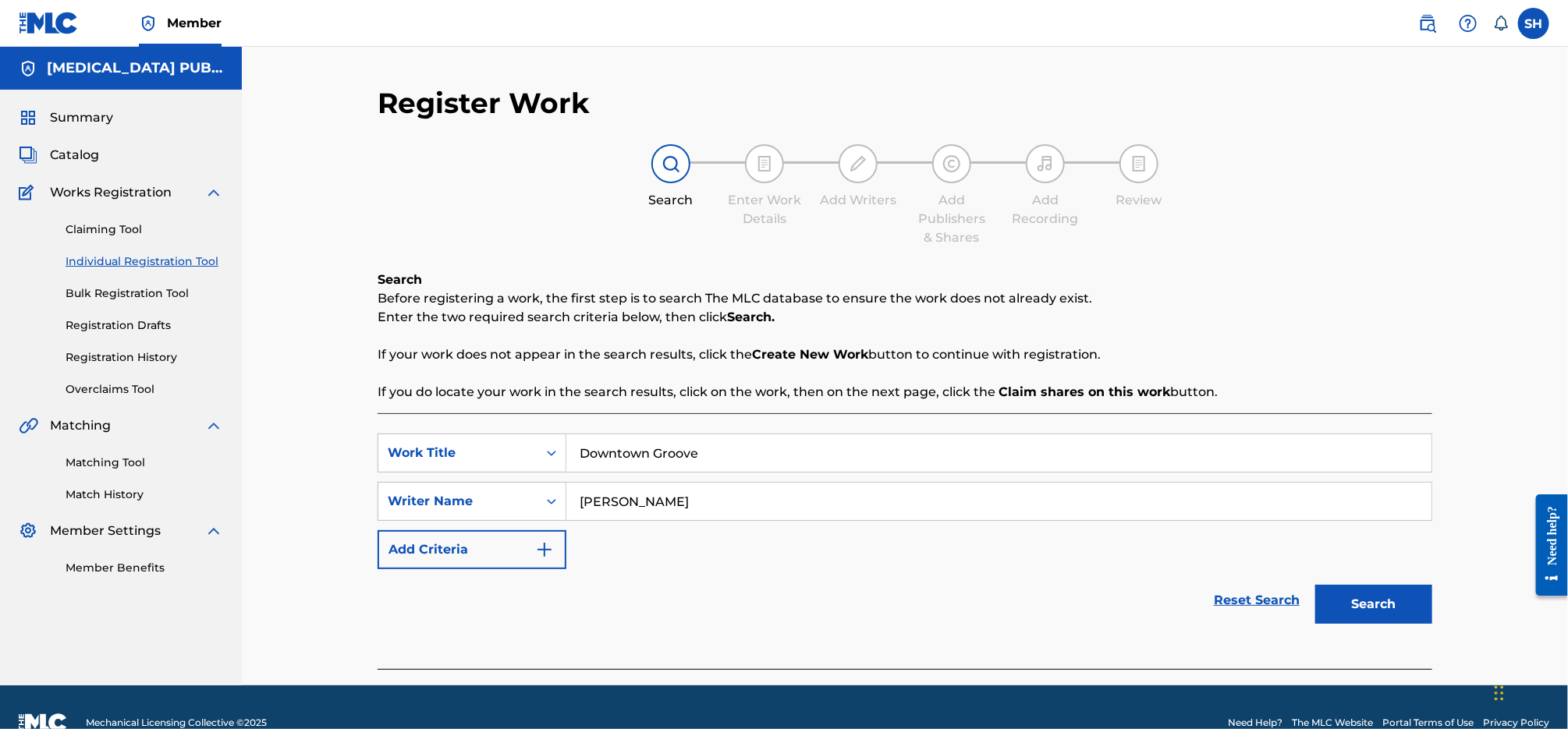
type input "[PERSON_NAME]"
click at [1316, 585] on button "Search" at bounding box center [1374, 603] width 117 height 39
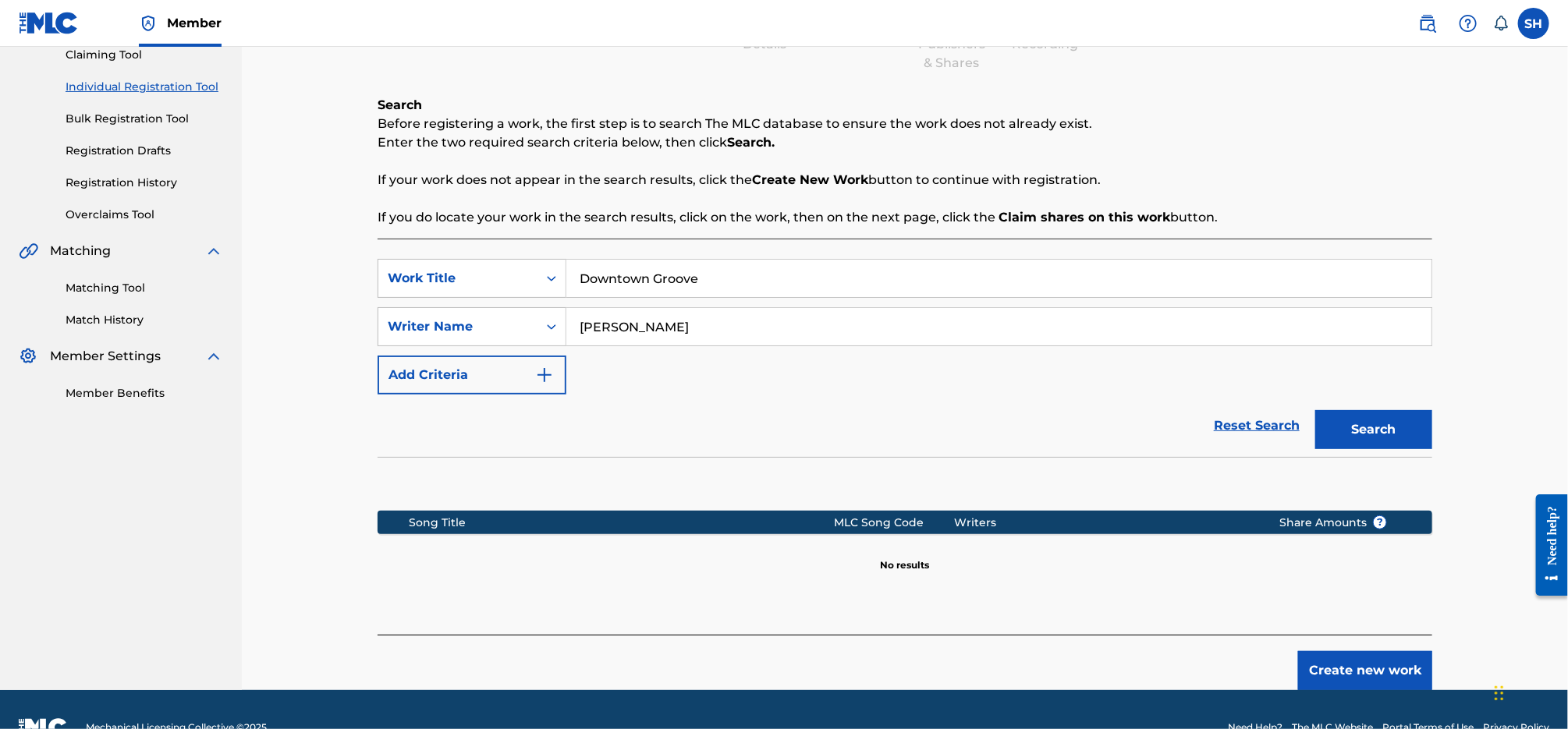
scroll to position [210, 0]
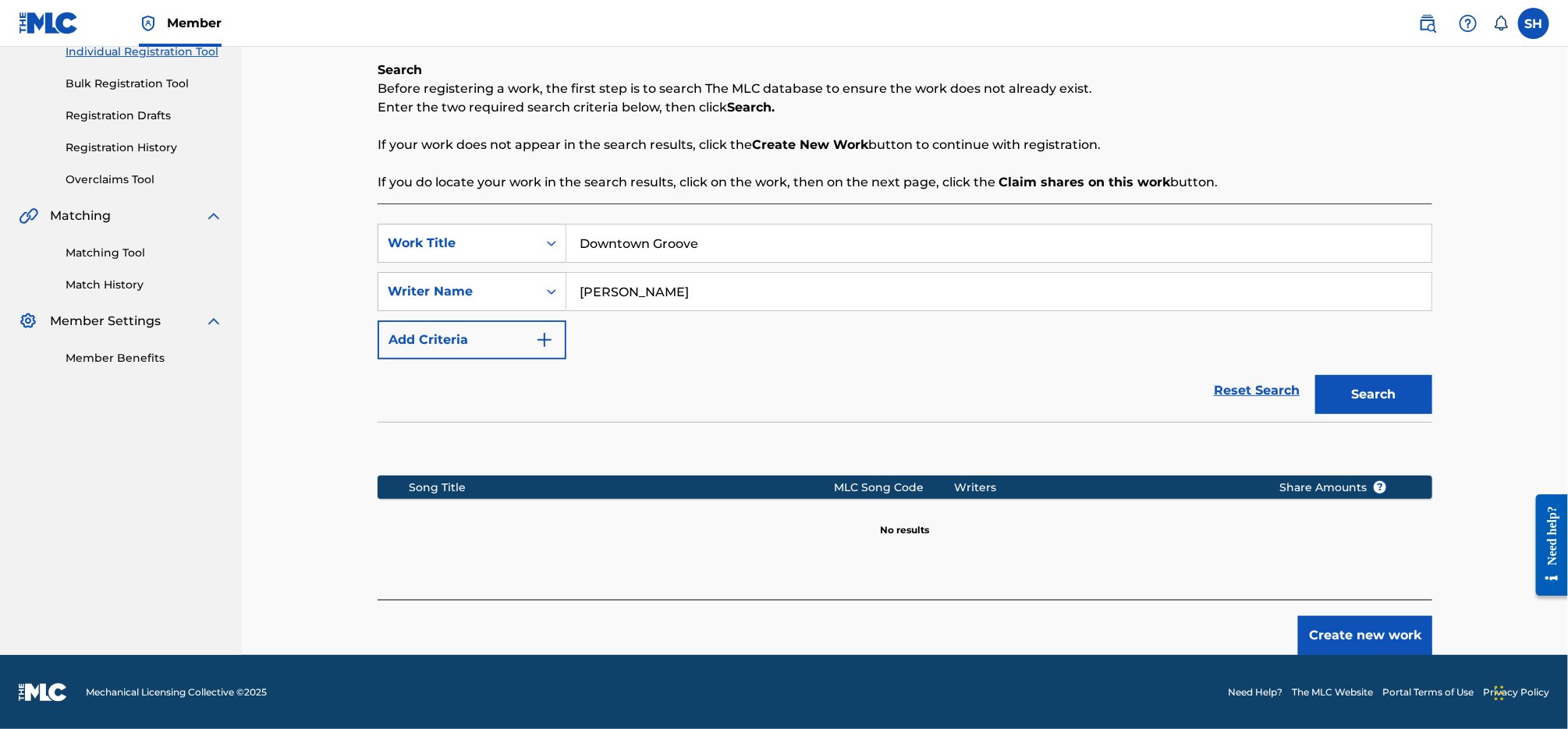
click at [1345, 631] on button "Create new work" at bounding box center [1365, 635] width 134 height 39
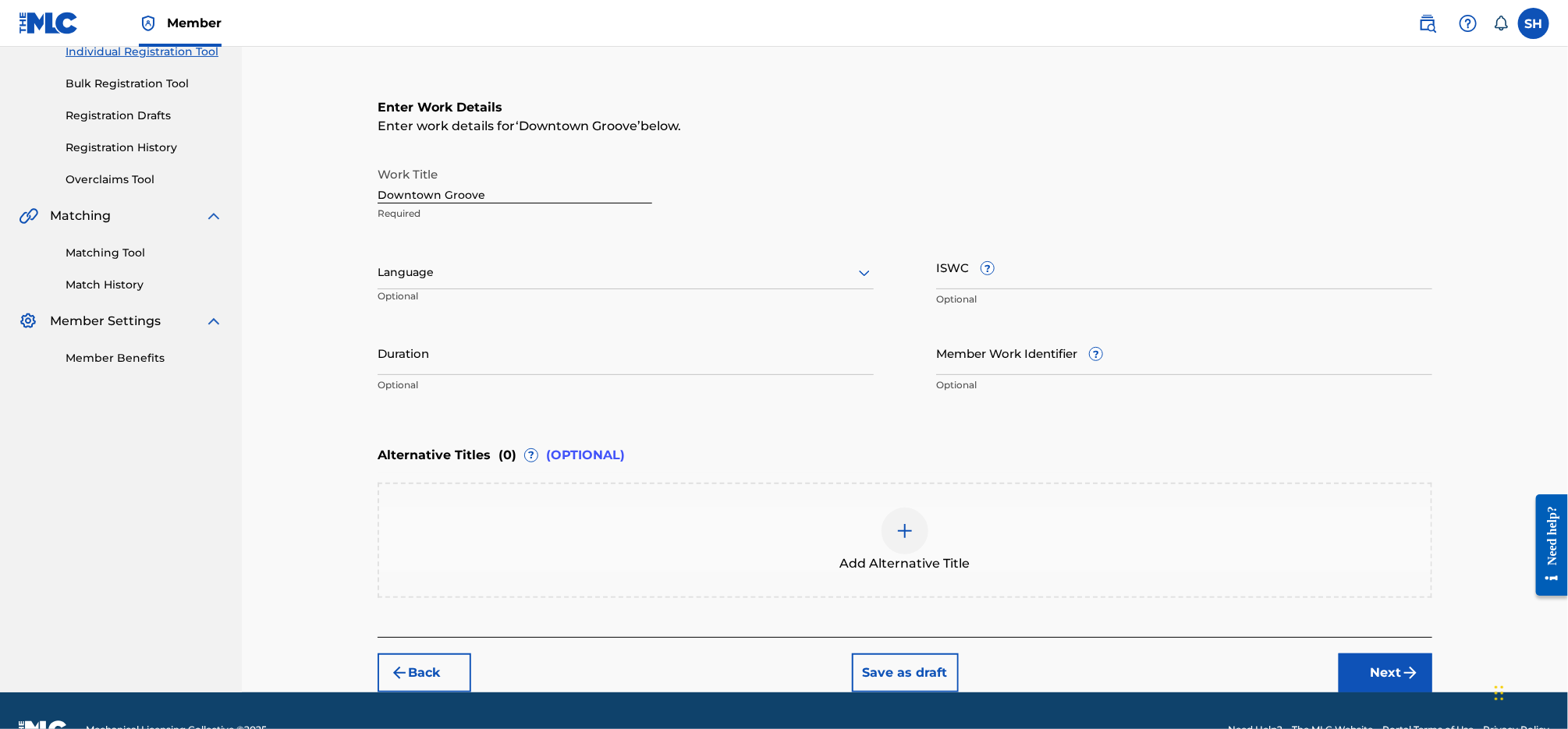
click at [631, 287] on div "Language" at bounding box center [625, 273] width 496 height 33
click at [629, 310] on div "English" at bounding box center [626, 306] width 495 height 35
click at [1074, 255] on input "ISWC ?" at bounding box center [1184, 266] width 496 height 44
paste input "T3312354017"
type input "T3312354017"
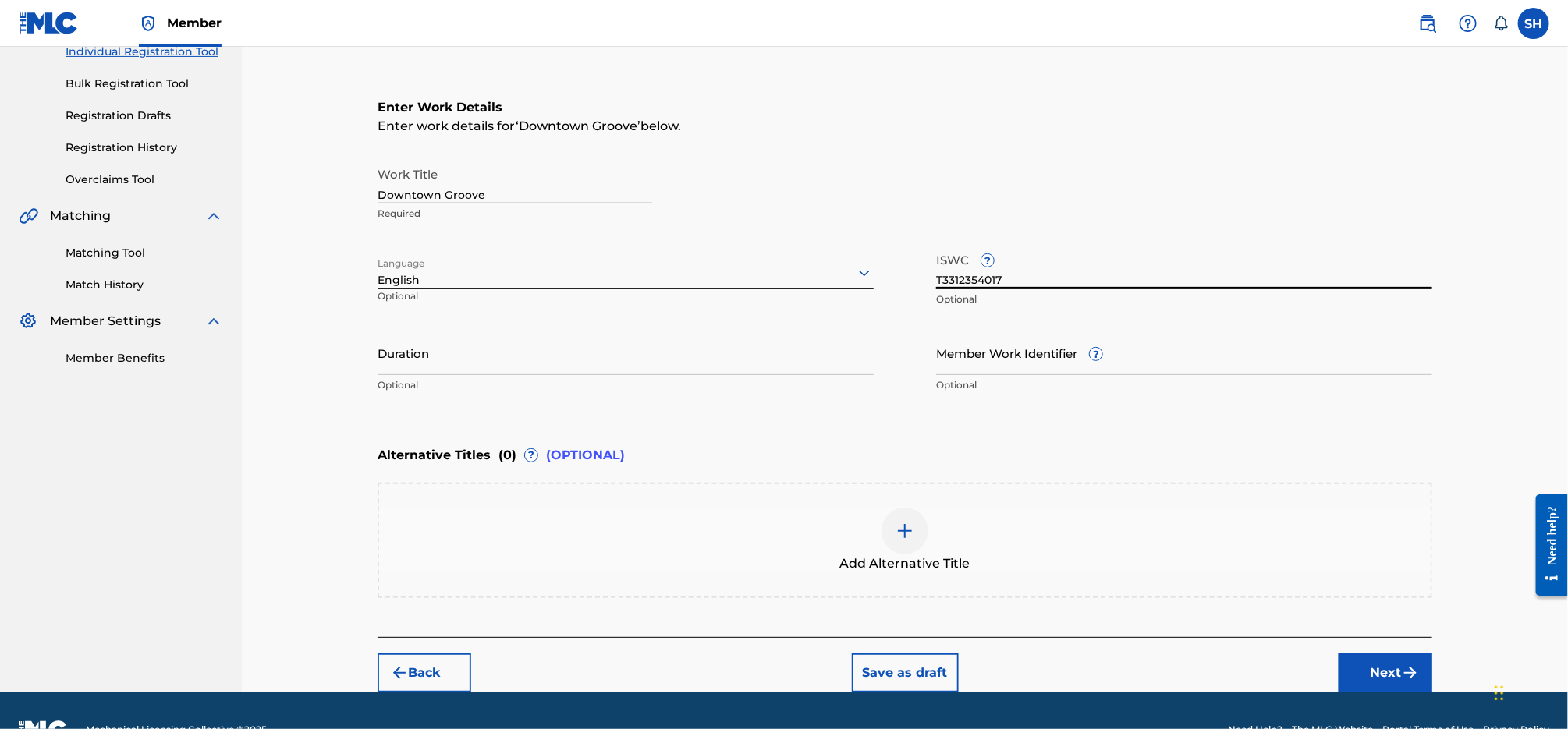
click at [1397, 665] on button "Next" at bounding box center [1385, 672] width 94 height 39
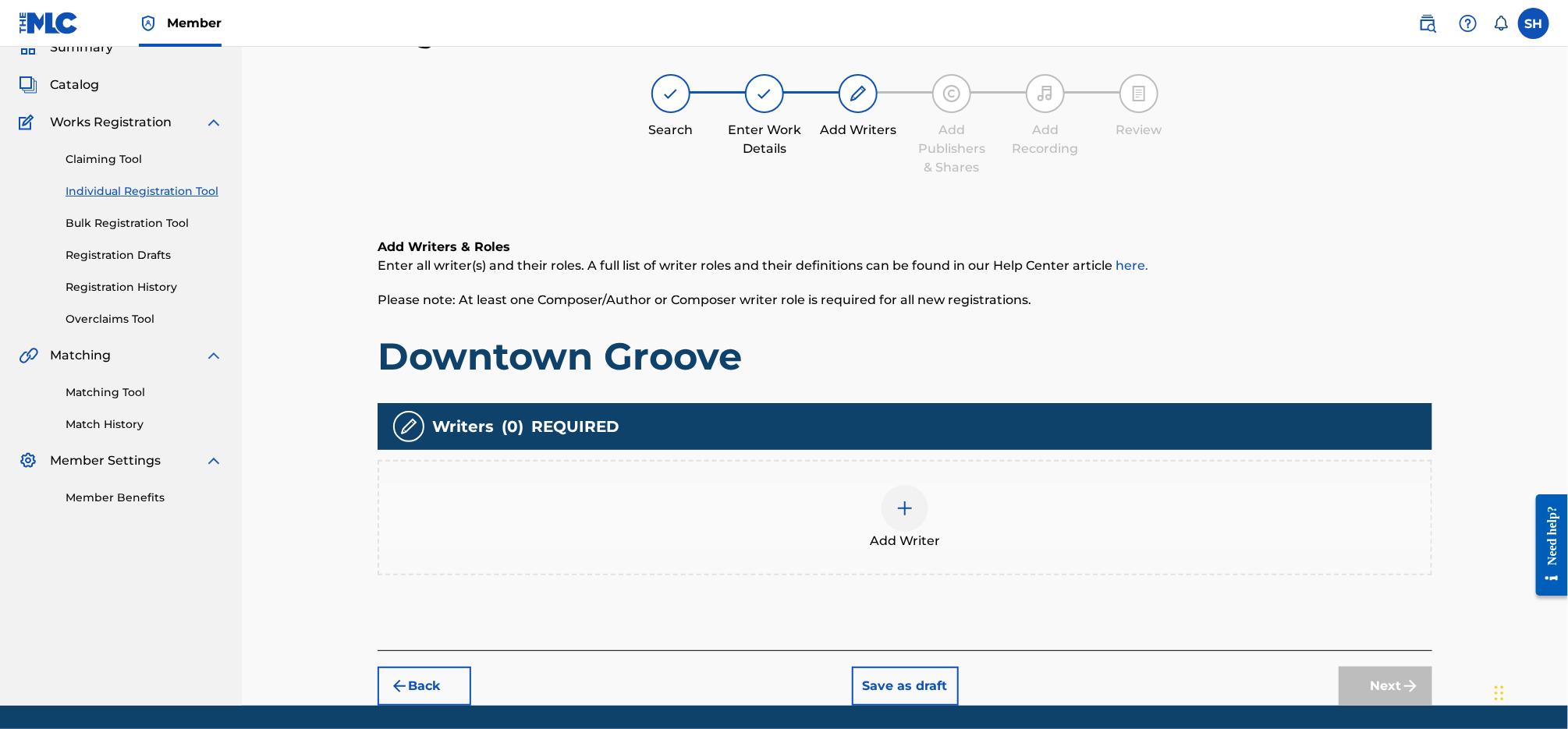
scroll to position [70, 0]
click at [922, 499] on div at bounding box center [905, 509] width 47 height 47
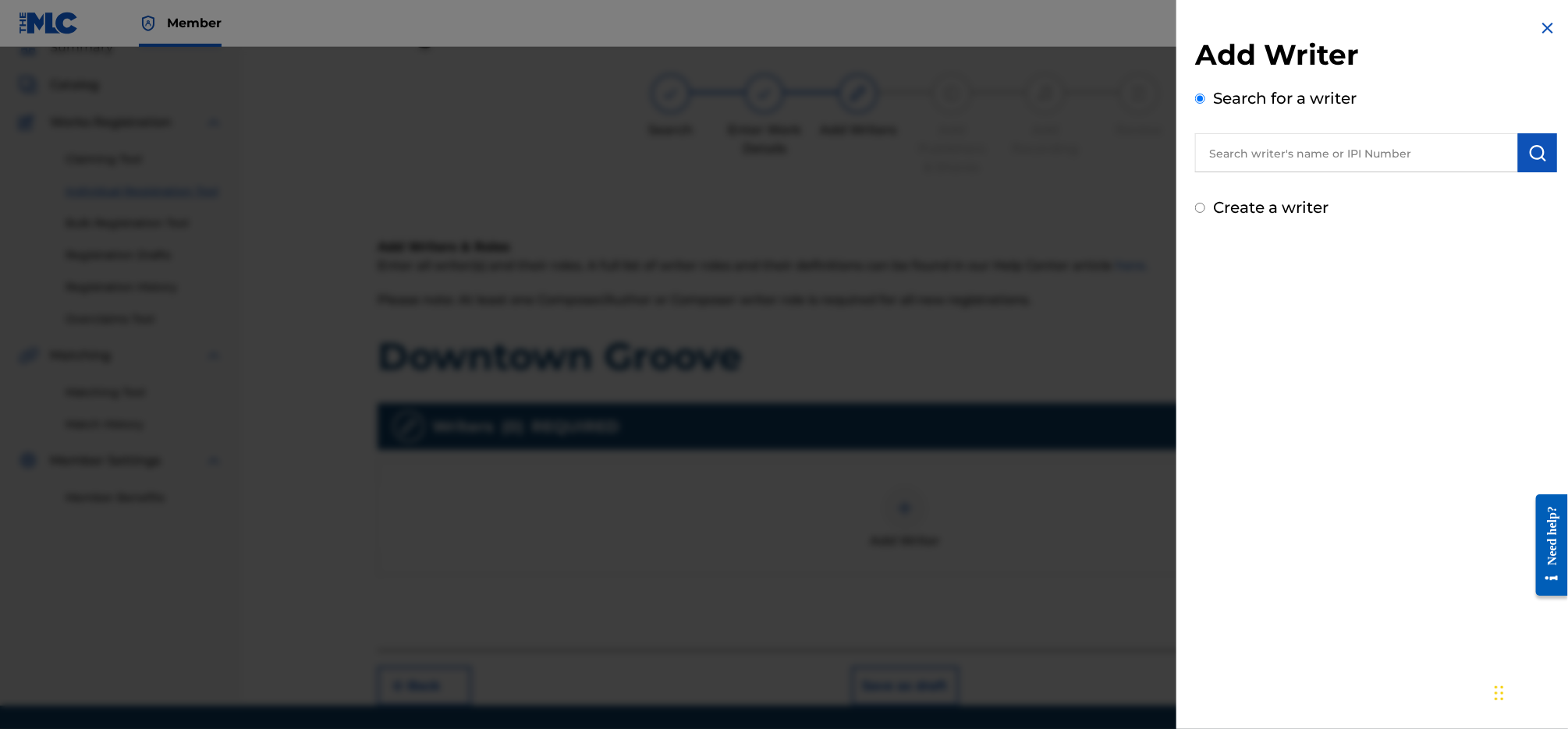
click at [1291, 209] on label "Create a writer" at bounding box center [1270, 208] width 115 height 19
radio input "true"
click at [1205, 209] on input "Create a writer" at bounding box center [1200, 208] width 10 height 10
radio input "false"
radio input "true"
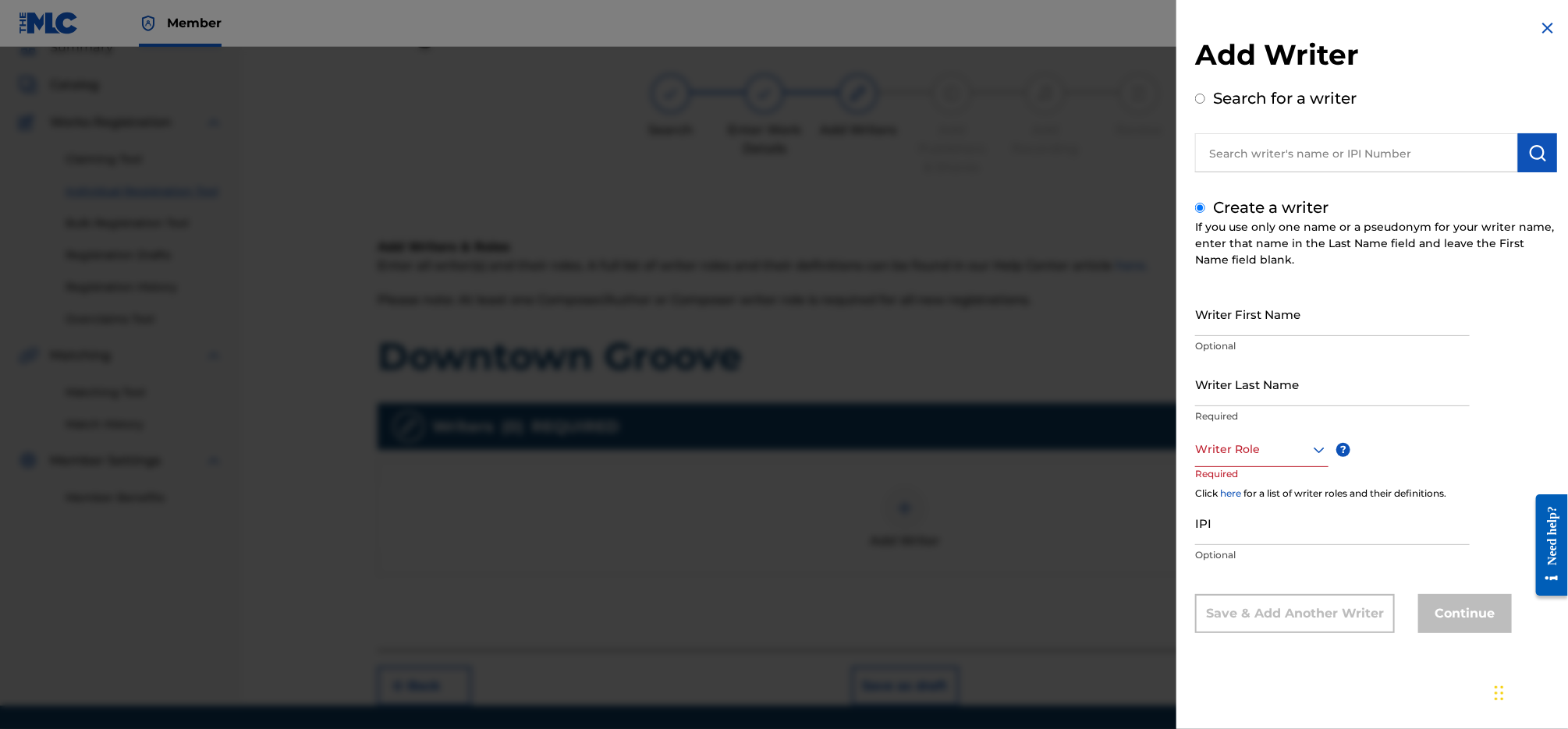
click at [1304, 313] on input "Writer First Name" at bounding box center [1332, 314] width 275 height 44
type input "[PERSON_NAME]"
type input "X"
type input "[PERSON_NAME]"
click at [1256, 459] on div "Writer Role" at bounding box center [1261, 449] width 133 height 35
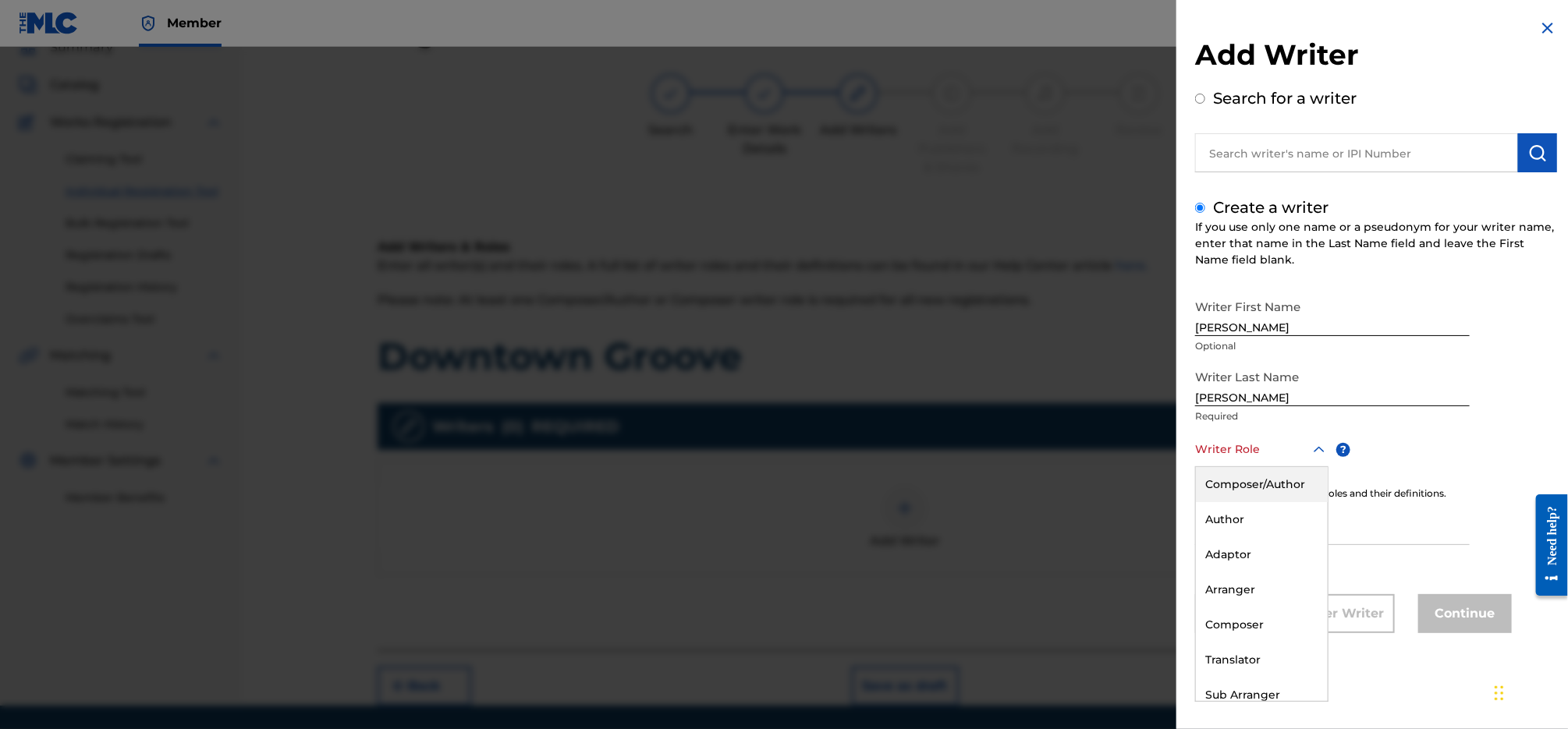
drag, startPoint x: 1259, startPoint y: 477, endPoint x: 1287, endPoint y: 512, distance: 44.8
click at [1259, 477] on div "Composer/Author" at bounding box center [1262, 484] width 132 height 35
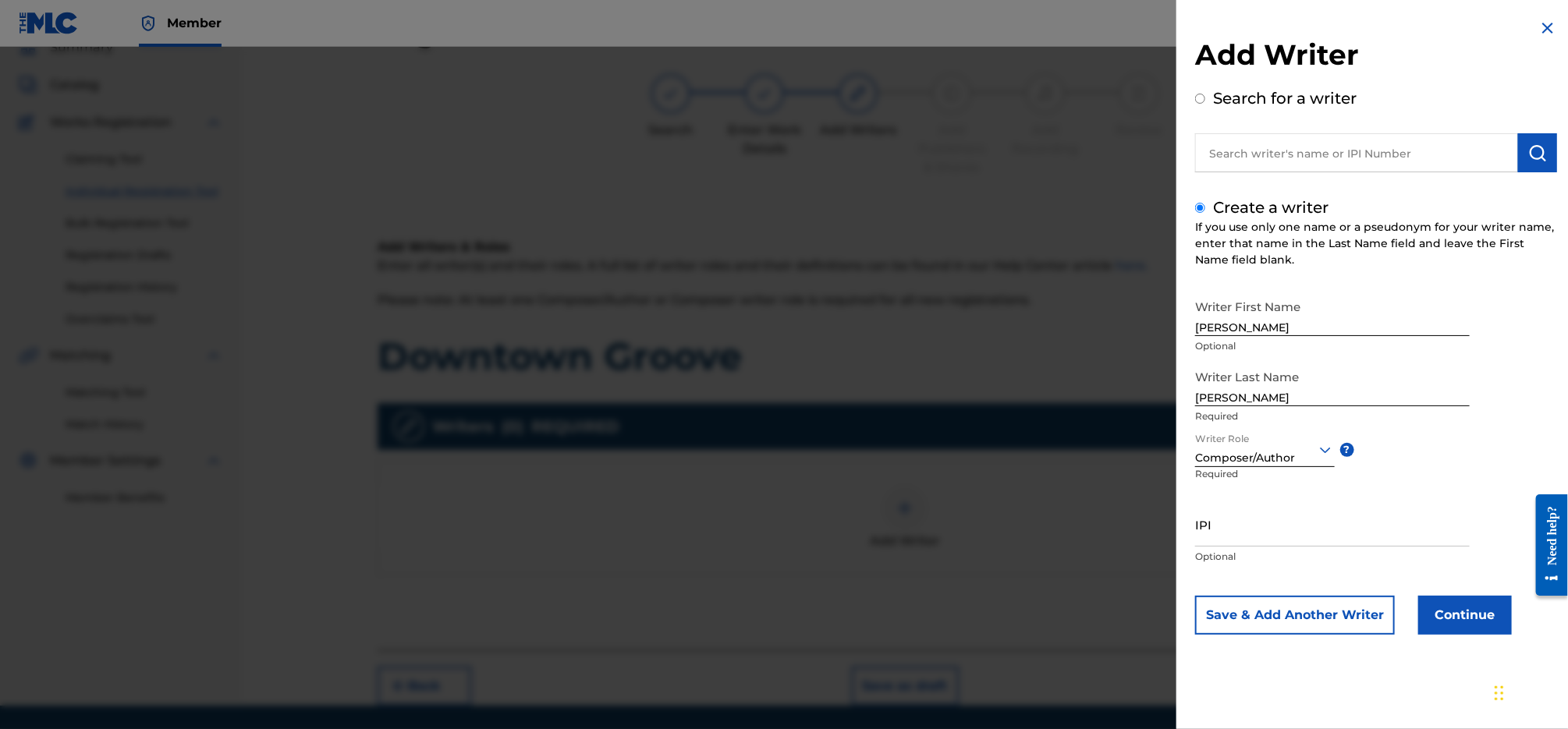
click at [1287, 517] on input "IPI" at bounding box center [1332, 524] width 275 height 44
paste input "585867680"
type input "585867680"
click at [1474, 618] on button "Continue" at bounding box center [1465, 615] width 94 height 39
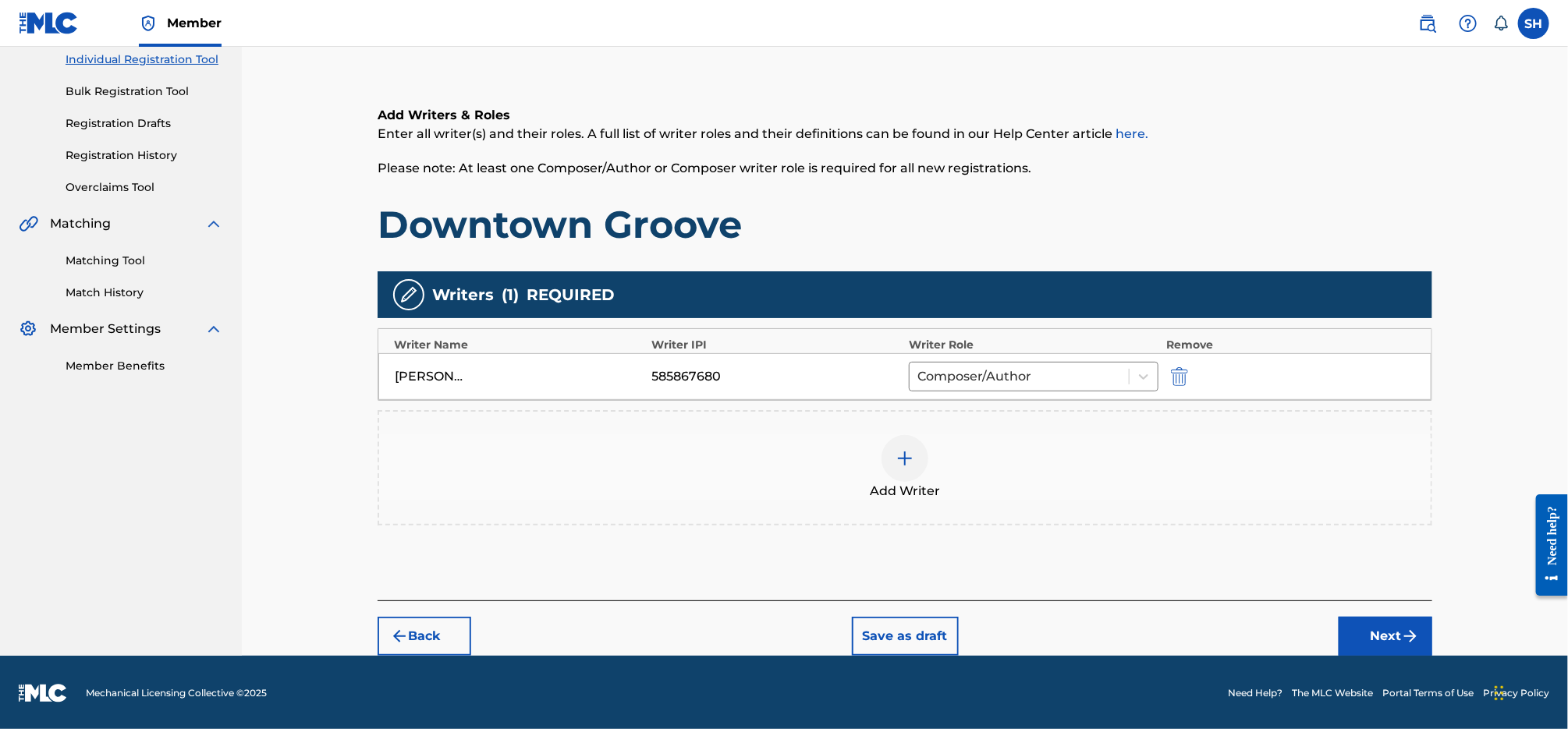
click at [1407, 637] on img "submit" at bounding box center [1410, 636] width 19 height 19
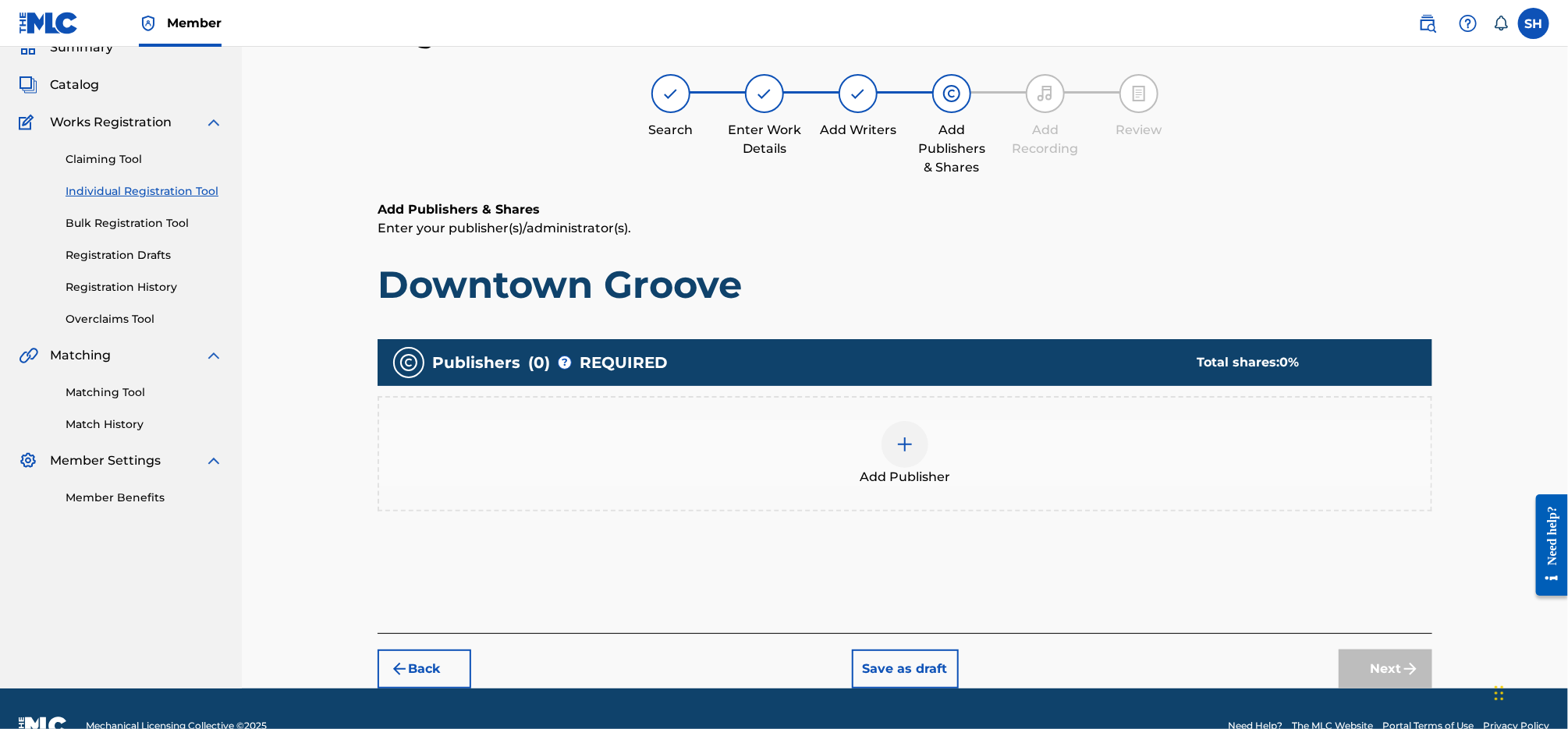
click at [900, 455] on div at bounding box center [905, 445] width 47 height 47
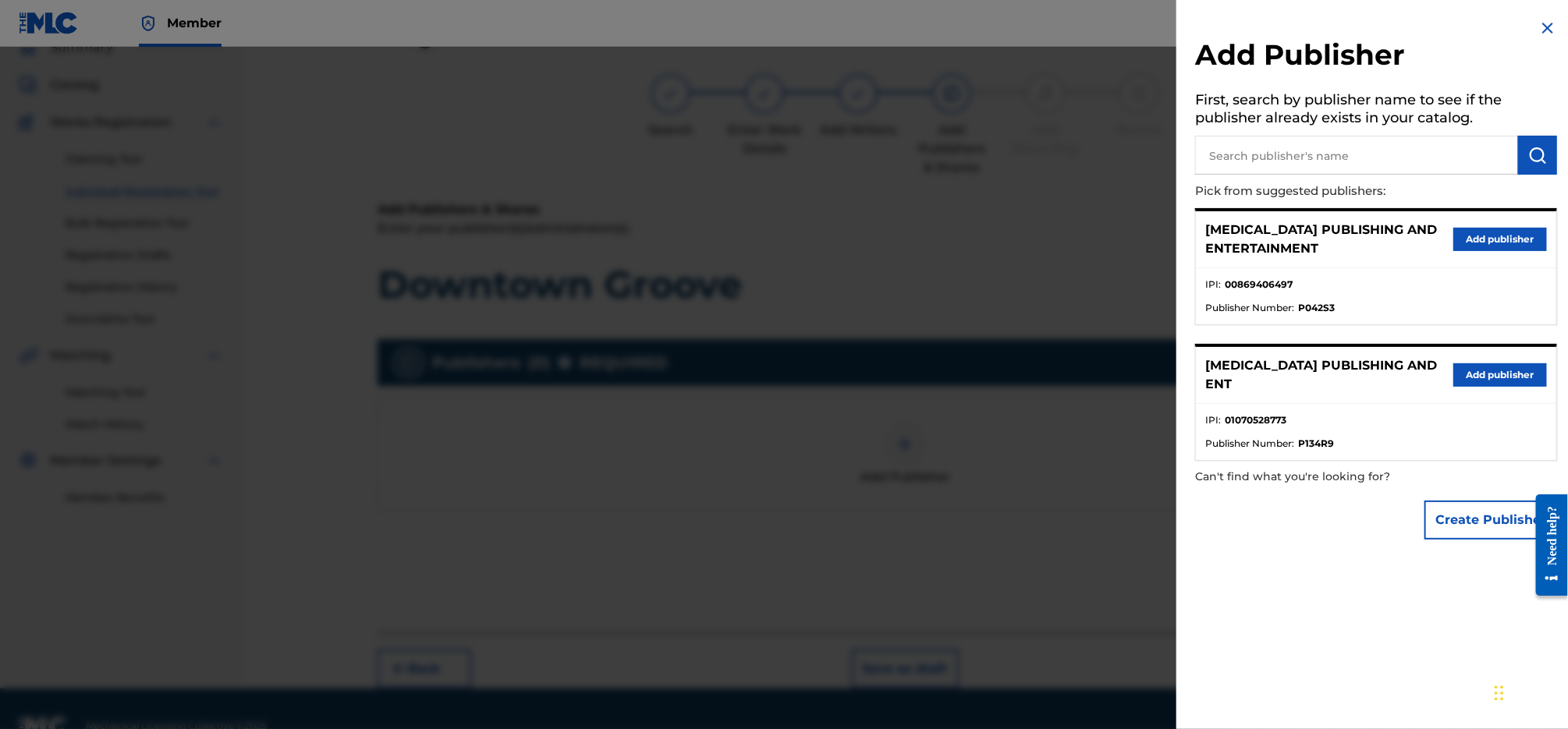
click at [1494, 371] on button "Add publisher" at bounding box center [1500, 375] width 94 height 24
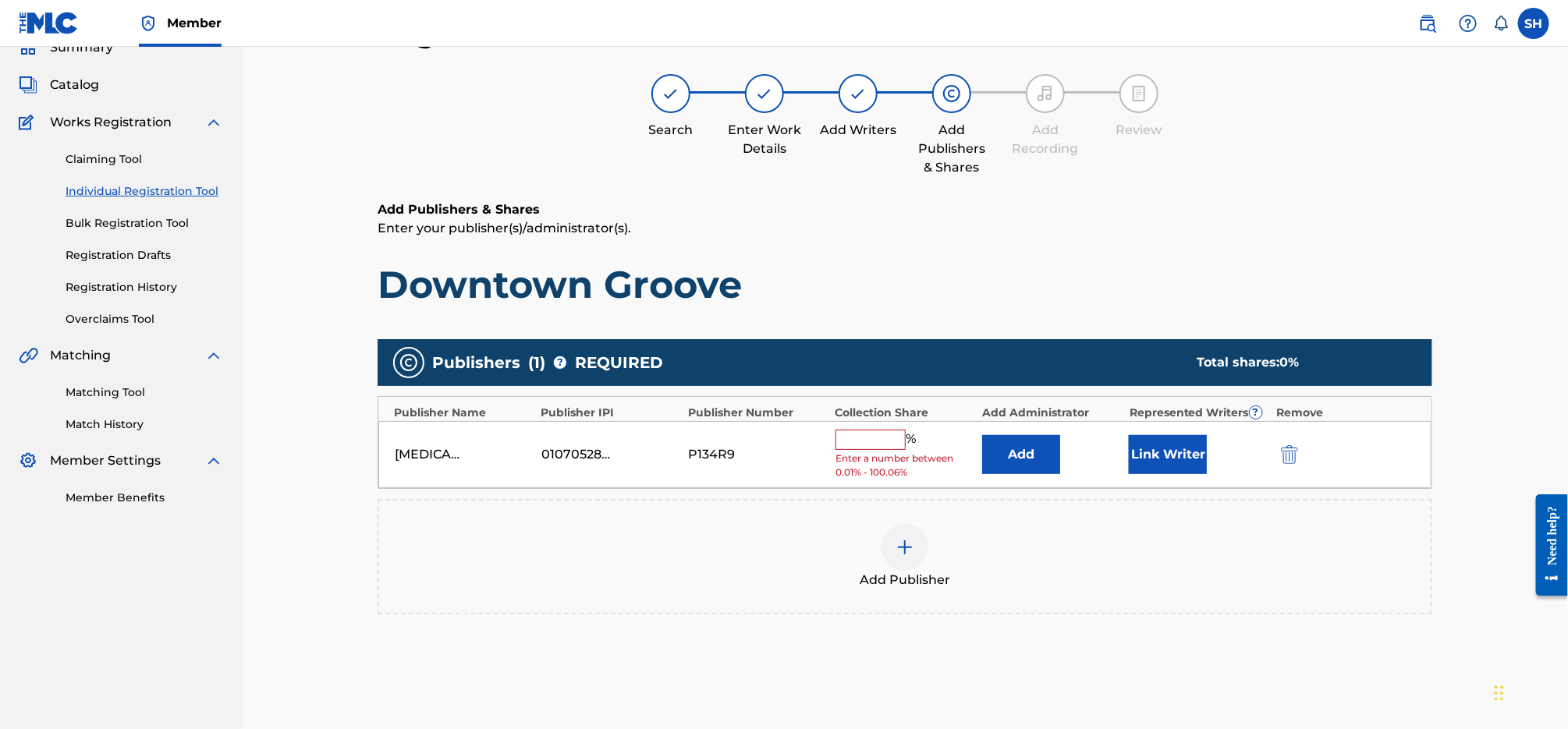
click at [899, 437] on input "text" at bounding box center [871, 439] width 70 height 20
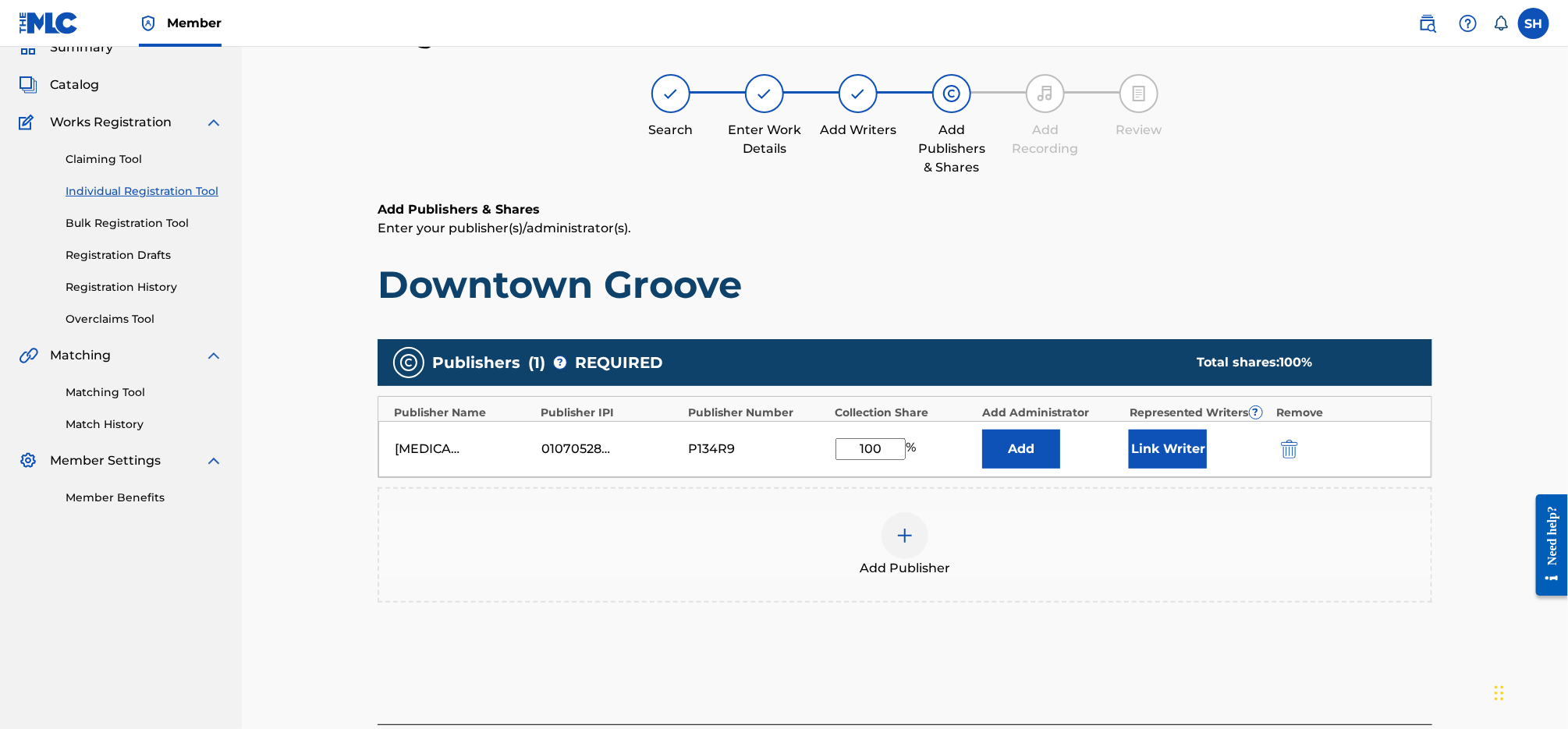
type input "100"
drag, startPoint x: 795, startPoint y: 457, endPoint x: 805, endPoint y: 456, distance: 10.0
click at [795, 457] on div "P134R9" at bounding box center [758, 449] width 139 height 19
click at [1186, 455] on button "Link Writer" at bounding box center [1167, 449] width 78 height 39
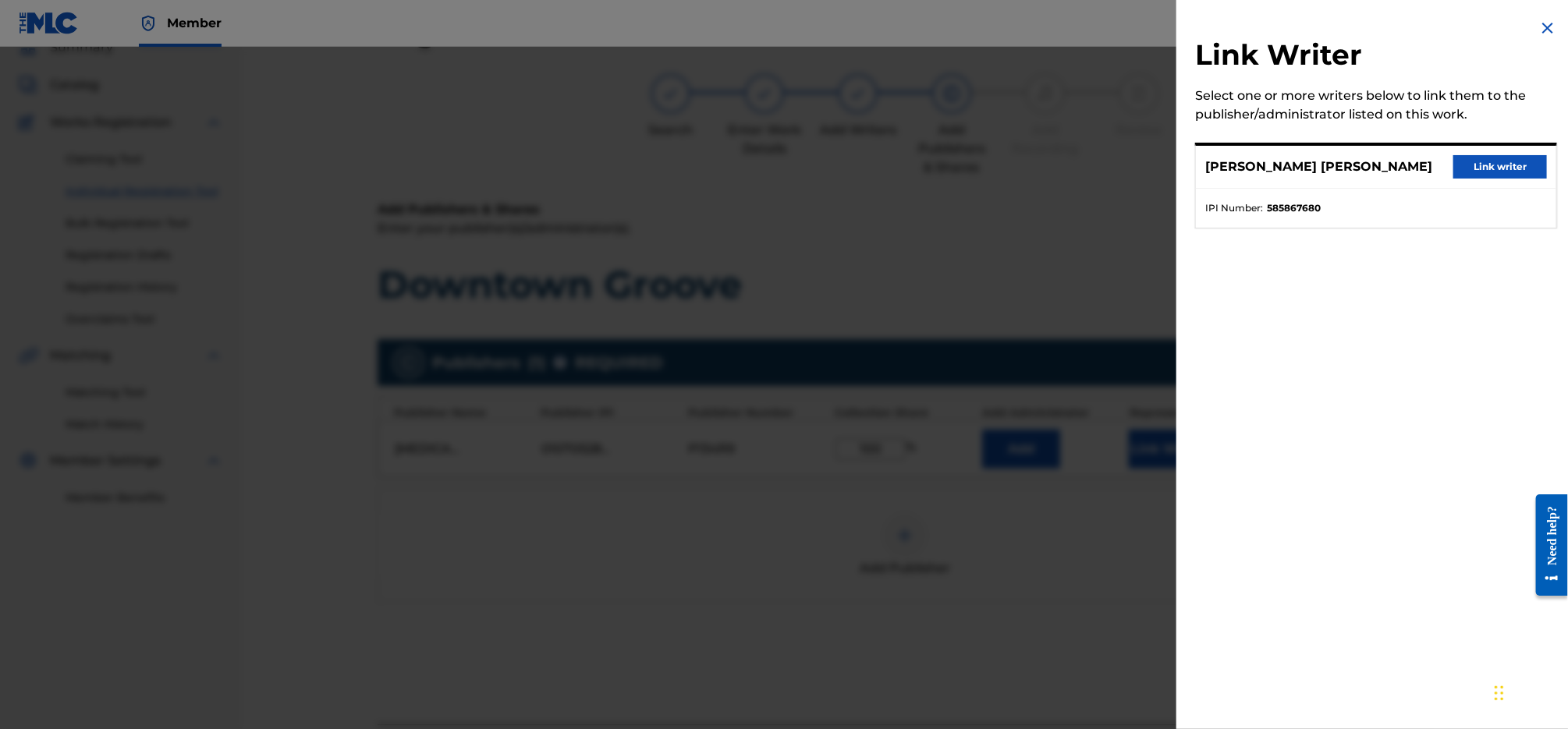
click at [1478, 166] on button "Link writer" at bounding box center [1500, 166] width 94 height 24
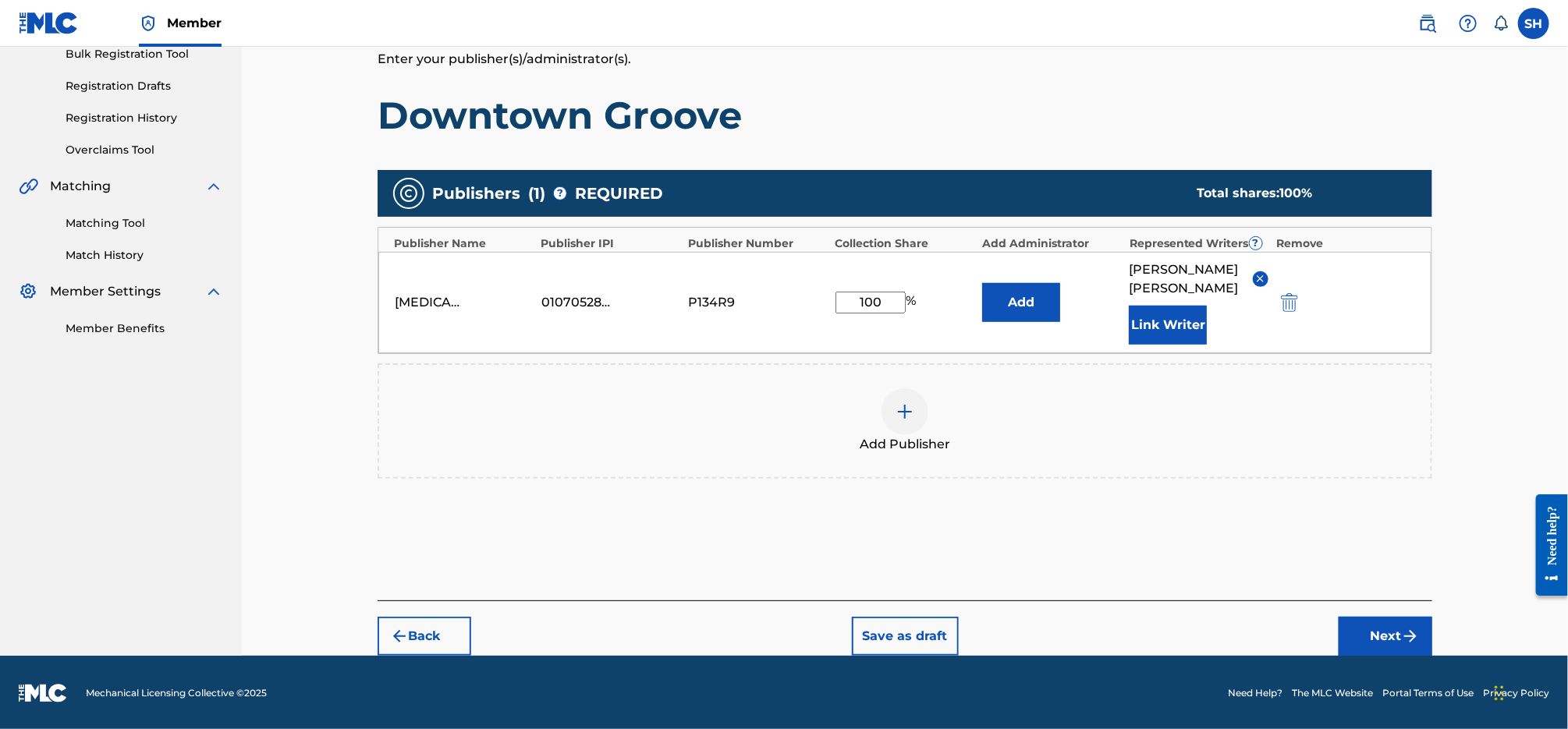
click at [1416, 643] on img "submit" at bounding box center [1410, 636] width 19 height 19
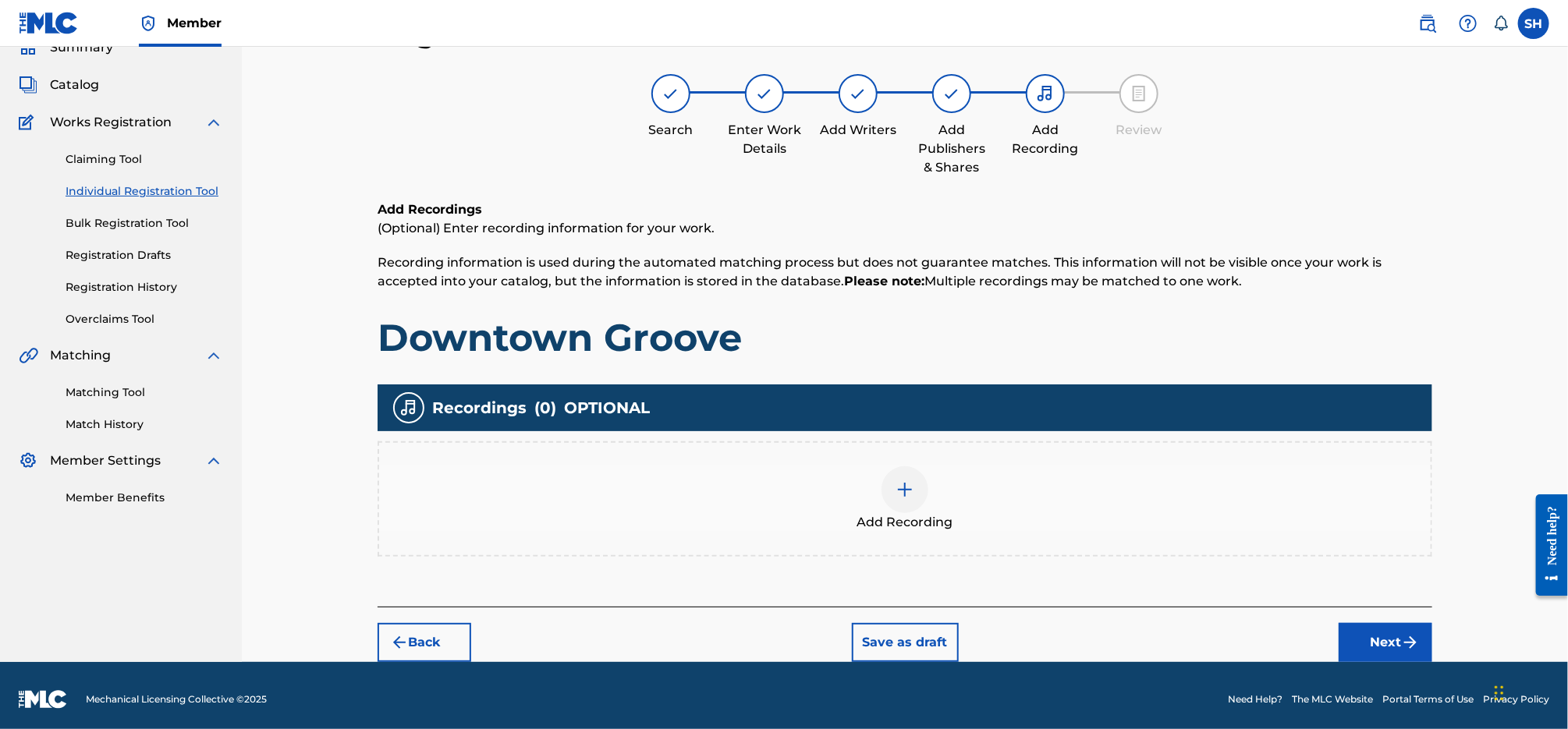
click at [905, 496] on img at bounding box center [905, 490] width 19 height 19
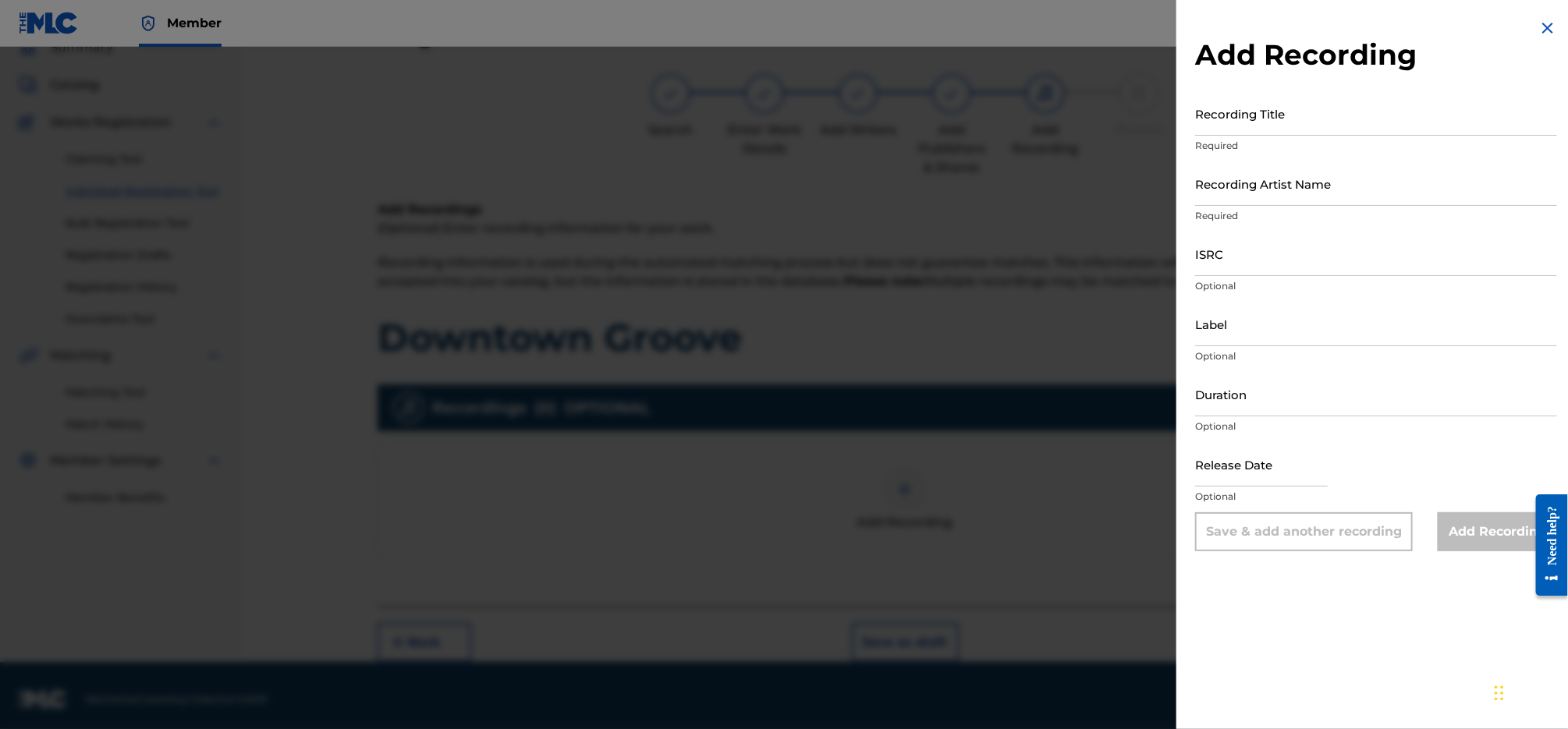
click at [1280, 123] on input "Recording Title" at bounding box center [1375, 113] width 362 height 44
type input "Downtown Groove"
click at [1293, 323] on input "Label" at bounding box center [1375, 324] width 362 height 44
type input "Montrose Records"
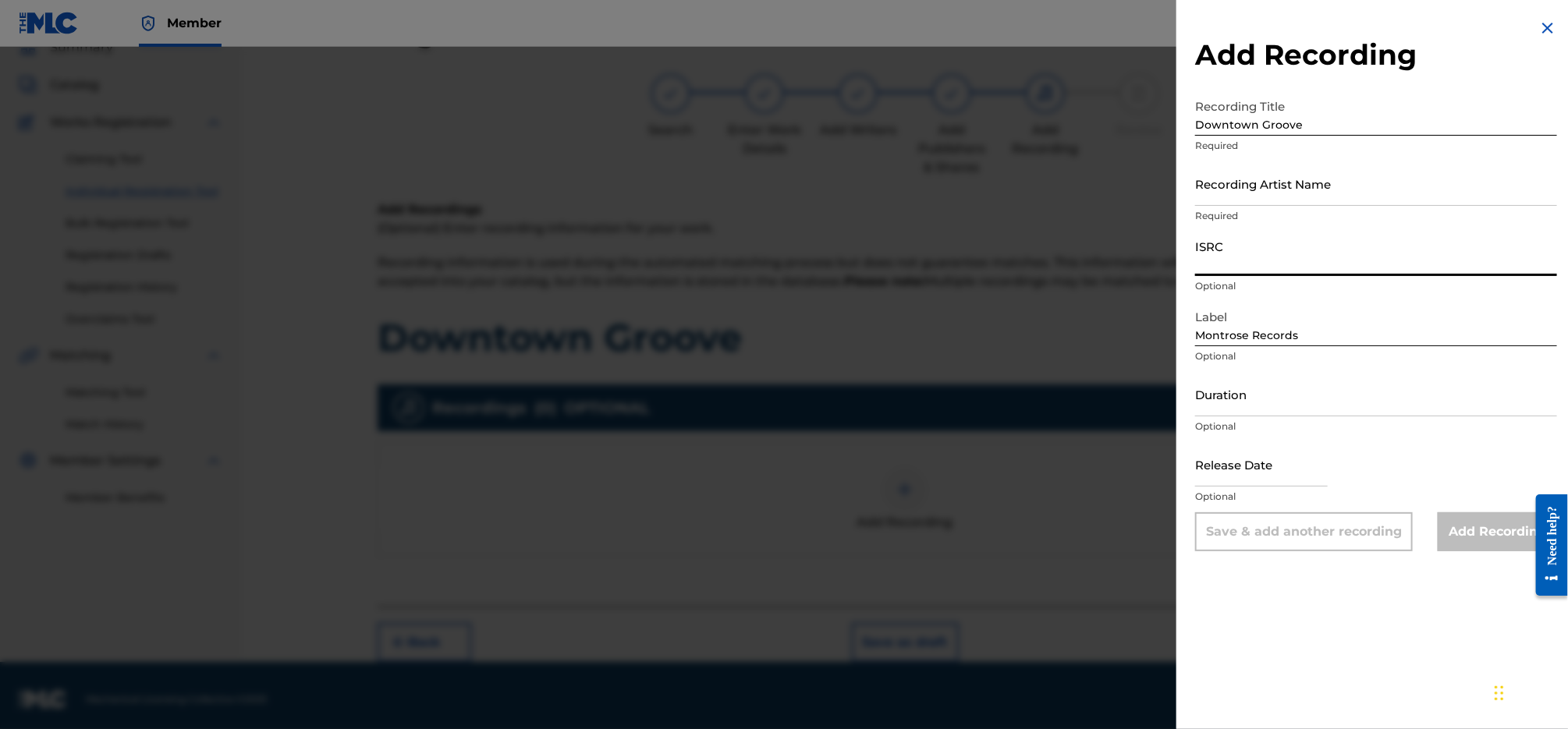
click at [1293, 254] on input "ISRC" at bounding box center [1375, 253] width 362 height 44
paste input "QZZ3X2410093"
type input "QZZ3X2410093"
click at [1297, 190] on input "Recording Artist Name" at bounding box center [1375, 183] width 362 height 44
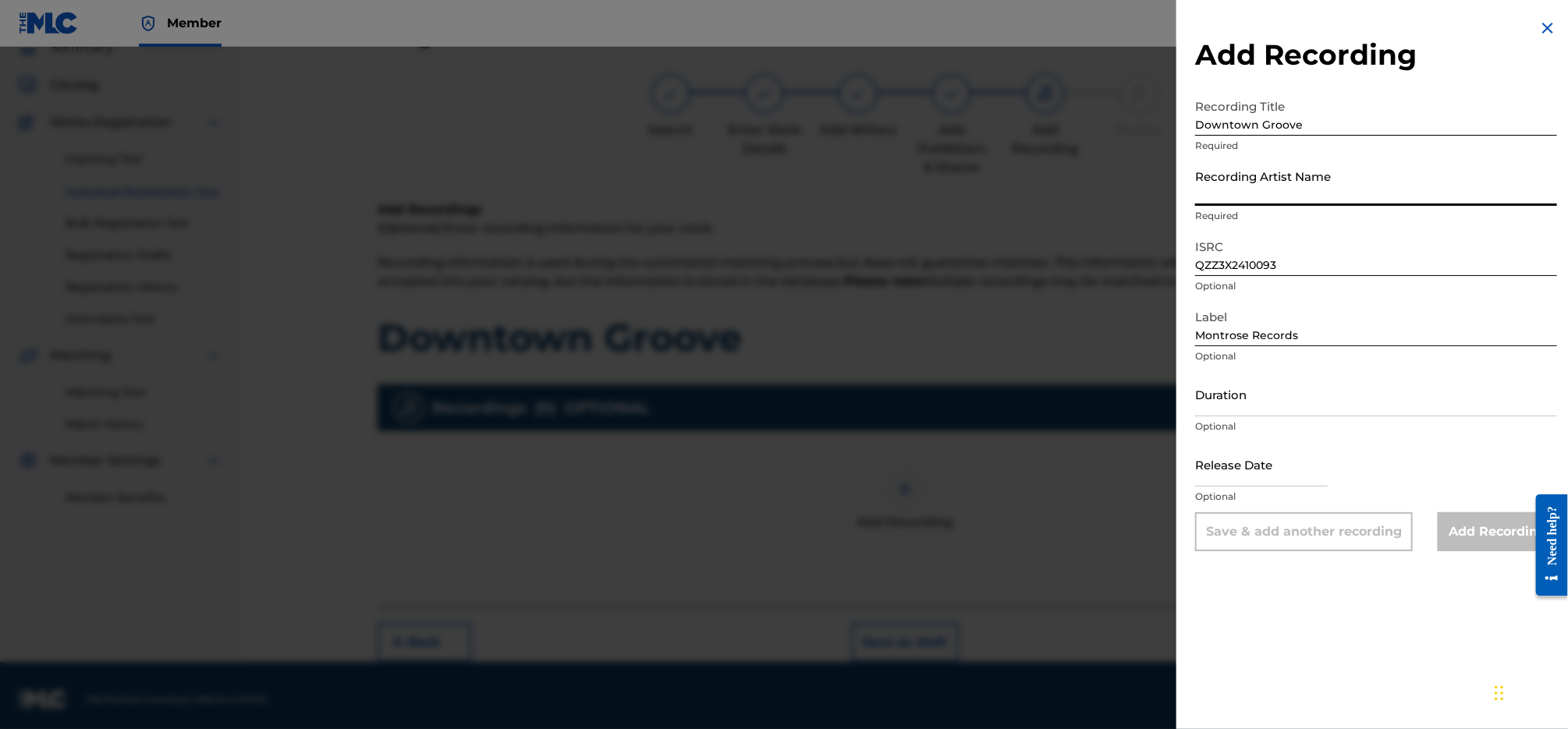
paste input "[PERSON_NAME] & the Voodoo Choir"
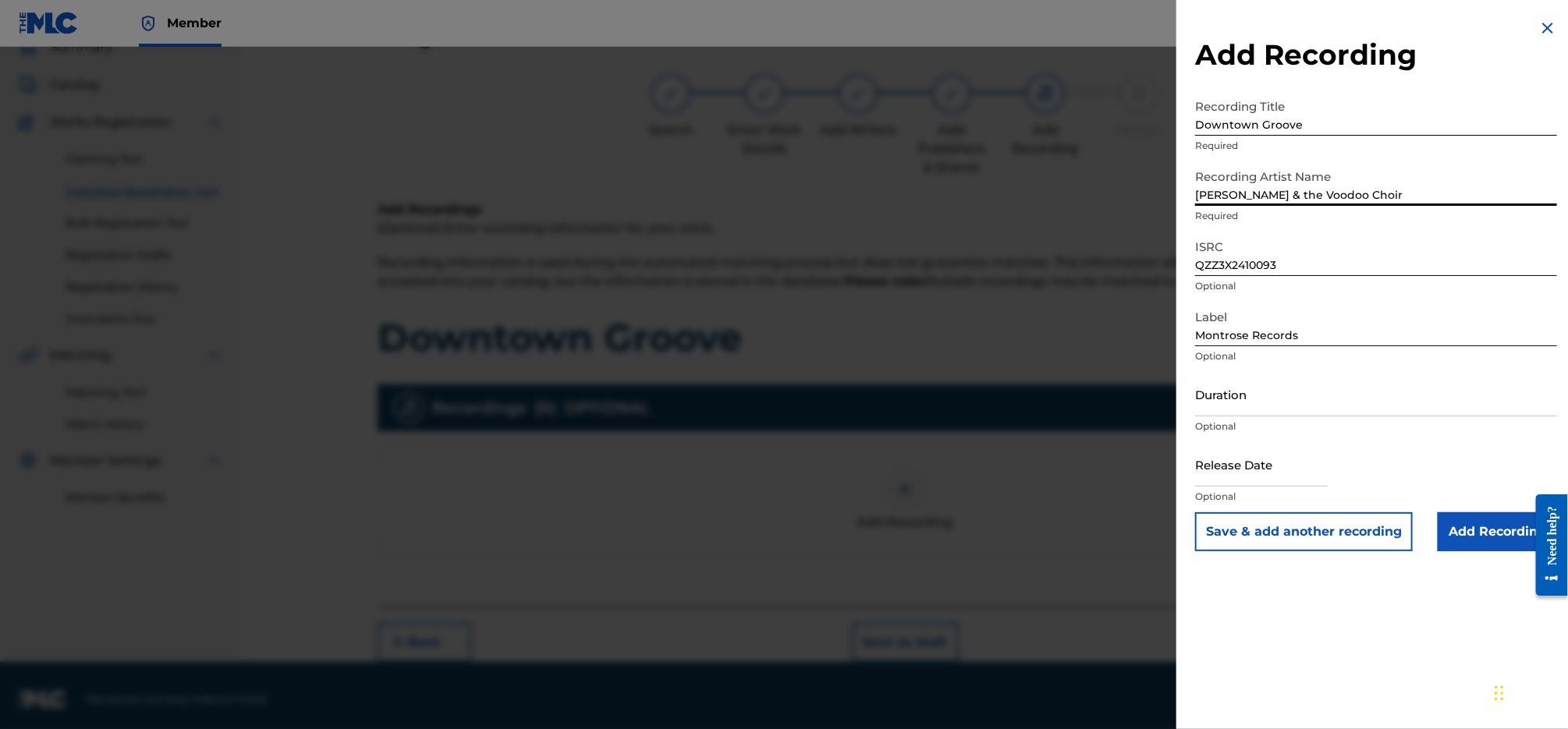
type input "[PERSON_NAME] & the Voodoo Choir"
click at [1484, 518] on input "Add Recording" at bounding box center [1497, 532] width 119 height 39
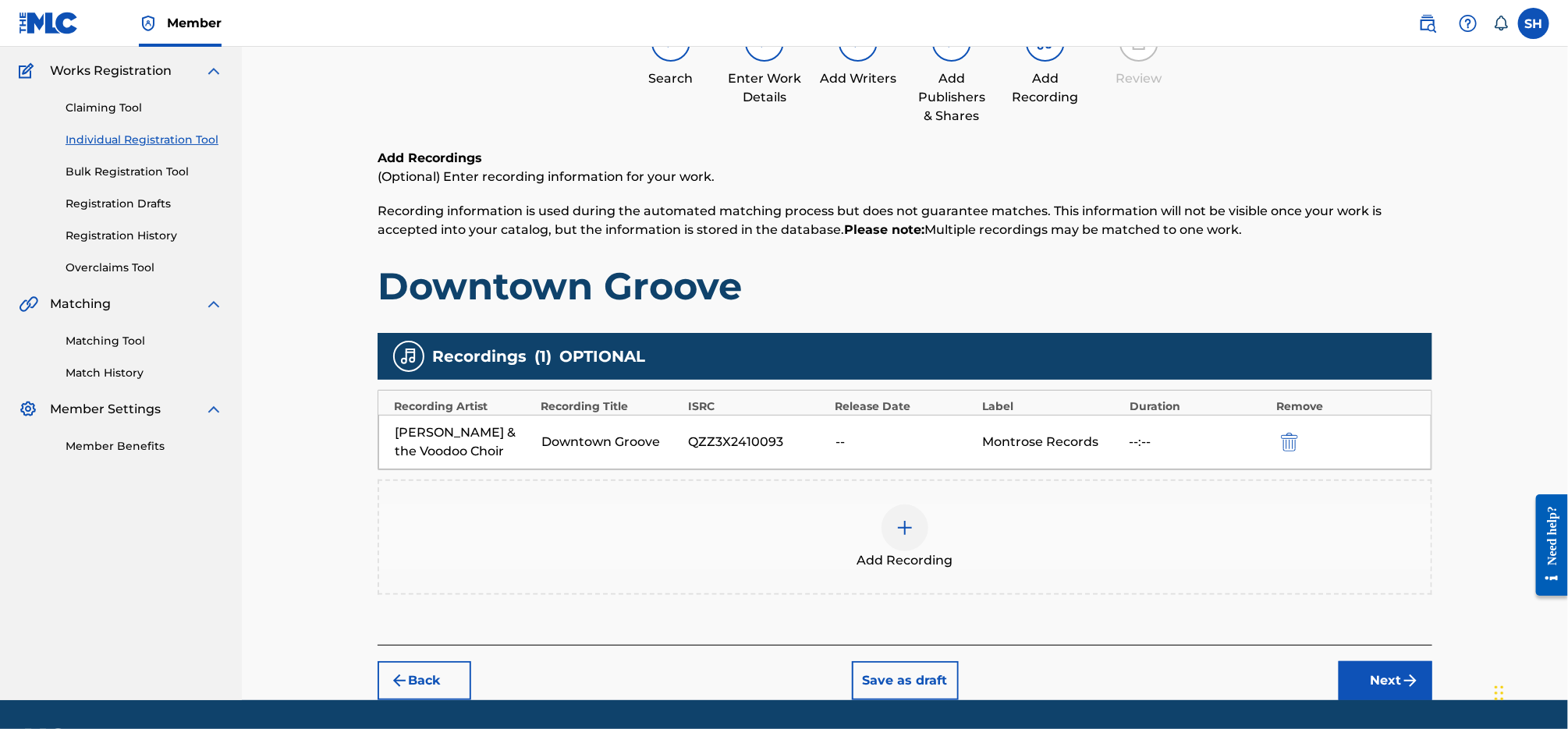
click at [1396, 690] on button "Next" at bounding box center [1385, 680] width 94 height 39
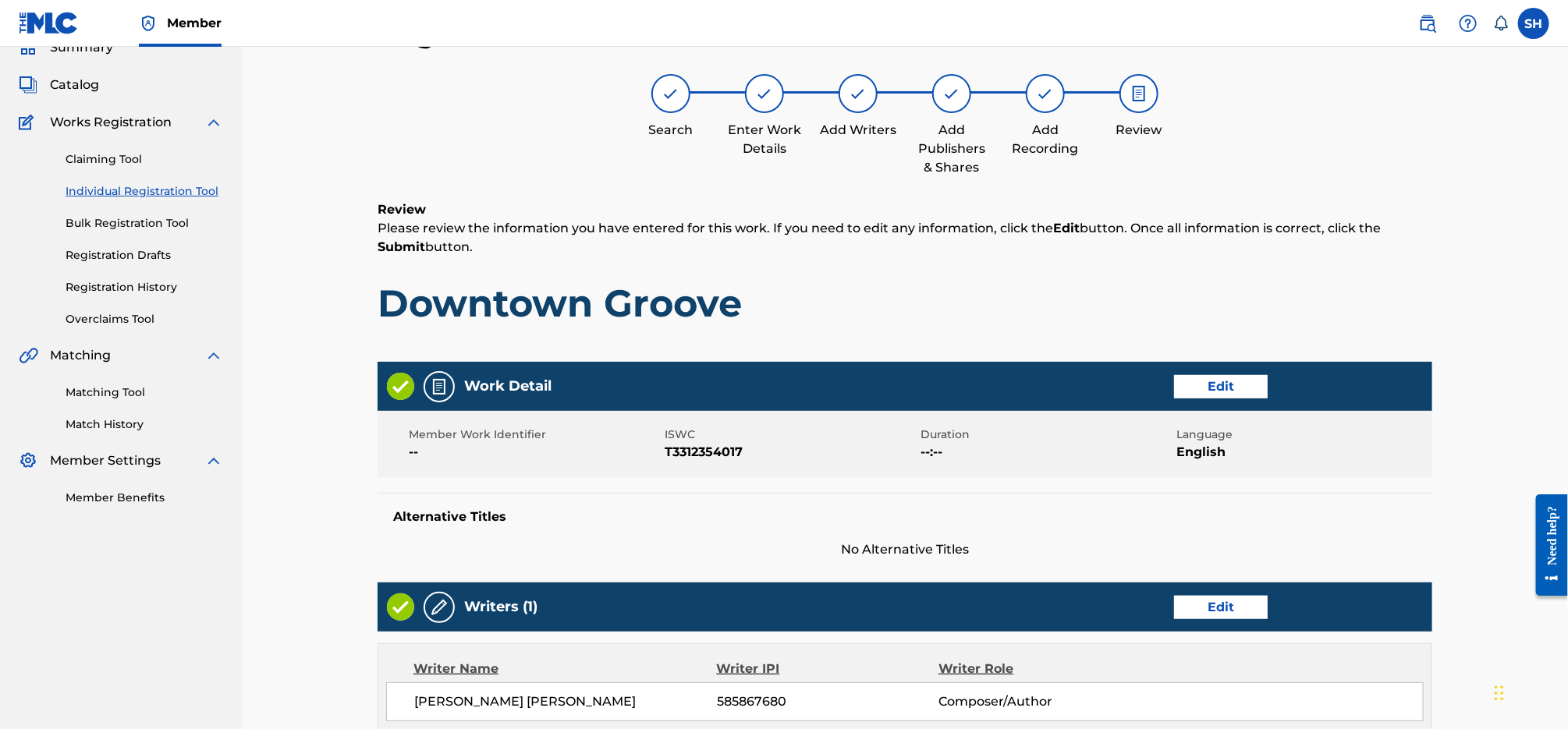
scroll to position [606, 0]
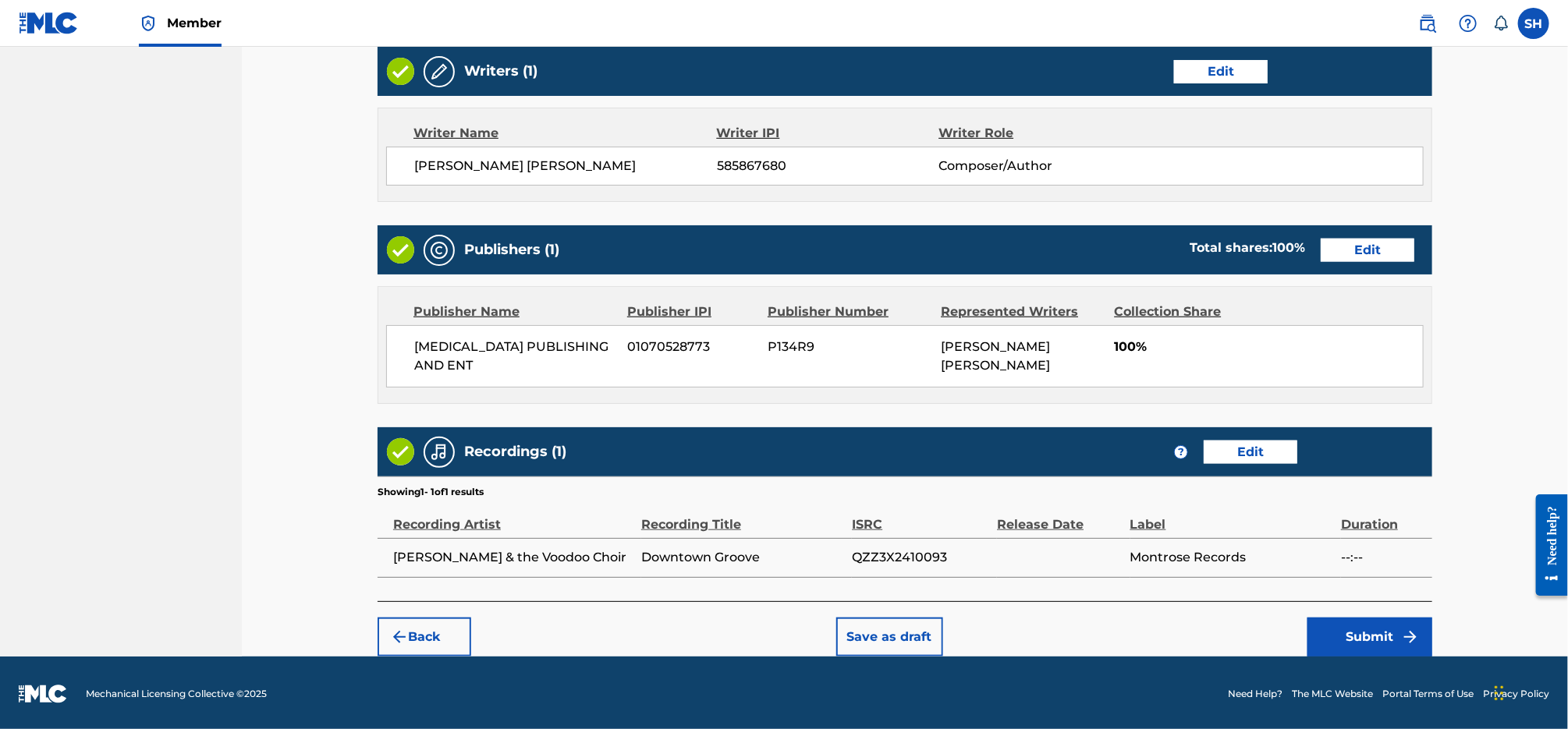
click at [1364, 623] on button "Submit" at bounding box center [1370, 636] width 125 height 39
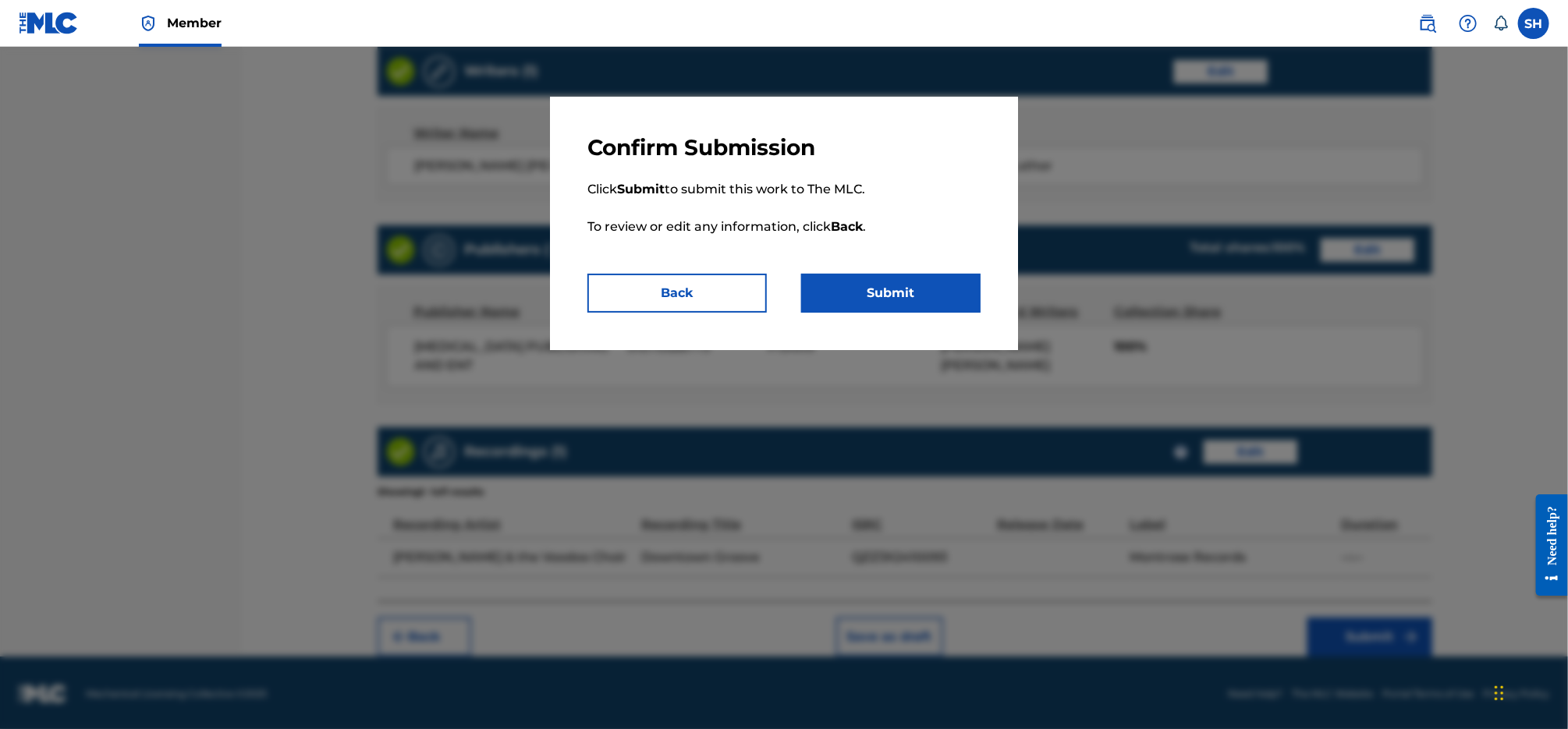
drag, startPoint x: 905, startPoint y: 296, endPoint x: 918, endPoint y: 296, distance: 13.0
click at [904, 295] on button "Submit" at bounding box center [891, 293] width 179 height 39
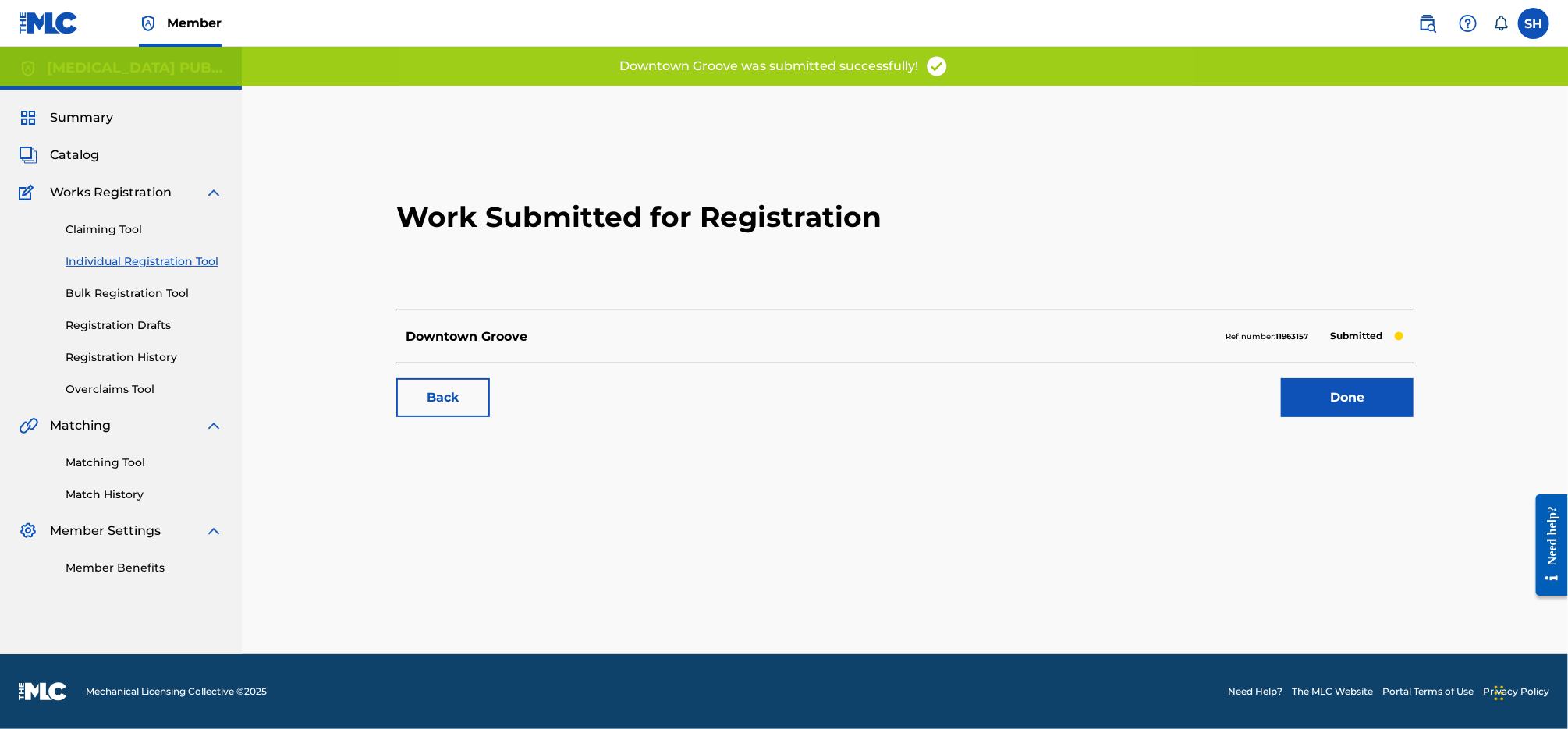
click at [1376, 402] on link "Done" at bounding box center [1347, 398] width 132 height 39
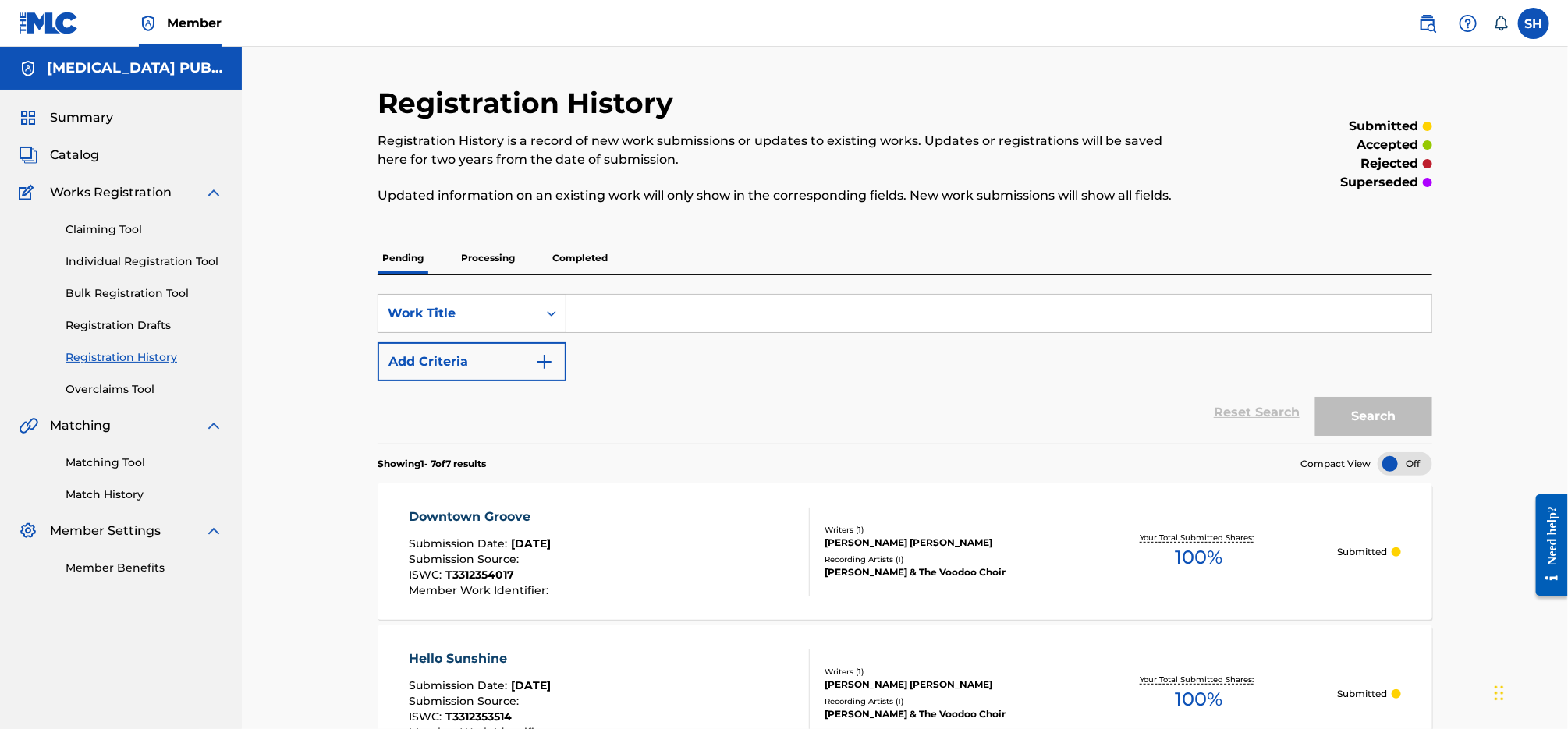
click at [96, 261] on link "Individual Registration Tool" at bounding box center [144, 261] width 158 height 16
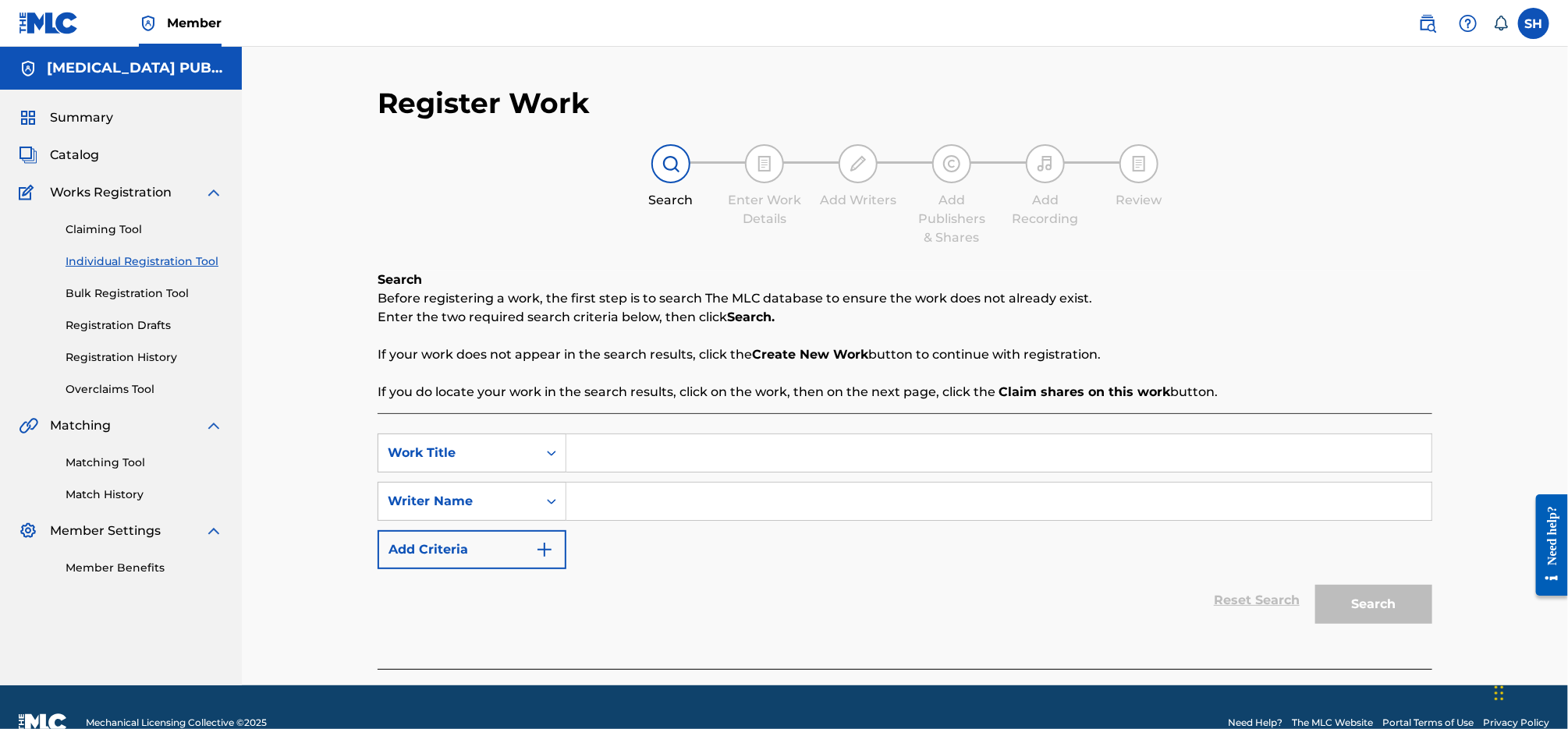
click at [650, 447] on input "Search Form" at bounding box center [999, 453] width 865 height 38
paste input "Them Blues"
type input "Them Blues"
click at [666, 494] on input "Search Form" at bounding box center [999, 501] width 865 height 38
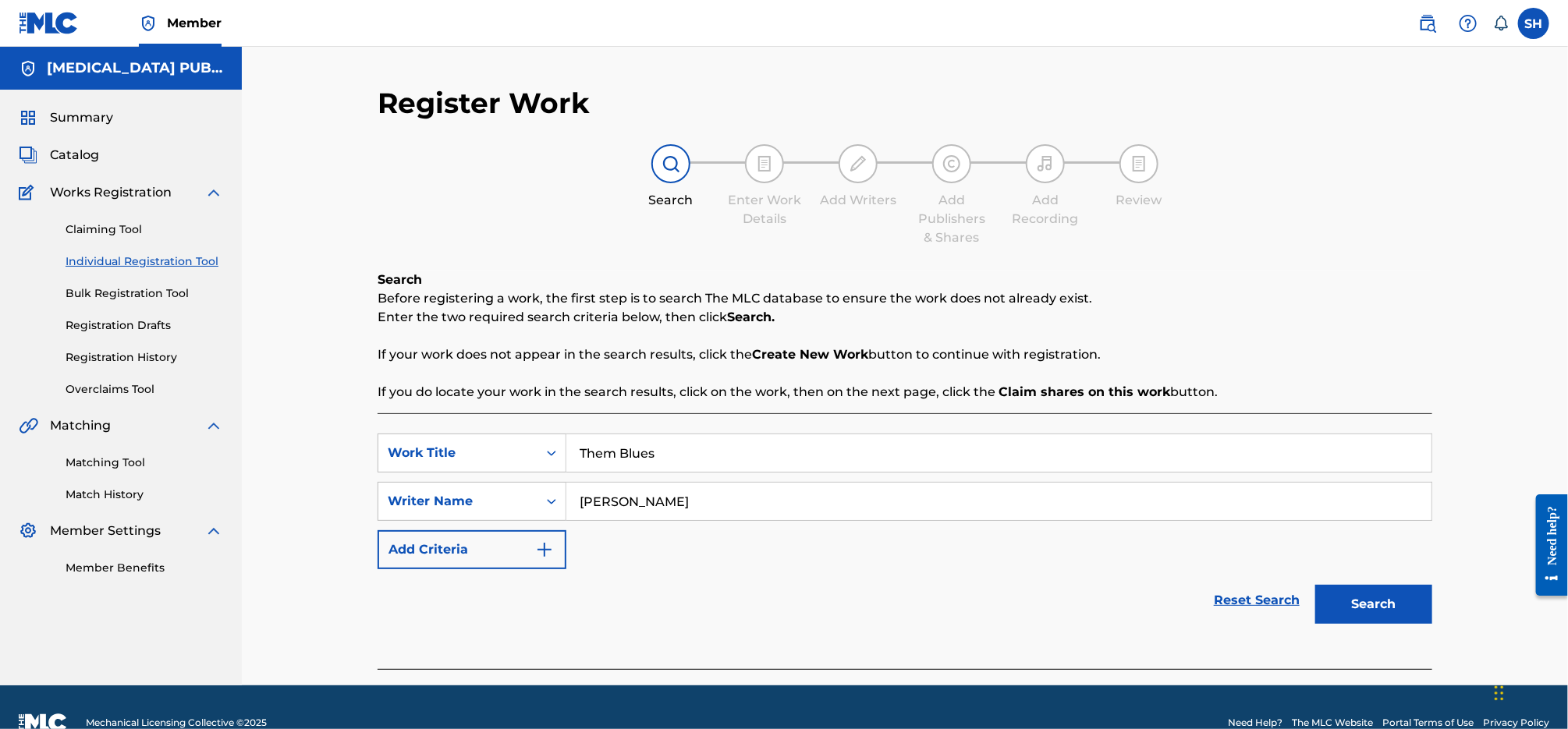
type input "[PERSON_NAME]"
click at [1316, 585] on button "Search" at bounding box center [1374, 603] width 117 height 39
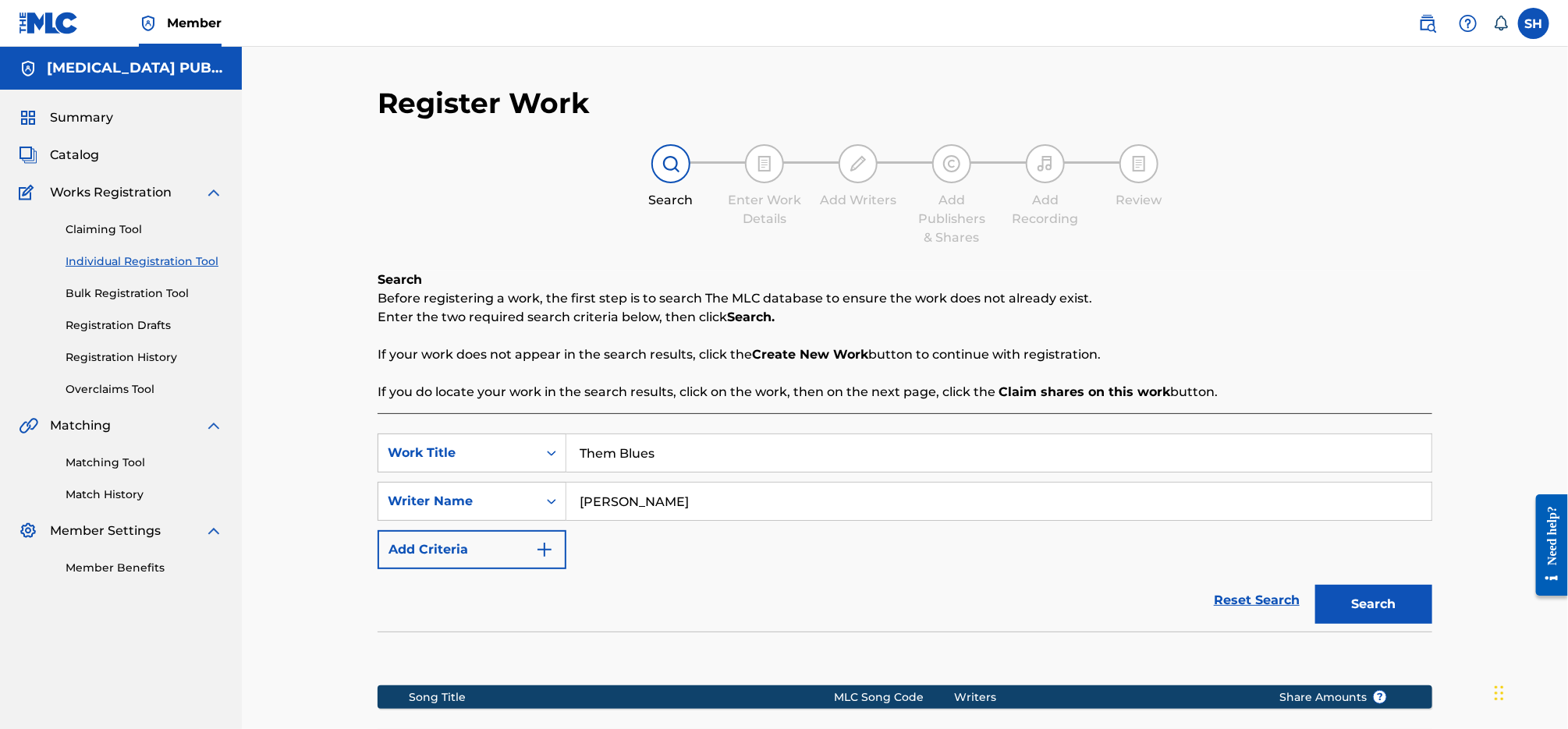
scroll to position [210, 0]
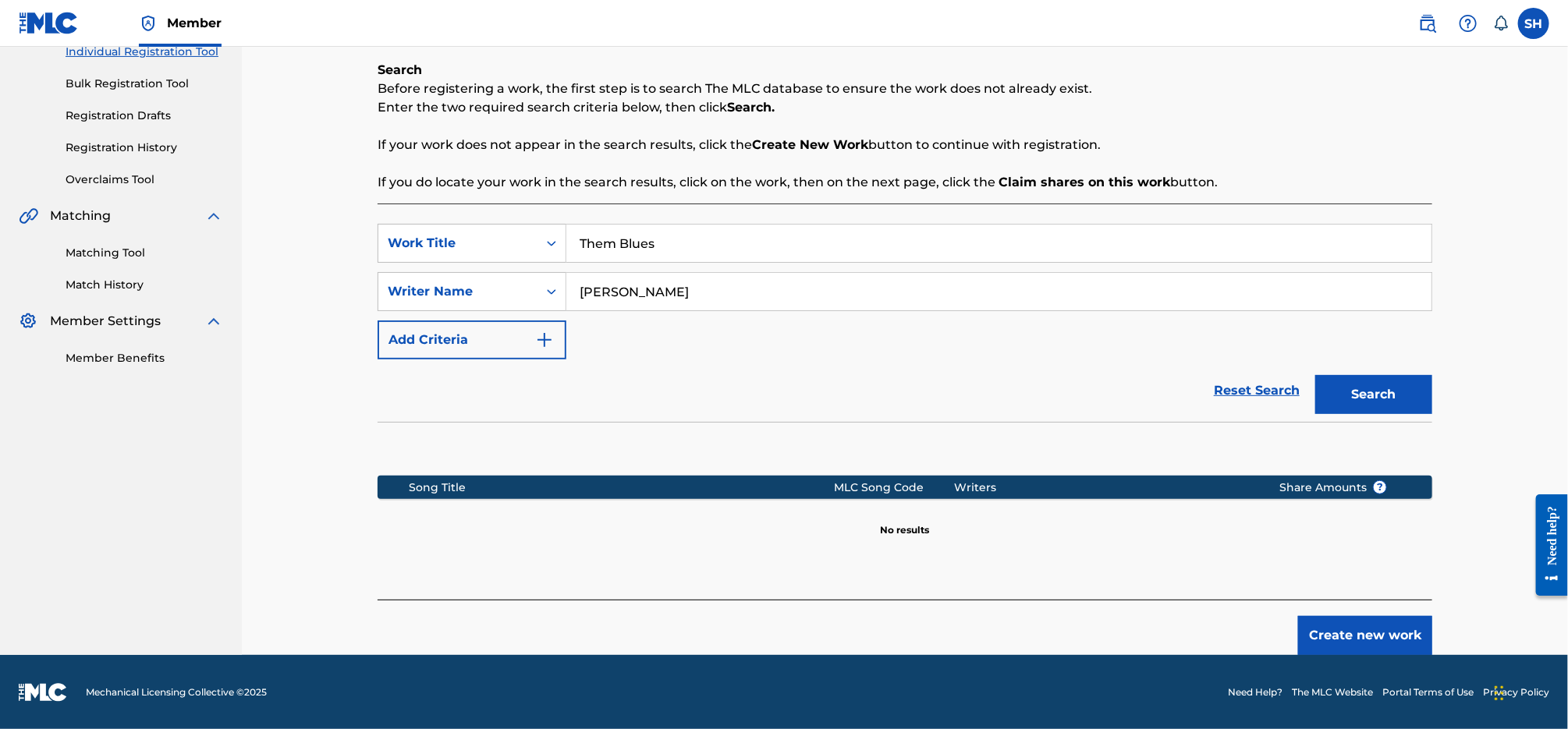
click at [1410, 633] on button "Create new work" at bounding box center [1365, 635] width 134 height 39
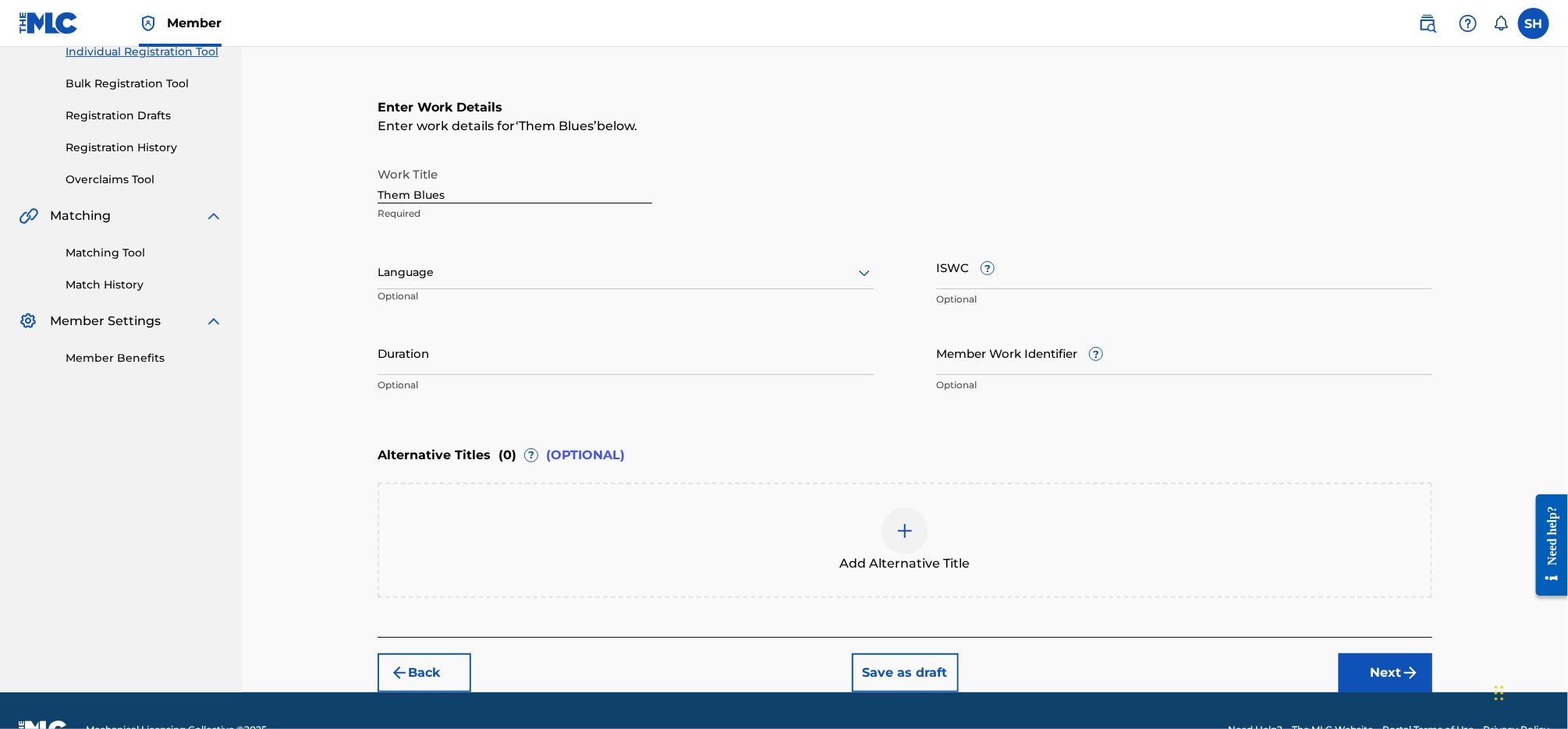
click at [459, 263] on div "Language" at bounding box center [625, 273] width 496 height 33
click at [482, 302] on div "English" at bounding box center [626, 306] width 495 height 35
click at [1135, 285] on input "ISWC ?" at bounding box center [1184, 266] width 496 height 44
paste input "T3312353923"
type input "T3312353923"
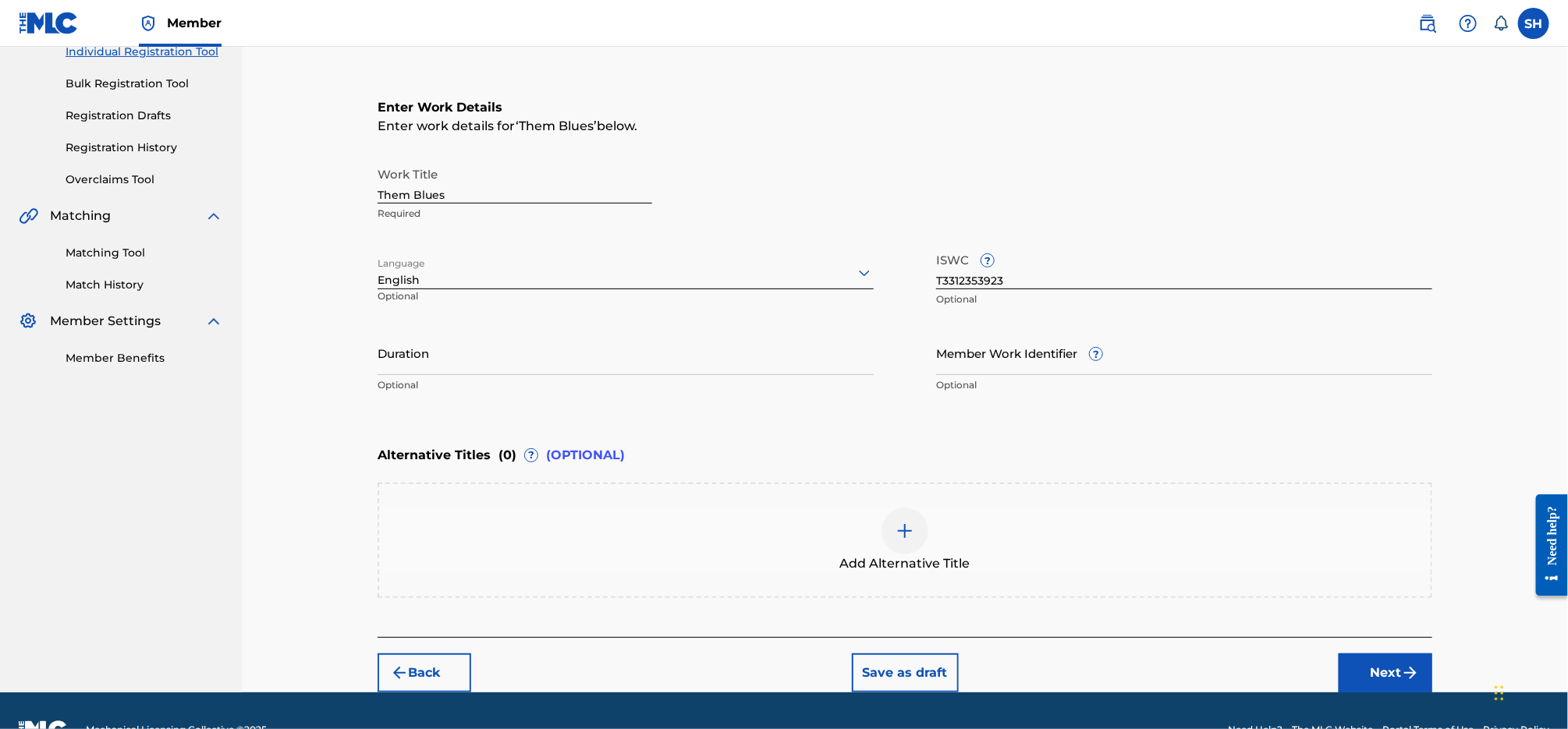
drag, startPoint x: 1409, startPoint y: 670, endPoint x: 1400, endPoint y: 662, distance: 12.0
click at [1409, 670] on img "submit" at bounding box center [1410, 673] width 19 height 19
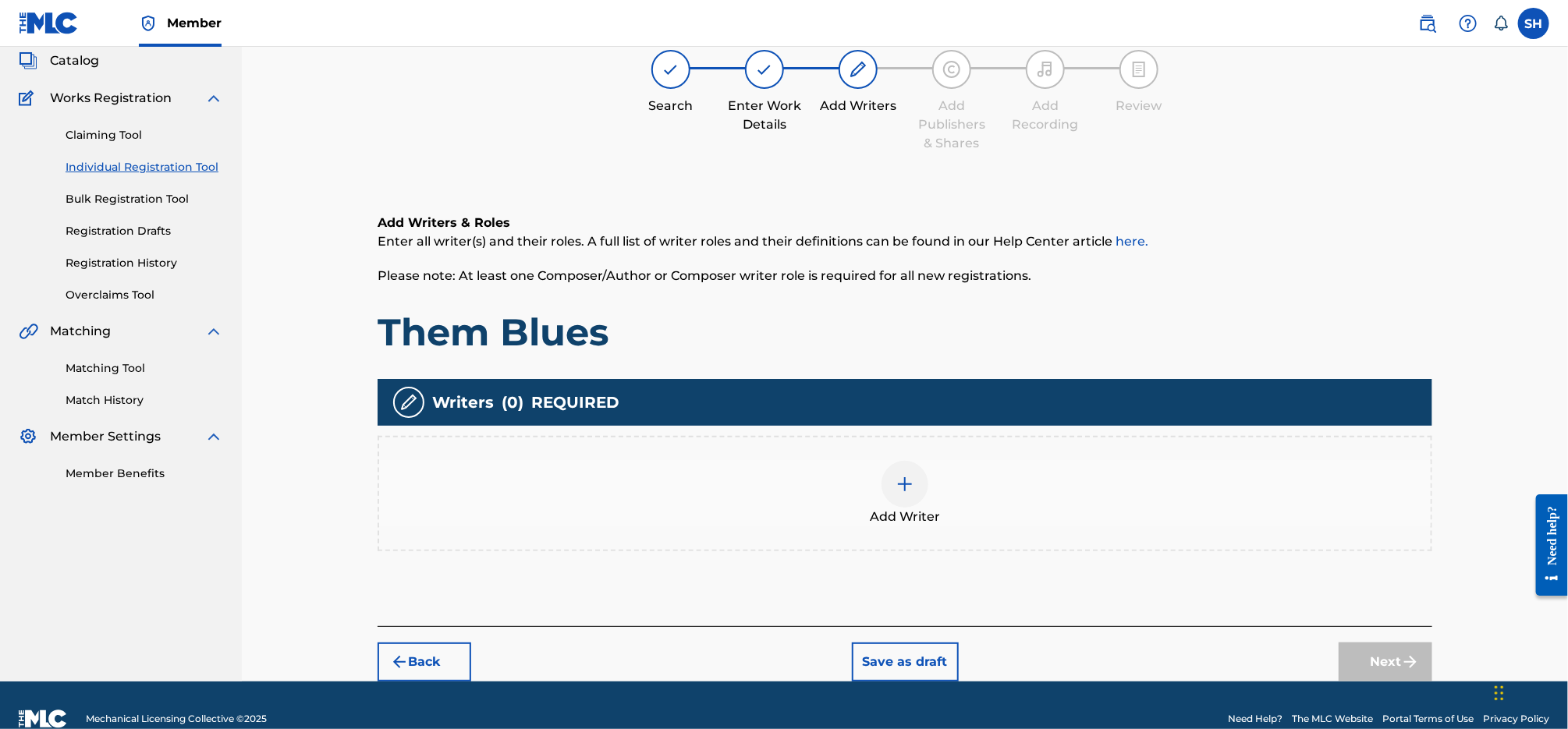
scroll to position [70, 0]
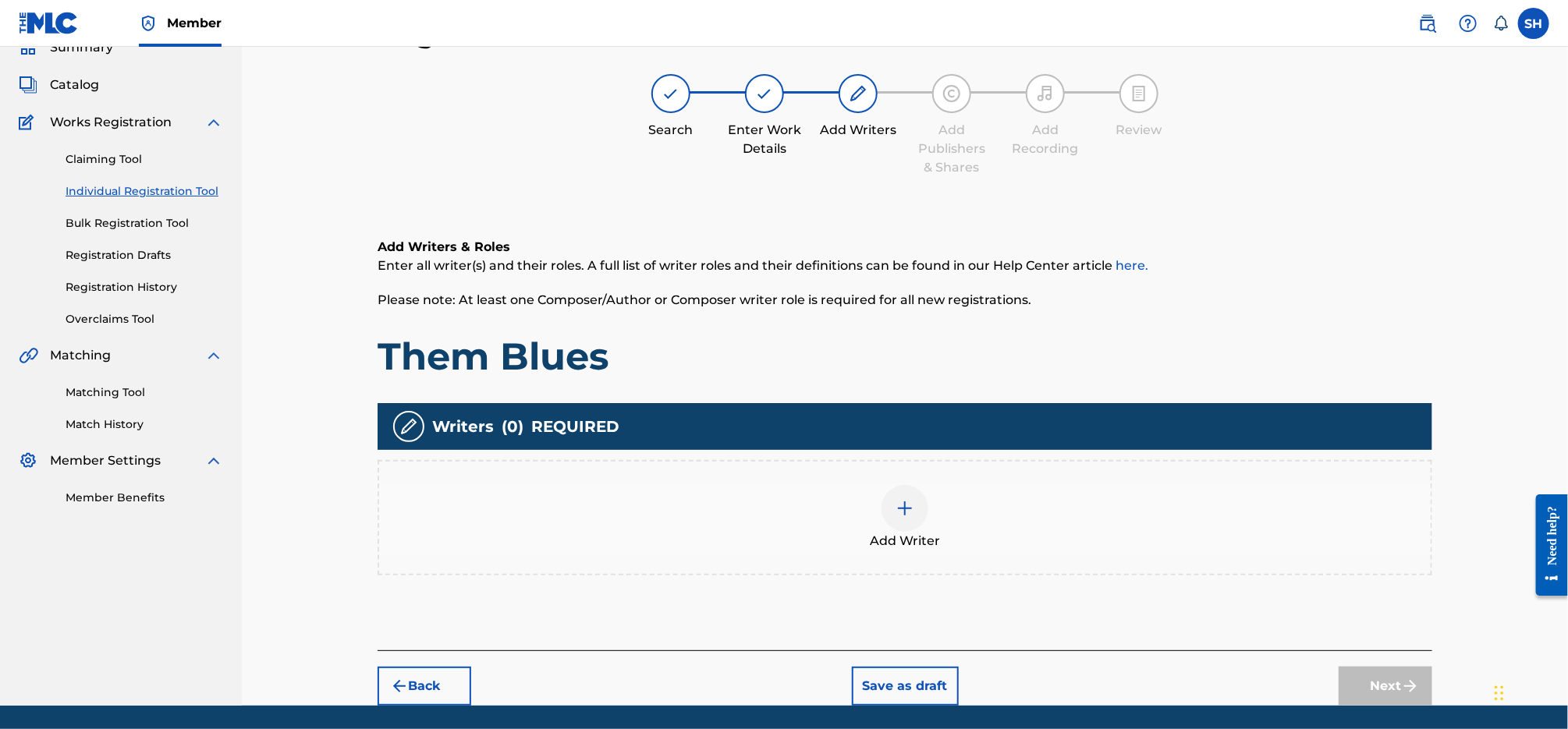
click at [902, 508] on img at bounding box center [905, 509] width 19 height 19
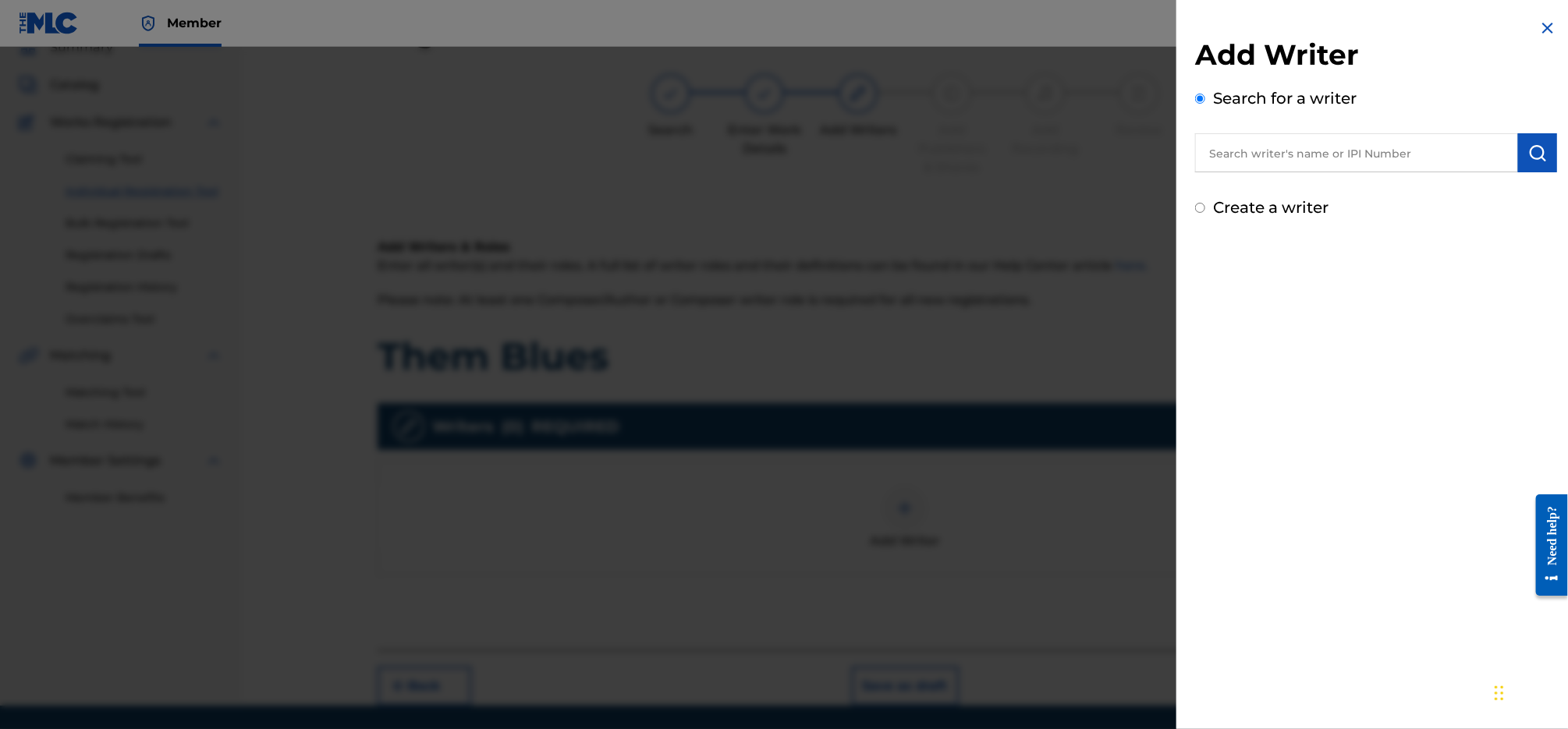
click at [1269, 198] on label "Create a writer" at bounding box center [1270, 208] width 115 height 19
radio input "true"
click at [1205, 203] on input "Create a writer" at bounding box center [1200, 208] width 10 height 10
radio input "false"
radio input "true"
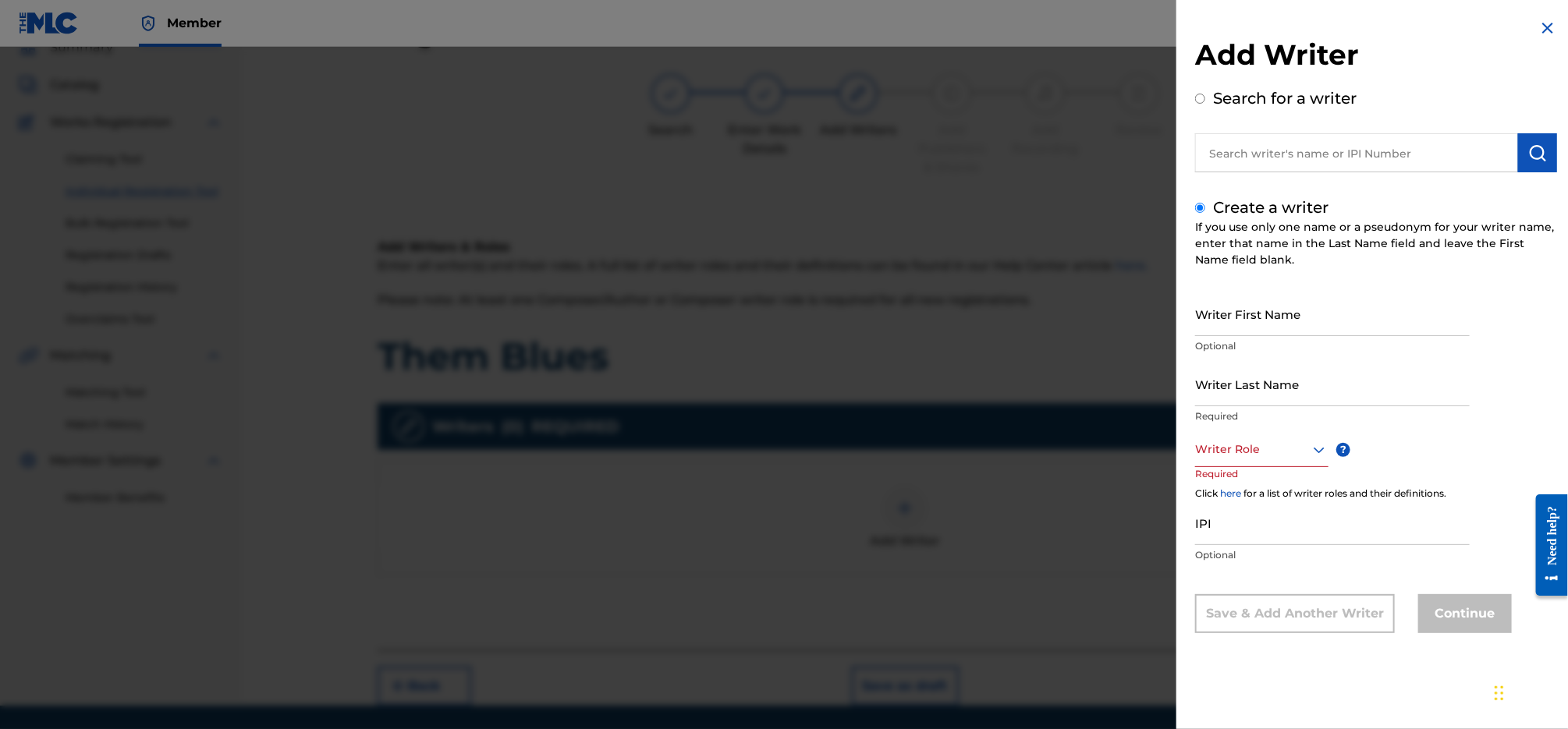
click at [1275, 304] on input "Writer First Name" at bounding box center [1332, 314] width 275 height 44
type input "[PERSON_NAME]"
type input "a"
type input "[PERSON_NAME]"
click at [1270, 455] on div at bounding box center [1261, 449] width 133 height 20
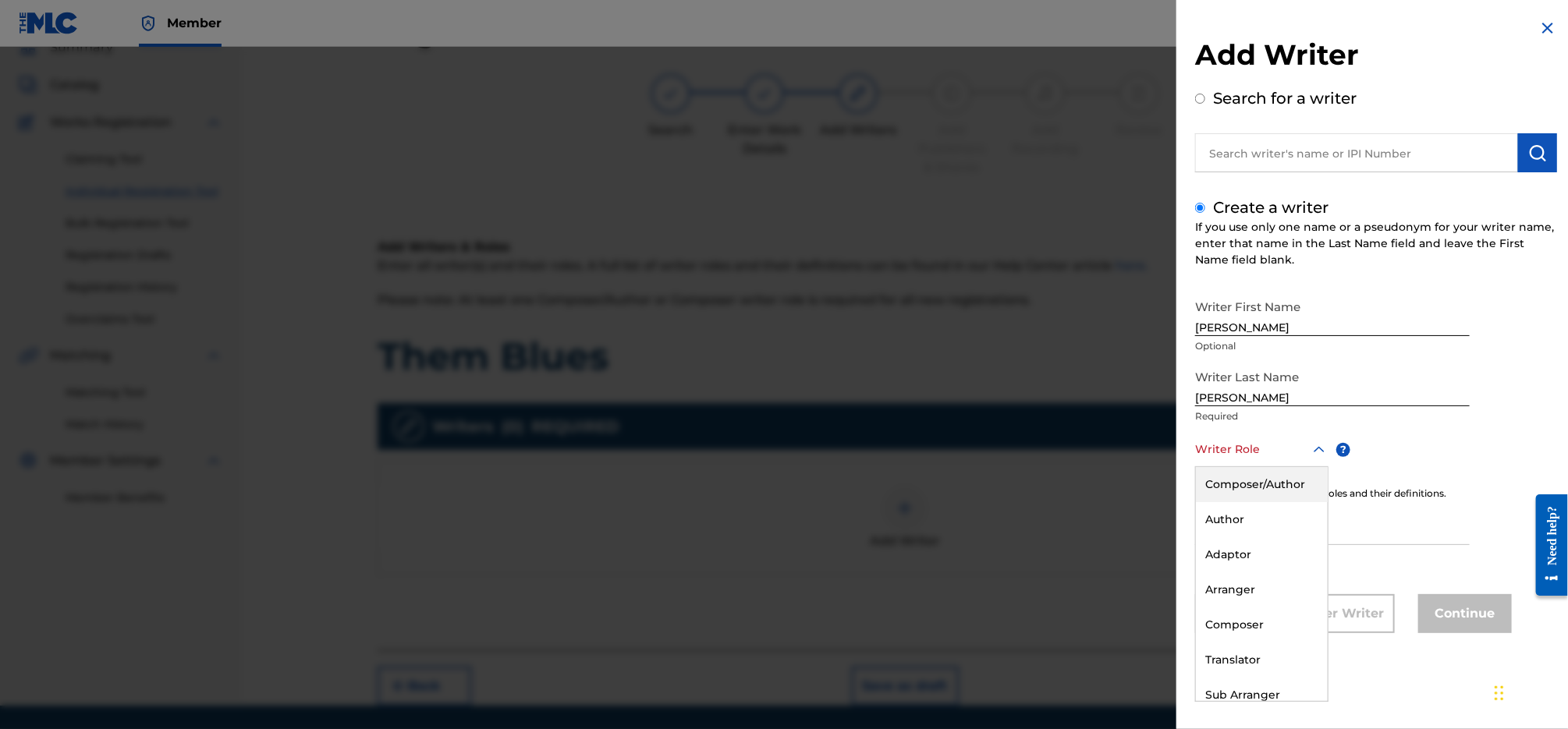
click at [1277, 476] on div "Composer/Author" at bounding box center [1262, 484] width 132 height 35
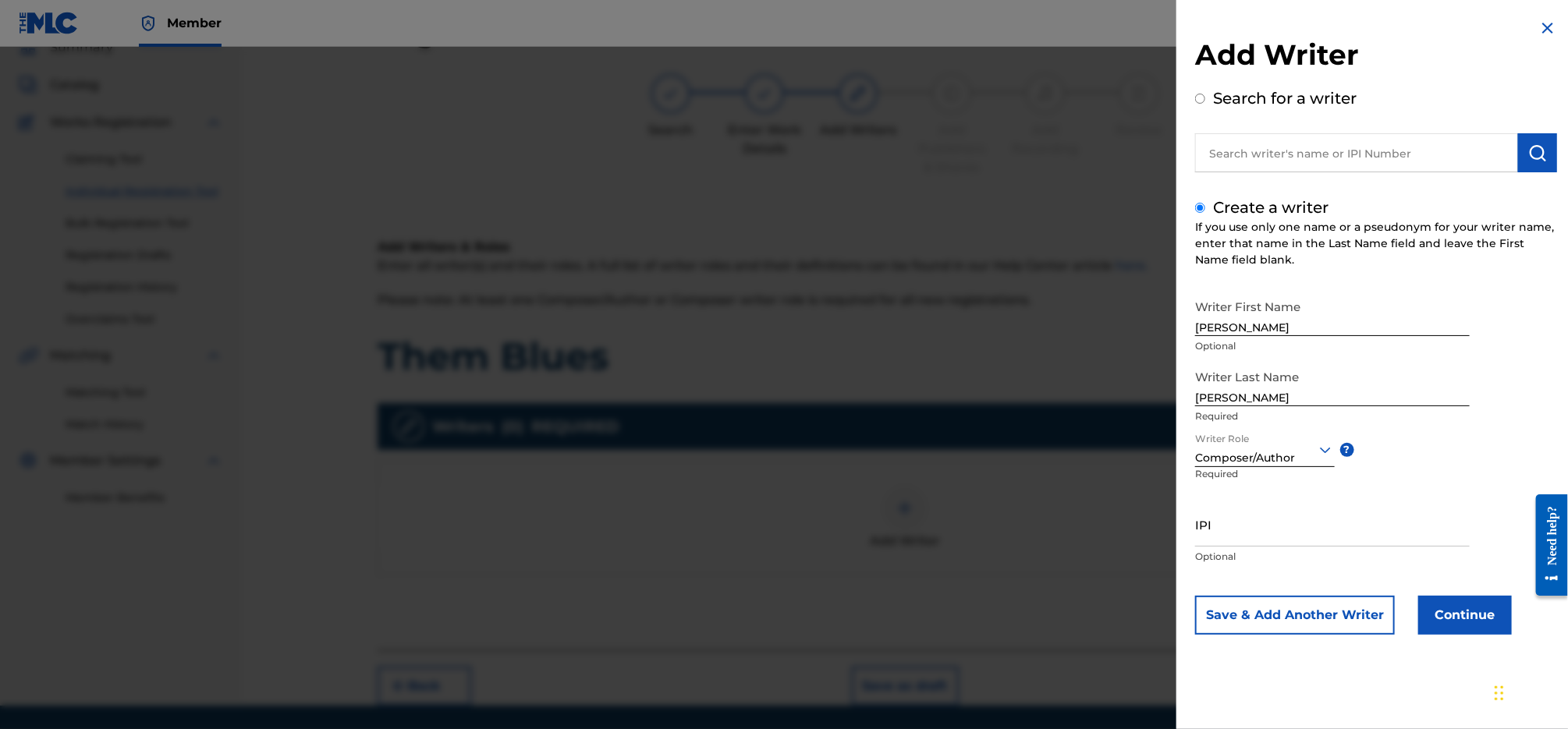
click at [1286, 531] on input "IPI" at bounding box center [1332, 524] width 275 height 44
paste input "585867680"
type input "585867680"
click at [1479, 618] on button "Continue" at bounding box center [1465, 615] width 94 height 39
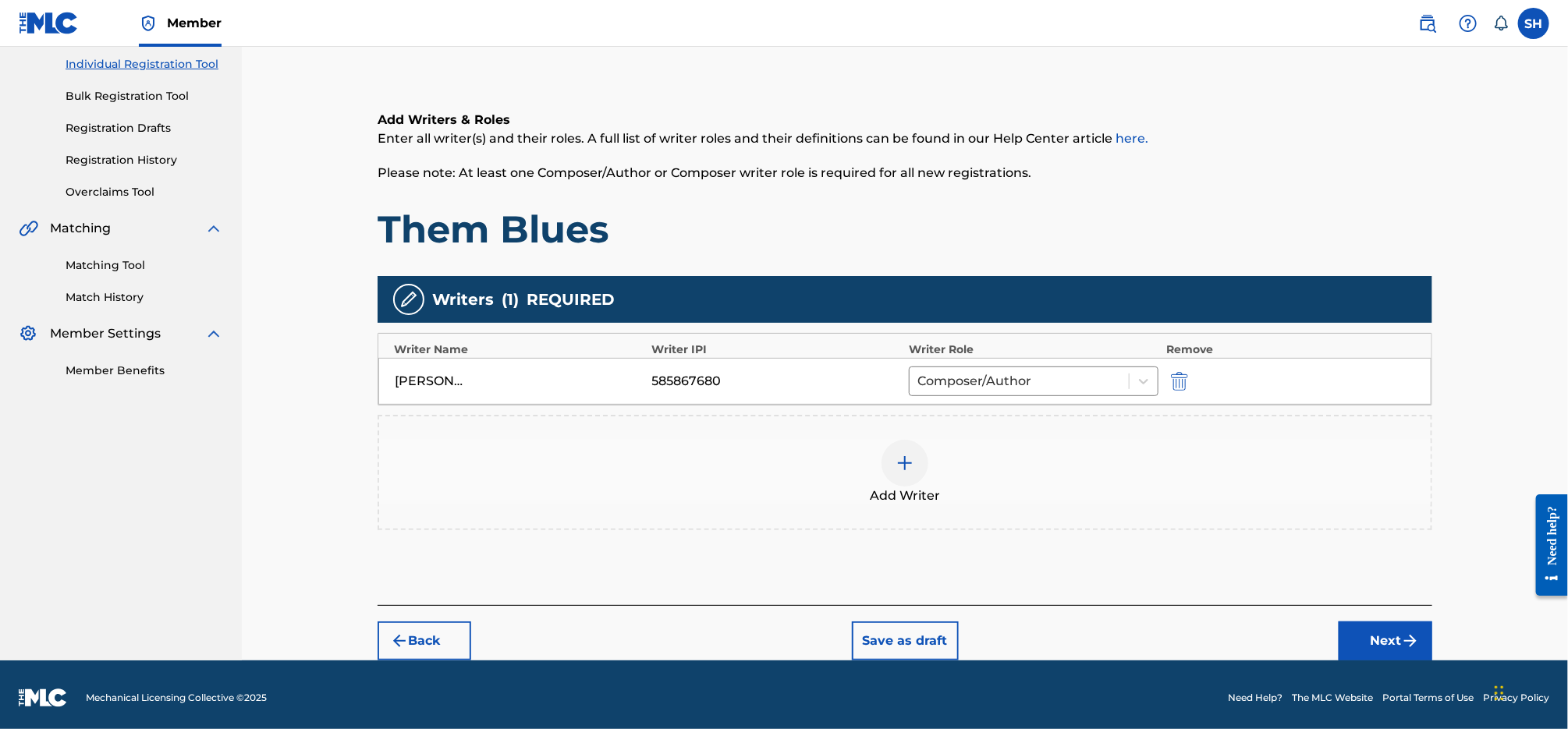
click at [1396, 628] on button "Next" at bounding box center [1385, 640] width 94 height 39
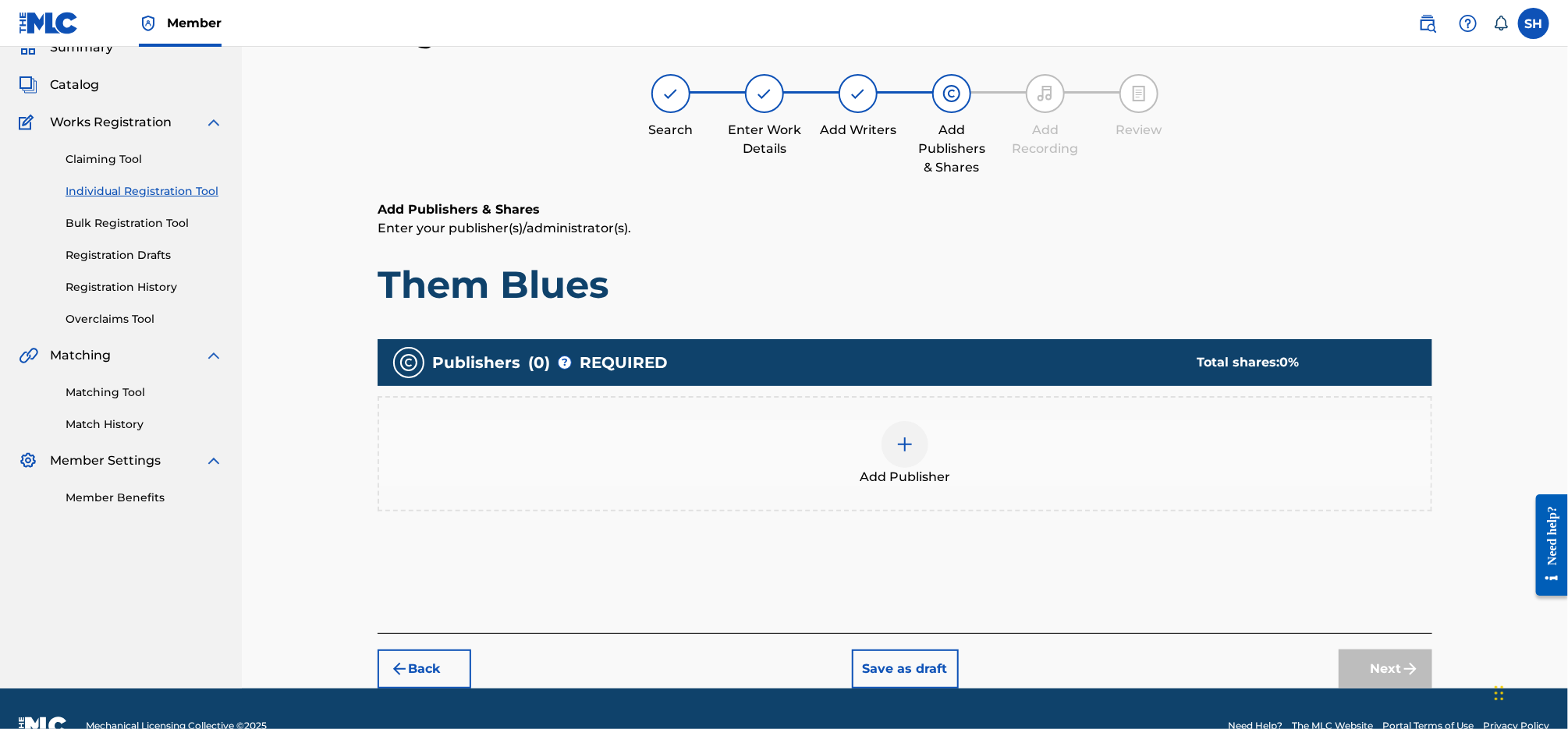
click at [909, 458] on div at bounding box center [905, 445] width 47 height 47
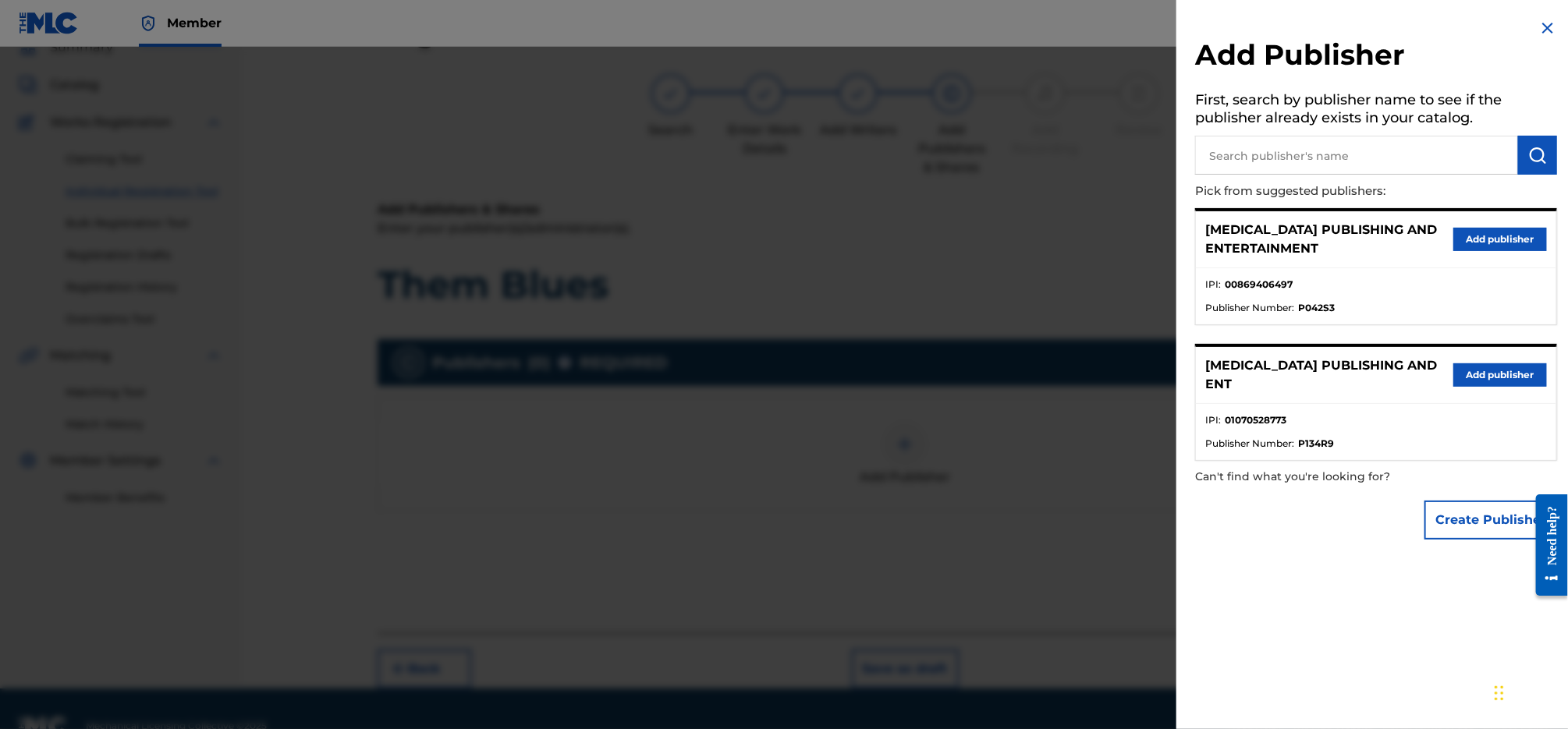
click at [1488, 364] on button "Add publisher" at bounding box center [1500, 375] width 94 height 24
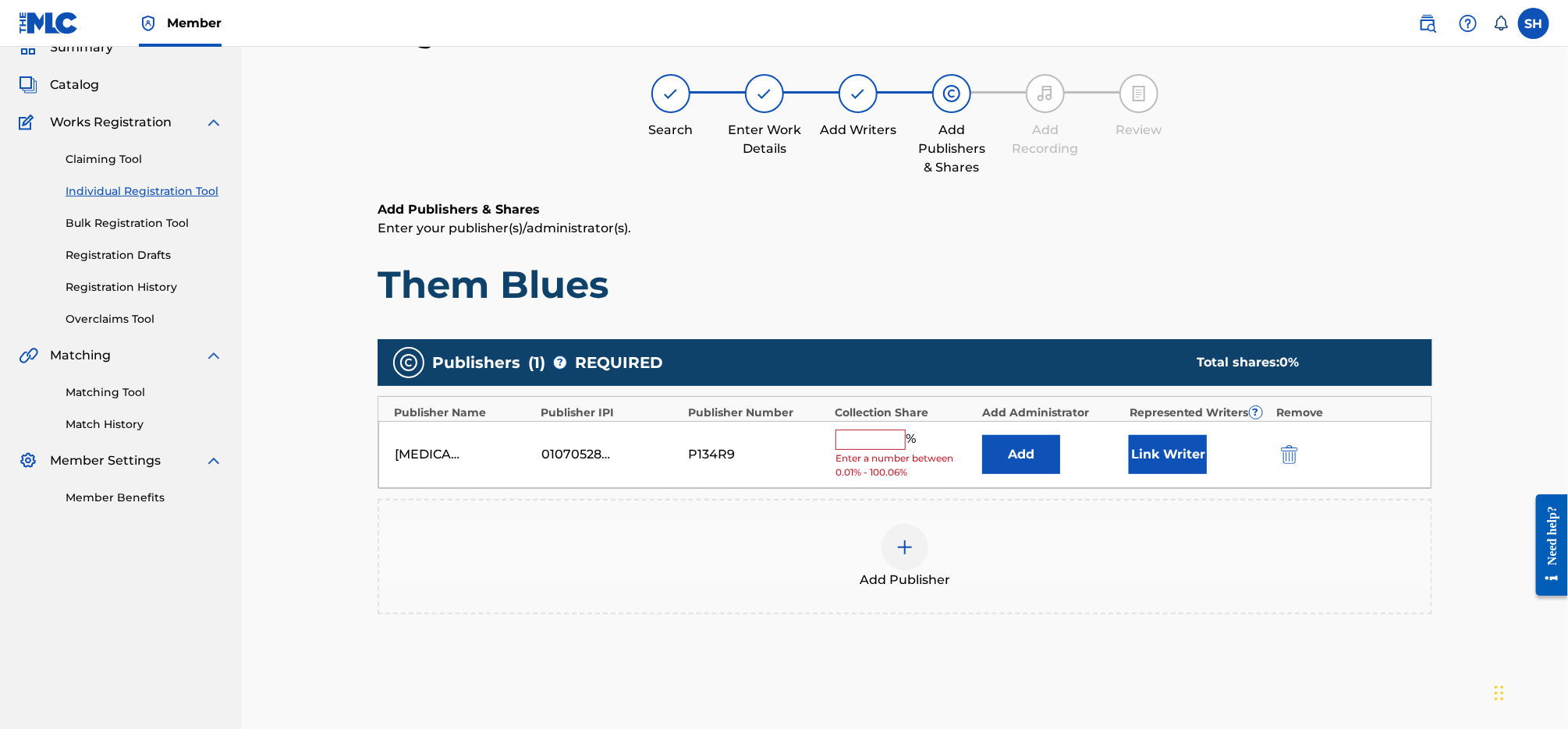
click at [891, 439] on input "text" at bounding box center [871, 439] width 70 height 20
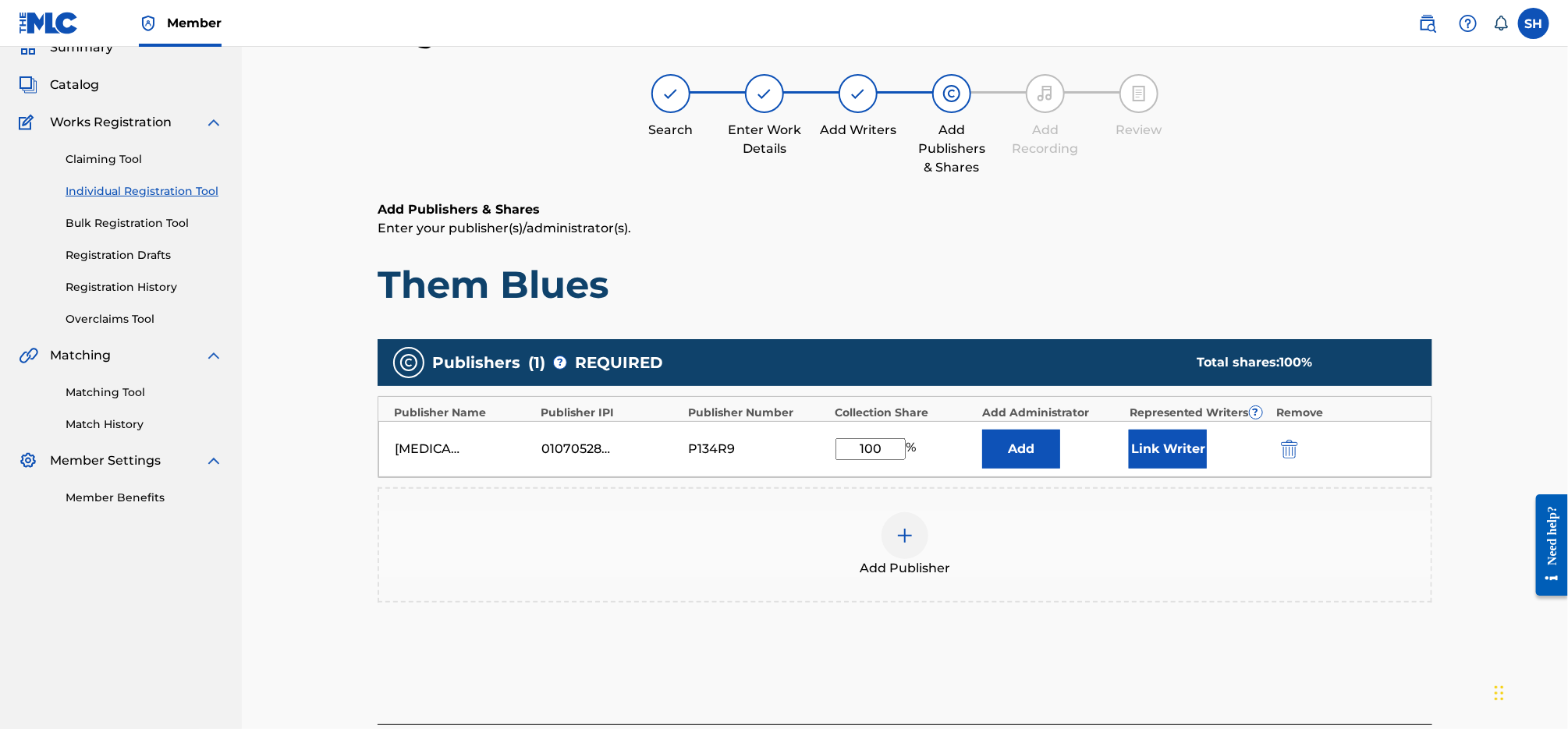
type input "100"
click at [1162, 458] on button "Link Writer" at bounding box center [1167, 449] width 78 height 39
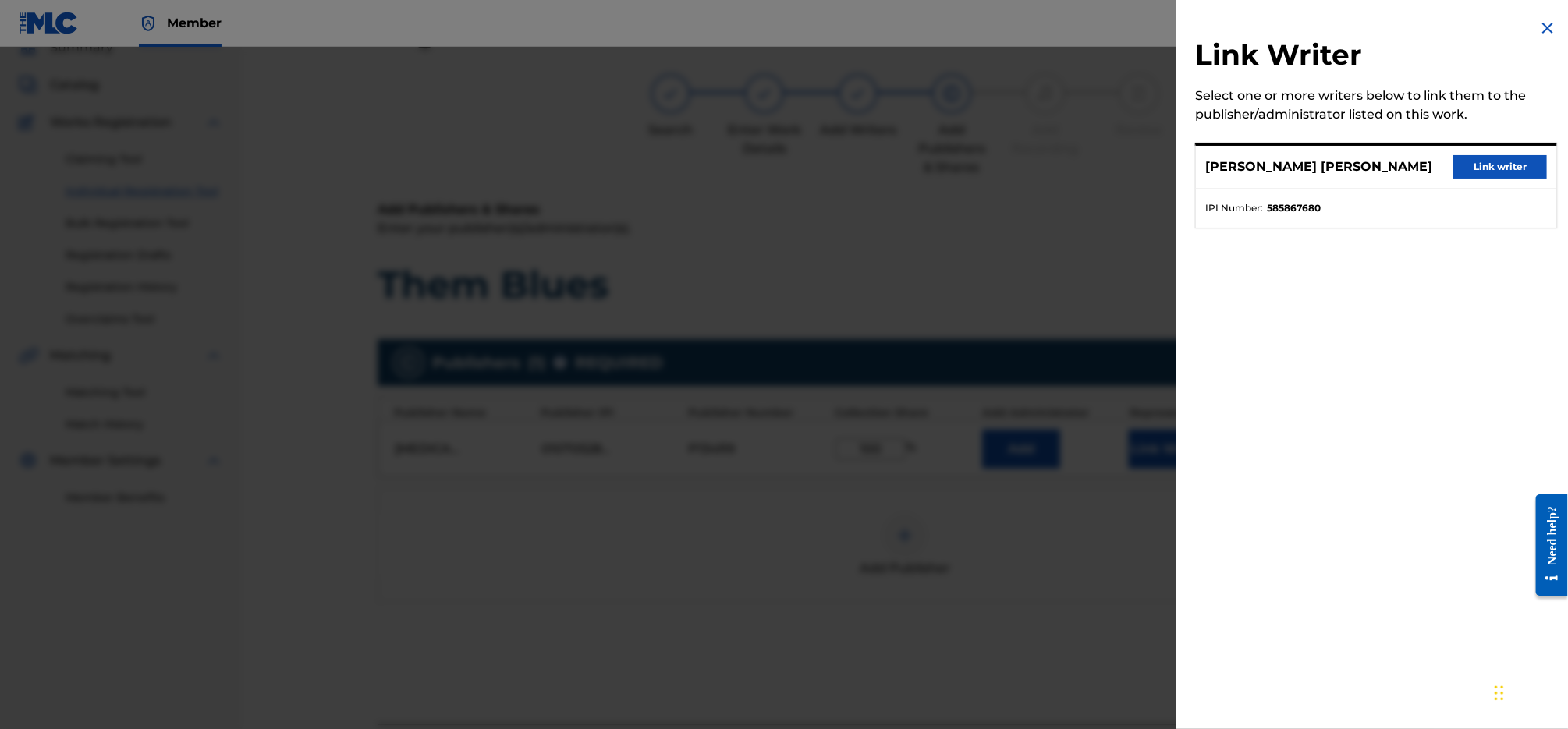
click at [1510, 166] on button "Link writer" at bounding box center [1500, 166] width 94 height 24
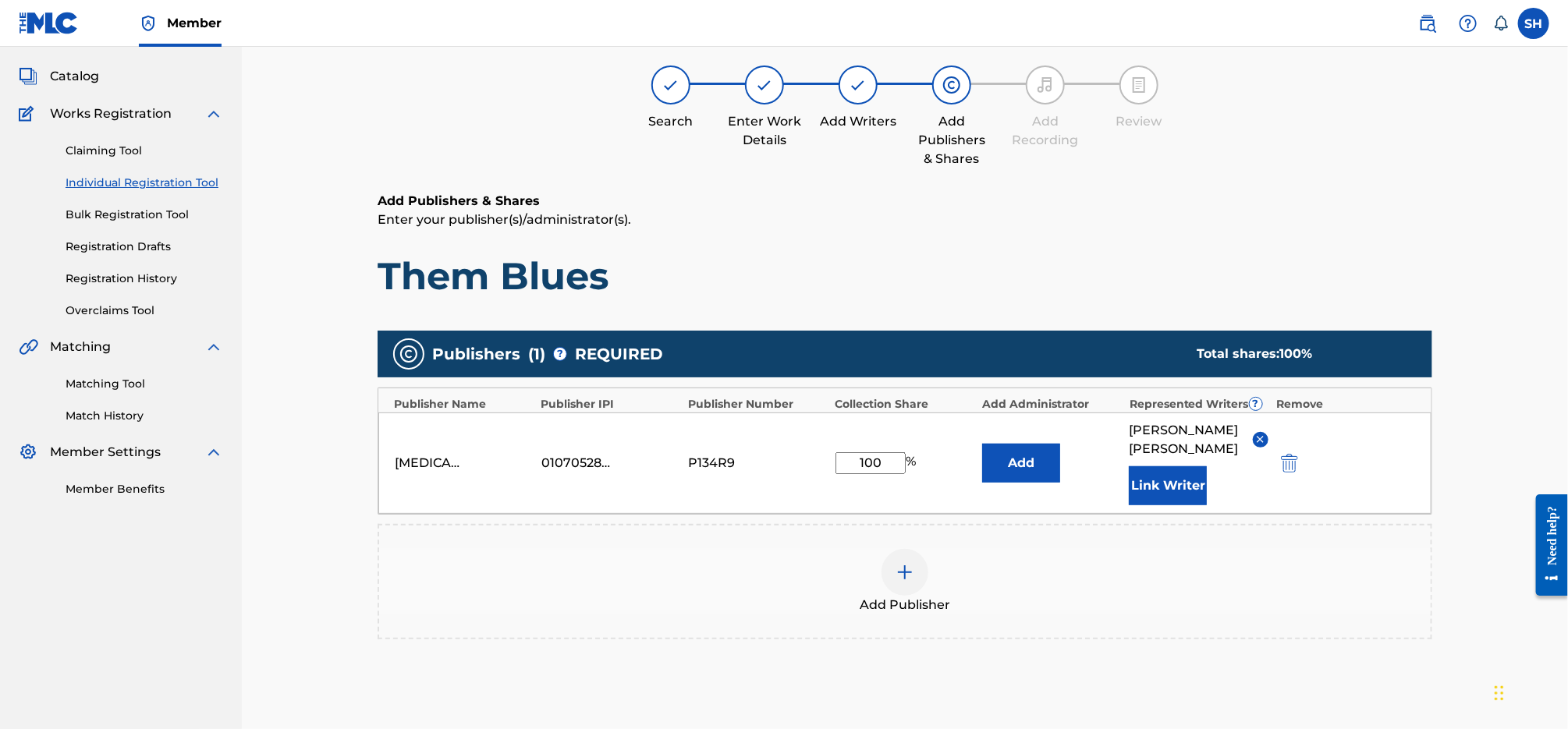
scroll to position [198, 0]
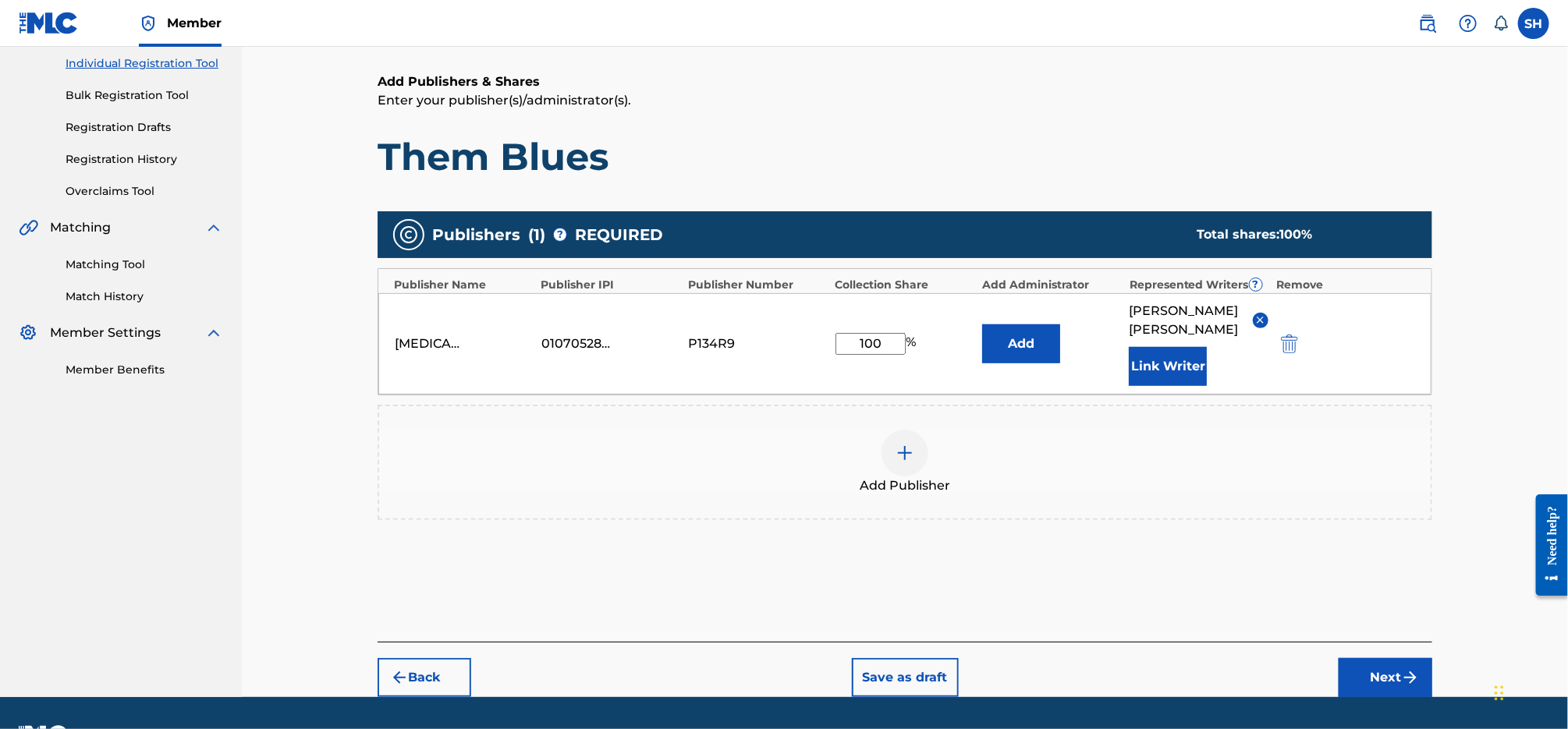
drag, startPoint x: 1399, startPoint y: 670, endPoint x: 1389, endPoint y: 661, distance: 13.5
click at [1399, 670] on button "Next" at bounding box center [1385, 677] width 94 height 39
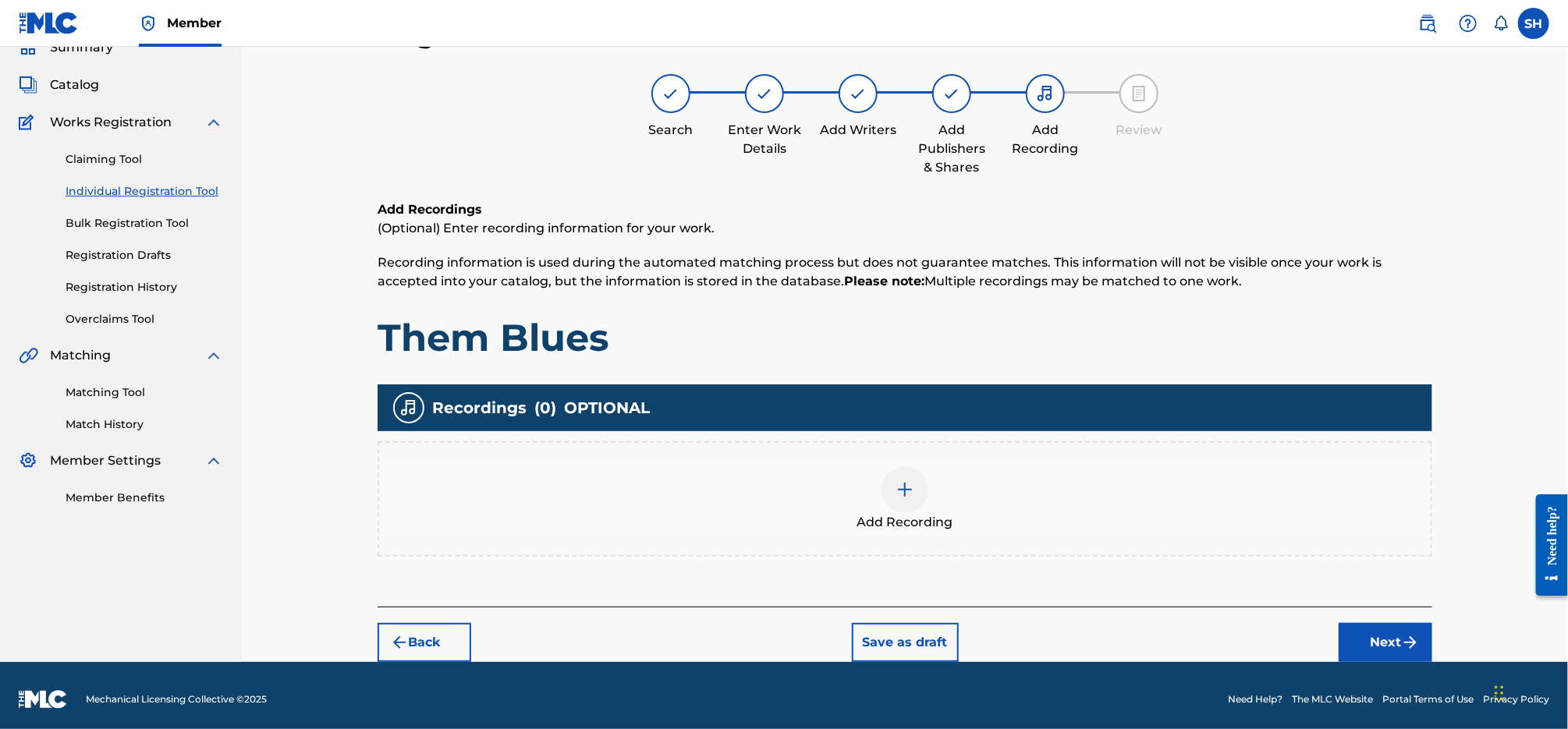
click at [906, 493] on img at bounding box center [905, 490] width 19 height 19
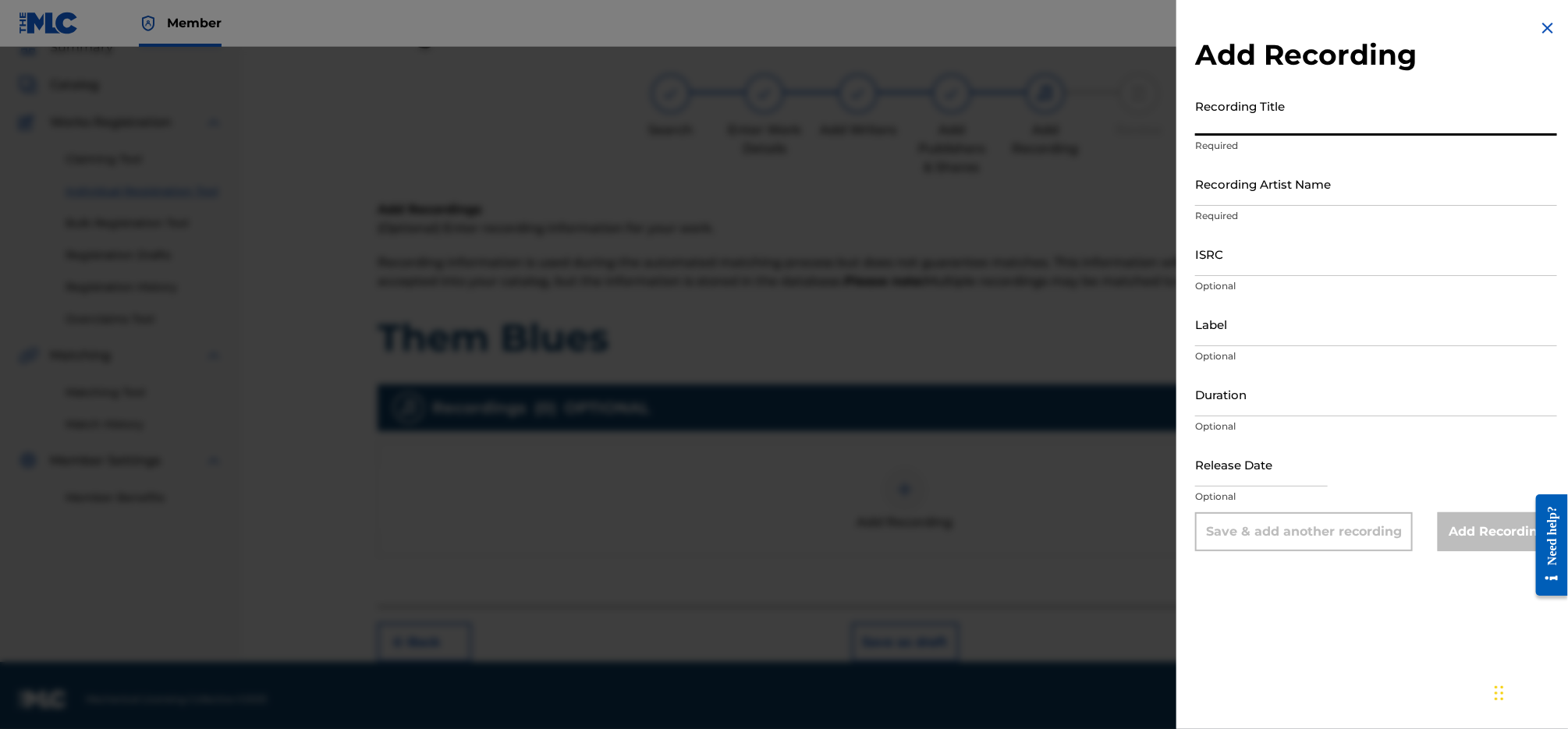
click at [1268, 123] on input "Recording Title" at bounding box center [1375, 113] width 362 height 44
type input "Them Blues"
click at [1355, 332] on input "Label" at bounding box center [1375, 324] width 362 height 44
type input "Montrose Records"
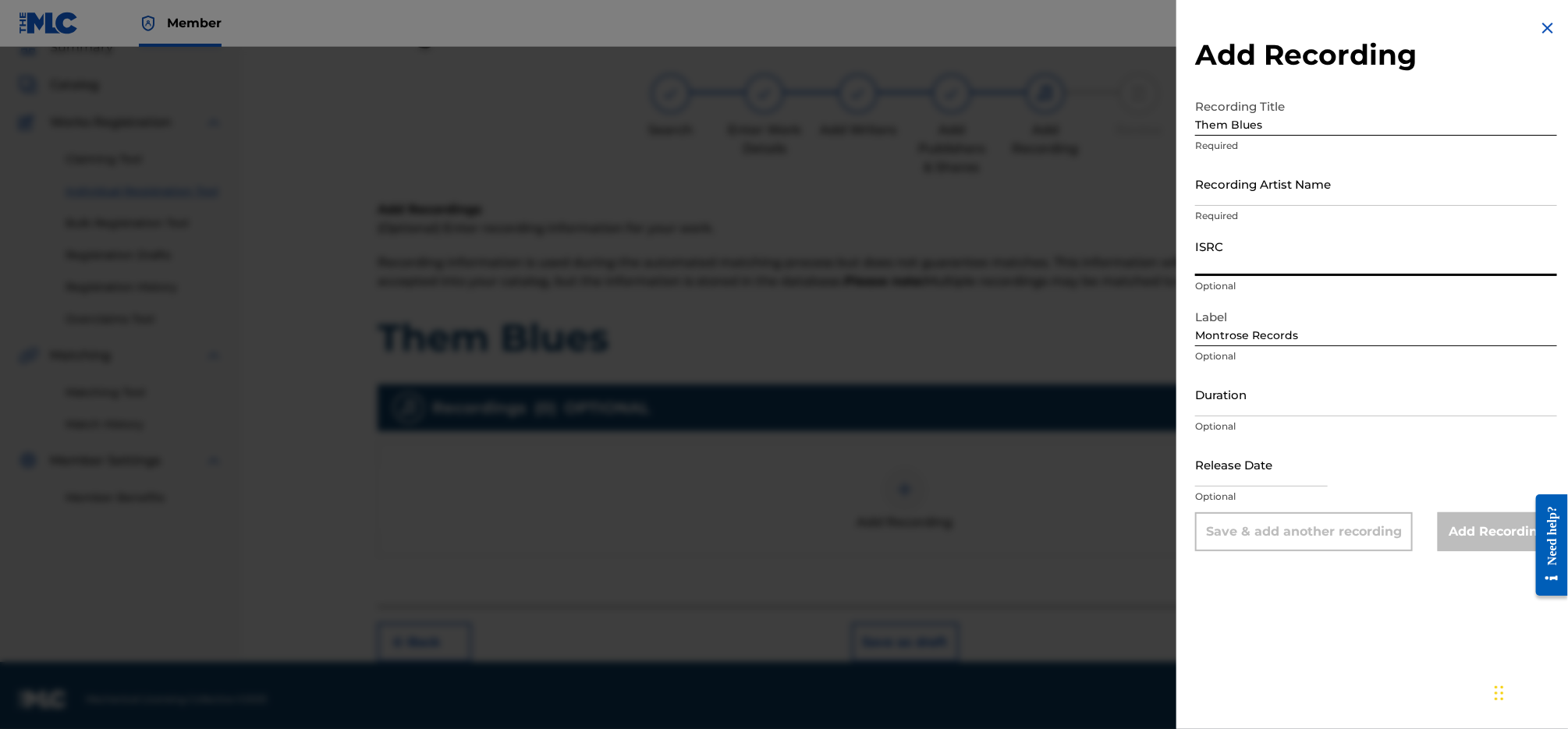
click at [1254, 276] on input "ISRC" at bounding box center [1375, 253] width 362 height 44
paste input "QZZ3X2410094"
type input "QZZ3X2410094"
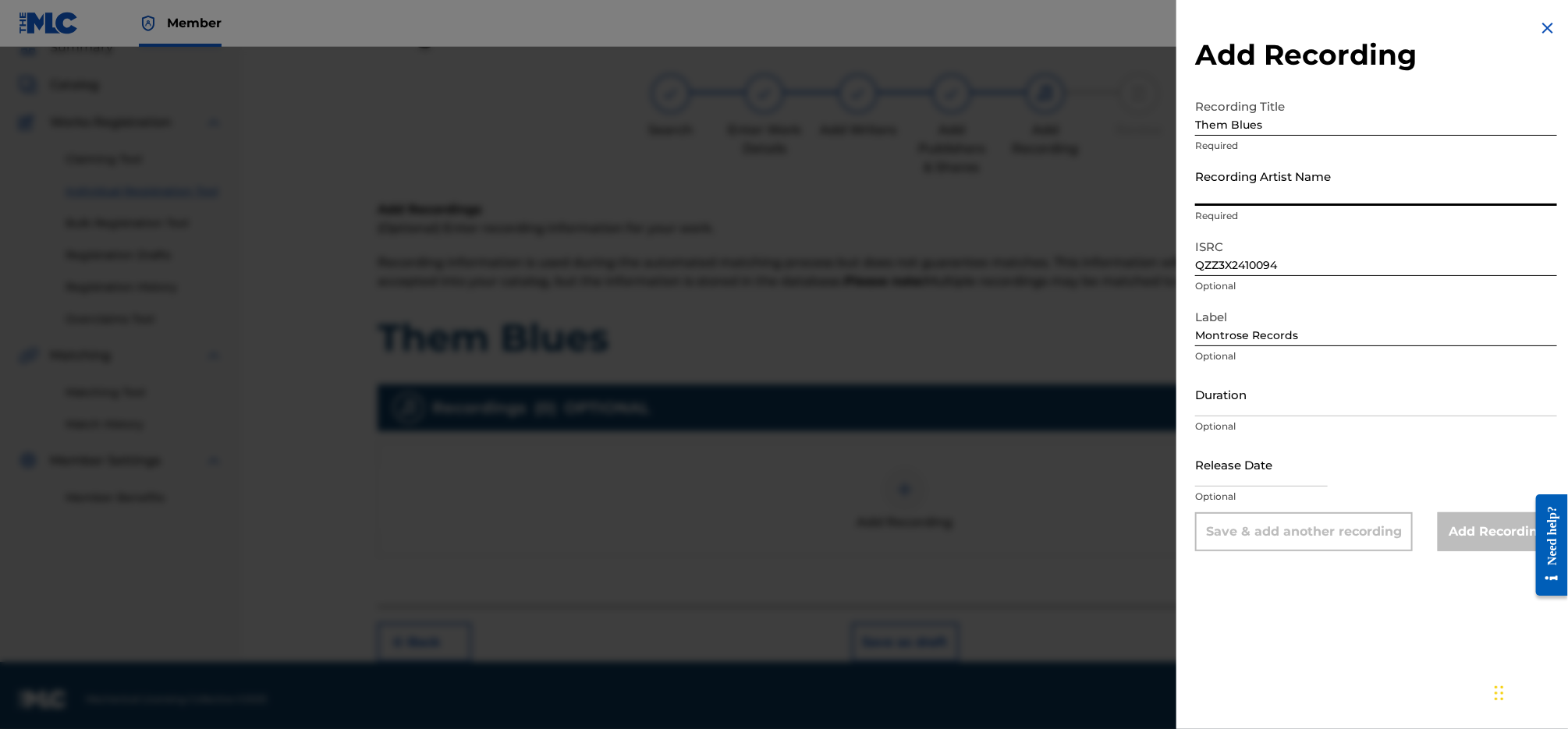
click at [1298, 198] on input "Recording Artist Name" at bounding box center [1375, 183] width 362 height 44
paste input "[PERSON_NAME] & the Voodoo Choir"
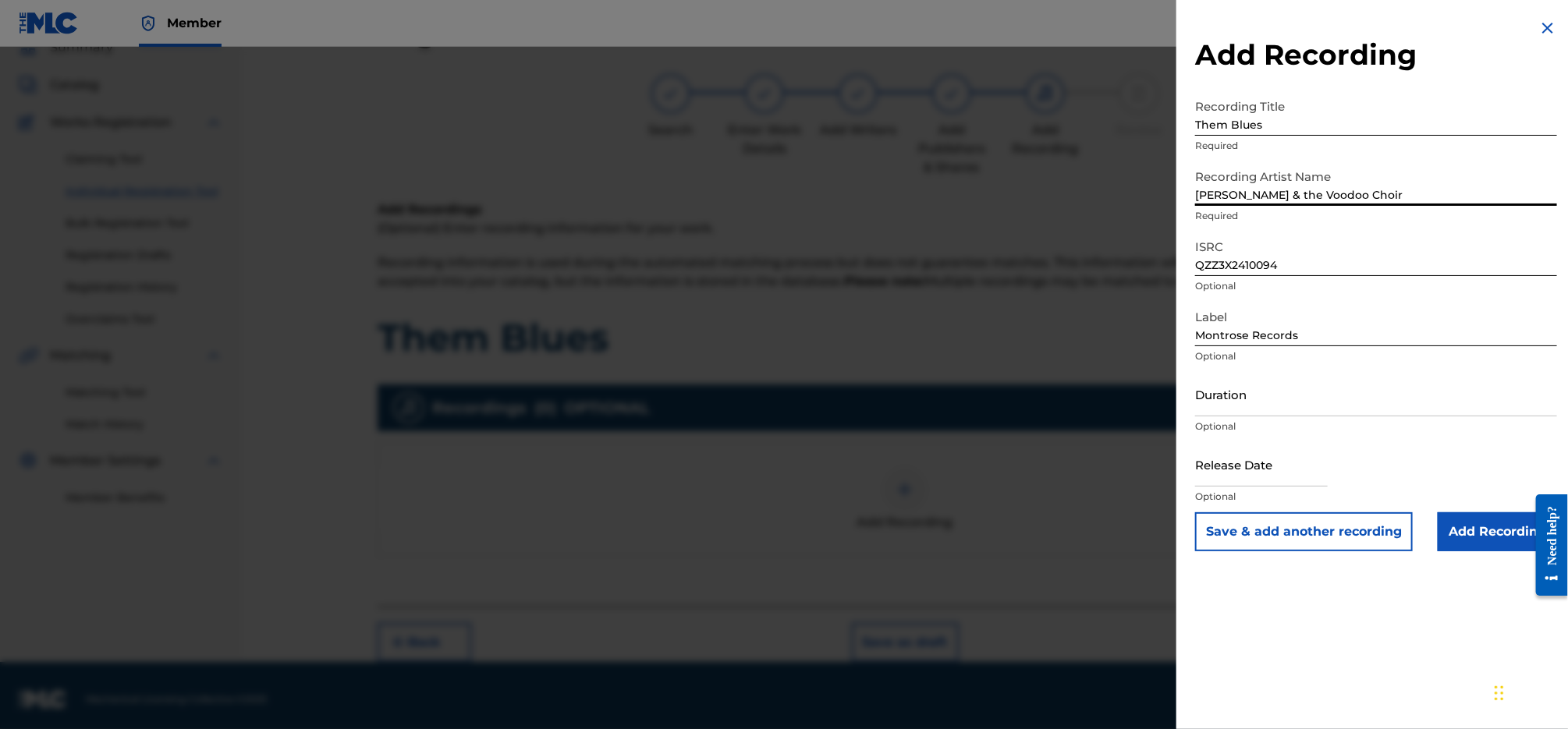
type input "[PERSON_NAME] & the Voodoo Choir"
click at [1473, 537] on input "Add Recording" at bounding box center [1497, 532] width 119 height 39
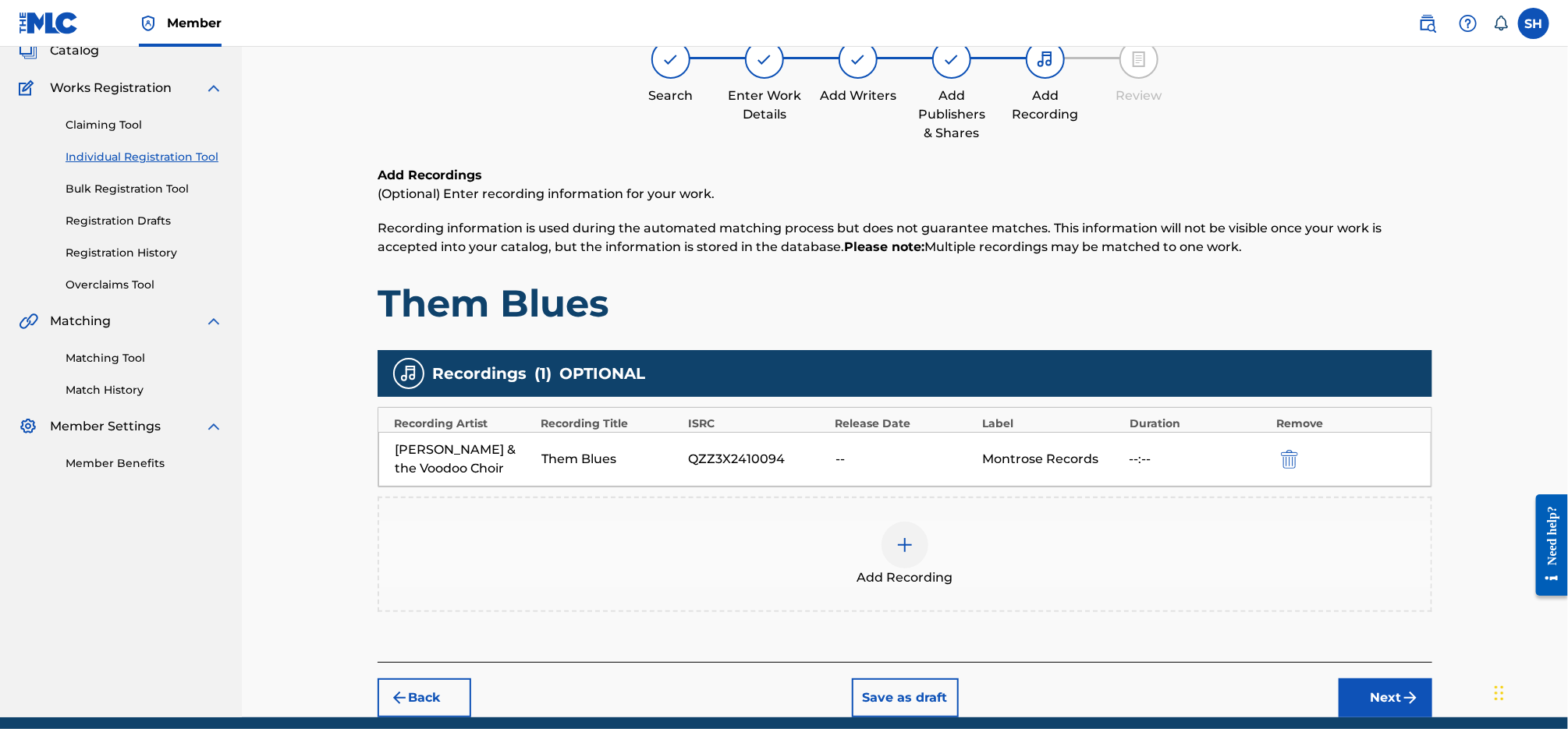
click at [1413, 705] on img "submit" at bounding box center [1410, 698] width 19 height 19
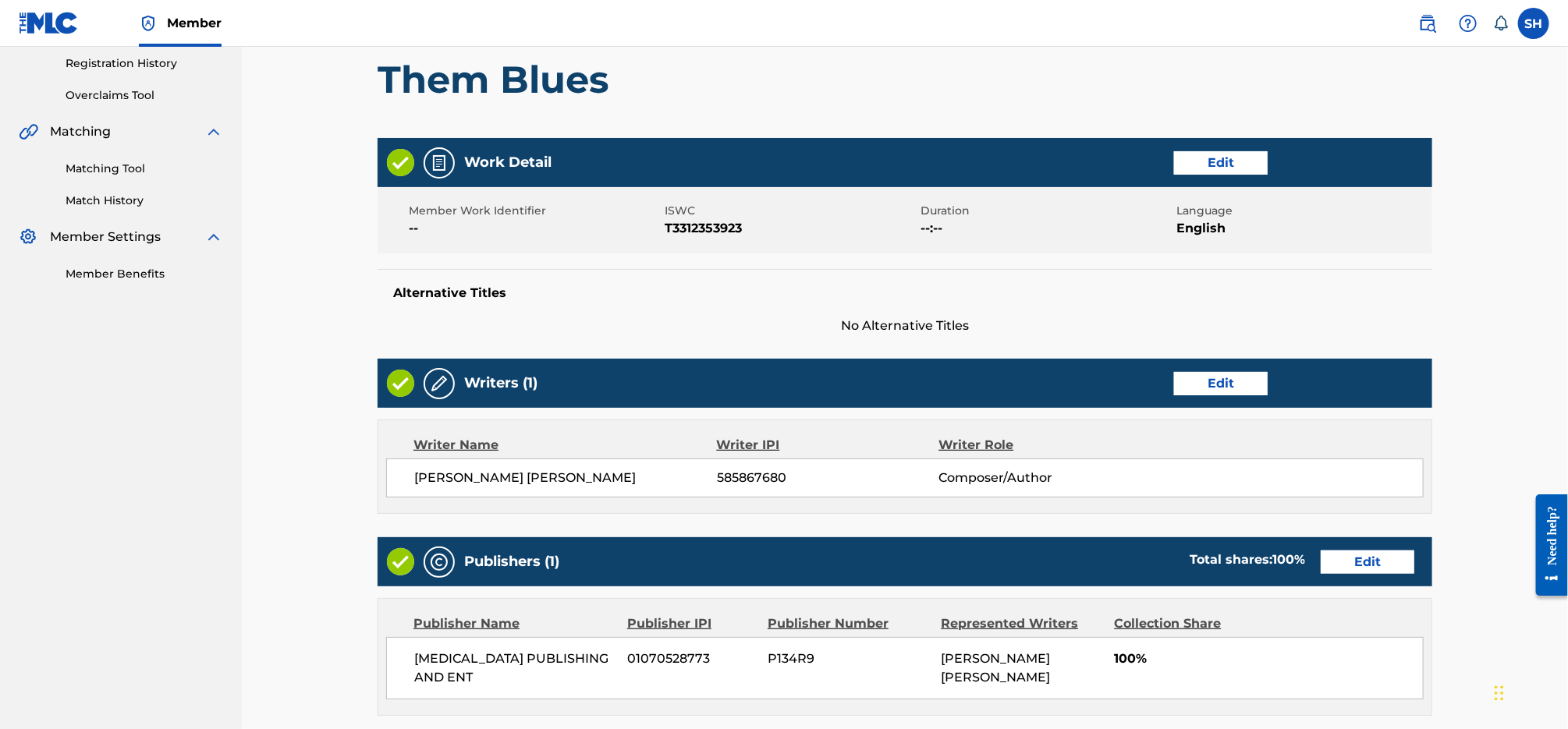
scroll to position [606, 0]
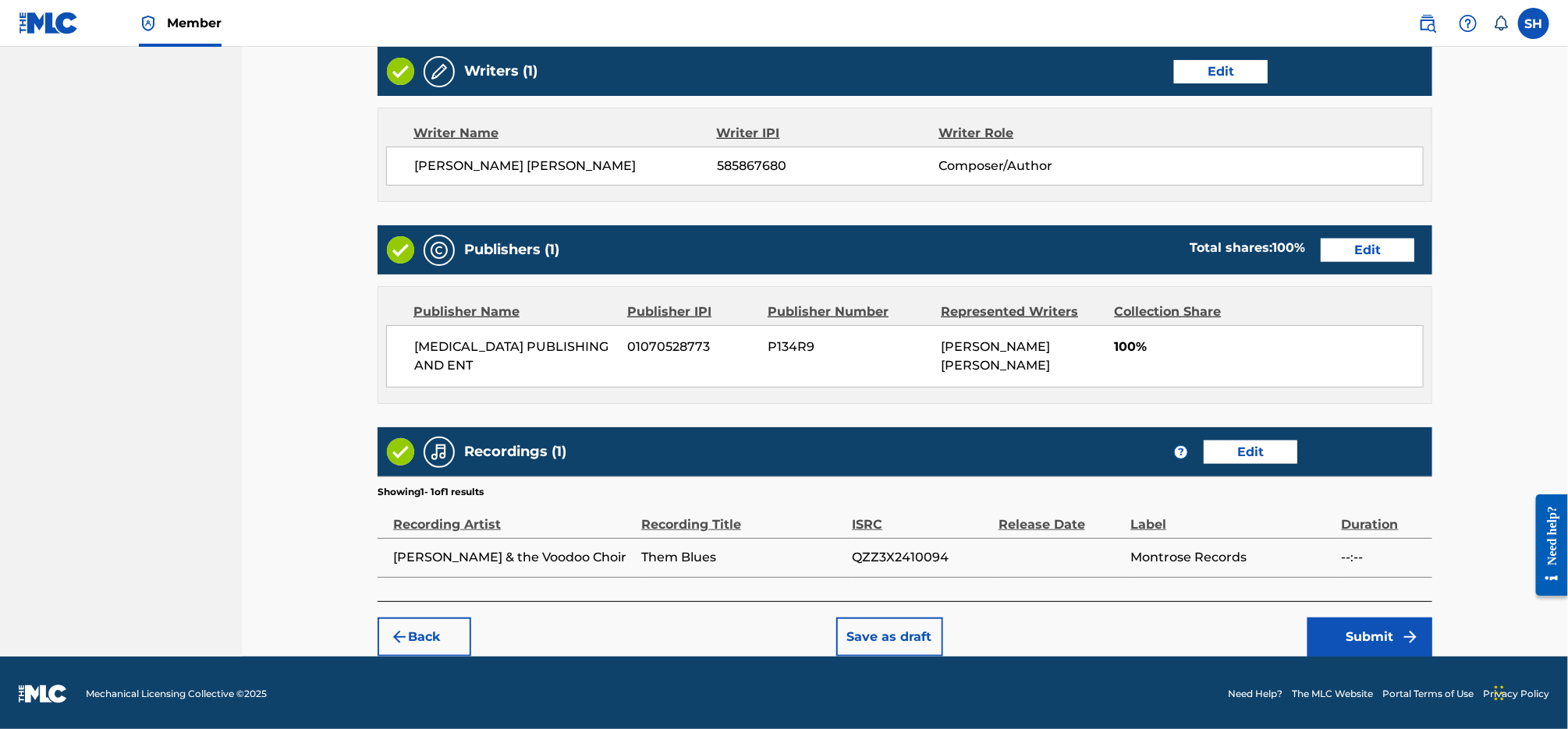
click at [1378, 621] on button "Submit" at bounding box center [1370, 636] width 125 height 39
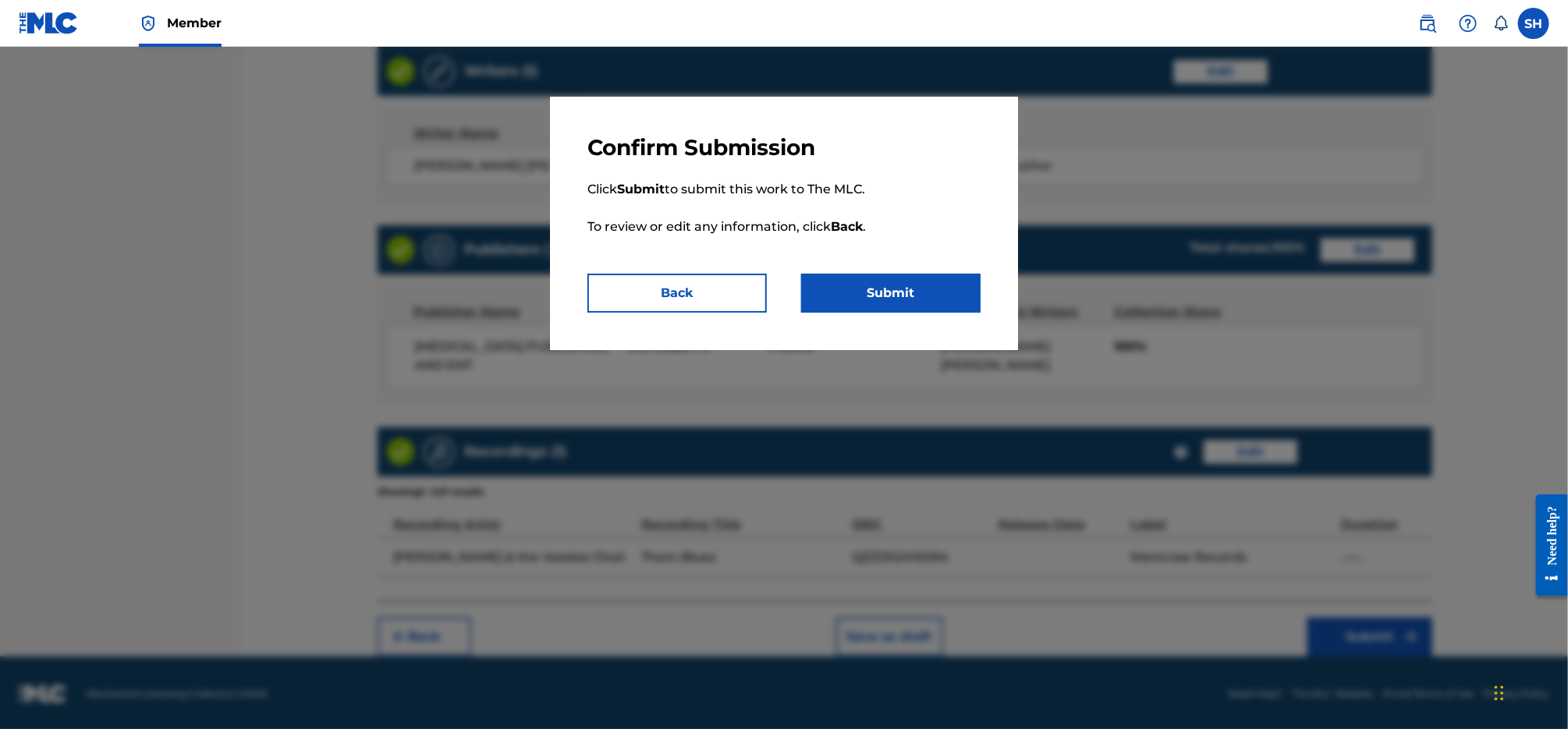
click at [882, 283] on button "Submit" at bounding box center [891, 293] width 179 height 39
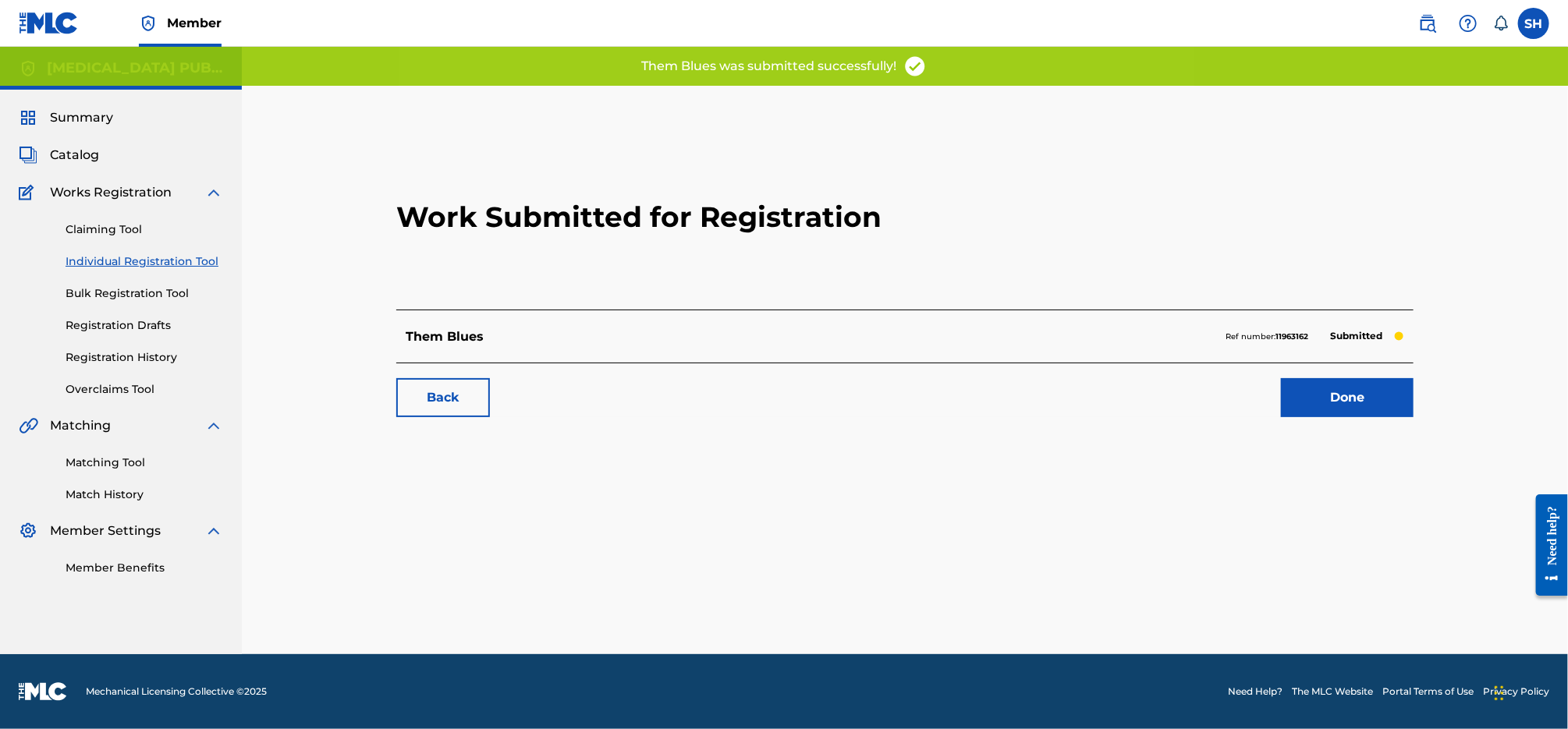
click at [1335, 405] on link "Done" at bounding box center [1347, 398] width 132 height 39
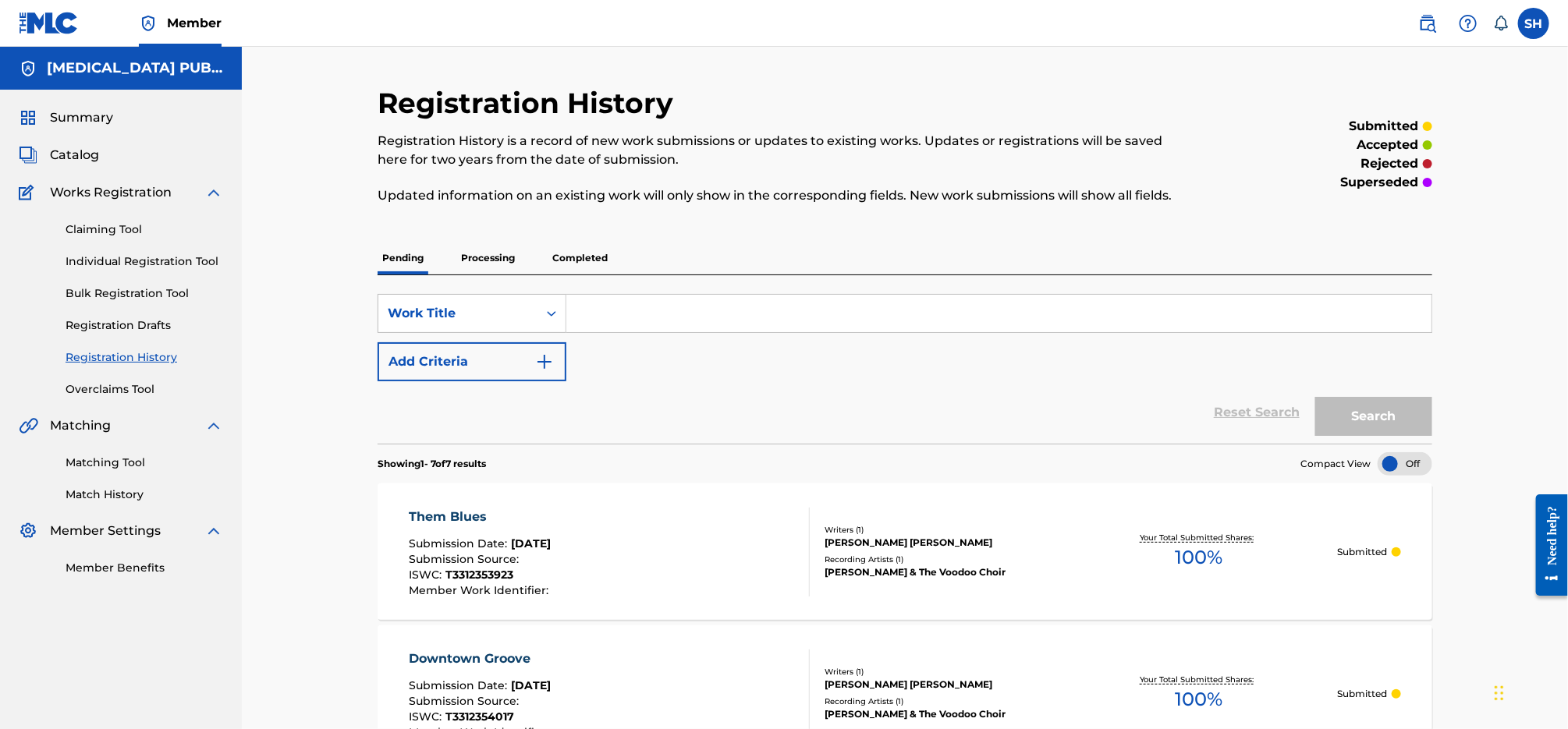
click at [141, 254] on link "Individual Registration Tool" at bounding box center [144, 261] width 158 height 16
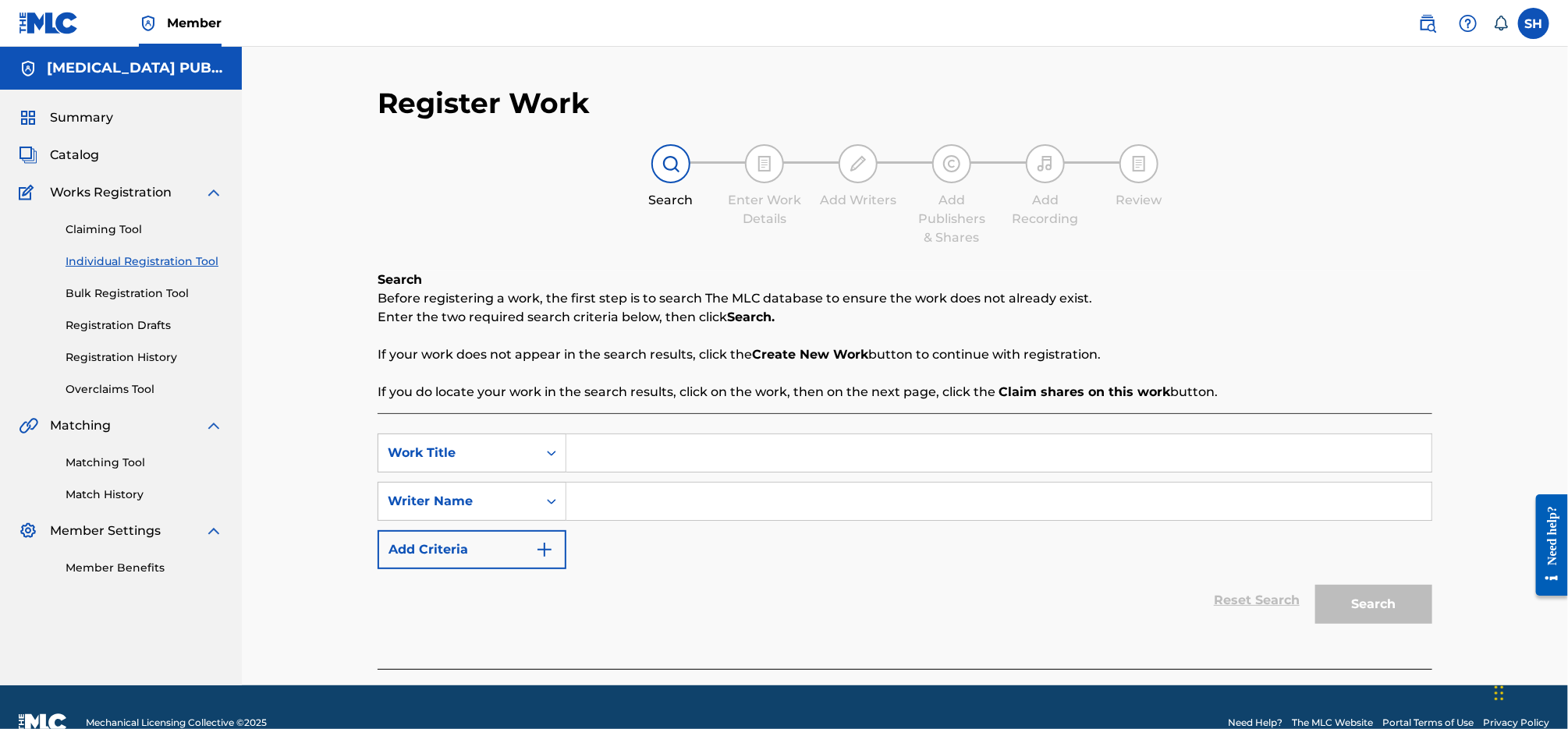
click at [724, 455] on input "Search Form" at bounding box center [999, 453] width 865 height 38
paste input "Be With You"
type input "Be With You"
click at [694, 491] on input "Search Form" at bounding box center [999, 501] width 865 height 38
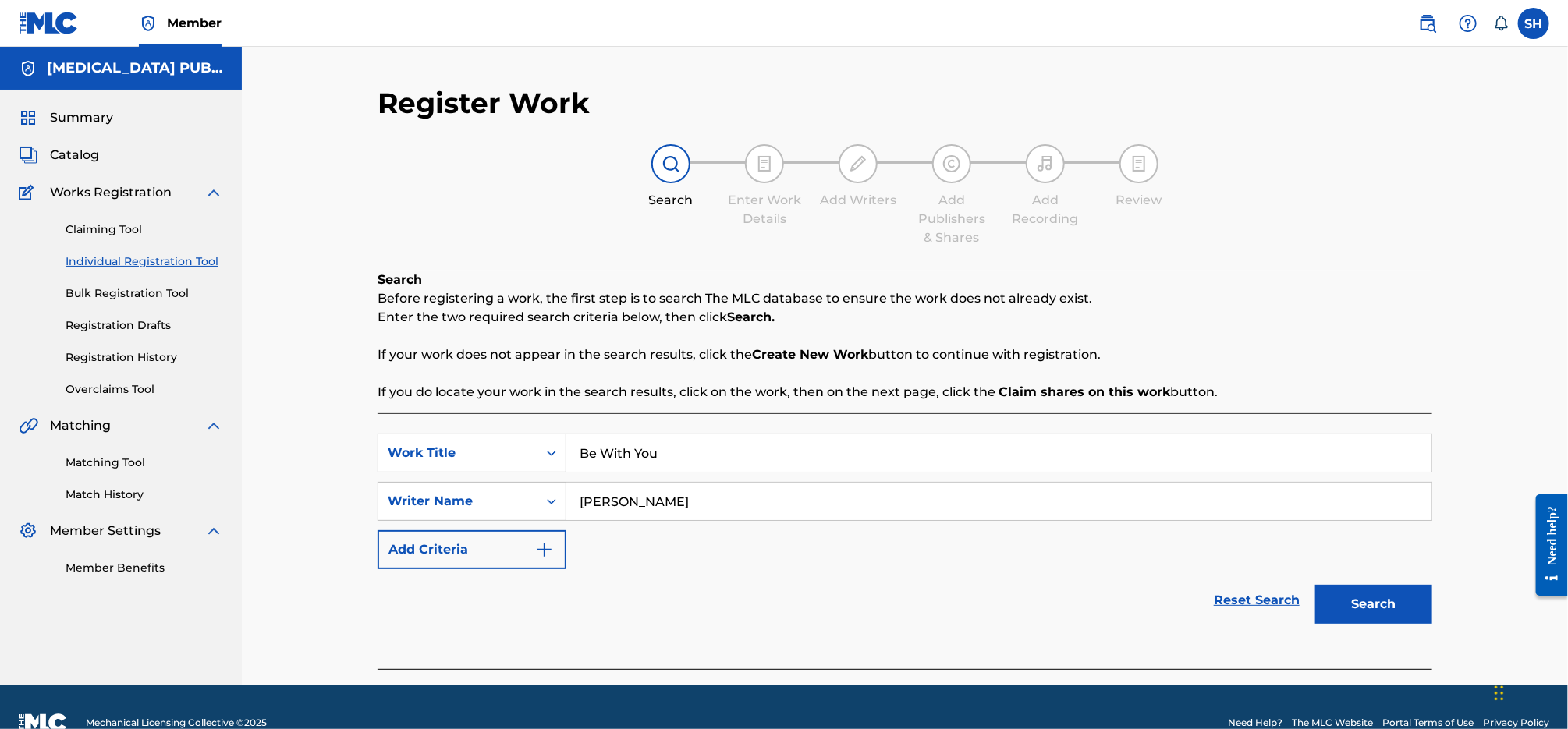
type input "[PERSON_NAME]"
click at [1316, 585] on button "Search" at bounding box center [1374, 603] width 117 height 39
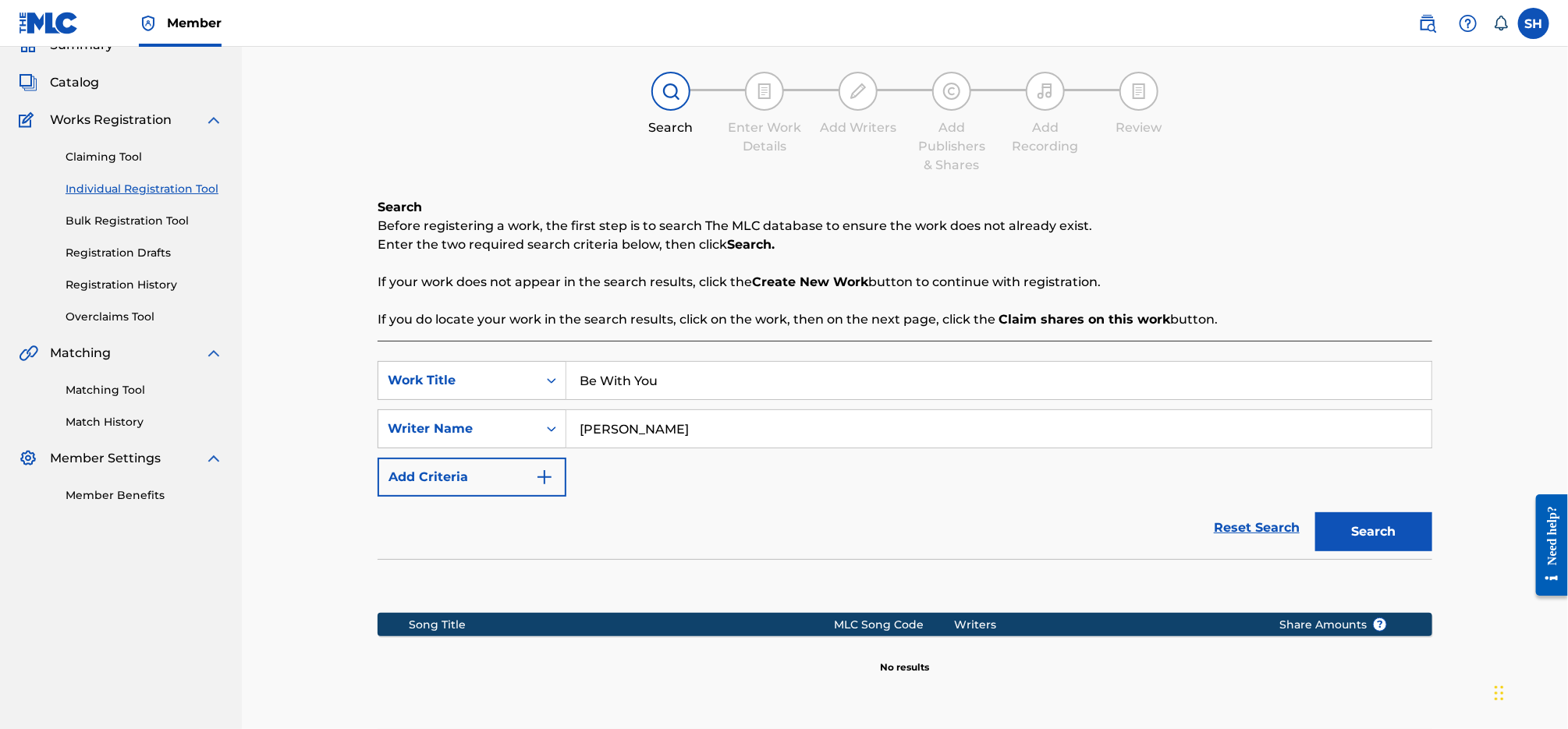
scroll to position [210, 0]
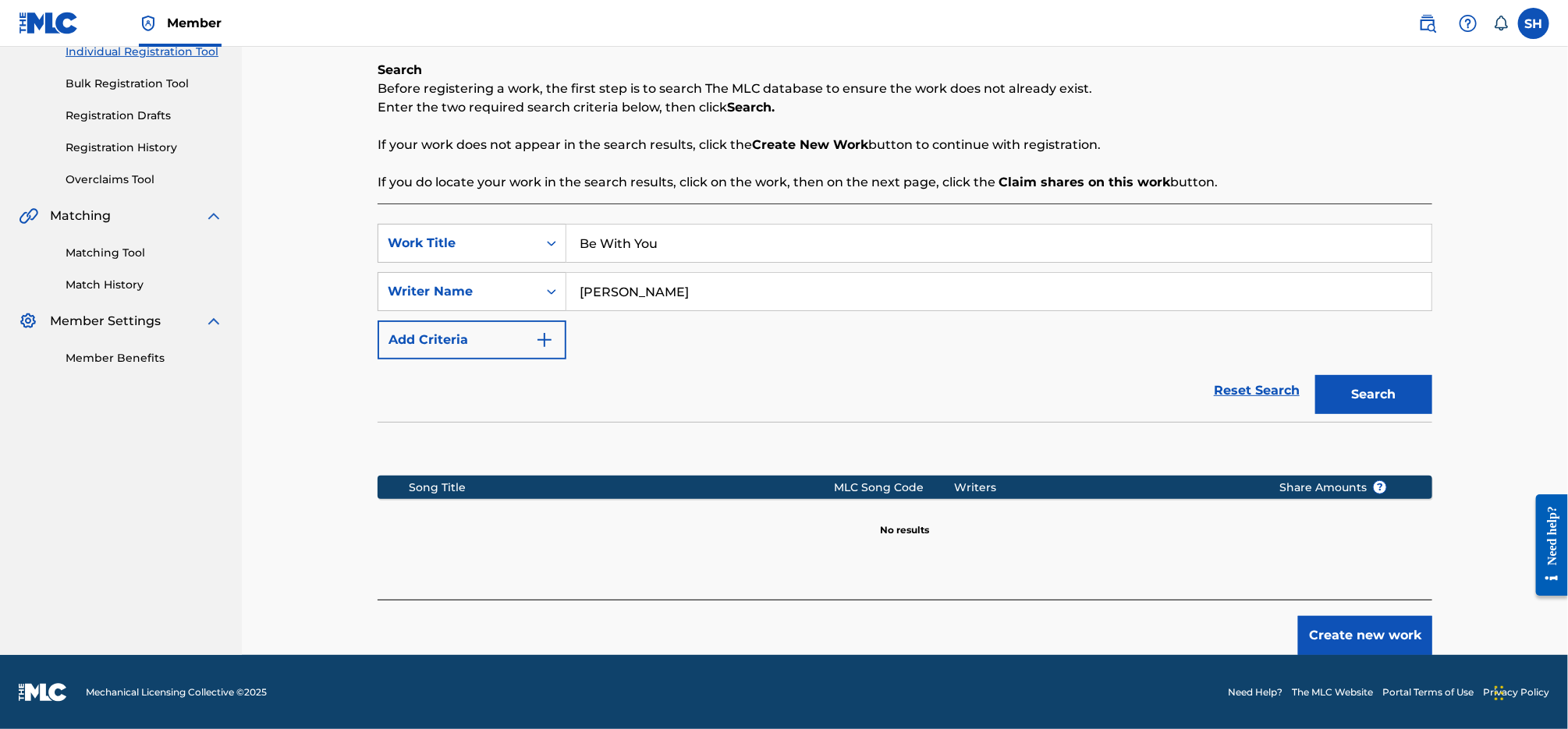
click at [1403, 631] on button "Create new work" at bounding box center [1365, 635] width 134 height 39
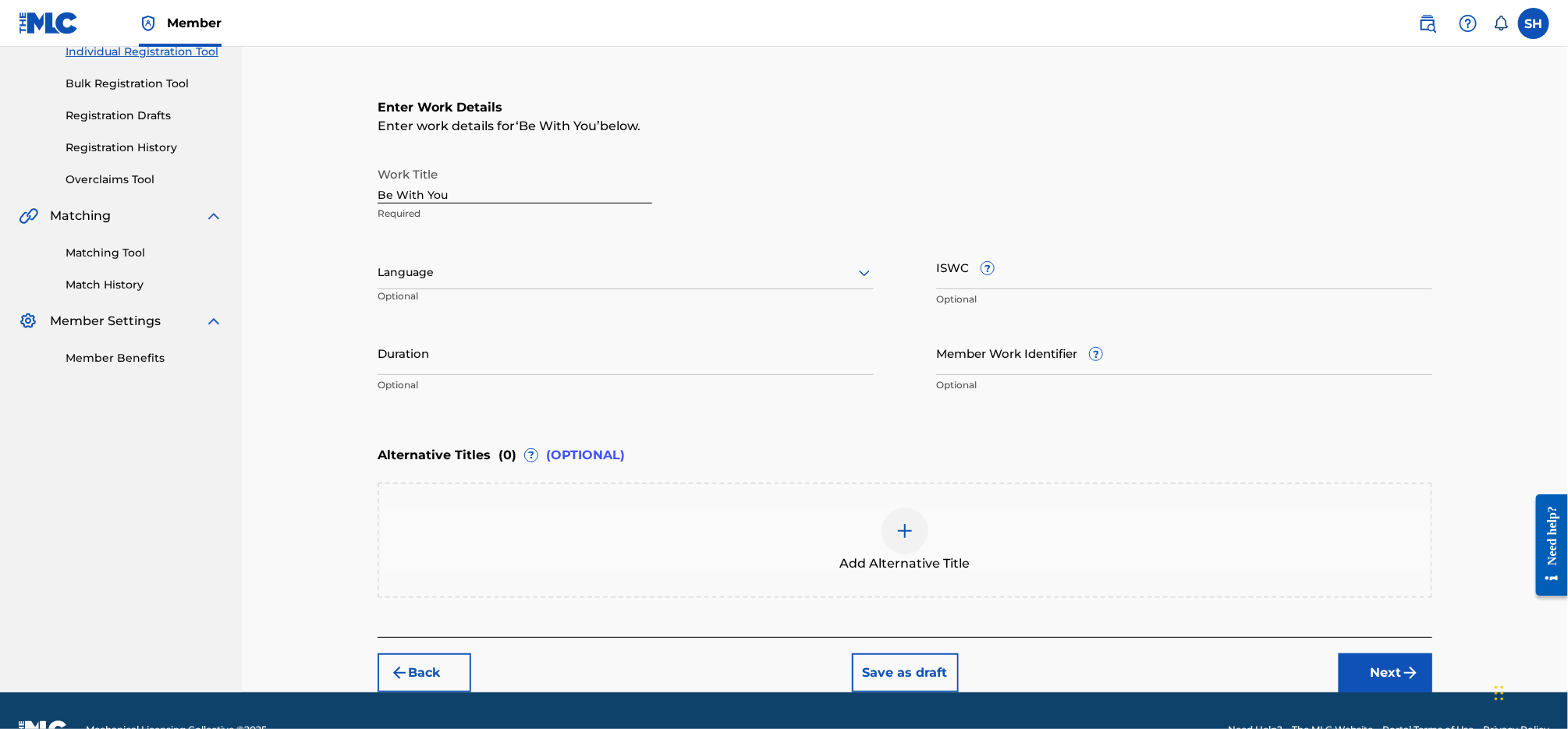
click at [549, 264] on div at bounding box center [625, 272] width 496 height 20
click at [549, 305] on div "English" at bounding box center [626, 306] width 495 height 35
click at [1036, 263] on input "ISWC ?" at bounding box center [1184, 266] width 496 height 44
paste input "T3312353729"
type input "T3312353729"
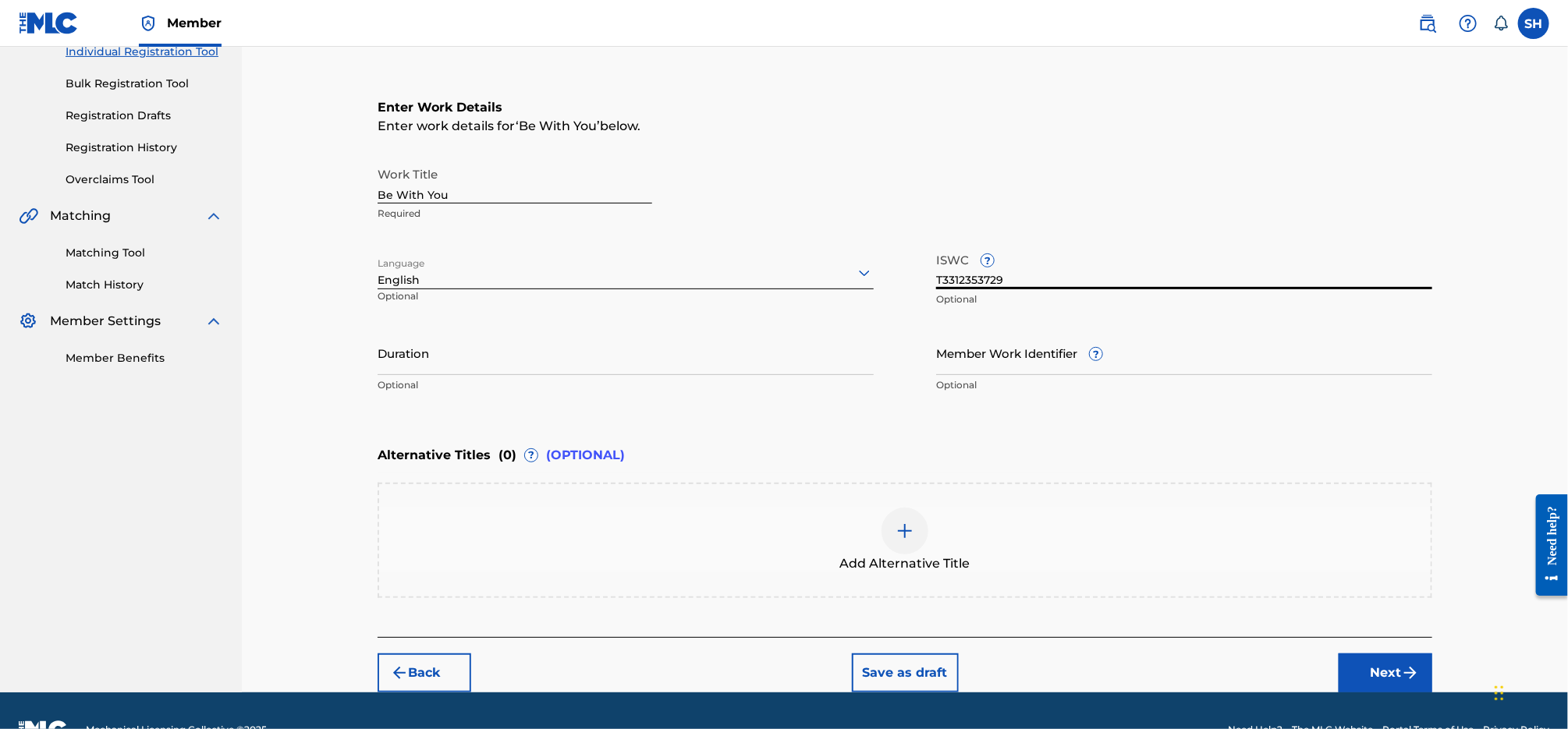
click at [1396, 669] on button "Next" at bounding box center [1385, 672] width 94 height 39
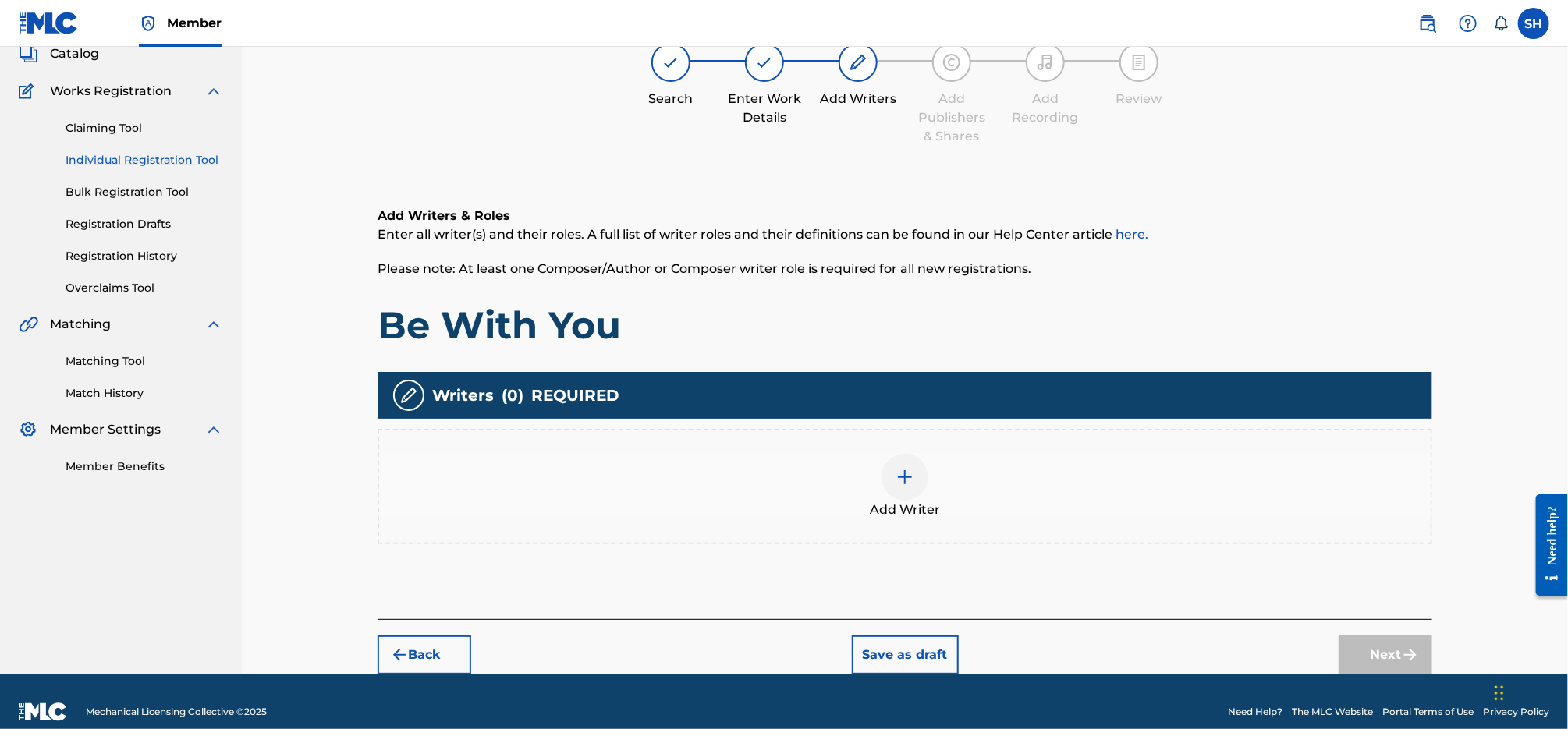
scroll to position [70, 0]
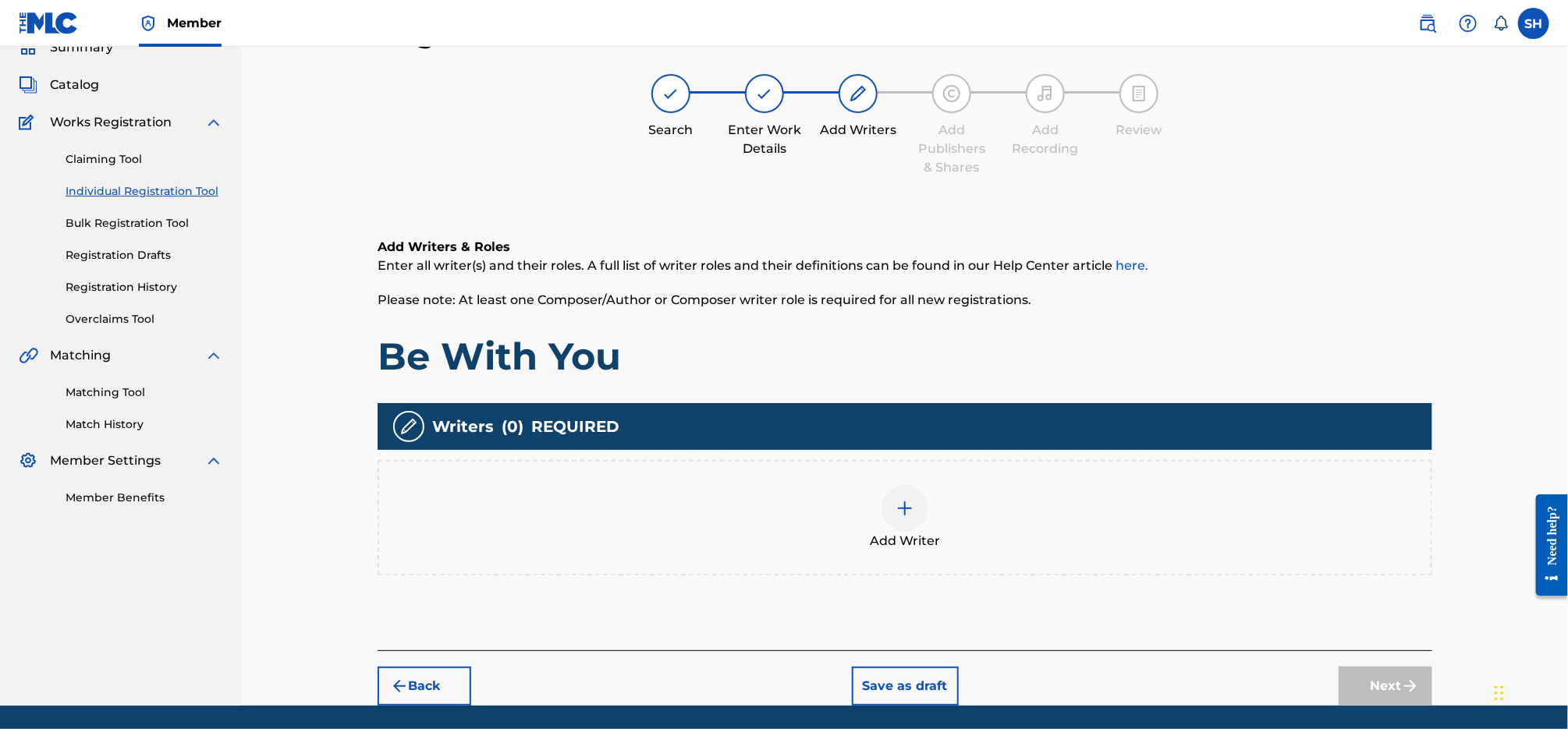
click at [877, 503] on div "Add Writer" at bounding box center [904, 517] width 1051 height 65
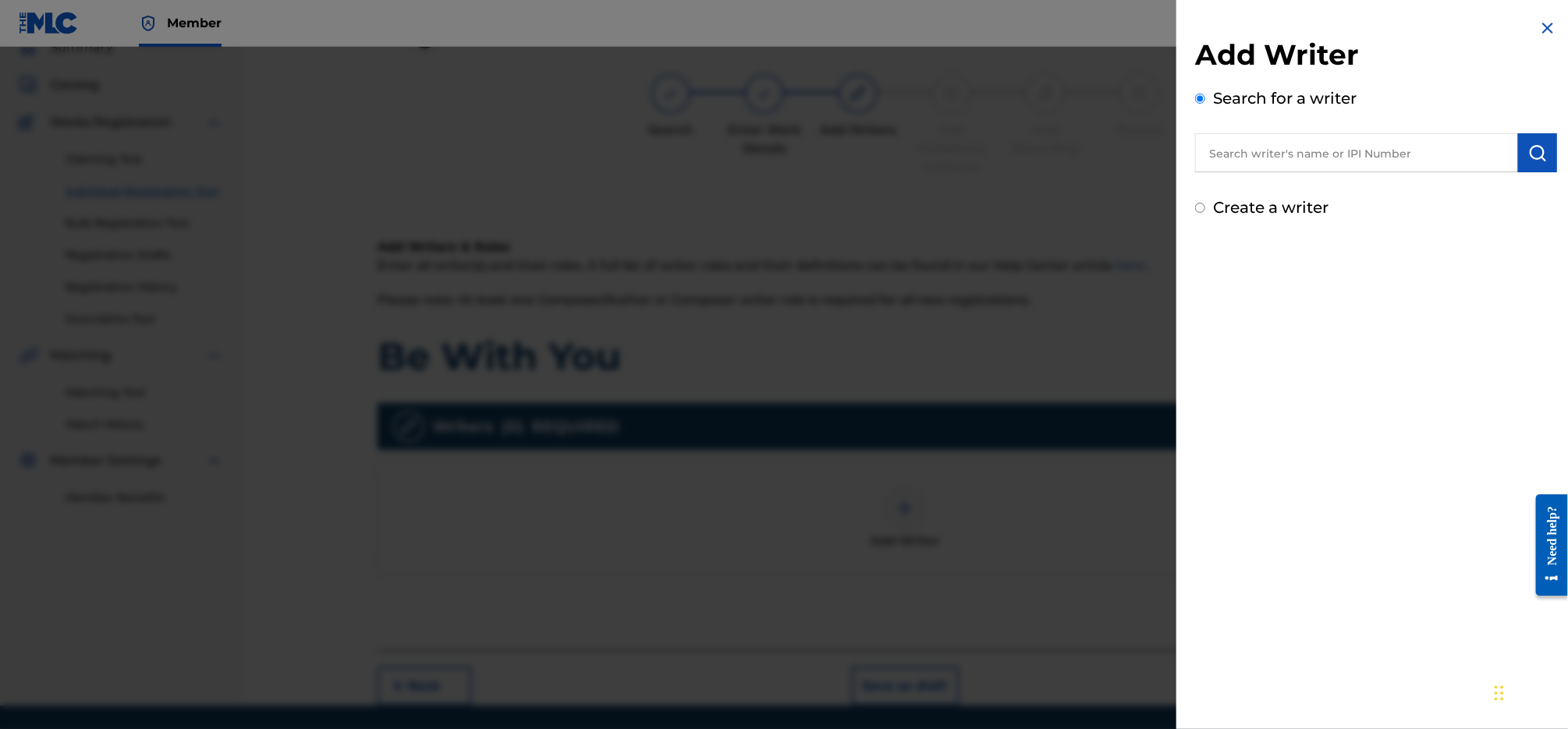
click at [1305, 206] on label "Create a writer" at bounding box center [1270, 208] width 115 height 19
radio input "true"
click at [1205, 206] on input "Create a writer" at bounding box center [1200, 208] width 10 height 10
radio input "false"
radio input "true"
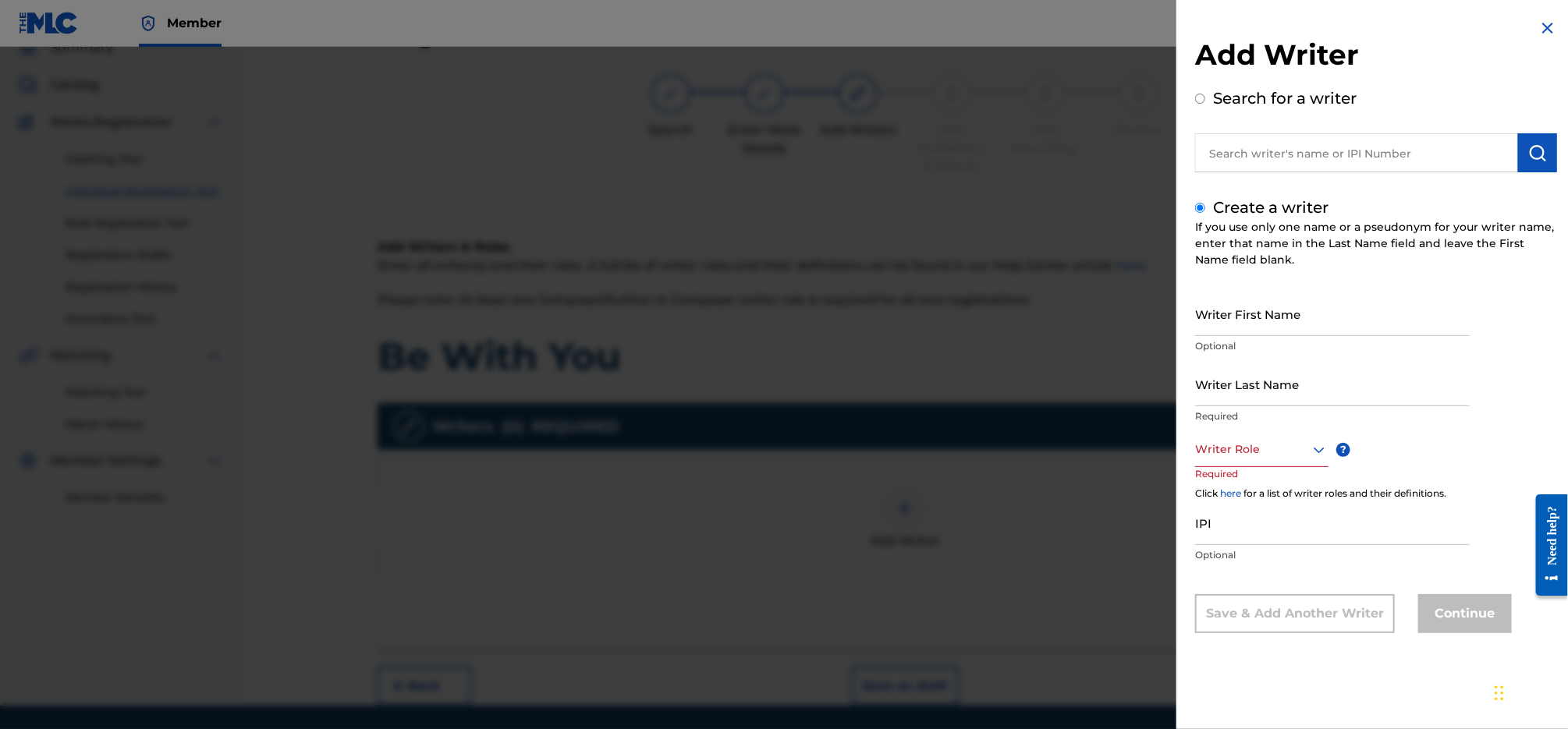
click at [1296, 108] on div "Search for a writer" at bounding box center [1375, 129] width 362 height 86
click at [1293, 94] on label "Search for a writer" at bounding box center [1285, 98] width 144 height 19
click at [1205, 94] on input "Search for a writer" at bounding box center [1200, 98] width 10 height 10
radio input "false"
radio input "true"
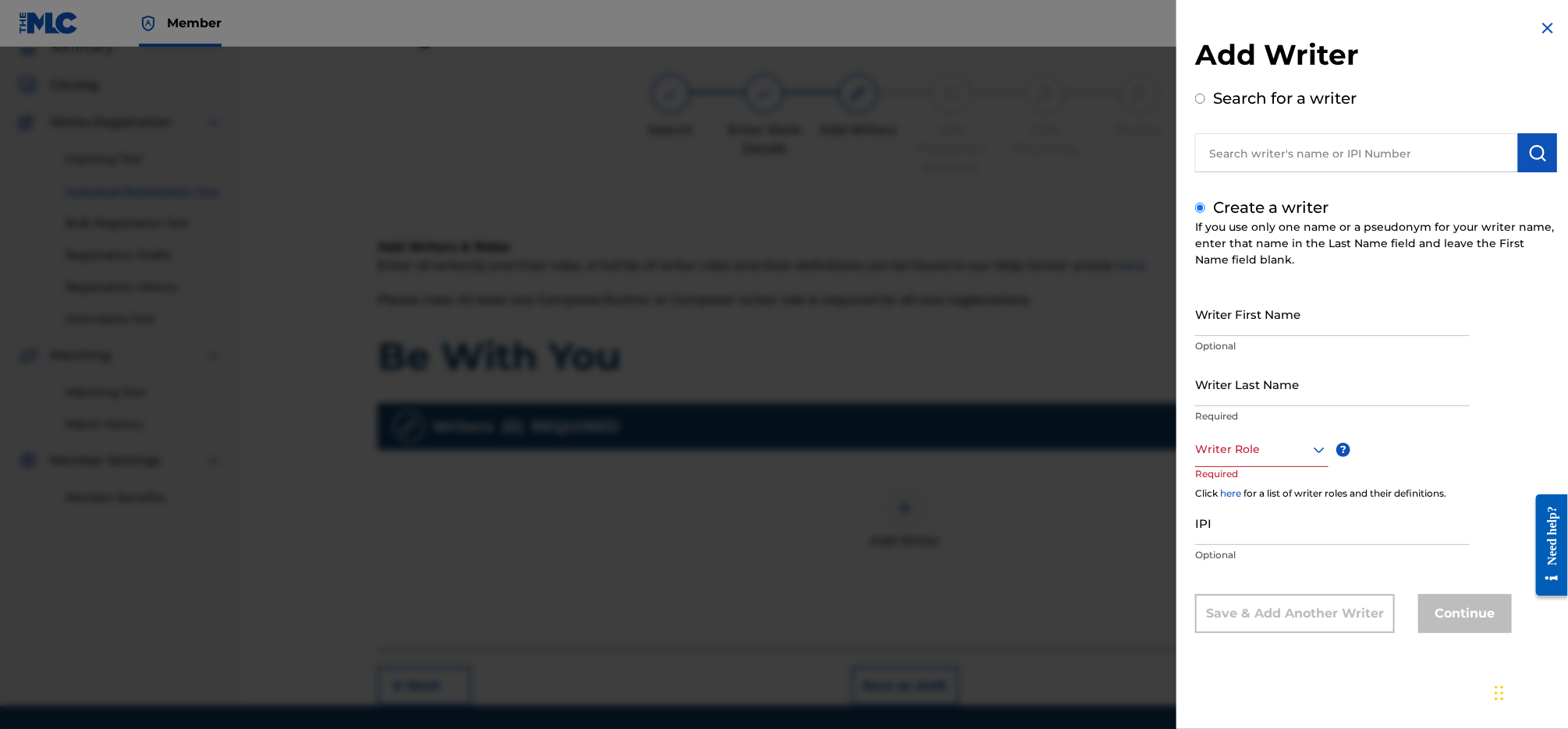
radio input "true"
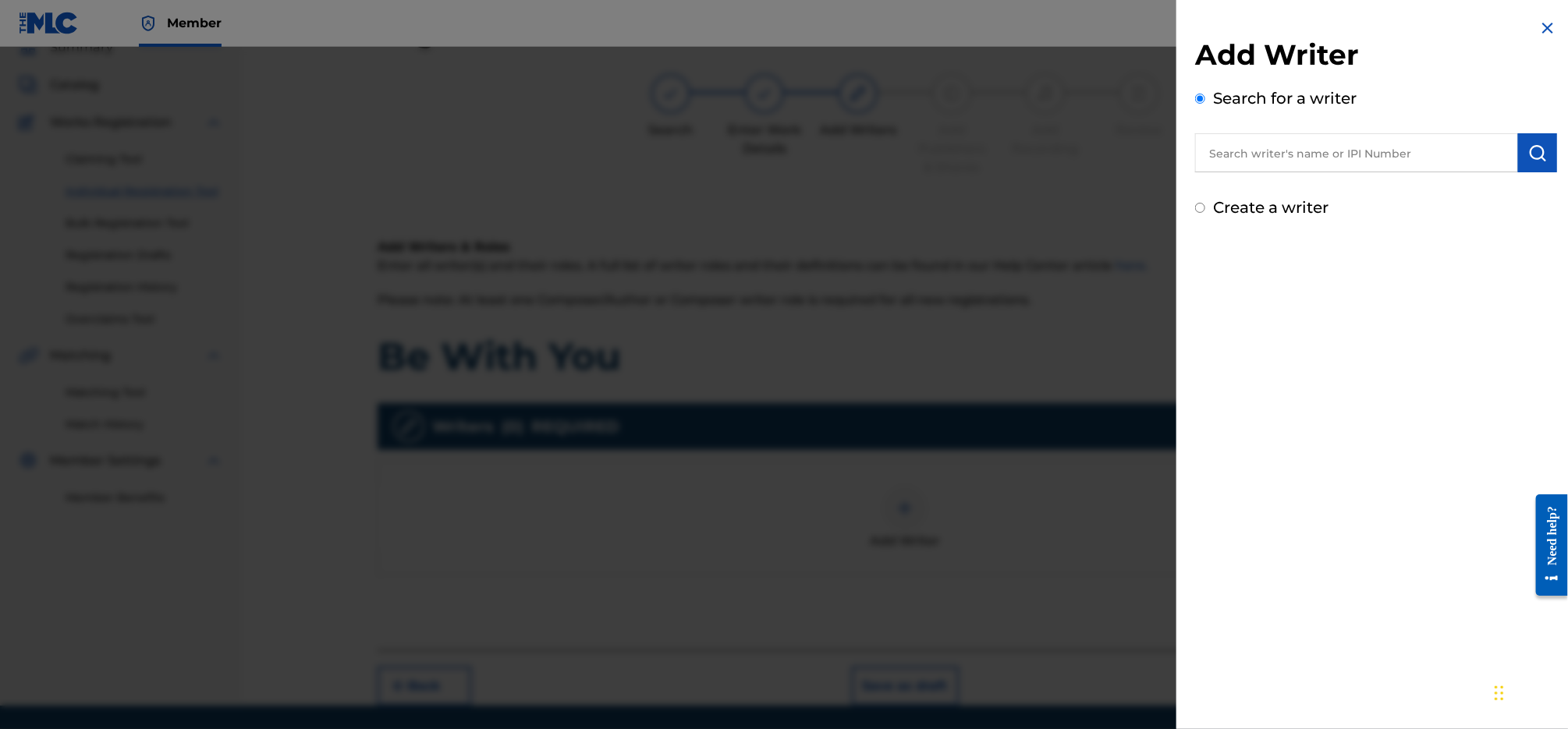
drag, startPoint x: 1327, startPoint y: 150, endPoint x: 1540, endPoint y: 164, distance: 213.5
click at [1327, 150] on input "text" at bounding box center [1356, 152] width 323 height 39
paste input "585867680"
type input "585867680"
click at [1544, 161] on button "submit" at bounding box center [1537, 152] width 39 height 39
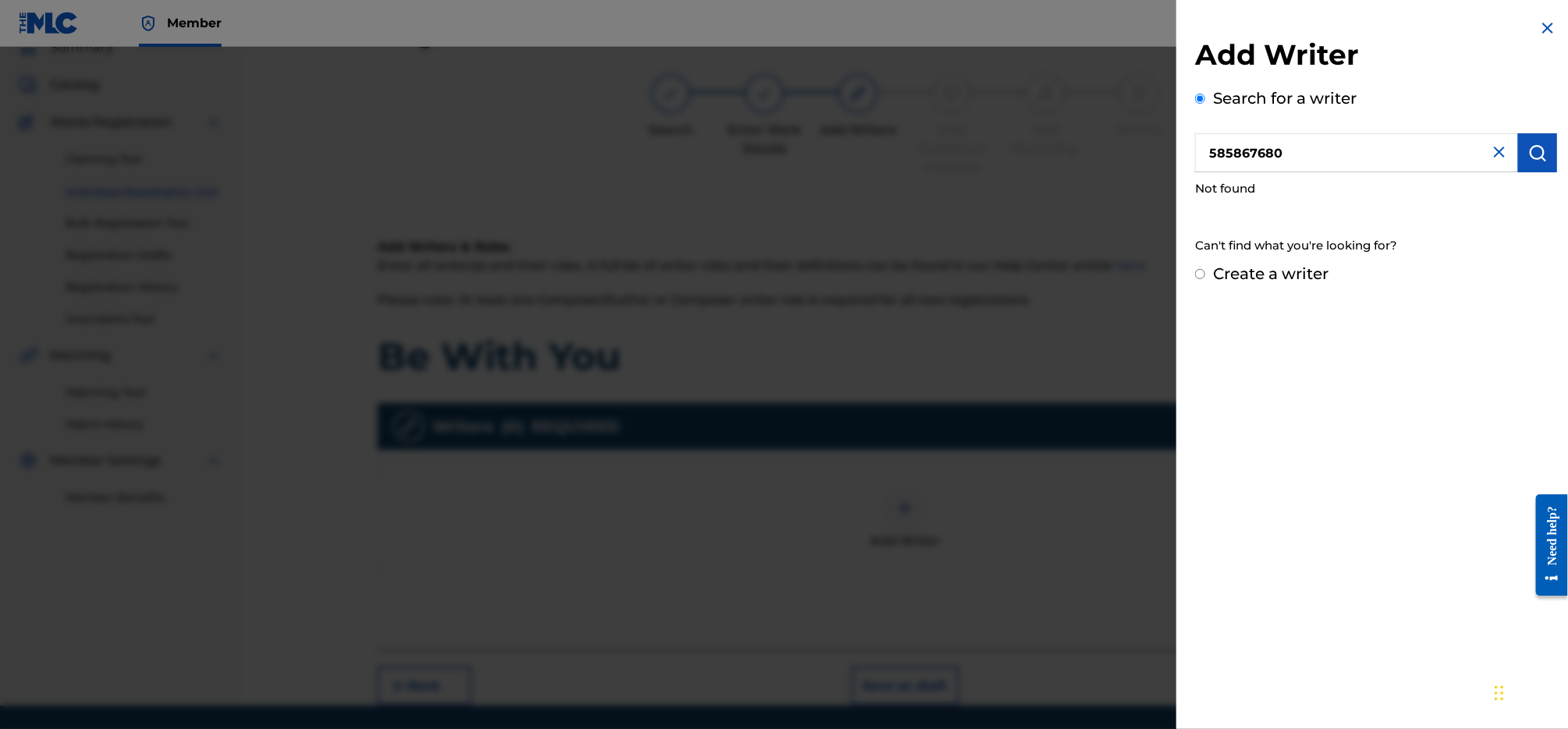
click at [1316, 266] on label "Create a writer" at bounding box center [1270, 274] width 115 height 19
radio input "true"
click at [1205, 269] on input "Create a writer" at bounding box center [1200, 274] width 10 height 10
radio input "false"
radio input "true"
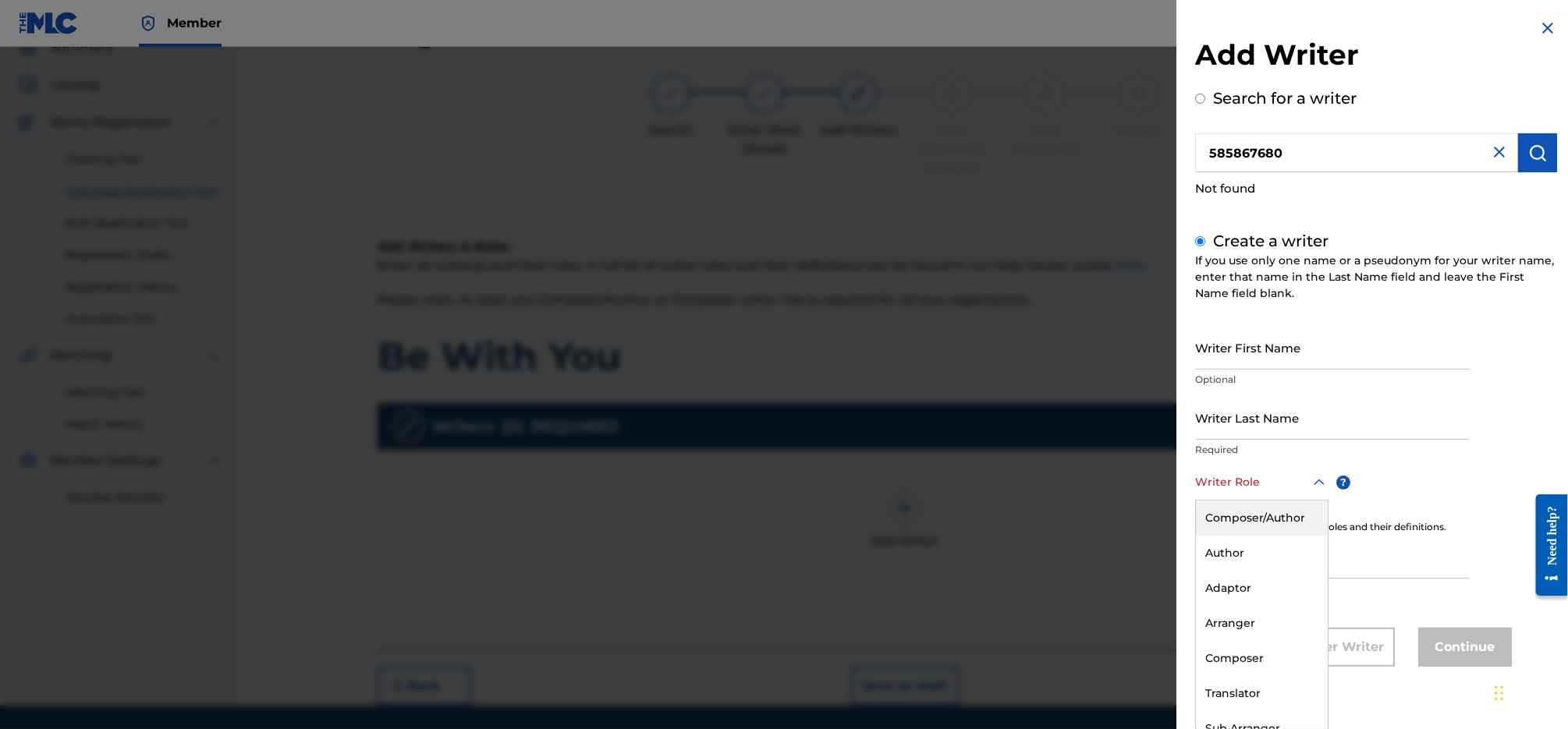
click at [1274, 480] on div at bounding box center [1261, 483] width 133 height 20
click at [1272, 509] on div "Composer/Author" at bounding box center [1262, 517] width 132 height 35
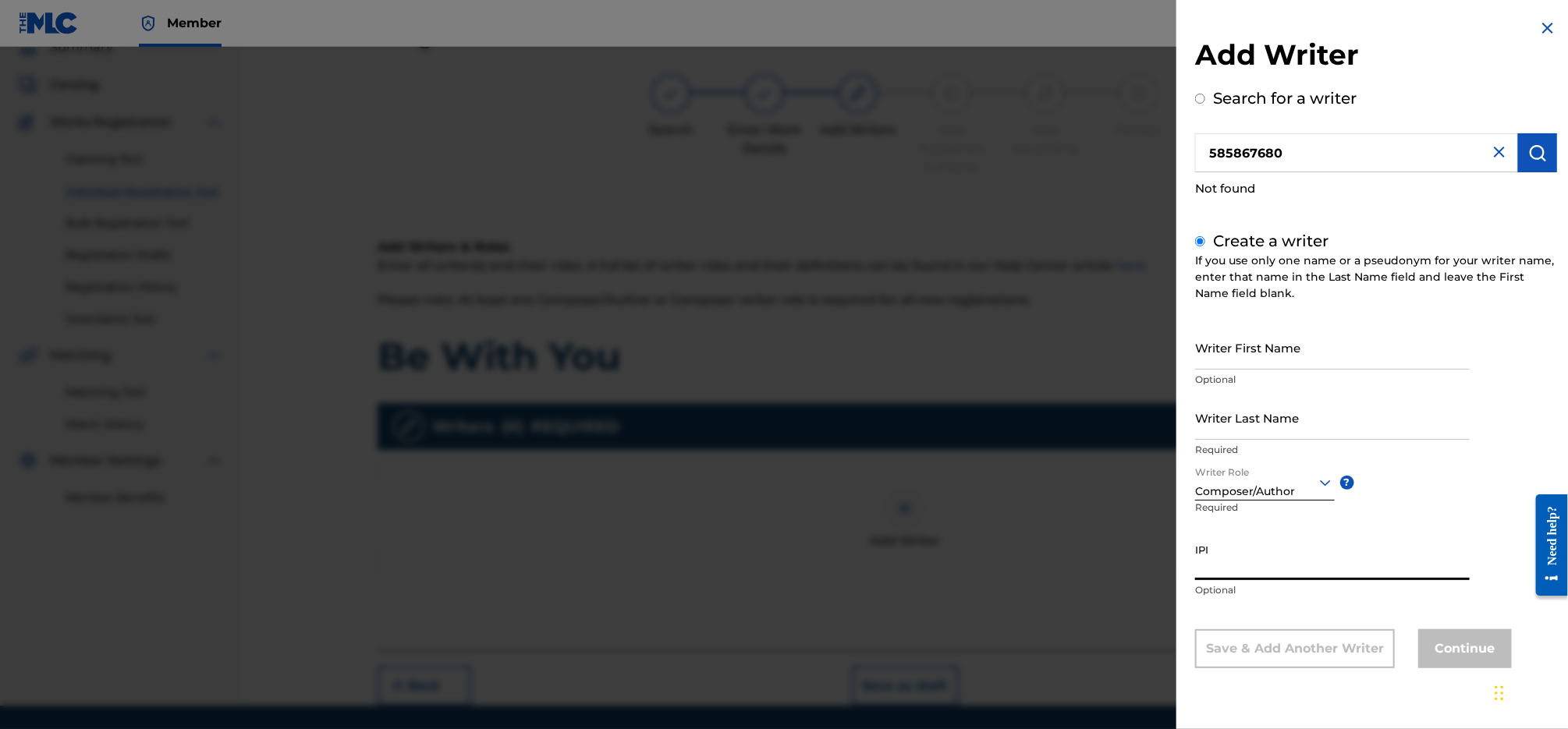
click at [1273, 575] on input "IPI" at bounding box center [1332, 557] width 275 height 44
paste input "585867680"
type input "585867680"
click at [1284, 348] on input "Writer First Name" at bounding box center [1332, 347] width 275 height 44
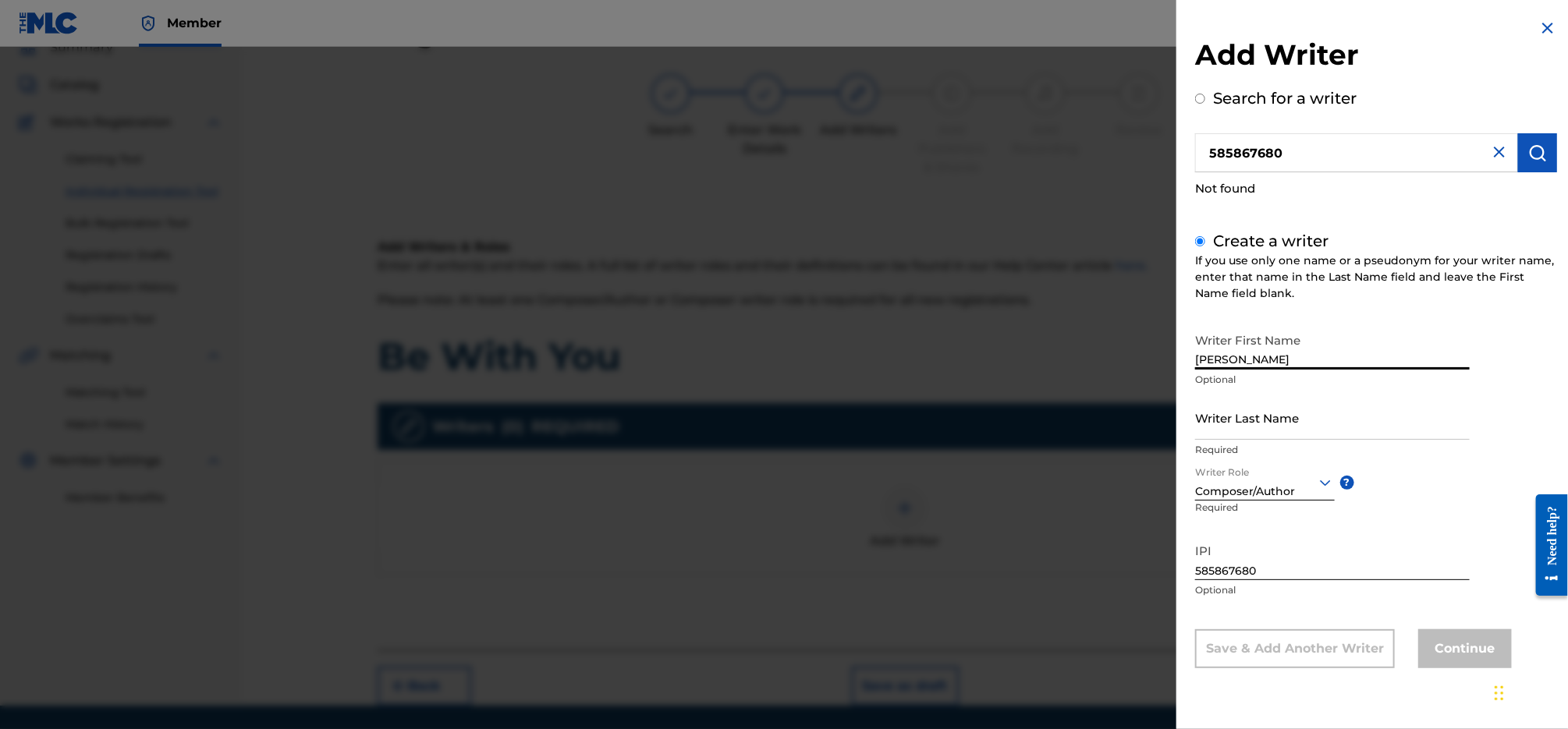
type input "[PERSON_NAME]"
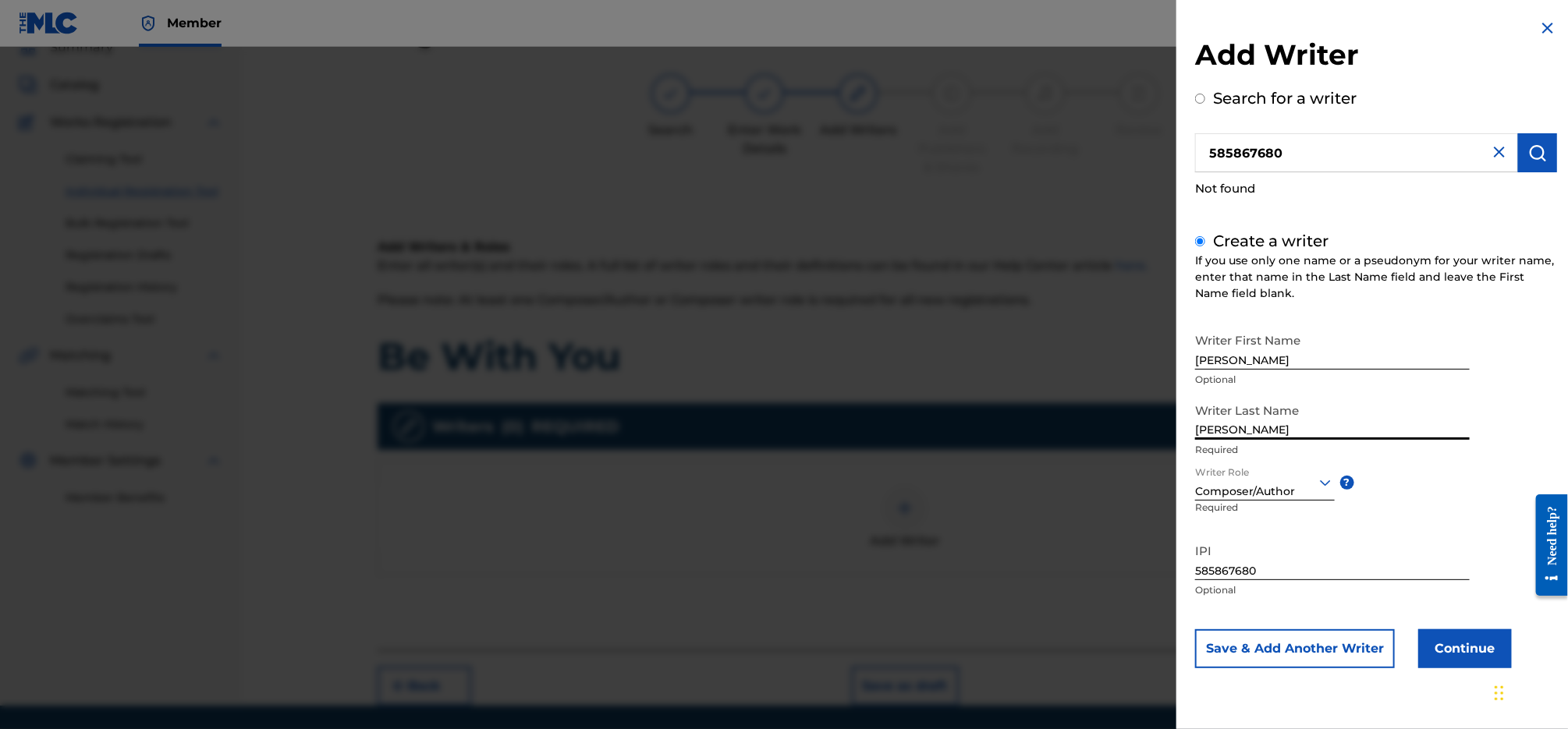
type input "[PERSON_NAME]"
click at [1360, 653] on button "Save & Add Another Writer" at bounding box center [1294, 649] width 199 height 39
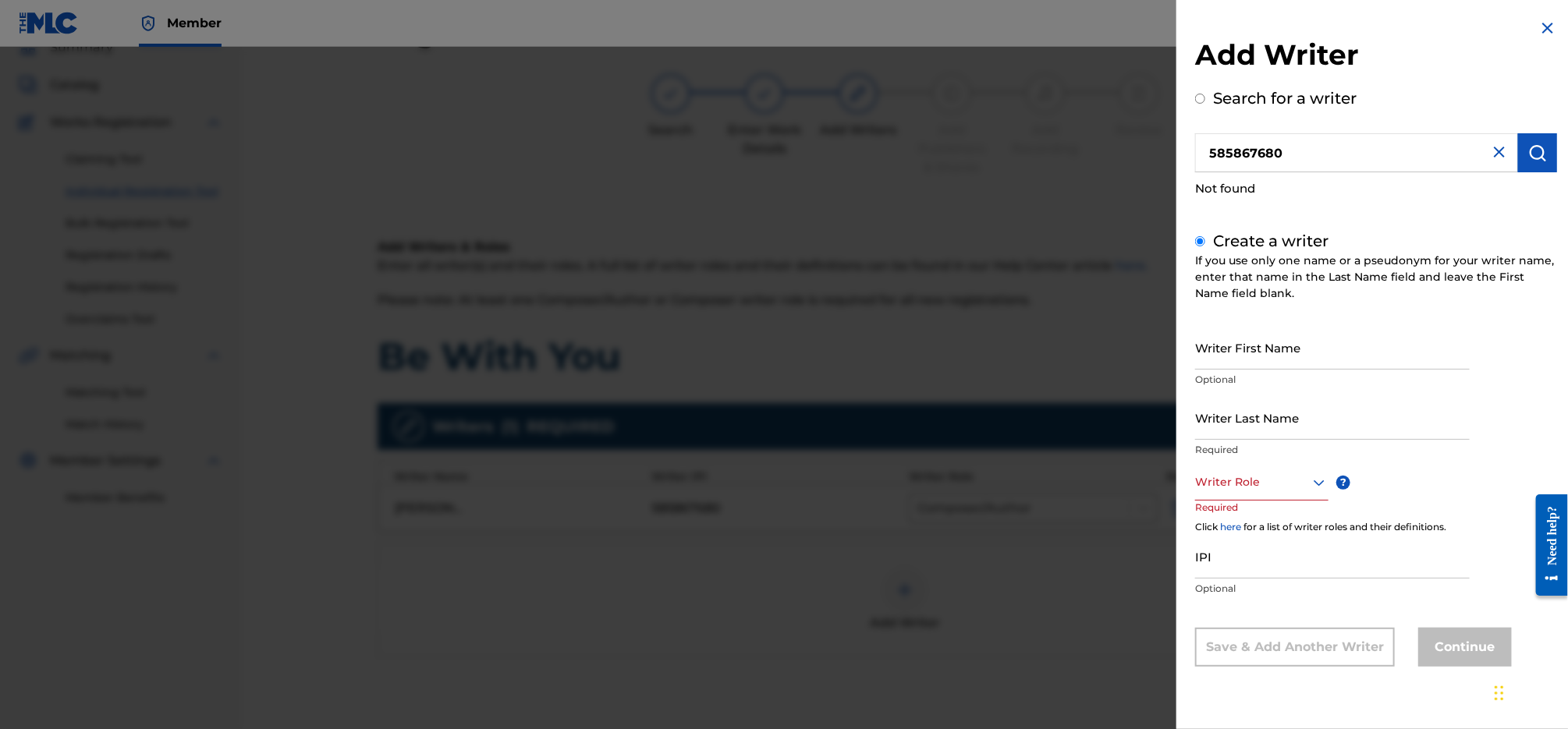
drag, startPoint x: 1174, startPoint y: 137, endPoint x: 1133, endPoint y: 132, distance: 41.3
click at [1133, 132] on div "Add Writer Search for a writer 585867680 Not found Create a writer If you use o…" at bounding box center [784, 388] width 1568 height 683
type input "v"
paste input "869382972"
type input "869382972"
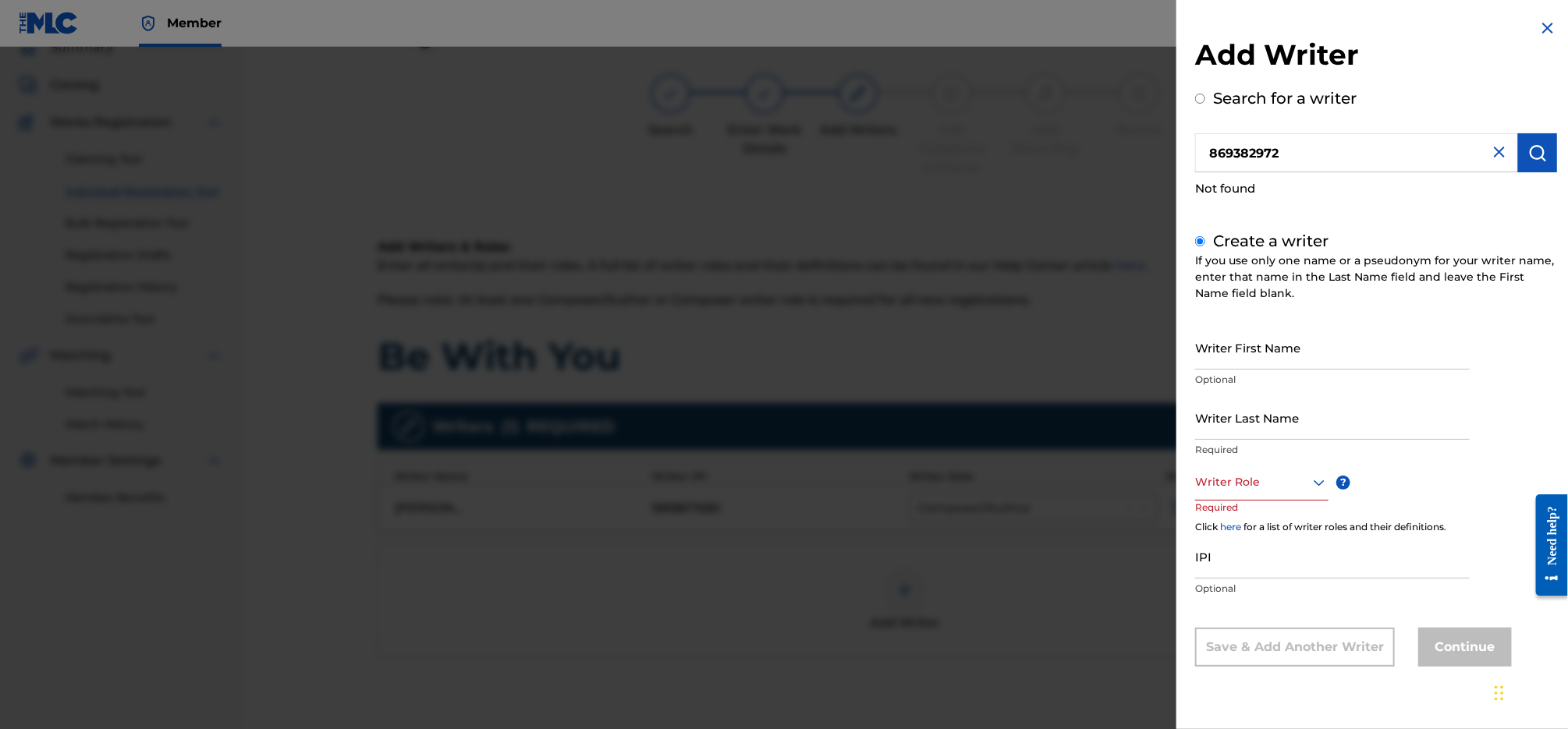
click at [1530, 159] on img "submit" at bounding box center [1538, 153] width 19 height 19
radio input "true"
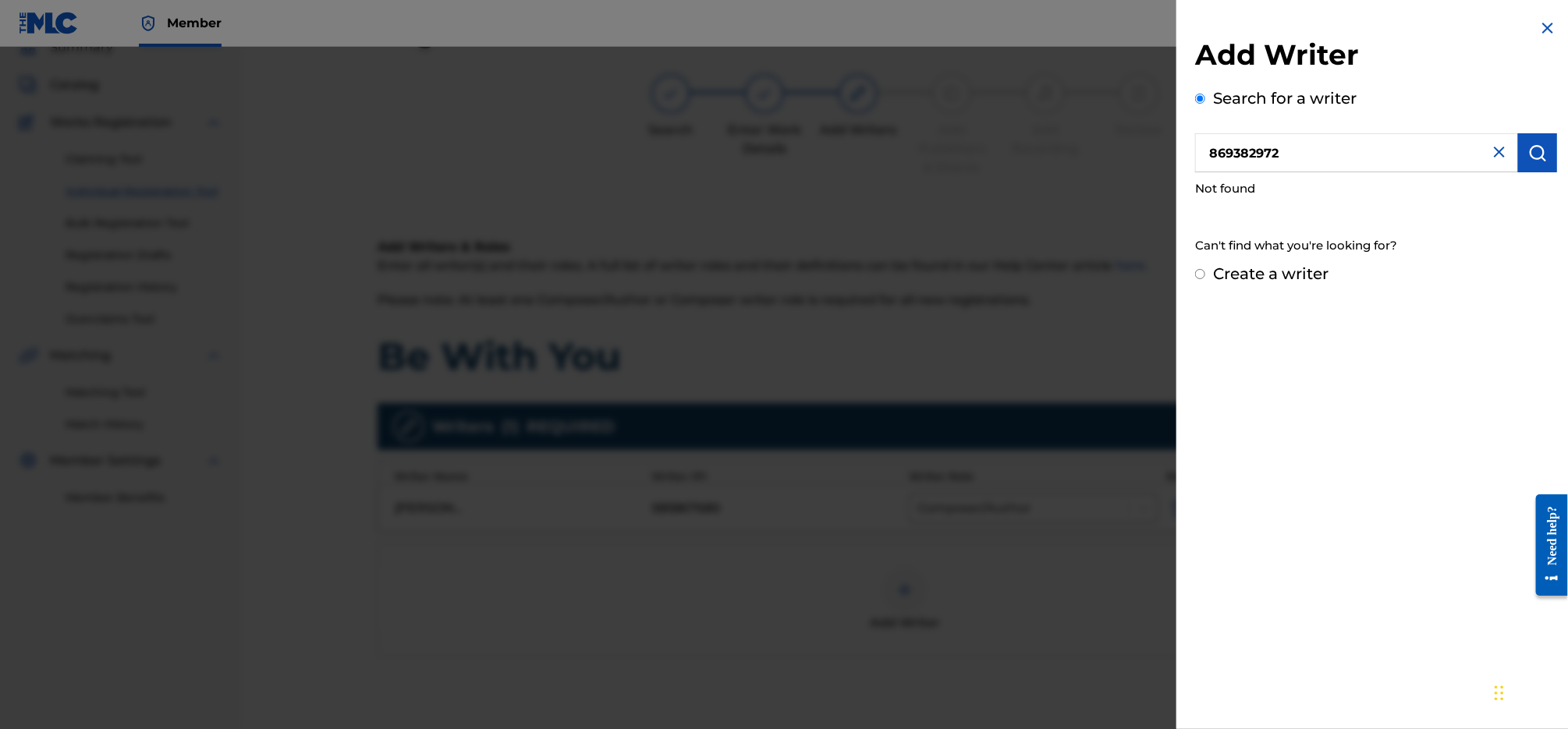
click at [1268, 280] on label "Create a writer" at bounding box center [1270, 274] width 115 height 19
radio input "true"
click at [1205, 280] on input "Create a writer" at bounding box center [1200, 274] width 10 height 10
radio input "false"
radio input "true"
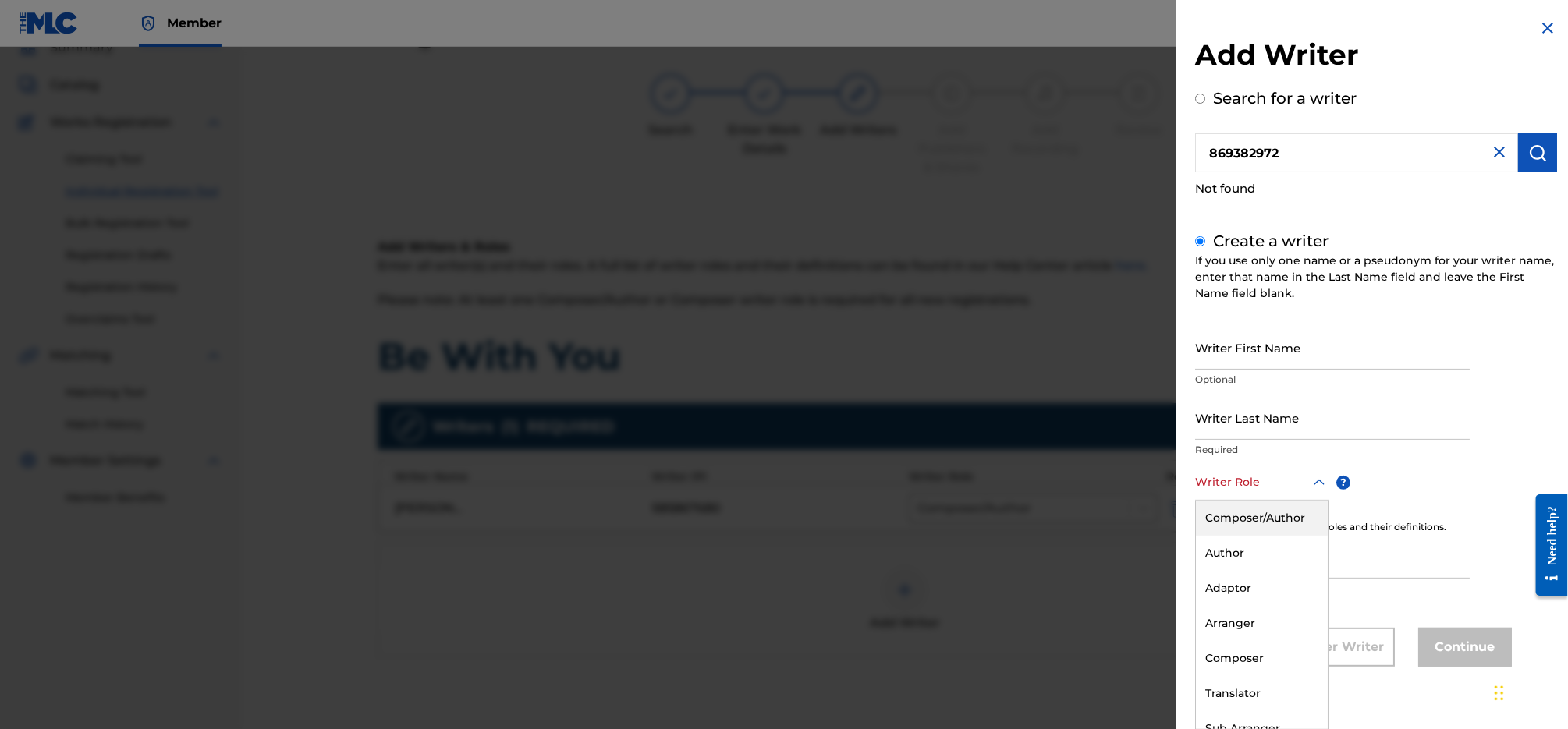
click at [1256, 484] on div at bounding box center [1261, 483] width 133 height 20
click at [1260, 513] on div "Composer/Author" at bounding box center [1262, 517] width 132 height 35
click at [1270, 545] on input "IPI" at bounding box center [1332, 557] width 275 height 44
paste input "869382972"
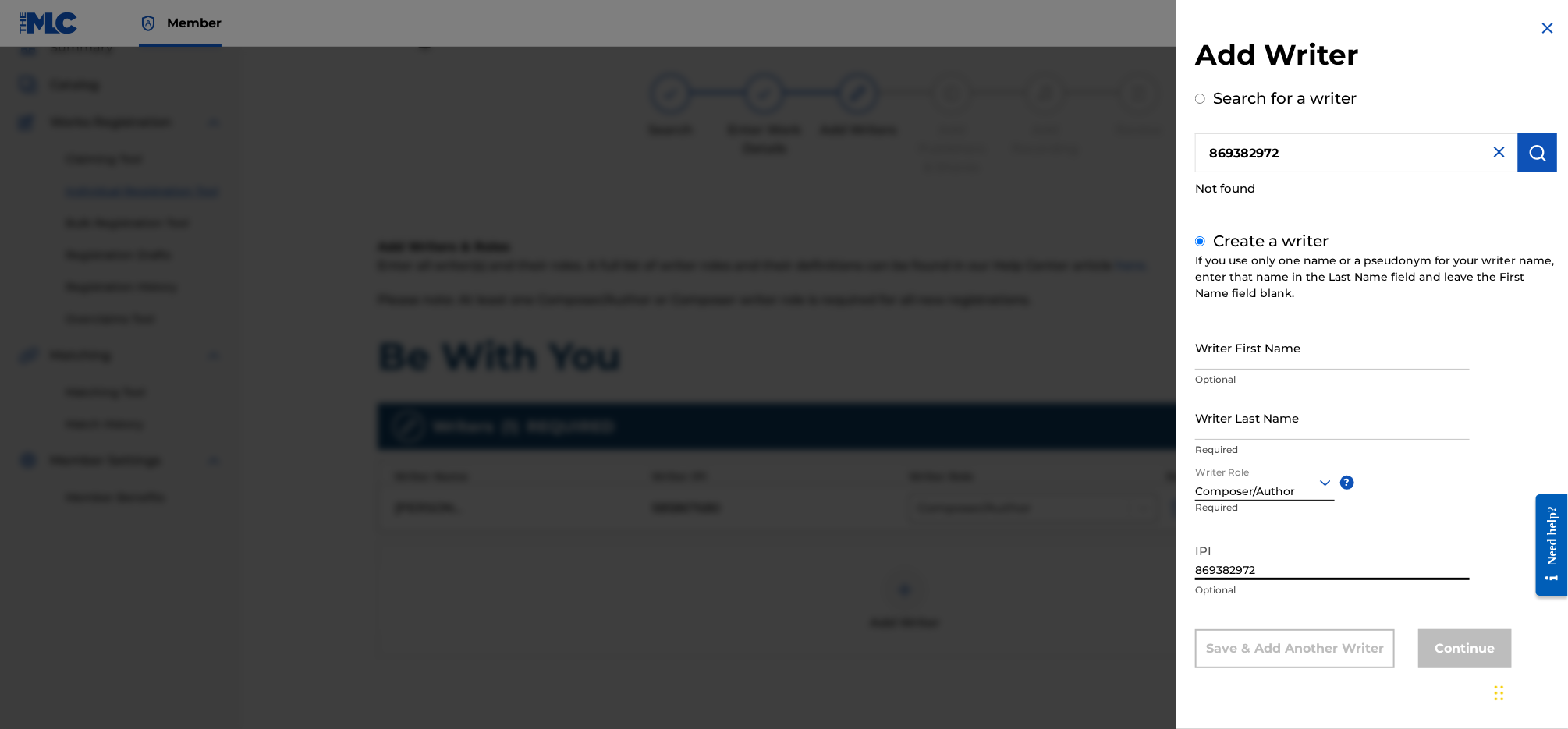
type input "869382972"
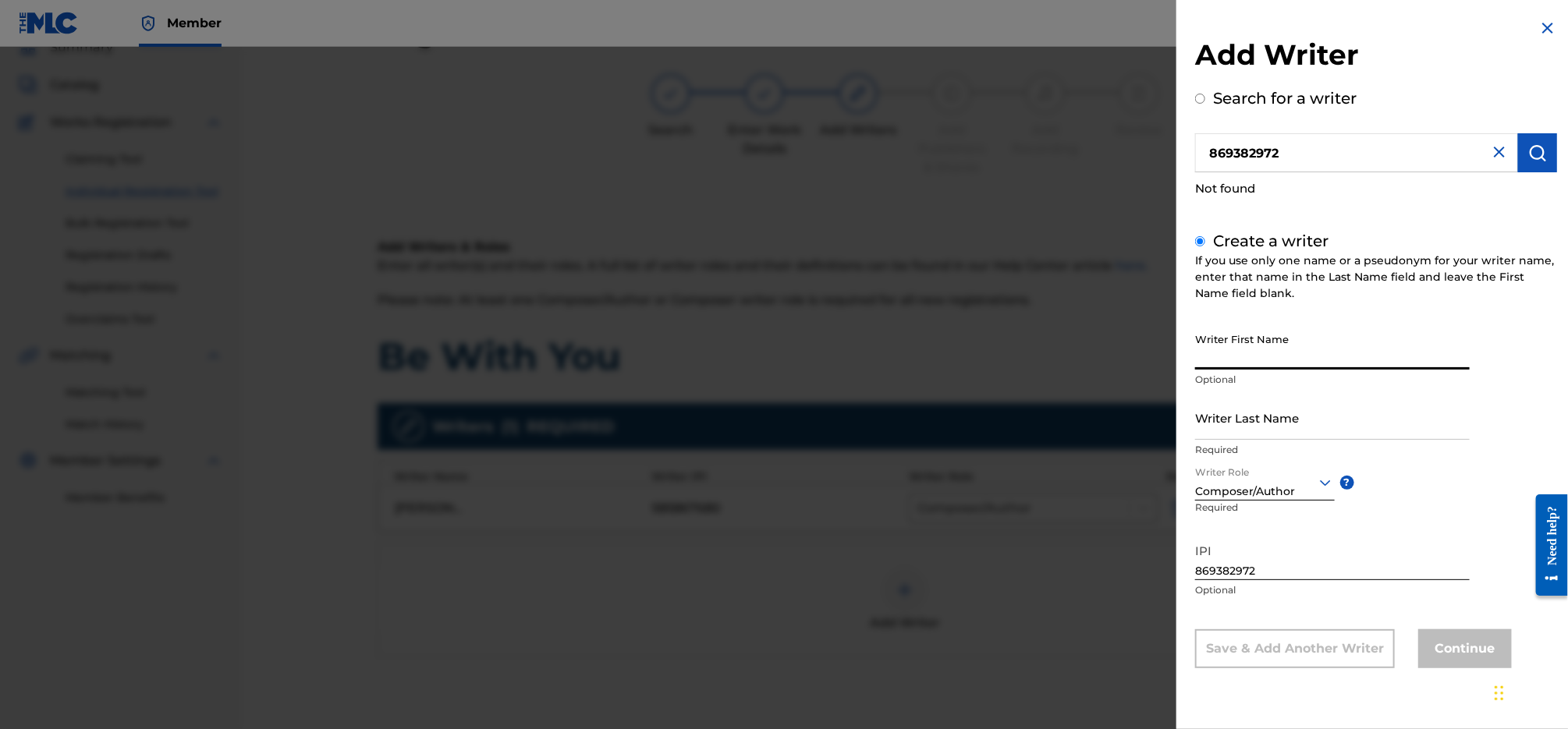
click at [1327, 350] on input "Writer First Name" at bounding box center [1332, 347] width 275 height 44
paste input "[PERSON_NAME] DE'[PERSON_NAME]"
type input "[PERSON_NAME] DE'[PERSON_NAME]"
click at [1321, 416] on input "Writer Last Name" at bounding box center [1332, 417] width 275 height 44
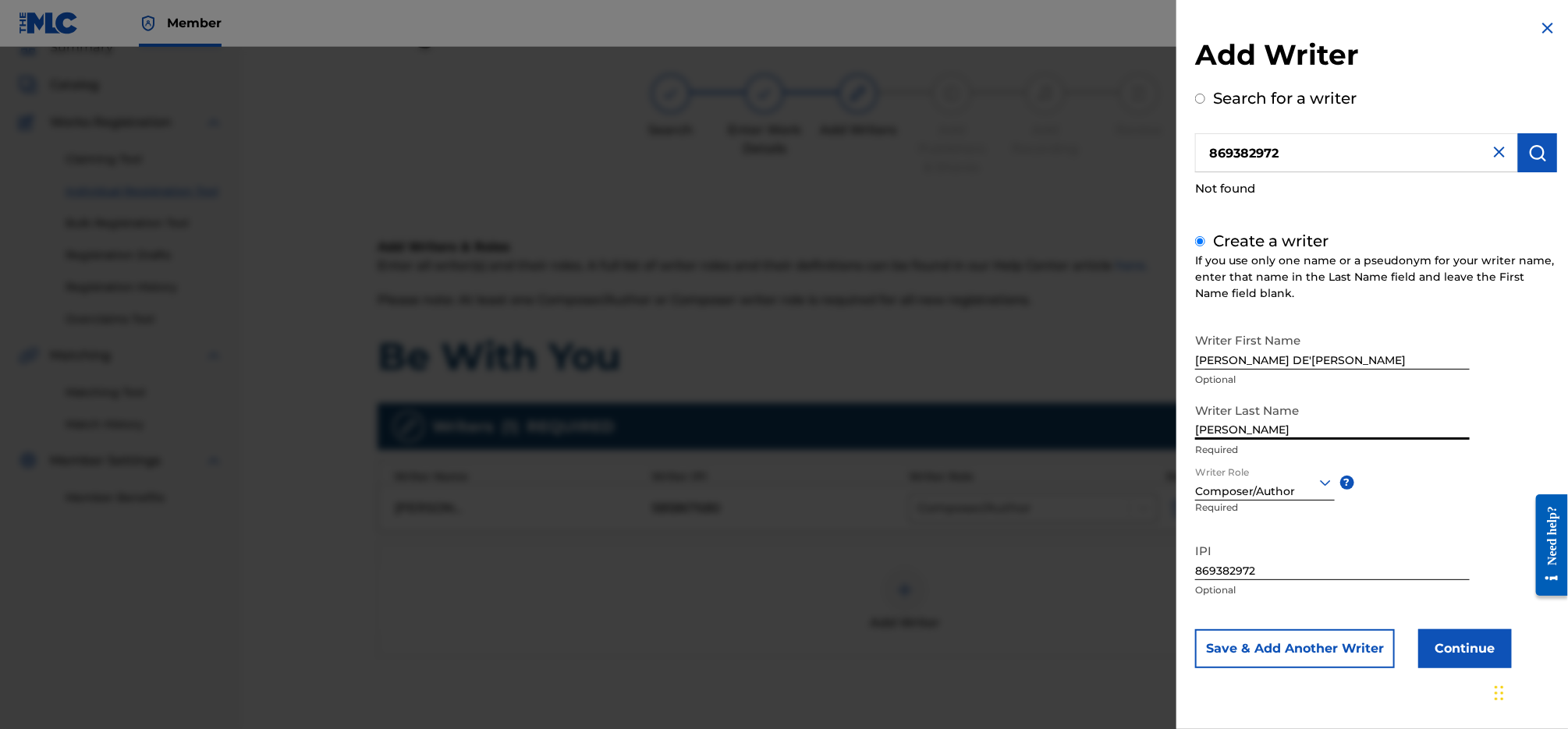
type input "[PERSON_NAME]"
click at [1494, 636] on button "Continue" at bounding box center [1465, 649] width 94 height 39
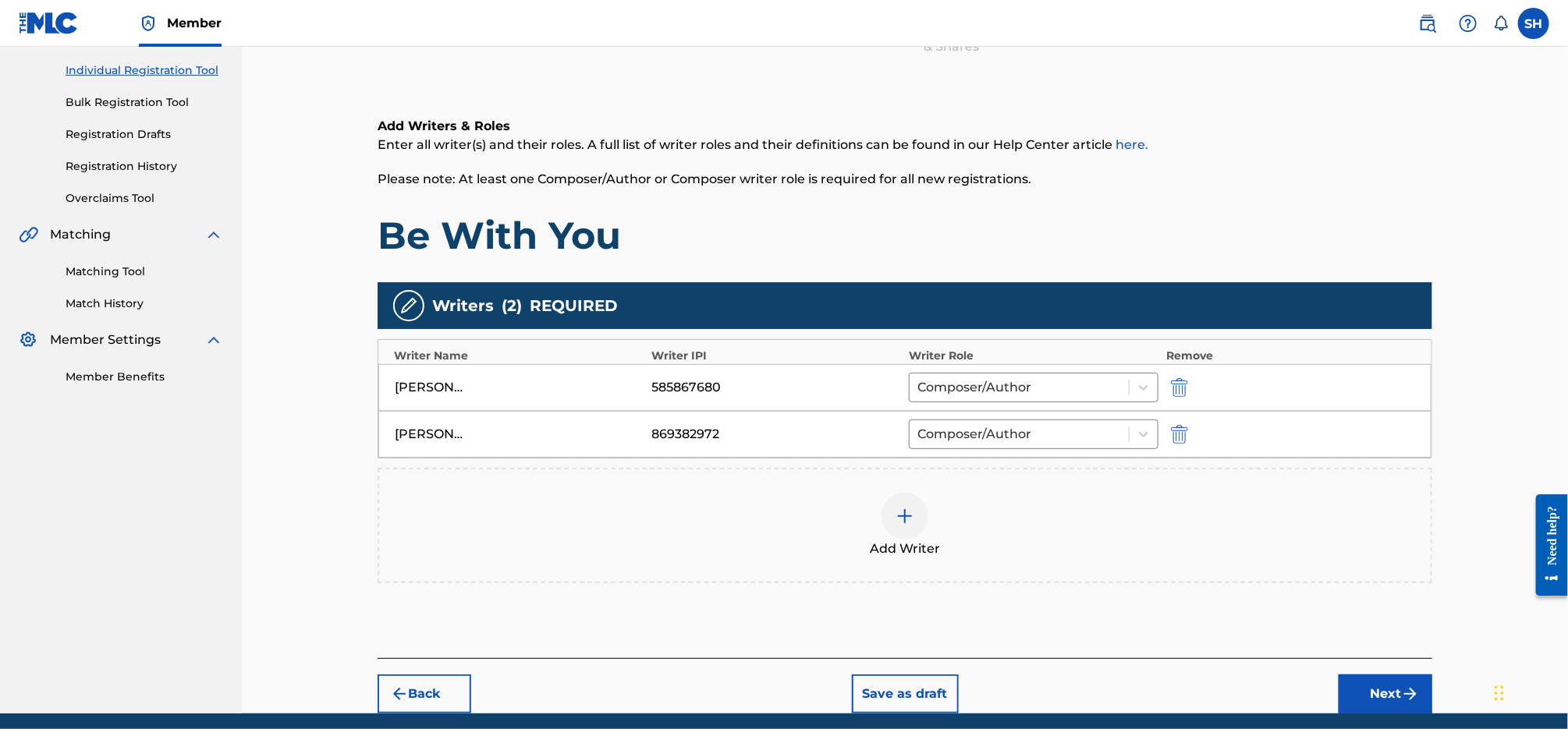
scroll to position [248, 0]
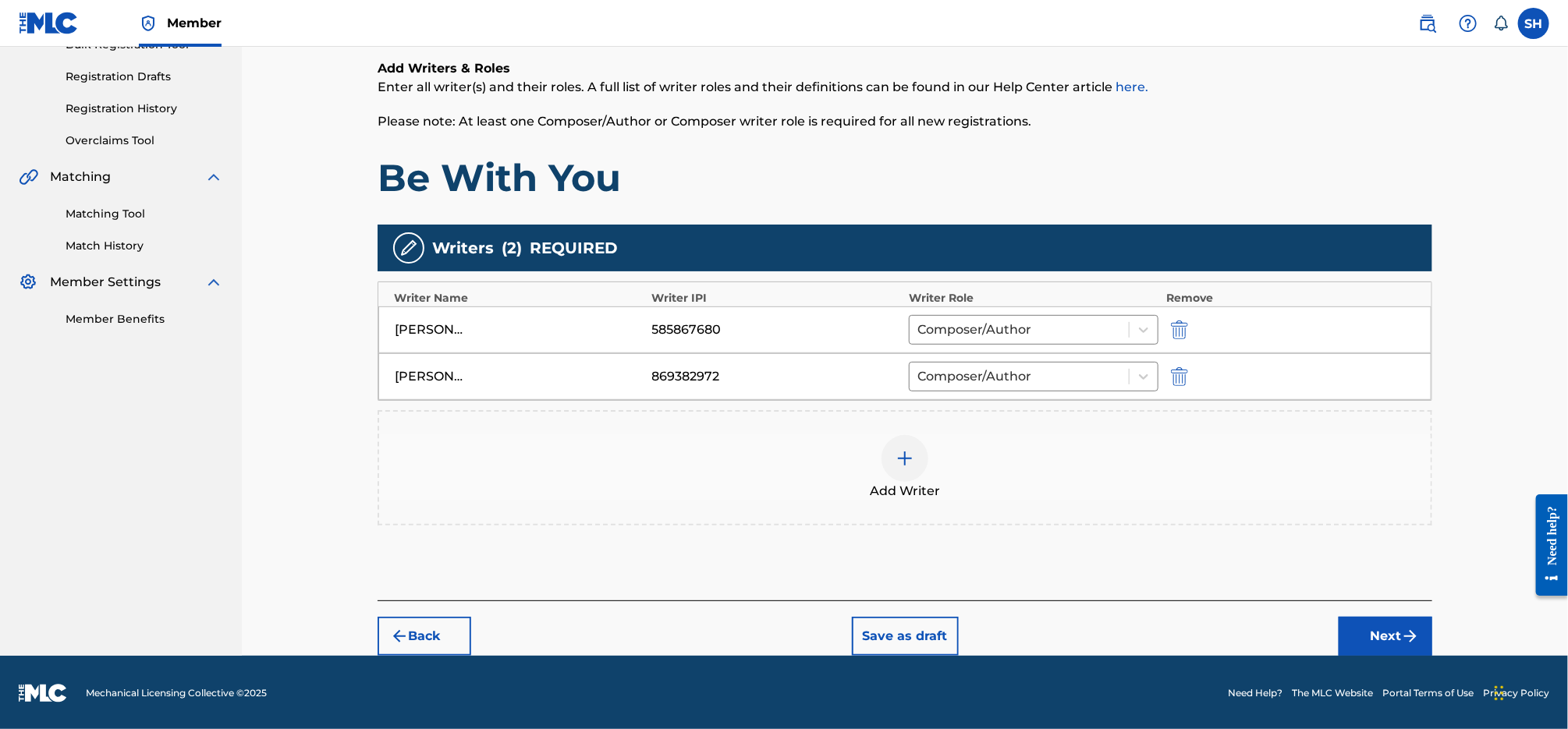
click at [1404, 628] on img "submit" at bounding box center [1410, 636] width 19 height 19
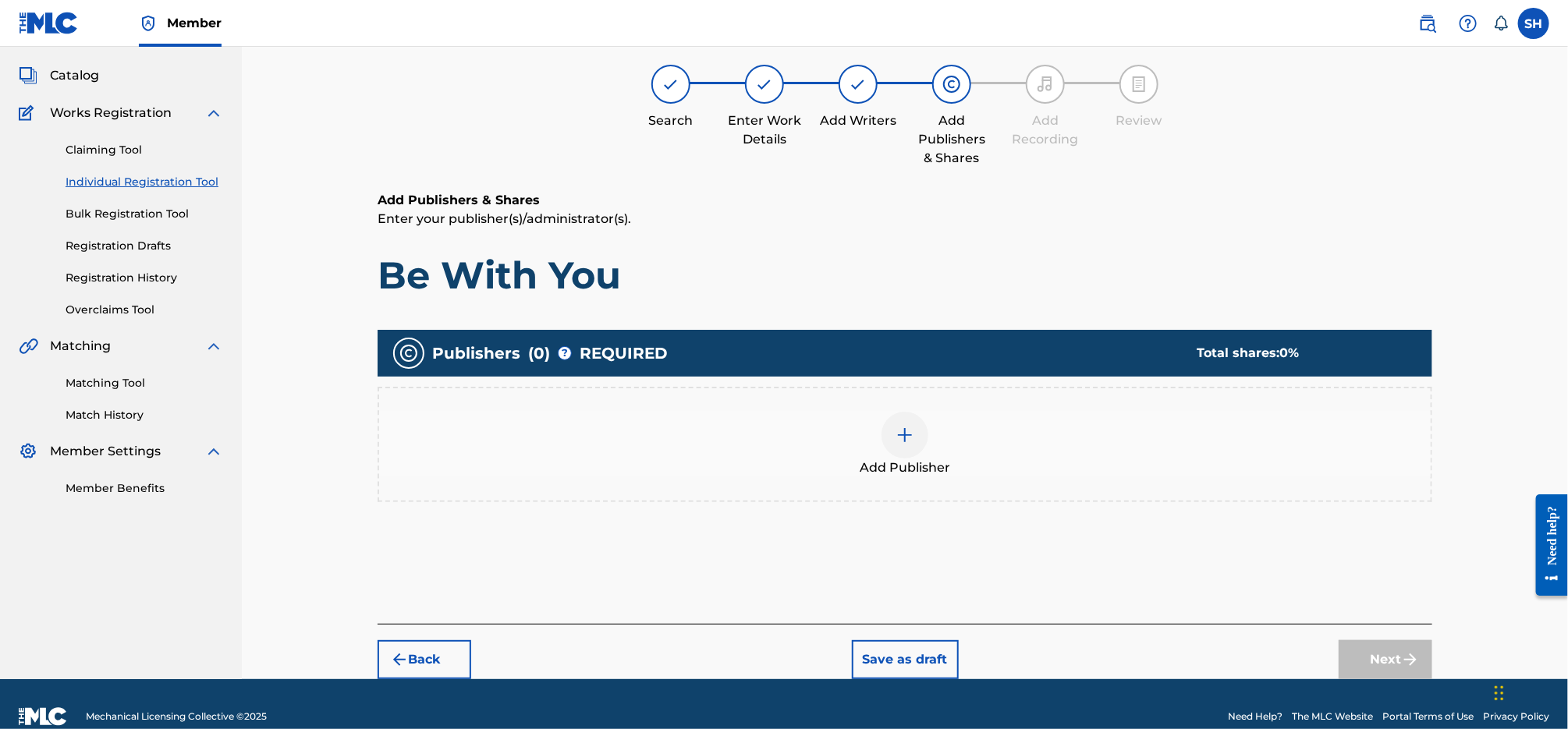
scroll to position [70, 0]
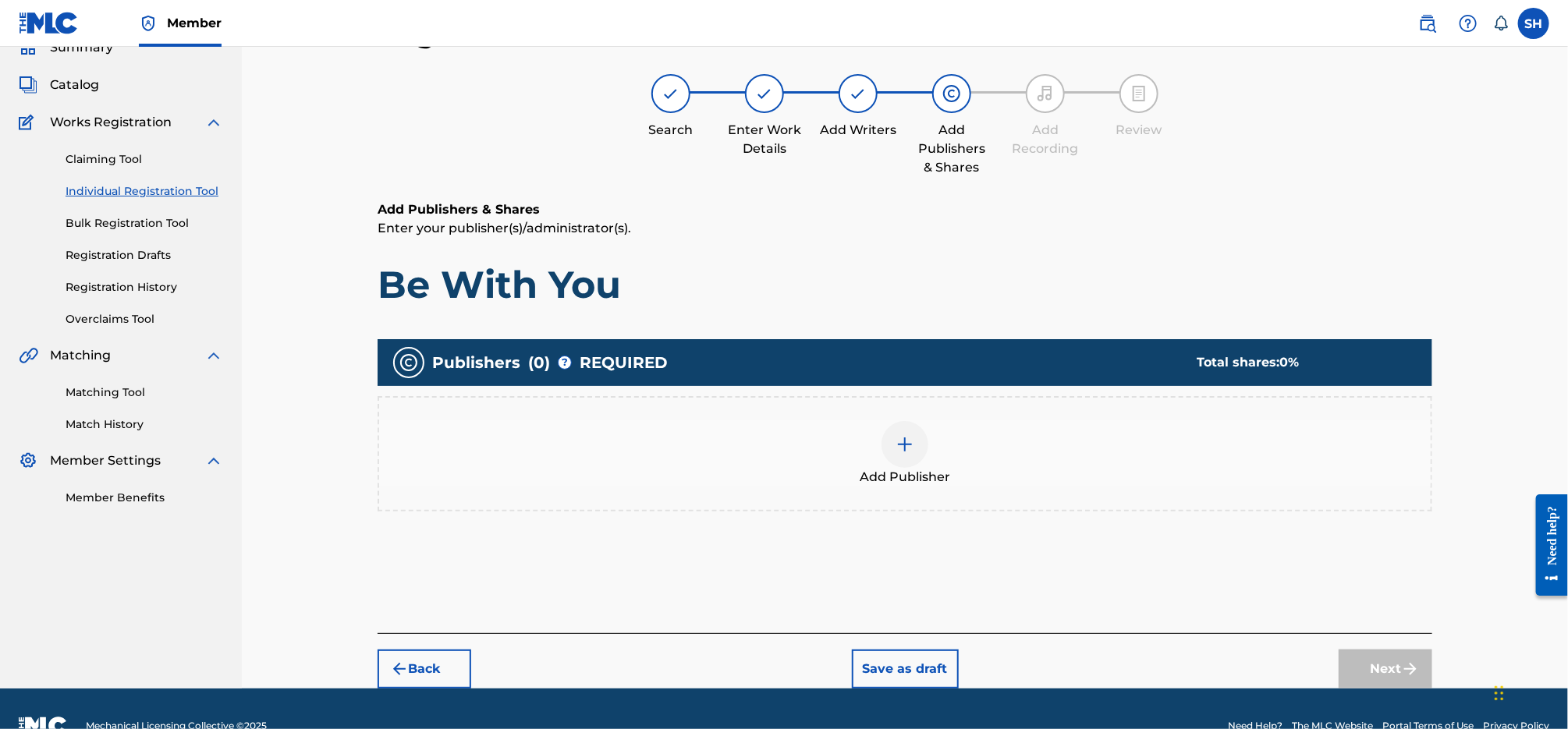
click at [885, 436] on div at bounding box center [905, 445] width 47 height 47
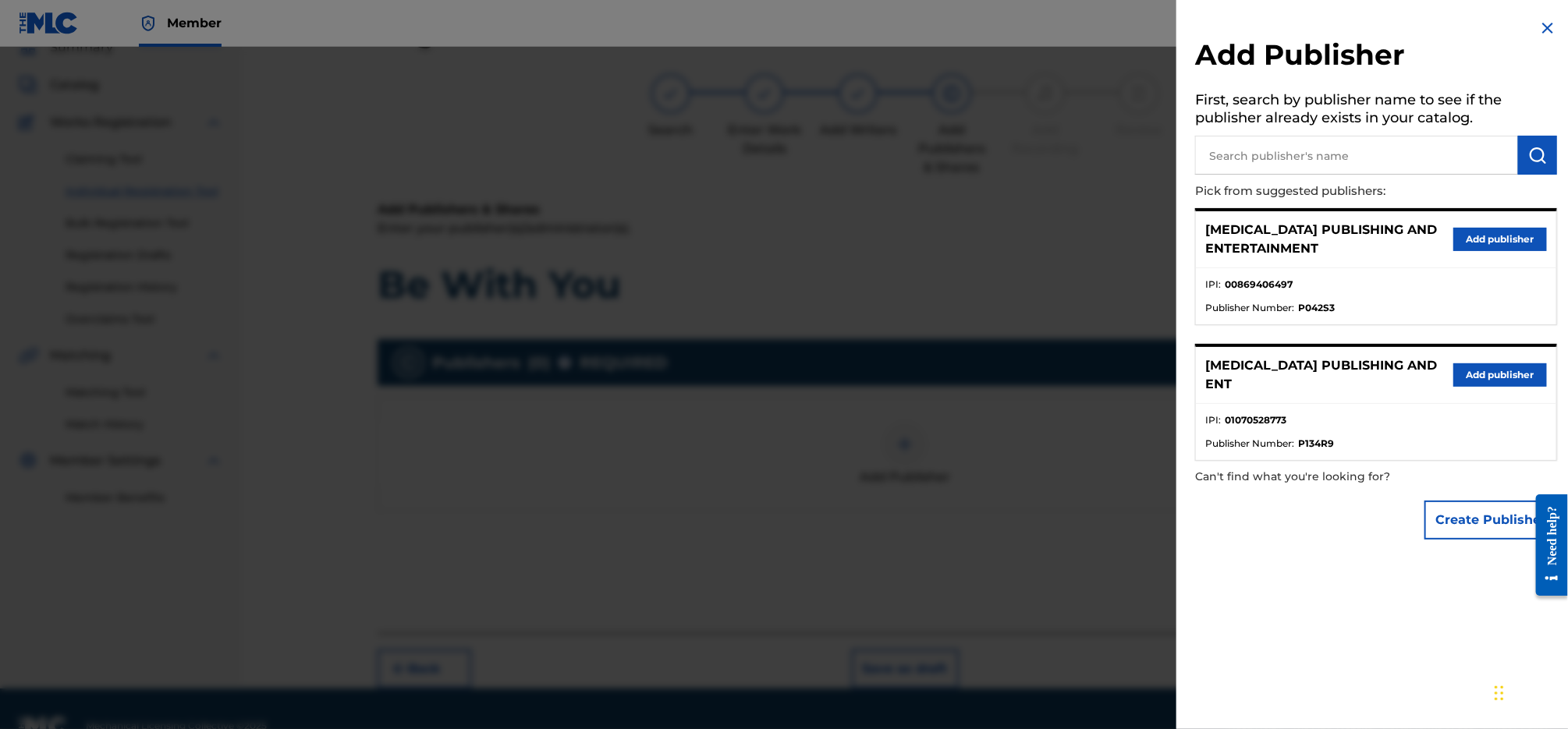
click at [1501, 369] on button "Add publisher" at bounding box center [1500, 375] width 94 height 24
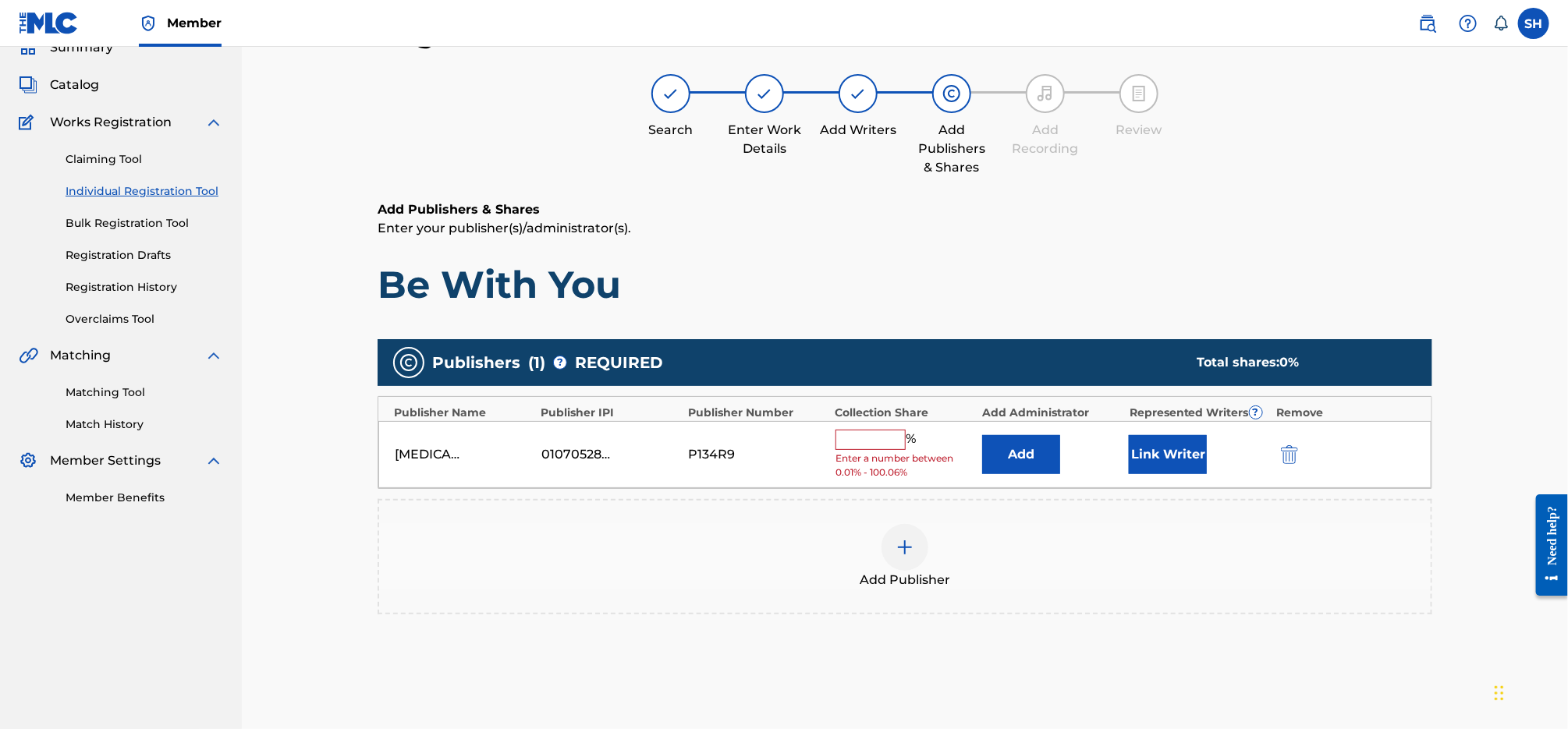
click at [876, 433] on input "text" at bounding box center [871, 439] width 70 height 20
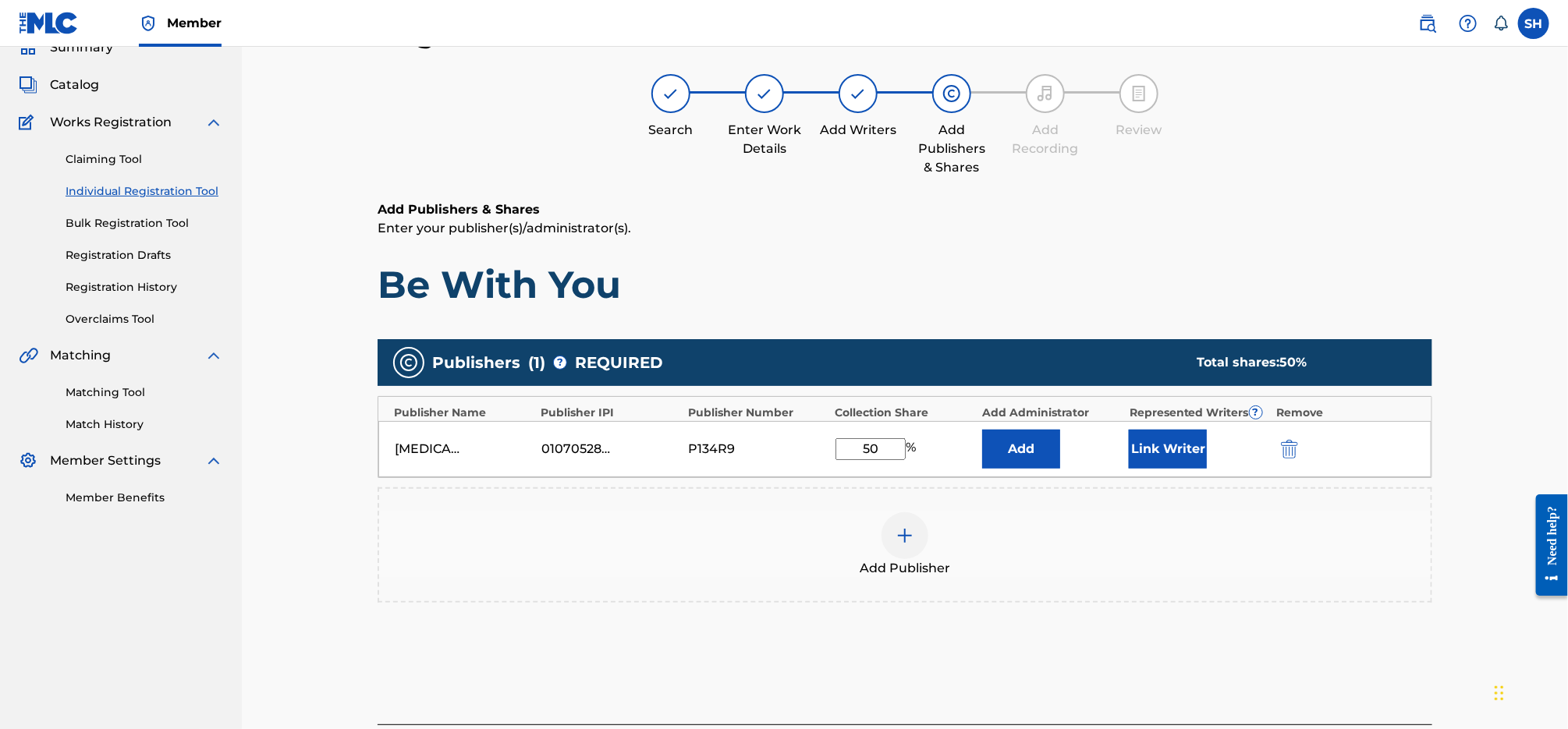
type input "50"
click at [1022, 500] on div "Add Publisher" at bounding box center [905, 545] width 1055 height 115
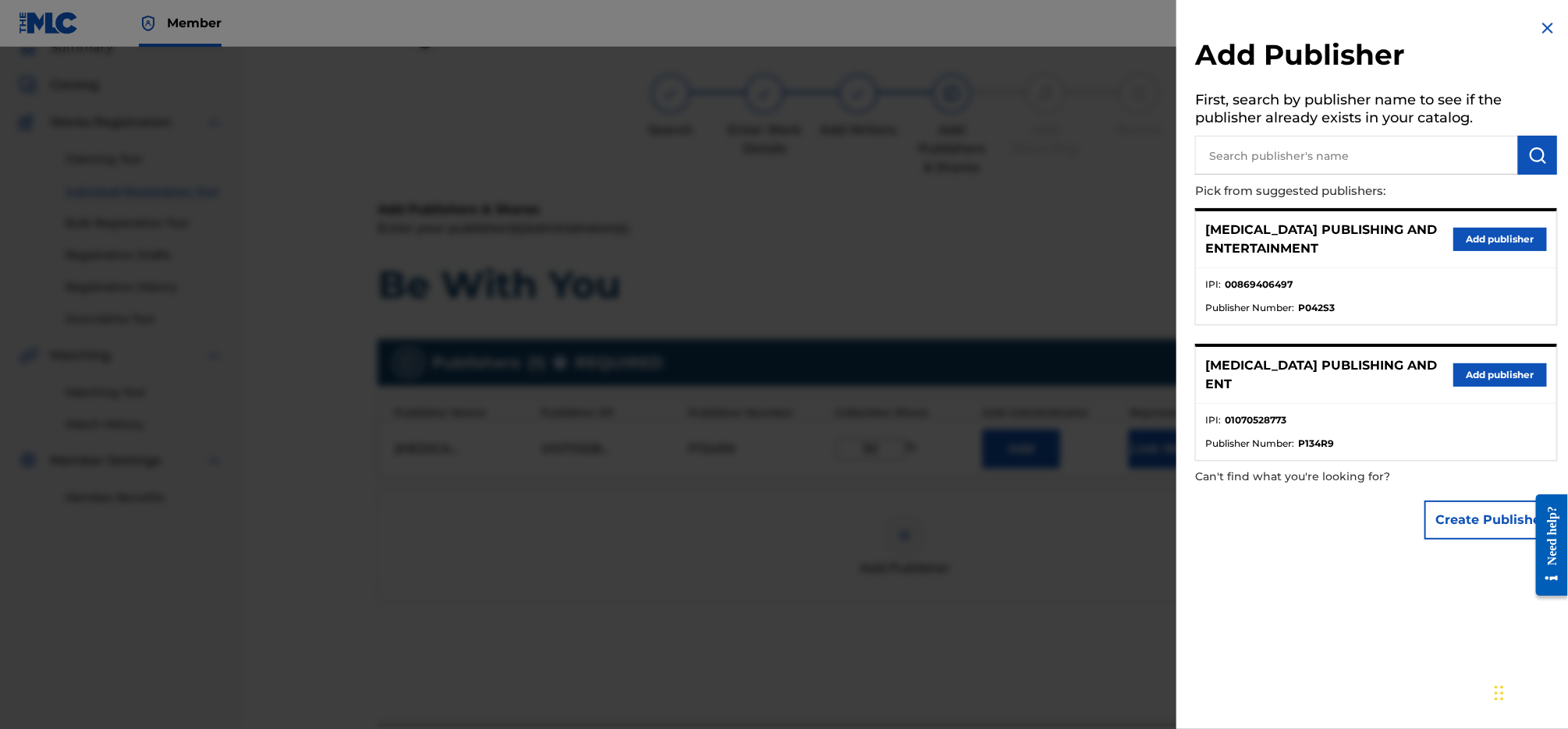
click at [1540, 25] on img at bounding box center [1548, 28] width 19 height 19
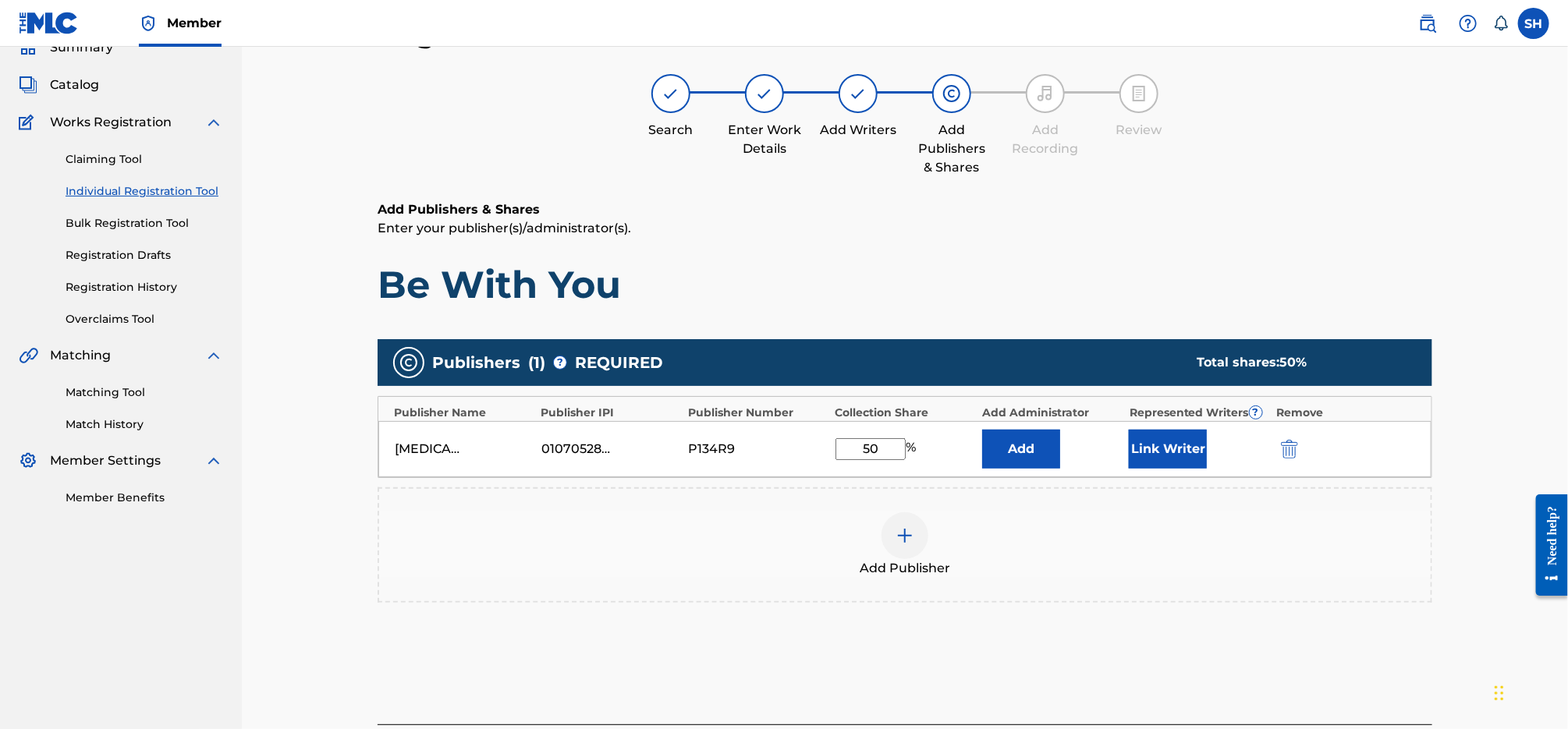
click at [1158, 442] on button "Link Writer" at bounding box center [1167, 449] width 78 height 39
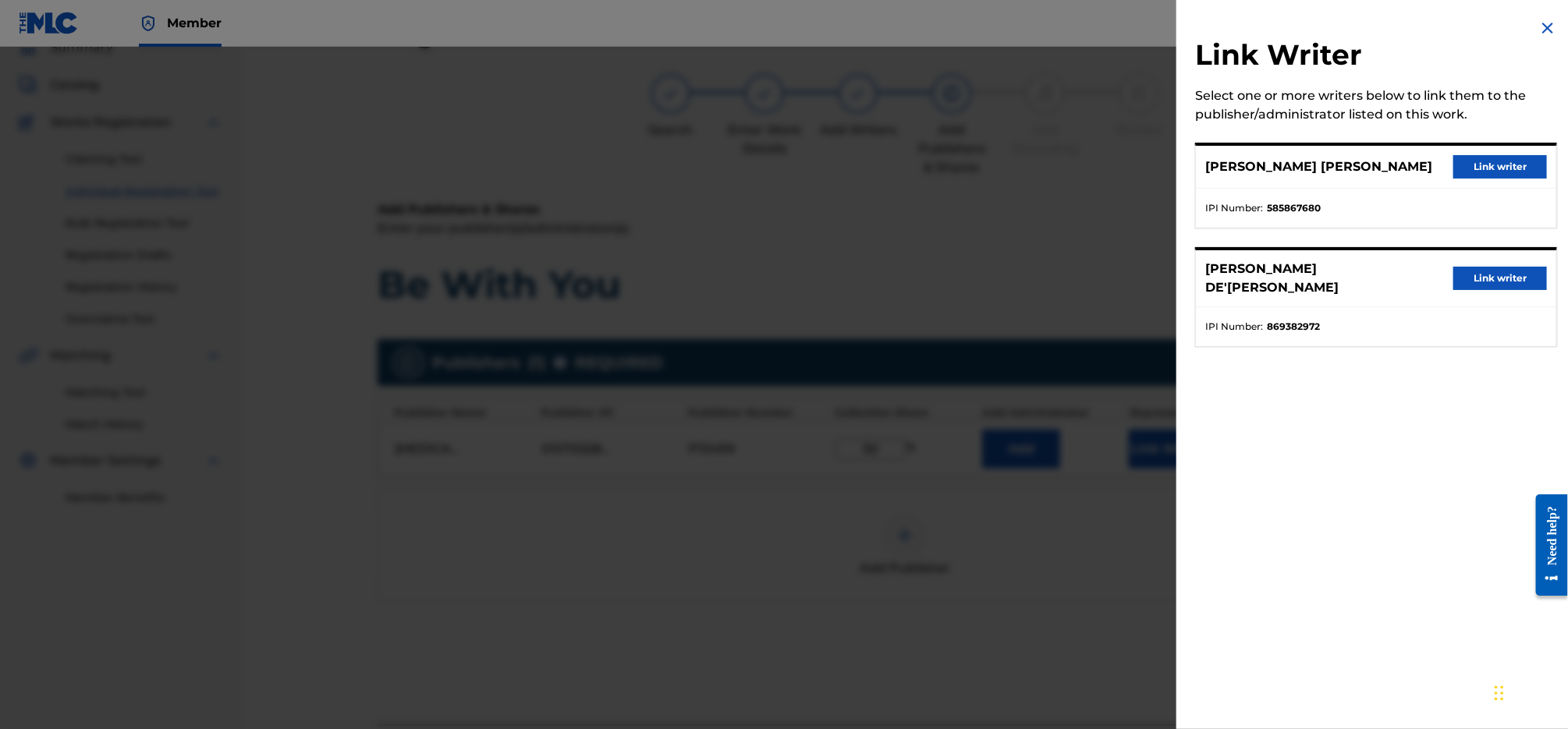
click at [1487, 167] on button "Link writer" at bounding box center [1500, 166] width 94 height 24
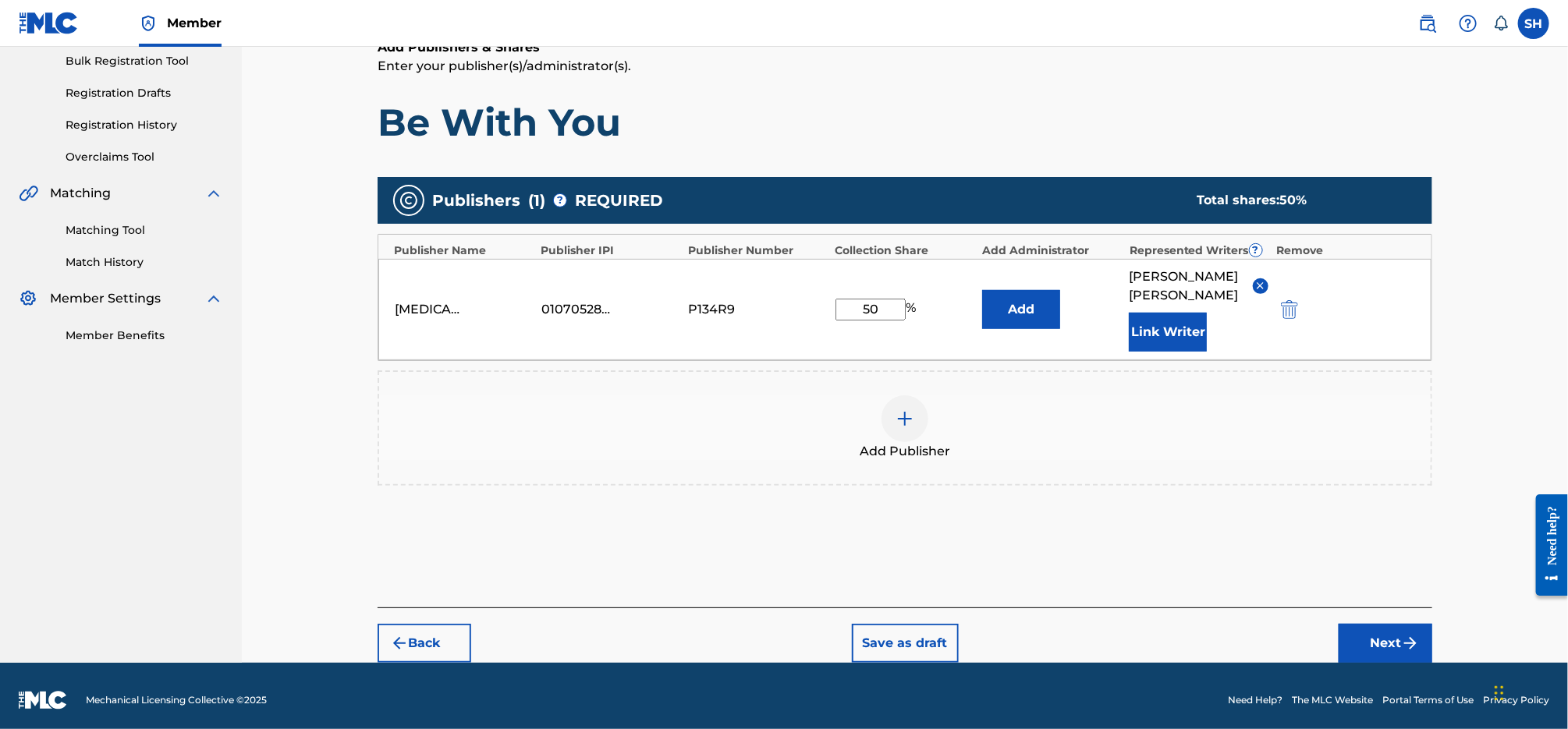
click at [1406, 647] on img "submit" at bounding box center [1410, 643] width 19 height 19
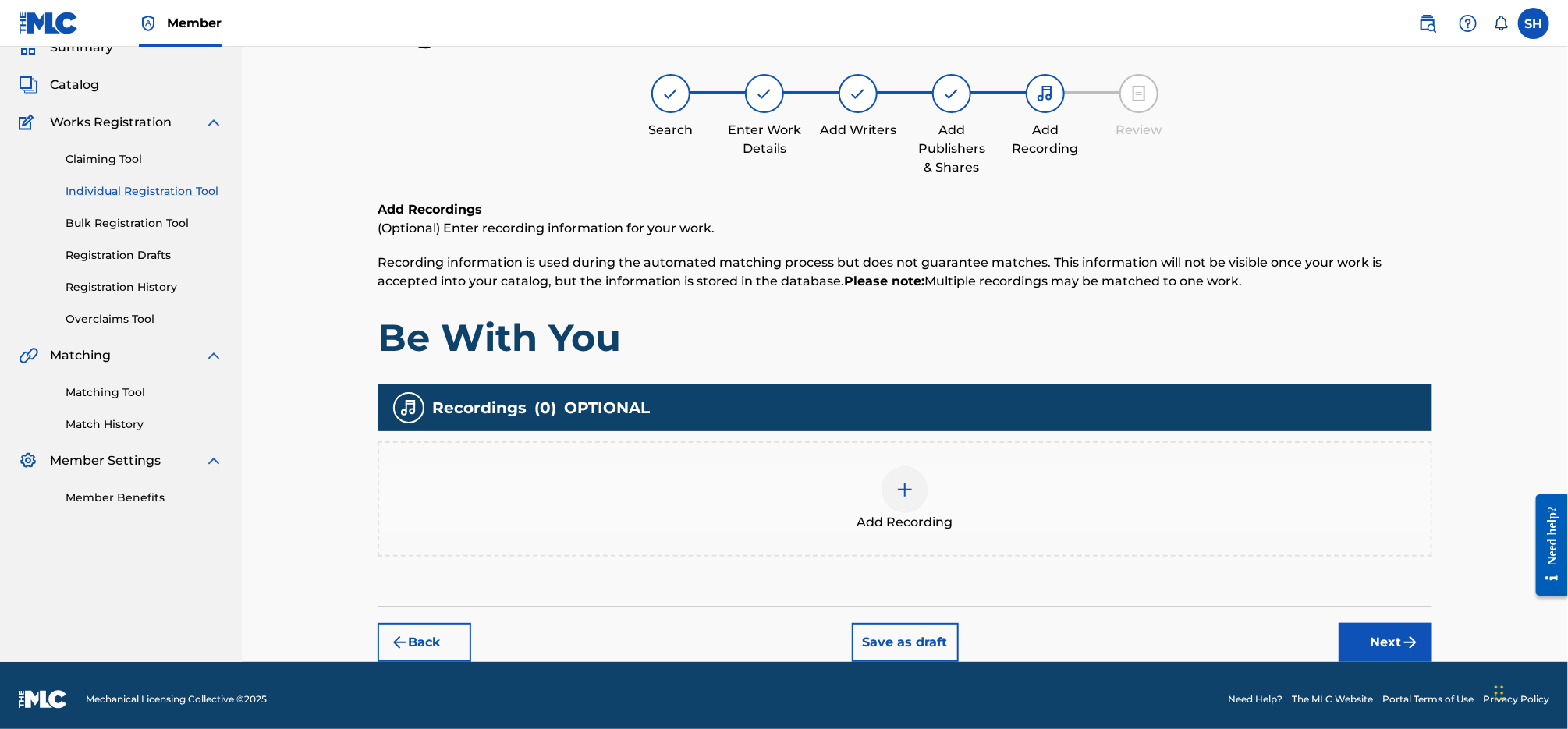
click at [999, 503] on div "Add Recording" at bounding box center [904, 499] width 1051 height 65
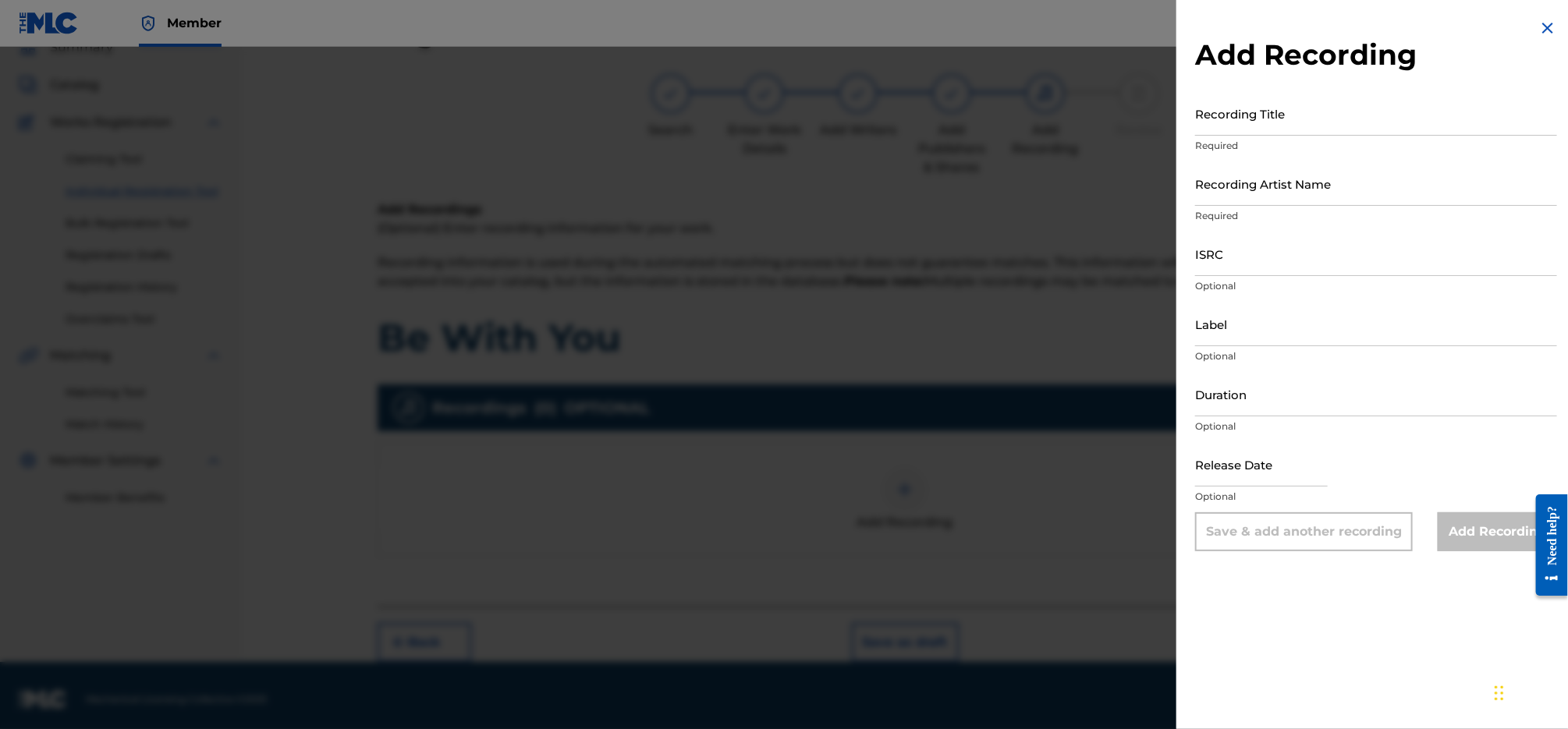
click at [1355, 110] on input "Recording Title" at bounding box center [1375, 113] width 362 height 44
type input "Be With You"
click at [1385, 346] on input "Label" at bounding box center [1375, 324] width 362 height 44
type input "Montrose Records"
click at [1310, 252] on input "ISRC" at bounding box center [1375, 253] width 362 height 44
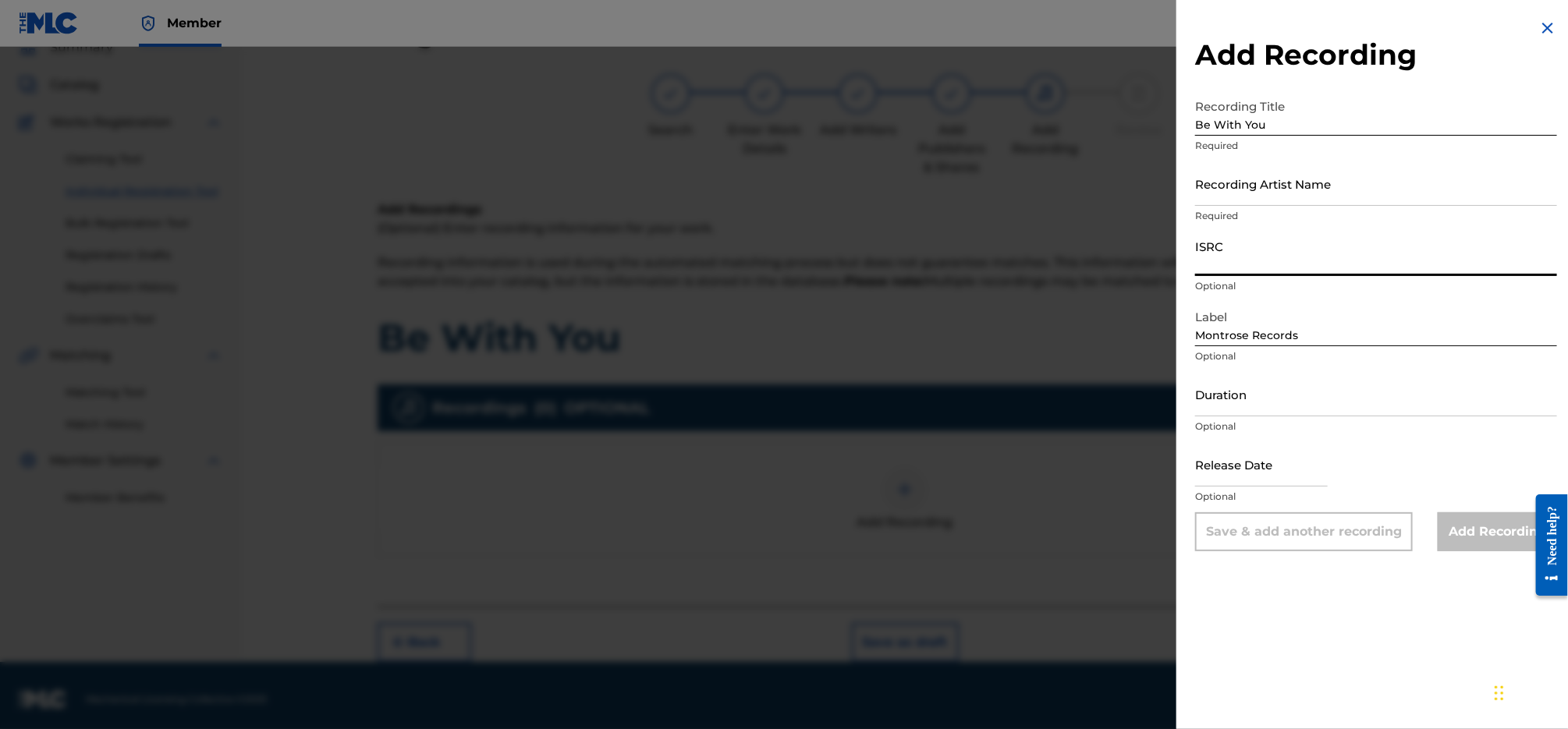
paste input "QZZ3X2410095"
type input "QZZ3X2410095"
click at [1304, 182] on input "Recording Artist Name" at bounding box center [1375, 183] width 362 height 44
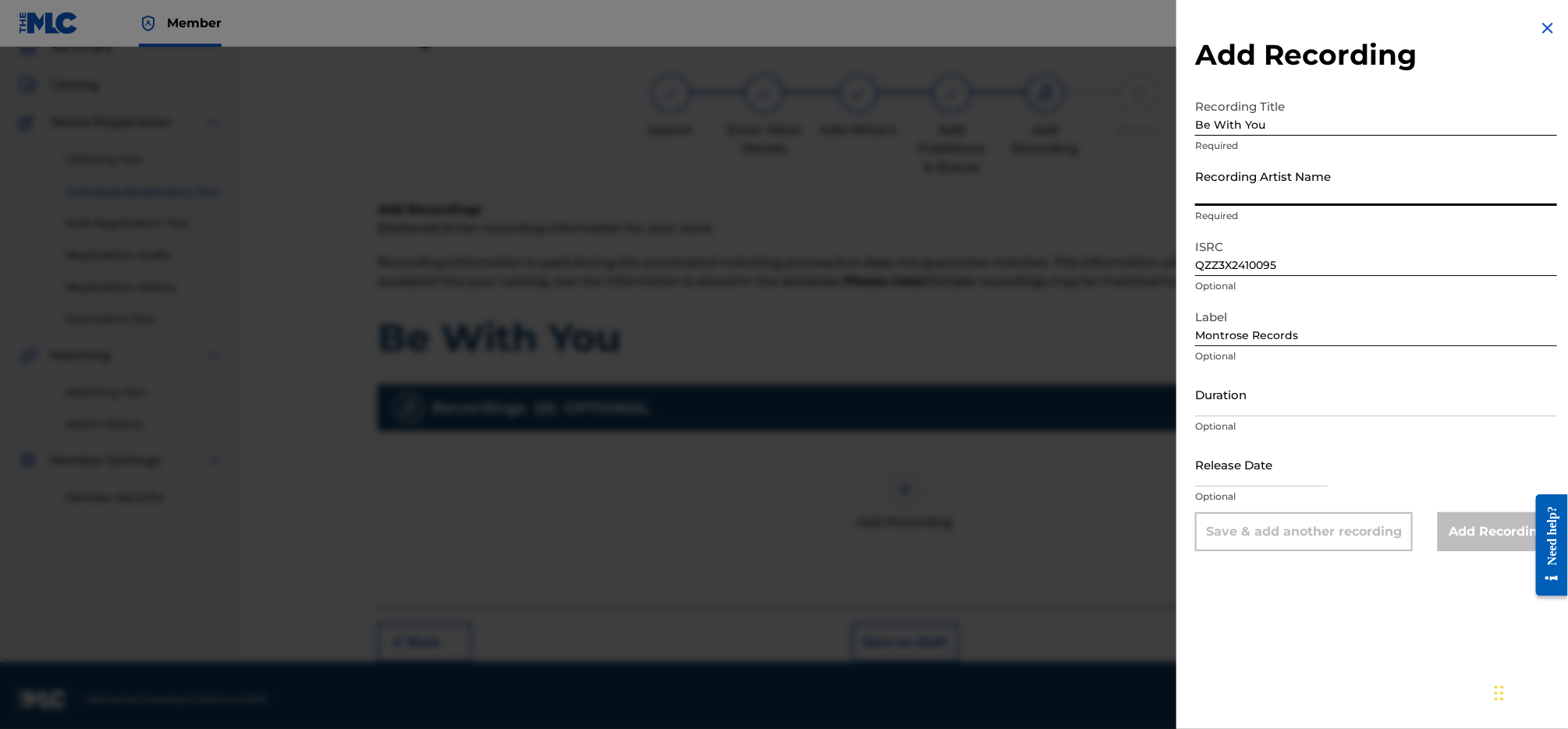
paste input "[PERSON_NAME] & the Voodoo Choir"
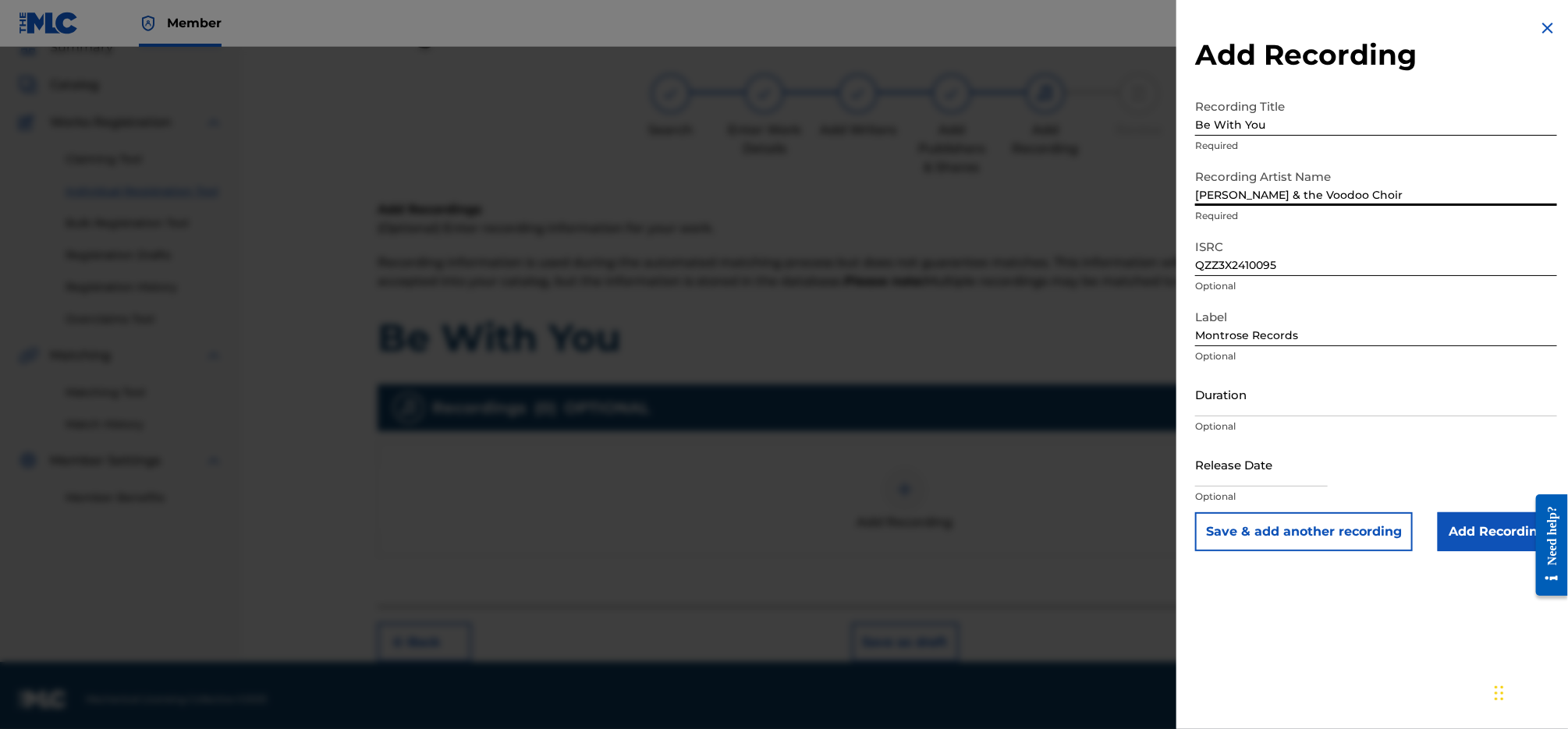
type input "[PERSON_NAME] & the Voodoo Choir"
click at [1469, 534] on input "Add Recording" at bounding box center [1497, 532] width 119 height 39
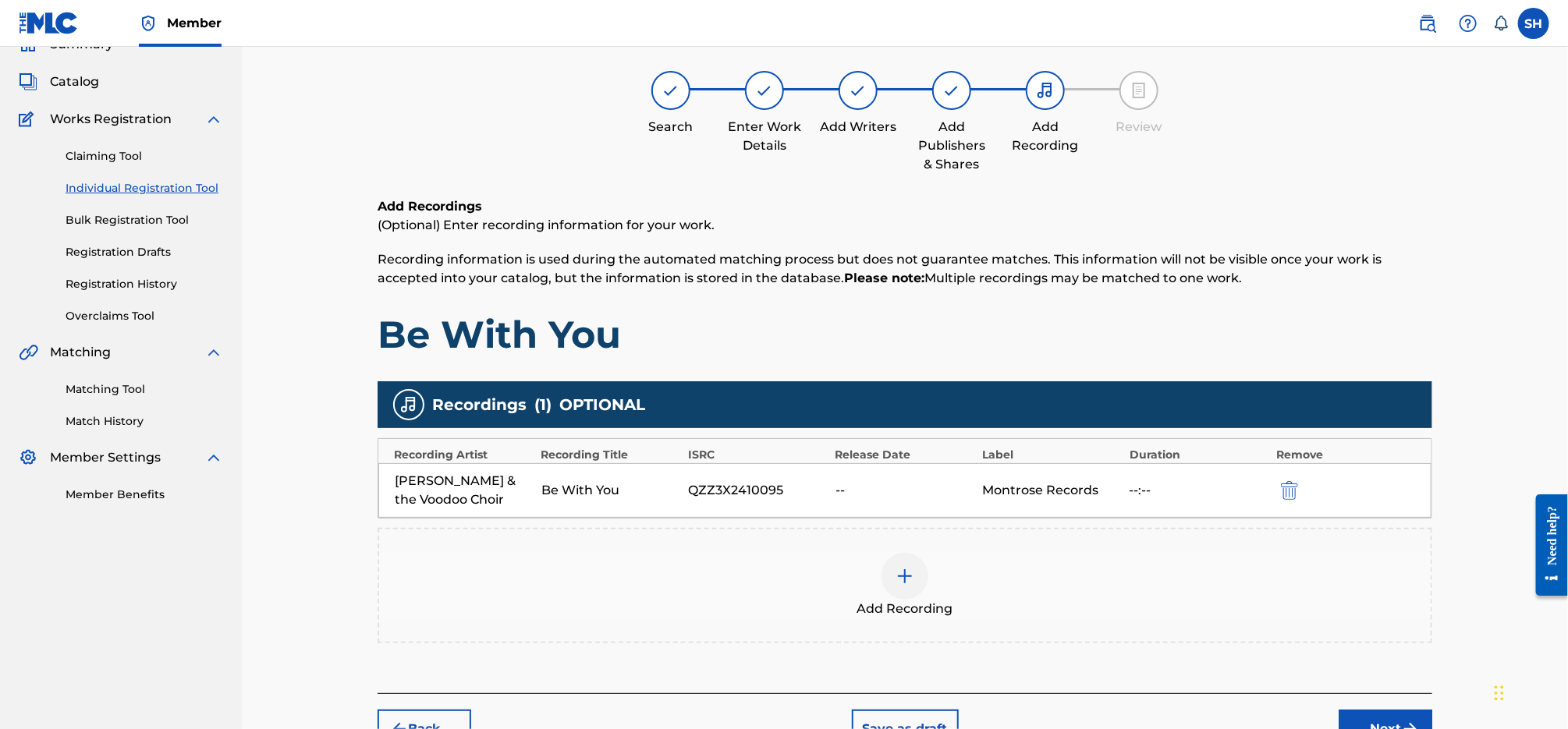
scroll to position [145, 0]
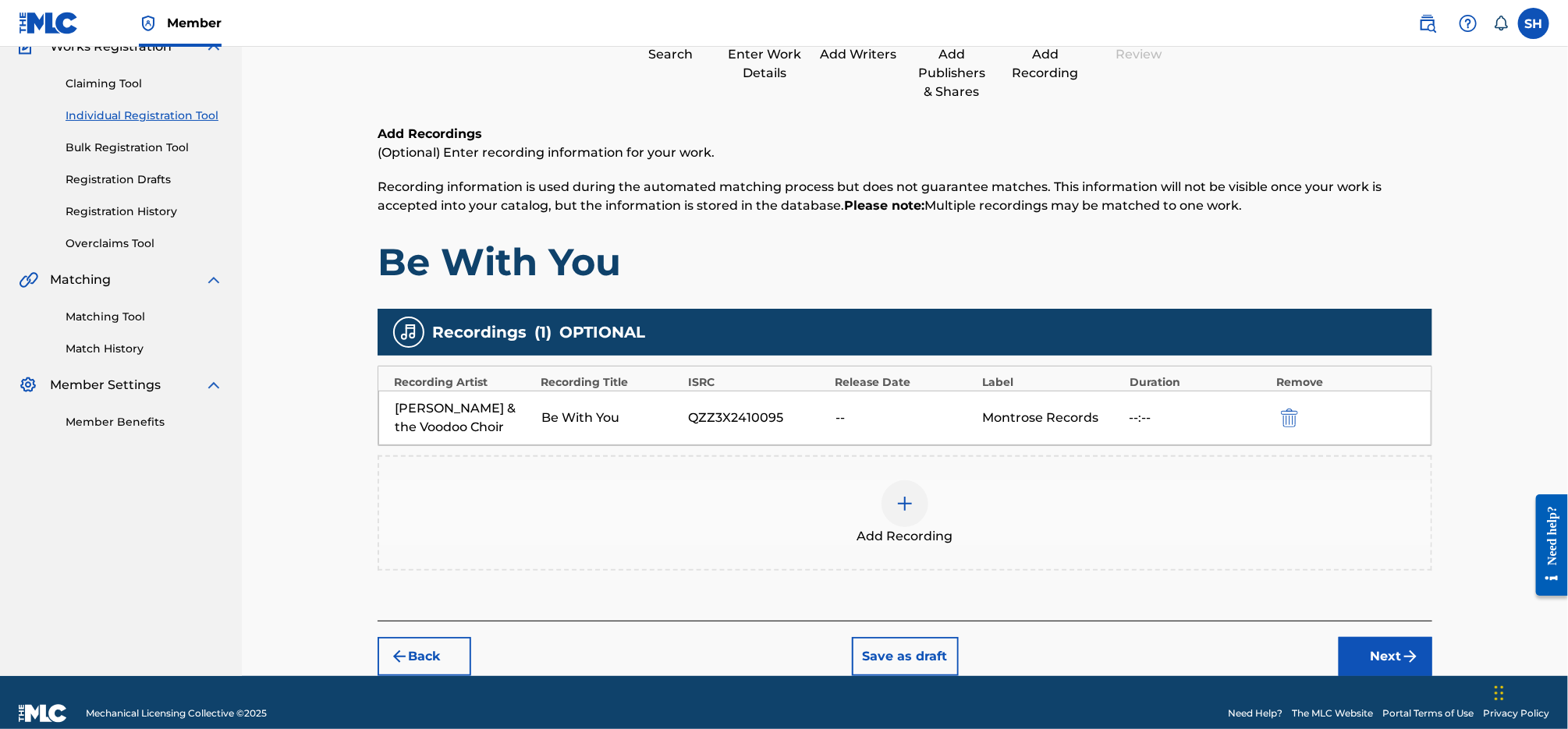
click at [1389, 643] on button "Next" at bounding box center [1385, 656] width 94 height 39
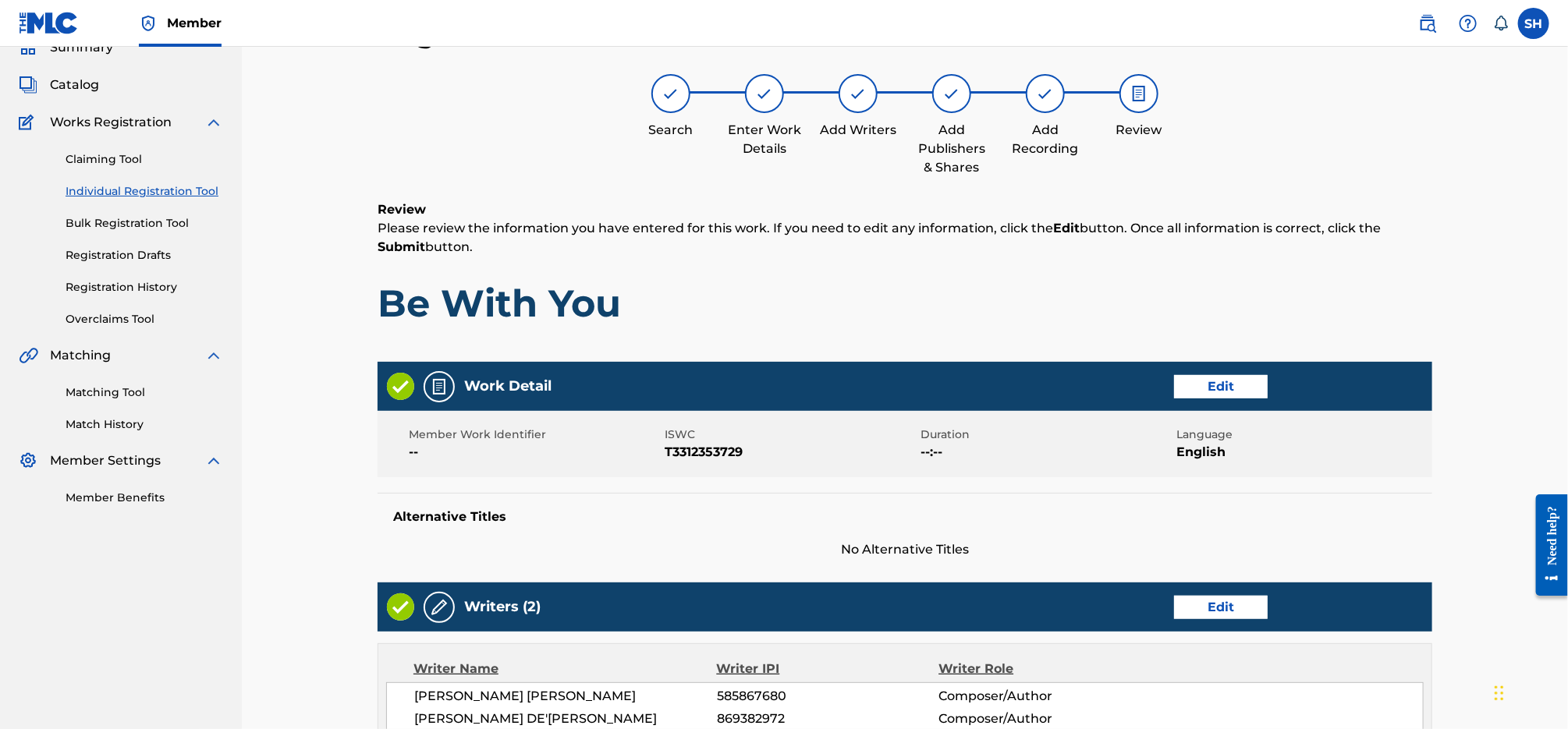
scroll to position [617, 0]
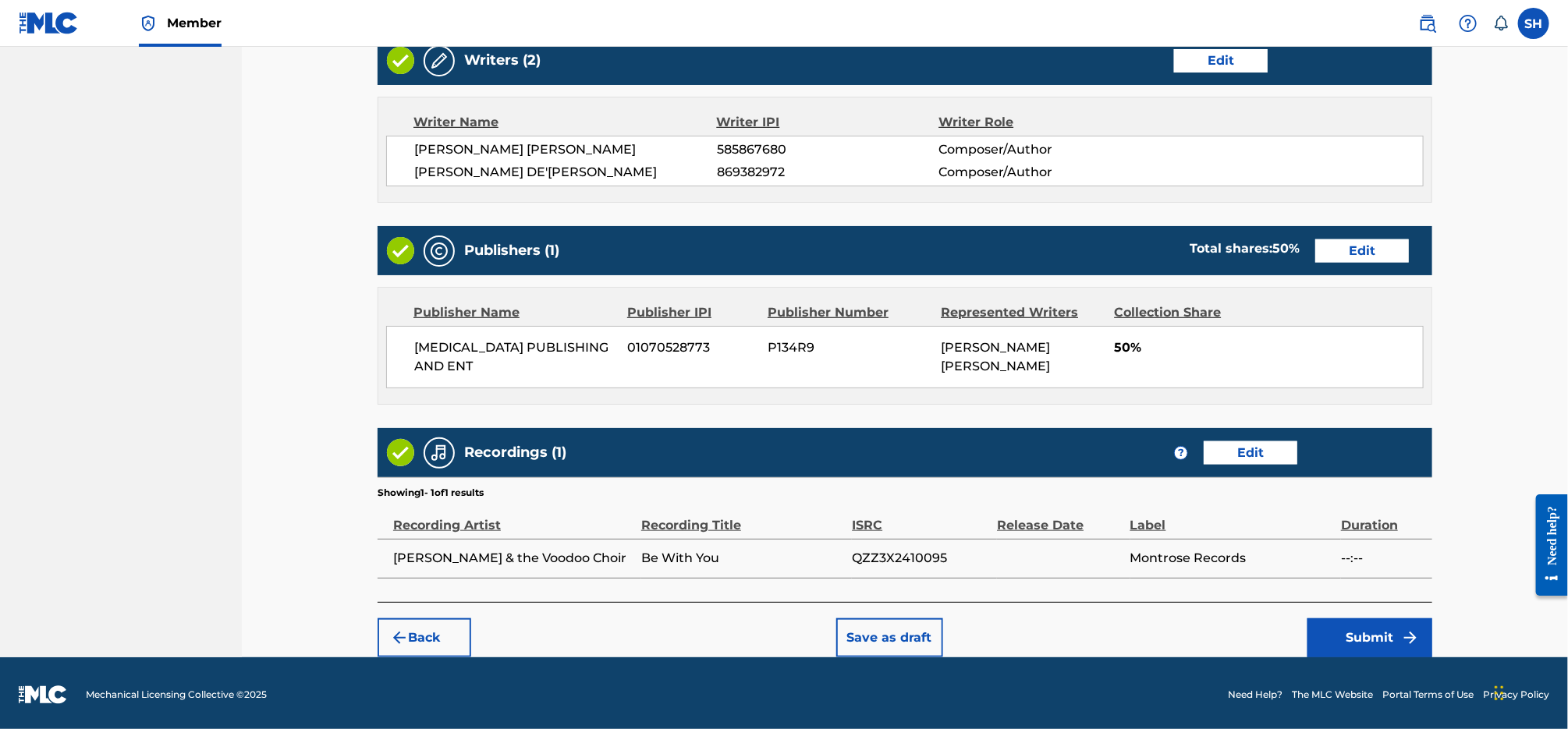
click at [1356, 621] on button "Submit" at bounding box center [1370, 637] width 125 height 39
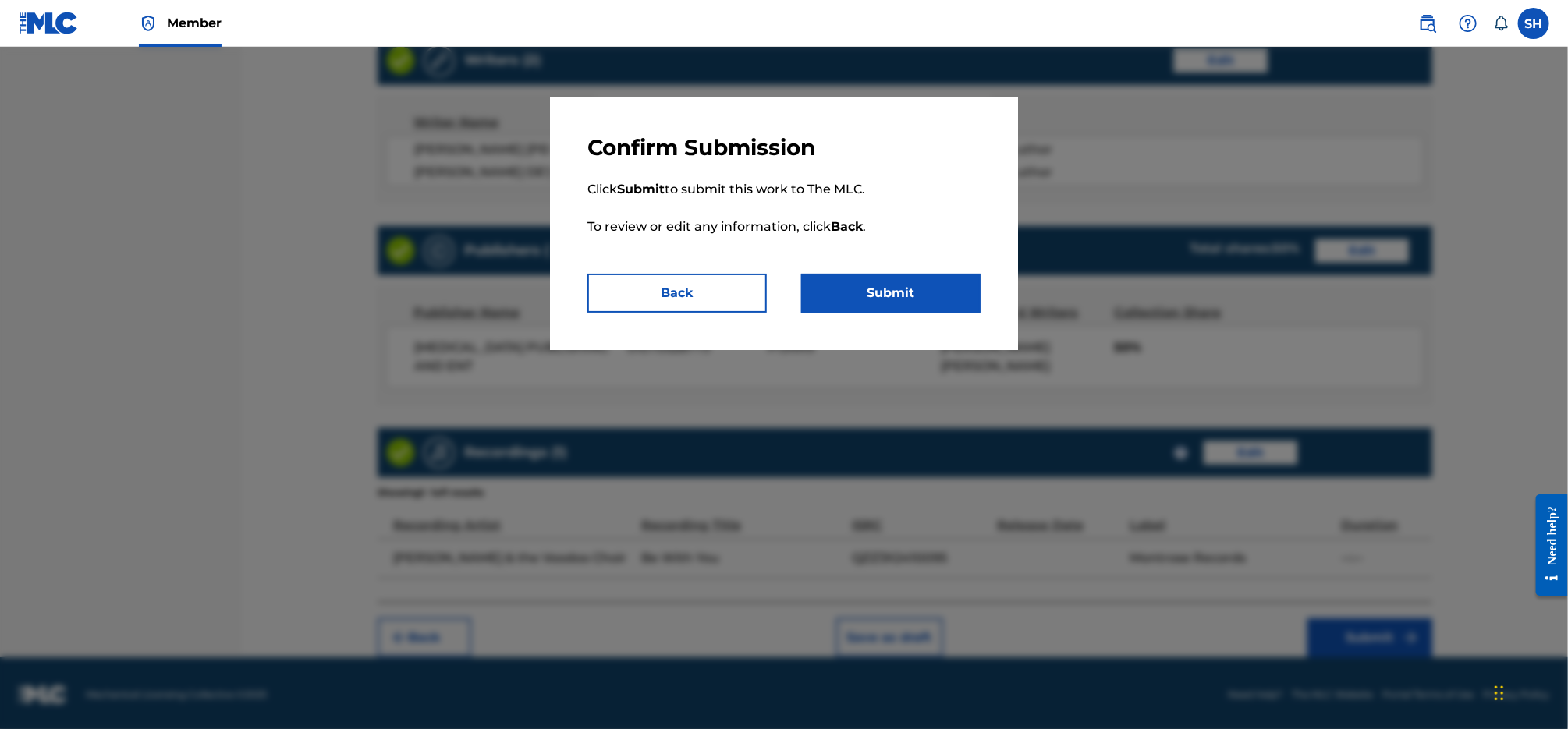
click at [910, 289] on button "Submit" at bounding box center [891, 293] width 179 height 39
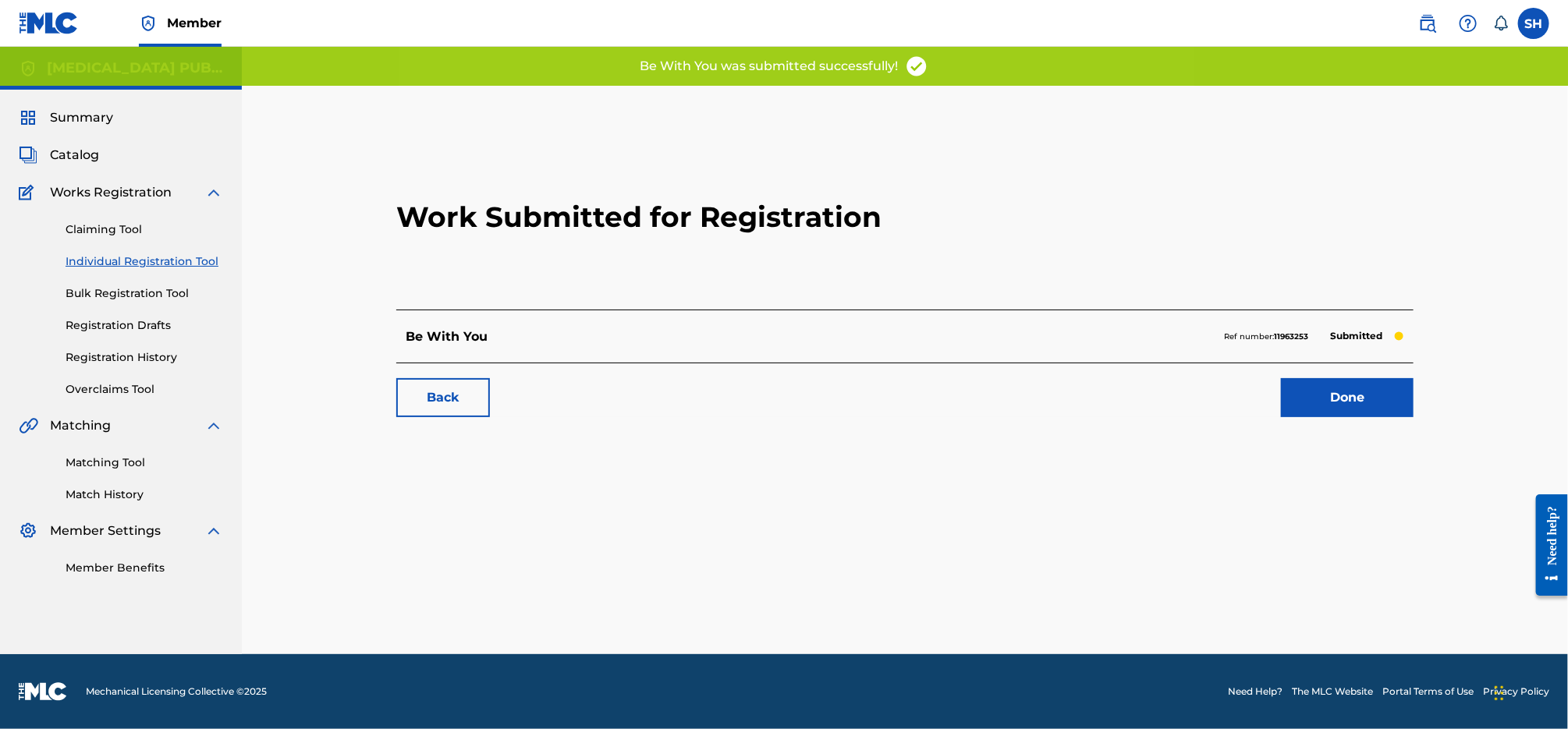
click at [1342, 400] on link "Done" at bounding box center [1347, 398] width 132 height 39
